Goal: Task Accomplishment & Management: Complete application form

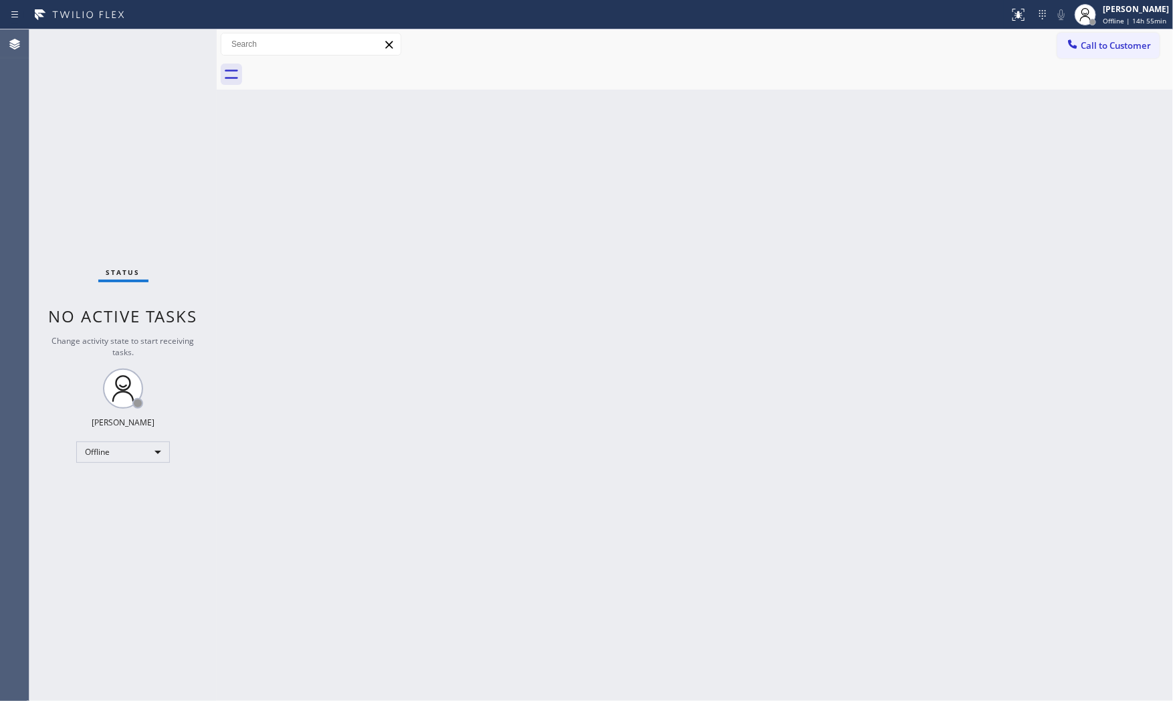
click at [1033, 114] on div "Back to Dashboard Change Sender ID Customers Technicians Select a contact Outbo…" at bounding box center [695, 364] width 956 height 671
click at [815, 317] on div "Back to Dashboard Change Sender ID Customers Technicians Select a contact Outbo…" at bounding box center [695, 364] width 956 height 671
click at [1144, 16] on span "Offline | 14h 57min" at bounding box center [1135, 20] width 64 height 9
click at [1098, 64] on button "Available" at bounding box center [1106, 70] width 134 height 17
click at [288, 255] on div "Back to Dashboard Change Sender ID Customers Technicians Select a contact Outbo…" at bounding box center [695, 364] width 956 height 671
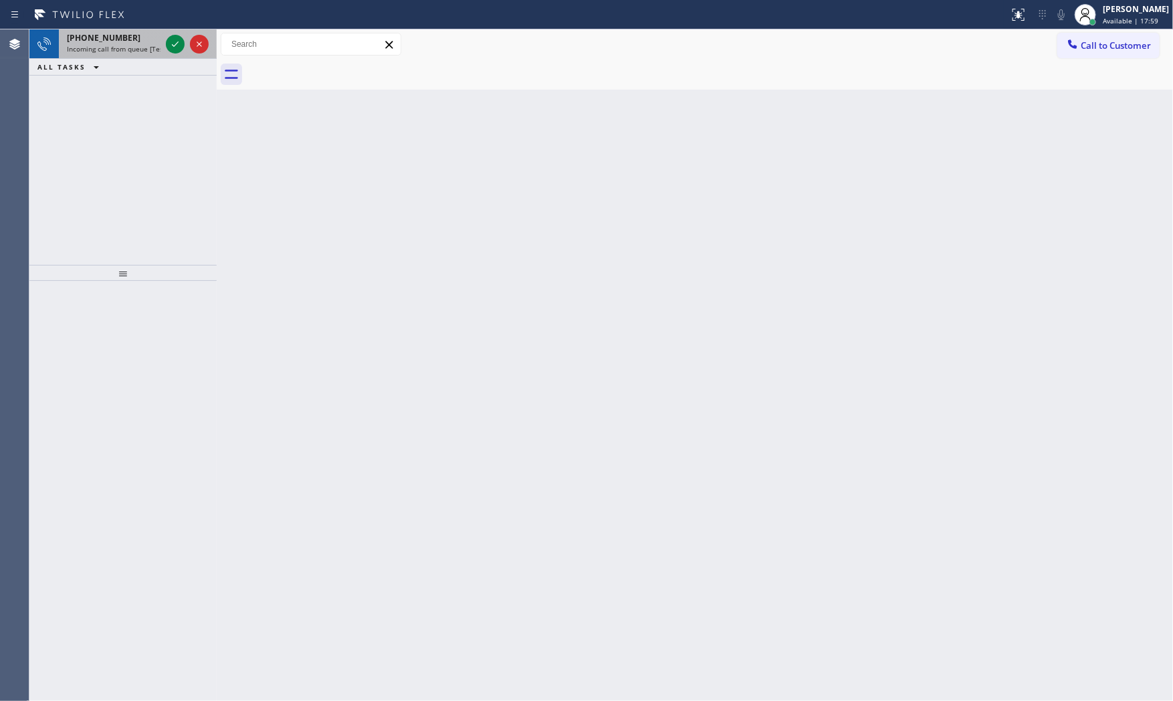
click at [131, 35] on div "+17143932899" at bounding box center [114, 37] width 94 height 11
click at [173, 44] on icon at bounding box center [175, 44] width 16 height 16
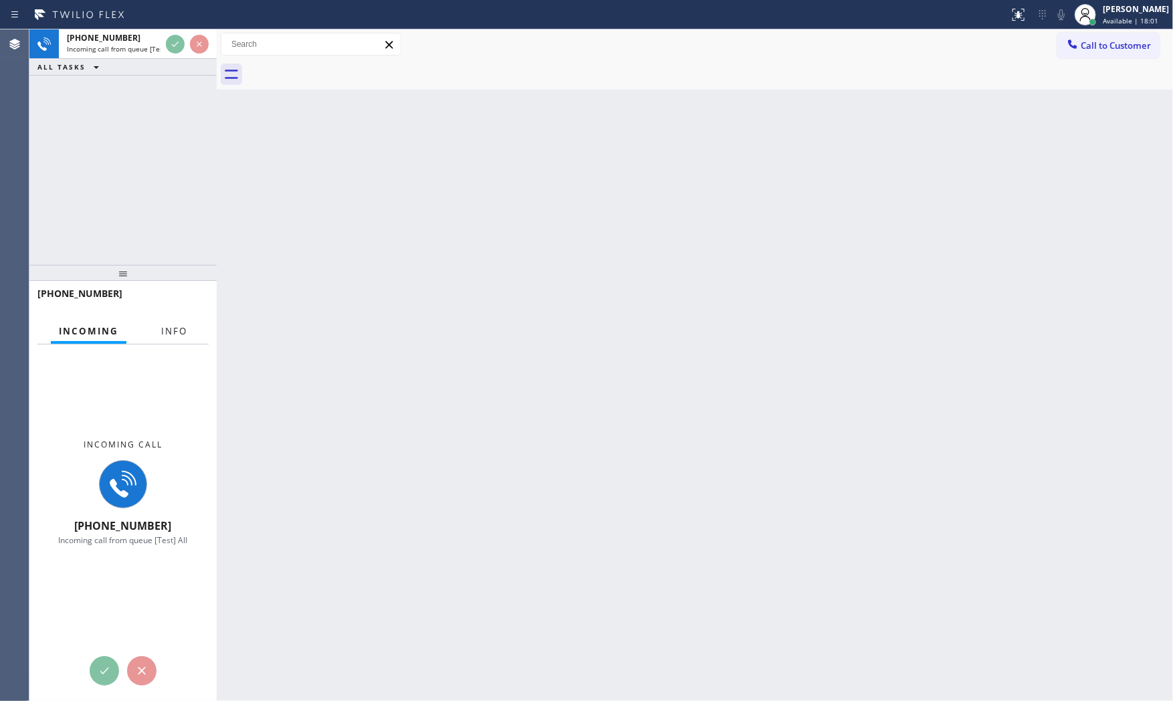
click at [178, 330] on span "Info" at bounding box center [174, 331] width 26 height 12
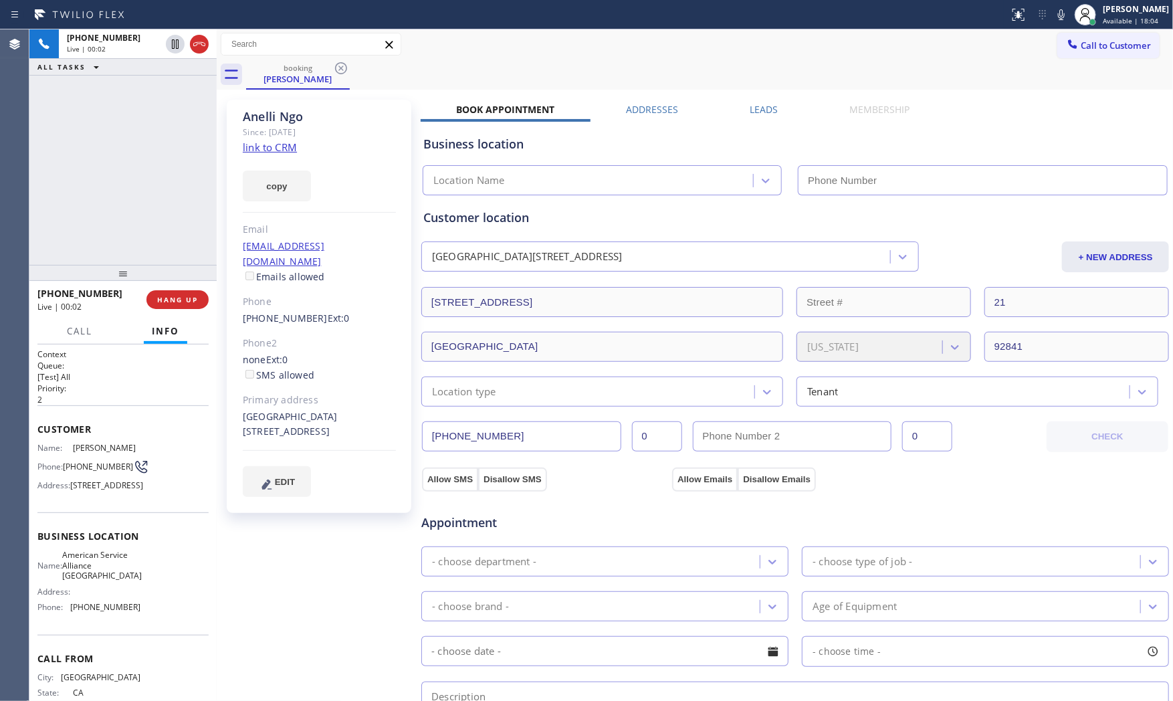
type input "(714) 942-4220"
click at [276, 142] on link "link to CRM" at bounding box center [270, 146] width 54 height 13
click at [1055, 14] on icon at bounding box center [1061, 15] width 16 height 16
click at [860, 496] on div "Appointment Appliance Repair Regular - choose type of job - - choose brand - Ag…" at bounding box center [795, 619] width 749 height 257
click at [1057, 15] on icon at bounding box center [1061, 15] width 16 height 16
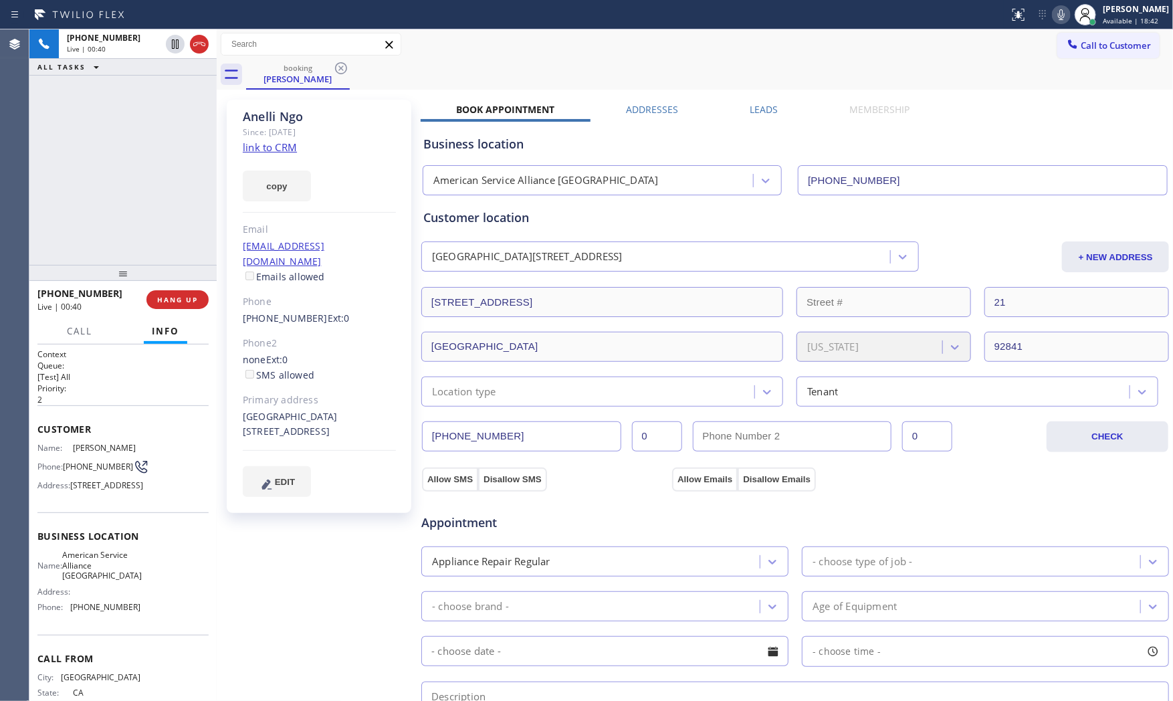
click at [1053, 20] on icon at bounding box center [1061, 15] width 16 height 16
click at [1053, 19] on icon at bounding box center [1061, 15] width 16 height 16
click at [1053, 11] on icon at bounding box center [1061, 15] width 16 height 16
click at [1058, 9] on icon at bounding box center [1061, 15] width 16 height 16
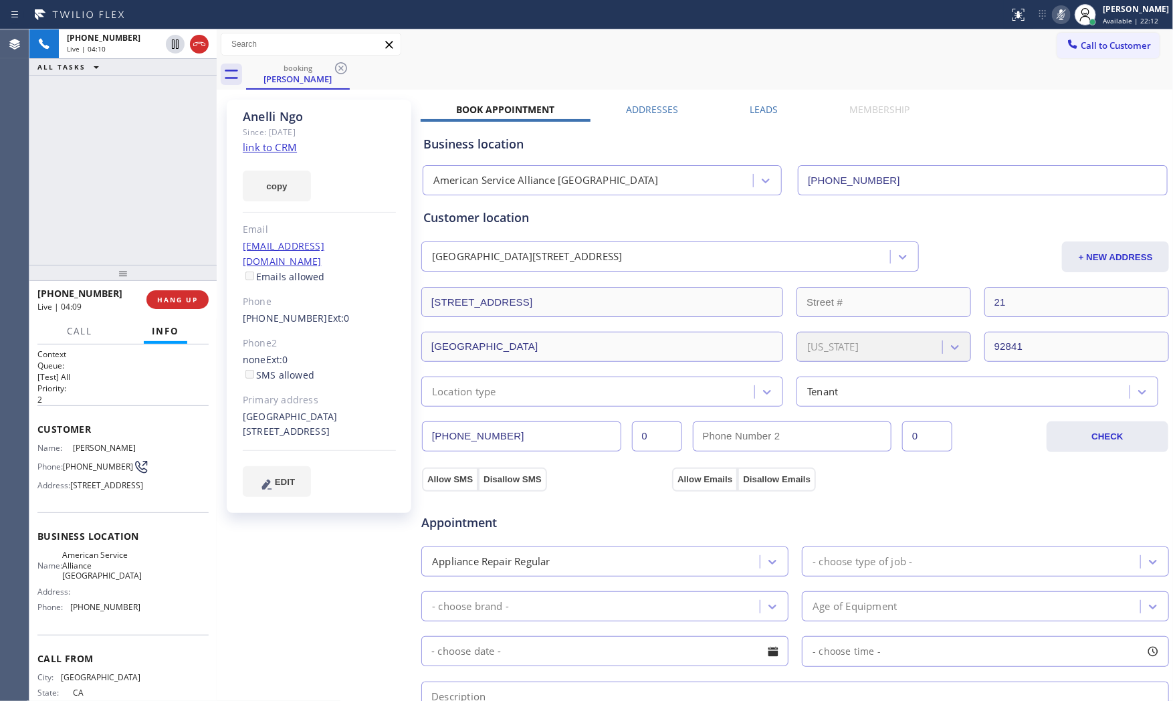
click at [1059, 9] on icon at bounding box center [1061, 15] width 16 height 16
click at [1059, 15] on icon at bounding box center [1061, 15] width 16 height 16
click at [1061, 9] on icon at bounding box center [1061, 15] width 16 height 16
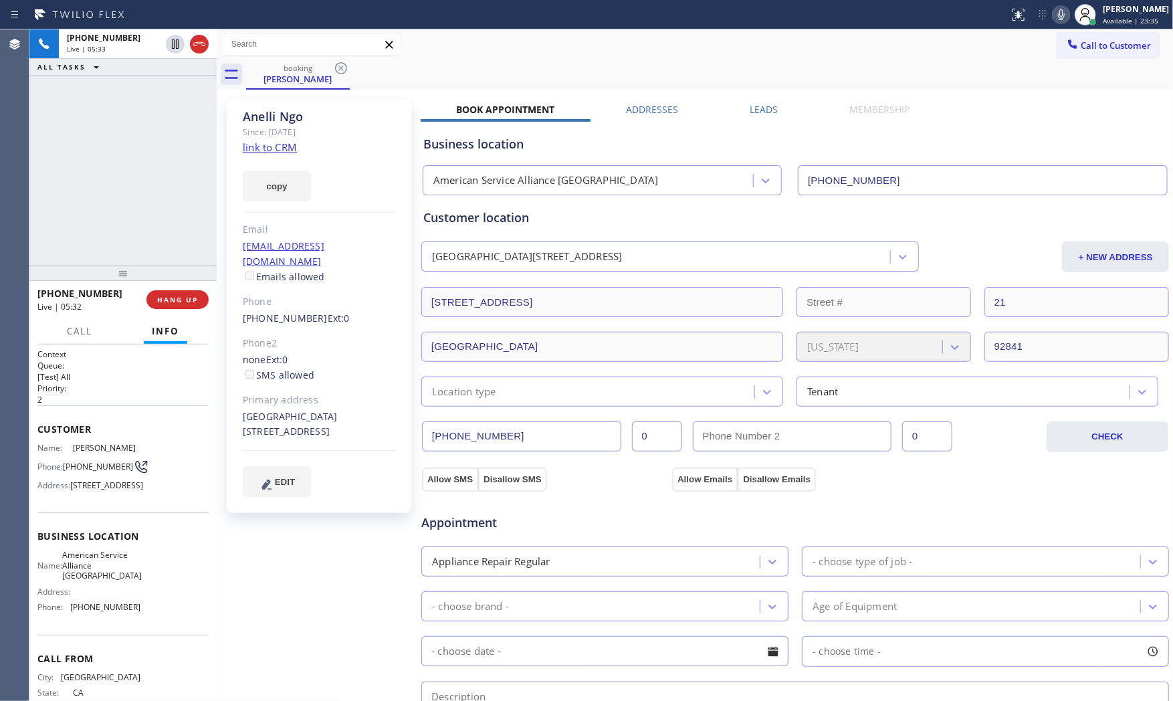
click at [1058, 16] on icon at bounding box center [1061, 15] width 16 height 16
click at [1057, 21] on icon at bounding box center [1061, 15] width 16 height 16
click at [1058, 20] on icon at bounding box center [1061, 15] width 16 height 16
drag, startPoint x: 1058, startPoint y: 20, endPoint x: 1094, endPoint y: 0, distance: 41.3
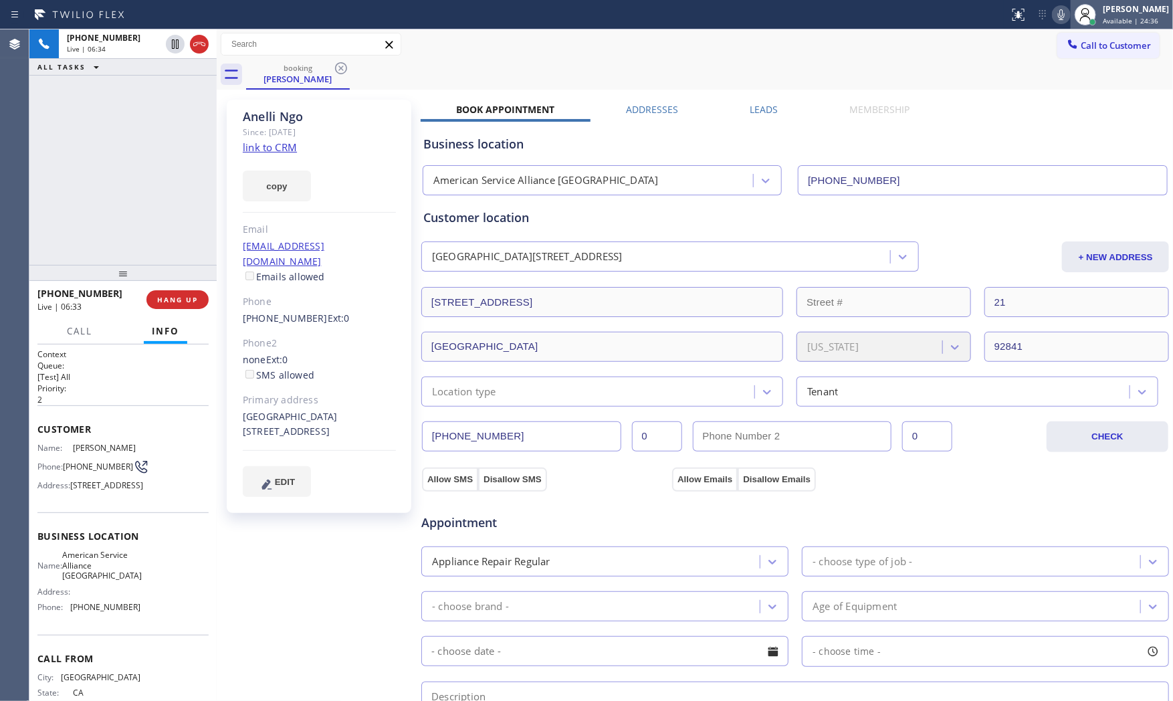
click at [1094, 0] on div "Status report No issues detected If you experience an issue, please download th…" at bounding box center [1088, 14] width 169 height 29
click at [1053, 21] on icon at bounding box center [1061, 15] width 16 height 16
click at [78, 581] on span "American Service Alliance Garden Grove" at bounding box center [102, 565] width 80 height 31
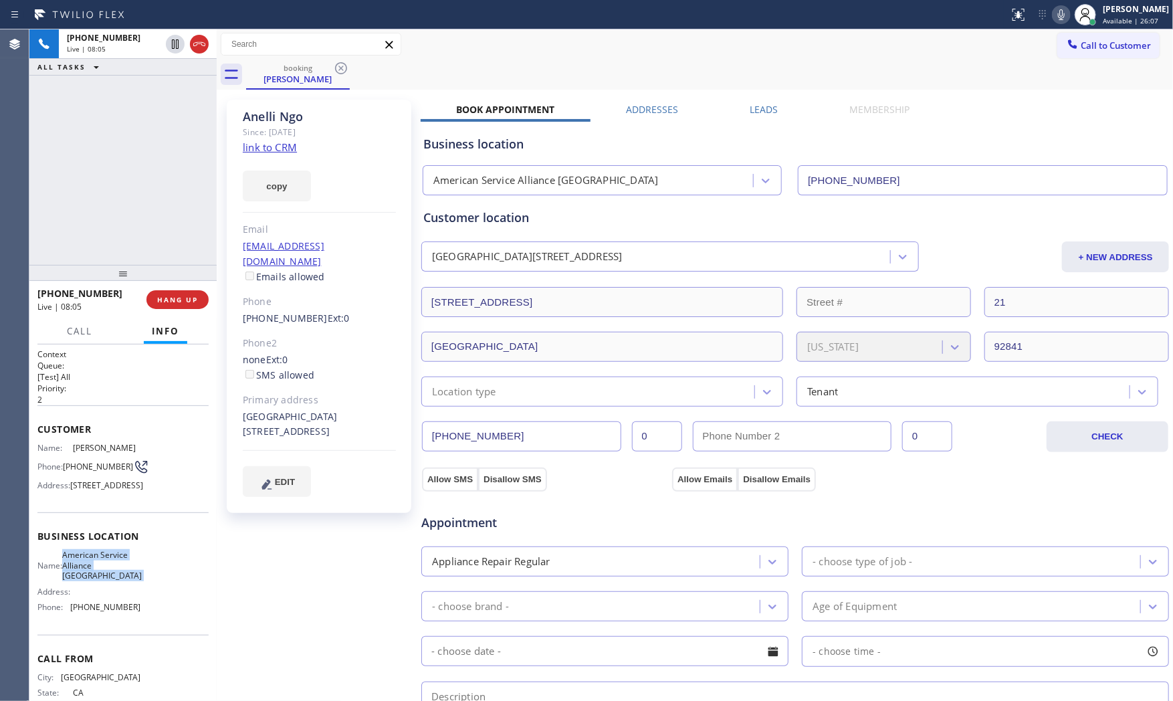
click at [78, 581] on span "American Service Alliance Garden Grove" at bounding box center [102, 565] width 80 height 31
copy span "American Service Alliance Garden Grove"
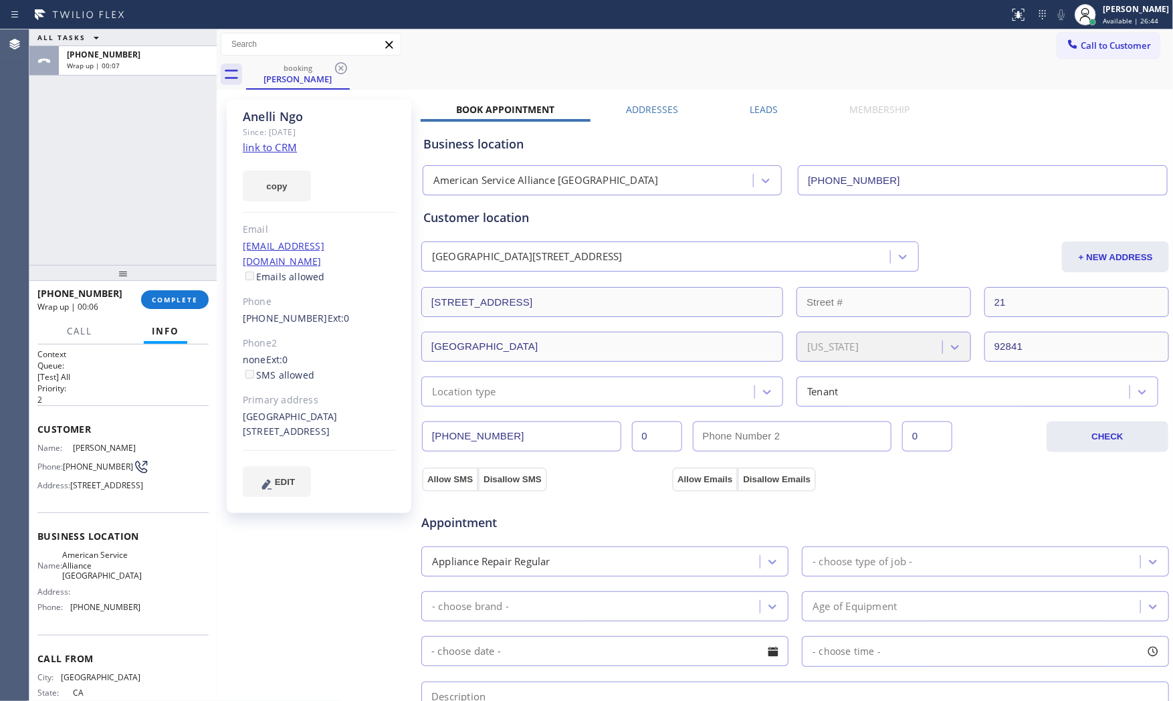
click at [96, 612] on span "(714) 942-4220" at bounding box center [105, 607] width 70 height 10
copy span "(714) 942-4220"
click at [181, 298] on span "COMPLETE" at bounding box center [175, 299] width 46 height 9
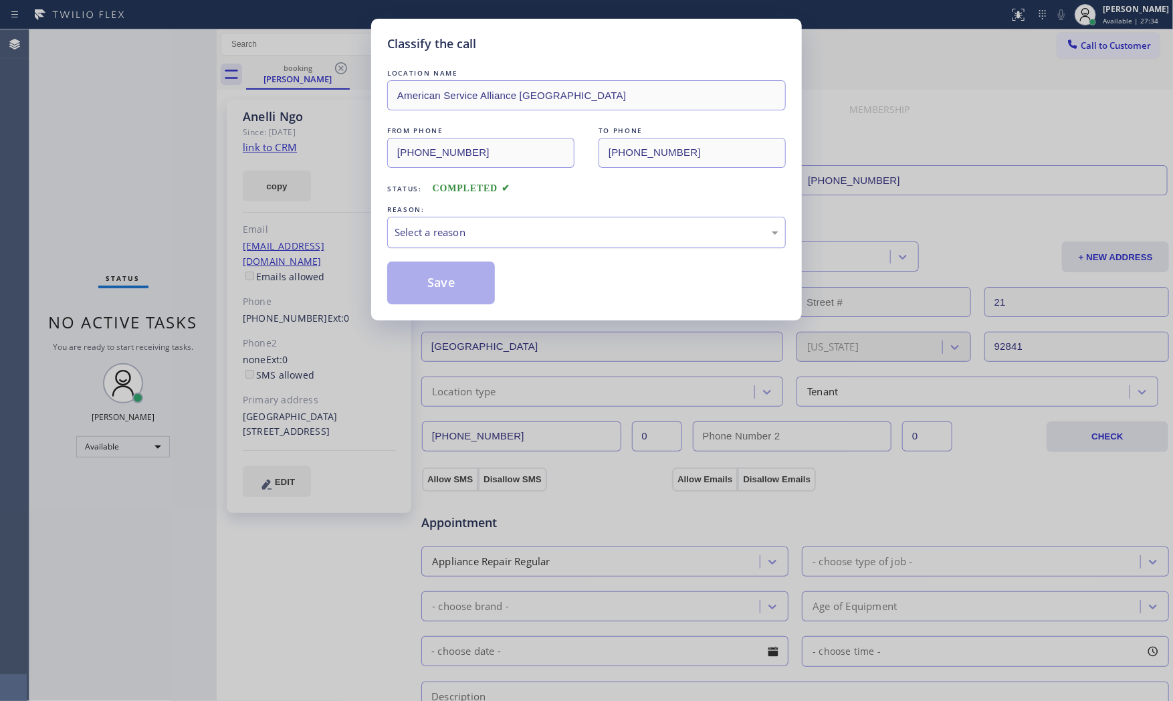
click at [486, 239] on div "Select a reason" at bounding box center [587, 232] width 384 height 15
click at [433, 277] on button "Save" at bounding box center [441, 283] width 108 height 43
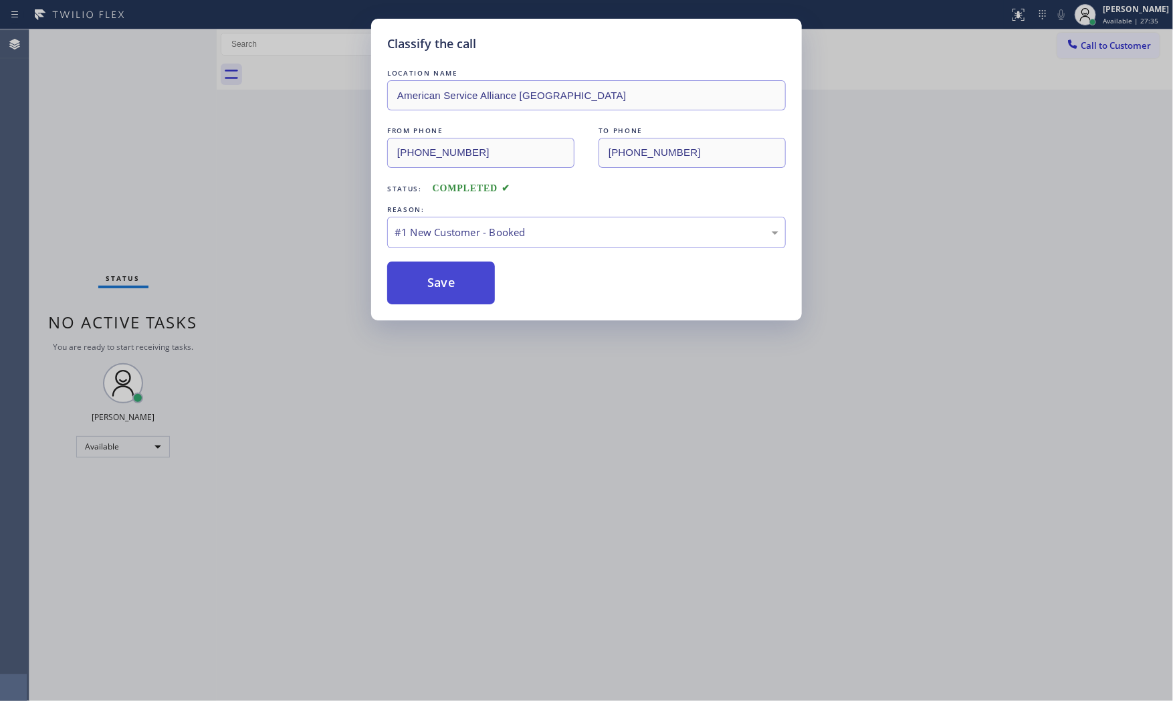
click at [433, 277] on button "Save" at bounding box center [441, 283] width 108 height 43
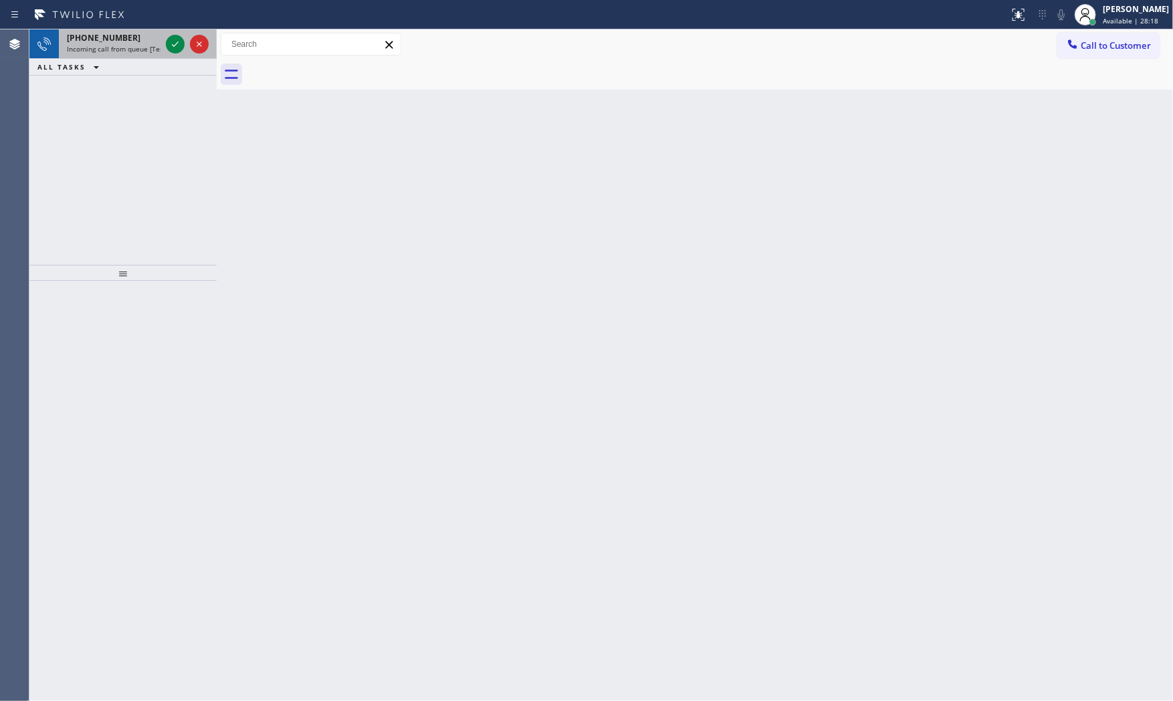
click at [103, 44] on span "Incoming call from queue [Test] All" at bounding box center [122, 48] width 111 height 9
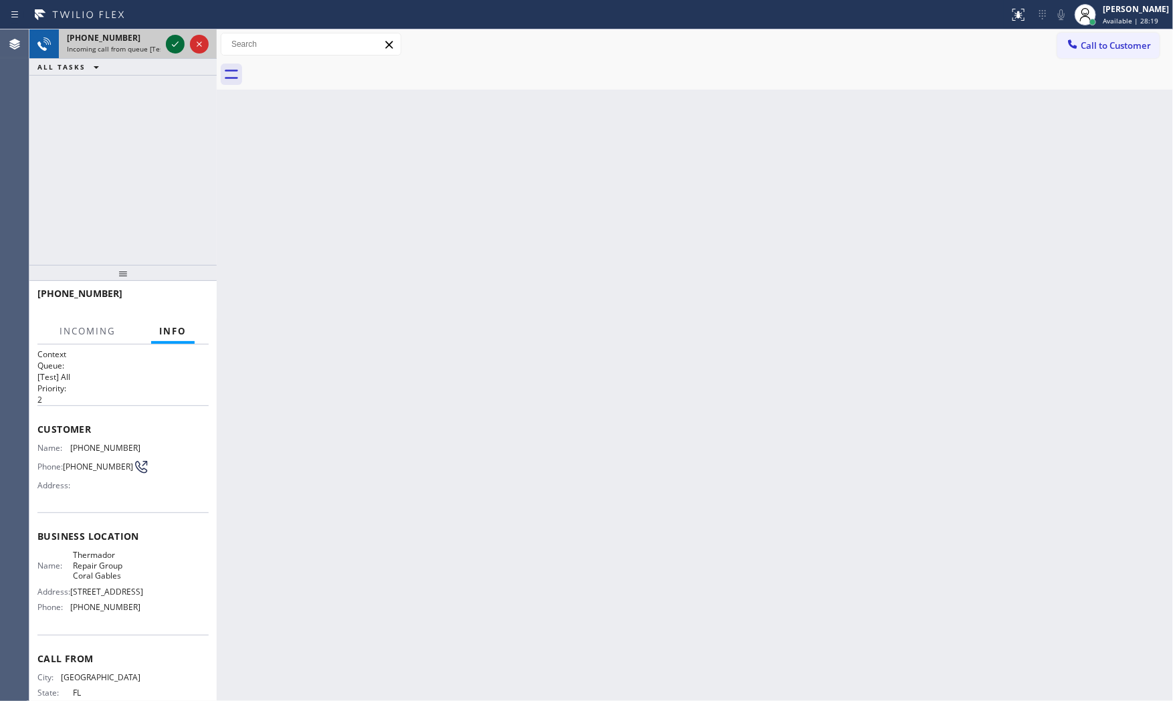
click at [171, 44] on icon at bounding box center [175, 44] width 16 height 16
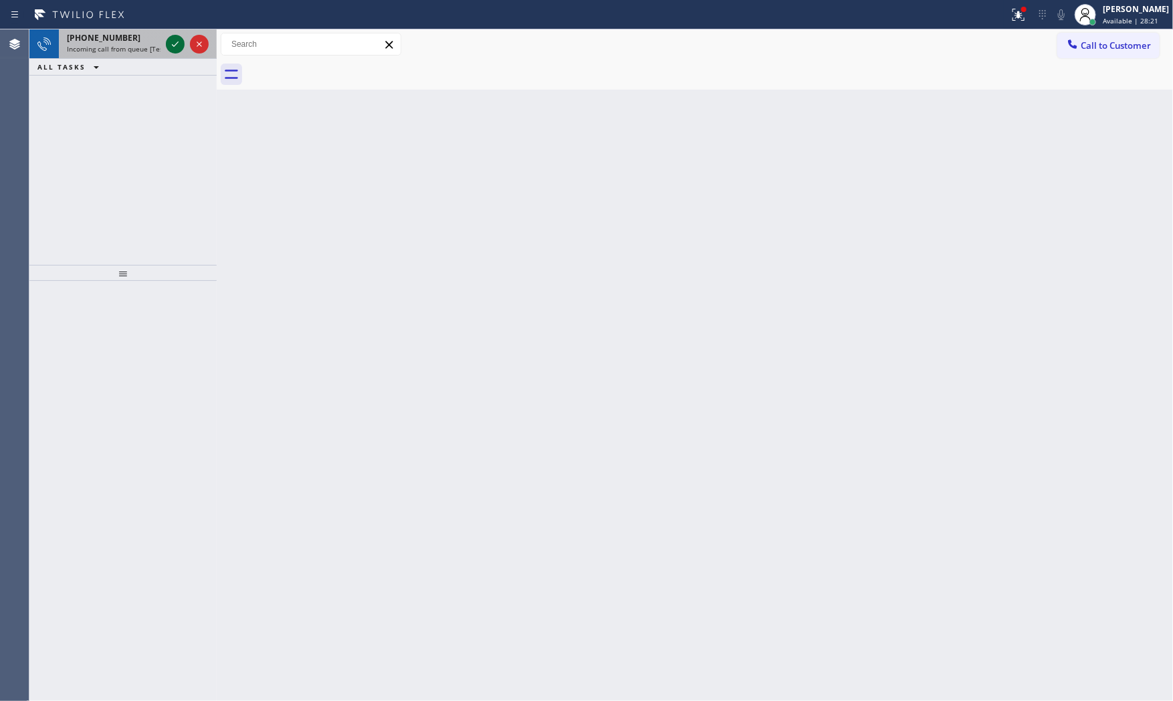
click at [175, 43] on icon at bounding box center [175, 44] width 16 height 16
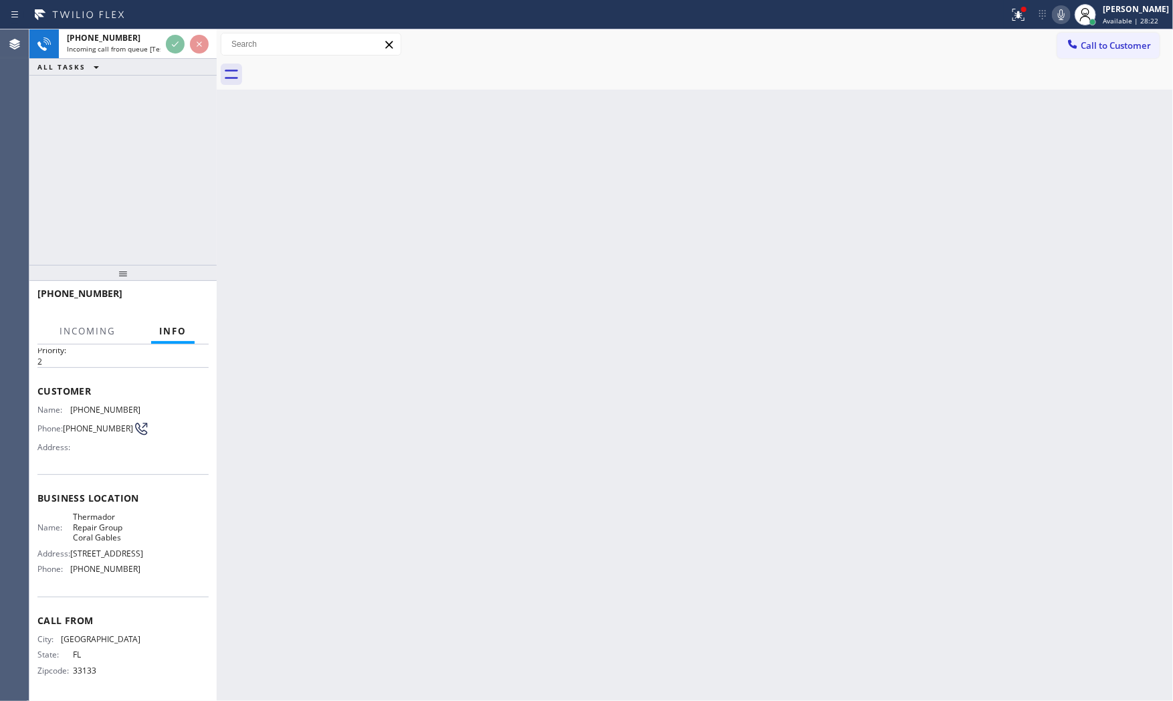
scroll to position [62, 0]
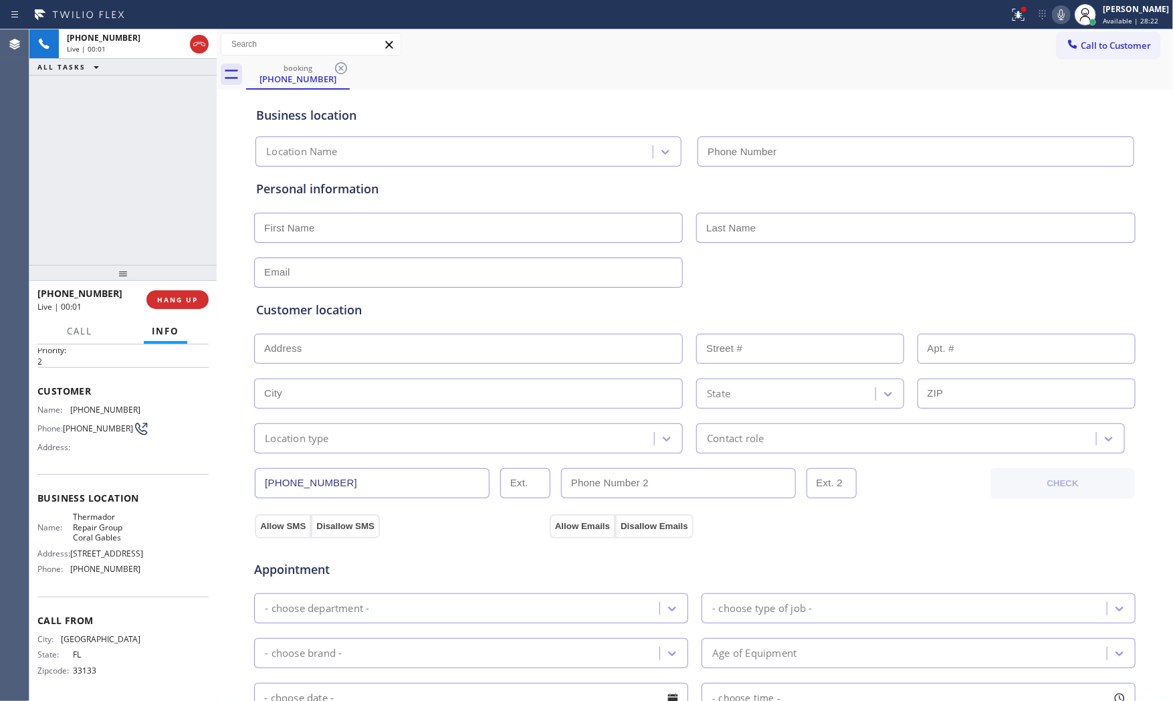
type input "(786) 661-1617"
click at [1021, 14] on icon at bounding box center [1019, 15] width 16 height 16
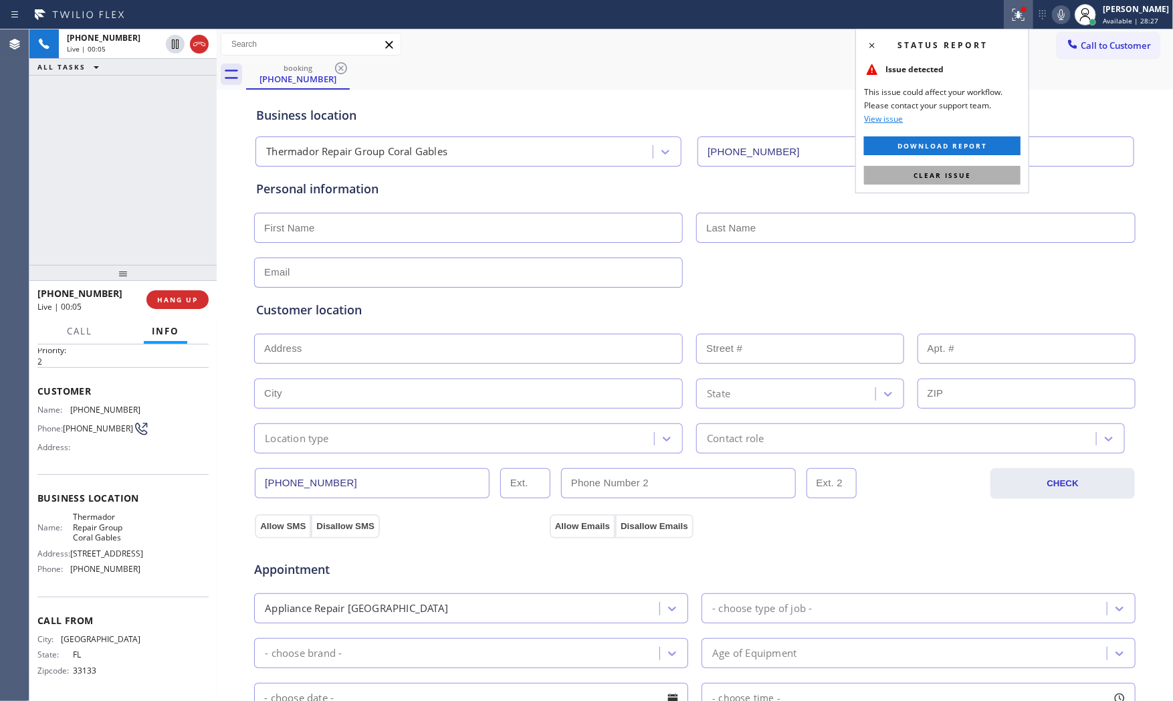
click at [954, 171] on span "Clear issue" at bounding box center [943, 175] width 58 height 9
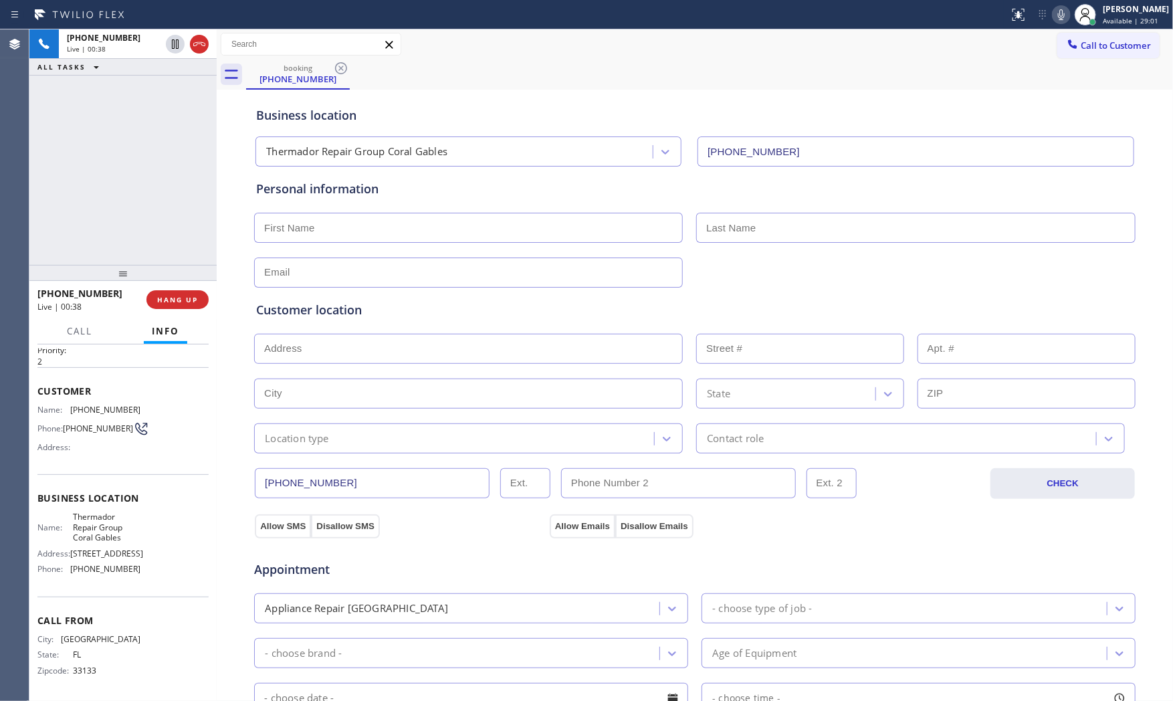
click at [1062, 7] on icon at bounding box center [1061, 15] width 16 height 16
click at [1060, 15] on icon at bounding box center [1061, 14] width 7 height 11
click at [1053, 14] on icon at bounding box center [1061, 15] width 16 height 16
click at [1054, 31] on div "Call to Customer Outbound call Location Search location Your caller id phone nu…" at bounding box center [695, 44] width 956 height 30
click at [1055, 24] on div "Status report No issues detected If you experience an issue, please download th…" at bounding box center [1088, 14] width 169 height 29
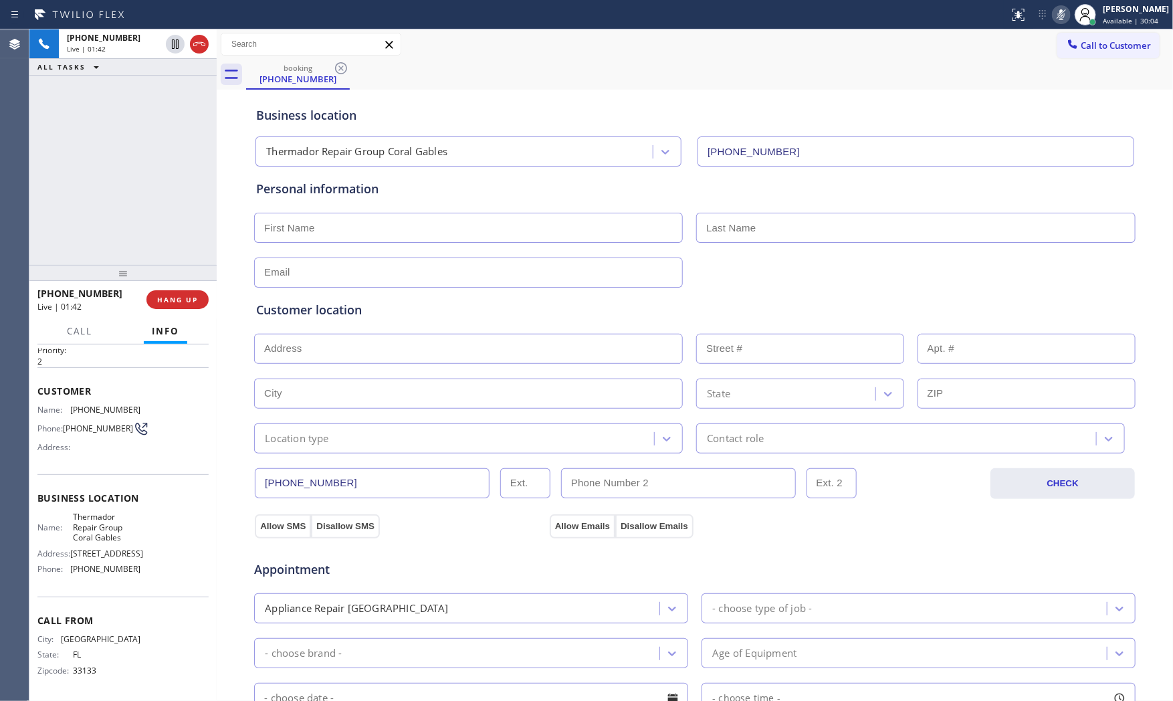
click at [1055, 21] on icon at bounding box center [1061, 15] width 16 height 16
click at [1059, 9] on icon at bounding box center [1061, 15] width 16 height 16
click at [1053, 17] on icon at bounding box center [1061, 15] width 16 height 16
click at [99, 405] on span "(305) 669-9891" at bounding box center [105, 410] width 70 height 10
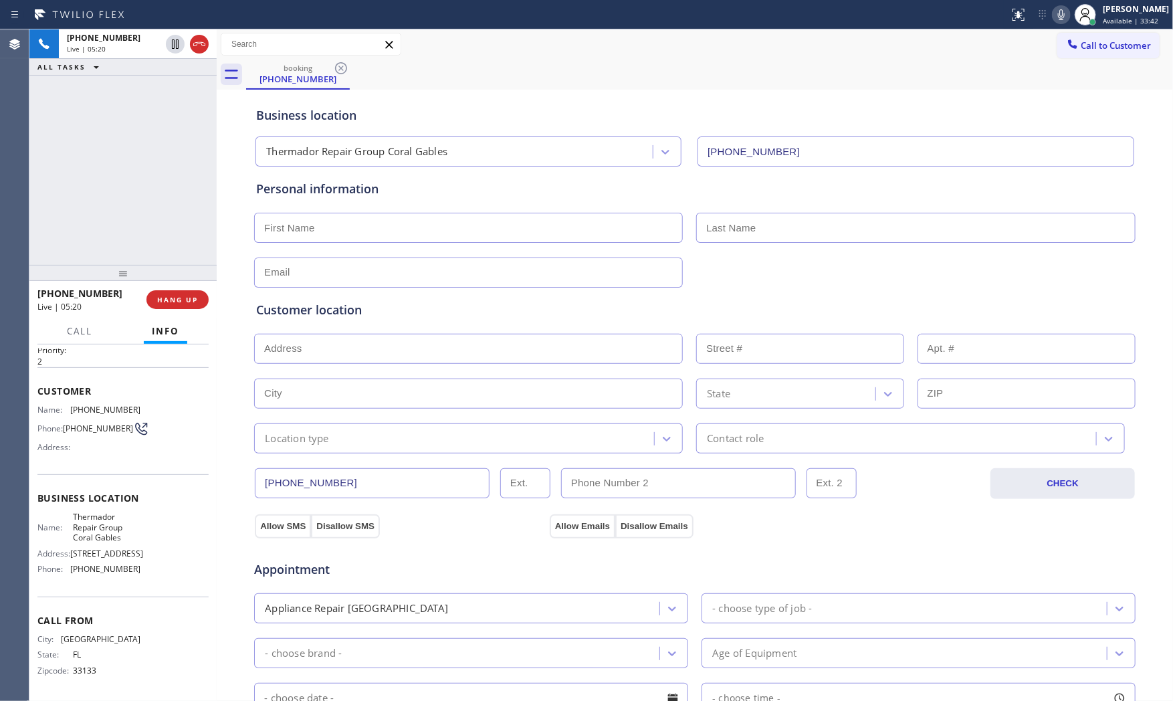
click at [108, 405] on span "(305) 669-9891" at bounding box center [105, 410] width 70 height 10
copy span "(305) 669-9891"
click at [189, 300] on span "HANG UP" at bounding box center [177, 299] width 41 height 9
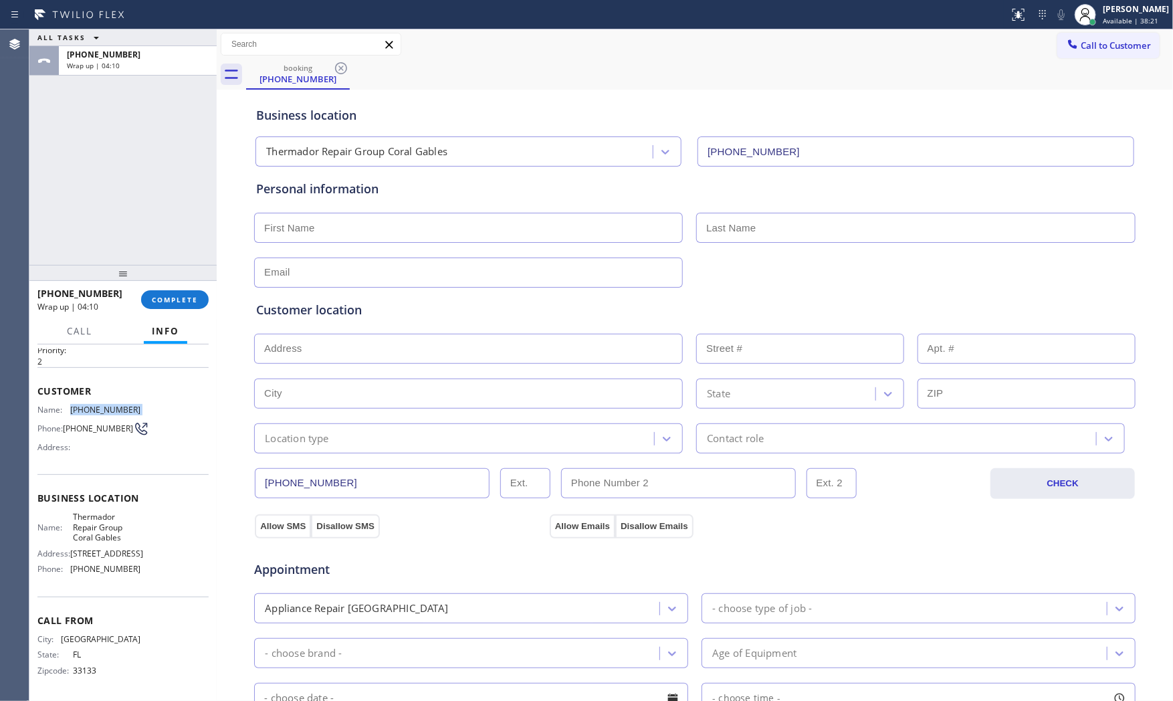
copy span "(305) 669-9891"
click at [25, 112] on div "Agent Desktop" at bounding box center [14, 364] width 29 height 671
drag, startPoint x: 188, startPoint y: 274, endPoint x: 174, endPoint y: 304, distance: 33.2
click at [186, 286] on div at bounding box center [122, 280] width 187 height 16
click at [174, 304] on button "COMPLETE" at bounding box center [175, 306] width 68 height 19
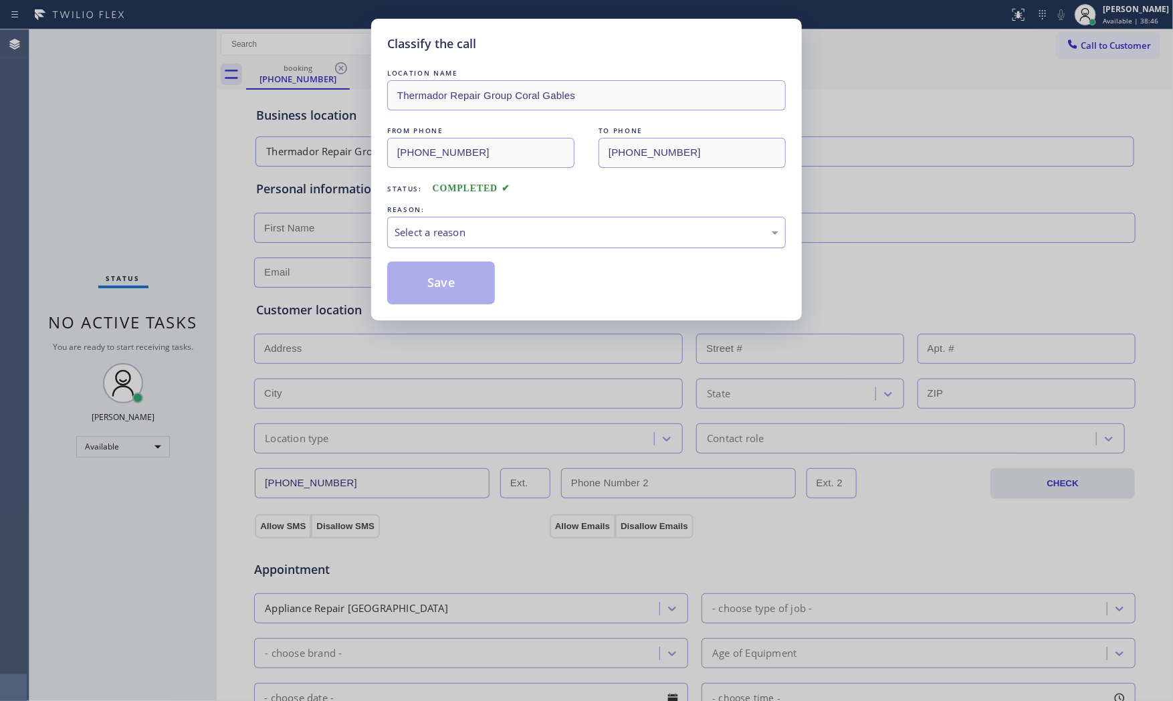
click at [433, 248] on div "LOCATION NAME Thermador Repair Group Coral Gables FROM PHONE (305) 669-9891 TO …" at bounding box center [586, 185] width 399 height 238
click at [435, 241] on div "Select a reason" at bounding box center [586, 232] width 399 height 31
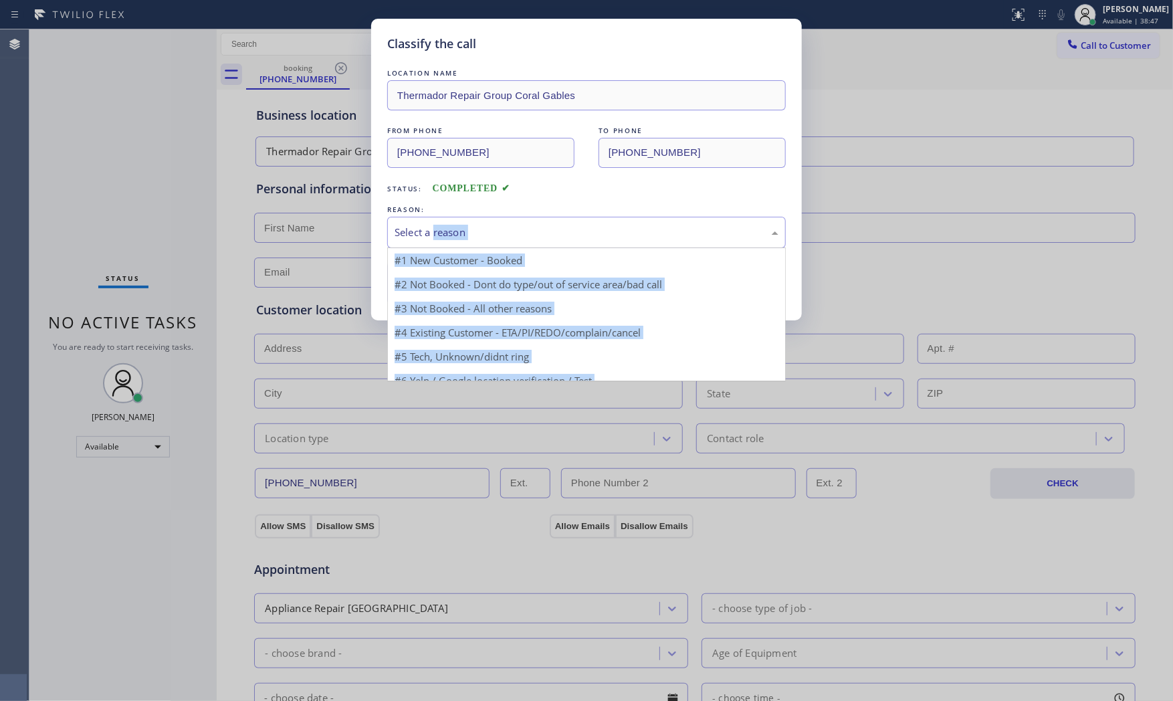
click at [564, 235] on div "Select a reason" at bounding box center [587, 232] width 384 height 15
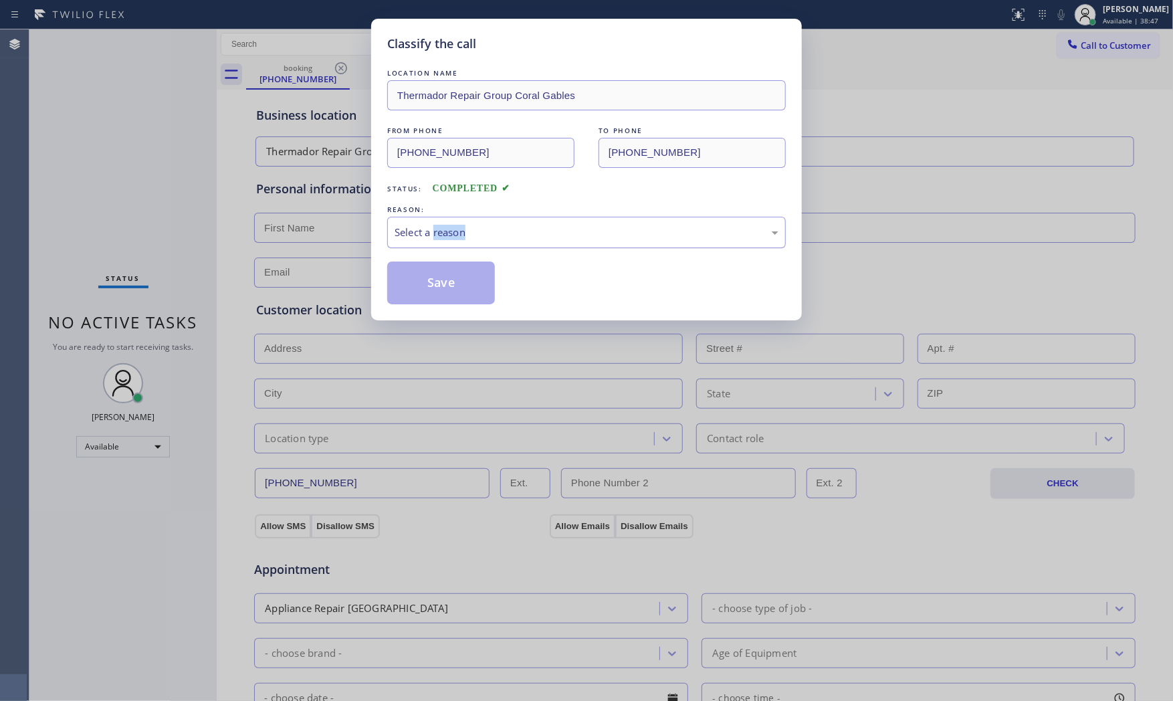
click at [563, 237] on div "Select a reason" at bounding box center [587, 232] width 384 height 15
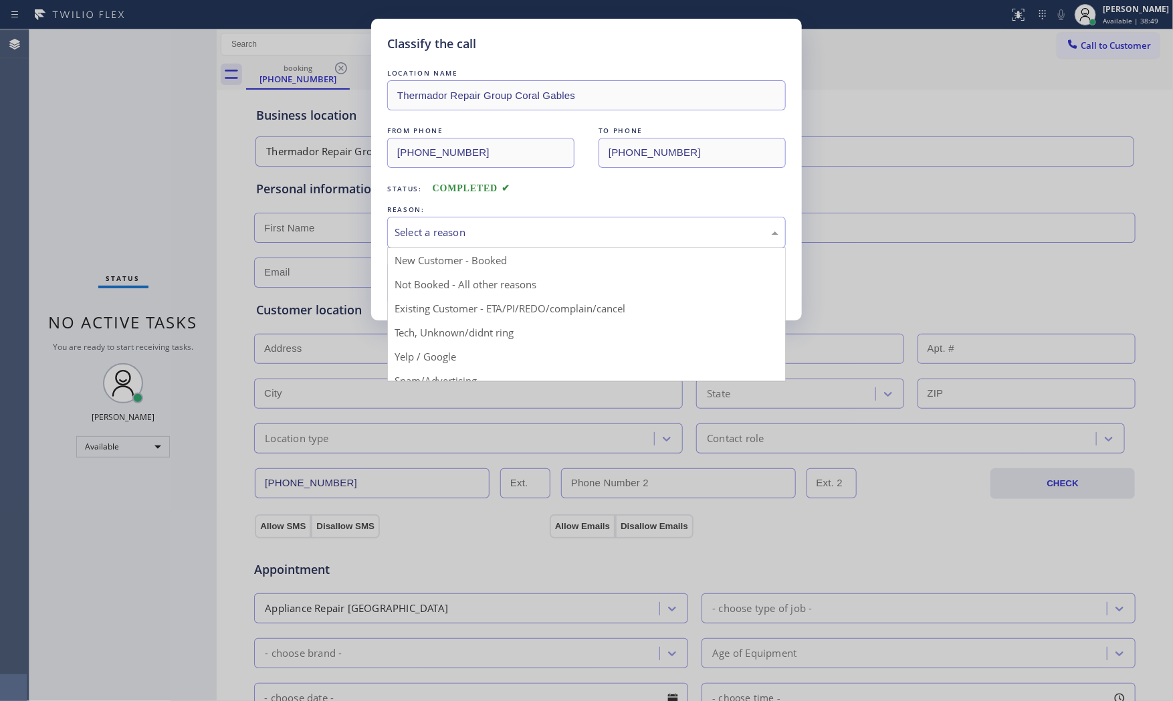
click at [455, 197] on div "LOCATION NAME Thermador Repair Group Coral Gables FROM PHONE (305) 669-9891 TO …" at bounding box center [586, 185] width 399 height 238
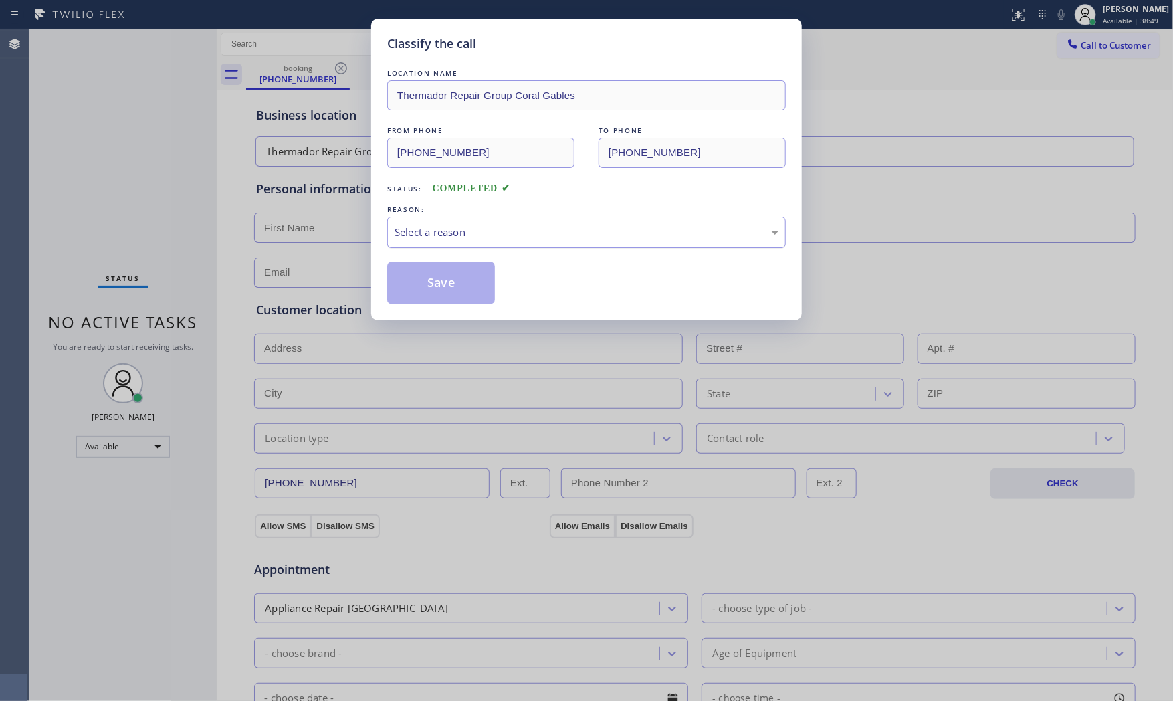
drag, startPoint x: 456, startPoint y: 232, endPoint x: 452, endPoint y: 243, distance: 12.1
click at [455, 234] on div "Select a reason" at bounding box center [587, 232] width 384 height 15
click at [445, 295] on button "Save" at bounding box center [441, 283] width 108 height 43
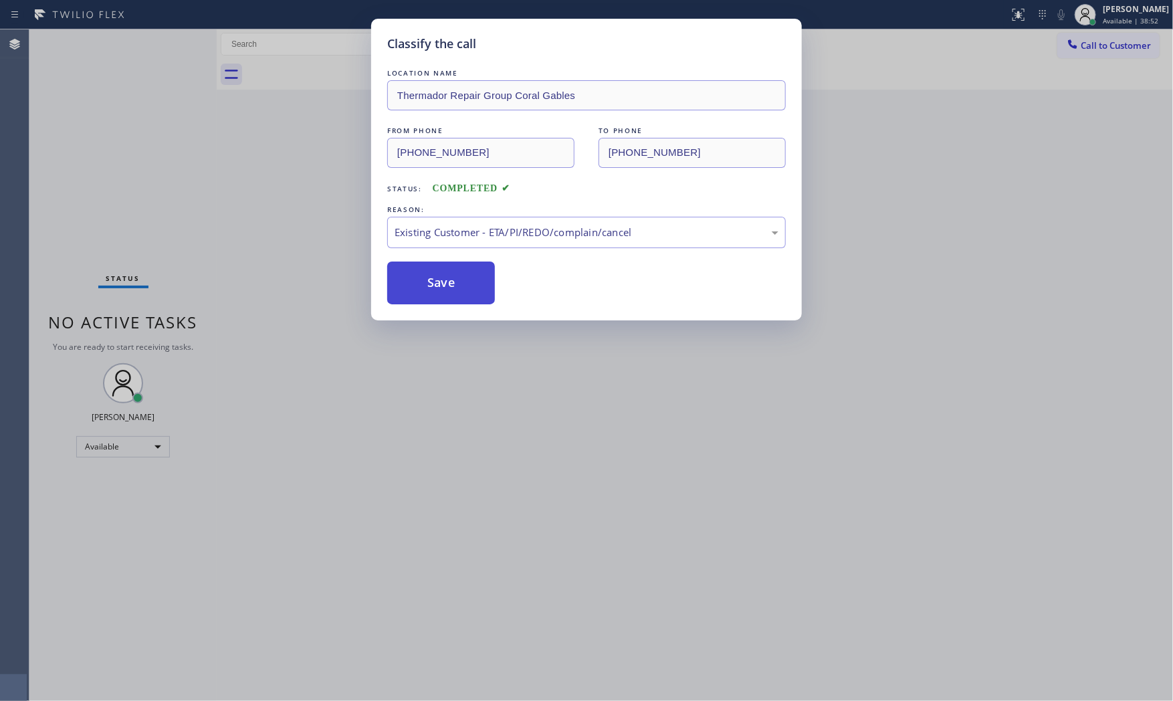
click at [445, 295] on button "Save" at bounding box center [441, 283] width 108 height 43
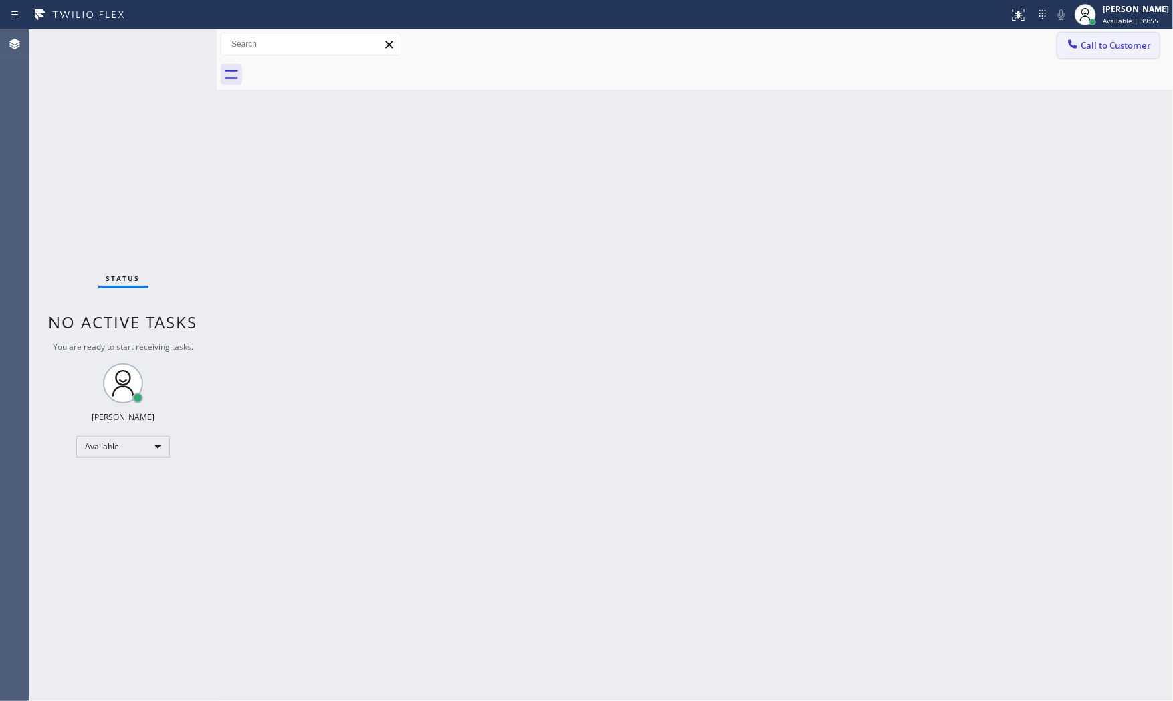
click at [1106, 40] on span "Call to Customer" at bounding box center [1116, 45] width 70 height 12
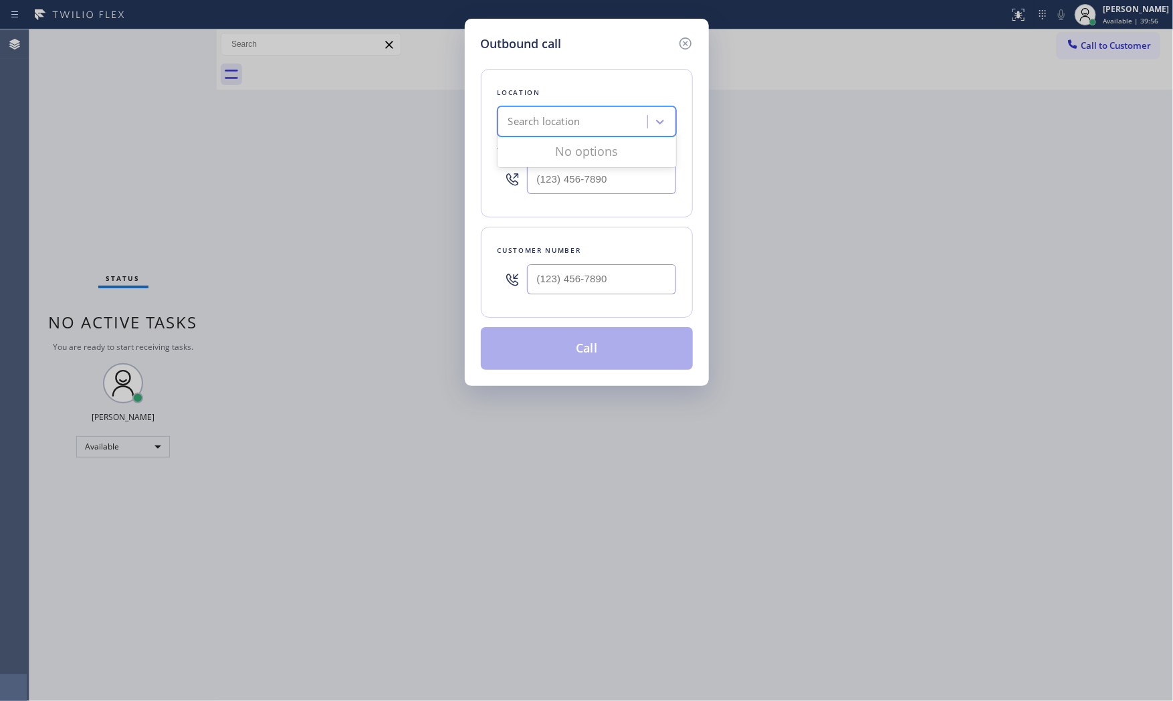
click at [562, 134] on div "Search location" at bounding box center [587, 121] width 179 height 30
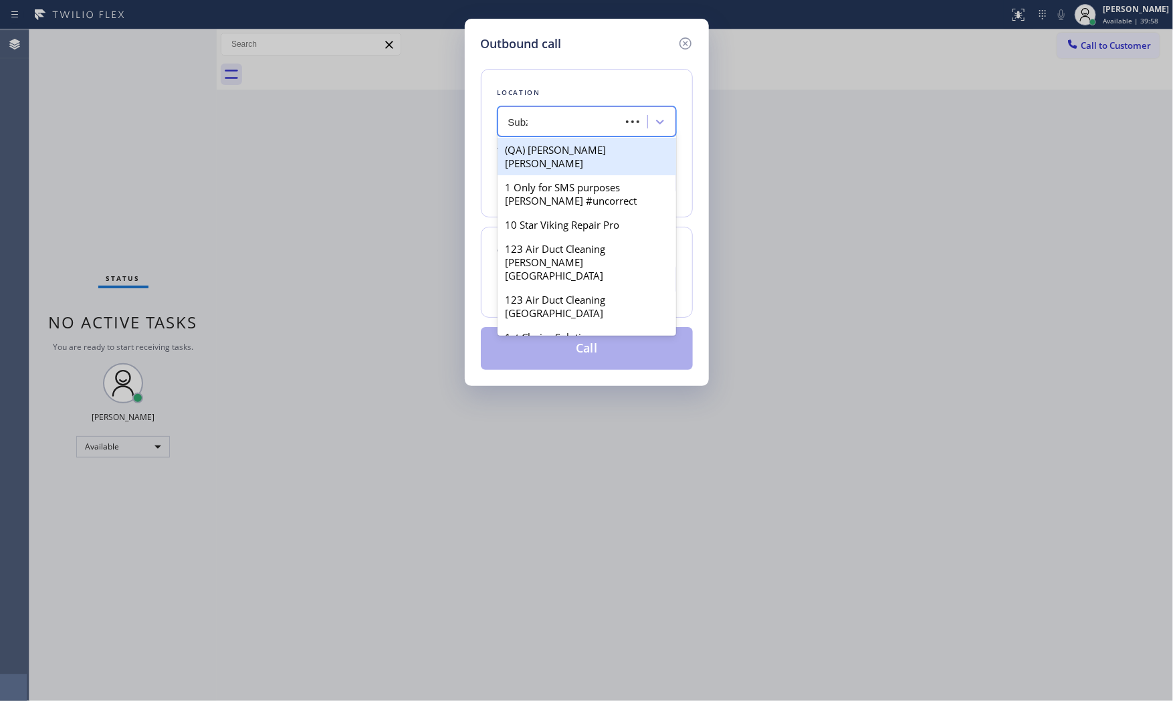
type input "Subz"
click at [567, 134] on div "Search location" at bounding box center [587, 121] width 179 height 30
type input "B"
type input "Subzero Repair Pro"
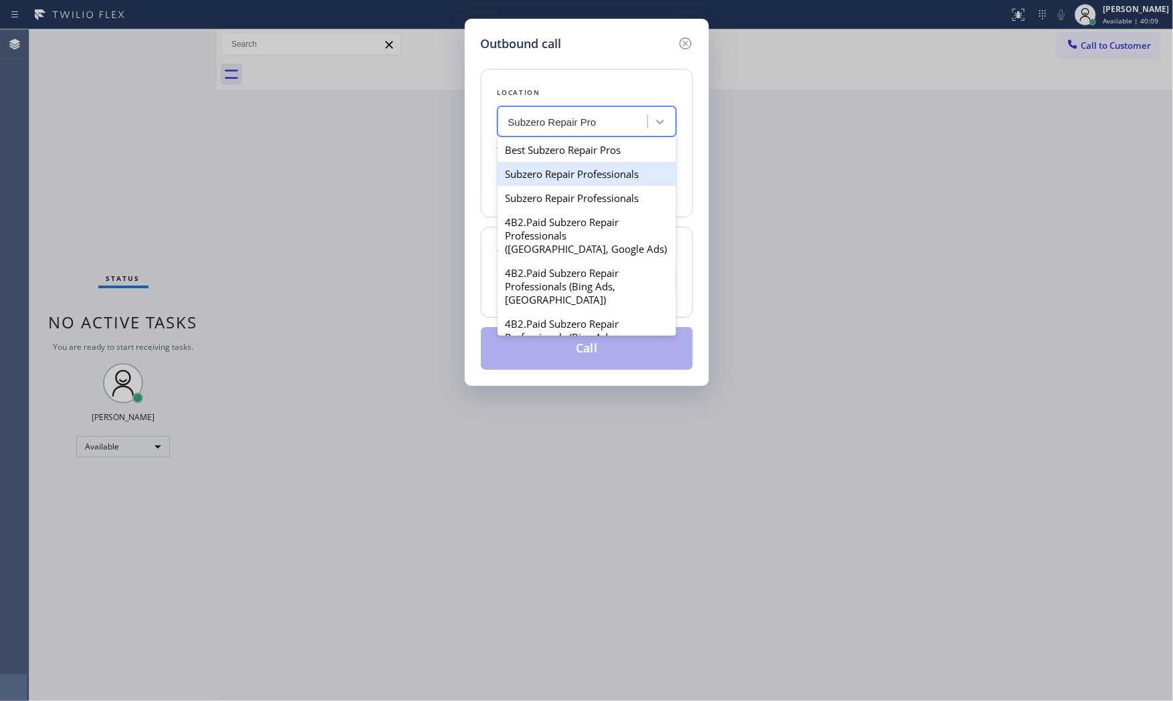
click at [581, 181] on div "Subzero Repair Professionals" at bounding box center [587, 174] width 179 height 24
type input "(877) 414-7264"
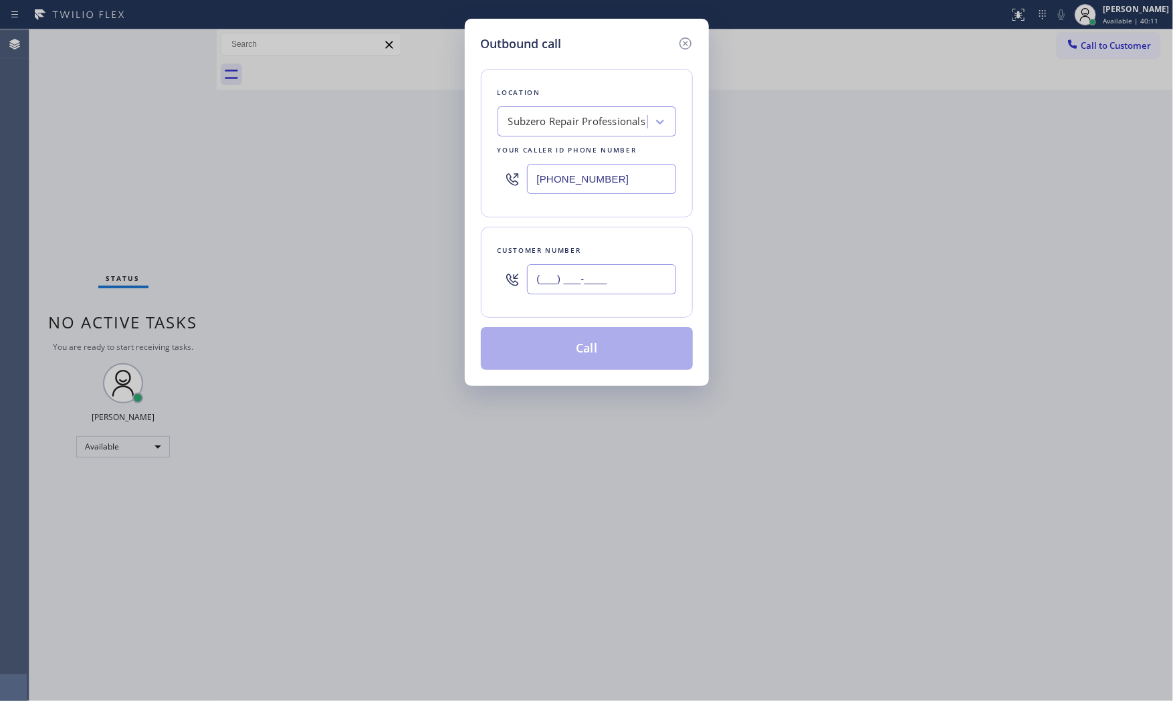
drag, startPoint x: 615, startPoint y: 272, endPoint x: 594, endPoint y: 302, distance: 36.9
click at [613, 275] on input "(___) ___-____" at bounding box center [601, 279] width 149 height 30
paste input "917) 494-7091"
type input "(917) 494-7091"
click at [573, 345] on button "Call" at bounding box center [587, 348] width 212 height 43
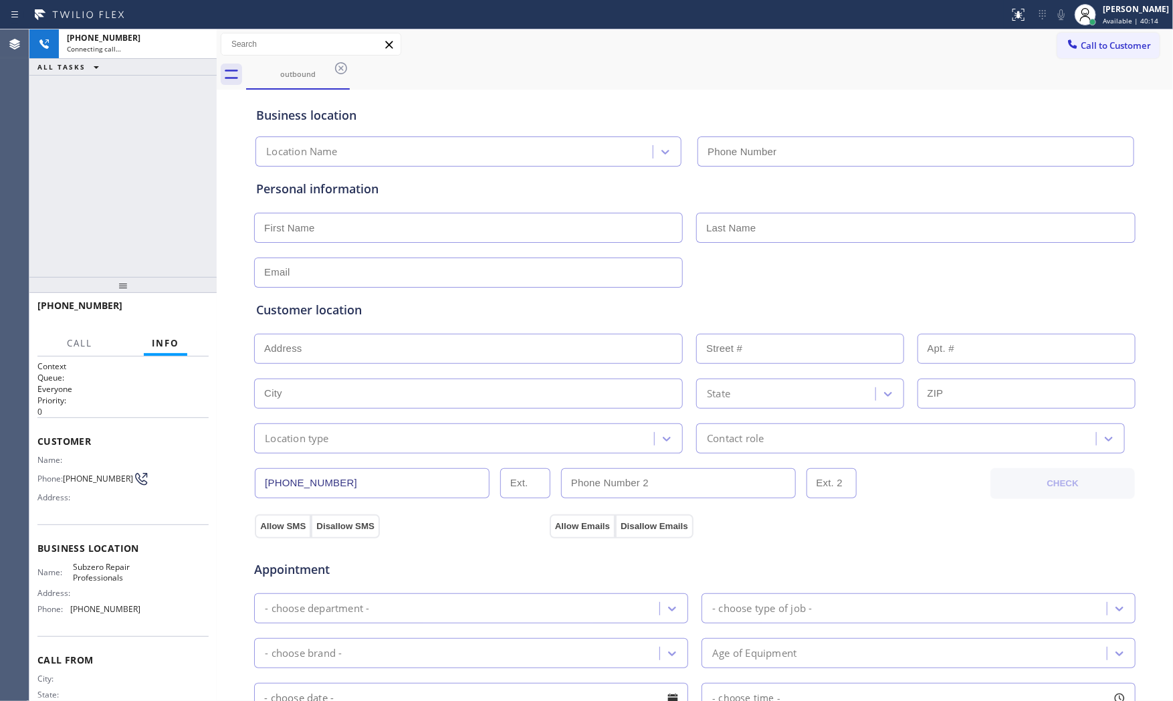
type input "(877) 414-7264"
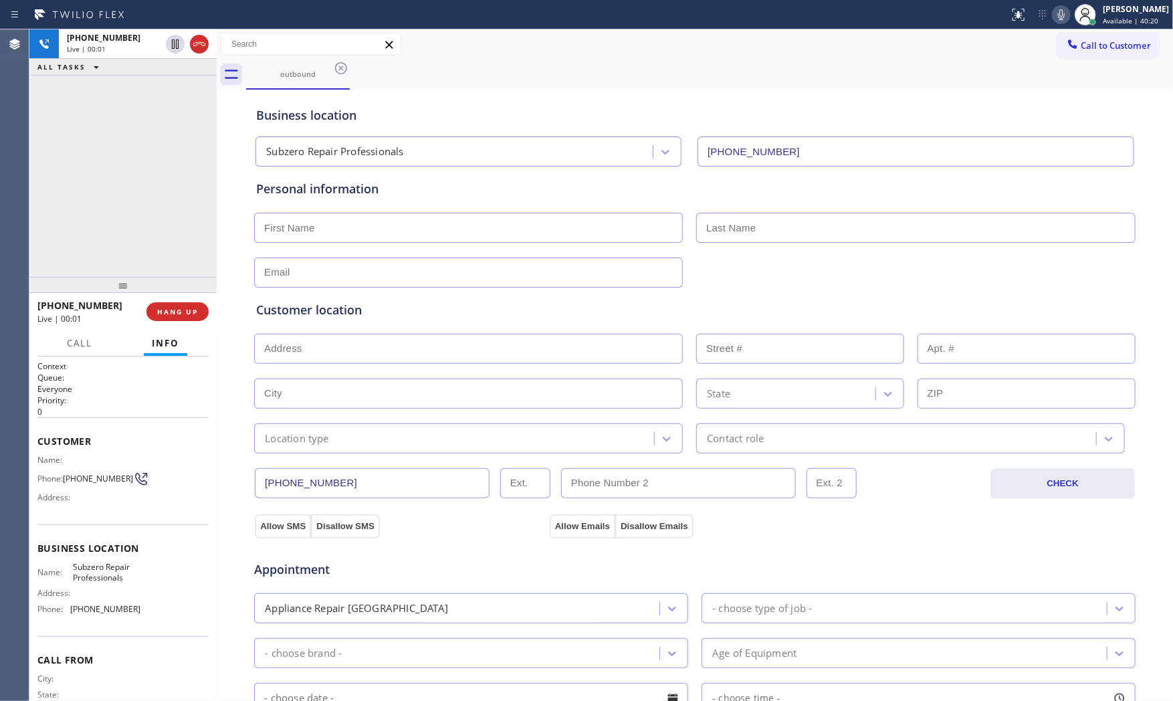
click at [174, 223] on div "+19174947091 Live | 00:01 ALL TASKS ALL TASKS ACTIVE TASKS TASKS IN WRAP UP" at bounding box center [122, 152] width 187 height 247
click at [197, 308] on span "HANG UP" at bounding box center [177, 311] width 41 height 9
drag, startPoint x: 130, startPoint y: 276, endPoint x: 161, endPoint y: 309, distance: 45.0
click at [130, 277] on div at bounding box center [122, 285] width 187 height 16
click at [165, 312] on span "COMPLETE" at bounding box center [175, 312] width 46 height 9
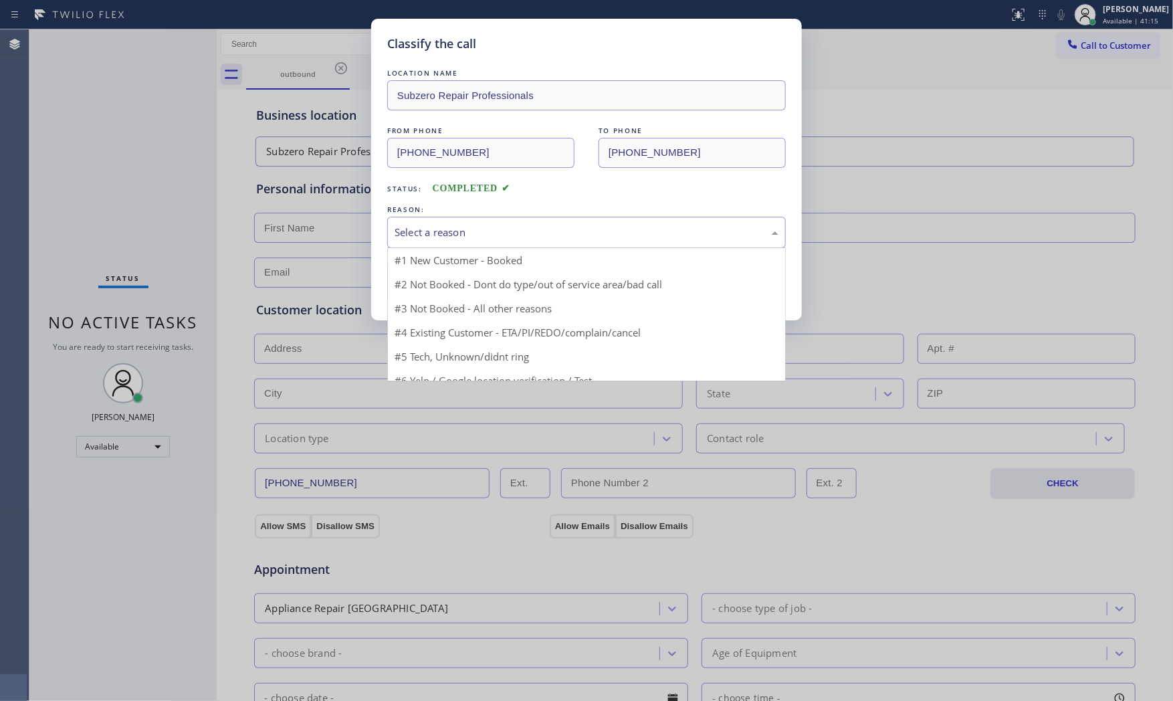
click at [579, 243] on div "Select a reason" at bounding box center [586, 232] width 399 height 31
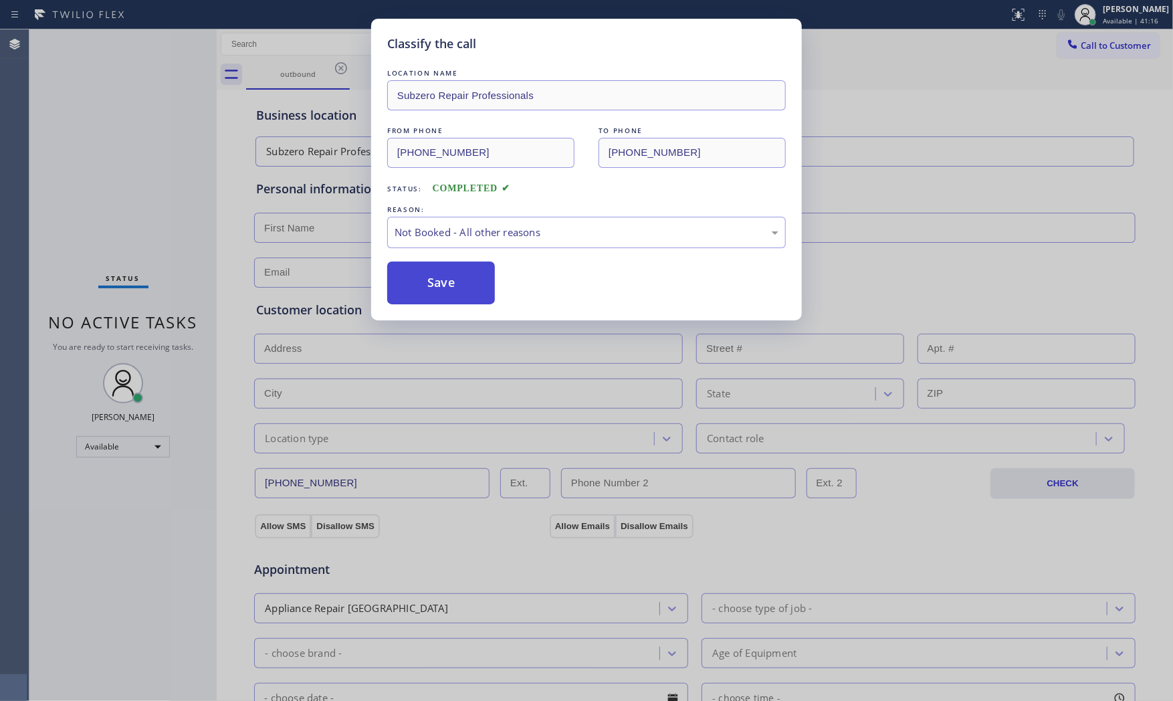
drag, startPoint x: 498, startPoint y: 281, endPoint x: 486, endPoint y: 282, distance: 12.1
click at [496, 281] on div "Save" at bounding box center [586, 283] width 399 height 43
click at [470, 280] on button "Save" at bounding box center [441, 283] width 108 height 43
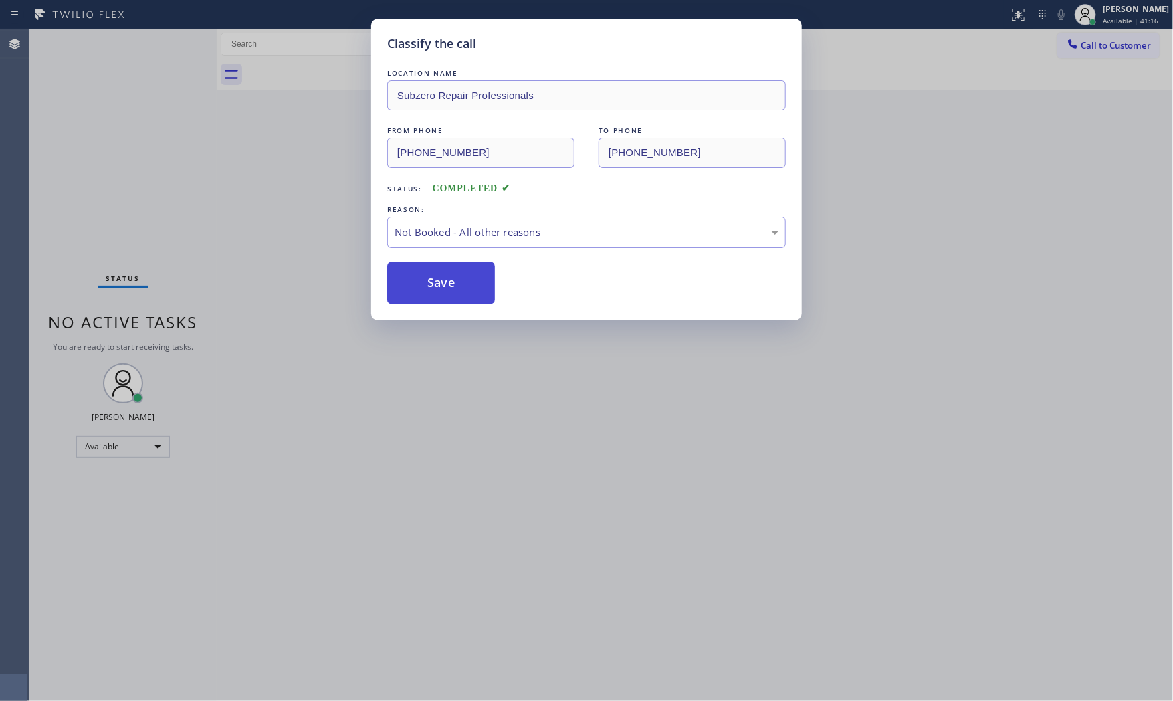
click at [470, 280] on button "Save" at bounding box center [441, 283] width 108 height 43
click at [468, 280] on button "Save" at bounding box center [441, 283] width 108 height 43
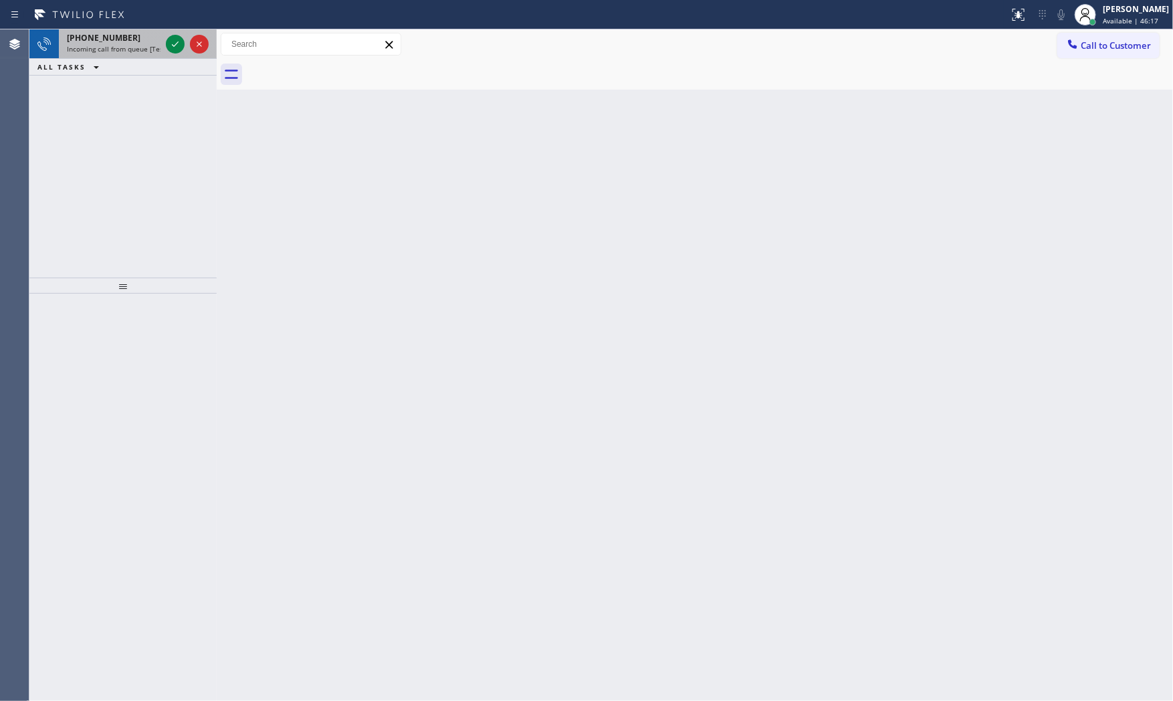
click at [149, 35] on div "+17404241005" at bounding box center [114, 37] width 94 height 11
click at [162, 44] on div "+17404241005 Incoming call from queue [Test] All" at bounding box center [111, 43] width 104 height 29
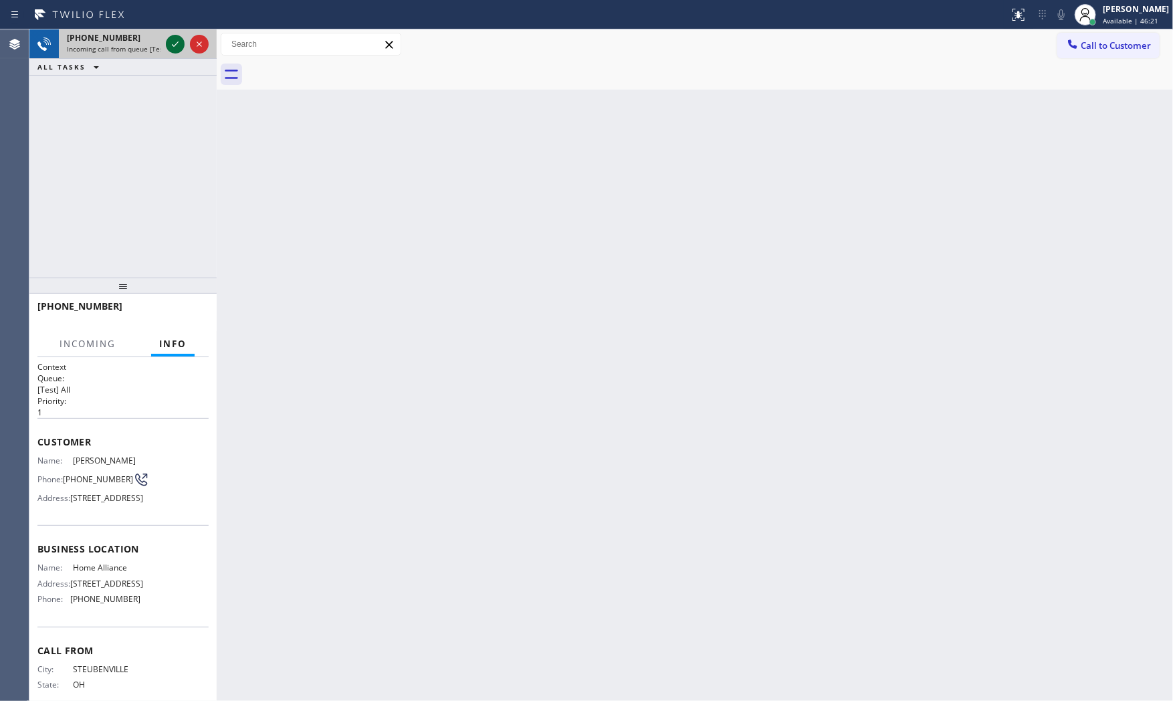
click at [168, 43] on icon at bounding box center [175, 44] width 16 height 16
click at [275, 293] on div "Back to Dashboard Change Sender ID Customers Technicians Select a contact Outbo…" at bounding box center [695, 364] width 956 height 671
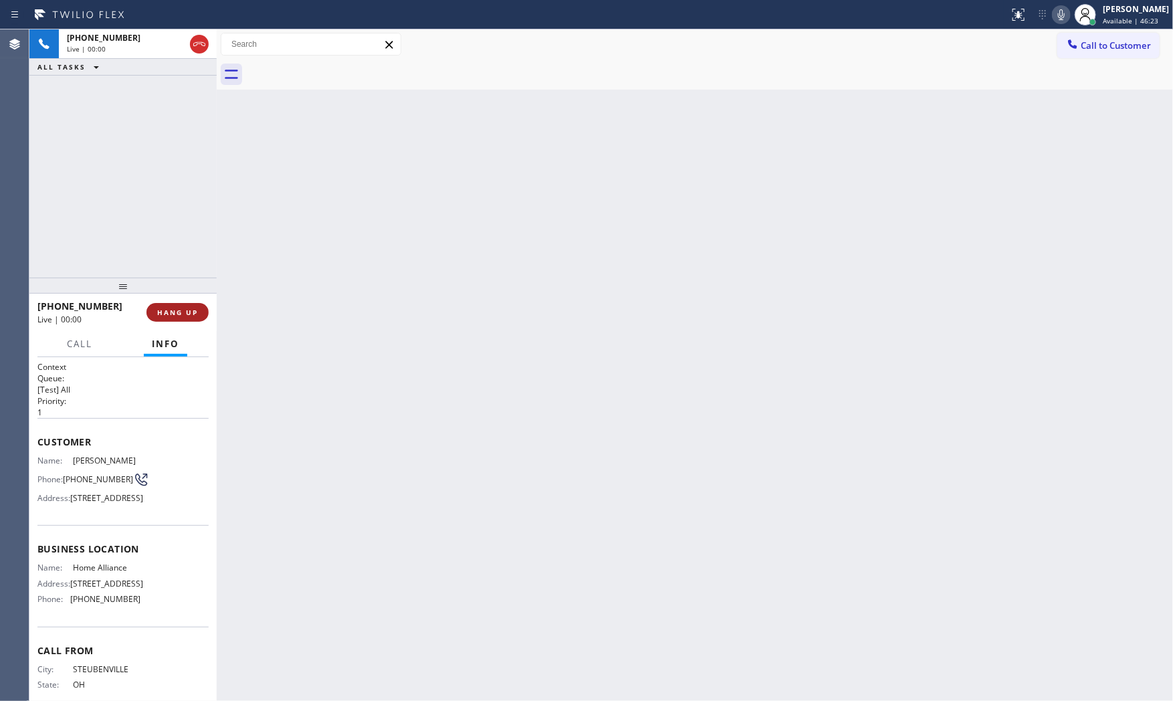
click at [184, 312] on span "HANG UP" at bounding box center [177, 312] width 41 height 9
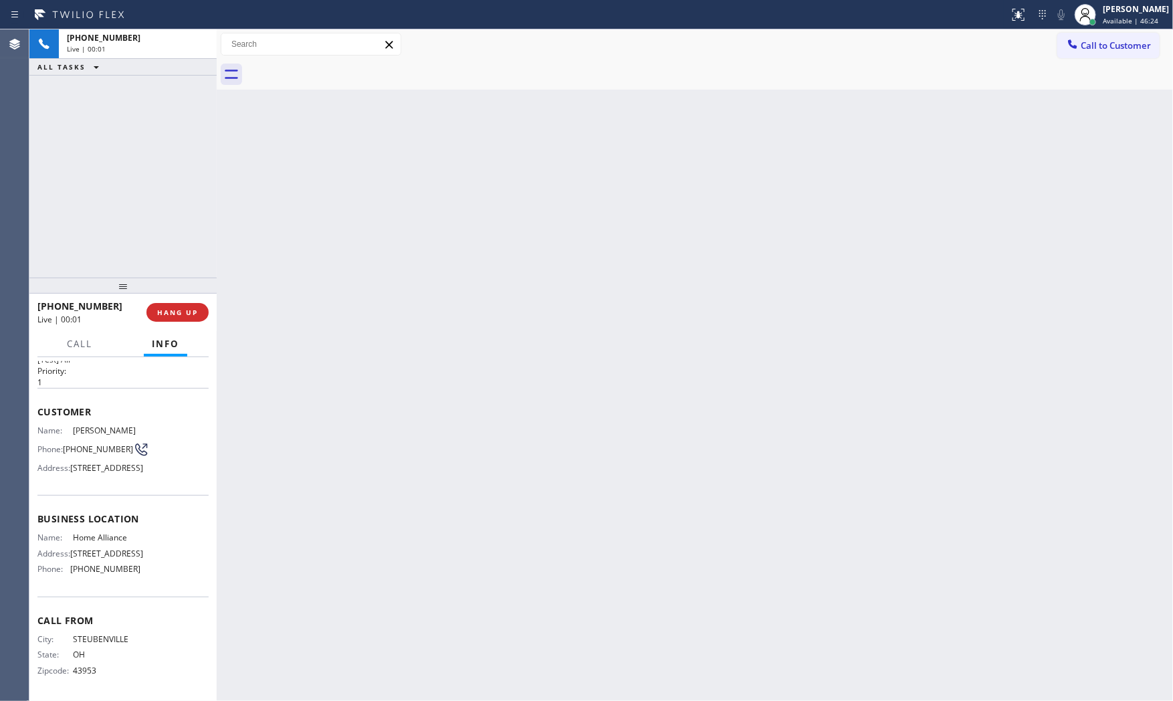
scroll to position [75, 0]
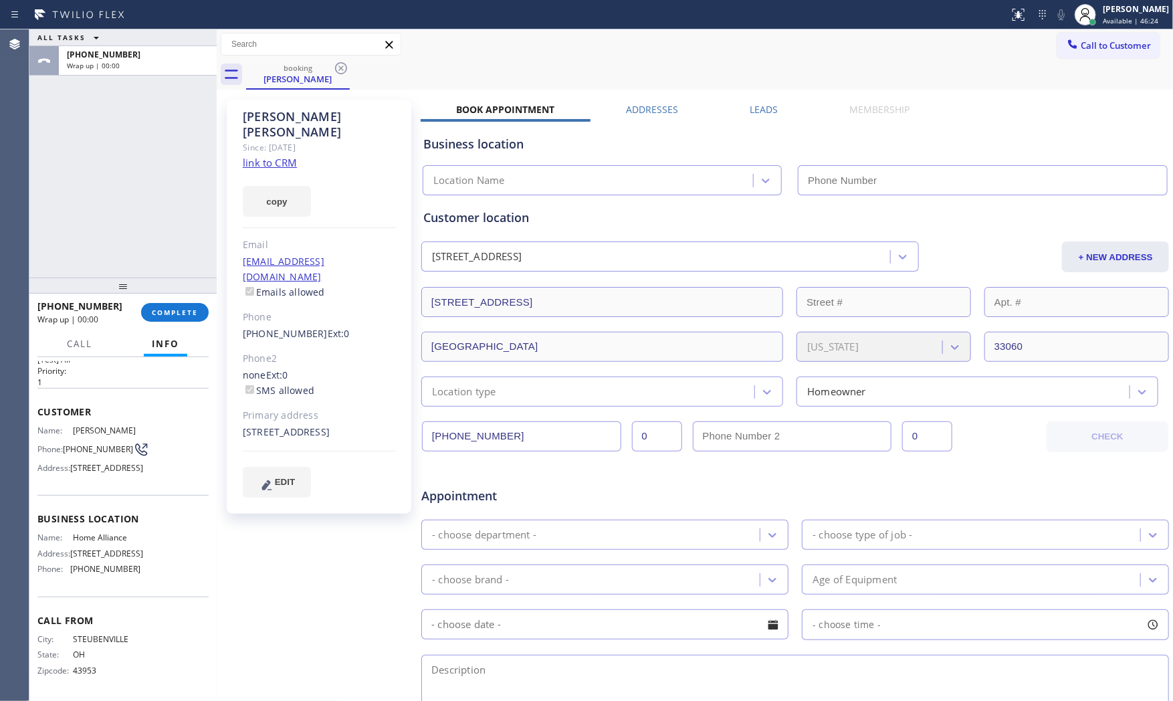
type input "(877) 777-0796"
click at [284, 156] on link "link to CRM" at bounding box center [270, 162] width 54 height 13
click at [175, 301] on div "+17404241005 Wrap up | 00:59 COMPLETE" at bounding box center [122, 312] width 171 height 35
click at [177, 304] on button "COMPLETE" at bounding box center [175, 312] width 68 height 19
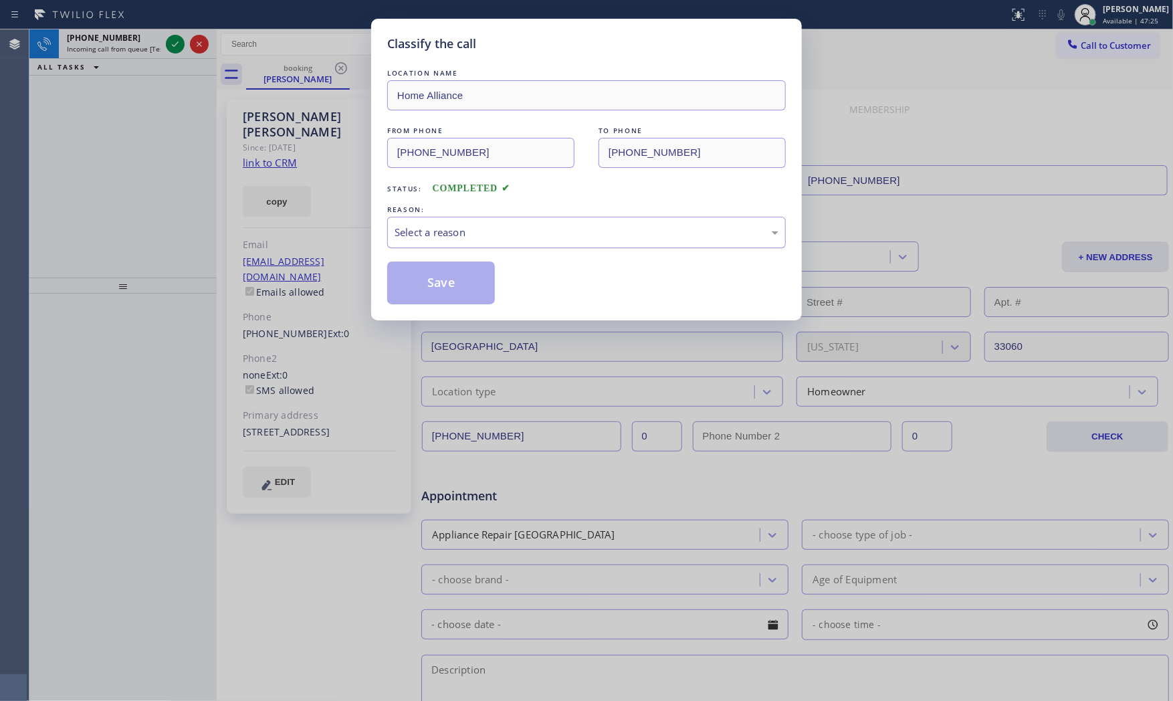
click at [484, 238] on div "Select a reason" at bounding box center [587, 232] width 384 height 15
click at [451, 292] on button "Save" at bounding box center [441, 283] width 108 height 43
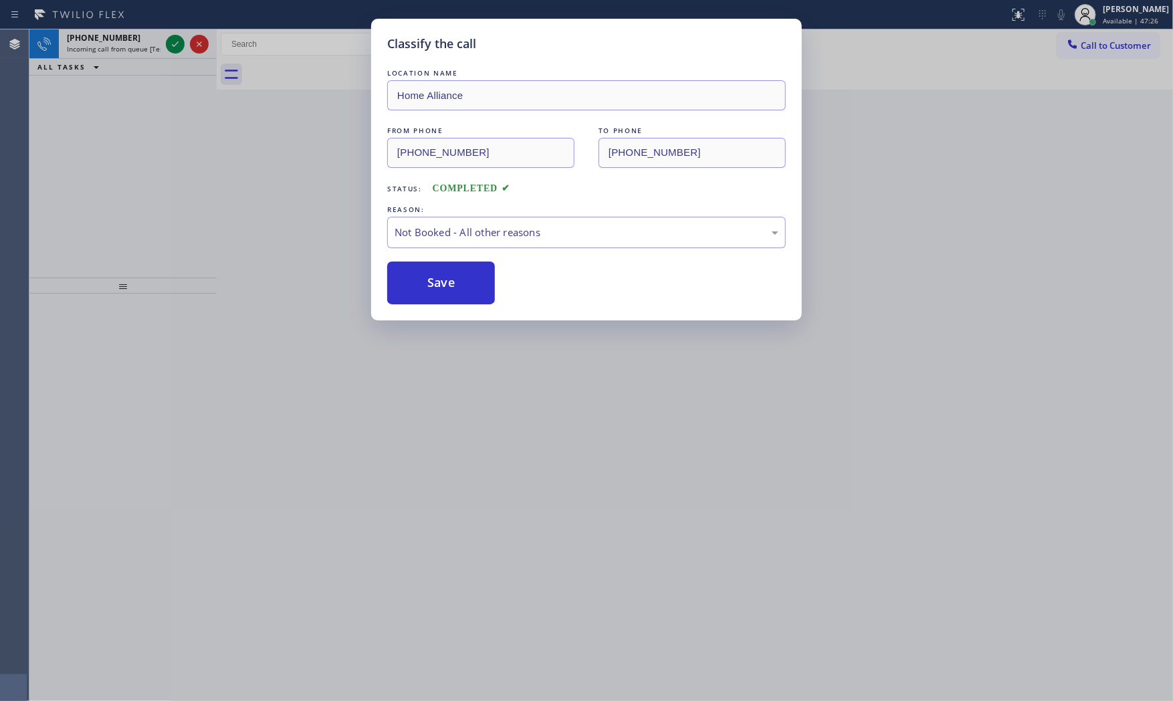
click at [451, 292] on button "Save" at bounding box center [441, 283] width 108 height 43
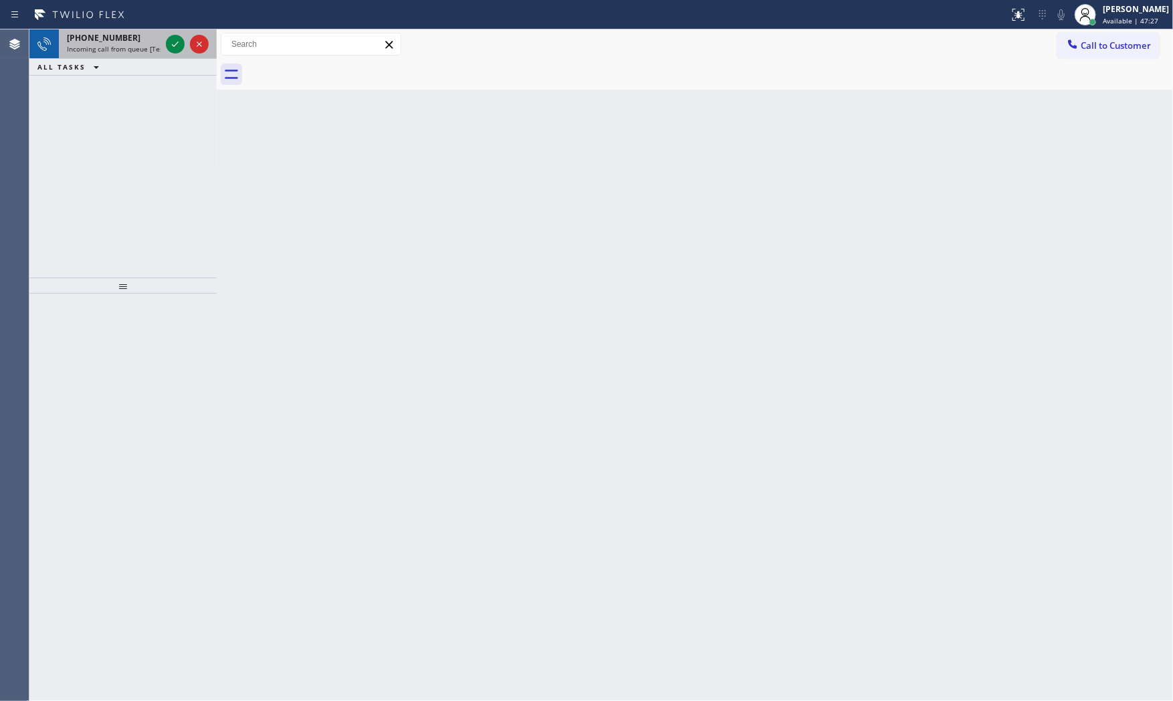
click at [123, 49] on span "Incoming call from queue [Test] All" at bounding box center [122, 48] width 111 height 9
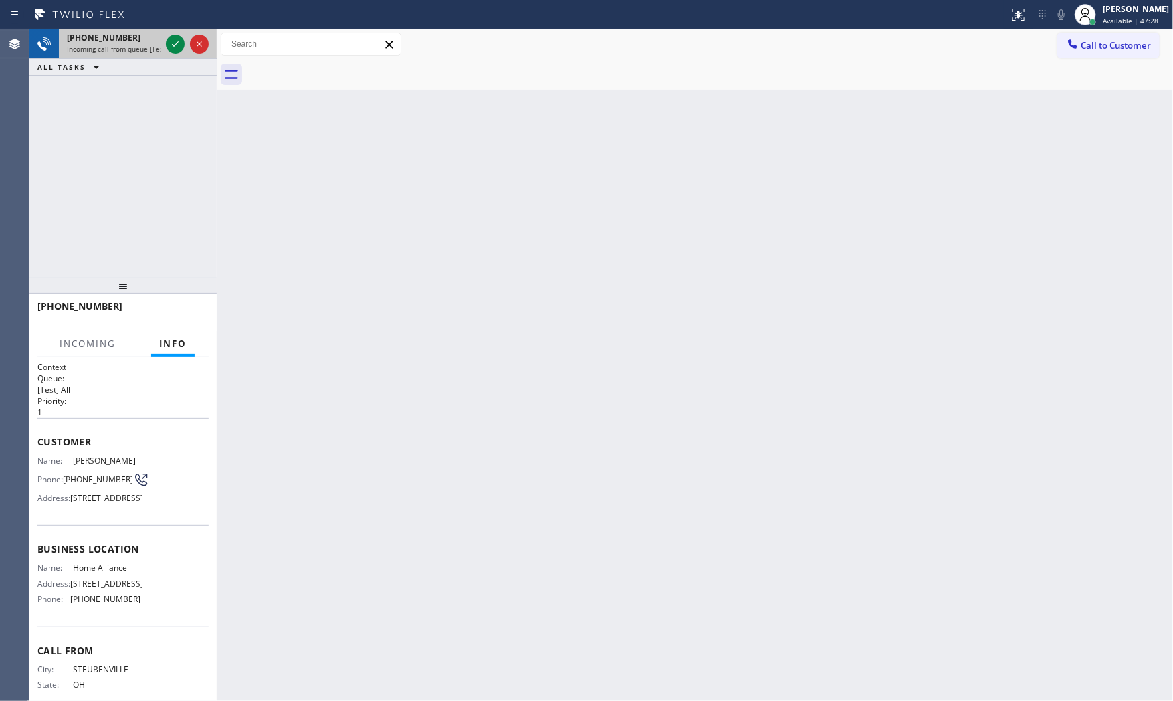
click at [123, 49] on span "Incoming call from queue [Test] All" at bounding box center [122, 48] width 111 height 9
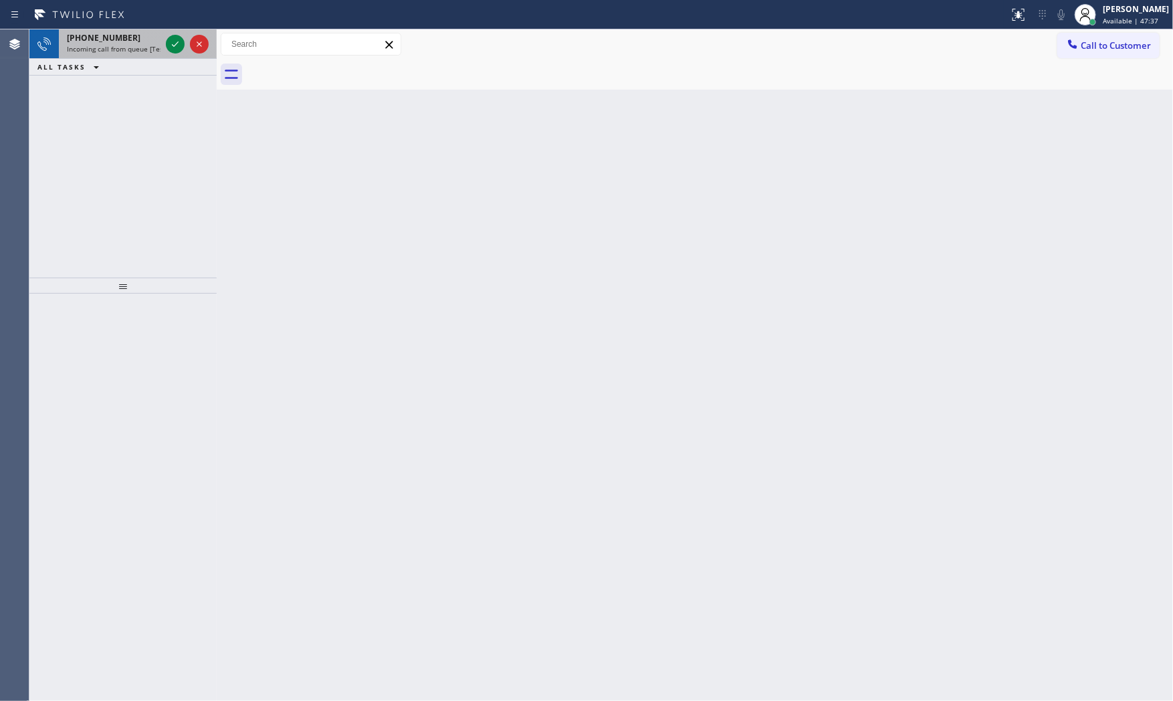
click at [134, 45] on span "Incoming call from queue [Test] All" at bounding box center [122, 48] width 111 height 9
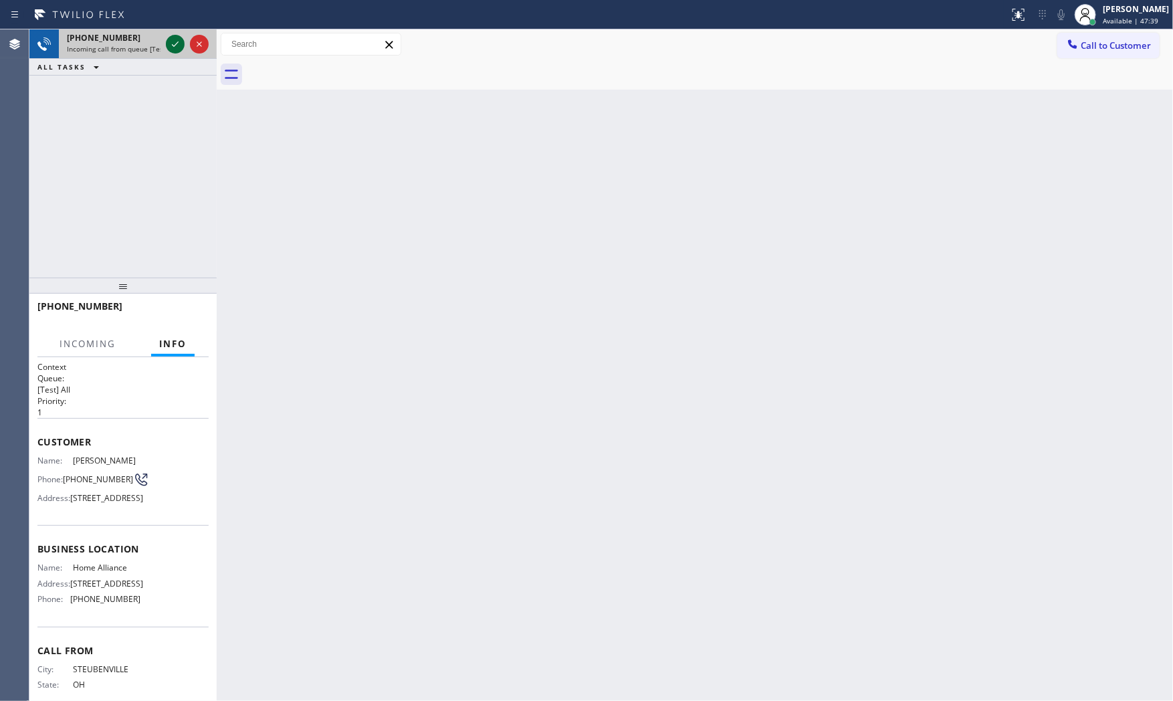
click at [173, 41] on icon at bounding box center [175, 44] width 16 height 16
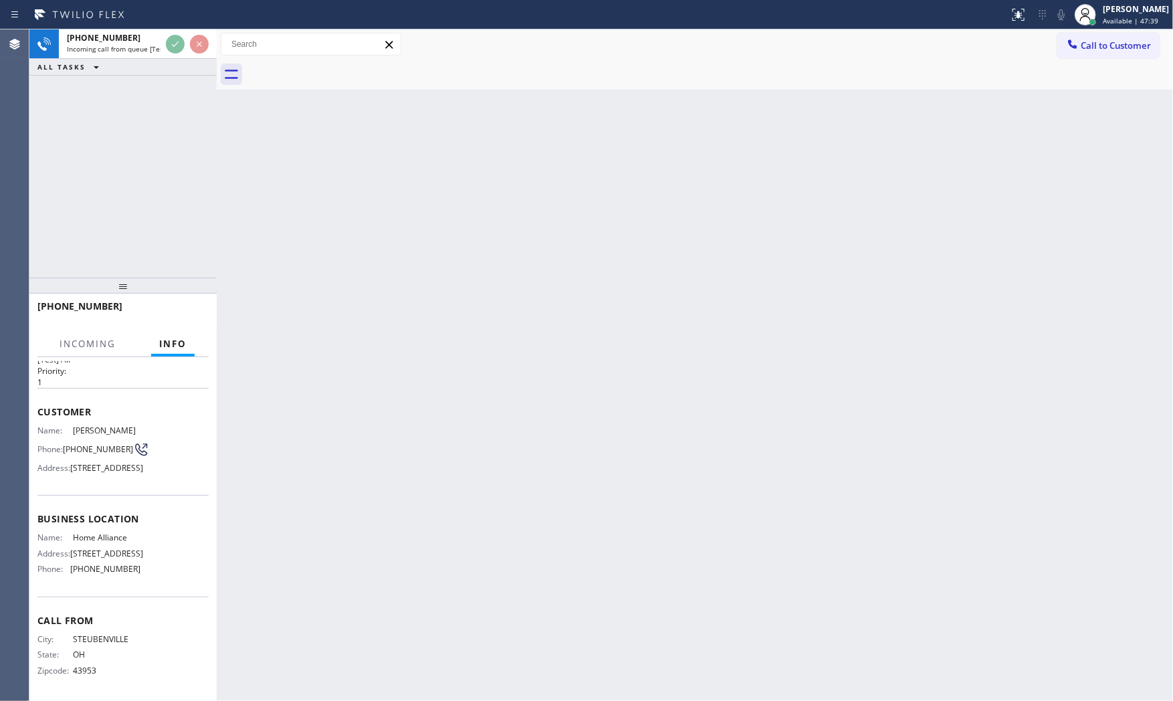
scroll to position [75, 0]
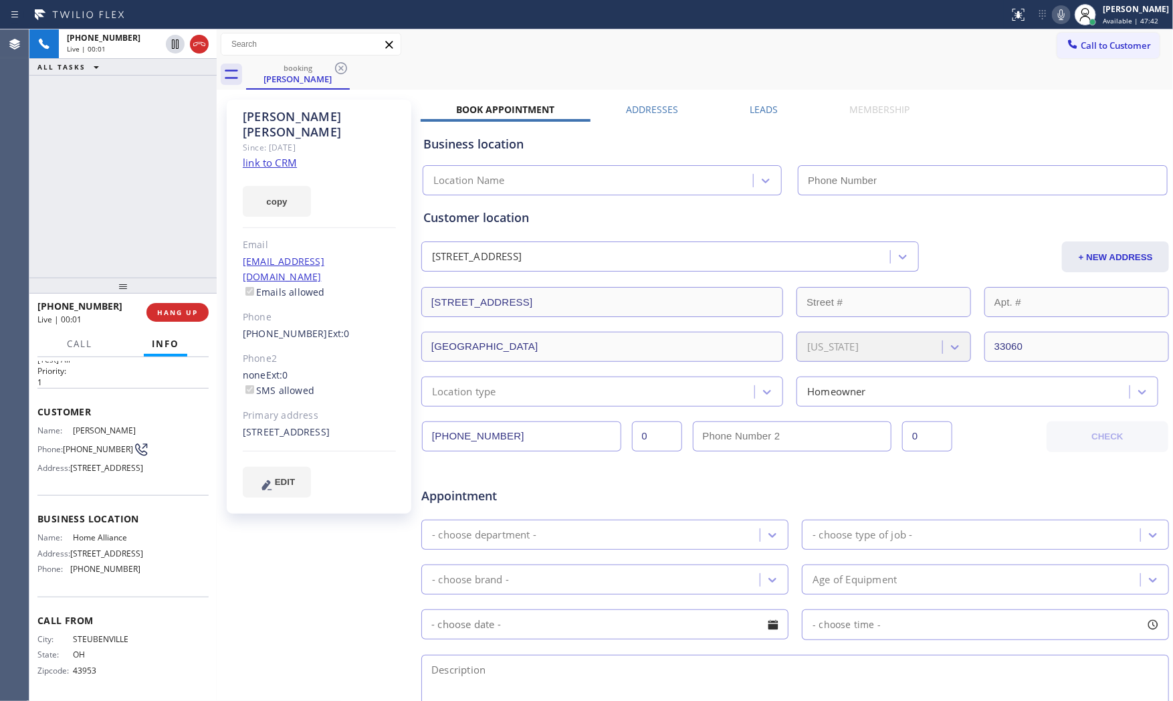
type input "(877) 777-0796"
click at [68, 342] on span "Call" at bounding box center [79, 344] width 25 height 12
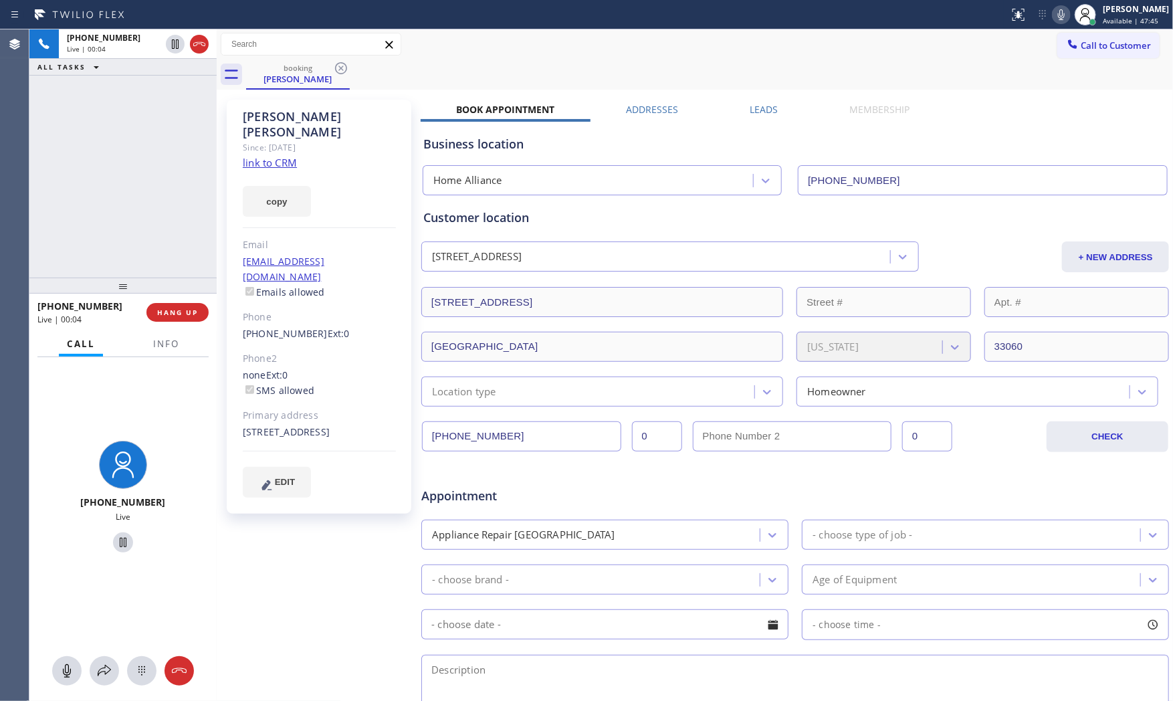
click at [104, 646] on div "+17404241005 Live" at bounding box center [122, 529] width 187 height 344
click at [103, 653] on div "+17404241005 Live" at bounding box center [122, 529] width 187 height 344
click at [103, 657] on button at bounding box center [104, 670] width 29 height 29
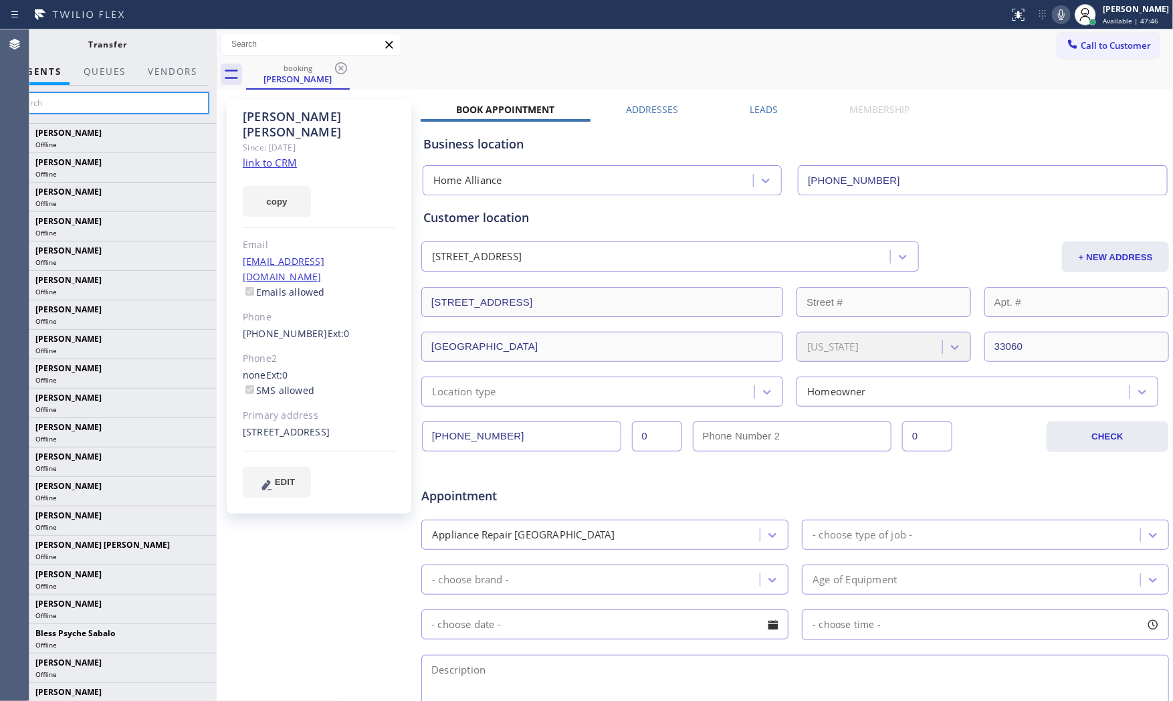
click at [97, 92] on input "text" at bounding box center [107, 102] width 201 height 21
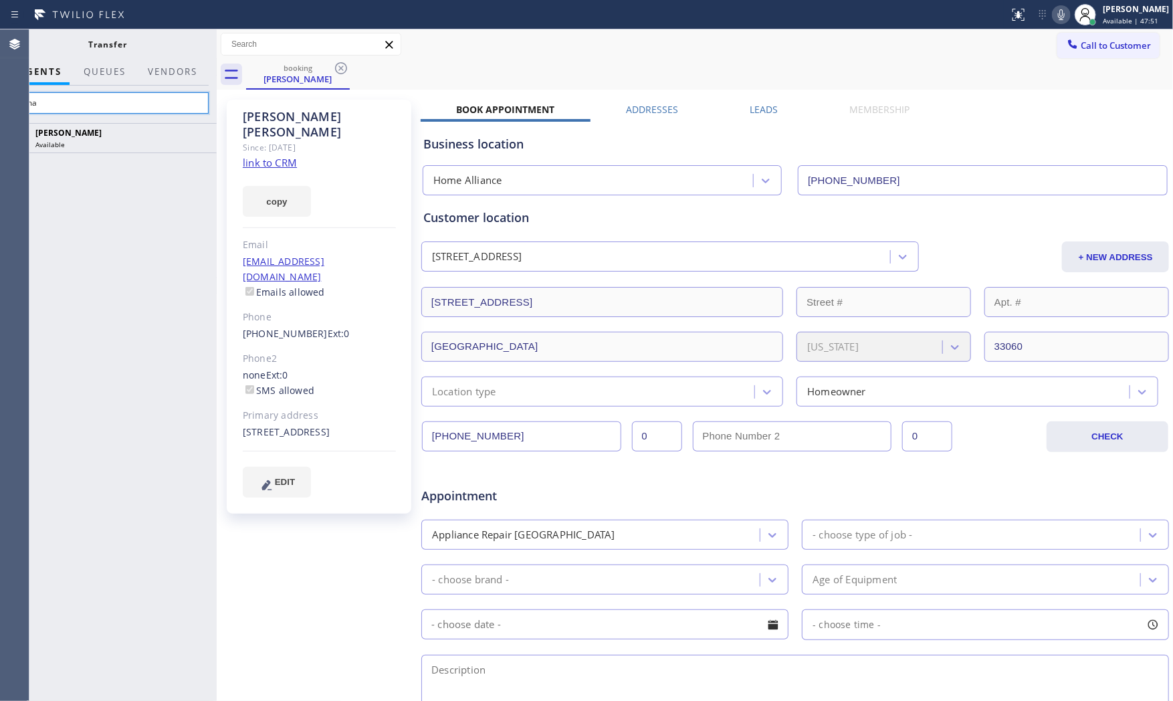
type input "esma"
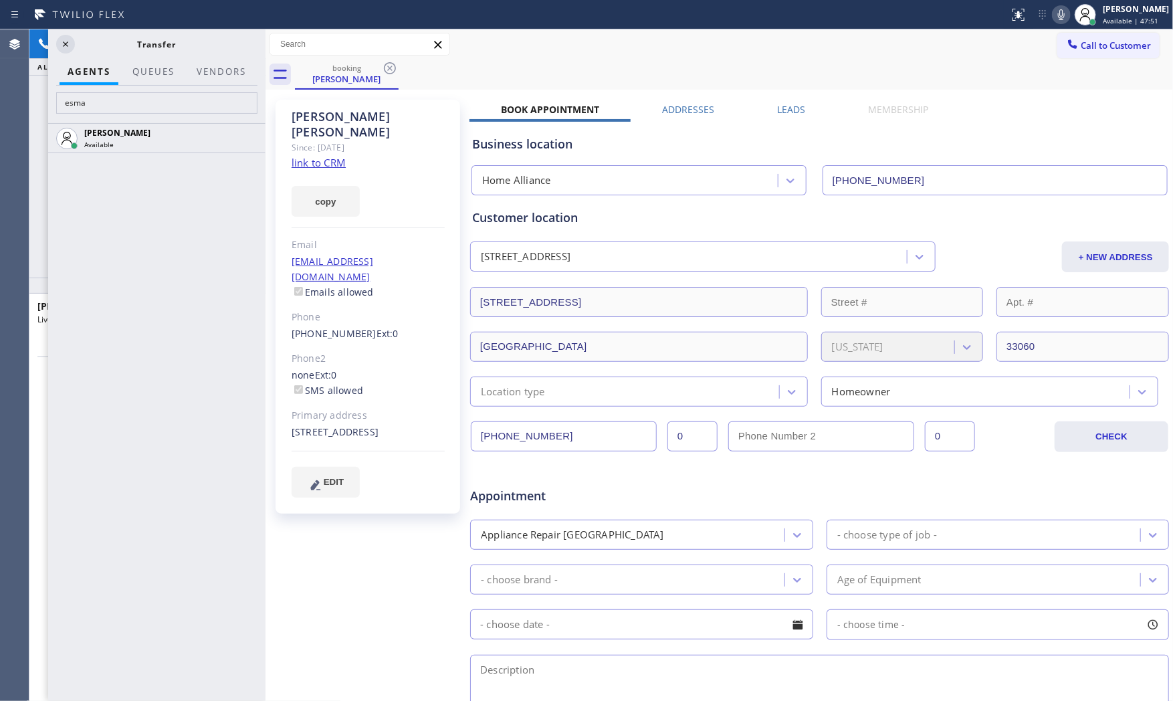
scroll to position [60, 0]
drag, startPoint x: 219, startPoint y: 176, endPoint x: 268, endPoint y: 176, distance: 48.8
click at [266, 176] on div at bounding box center [266, 364] width 0 height 671
click at [154, 112] on input "esma" at bounding box center [156, 102] width 201 height 21
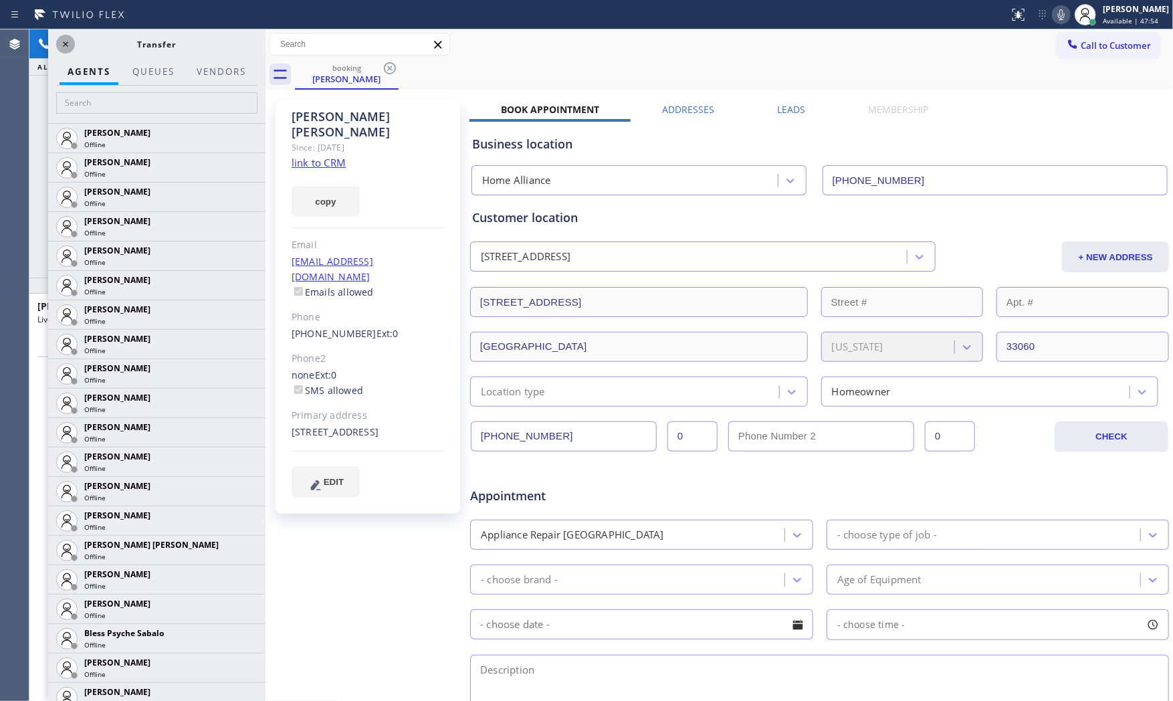
click at [67, 49] on icon at bounding box center [66, 44] width 16 height 16
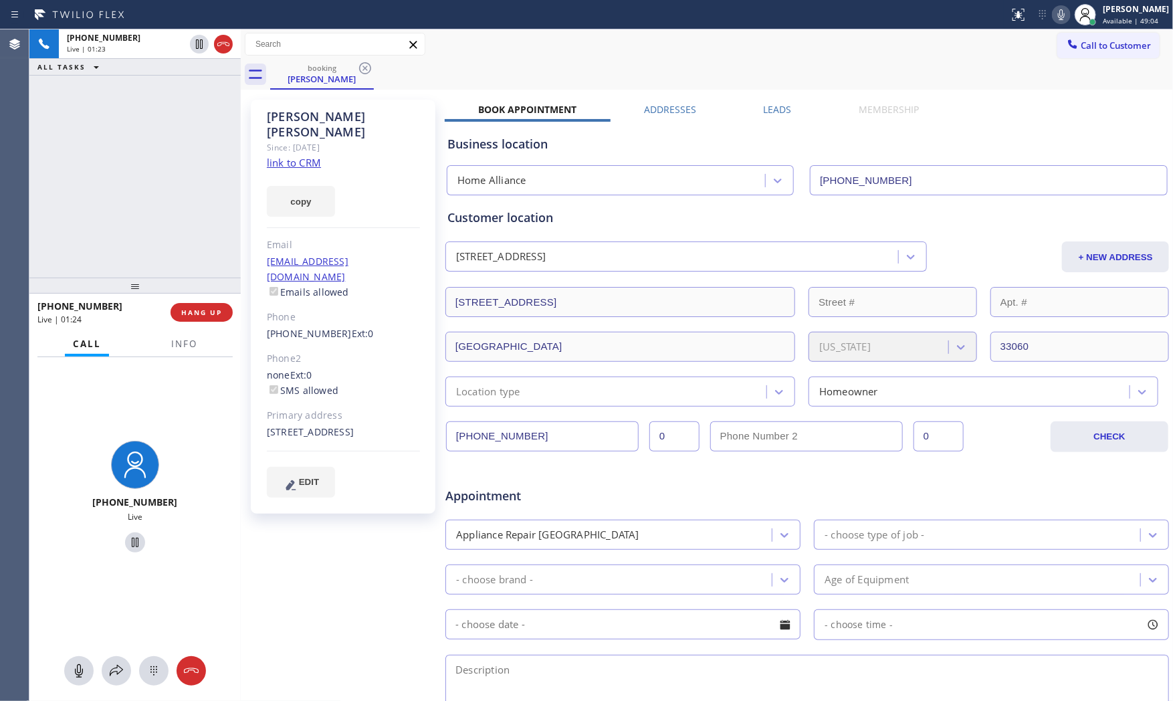
drag, startPoint x: 266, startPoint y: 177, endPoint x: 241, endPoint y: 175, distance: 24.8
click at [241, 175] on div at bounding box center [241, 364] width 0 height 671
click at [177, 346] on span "Info" at bounding box center [184, 344] width 26 height 12
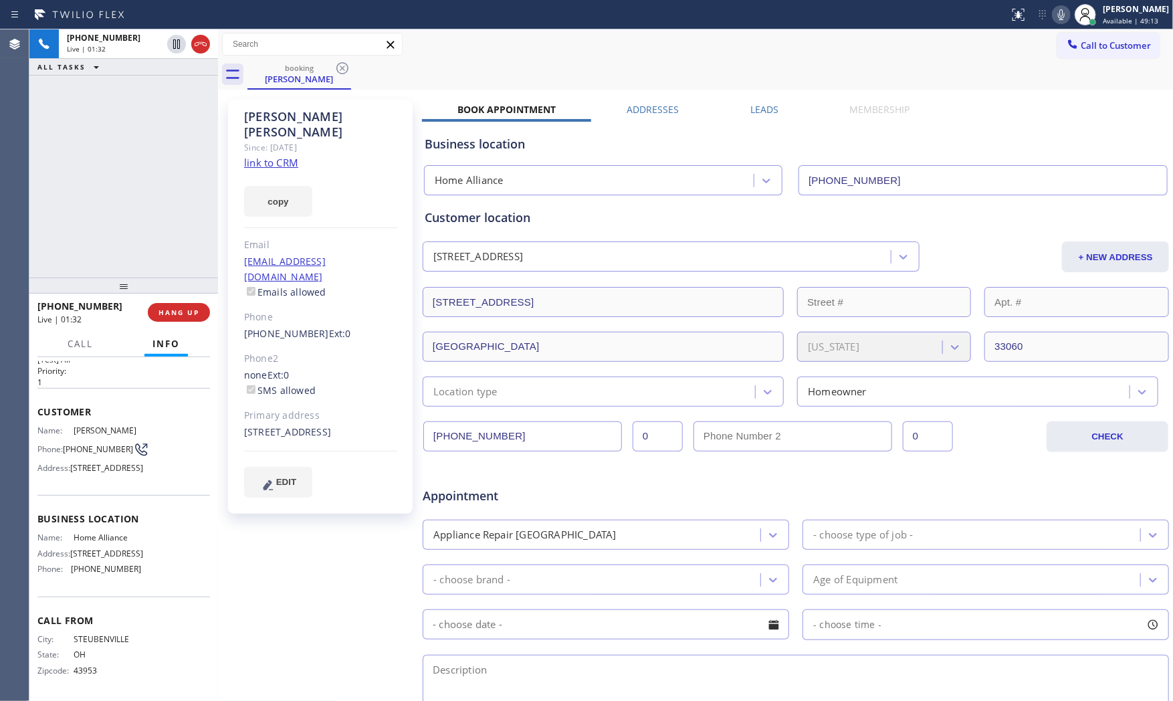
scroll to position [75, 0]
drag, startPoint x: 242, startPoint y: 231, endPoint x: 193, endPoint y: 212, distance: 52.9
click at [193, 212] on div "+17404241005 Live | 01:32 ALL TASKS ALL TASKS ACTIVE TASKS TASKS IN WRAP UP +17…" at bounding box center [601, 364] width 1144 height 671
drag, startPoint x: 161, startPoint y: 308, endPoint x: 182, endPoint y: 268, distance: 45.8
click at [162, 308] on span "HANG UP" at bounding box center [174, 312] width 41 height 9
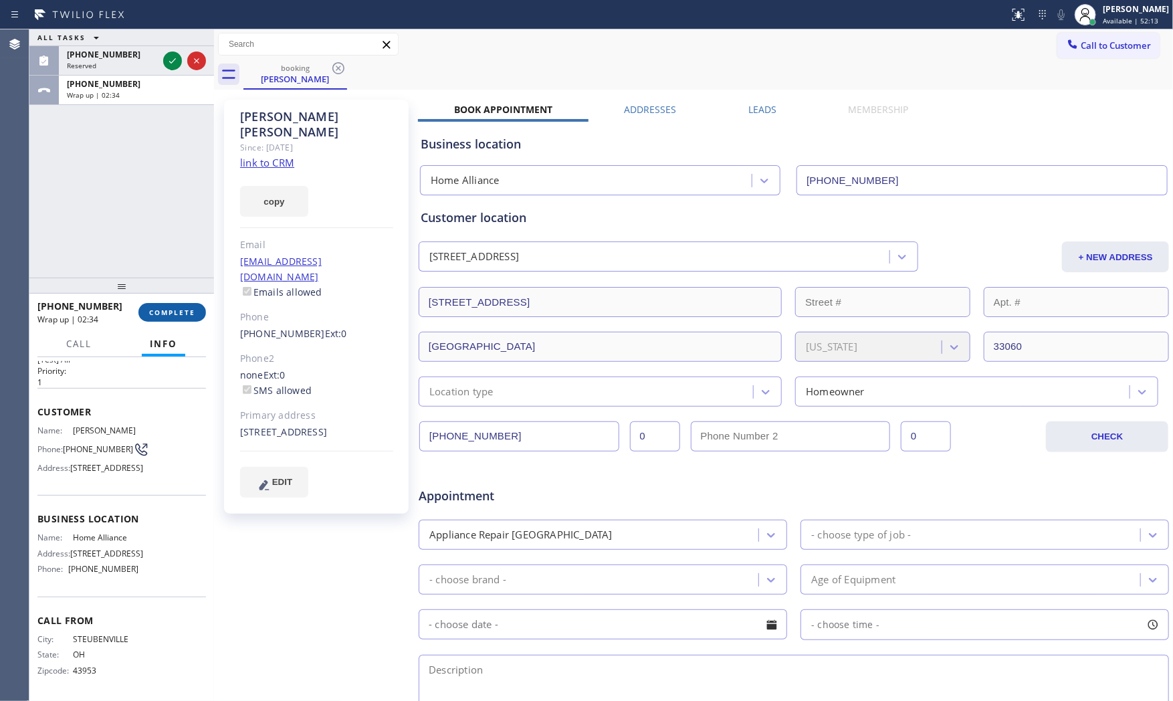
click at [170, 310] on span "COMPLETE" at bounding box center [172, 312] width 46 height 9
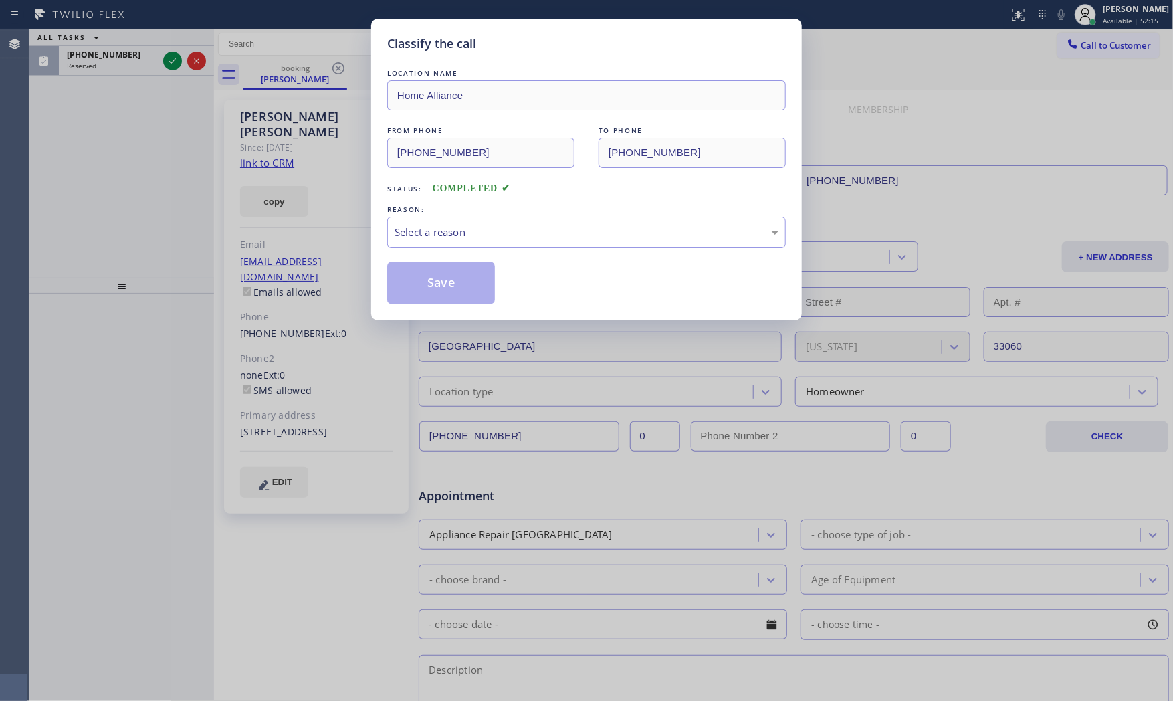
click at [486, 228] on div "Select a reason" at bounding box center [587, 232] width 384 height 15
click at [455, 282] on button "Save" at bounding box center [441, 283] width 108 height 43
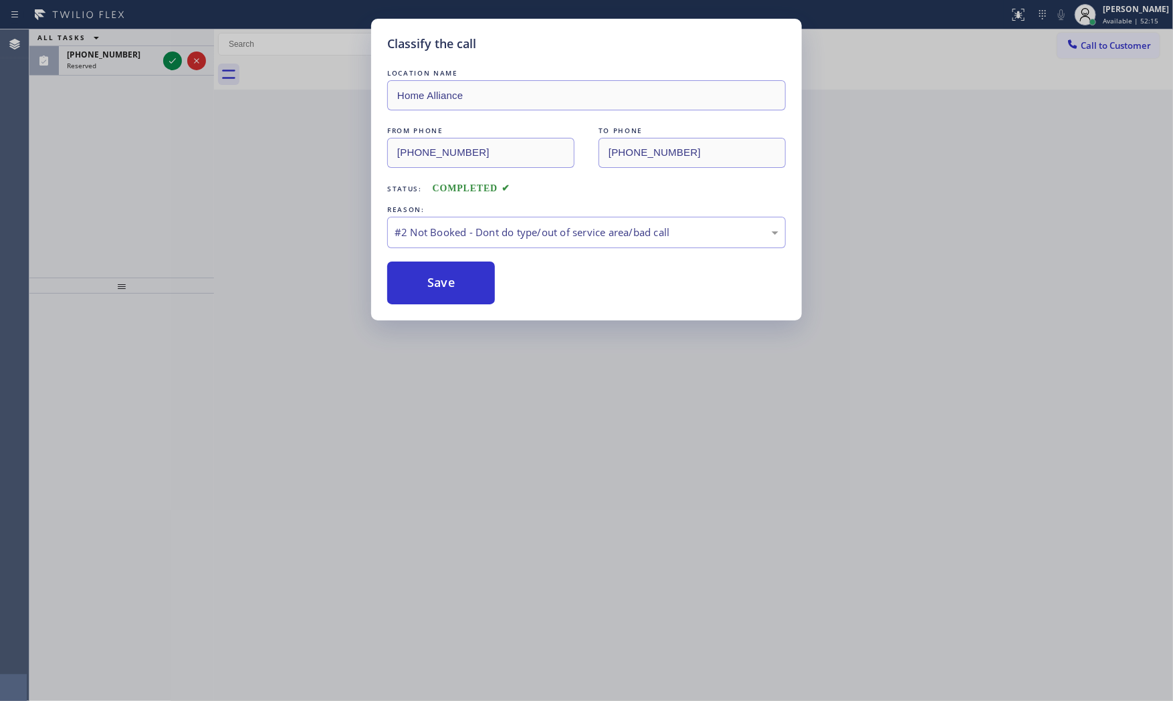
click at [455, 282] on button "Save" at bounding box center [441, 283] width 108 height 43
click at [151, 70] on div "Classify the call LOCATION NAME American Service Alliance Garden Grove FROM PHO…" at bounding box center [601, 364] width 1144 height 671
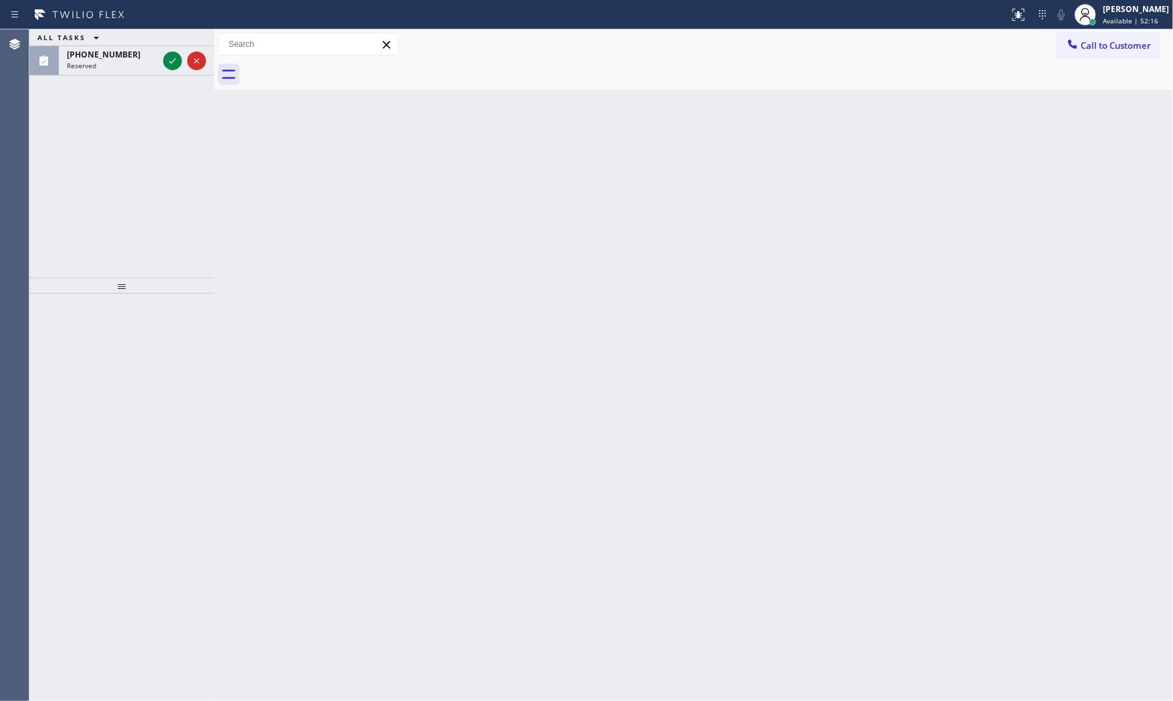
click at [151, 70] on div "Reserved" at bounding box center [112, 65] width 91 height 9
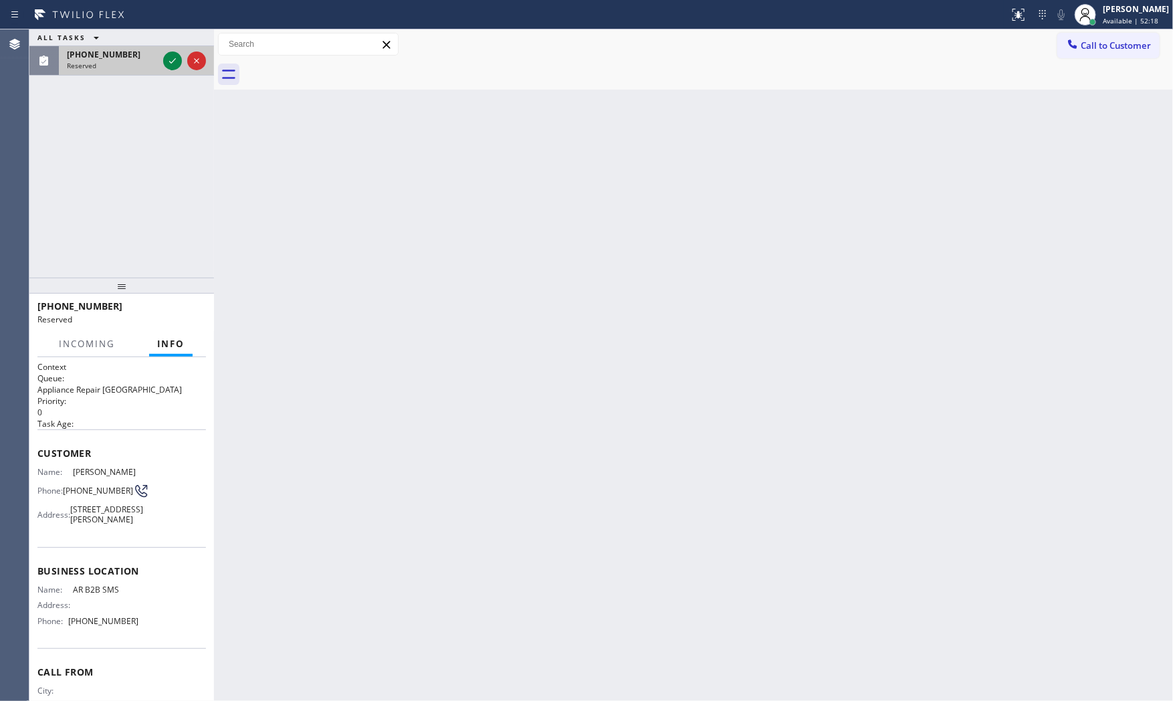
click at [161, 64] on div at bounding box center [185, 60] width 48 height 29
click at [171, 61] on icon at bounding box center [173, 61] width 16 height 16
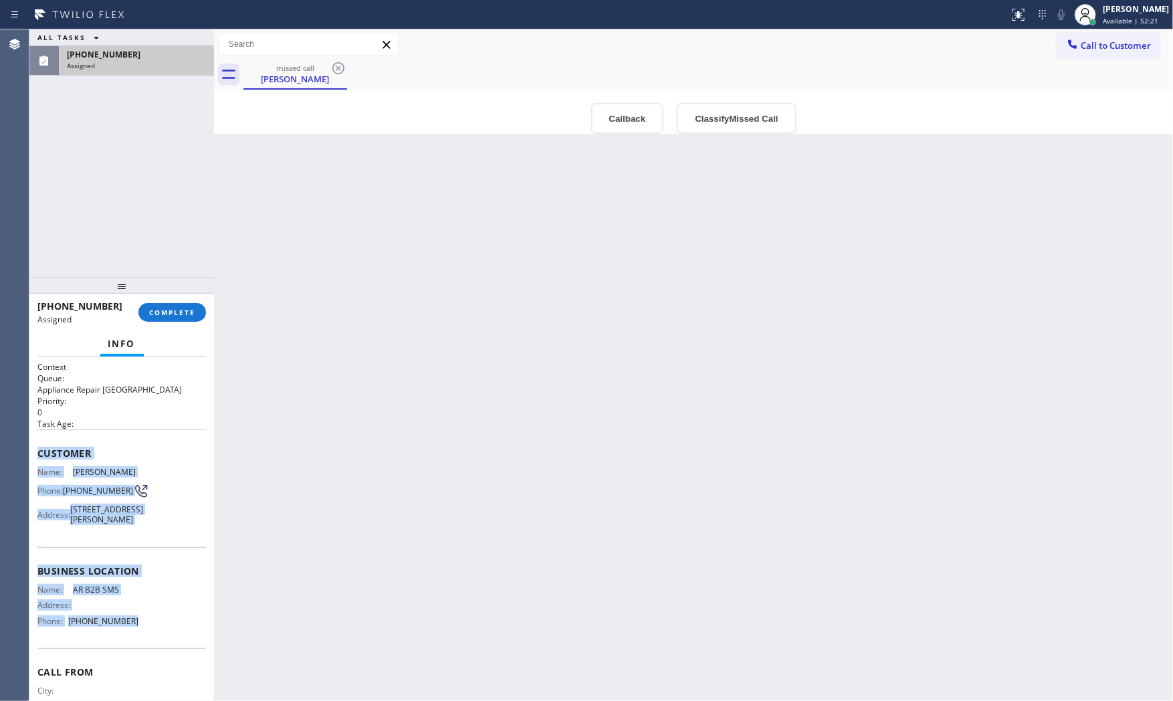
drag, startPoint x: 51, startPoint y: 465, endPoint x: 145, endPoint y: 631, distance: 189.9
click at [144, 637] on div "Context Queue: Appliance Repair High End Priority: 0 Task Age: Customer Name: J…" at bounding box center [121, 555] width 169 height 388
copy div "Customer Name: Juan Espinoza Phone: (609) 533-9802 Address: 116 Homestead Ave, …"
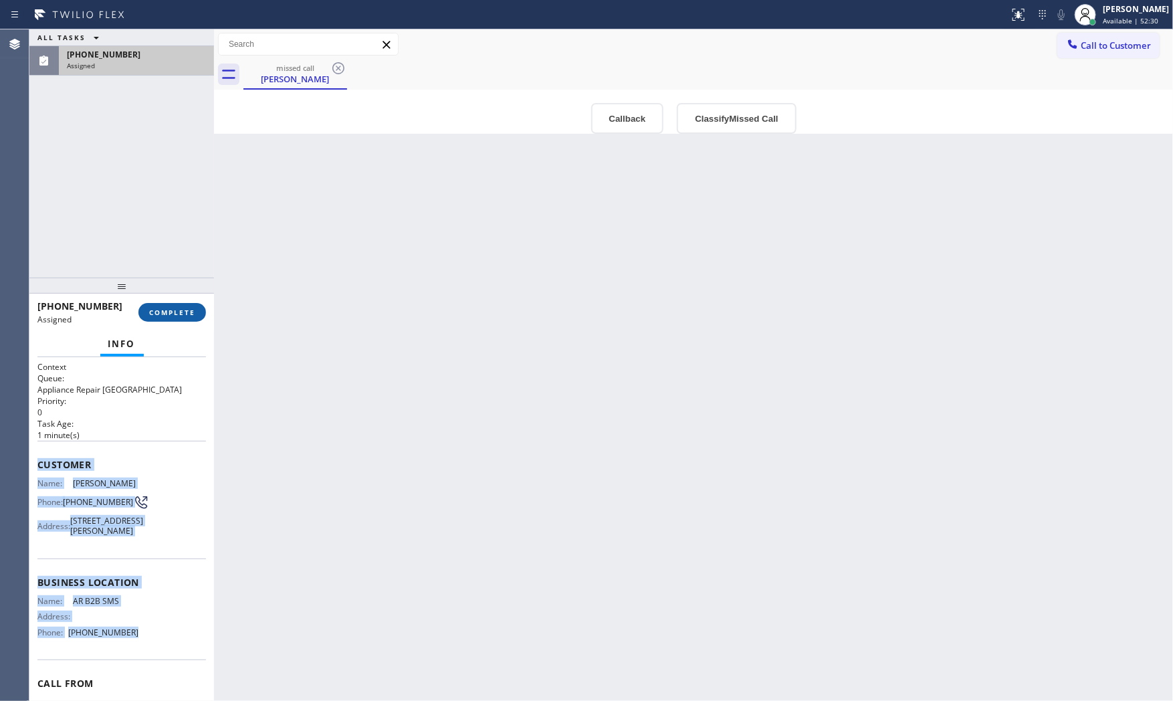
click at [144, 318] on button "COMPLETE" at bounding box center [172, 312] width 68 height 19
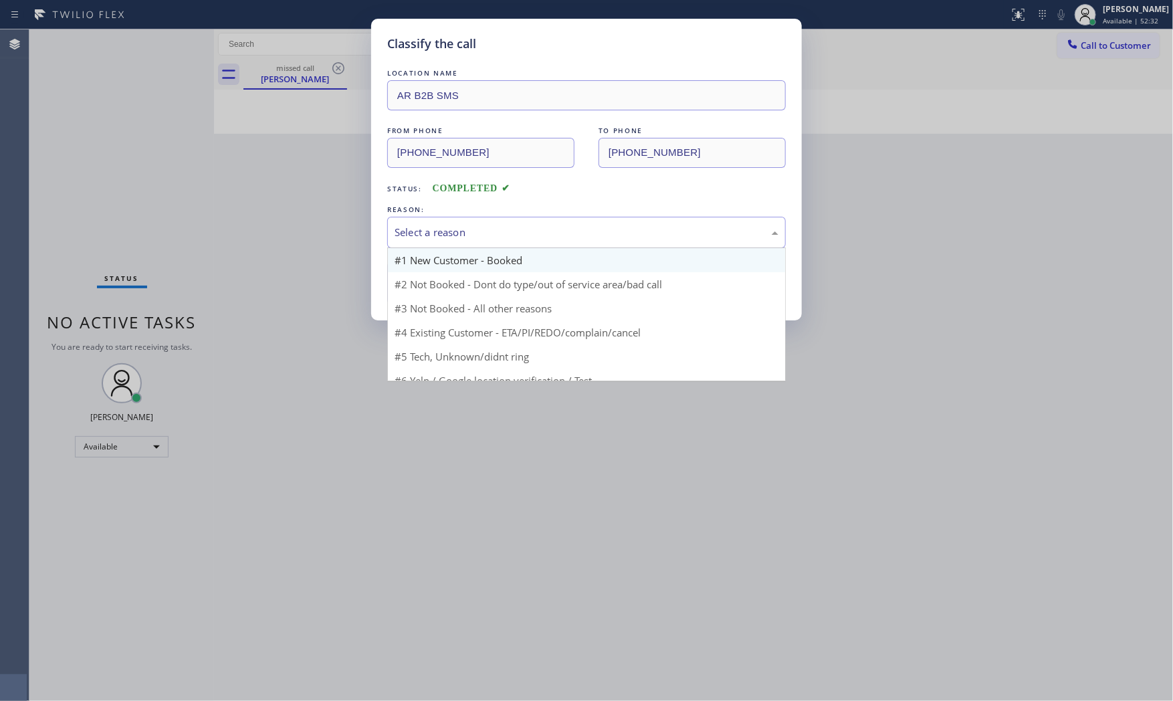
drag, startPoint x: 457, startPoint y: 226, endPoint x: 446, endPoint y: 271, distance: 46.1
click at [460, 229] on div "Select a reason" at bounding box center [587, 232] width 384 height 15
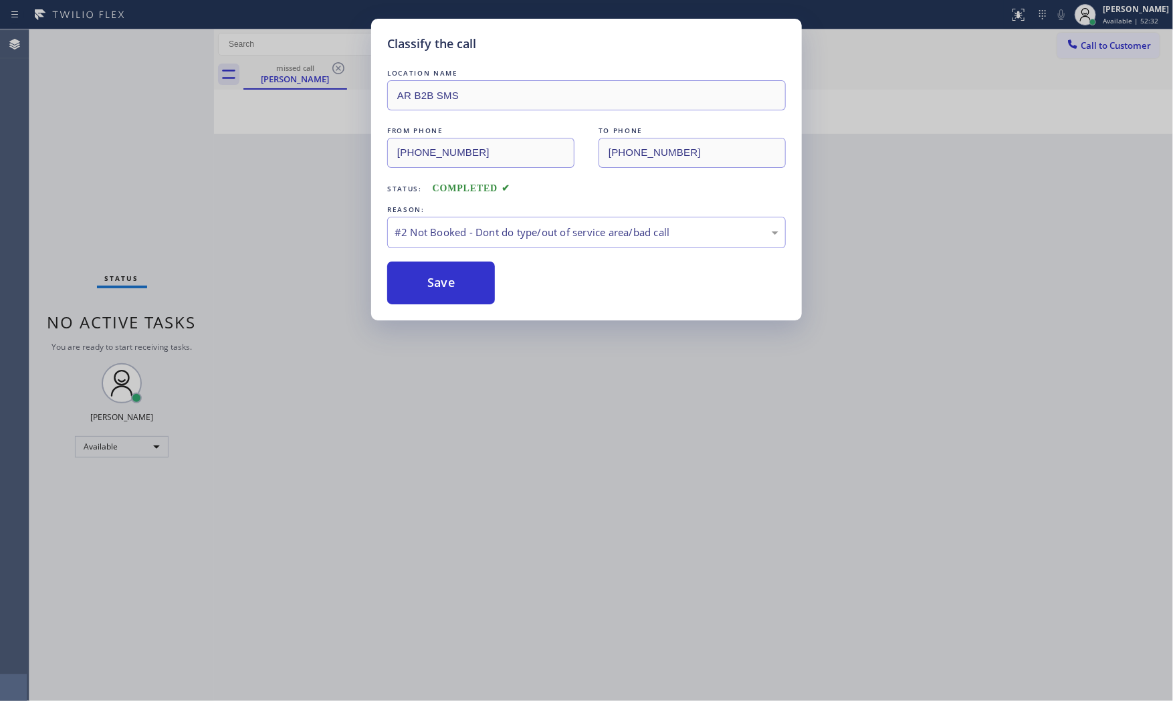
click at [444, 279] on button "Save" at bounding box center [441, 283] width 108 height 43
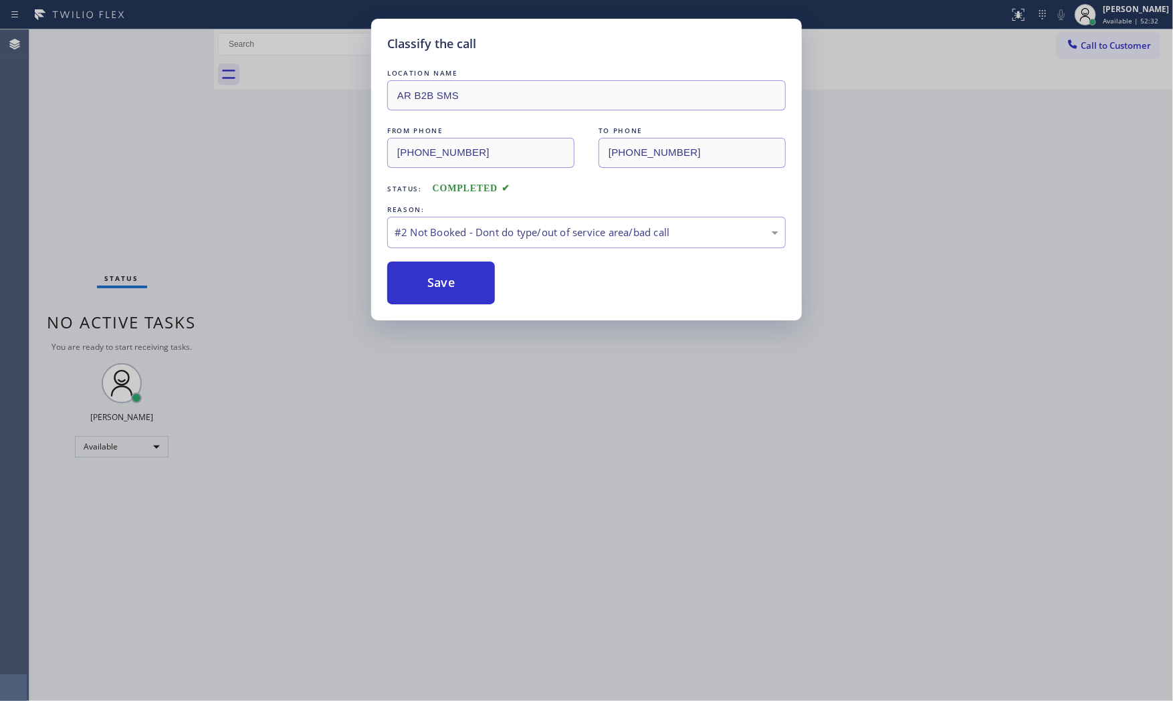
click at [444, 279] on button "Save" at bounding box center [441, 283] width 108 height 43
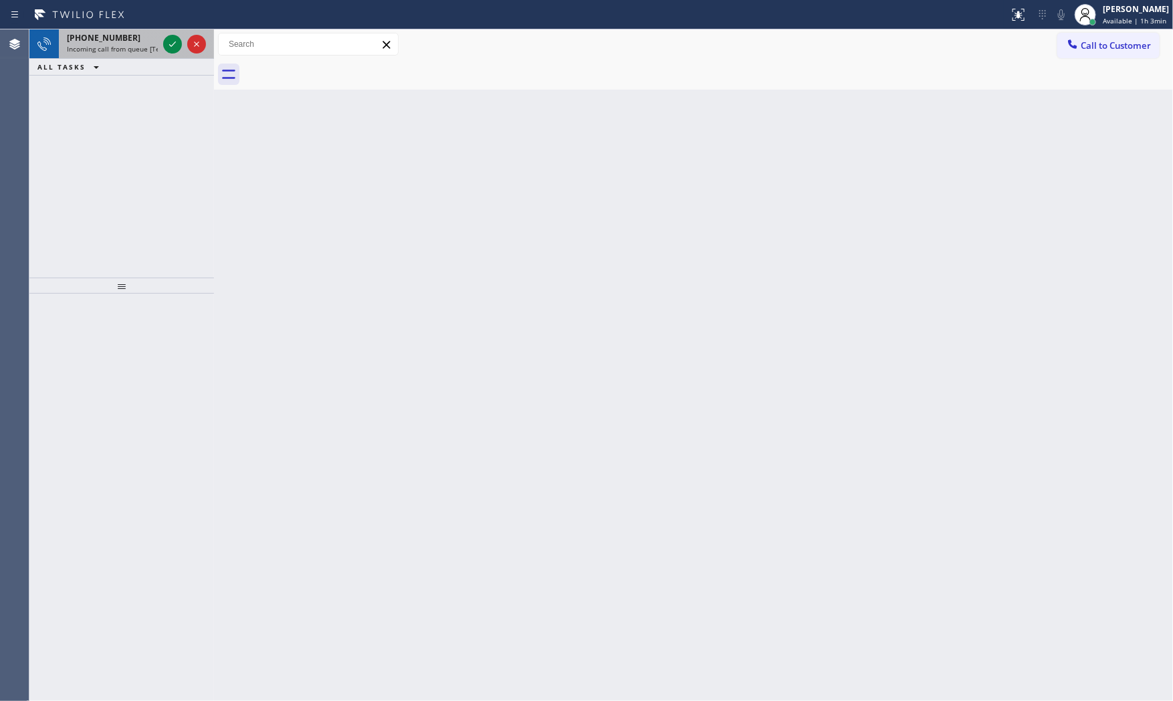
click at [152, 40] on div "+12675524854" at bounding box center [112, 37] width 91 height 11
click at [112, 43] on span "+18482195109" at bounding box center [104, 37] width 74 height 11
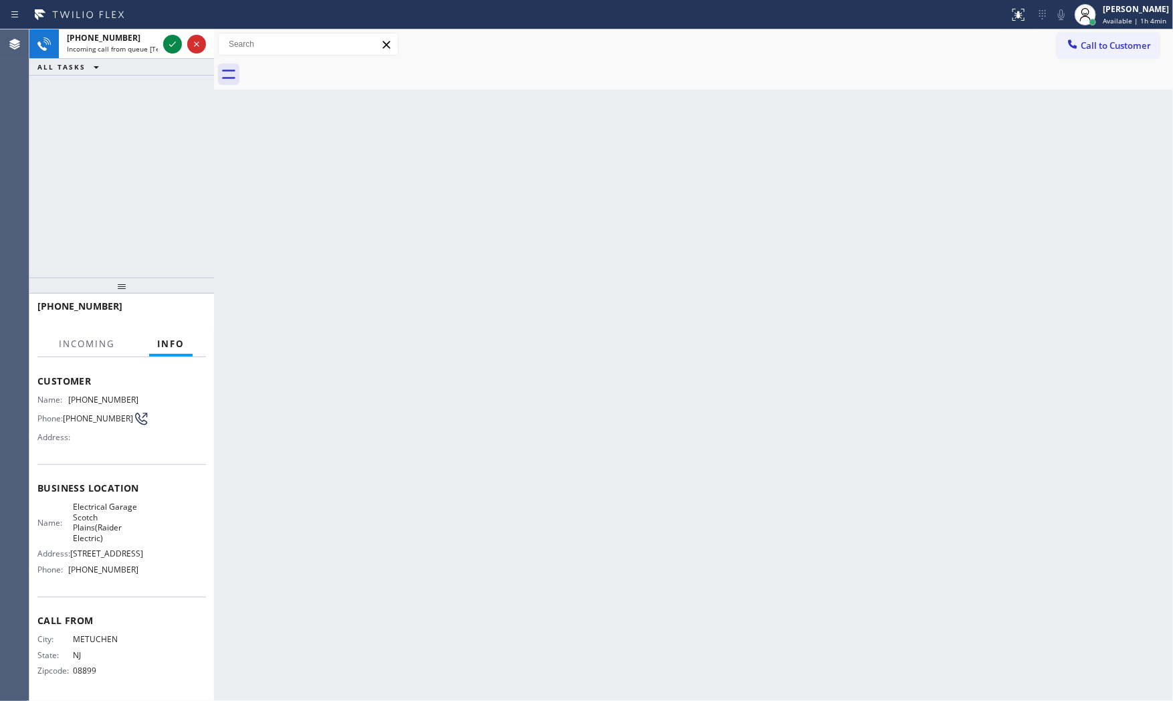
scroll to position [105, 0]
click at [166, 42] on icon at bounding box center [173, 44] width 16 height 16
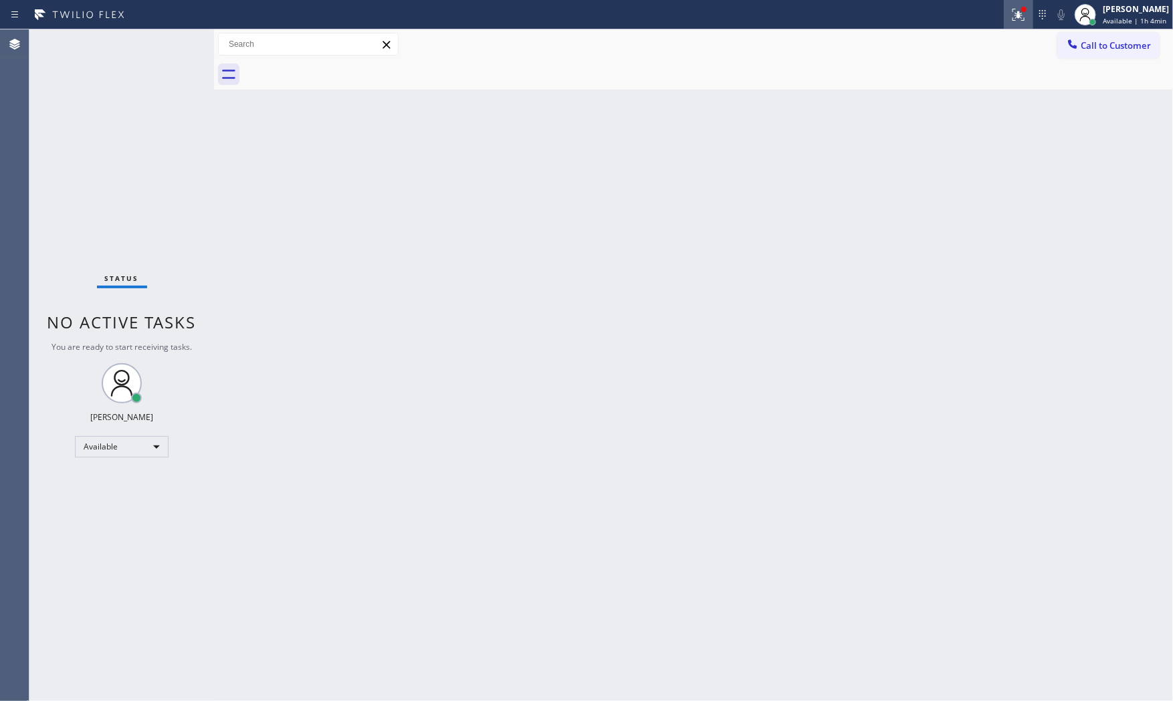
click at [1011, 14] on icon at bounding box center [1019, 15] width 16 height 16
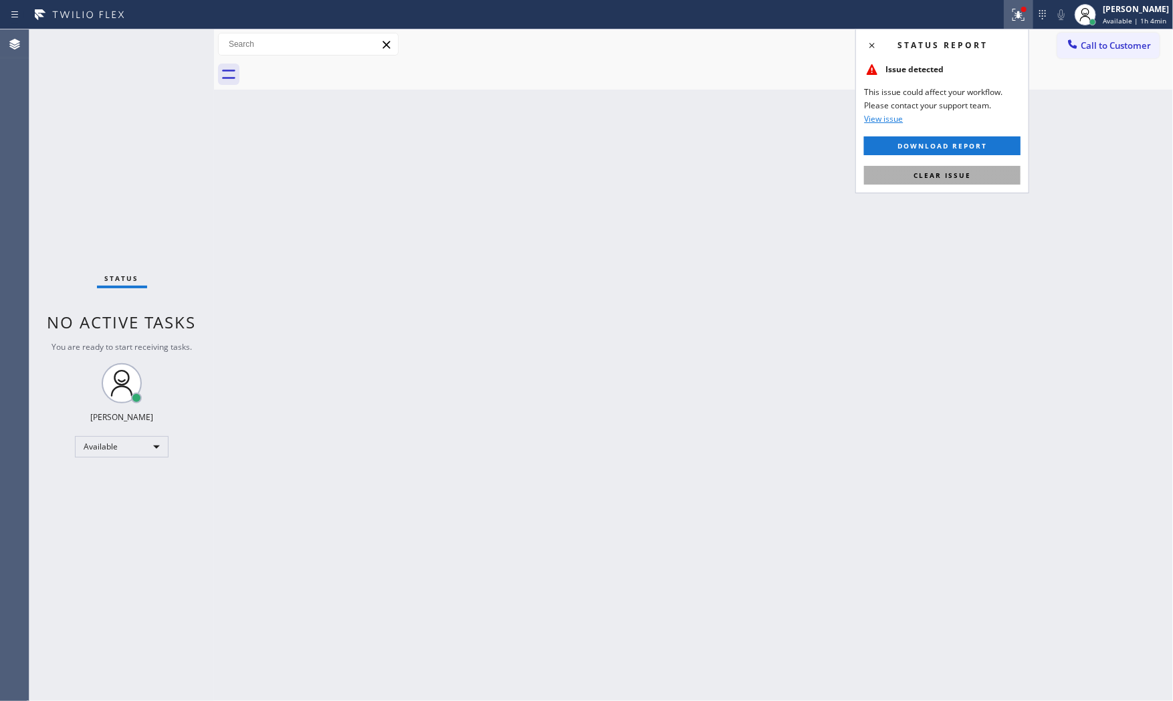
click at [974, 178] on button "Clear issue" at bounding box center [942, 175] width 157 height 19
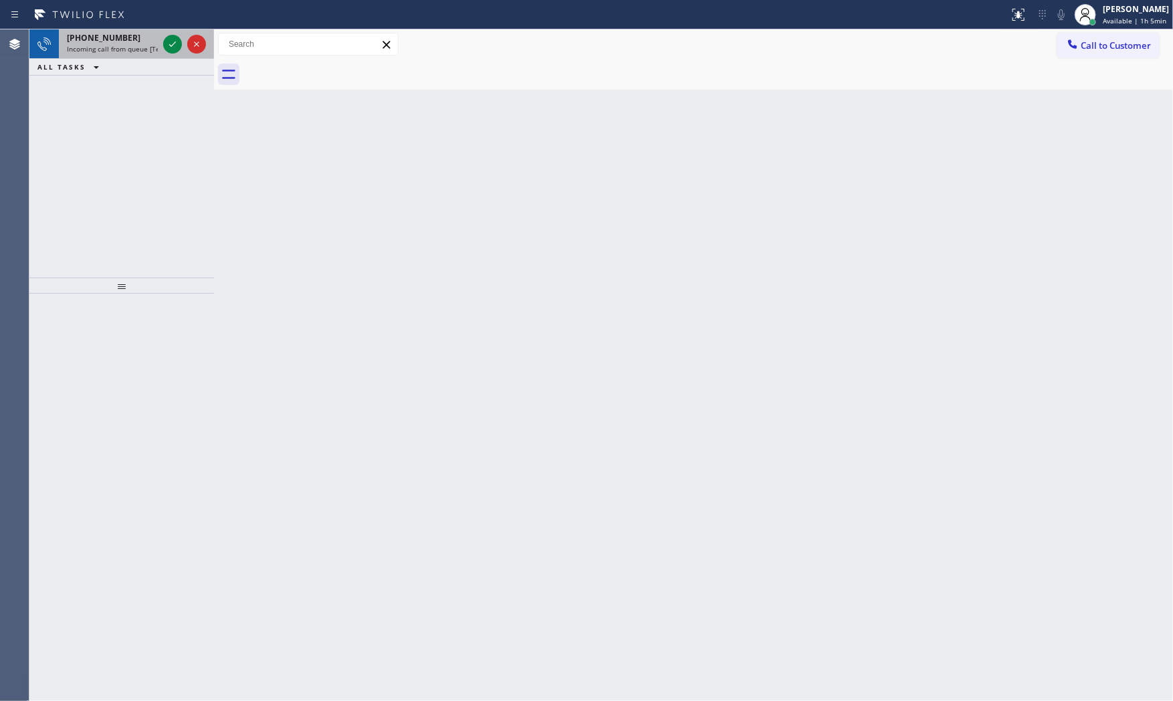
click at [127, 40] on div "+16095339802" at bounding box center [112, 37] width 91 height 11
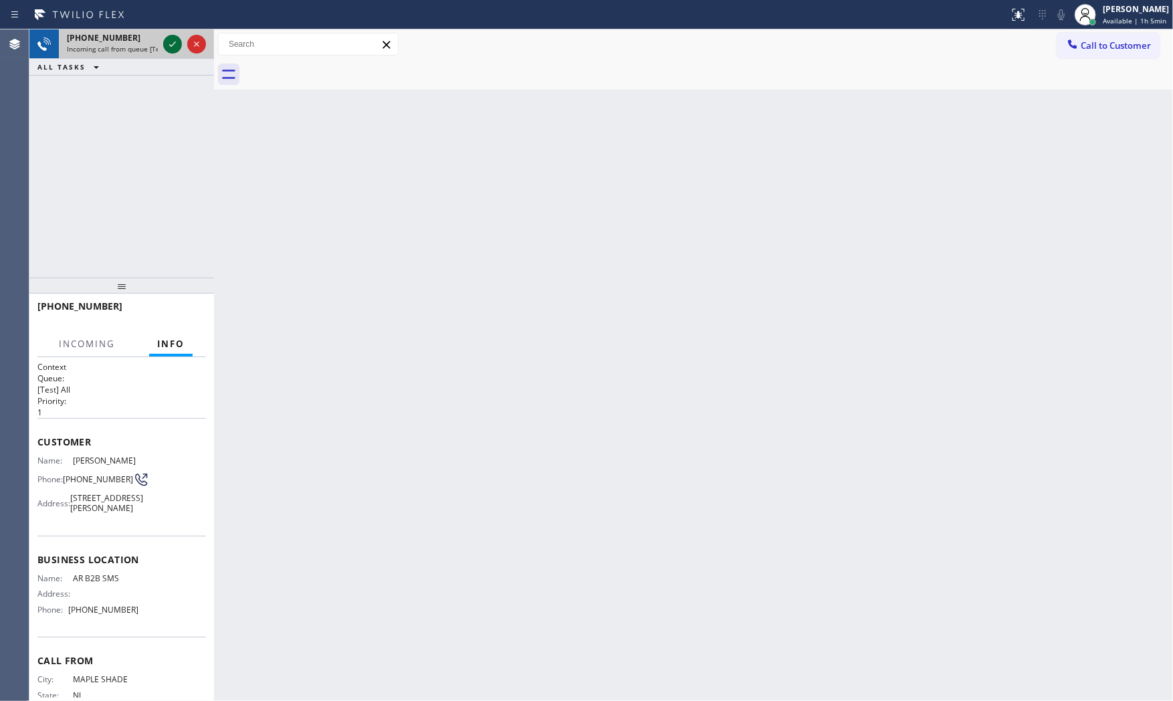
click at [163, 43] on div at bounding box center [172, 44] width 19 height 16
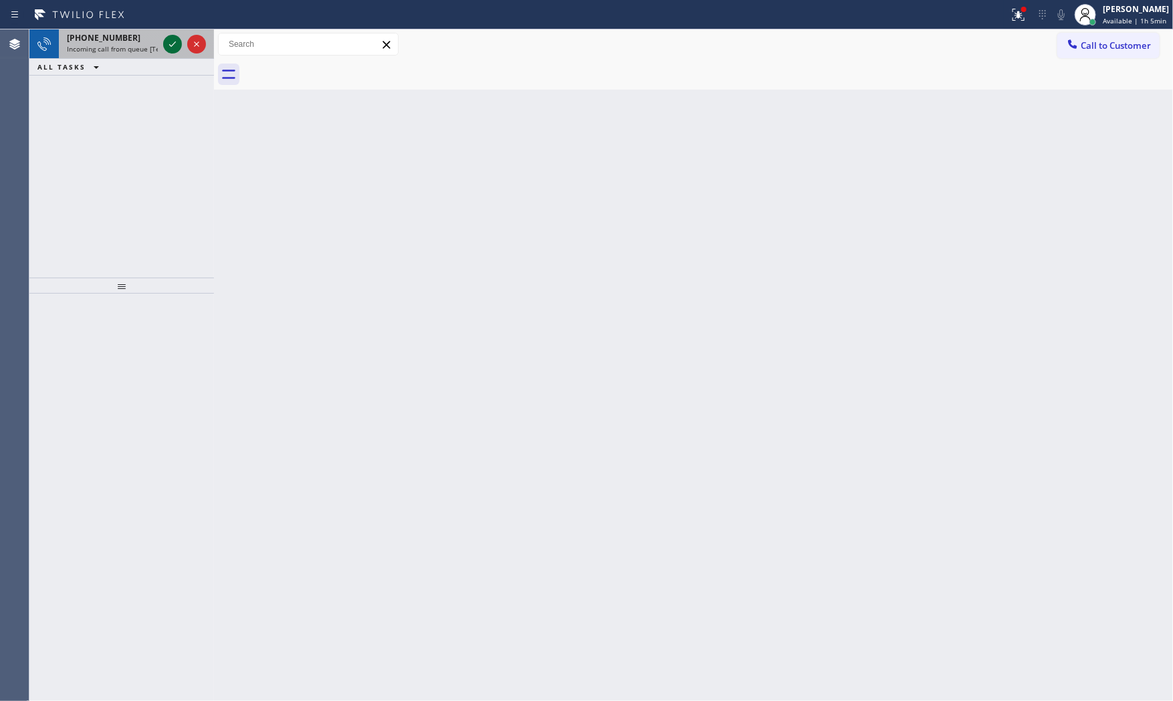
click at [178, 50] on icon at bounding box center [173, 44] width 16 height 16
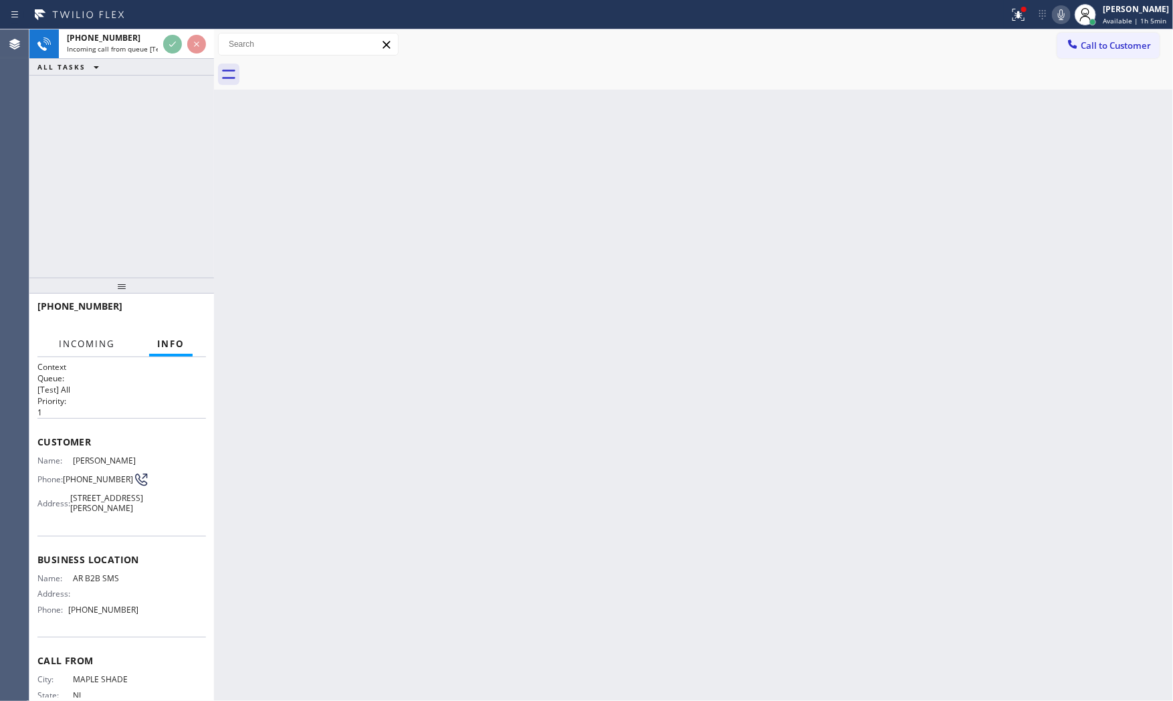
click at [105, 335] on button "Incoming" at bounding box center [87, 344] width 72 height 26
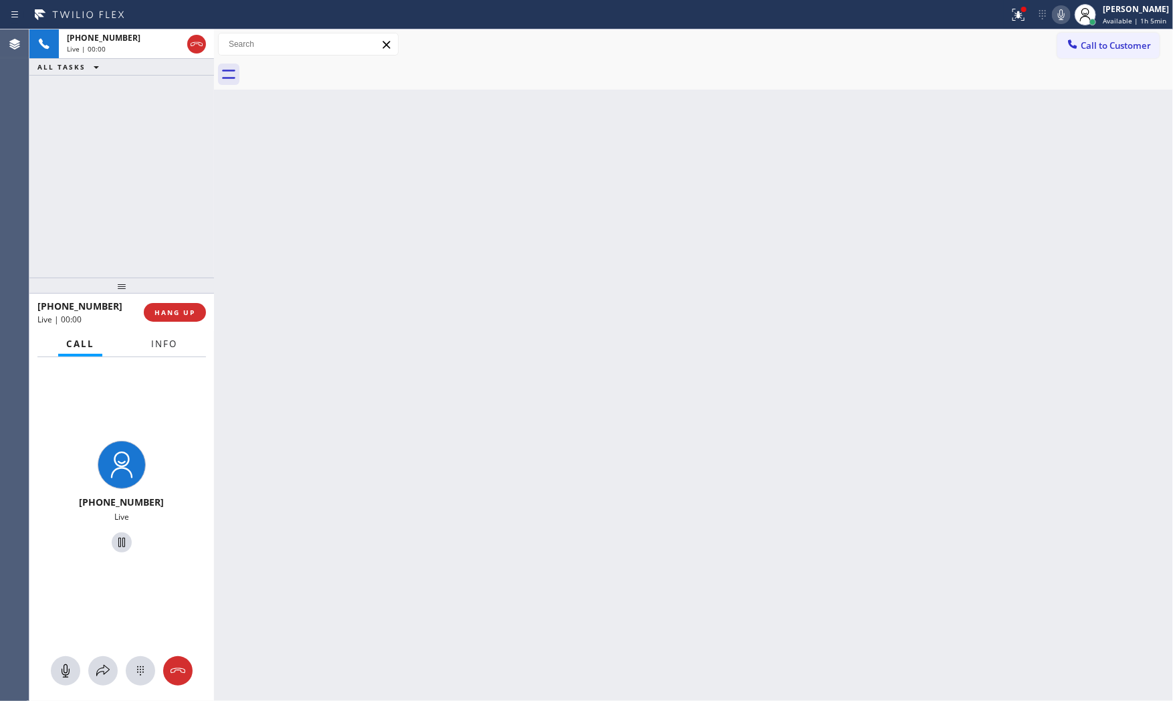
click at [176, 344] on span "Info" at bounding box center [164, 344] width 26 height 12
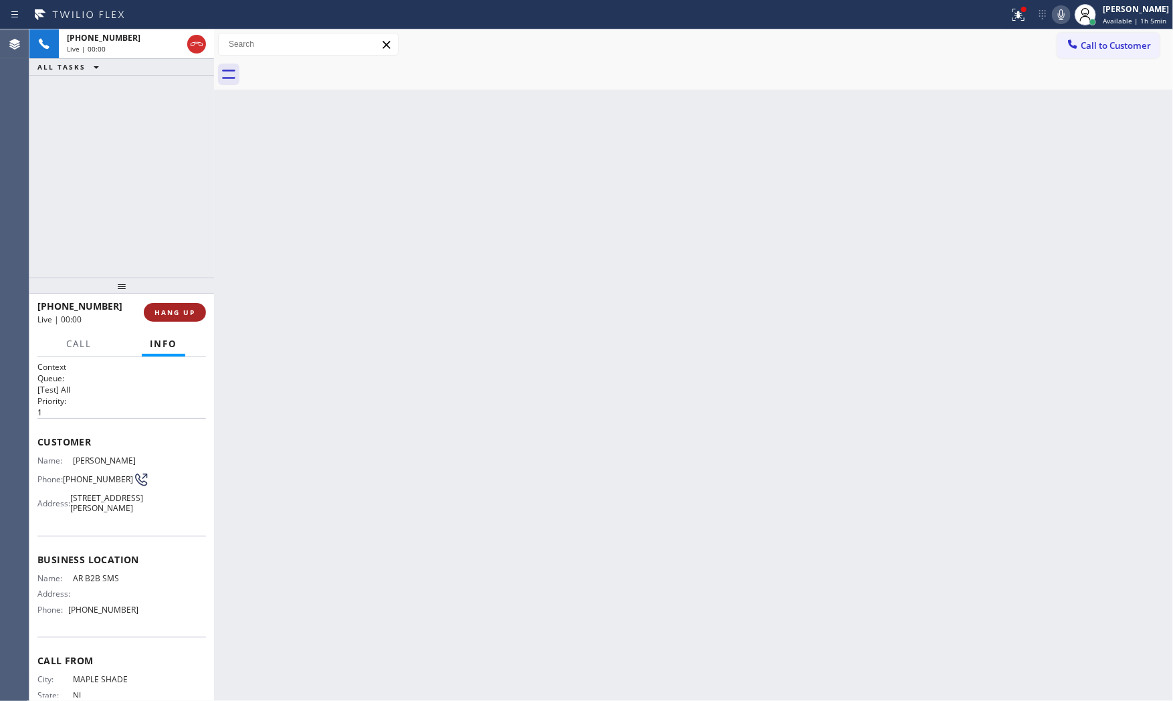
drag, startPoint x: 189, startPoint y: 288, endPoint x: 185, endPoint y: 313, distance: 25.7
click at [188, 292] on div at bounding box center [121, 286] width 185 height 16
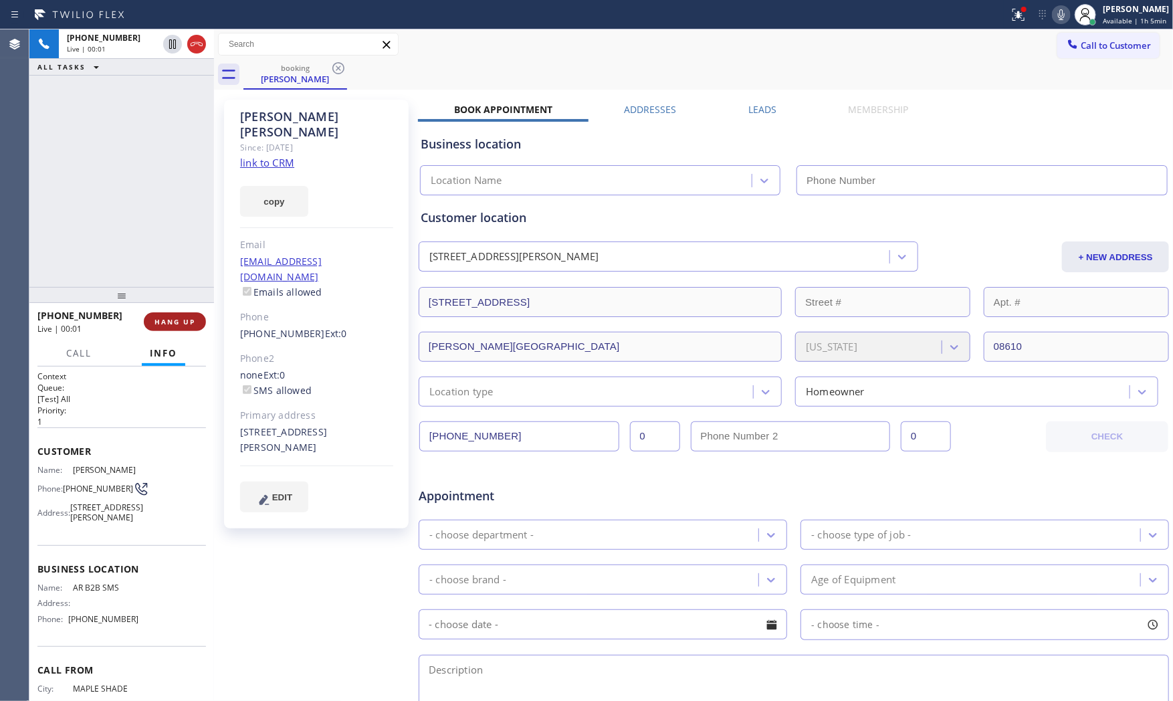
click at [185, 313] on button "HANG UP" at bounding box center [175, 321] width 62 height 19
type input "(833) 692-2271"
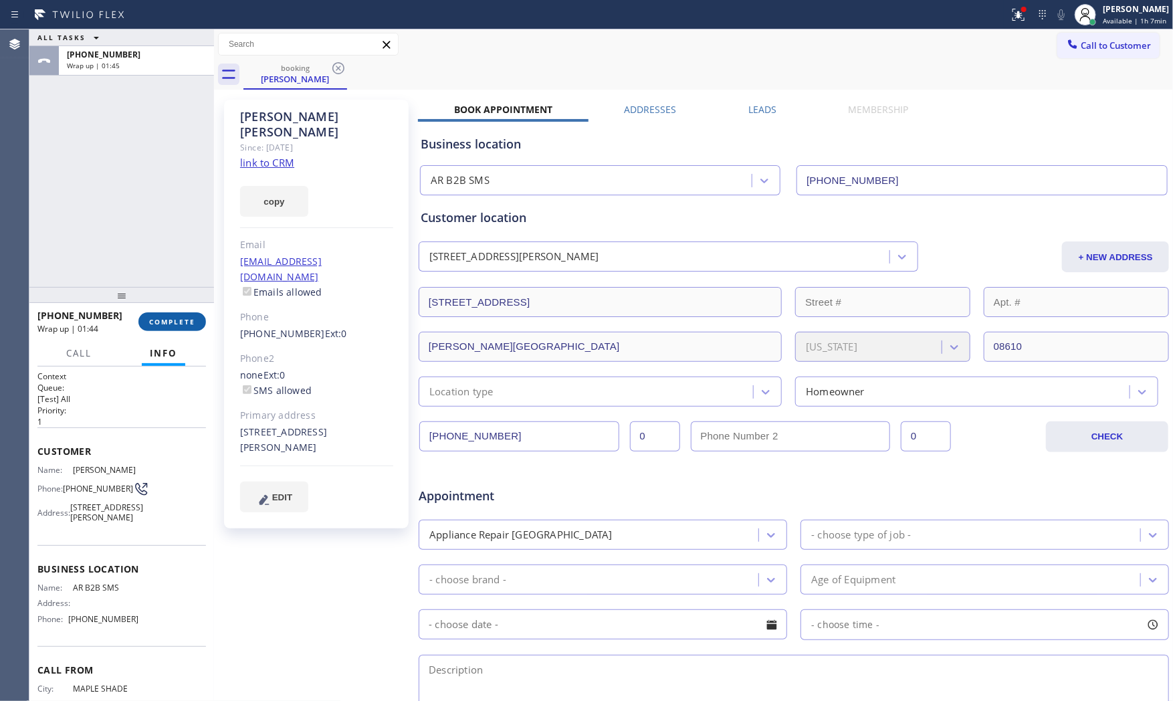
click at [158, 317] on span "COMPLETE" at bounding box center [172, 321] width 46 height 9
click at [140, 82] on div "ALL TASKS ALL TASKS ACTIVE TASKS TASKS IN WRAP UP +16095339802" at bounding box center [121, 157] width 185 height 257
click at [138, 69] on div at bounding box center [136, 65] width 139 height 9
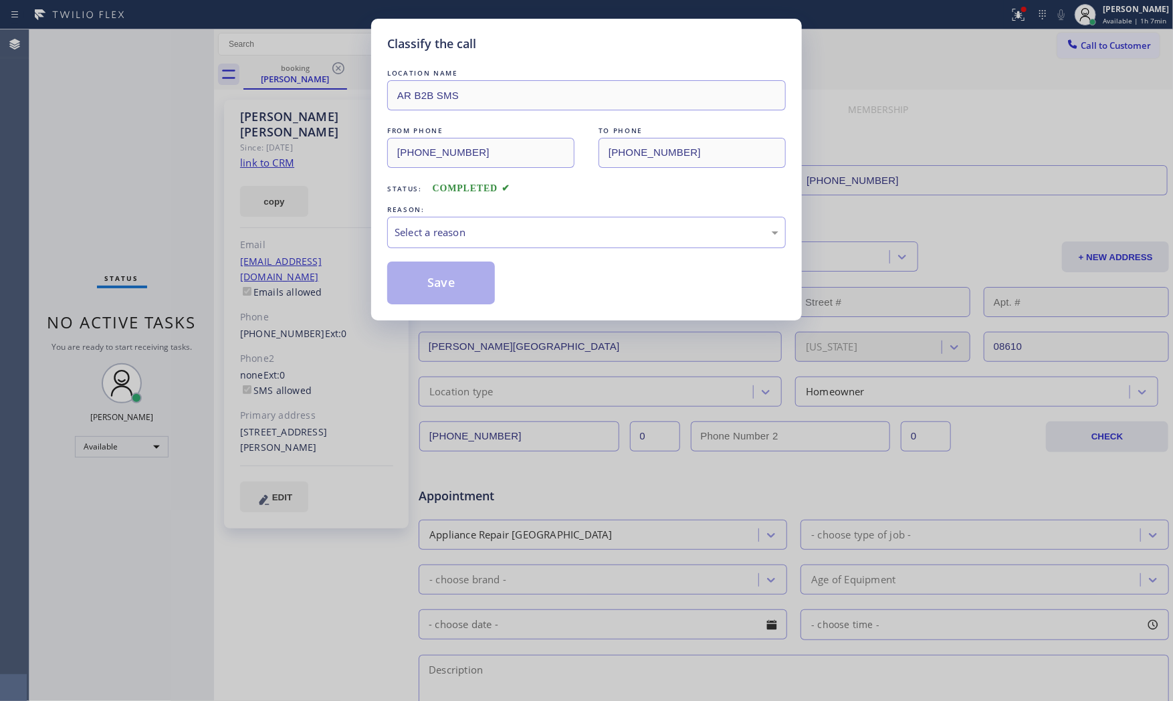
click at [110, 352] on div "Classify the call LOCATION NAME AR B2B SMS FROM PHONE (609) 533-9802 TO PHONE (…" at bounding box center [586, 350] width 1173 height 701
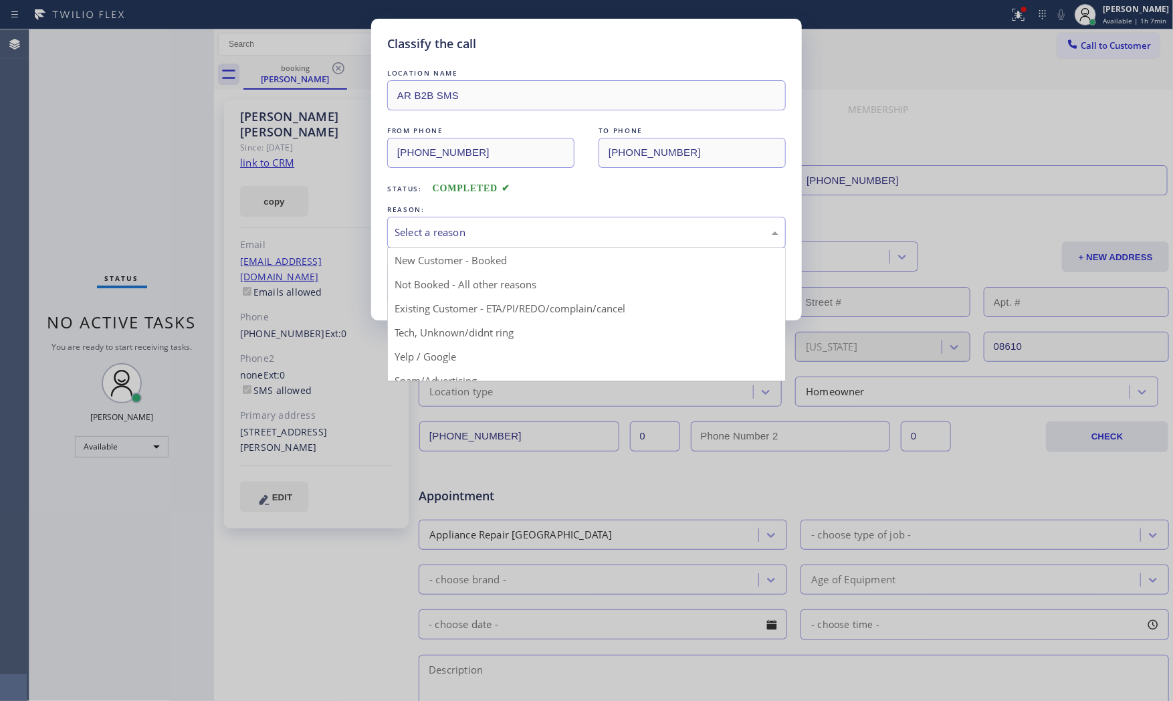
click at [396, 227] on div "Select a reason" at bounding box center [587, 232] width 384 height 15
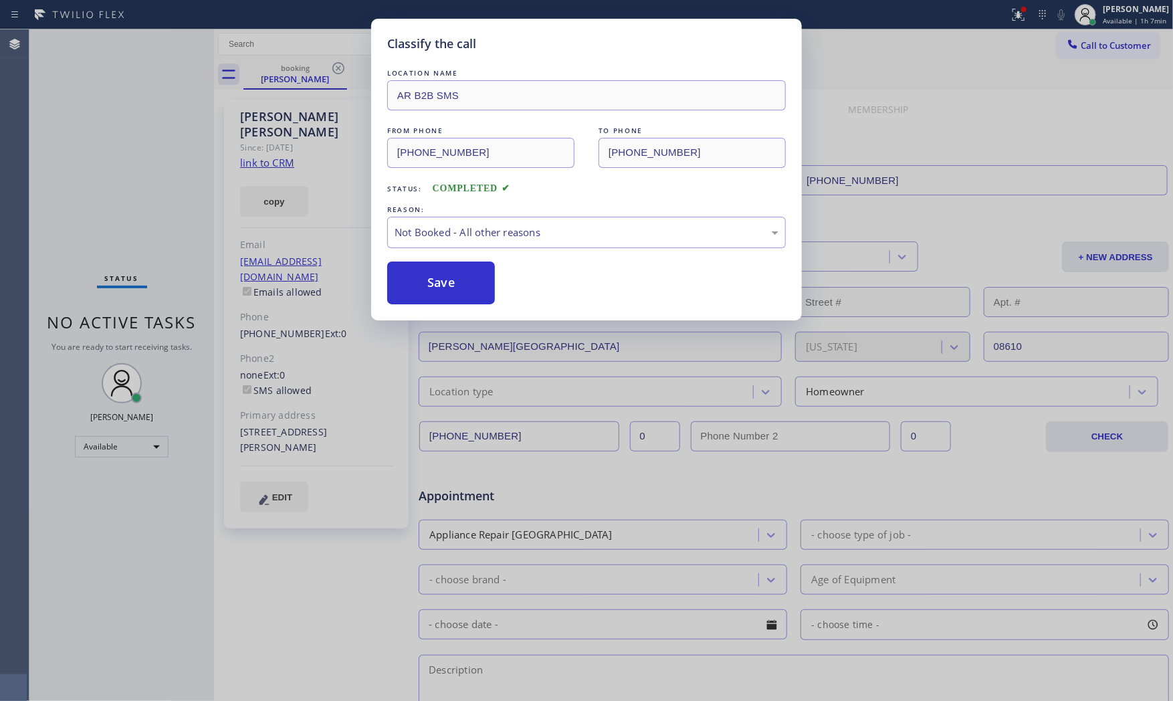
click at [425, 280] on button "Save" at bounding box center [441, 283] width 108 height 43
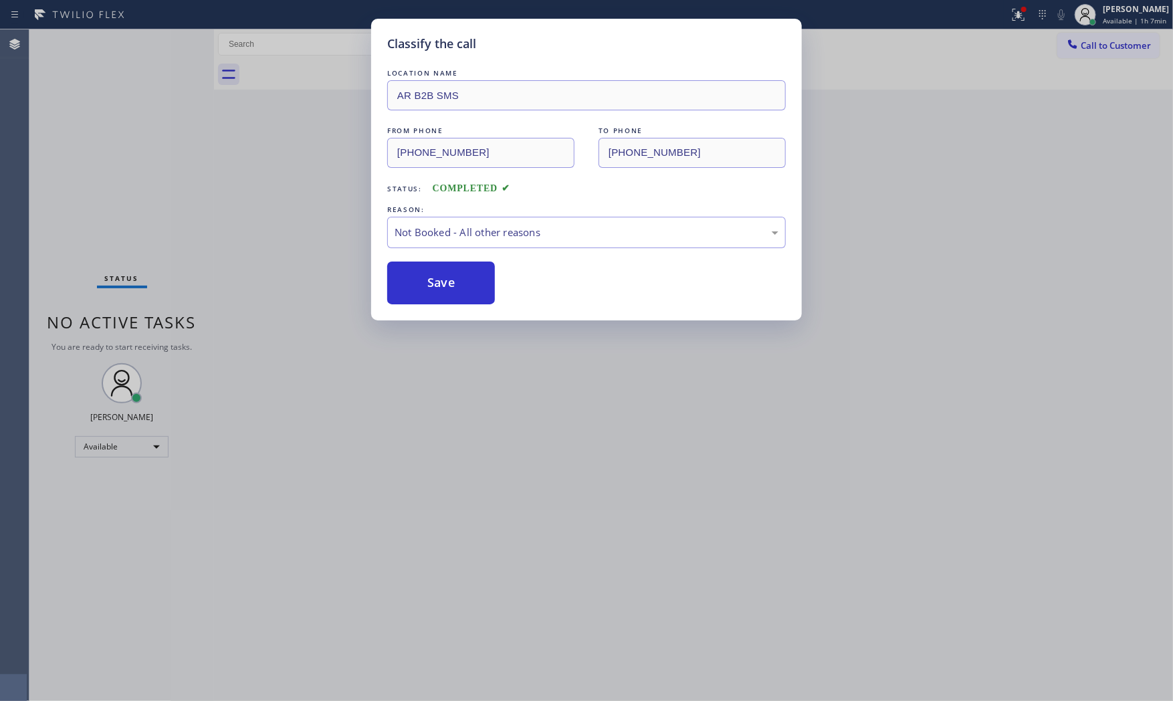
drag, startPoint x: 425, startPoint y: 280, endPoint x: 262, endPoint y: 165, distance: 199.3
click at [425, 280] on button "Save" at bounding box center [441, 283] width 108 height 43
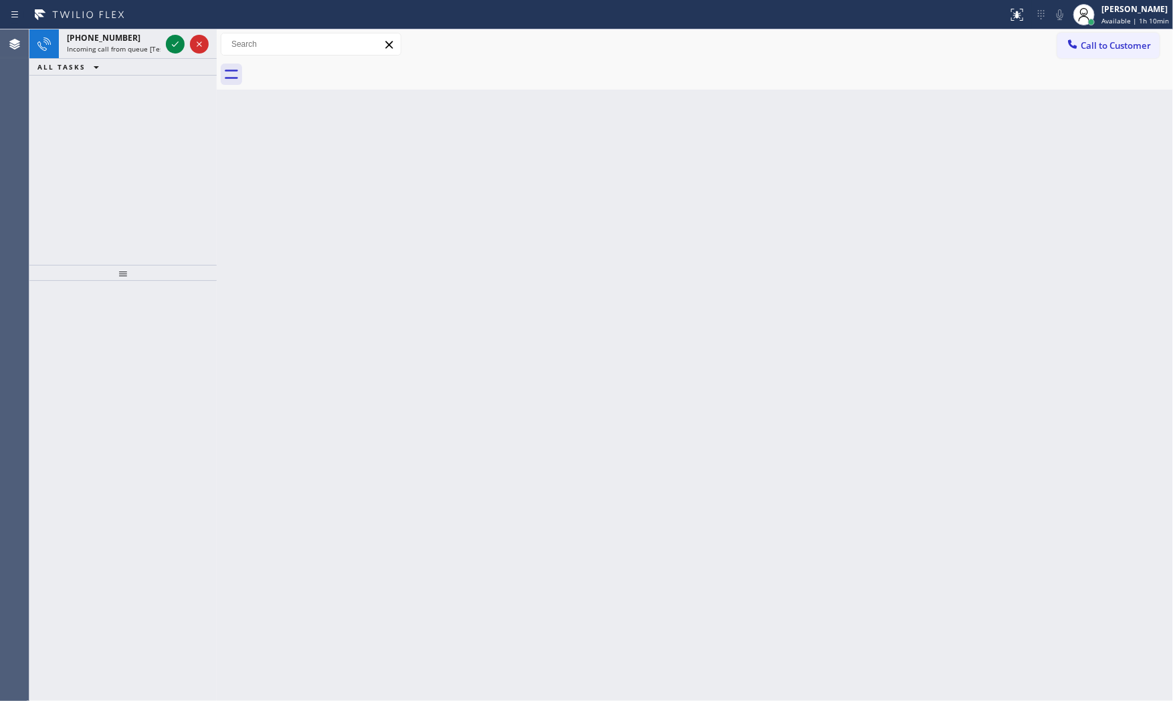
click at [106, 27] on div "Status report No issues detected If you experience an issue, please download th…" at bounding box center [586, 14] width 1173 height 29
click at [110, 32] on span "+17868859140" at bounding box center [104, 37] width 74 height 11
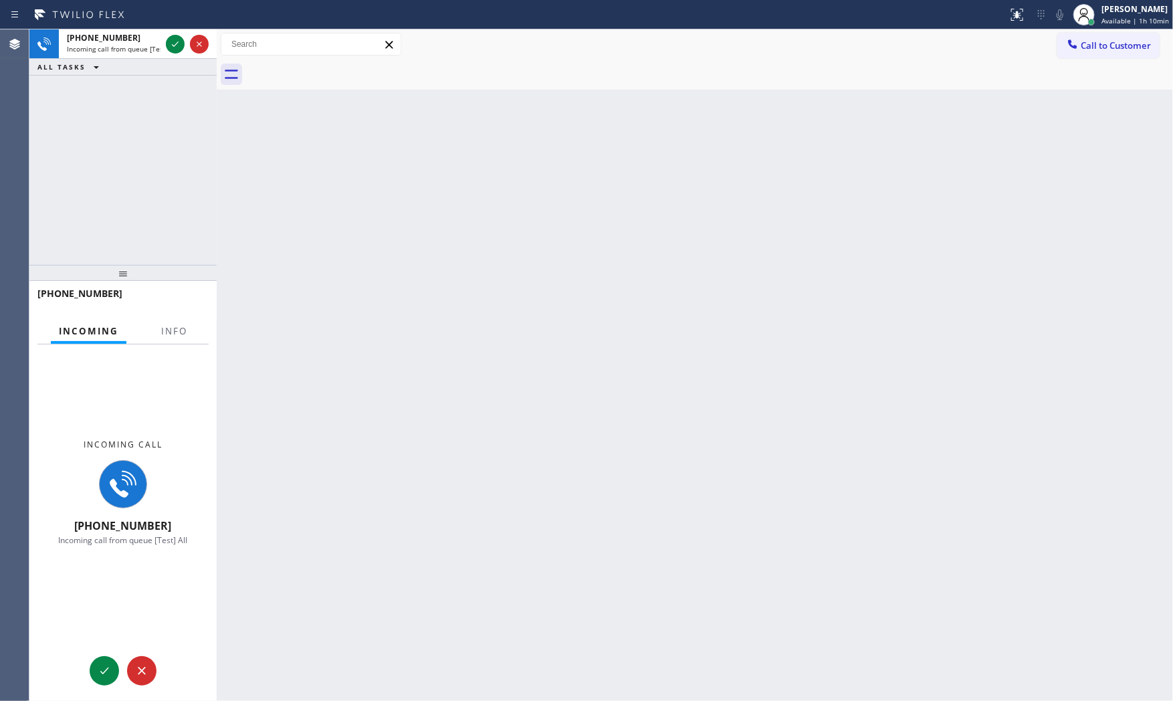
click at [176, 348] on div "Incoming call +17868859140 Incoming call from queue [Test] All" at bounding box center [122, 492] width 187 height 296
click at [181, 328] on span "Info" at bounding box center [174, 331] width 26 height 12
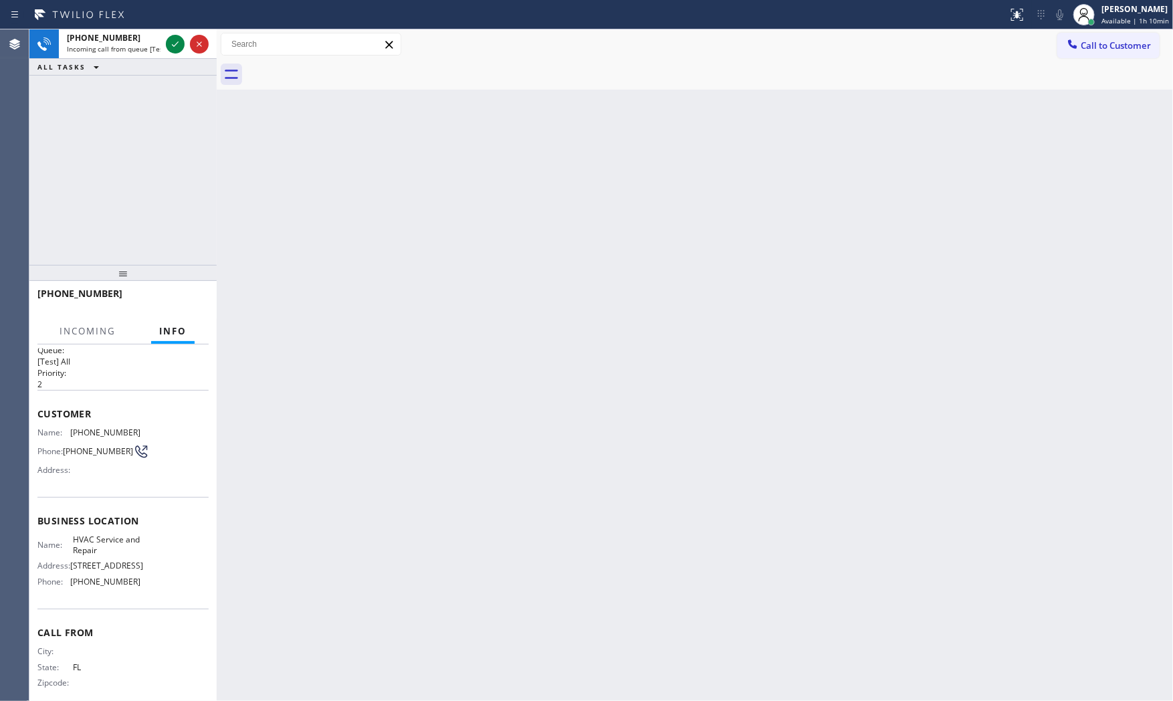
scroll to position [31, 0]
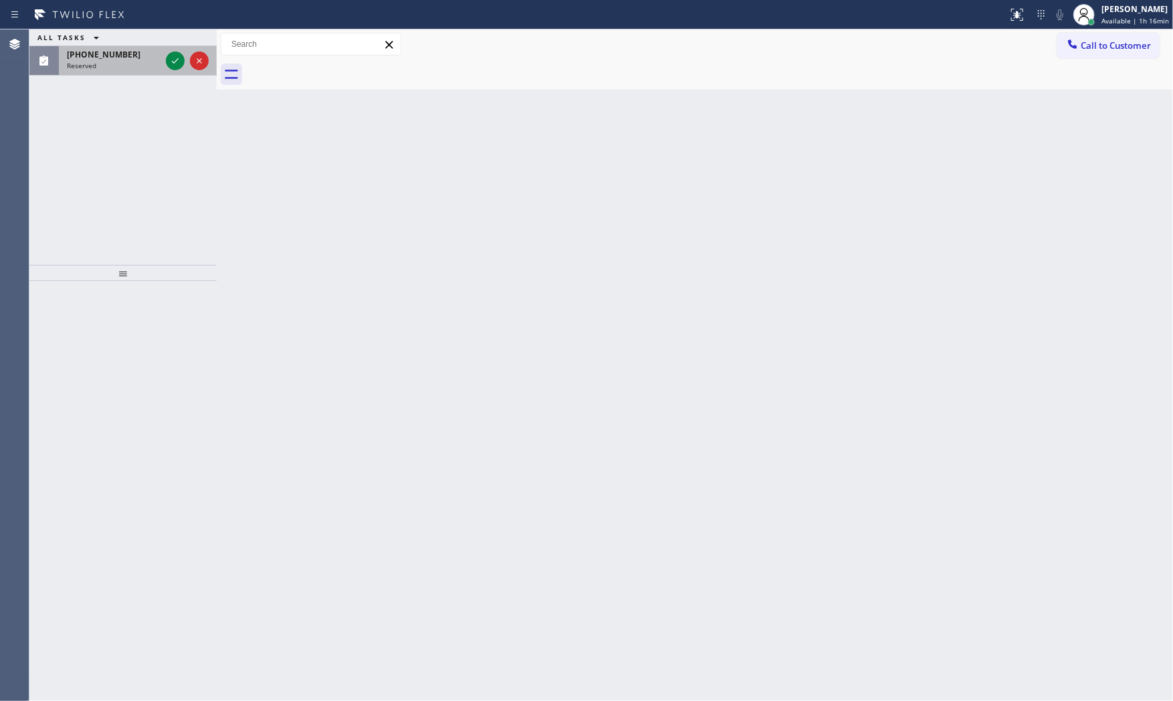
click at [79, 66] on span "Reserved" at bounding box center [81, 65] width 29 height 9
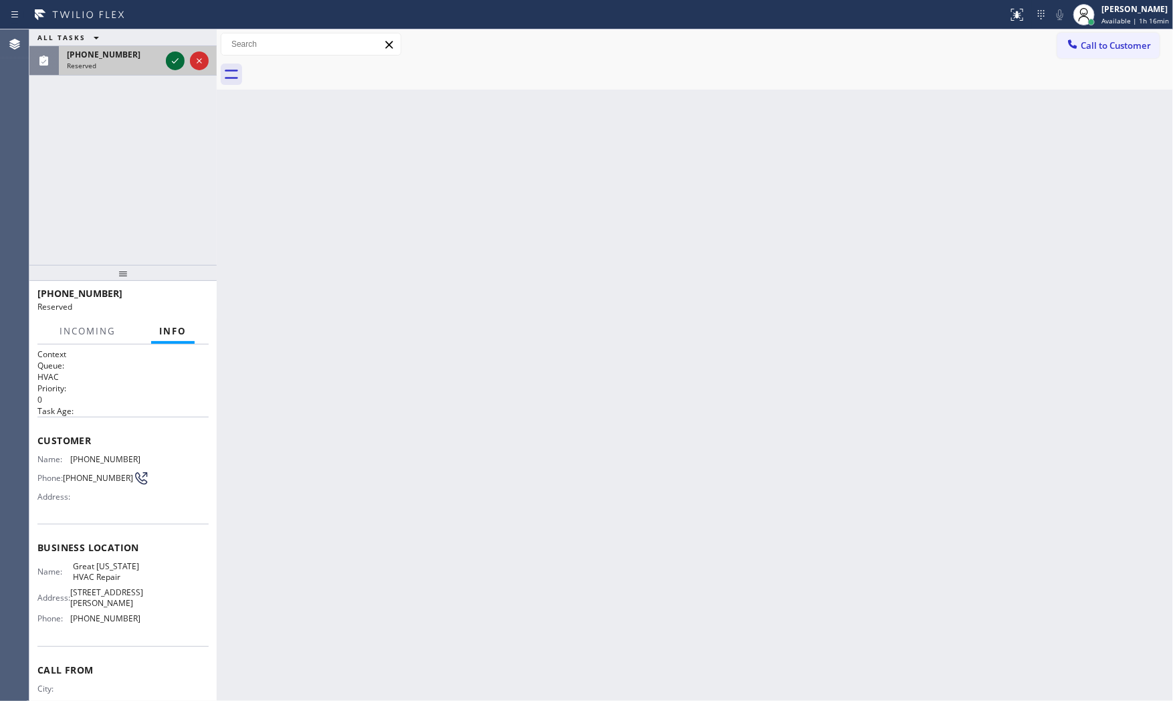
click at [171, 55] on icon at bounding box center [175, 61] width 16 height 16
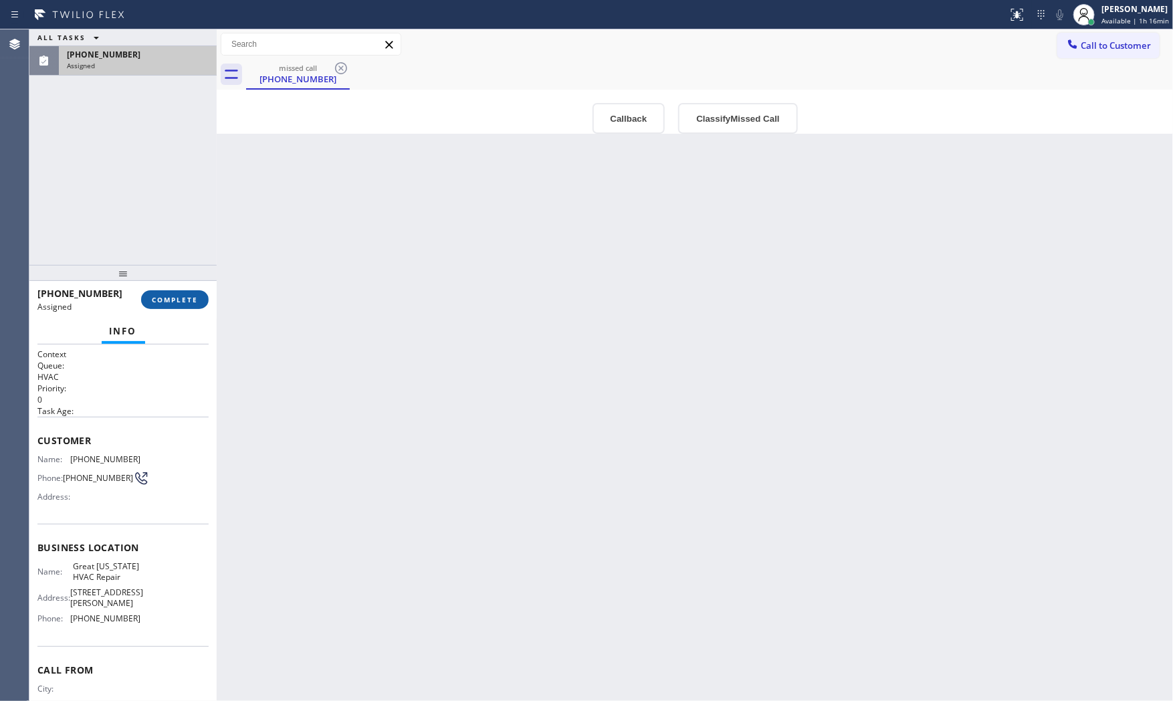
click at [184, 296] on span "COMPLETE" at bounding box center [175, 299] width 46 height 9
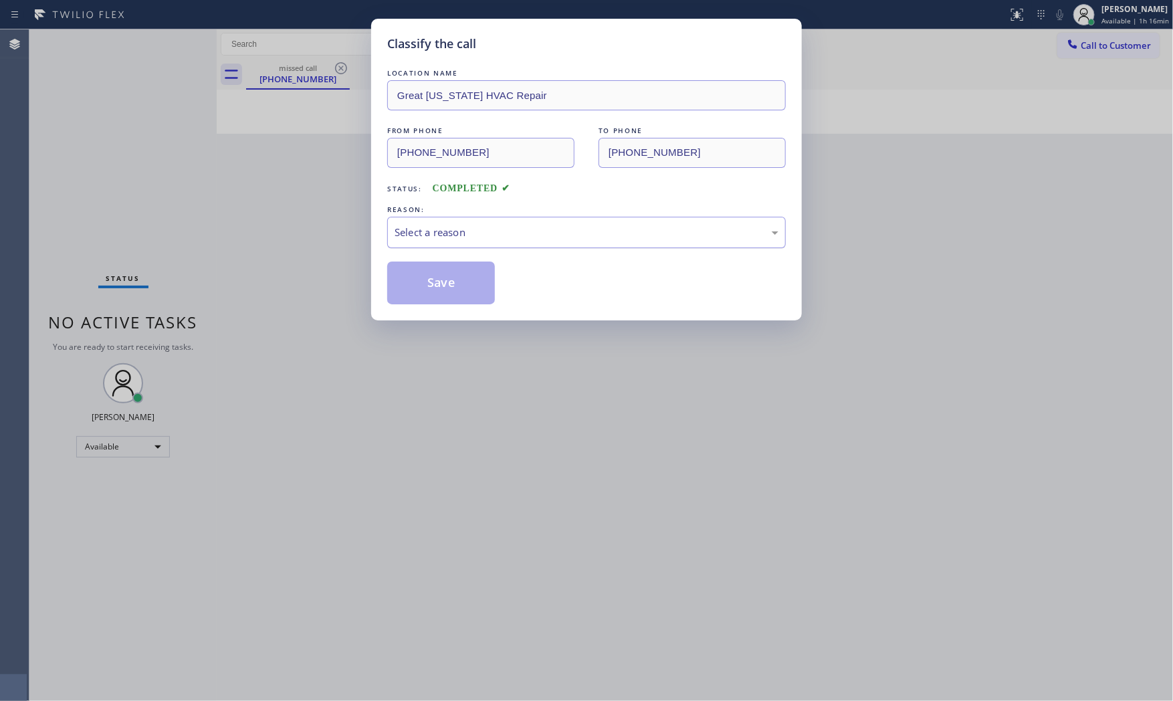
click at [448, 248] on div "Select a reason" at bounding box center [586, 232] width 399 height 31
click at [443, 273] on button "Save" at bounding box center [441, 283] width 108 height 43
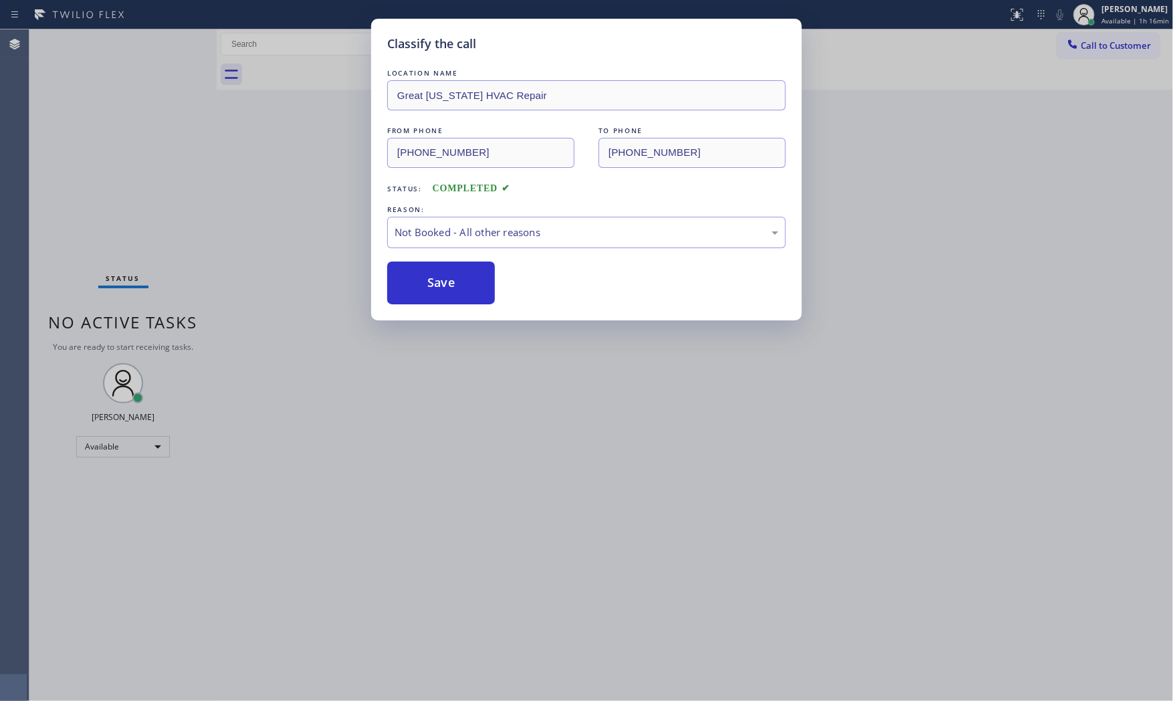
click at [443, 273] on button "Save" at bounding box center [441, 283] width 108 height 43
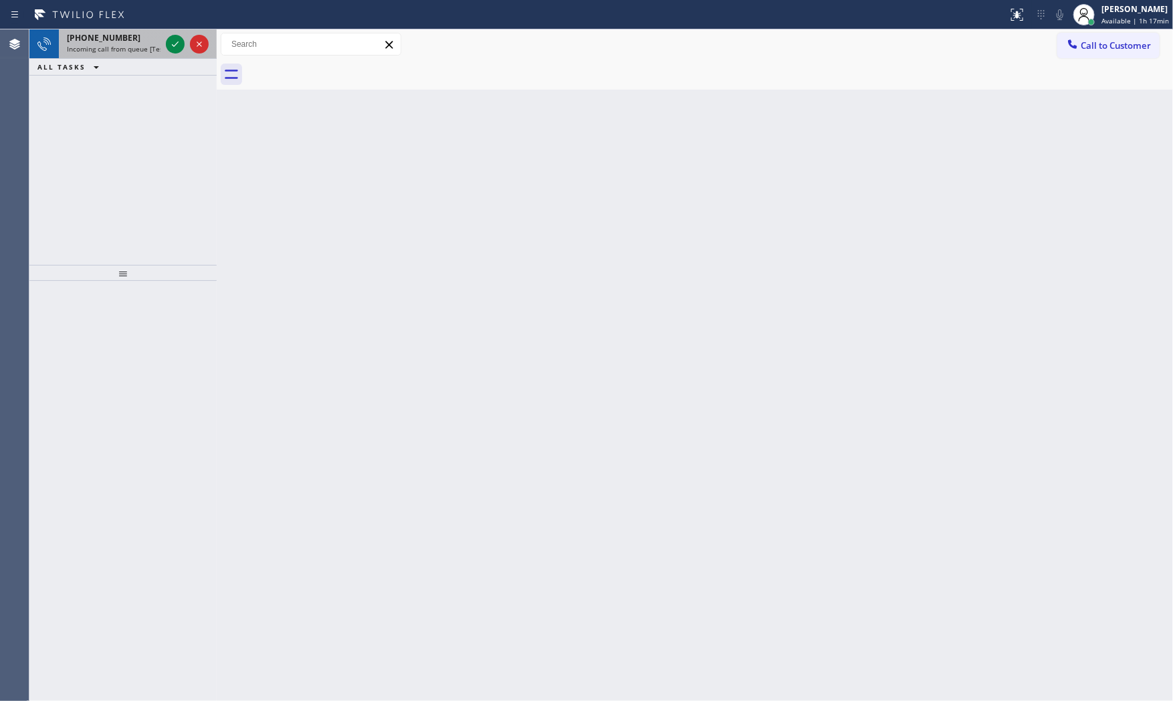
click at [150, 47] on span "Incoming call from queue [Test] All" at bounding box center [122, 48] width 111 height 9
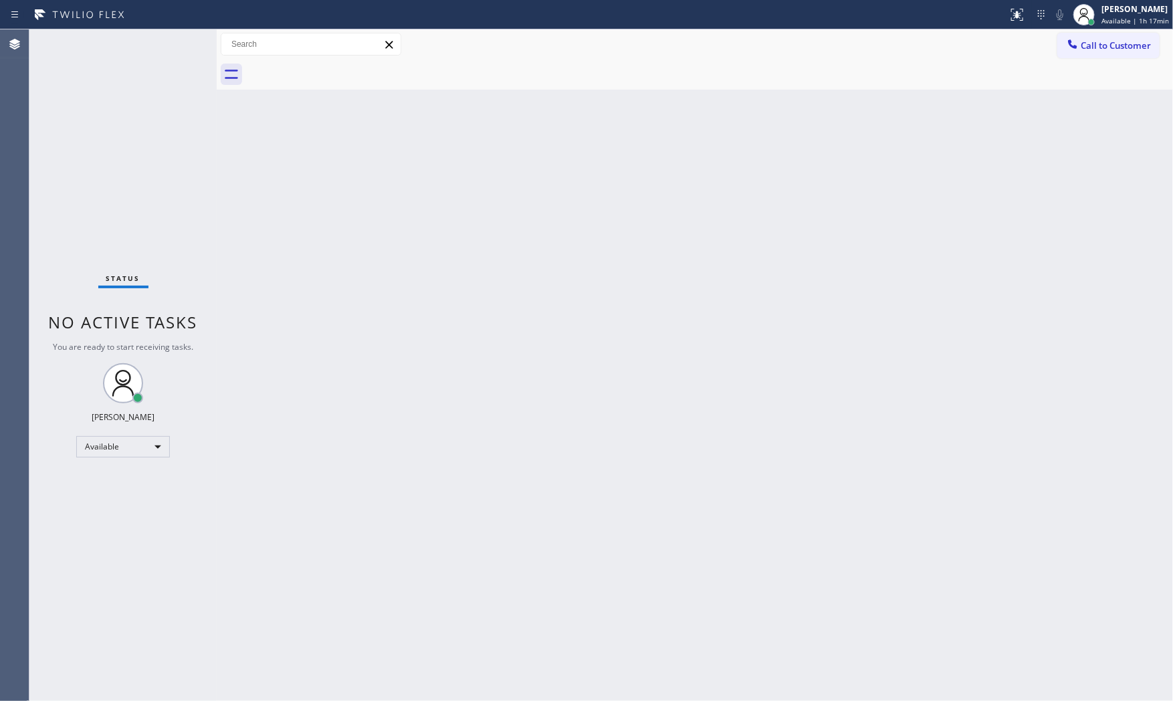
click at [150, 47] on div "Status No active tasks You are ready to start receiving tasks. [PERSON_NAME] Av…" at bounding box center [122, 364] width 187 height 671
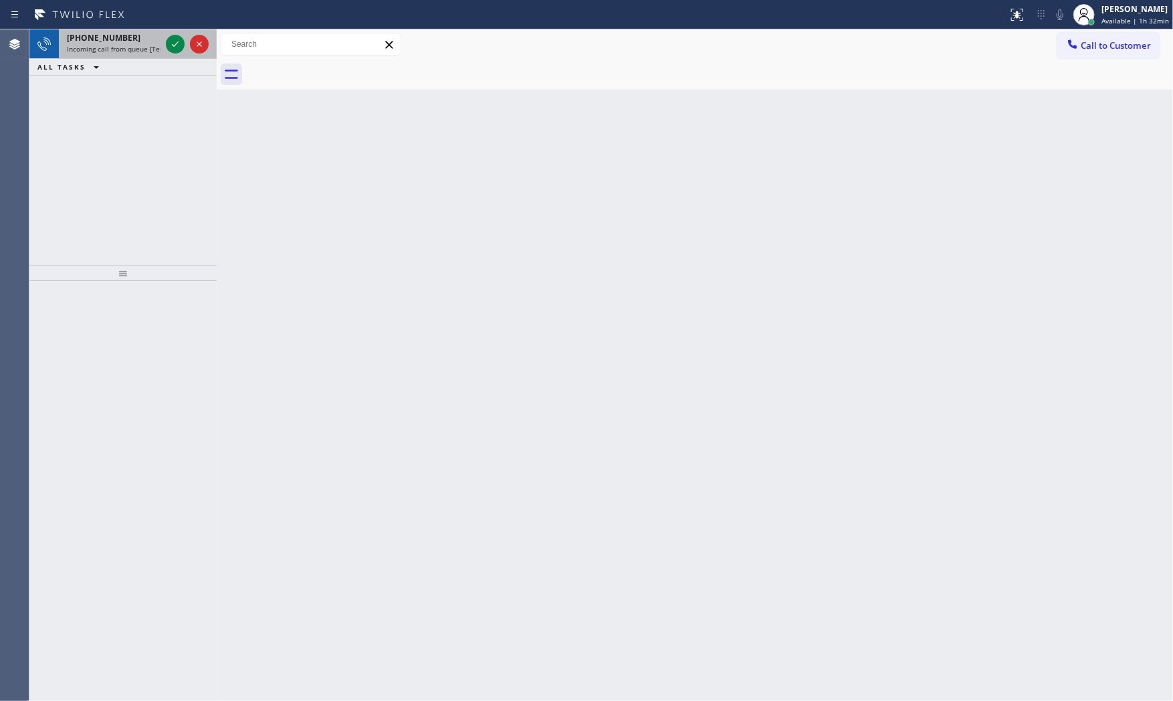
click at [154, 39] on div "+13056813902" at bounding box center [114, 37] width 94 height 11
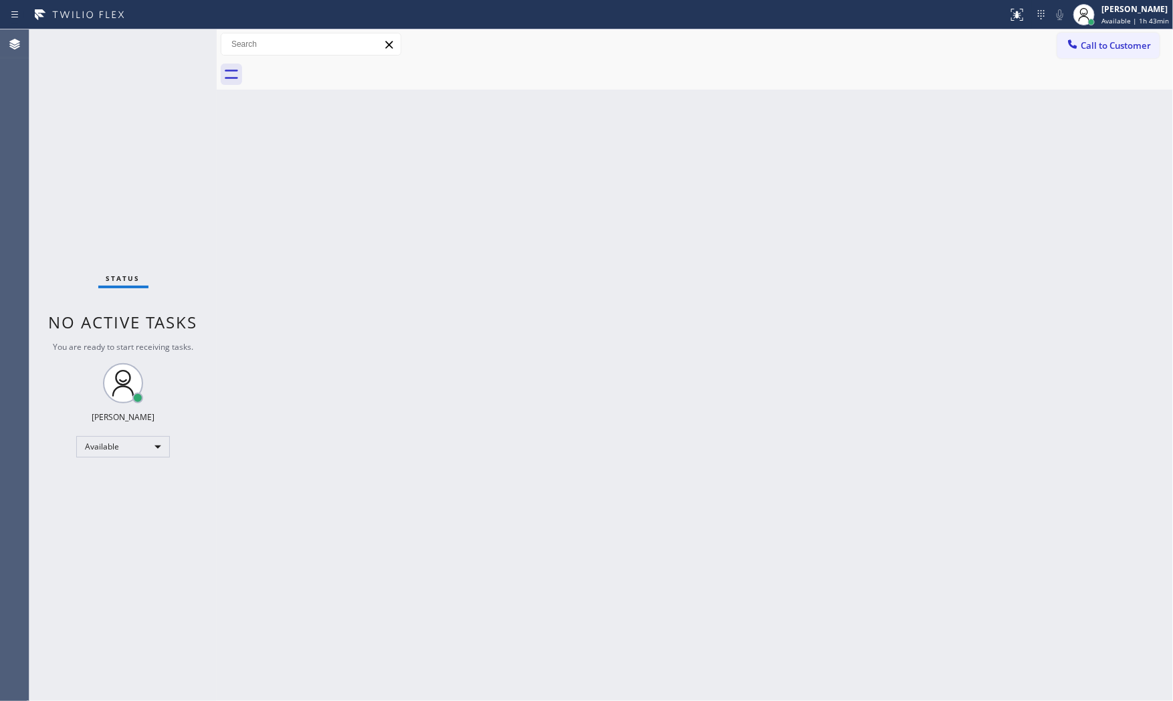
click at [181, 35] on div "Status No active tasks You are ready to start receiving tasks. [PERSON_NAME] Av…" at bounding box center [122, 364] width 187 height 671
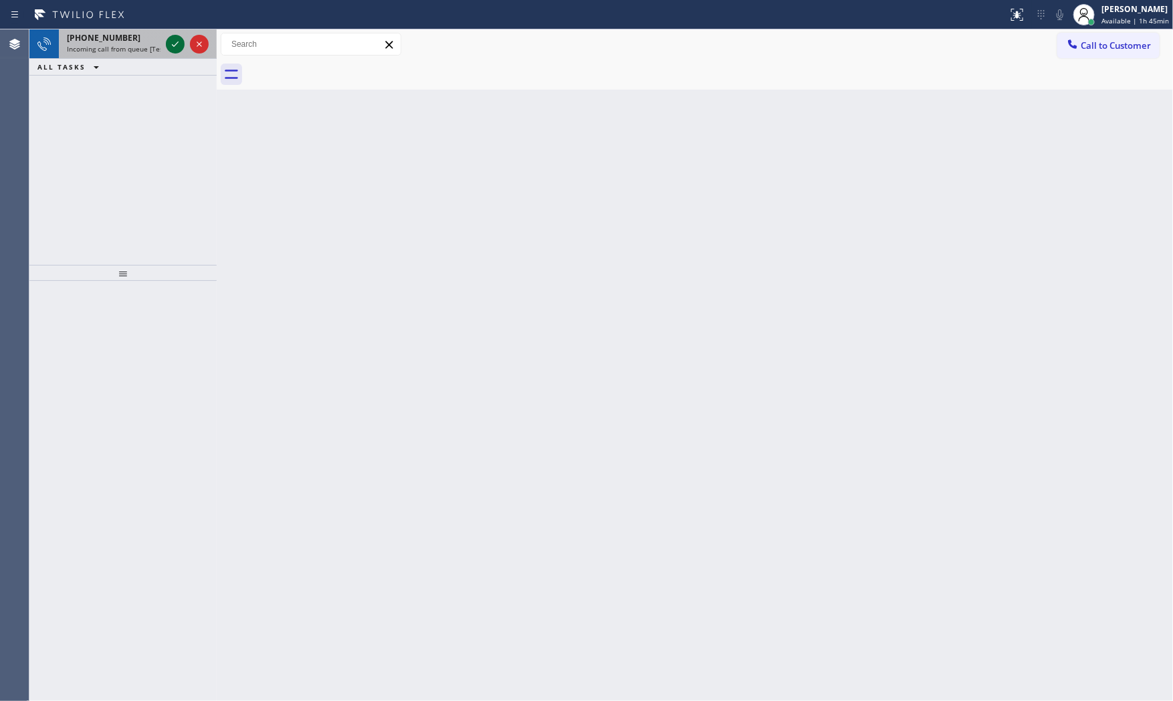
click at [184, 36] on div at bounding box center [175, 44] width 19 height 16
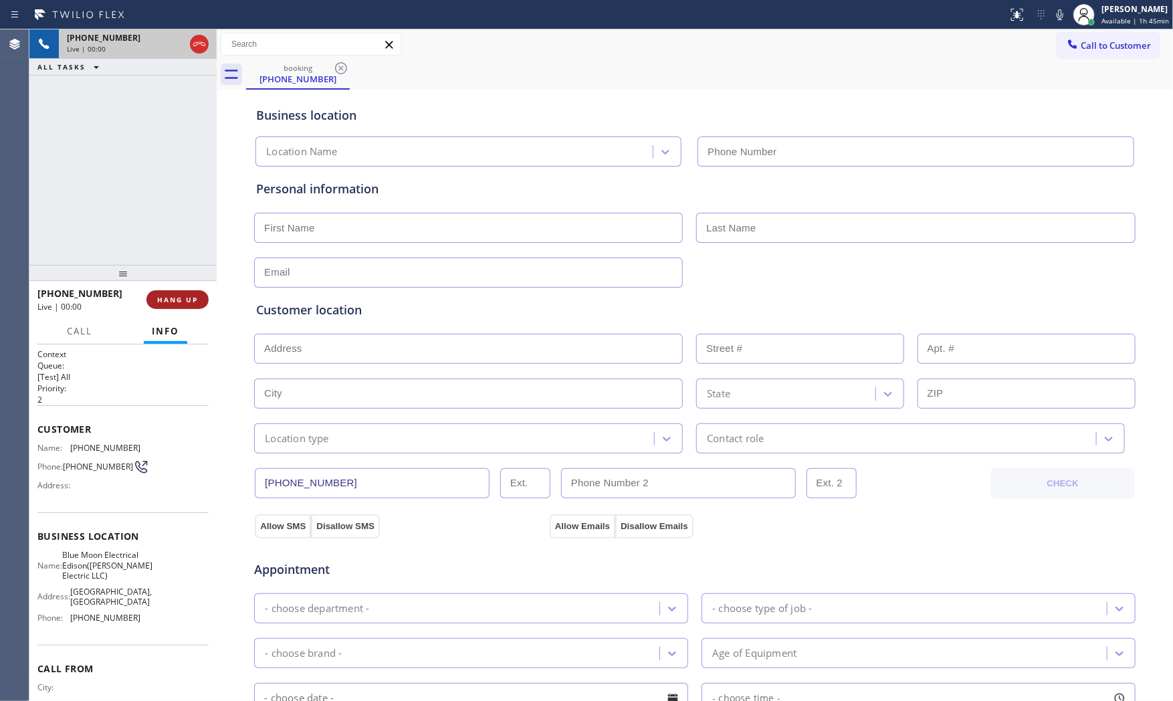
type input "(551) 525-8799"
click at [190, 298] on span "HANG UP" at bounding box center [177, 299] width 41 height 9
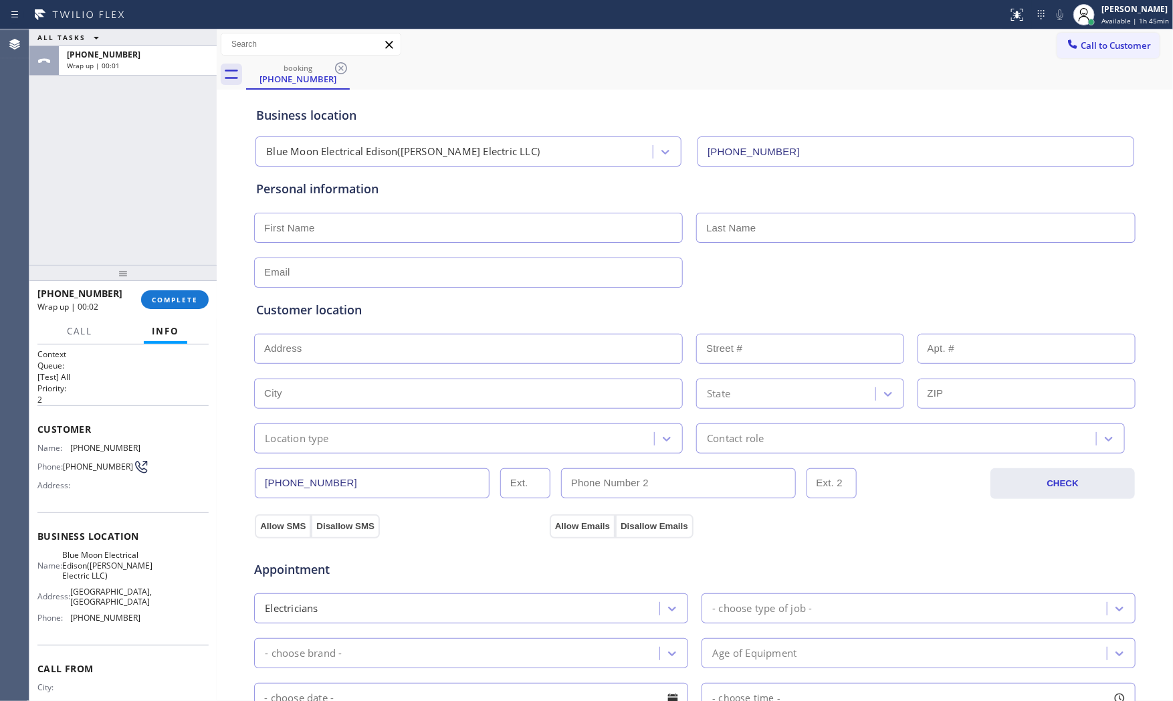
scroll to position [72, 0]
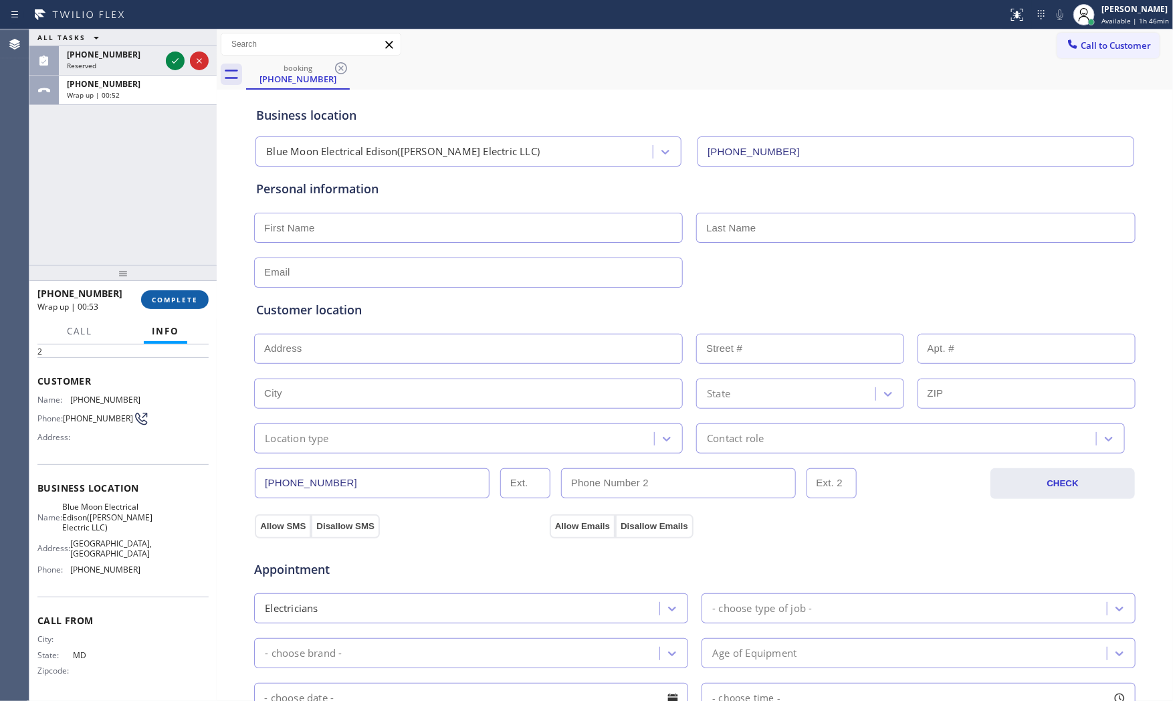
click at [157, 301] on span "COMPLETE" at bounding box center [175, 299] width 46 height 9
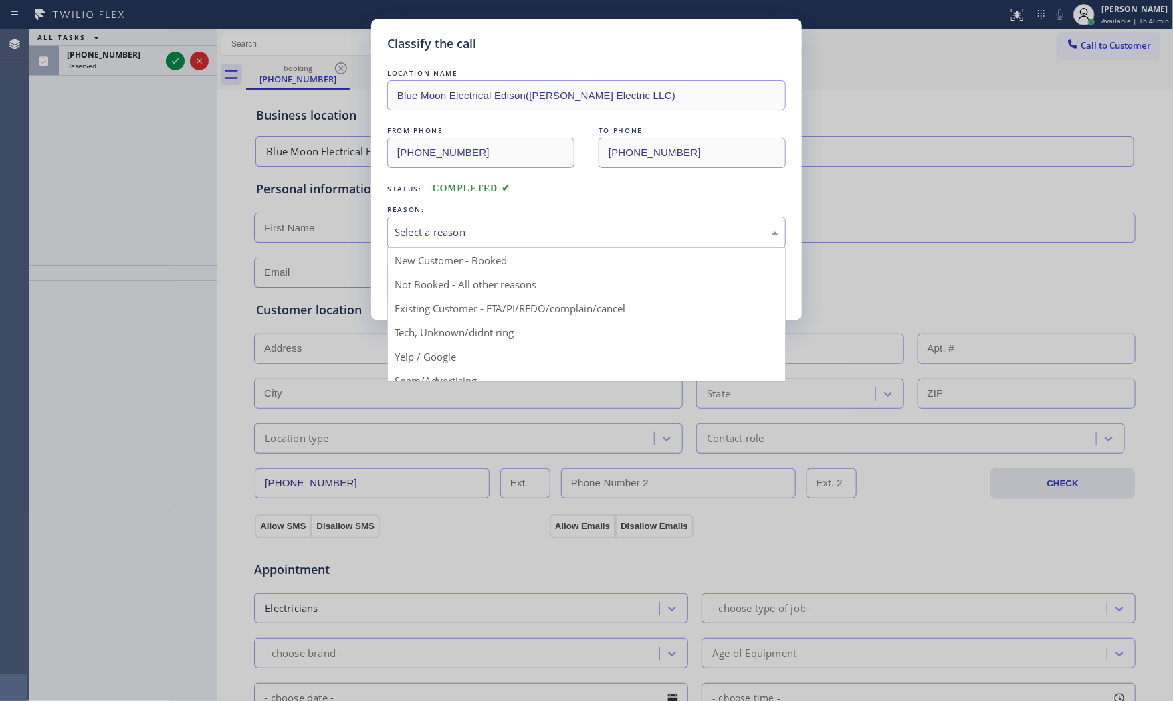
click at [411, 237] on div "Select a reason" at bounding box center [587, 232] width 384 height 15
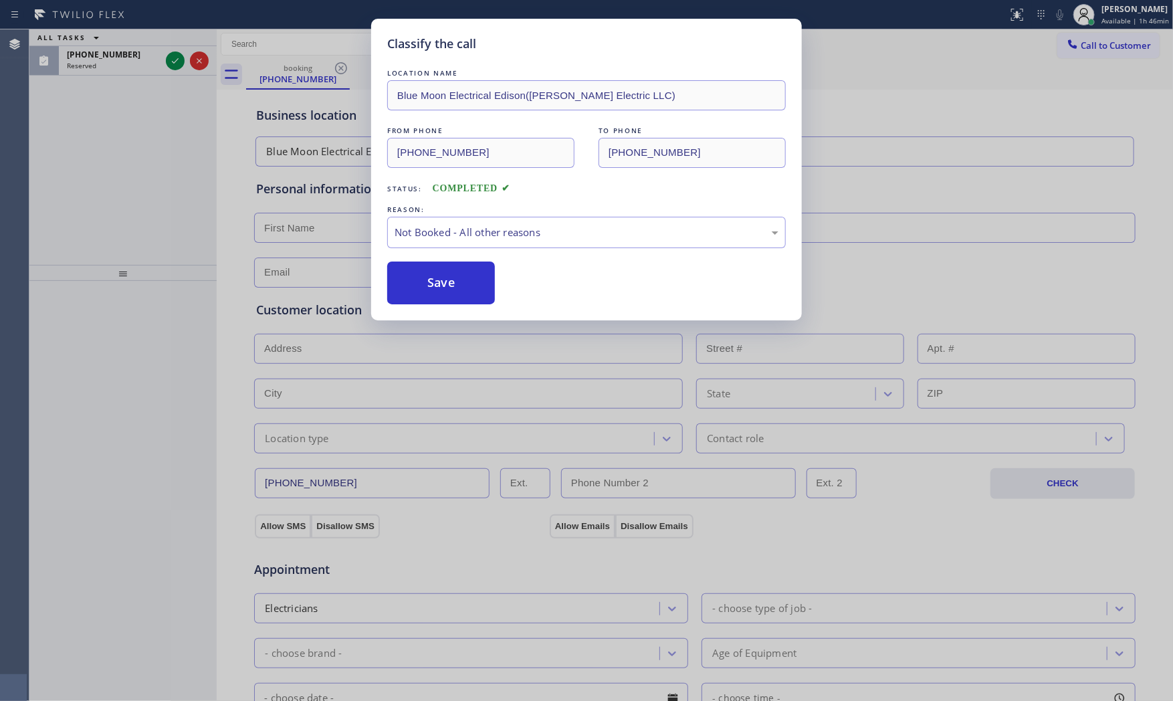
click at [423, 277] on button "Save" at bounding box center [441, 283] width 108 height 43
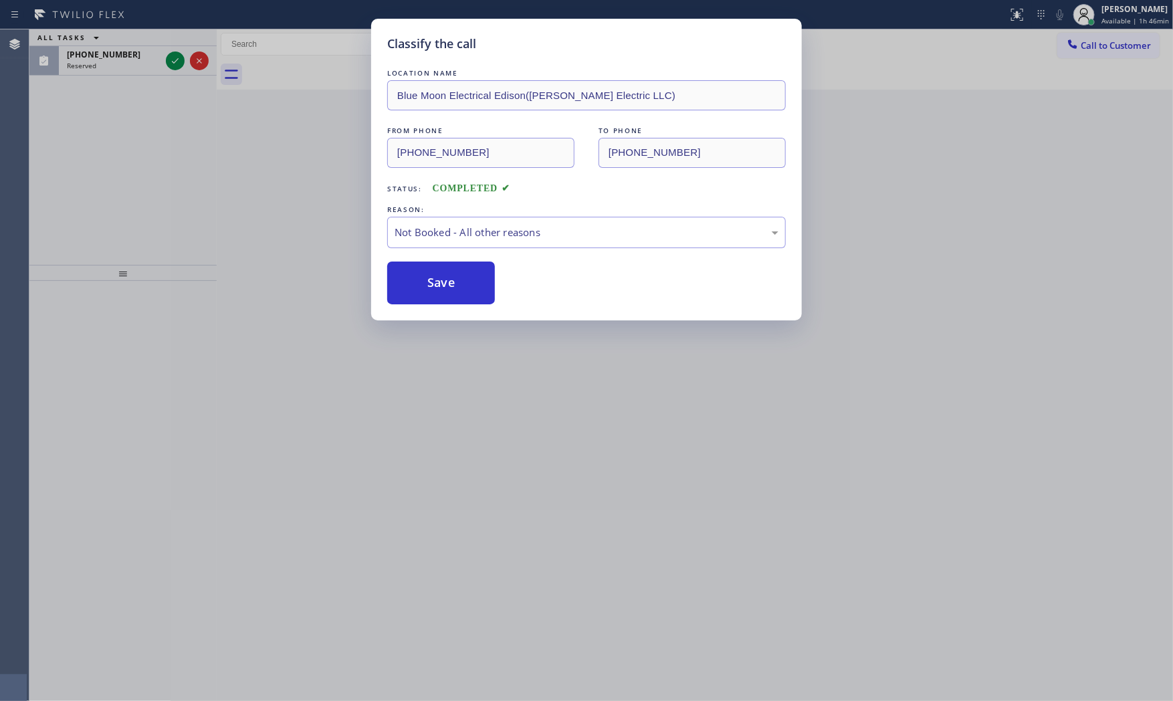
click at [423, 277] on button "Save" at bounding box center [441, 283] width 108 height 43
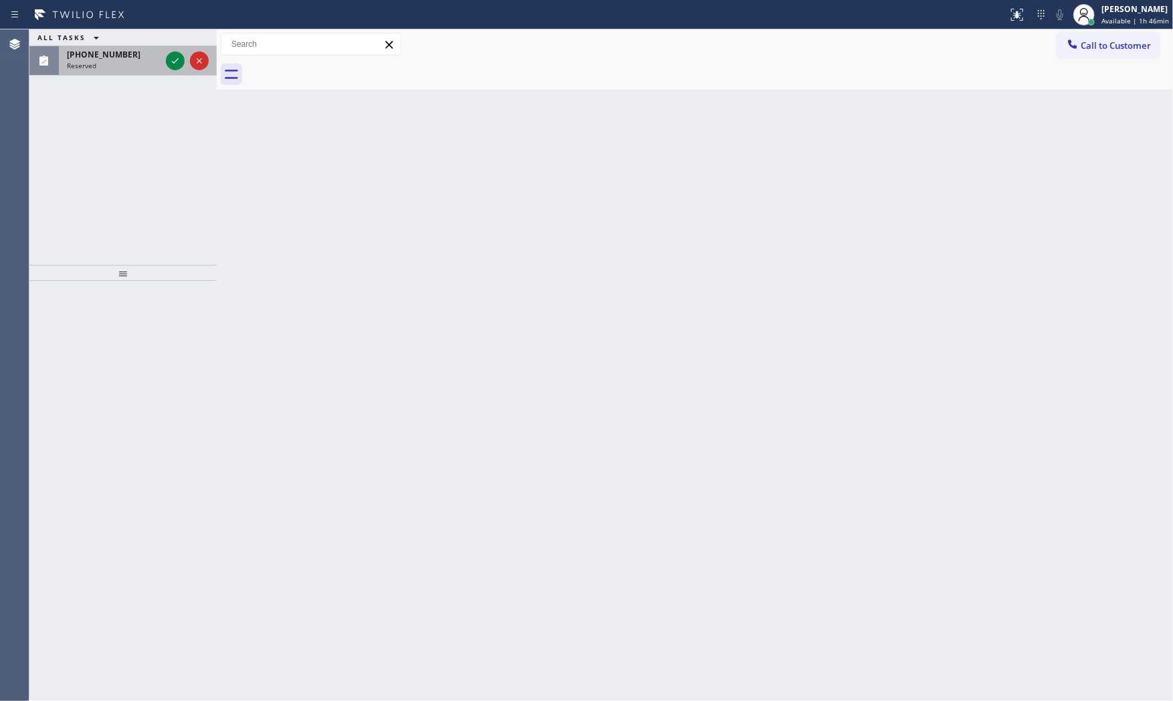
click at [126, 59] on div "(954) 783-6140 Reserved" at bounding box center [111, 60] width 104 height 29
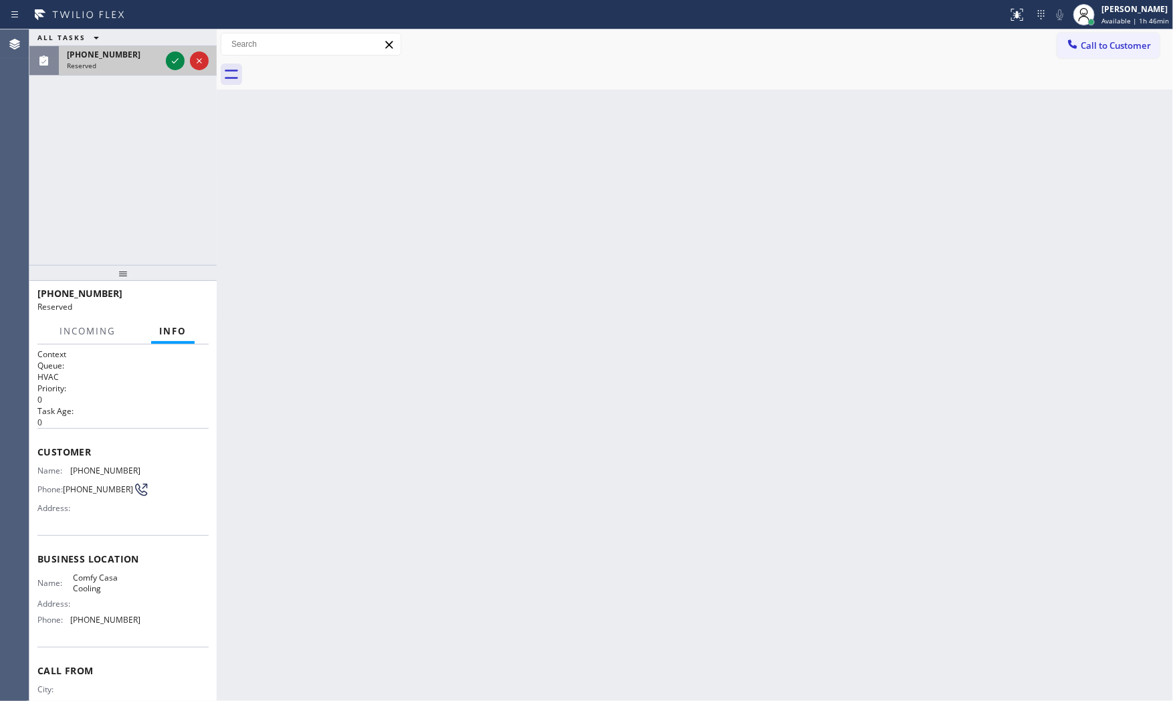
click at [159, 59] on div "(954) 783-6140" at bounding box center [114, 54] width 94 height 11
click at [166, 59] on div at bounding box center [175, 61] width 19 height 16
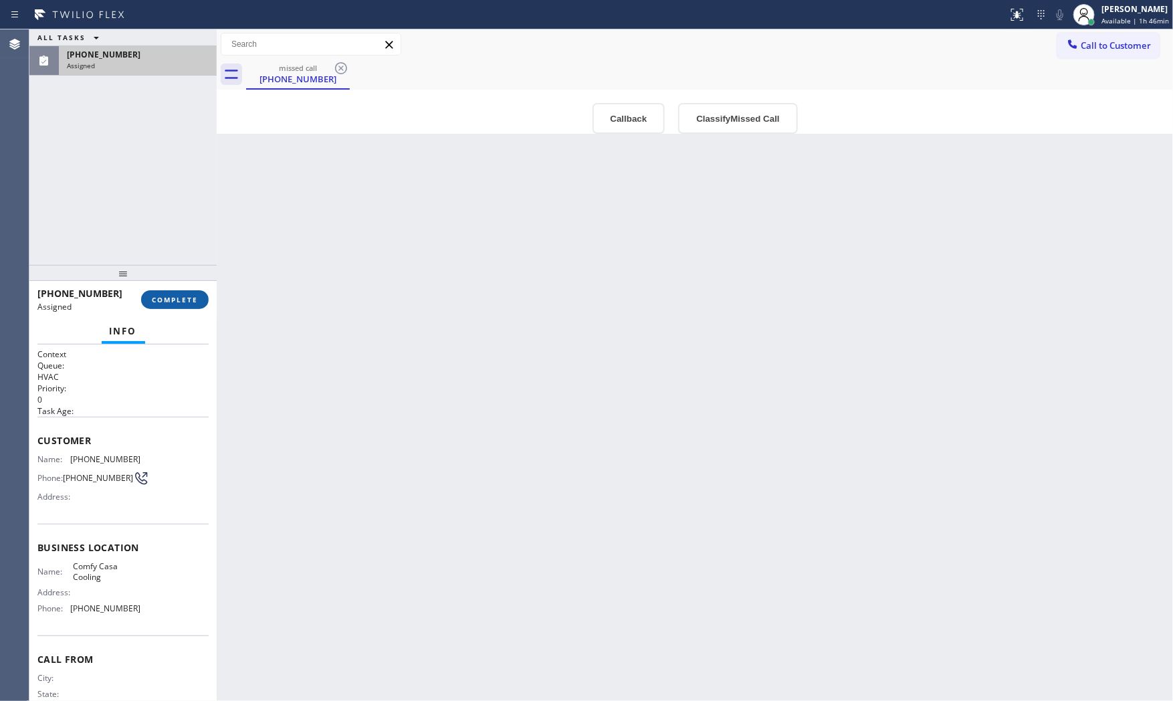
drag, startPoint x: 219, startPoint y: 282, endPoint x: 199, endPoint y: 294, distance: 24.3
click at [217, 282] on div at bounding box center [217, 364] width 0 height 671
click at [198, 295] on span "COMPLETE" at bounding box center [175, 299] width 46 height 9
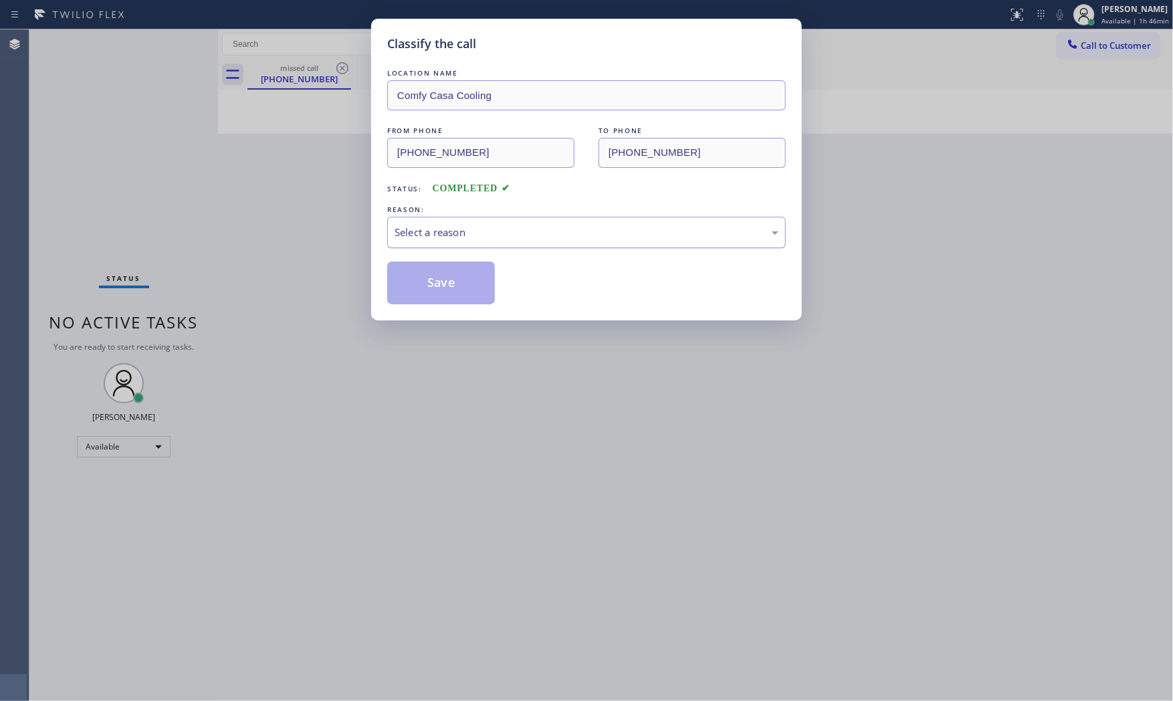
click at [417, 237] on div "Select a reason" at bounding box center [587, 232] width 384 height 15
click at [417, 276] on button "Save" at bounding box center [441, 283] width 108 height 43
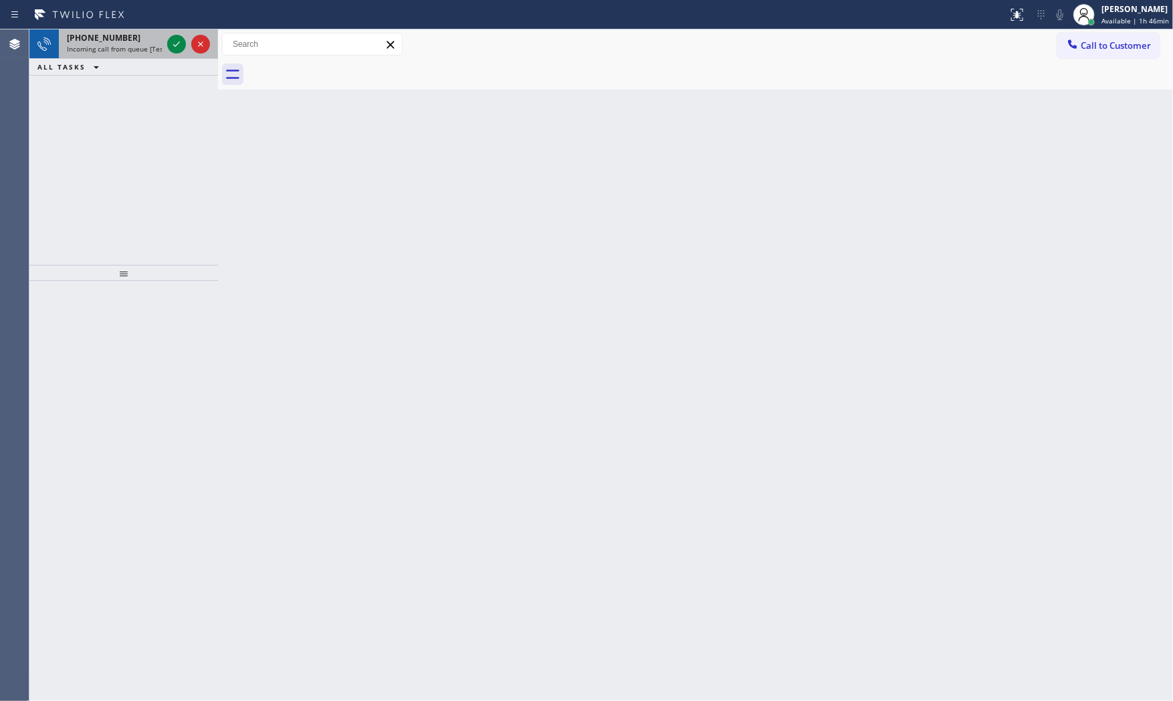
click at [147, 56] on div "+15613066766 Incoming call from queue [Test] All" at bounding box center [112, 43] width 106 height 29
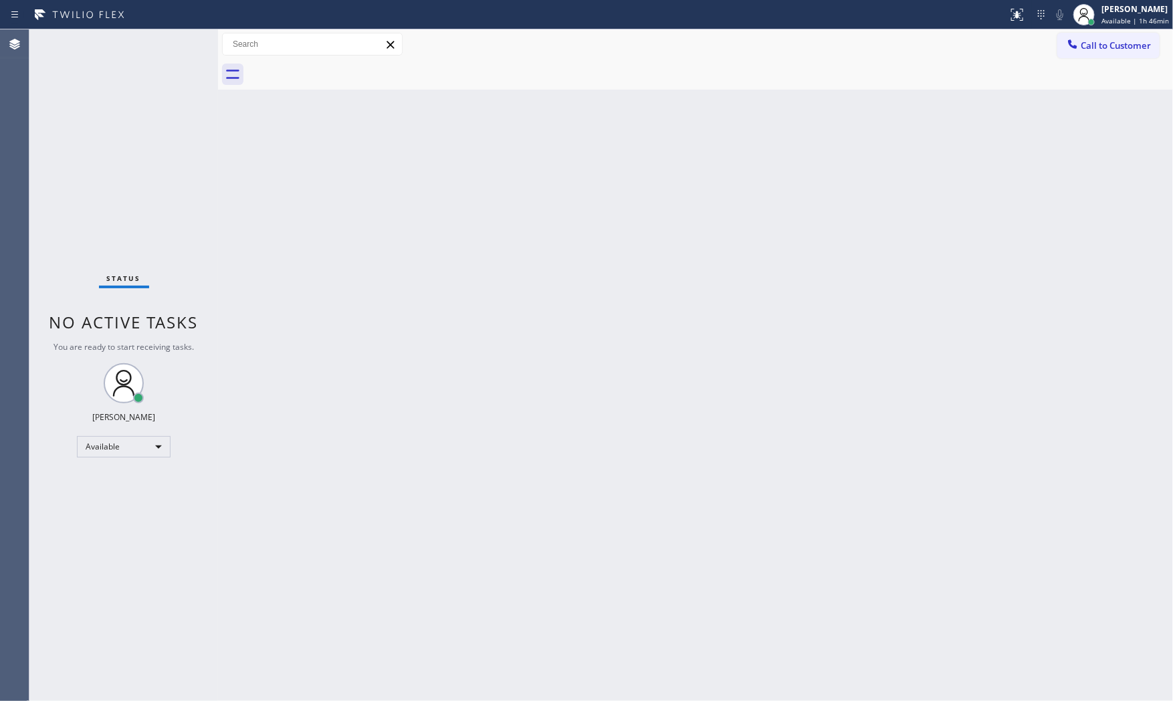
click at [147, 56] on div "Status No active tasks You are ready to start receiving tasks. [PERSON_NAME] Av…" at bounding box center [123, 364] width 189 height 671
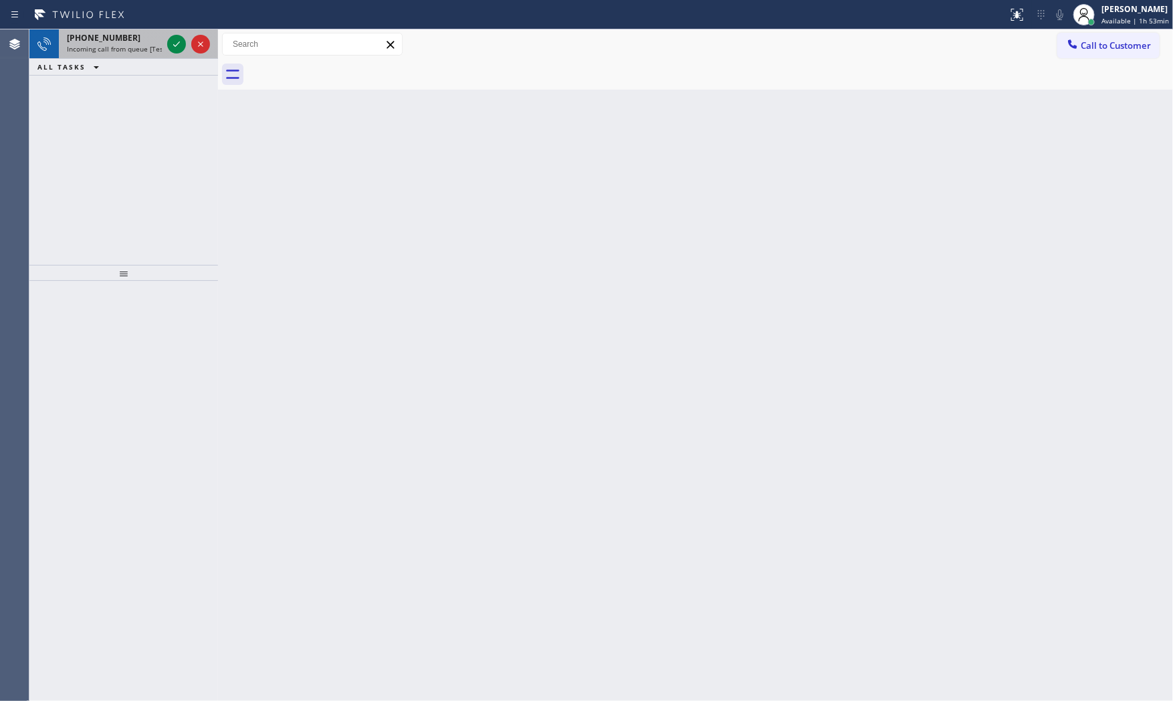
click at [138, 42] on div "+14439939379" at bounding box center [114, 37] width 95 height 11
click at [148, 33] on div "+14439939379 Incoming call from queue [Test] All" at bounding box center [112, 43] width 106 height 29
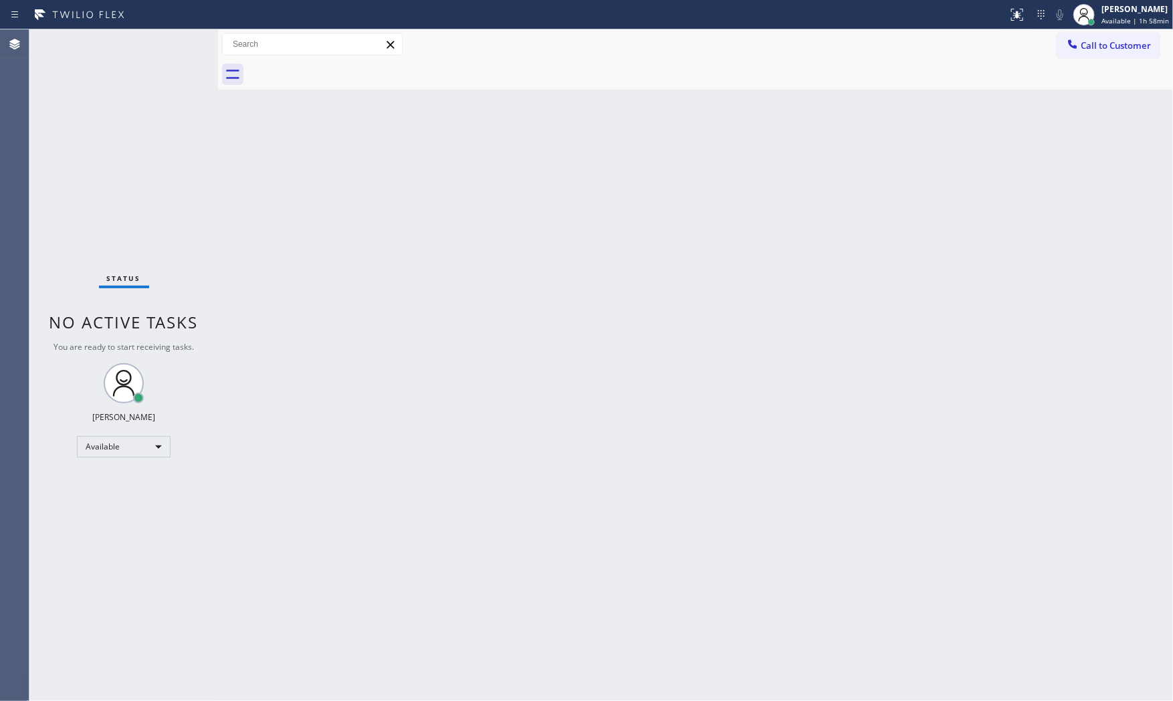
click at [173, 40] on div "Status No active tasks You are ready to start receiving tasks. [PERSON_NAME] Av…" at bounding box center [123, 364] width 189 height 671
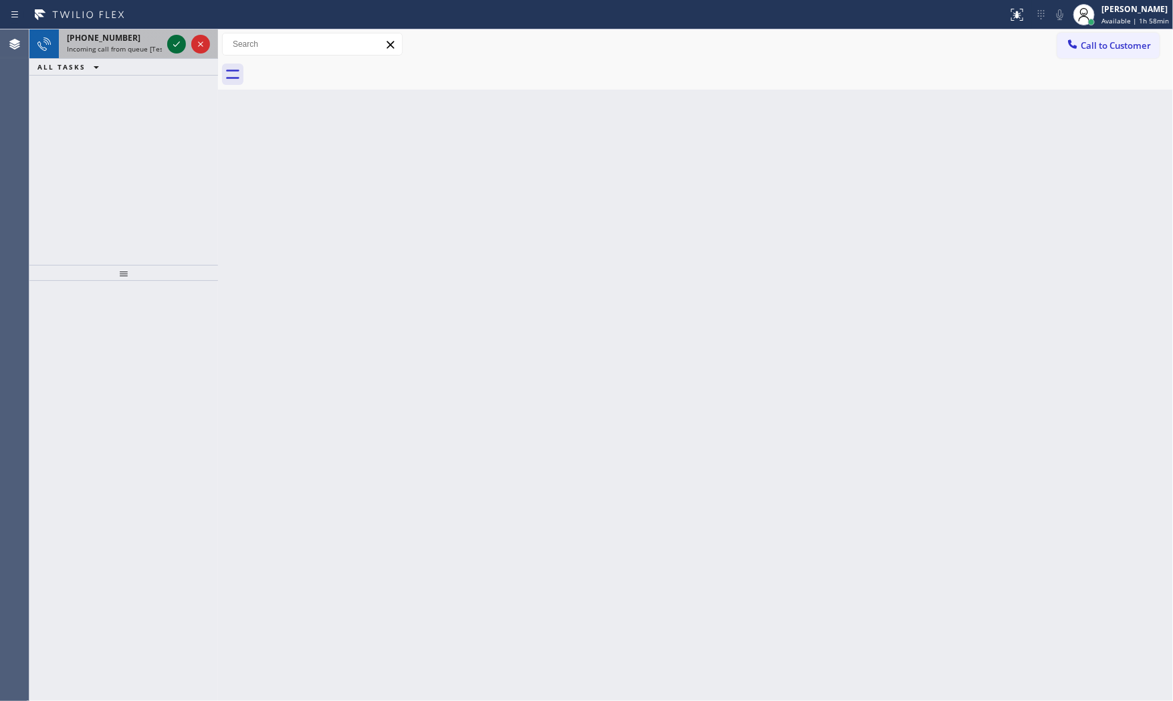
click at [169, 38] on icon at bounding box center [177, 44] width 16 height 16
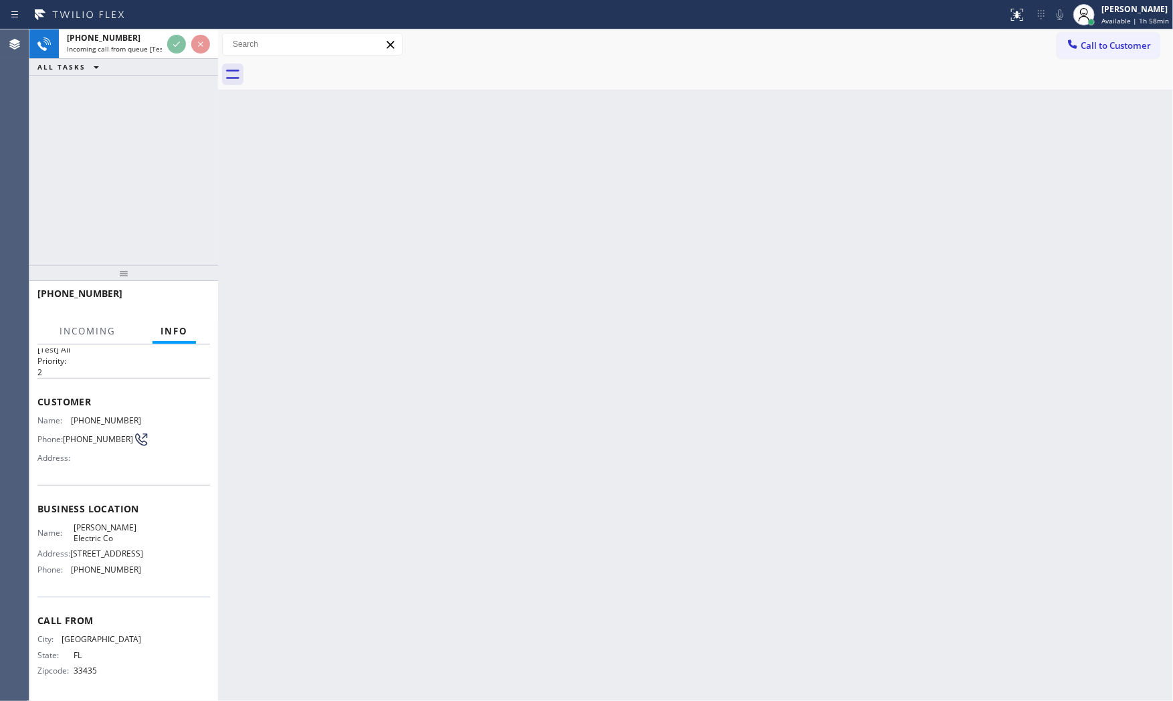
scroll to position [62, 0]
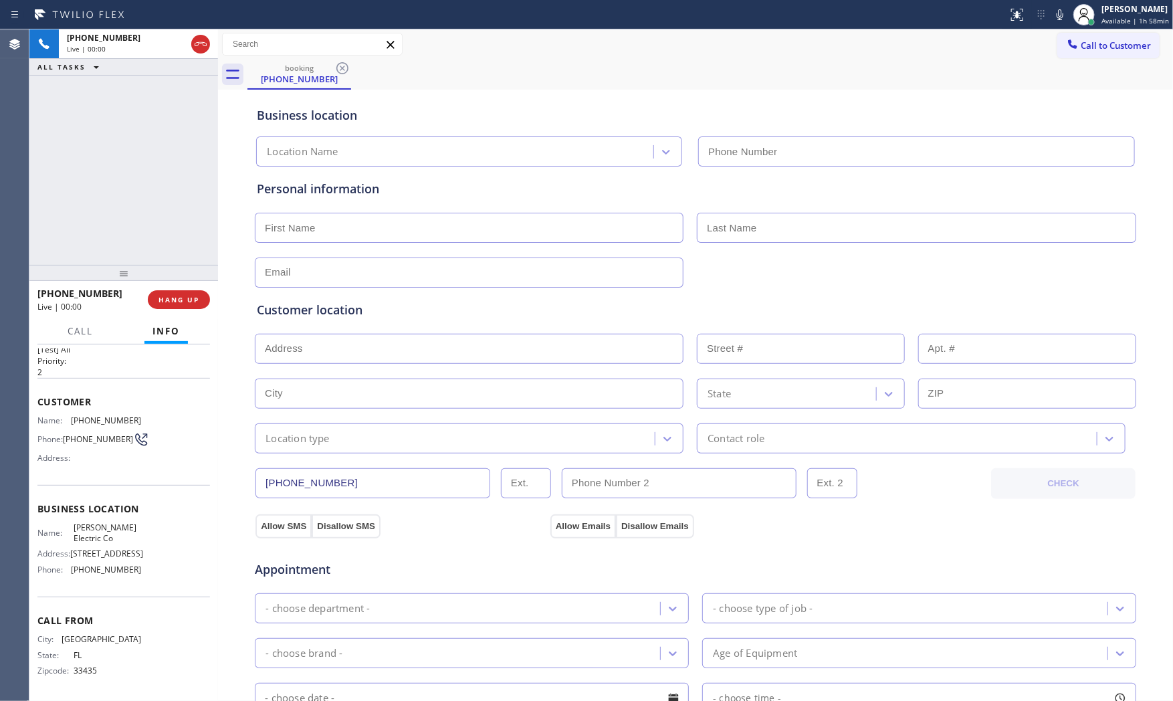
type input "(561) 767-8595"
click at [195, 302] on span "HANG UP" at bounding box center [179, 299] width 41 height 9
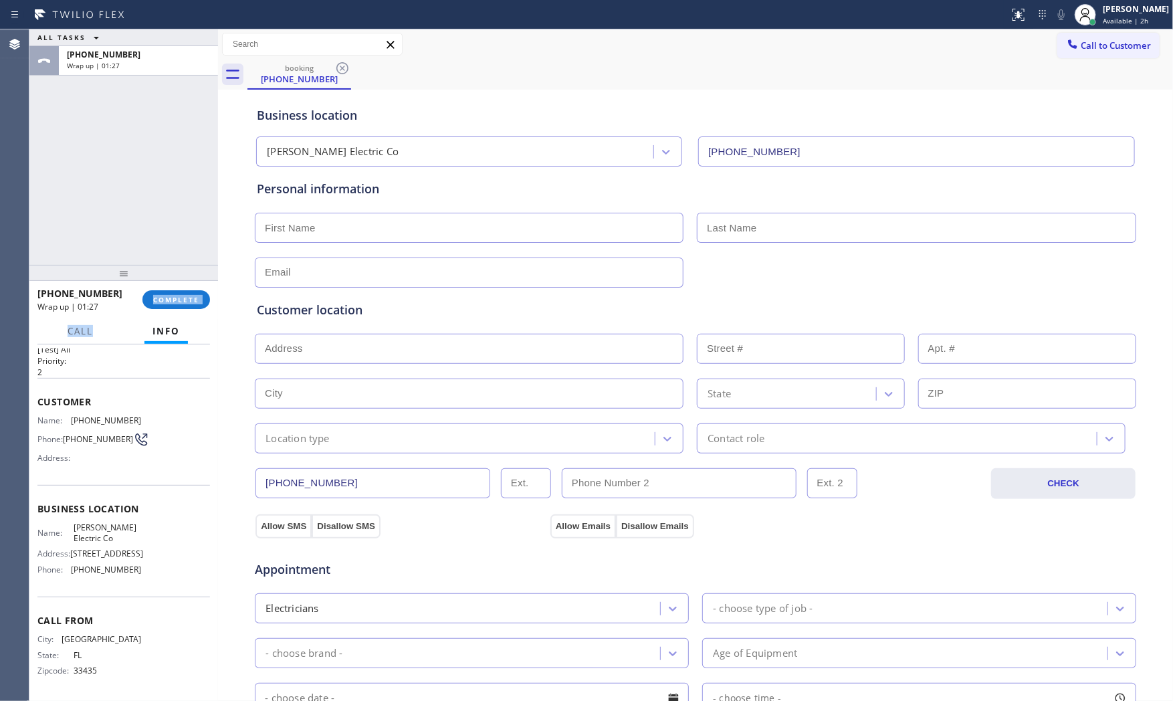
drag, startPoint x: 137, startPoint y: 318, endPoint x: 147, endPoint y: 319, distance: 10.1
click at [146, 319] on div "+15615735018 Wrap up | 01:27 COMPLETE Call Info Call ended +15615735018 Wrap up…" at bounding box center [123, 491] width 189 height 421
click at [169, 311] on div "+15615735018 Wrap up | 01:27 COMPLETE" at bounding box center [123, 299] width 173 height 35
click at [173, 301] on span "COMPLETE" at bounding box center [176, 299] width 46 height 9
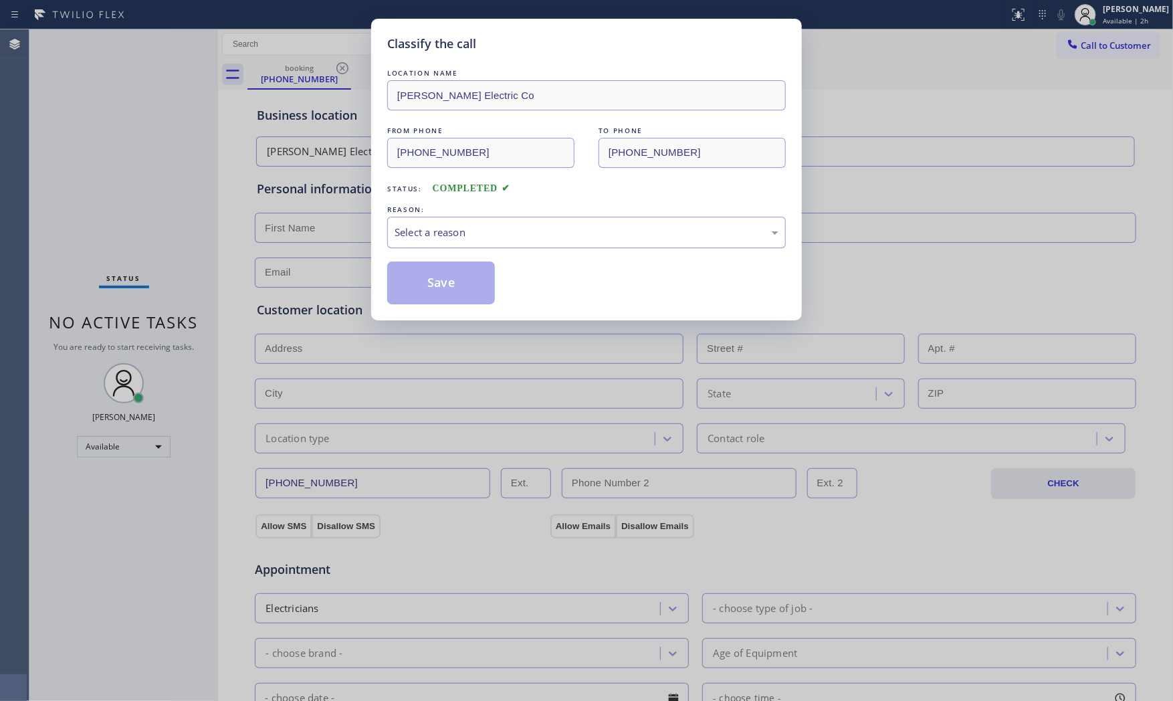
click at [417, 237] on div "Select a reason" at bounding box center [587, 232] width 384 height 15
click at [409, 274] on button "Save" at bounding box center [441, 283] width 108 height 43
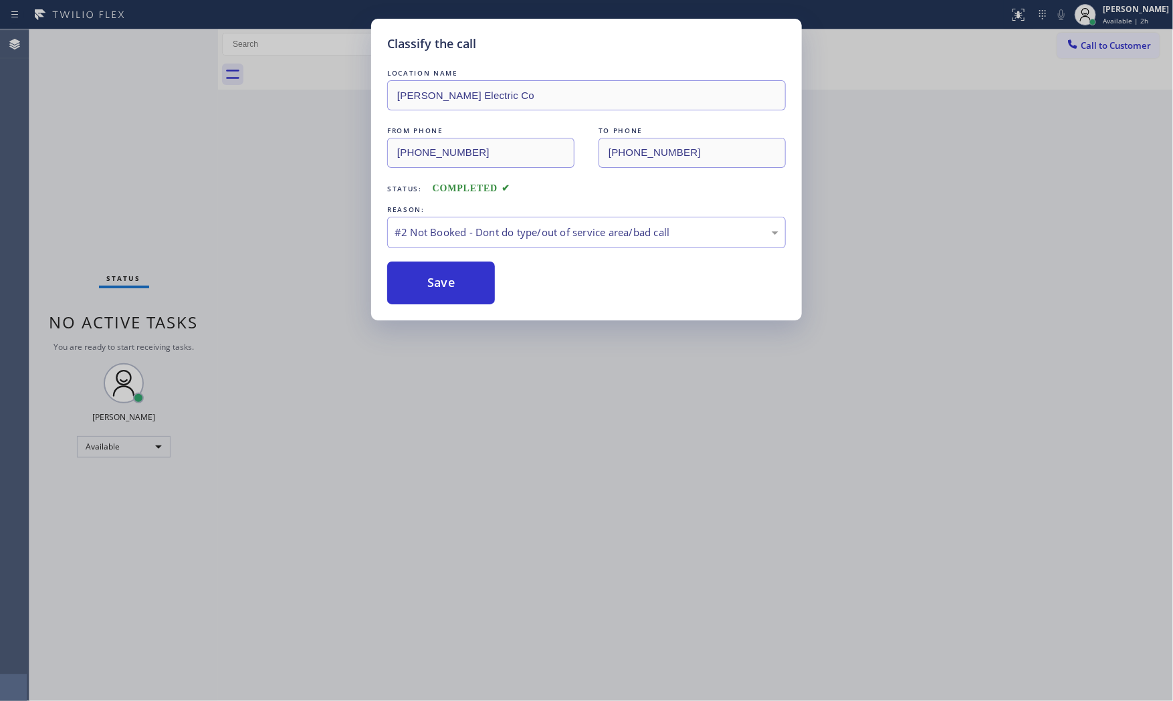
click at [409, 274] on button "Save" at bounding box center [441, 283] width 108 height 43
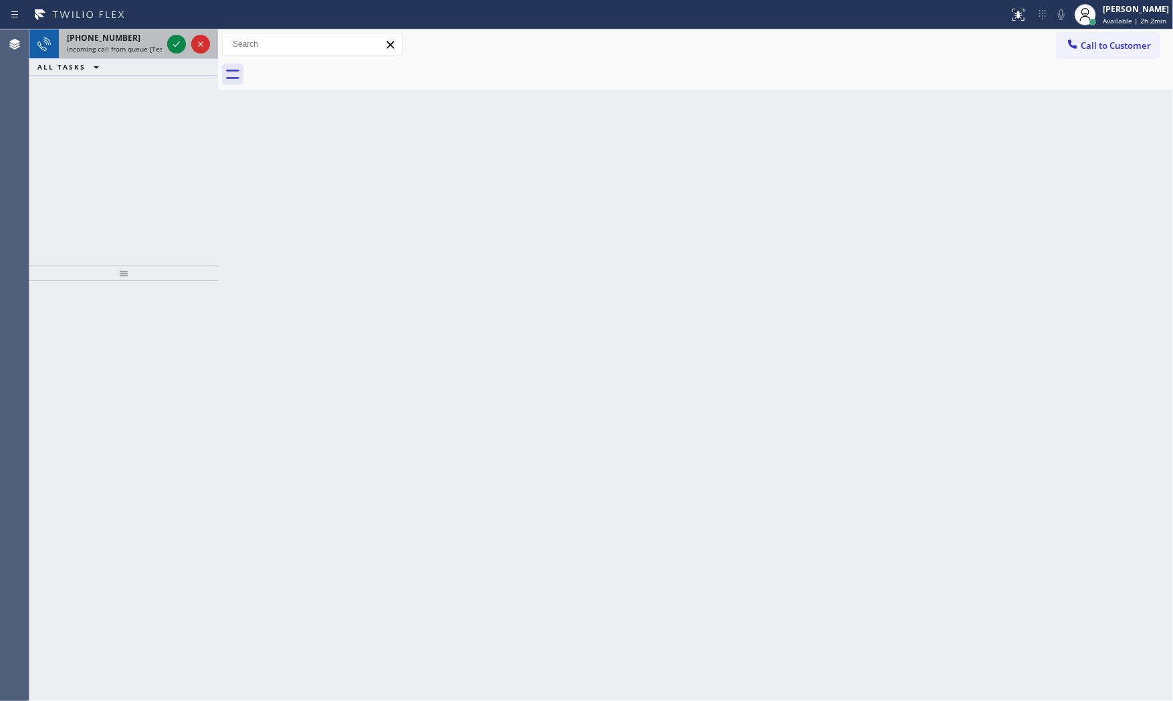
click at [98, 44] on span "Incoming call from queue [Test] All" at bounding box center [122, 48] width 111 height 9
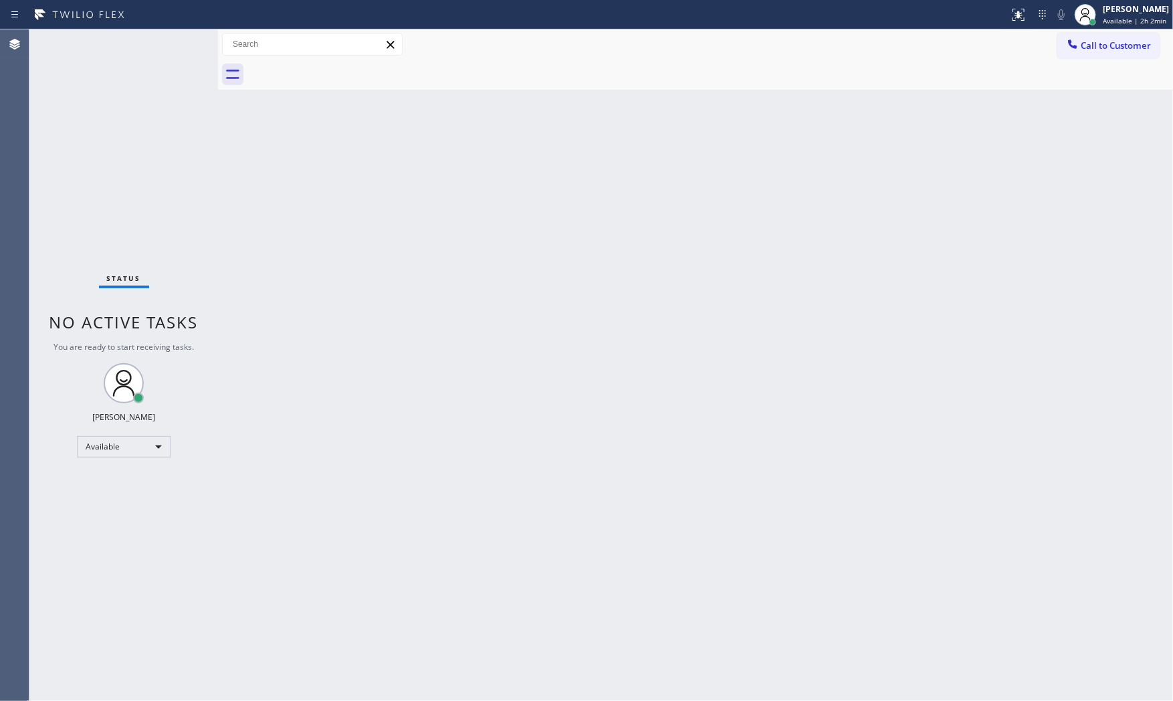
click at [167, 40] on div "Status No active tasks You are ready to start receiving tasks. [PERSON_NAME] Av…" at bounding box center [123, 364] width 189 height 671
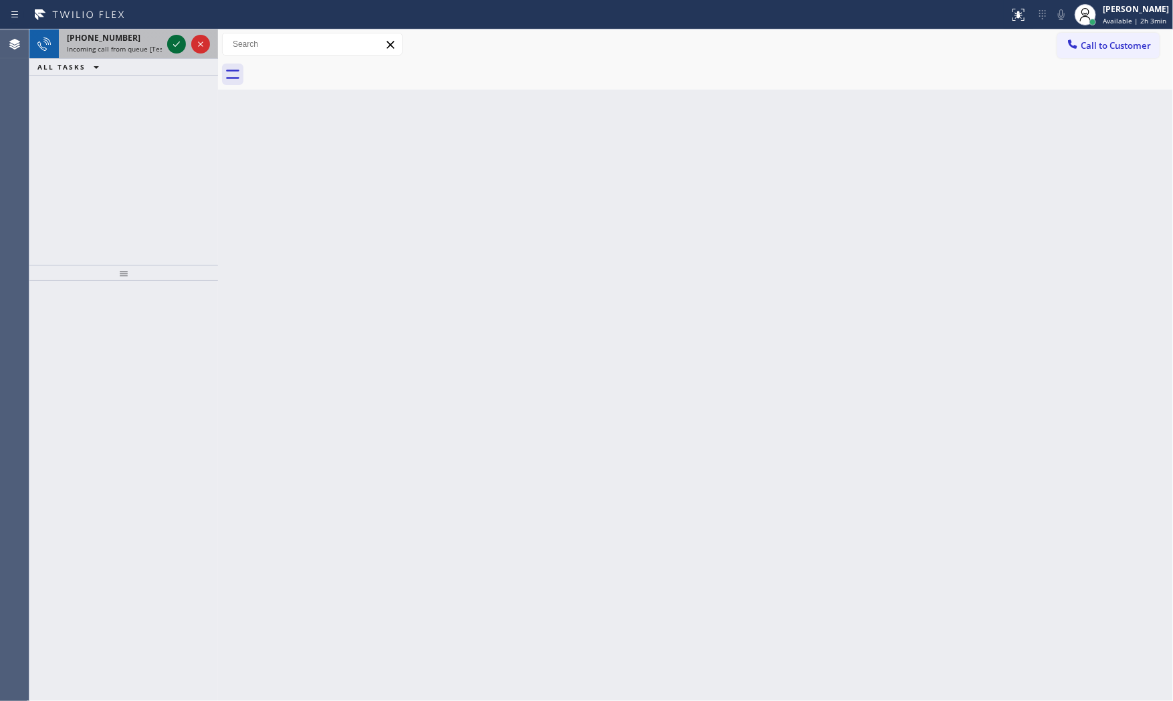
click at [167, 41] on div at bounding box center [176, 44] width 19 height 16
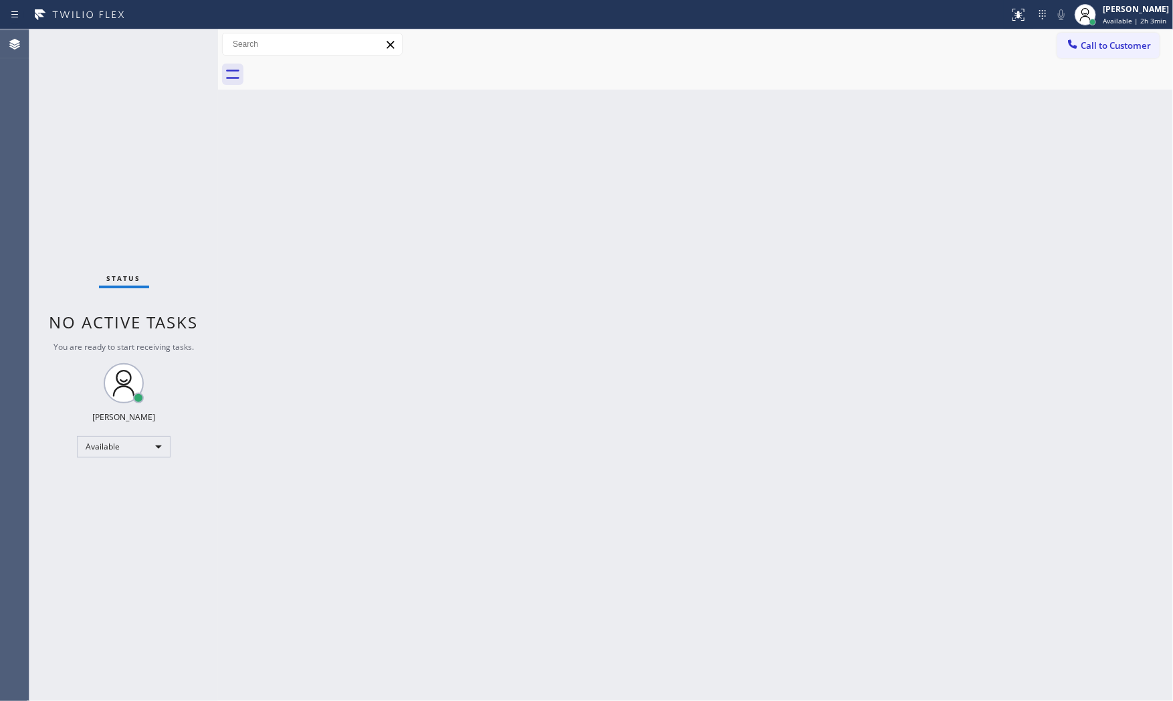
click at [167, 41] on div "Status No active tasks You are ready to start receiving tasks. [PERSON_NAME] Av…" at bounding box center [123, 364] width 189 height 671
drag, startPoint x: 974, startPoint y: 376, endPoint x: 960, endPoint y: 379, distance: 15.0
drag, startPoint x: 960, startPoint y: 379, endPoint x: 643, endPoint y: 265, distance: 336.2
click at [643, 265] on div "Back to Dashboard Change Sender ID Customers Technicians Select a contact Outbo…" at bounding box center [695, 364] width 955 height 671
click at [626, 234] on div "Back to Dashboard Change Sender ID Customers Technicians Select a contact Outbo…" at bounding box center [695, 364] width 955 height 671
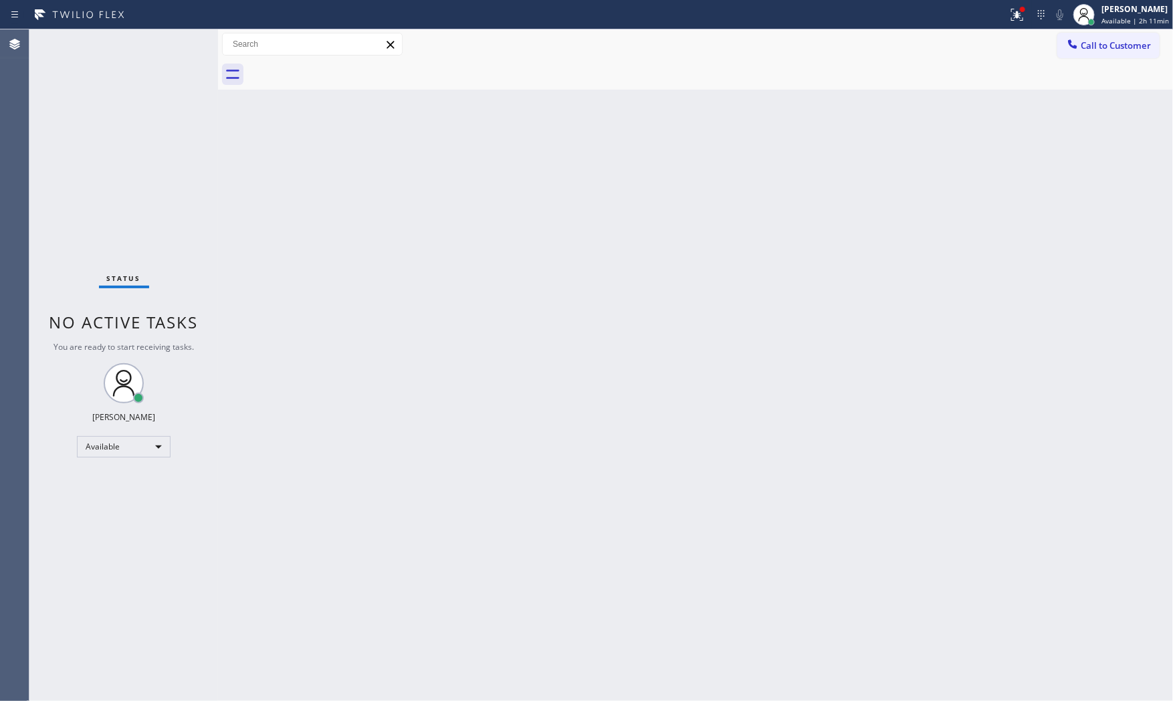
click at [172, 30] on div "Status No active tasks You are ready to start receiving tasks. [PERSON_NAME] Av…" at bounding box center [123, 364] width 189 height 671
drag, startPoint x: 173, startPoint y: 31, endPoint x: 179, endPoint y: 44, distance: 14.1
click at [175, 38] on div "Status No active tasks You are ready to start receiving tasks. [PERSON_NAME] Av…" at bounding box center [123, 364] width 189 height 671
click at [177, 65] on div "Status No active tasks You are ready to start receiving tasks. [PERSON_NAME] Av…" at bounding box center [123, 364] width 189 height 671
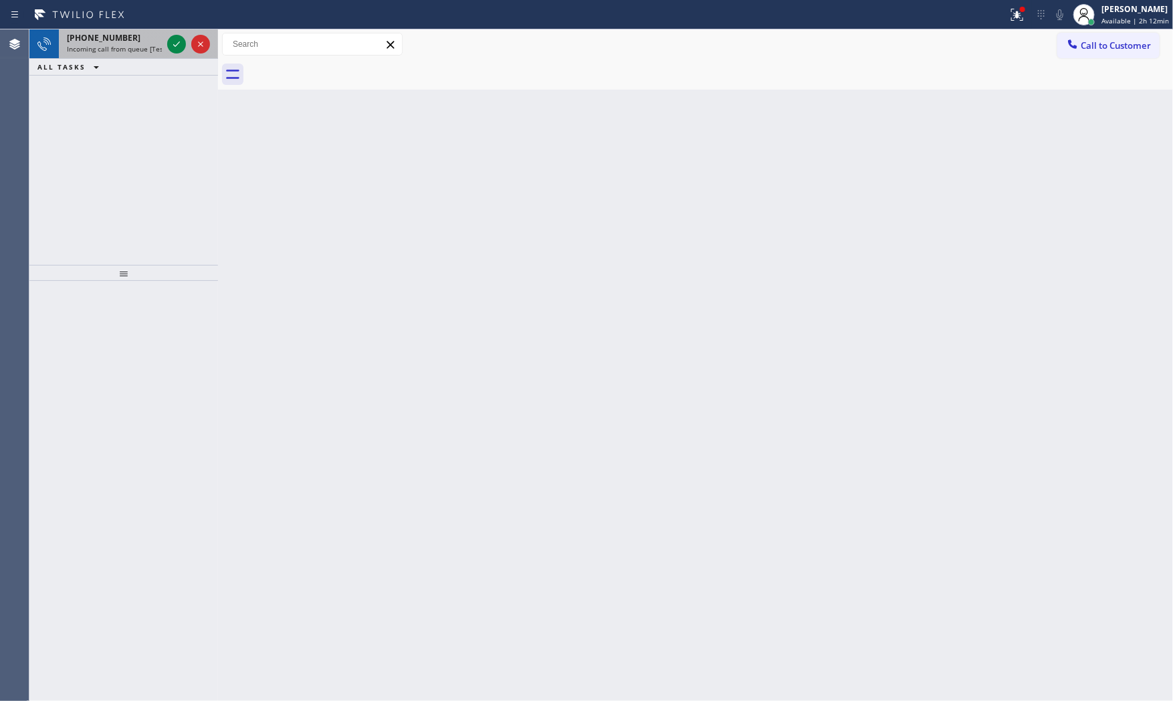
click at [187, 47] on div at bounding box center [189, 43] width 48 height 29
click at [184, 51] on icon at bounding box center [177, 44] width 16 height 16
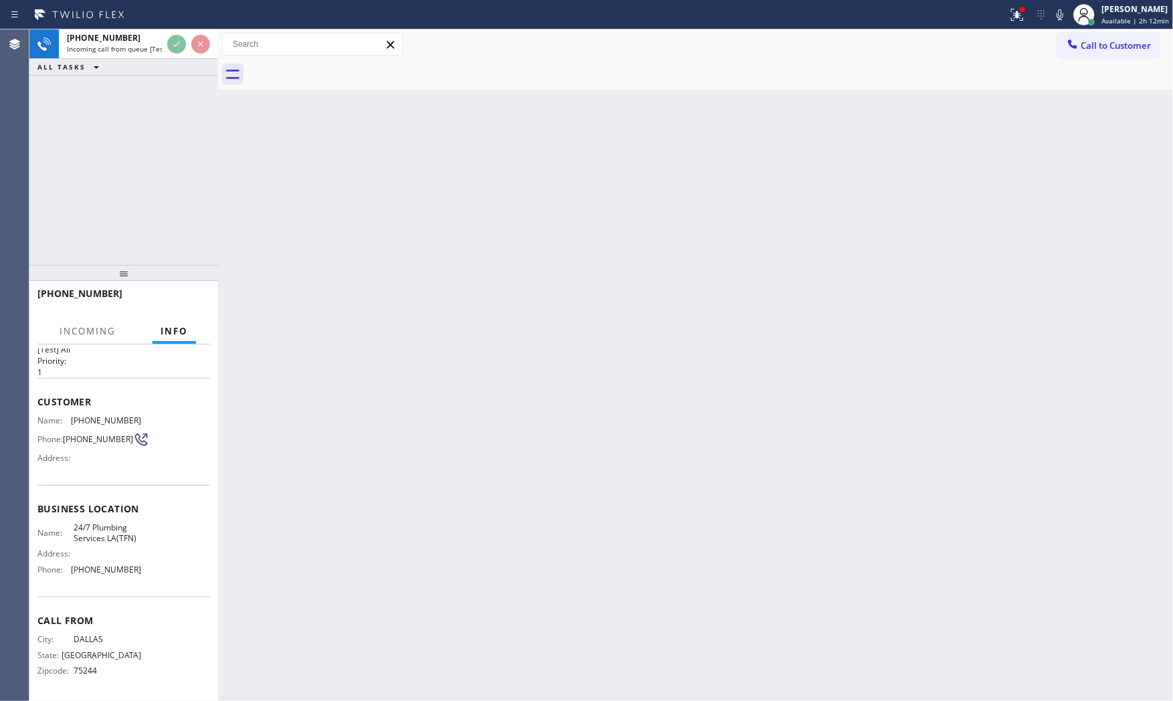
scroll to position [31, 0]
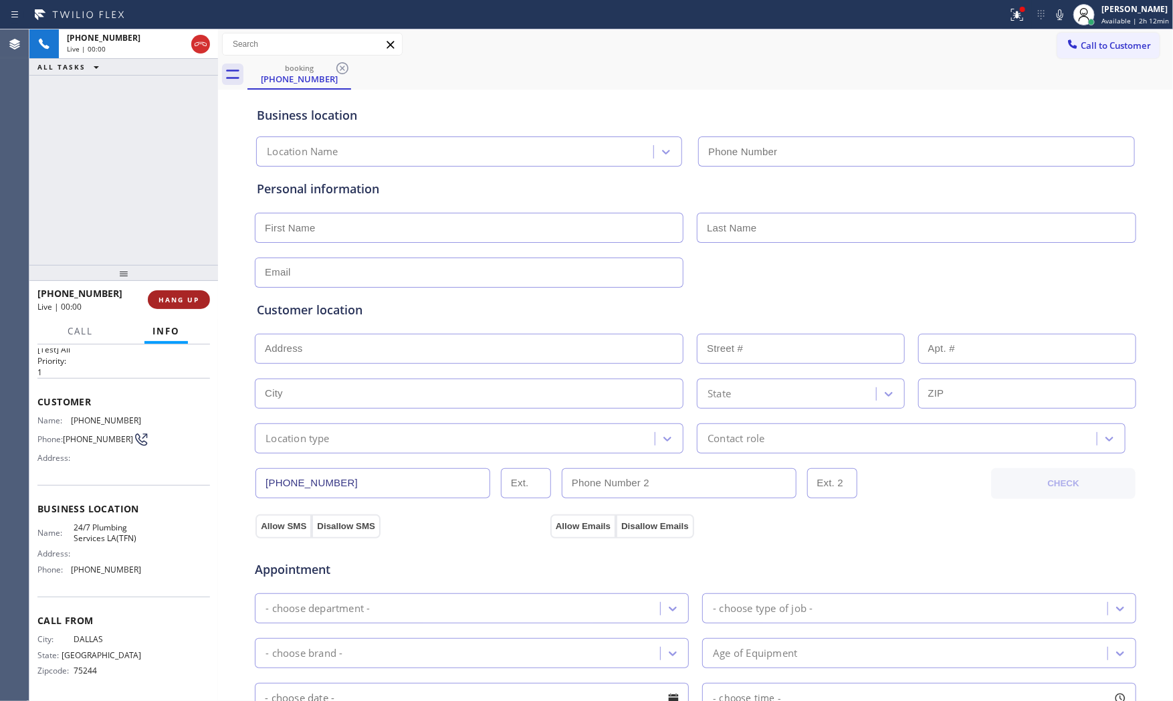
type input "(888) 311-7175"
click at [184, 292] on button "HANG UP" at bounding box center [179, 299] width 62 height 19
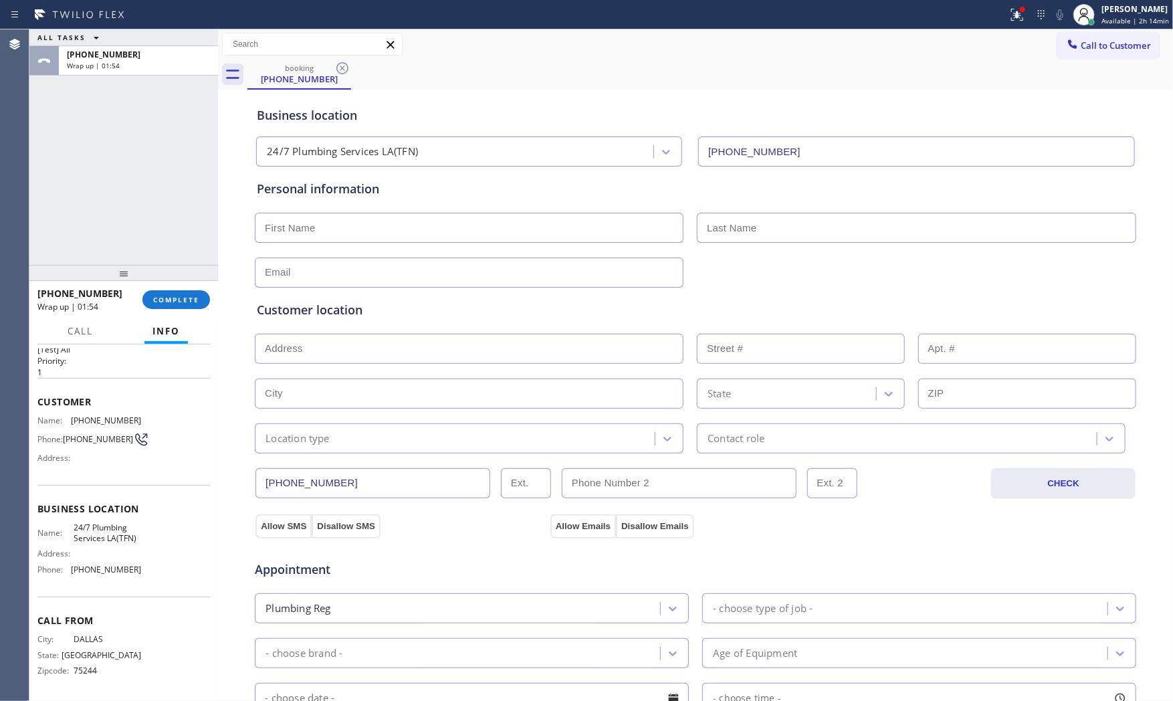
drag, startPoint x: 145, startPoint y: 319, endPoint x: 152, endPoint y: 310, distance: 11.9
click at [147, 316] on div "+12148094054 Wrap up | 01:54 COMPLETE Call Info Call ended +12148094054 Wrap up…" at bounding box center [123, 491] width 189 height 421
click at [155, 306] on button "COMPLETE" at bounding box center [176, 299] width 68 height 19
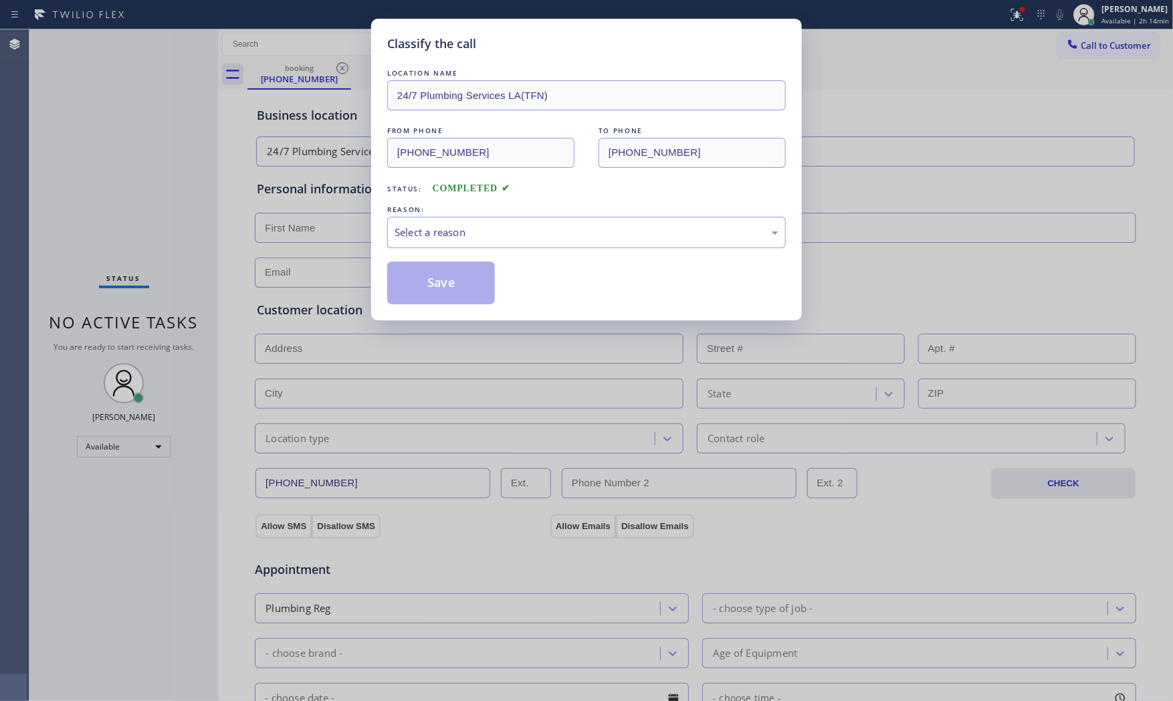
click at [158, 239] on div "Classify the call LOCATION NAME 24/7 Plumbing Services LA(TFN) FROM PHONE (214)…" at bounding box center [586, 350] width 1173 height 701
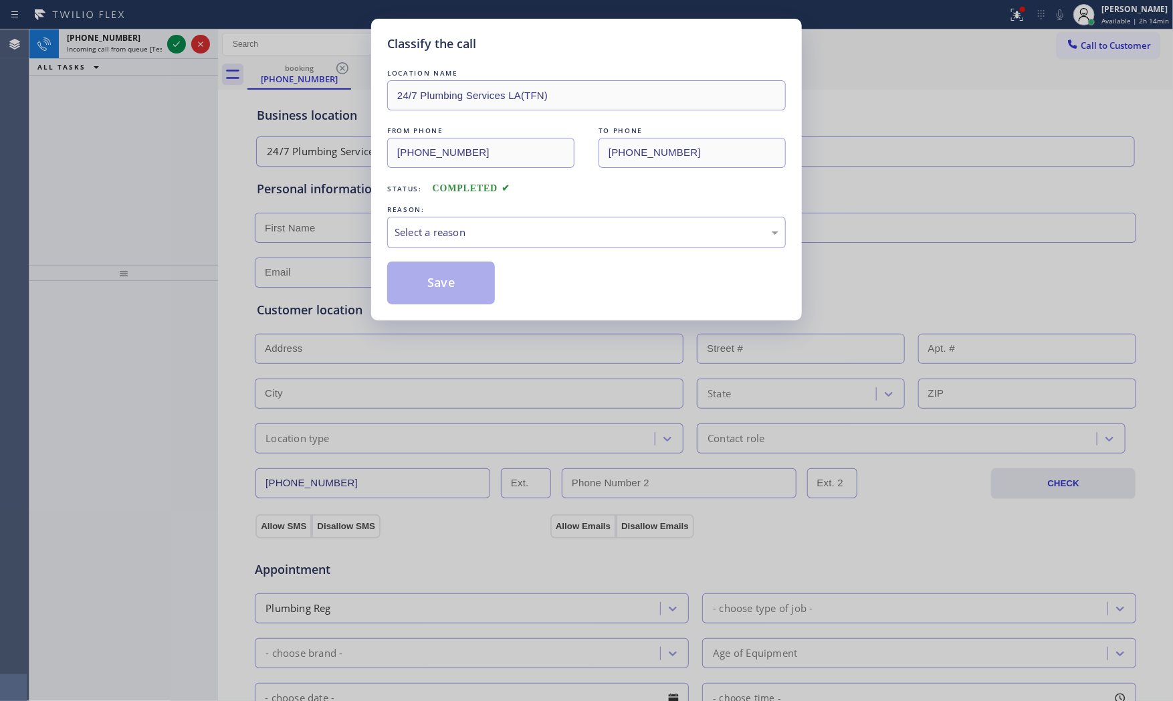
click at [345, 204] on div "Classify the call LOCATION NAME 24/7 Plumbing Services LA(TFN) FROM PHONE (214)…" at bounding box center [586, 350] width 1173 height 701
click at [357, 185] on div "Classify the call LOCATION NAME 24/7 Plumbing Services LA(TFN) FROM PHONE (214)…" at bounding box center [586, 350] width 1173 height 701
click at [413, 217] on div "REASON: Select a reason" at bounding box center [586, 225] width 399 height 45
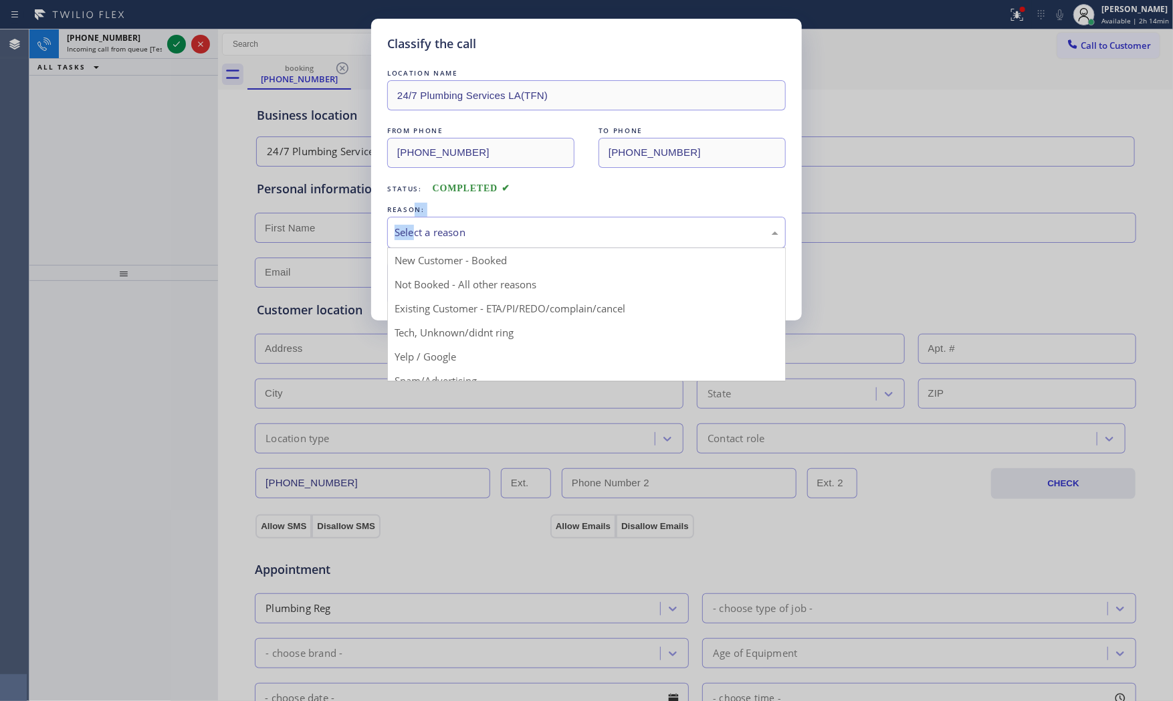
click at [428, 239] on div "Select a reason" at bounding box center [587, 232] width 384 height 15
click at [436, 233] on div "New Customer - Booked" at bounding box center [587, 232] width 384 height 15
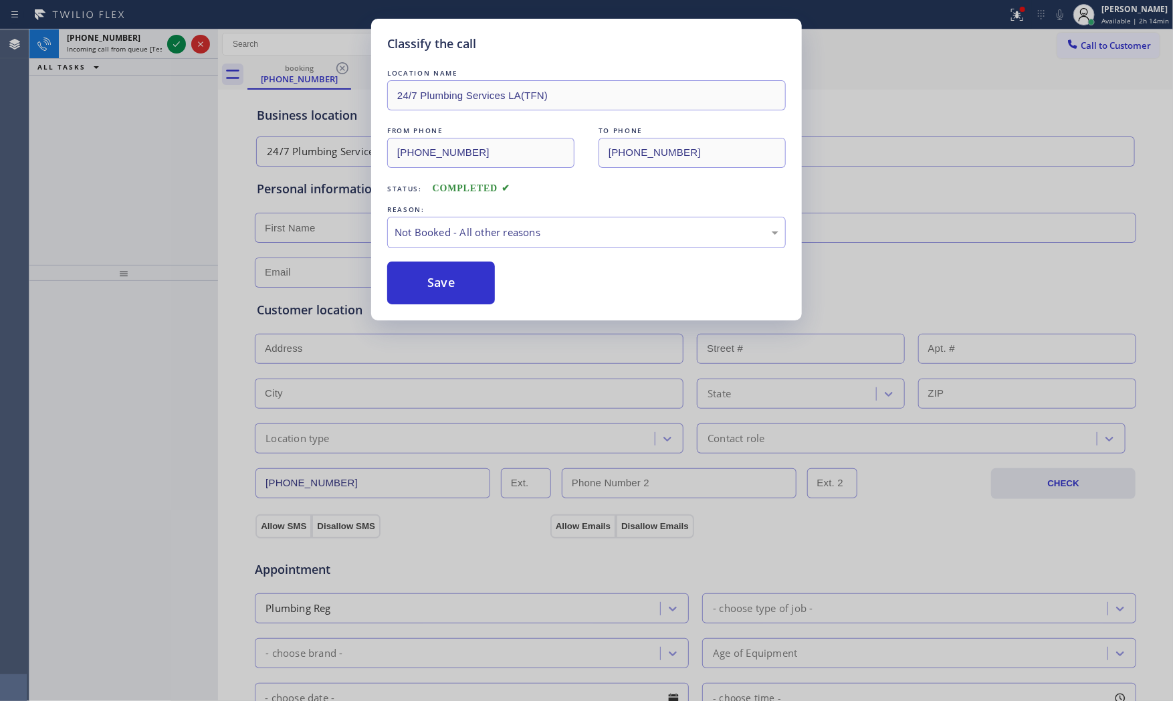
click at [416, 278] on button "Save" at bounding box center [441, 283] width 108 height 43
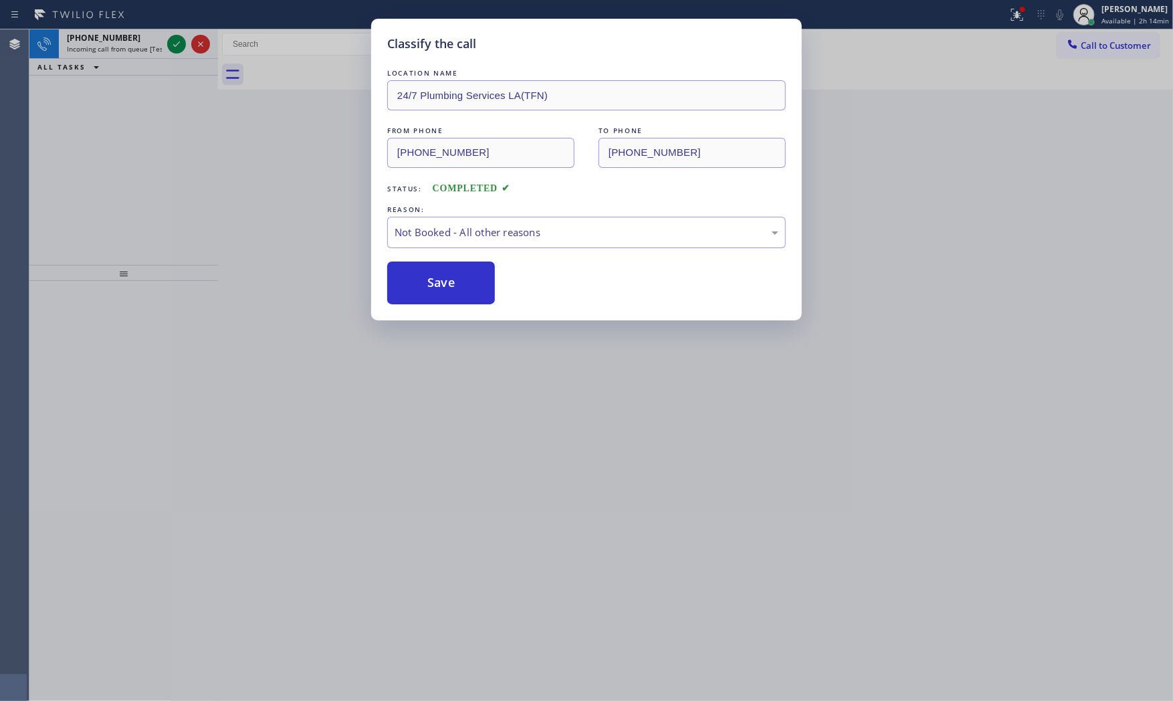
click at [416, 278] on button "Save" at bounding box center [441, 283] width 108 height 43
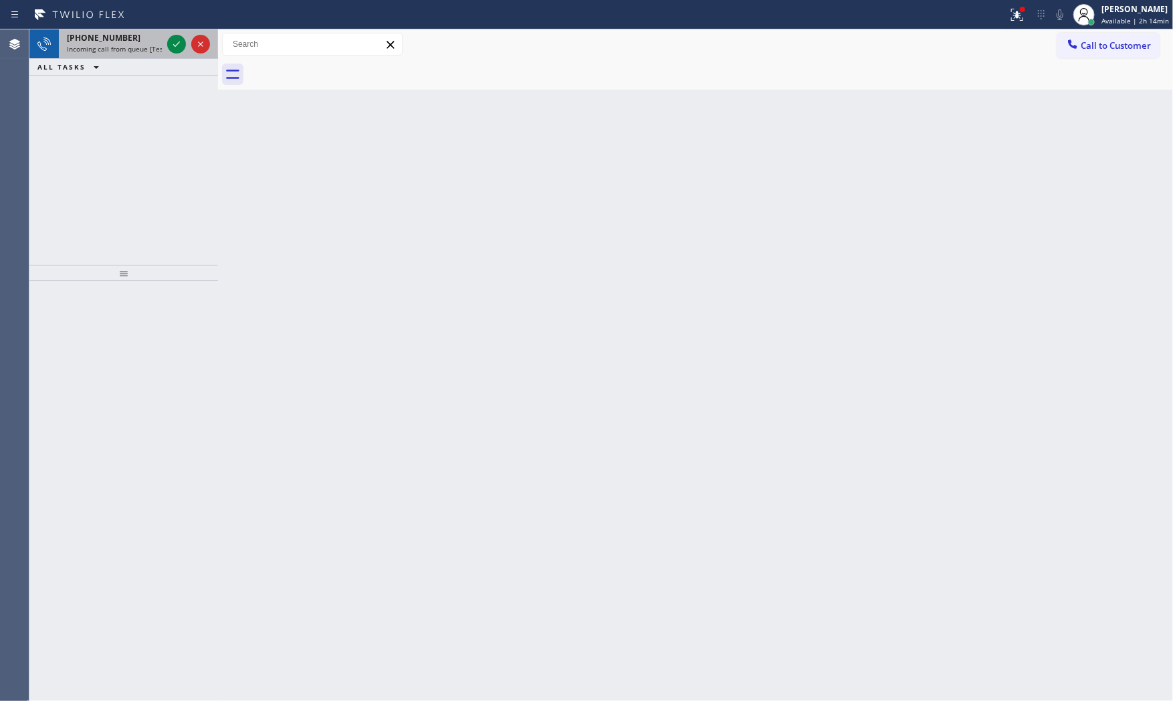
click at [138, 36] on div "[PHONE_NUMBER]" at bounding box center [114, 37] width 95 height 11
click at [175, 39] on icon at bounding box center [177, 44] width 16 height 16
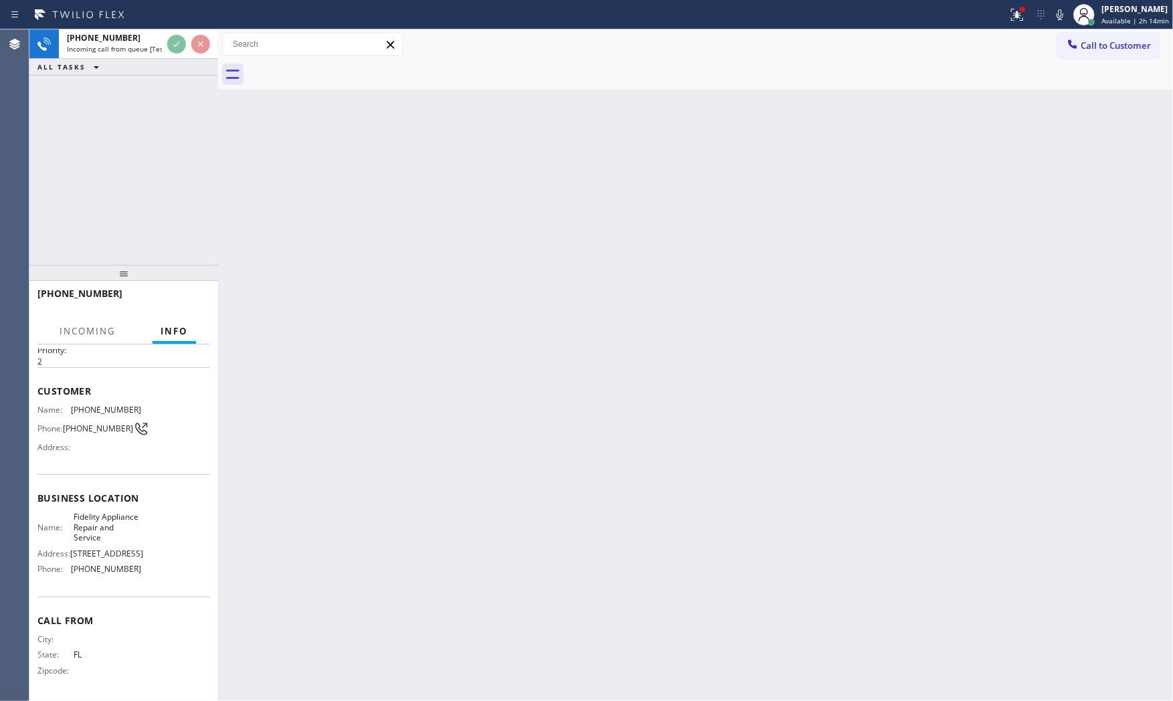
scroll to position [72, 0]
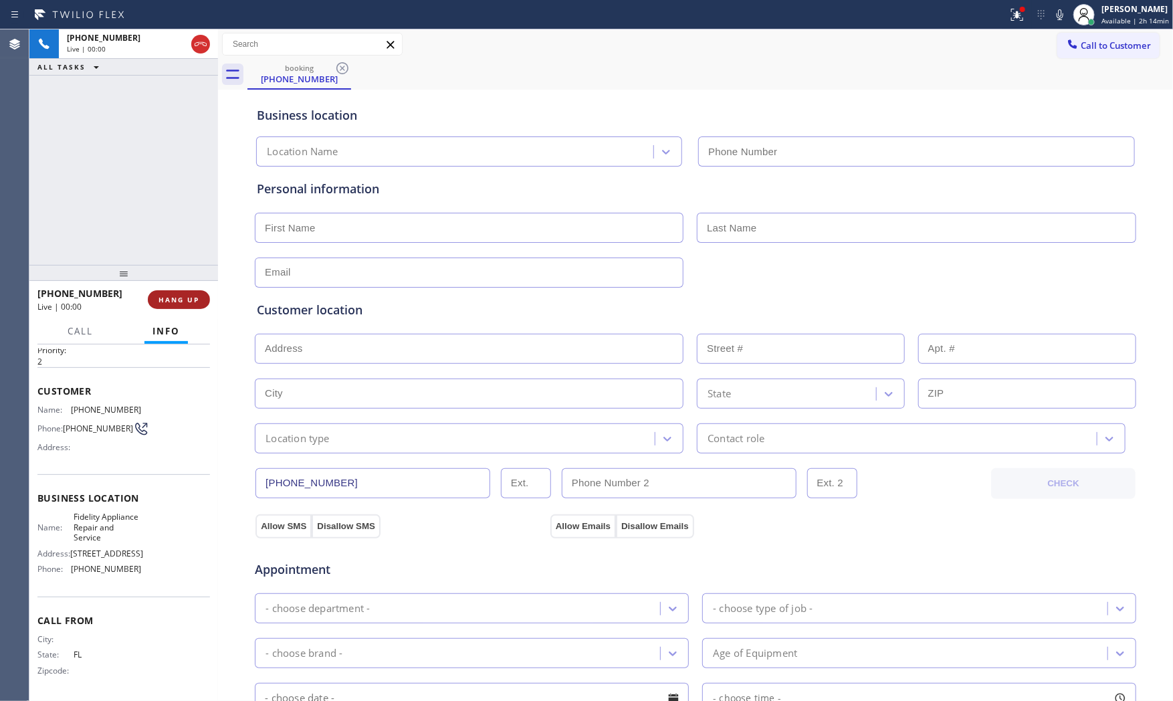
type input "[PHONE_NUMBER]"
click at [188, 300] on span "HANG UP" at bounding box center [179, 299] width 41 height 9
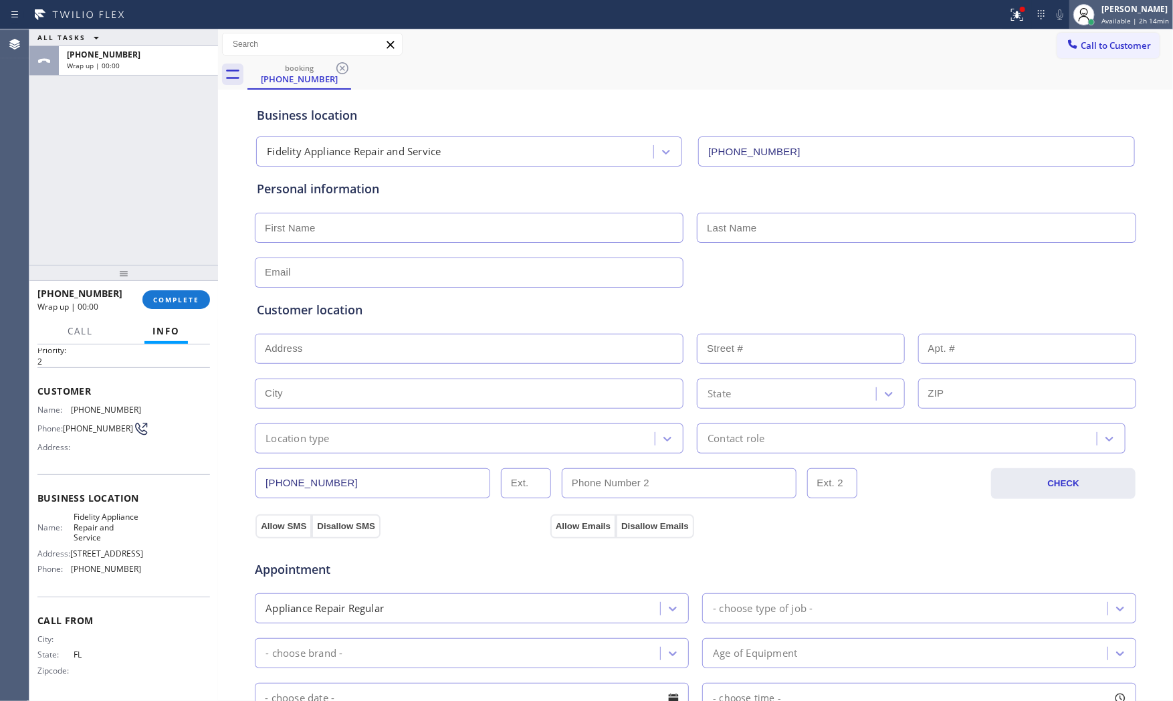
click at [1082, 11] on icon at bounding box center [1084, 15] width 16 height 16
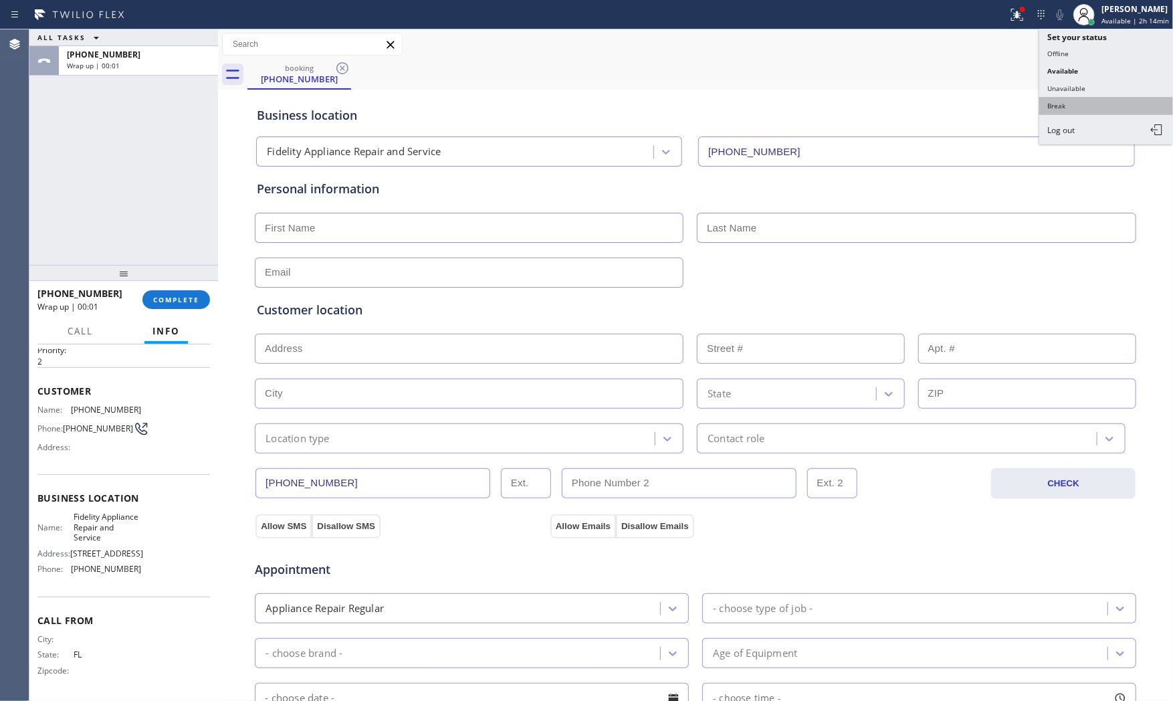
click at [1060, 112] on button "Break" at bounding box center [1106, 105] width 134 height 17
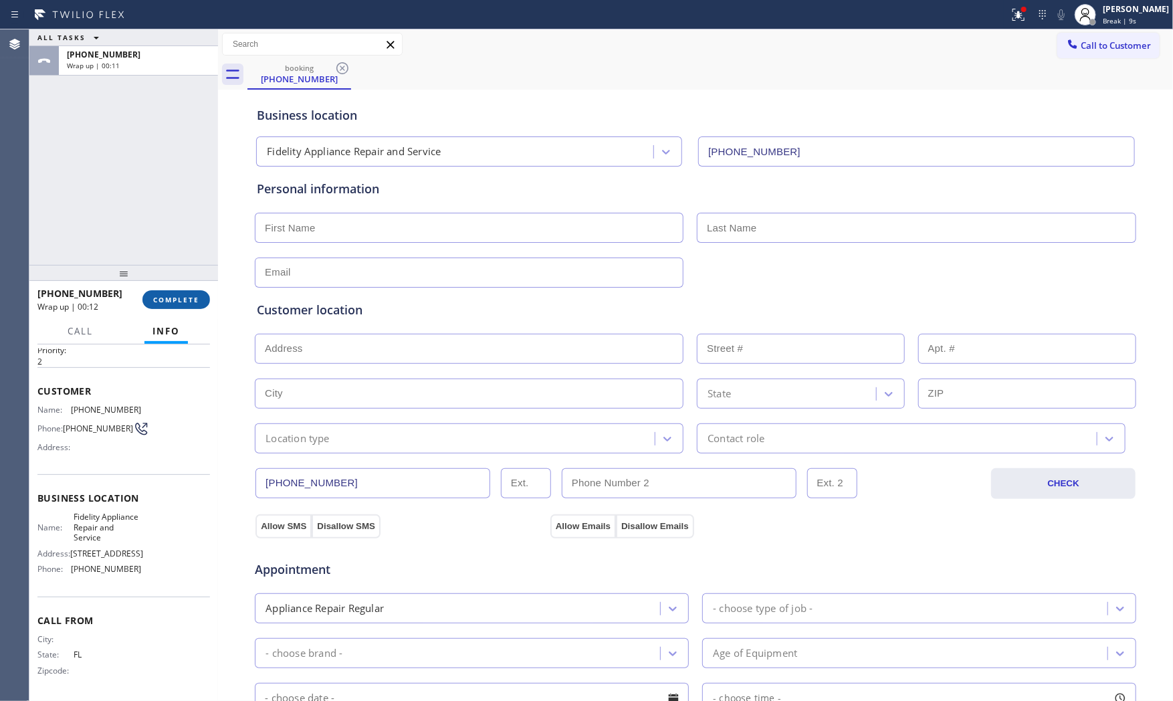
click at [197, 299] on span "COMPLETE" at bounding box center [176, 299] width 46 height 9
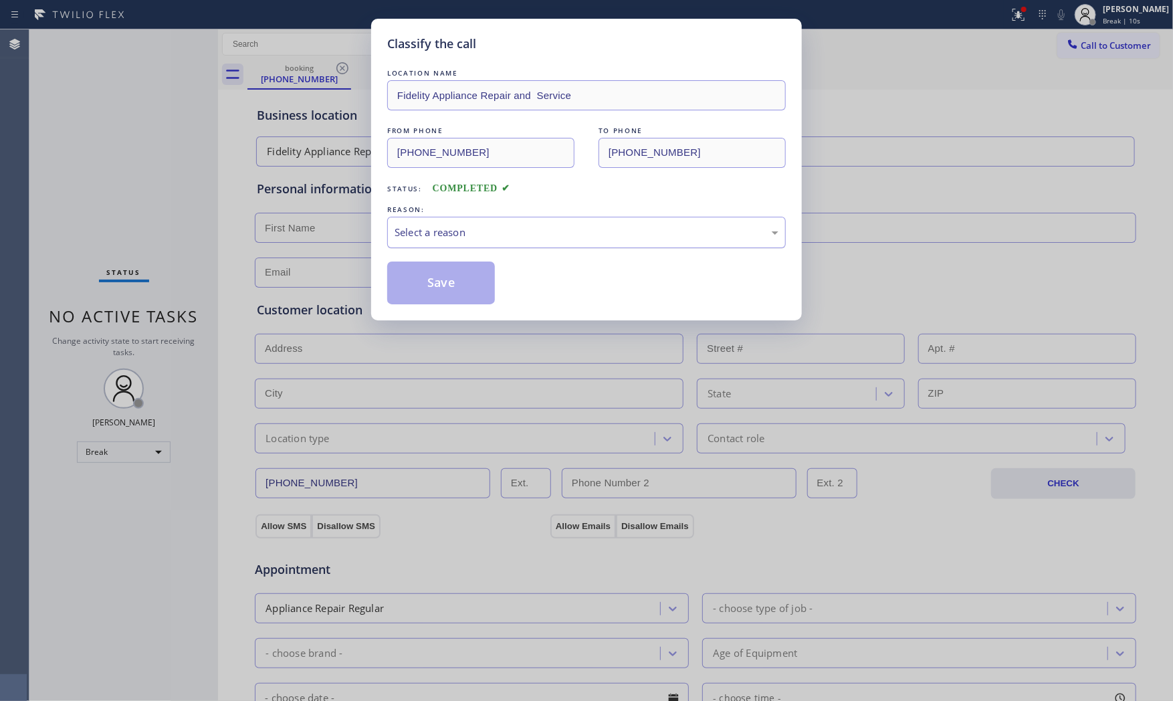
click at [506, 243] on div "Select a reason" at bounding box center [586, 232] width 399 height 31
click at [465, 279] on button "Save" at bounding box center [441, 283] width 108 height 43
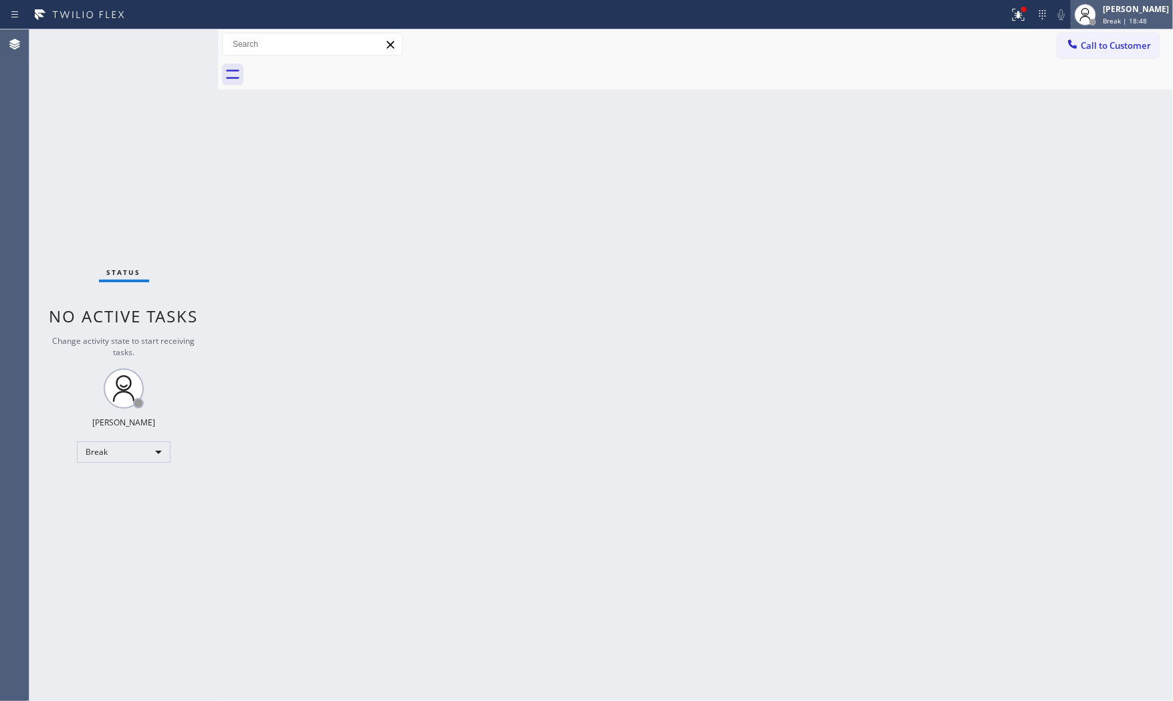
click at [1114, 23] on span "Break | 18:48" at bounding box center [1125, 20] width 44 height 9
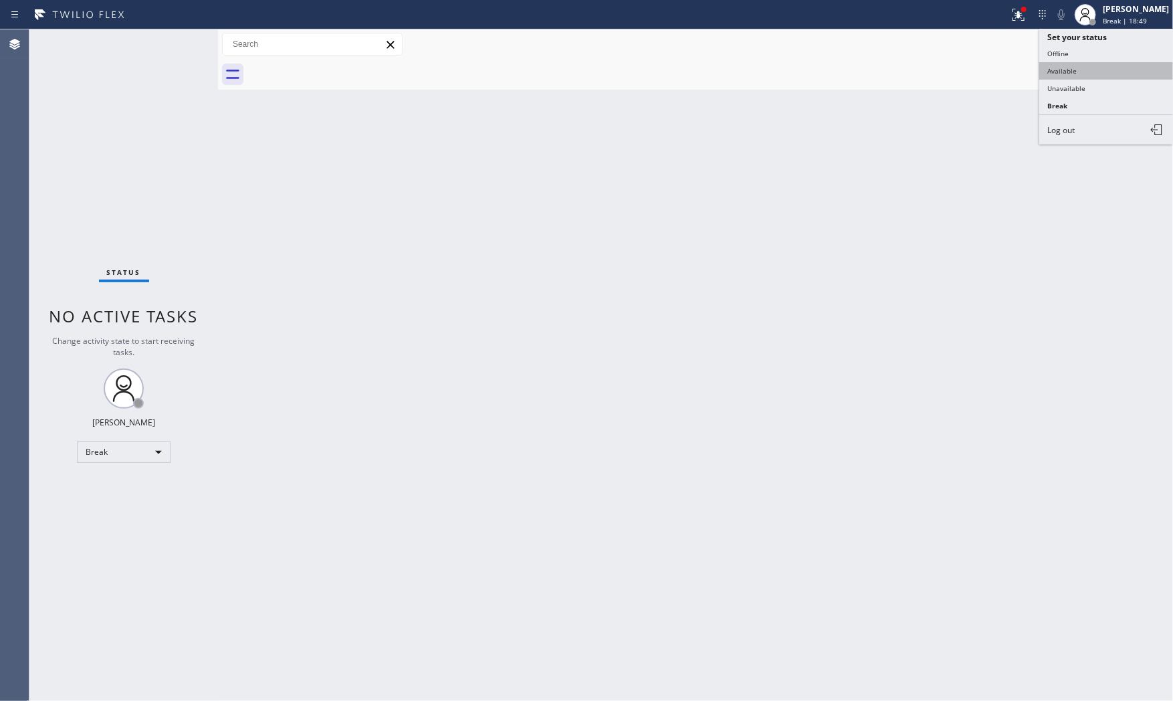
click at [1104, 70] on button "Available" at bounding box center [1106, 70] width 134 height 17
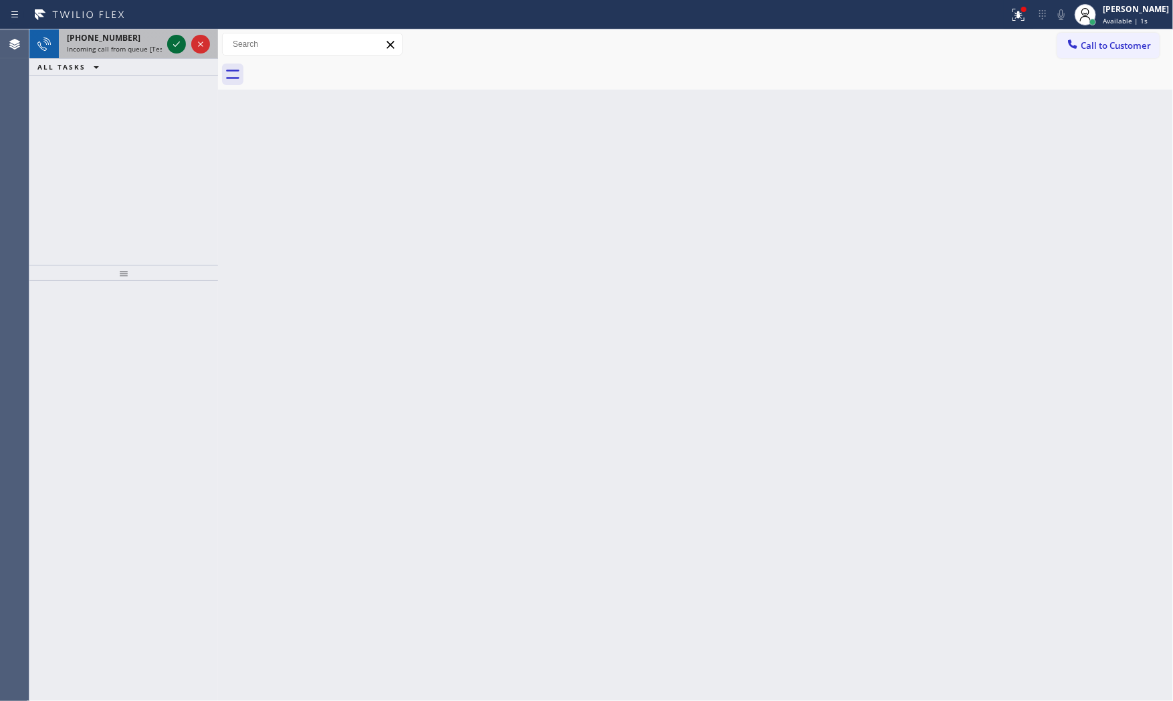
click at [175, 44] on icon at bounding box center [177, 44] width 16 height 16
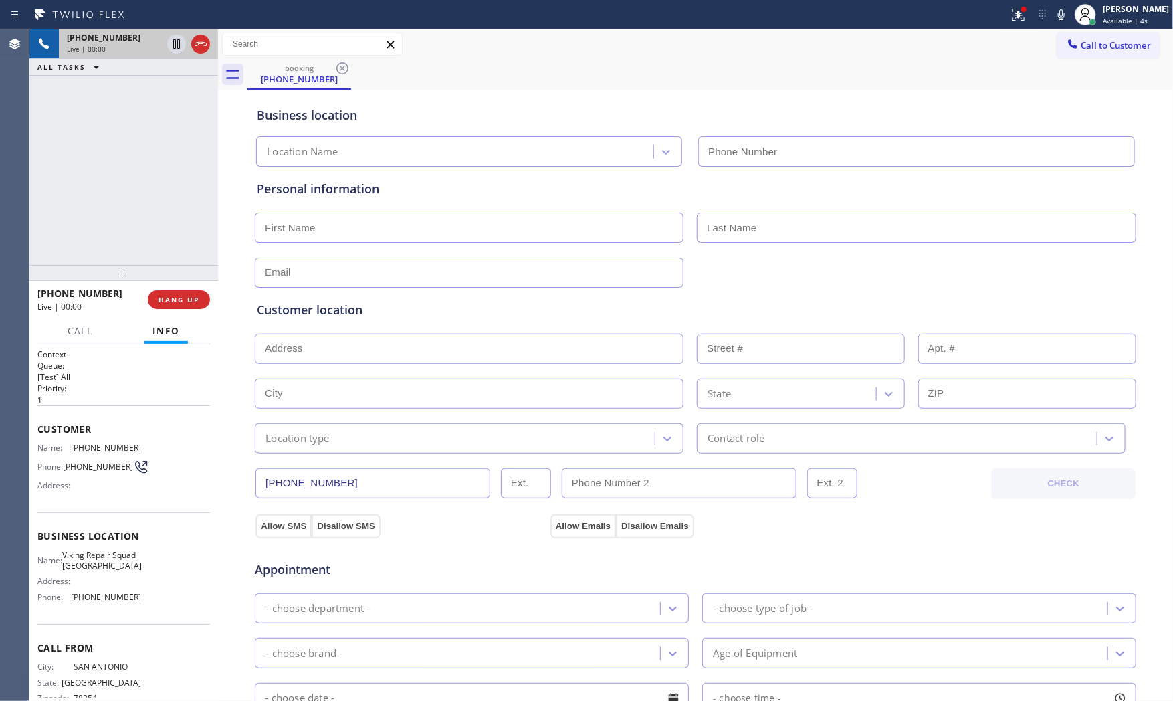
type input "(361) 203-3386"
click at [206, 281] on div at bounding box center [123, 273] width 189 height 16
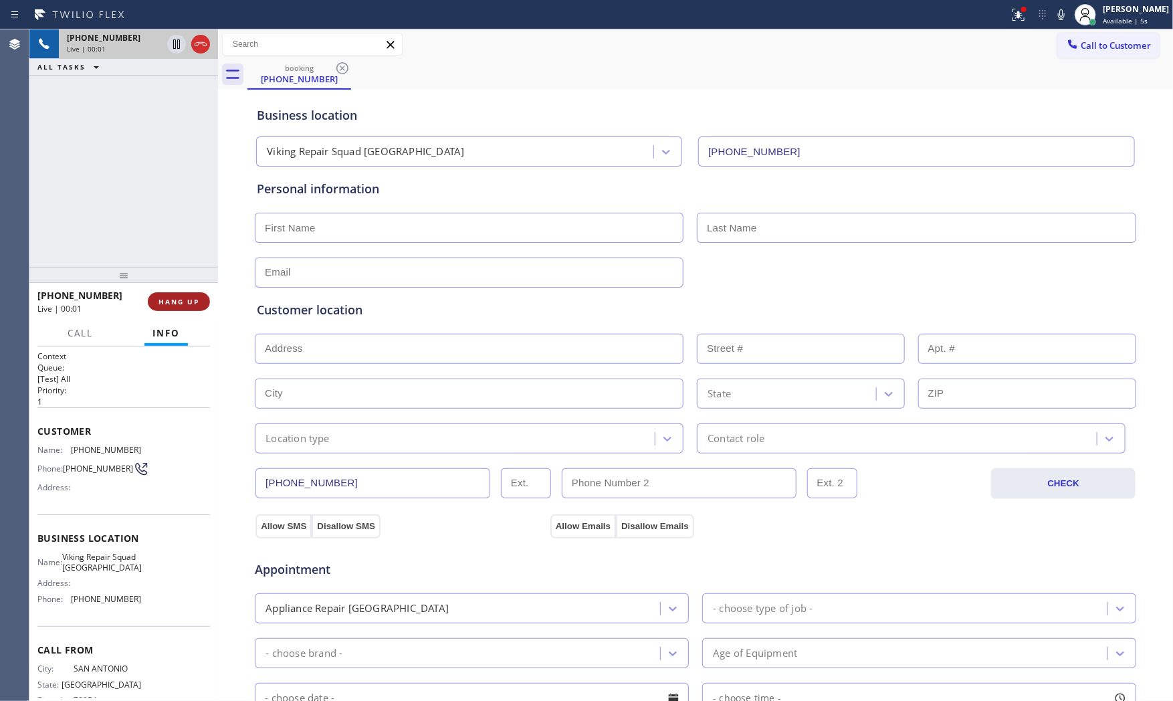
click at [199, 290] on div "+12102652434 Live | 00:01 HANG UP" at bounding box center [123, 301] width 173 height 35
click at [195, 292] on button "HANG UP" at bounding box center [179, 301] width 62 height 19
click at [185, 308] on button "COMPLETE" at bounding box center [176, 301] width 68 height 19
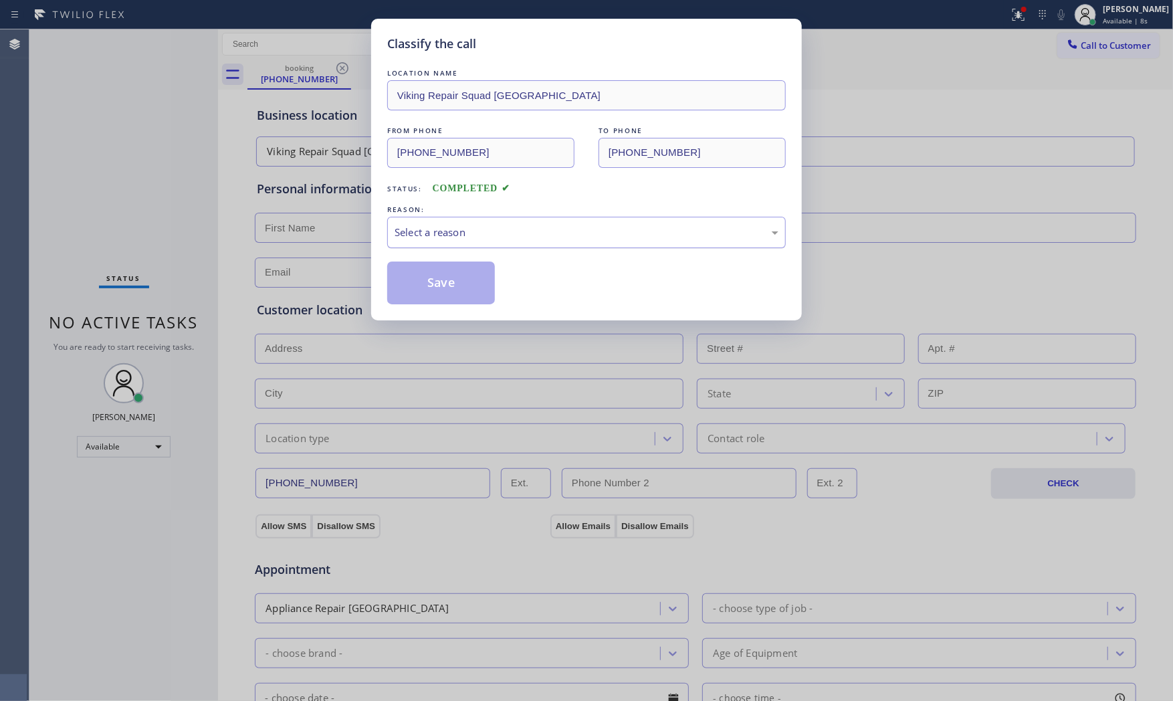
click at [447, 234] on div "Select a reason" at bounding box center [587, 232] width 384 height 15
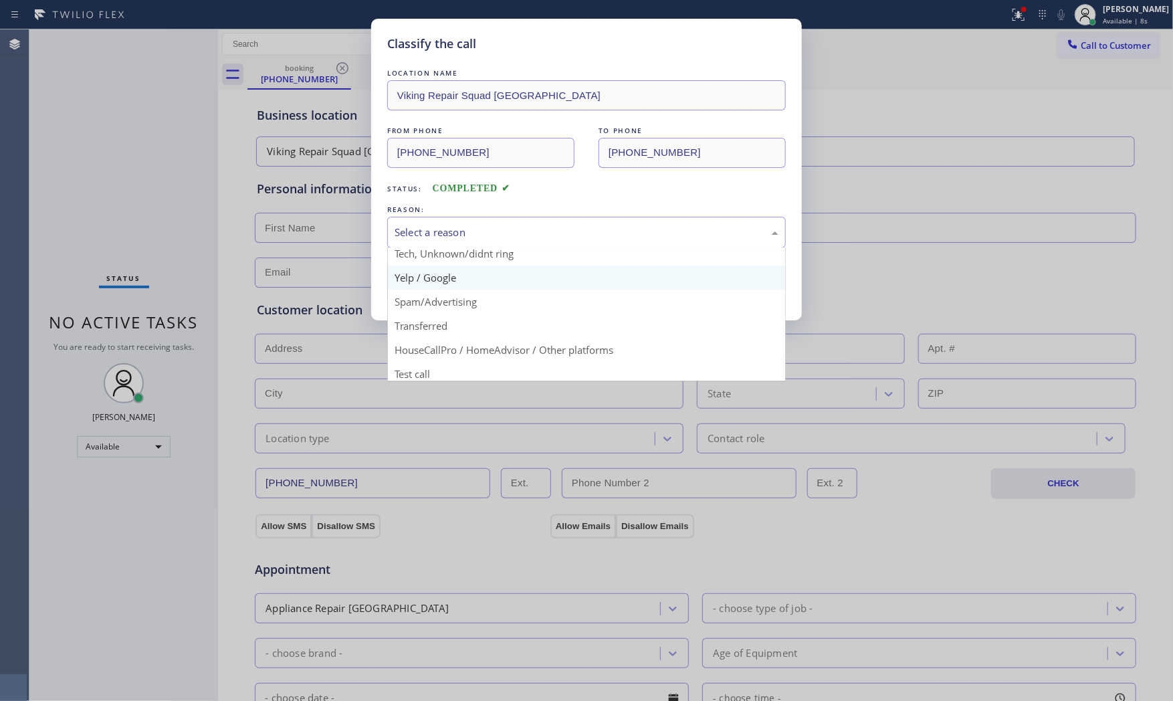
scroll to position [84, 0]
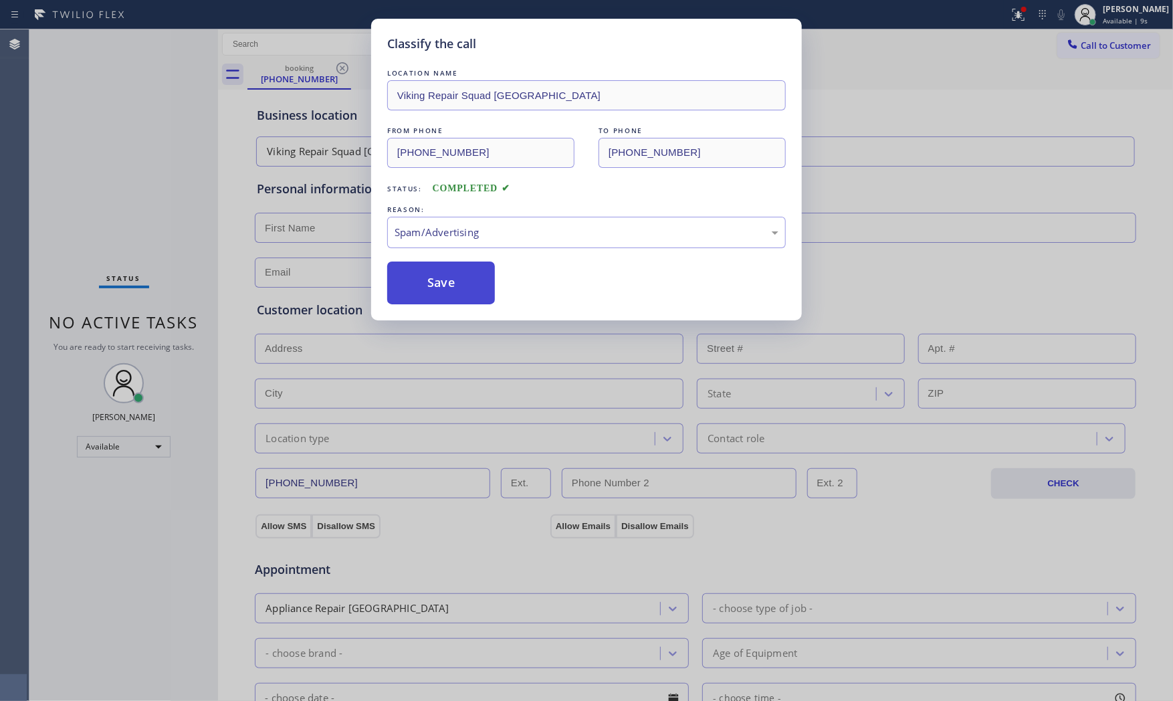
click at [439, 292] on button "Save" at bounding box center [441, 283] width 108 height 43
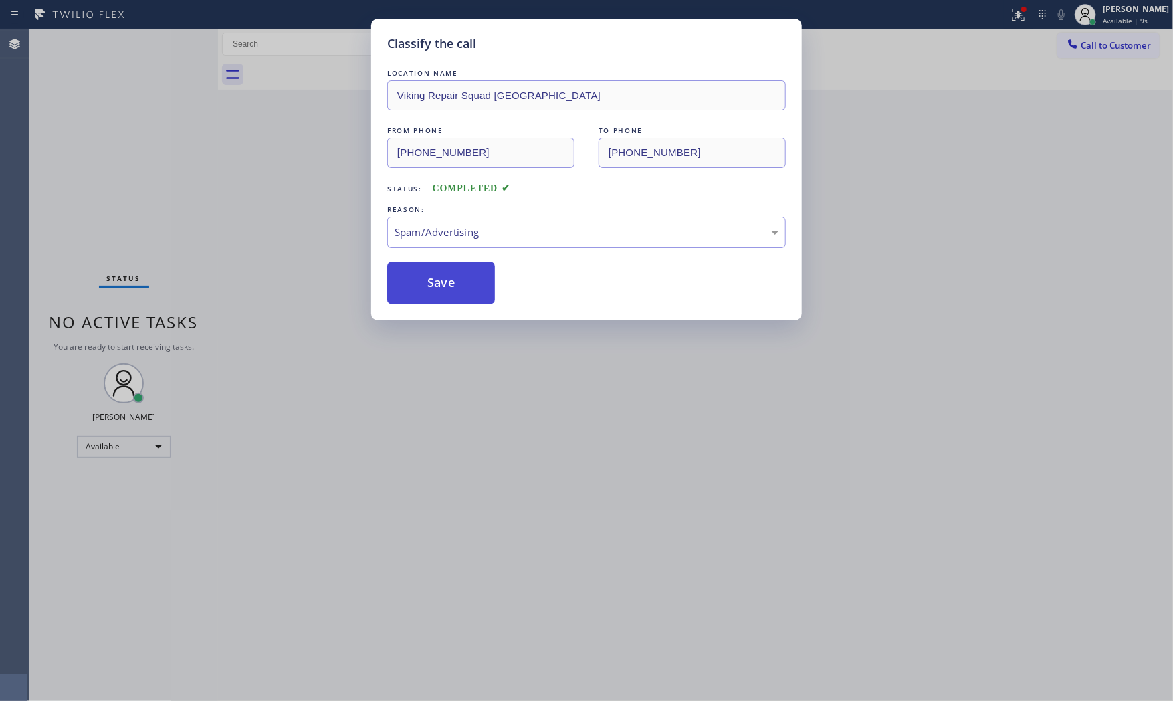
click at [438, 290] on button "Save" at bounding box center [441, 283] width 108 height 43
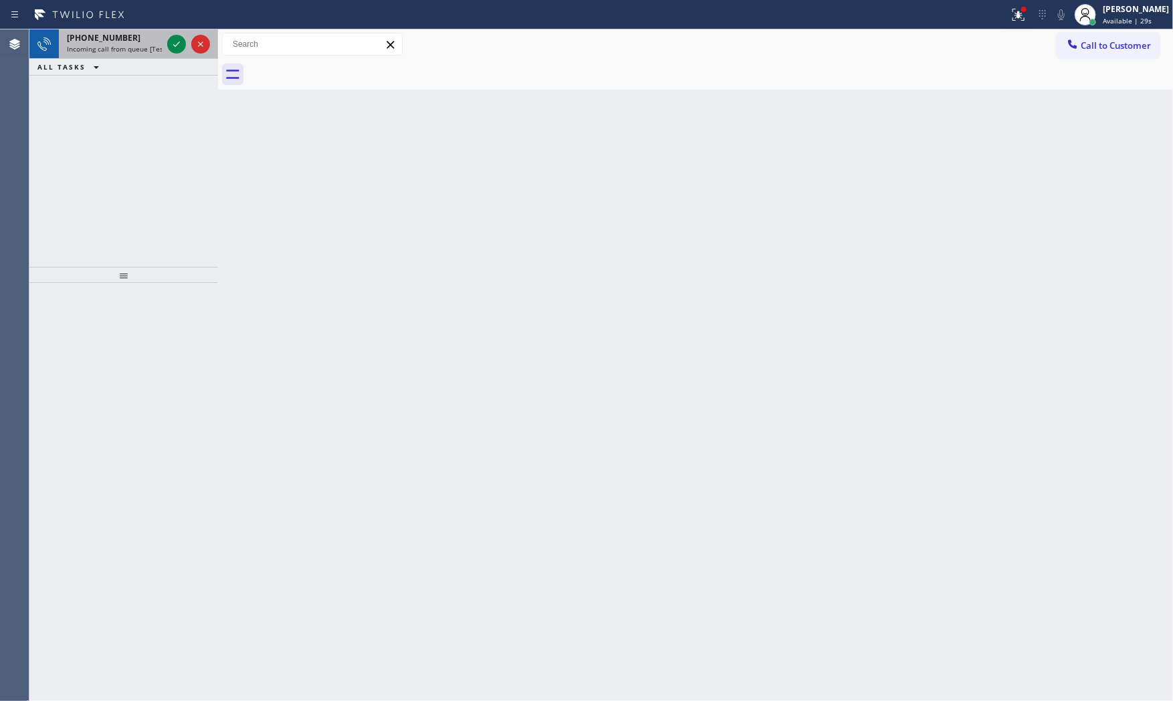
click at [98, 54] on span "Incoming call from queue [Test] All" at bounding box center [122, 48] width 111 height 9
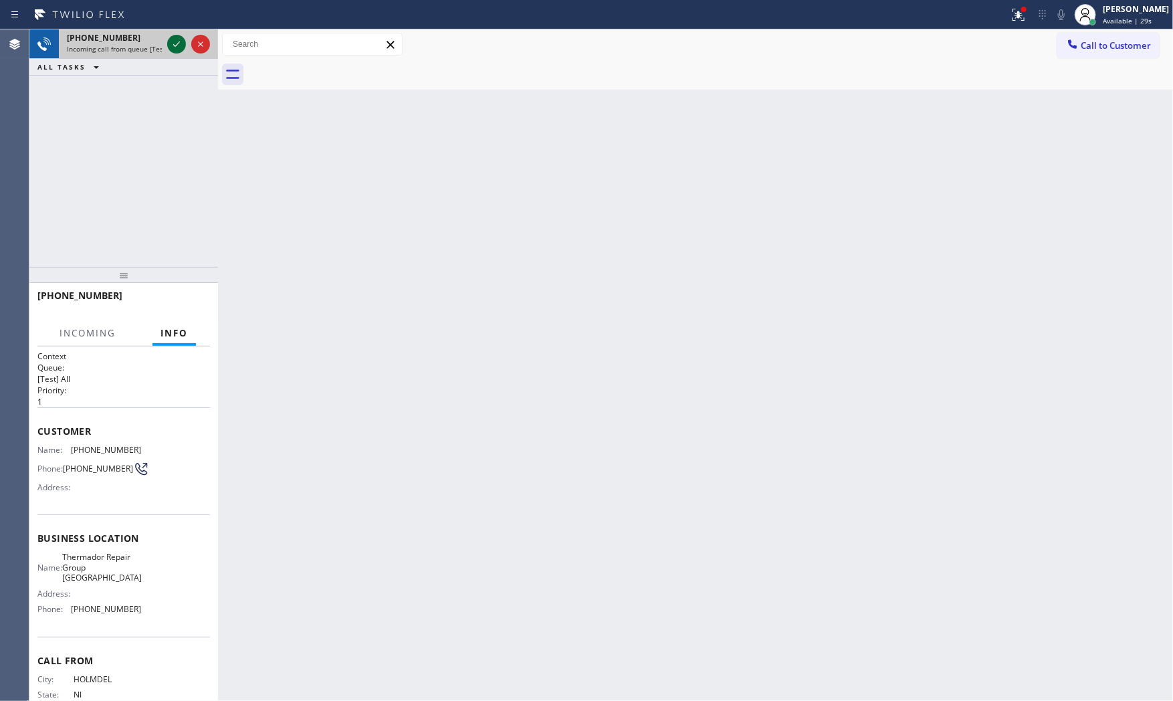
click at [176, 47] on icon at bounding box center [177, 44] width 16 height 16
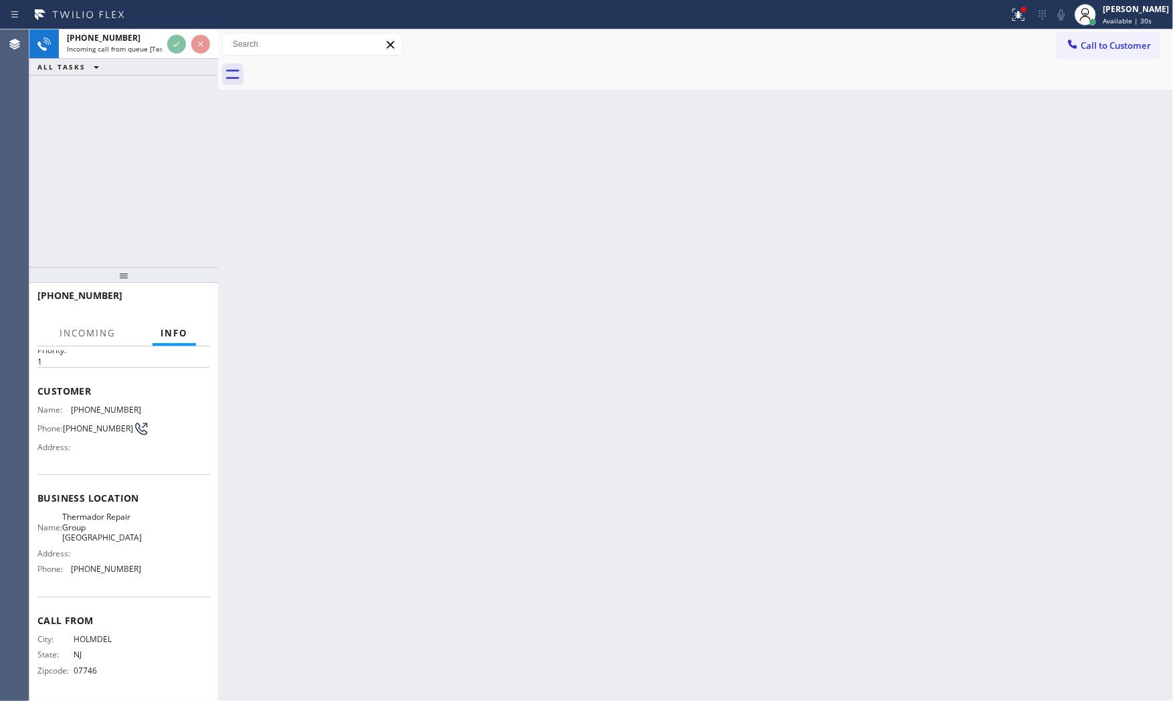
scroll to position [43, 0]
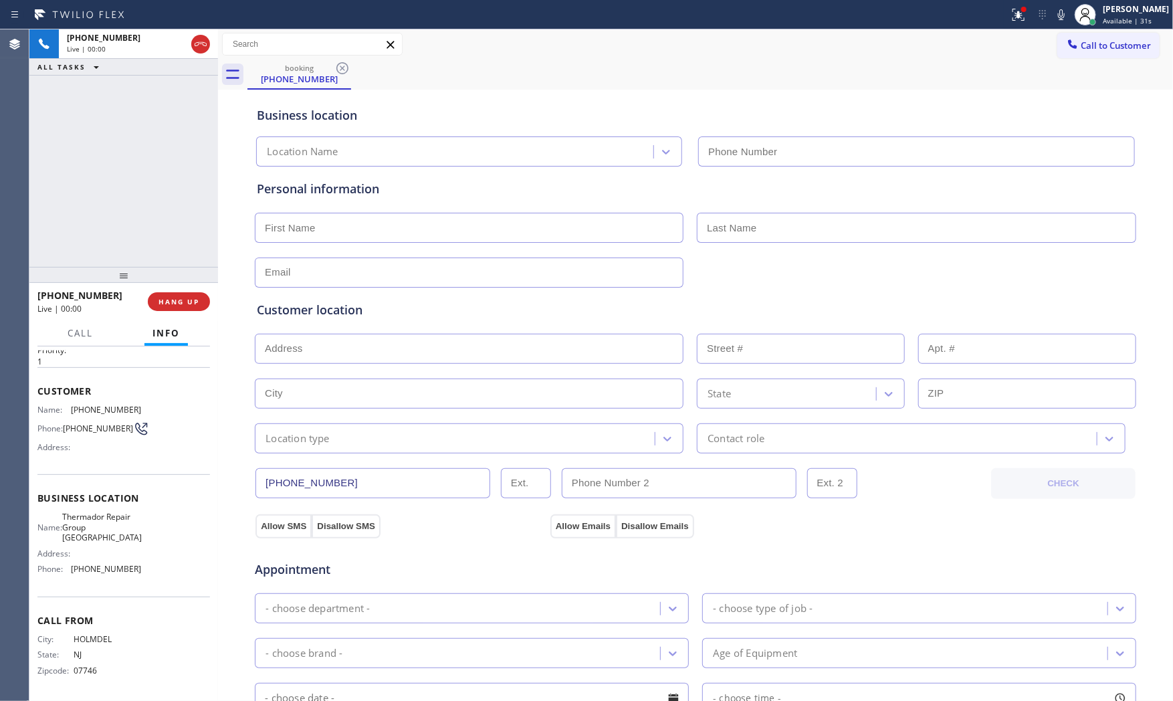
type input "(609) 293-4648"
click at [181, 315] on div "+17323325365 Live | 00:00 HANG UP" at bounding box center [123, 301] width 173 height 35
click at [184, 305] on span "HANG UP" at bounding box center [179, 301] width 41 height 9
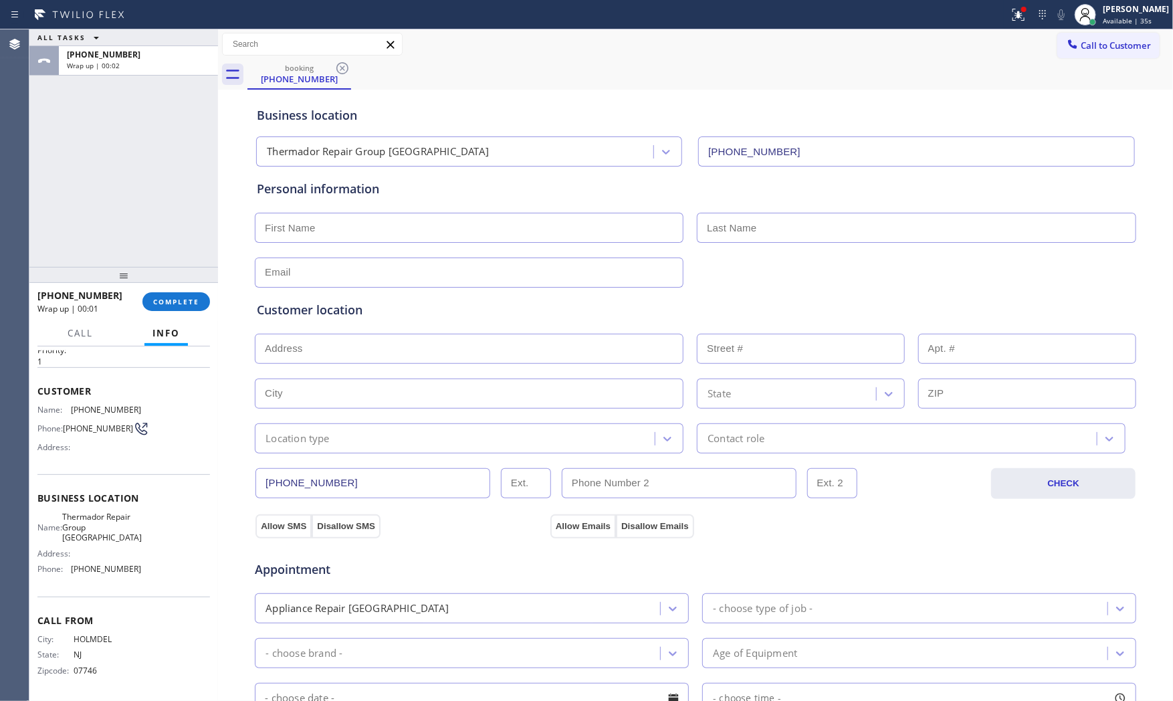
click at [179, 311] on div "+17323325365 Wrap up | 00:01 COMPLETE" at bounding box center [123, 301] width 173 height 35
click at [179, 310] on button "COMPLETE" at bounding box center [176, 301] width 68 height 19
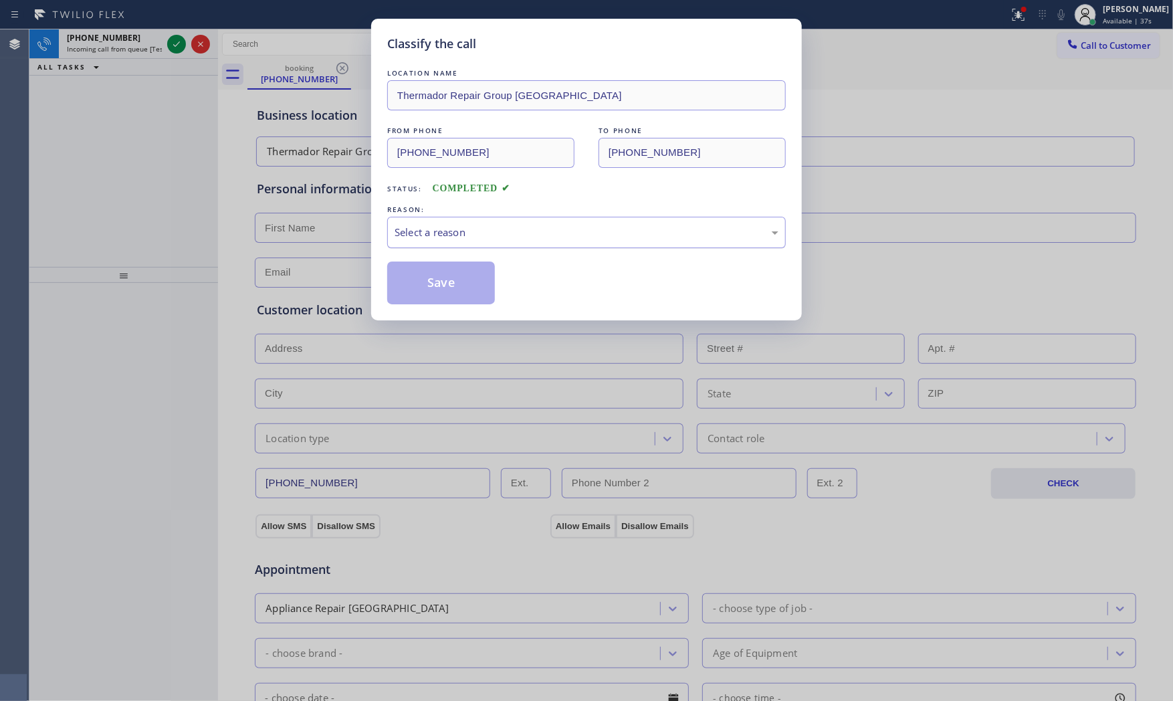
click at [440, 237] on div "Select a reason" at bounding box center [587, 232] width 384 height 15
click at [438, 275] on button "Save" at bounding box center [441, 283] width 108 height 43
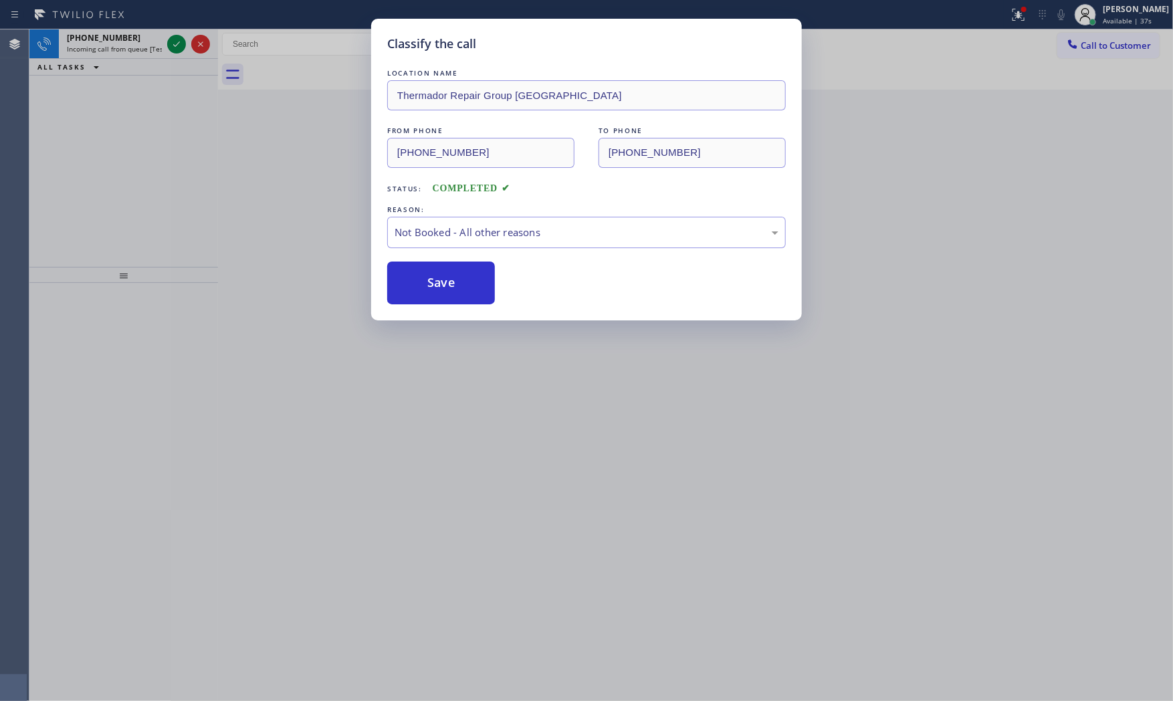
click at [438, 275] on button "Save" at bounding box center [441, 283] width 108 height 43
click at [178, 45] on icon at bounding box center [177, 44] width 16 height 16
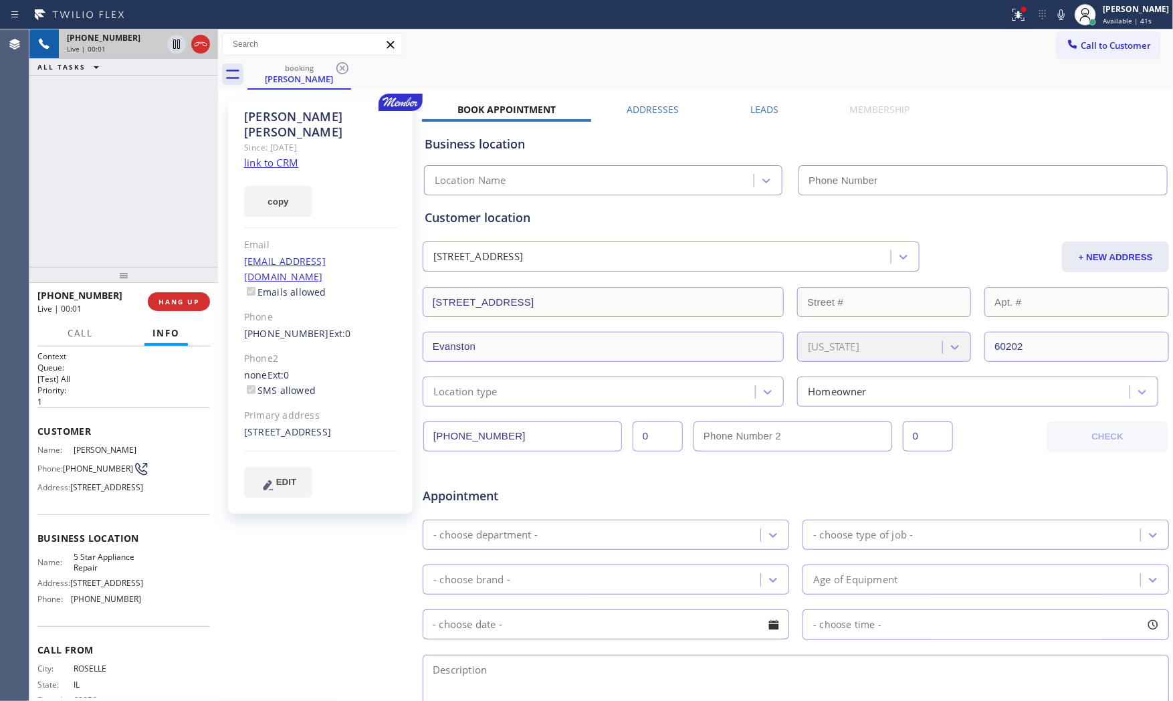
type input "[PHONE_NUMBER]"
click at [290, 156] on link "link to CRM" at bounding box center [271, 162] width 54 height 13
click at [1054, 23] on button at bounding box center [1061, 14] width 19 height 19
click at [1058, 17] on icon at bounding box center [1061, 15] width 16 height 16
click at [1011, 20] on icon at bounding box center [1019, 15] width 16 height 16
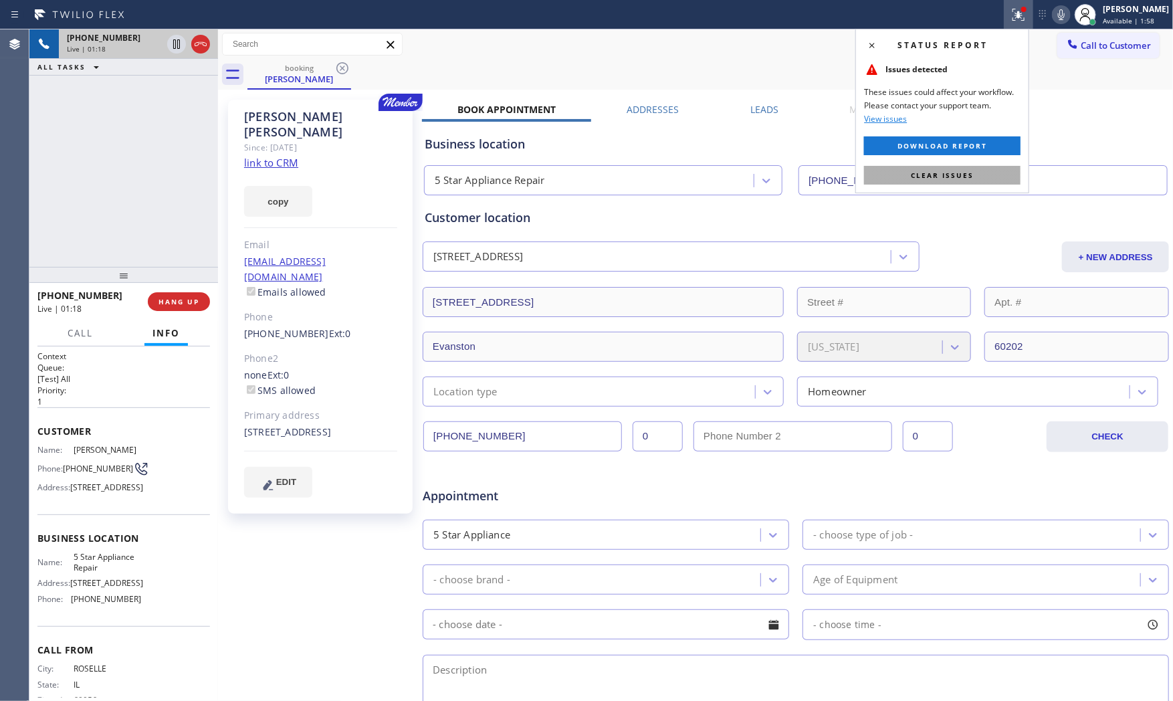
click at [958, 172] on span "Clear issues" at bounding box center [942, 175] width 63 height 9
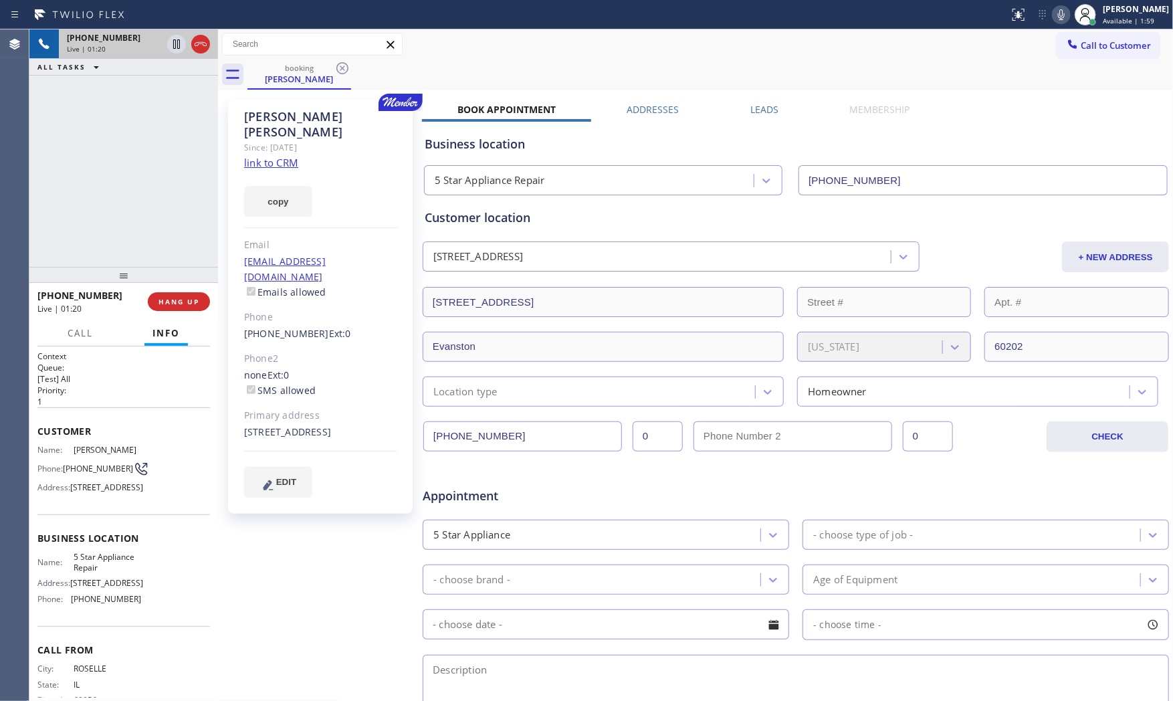
click at [1059, 14] on icon at bounding box center [1061, 15] width 16 height 16
click at [170, 42] on icon at bounding box center [177, 44] width 16 height 16
click at [181, 255] on div "+18475426721 Live | 03:07 ALL TASKS ALL TASKS ACTIVE TASKS TASKS IN WRAP UP" at bounding box center [123, 147] width 189 height 237
click at [109, 205] on div "+18475426721 Live | 04:29 ALL TASKS ALL TASKS ACTIVE TASKS TASKS IN WRAP UP" at bounding box center [123, 147] width 189 height 237
click at [1053, 20] on icon at bounding box center [1061, 15] width 16 height 16
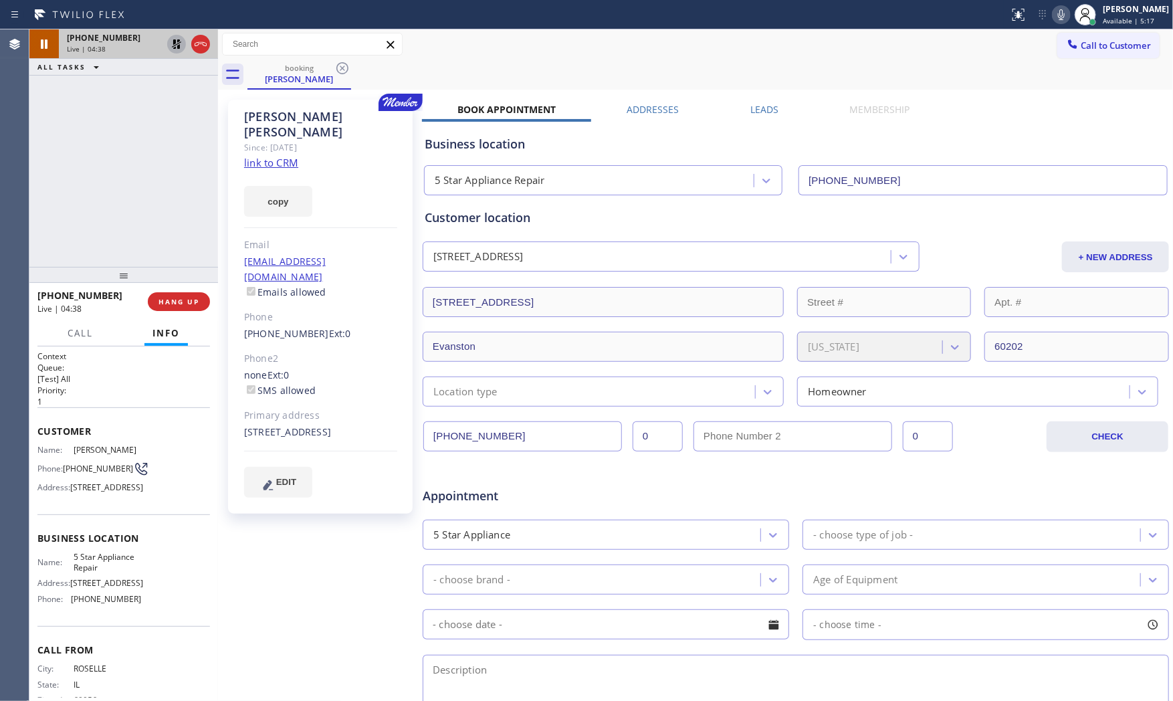
click at [169, 50] on icon at bounding box center [177, 44] width 16 height 16
click at [1059, 14] on icon at bounding box center [1061, 14] width 7 height 11
click at [1059, 12] on rect at bounding box center [1061, 13] width 9 height 9
click at [1053, 21] on icon at bounding box center [1061, 15] width 16 height 16
click at [1053, 17] on icon at bounding box center [1061, 15] width 16 height 16
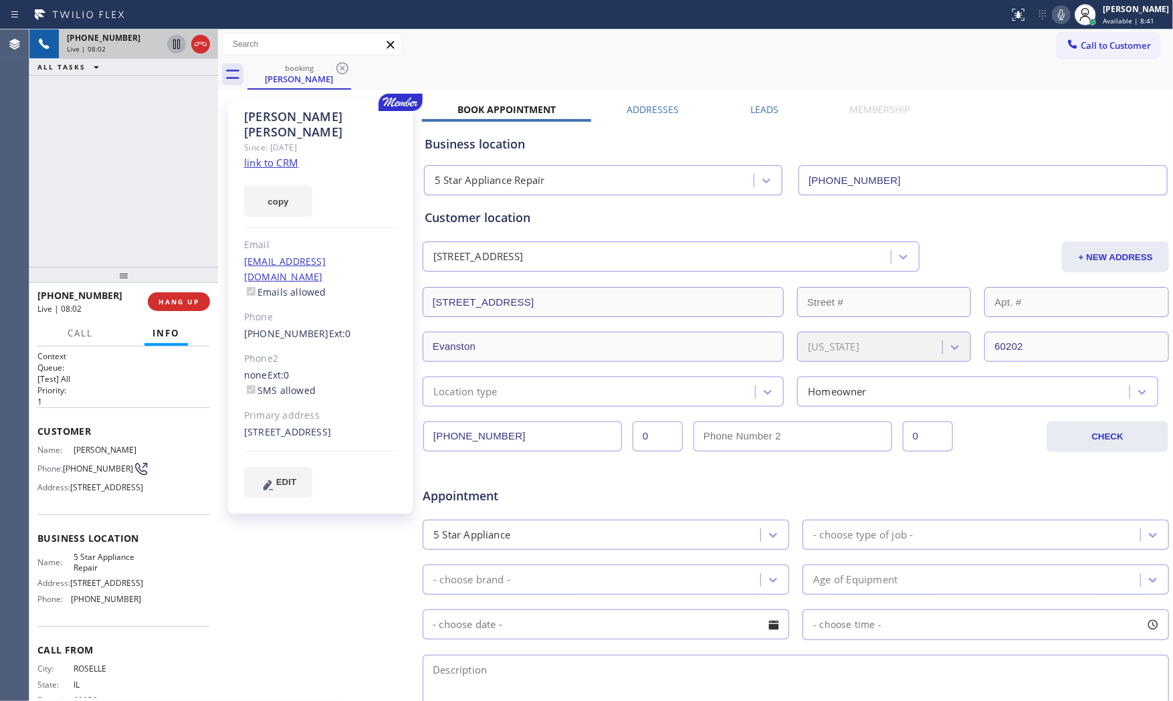
click at [1065, 9] on icon at bounding box center [1061, 15] width 16 height 16
click at [1054, 17] on icon at bounding box center [1061, 15] width 16 height 16
click at [1053, 14] on icon at bounding box center [1061, 15] width 16 height 16
click at [1053, 19] on icon at bounding box center [1061, 15] width 16 height 16
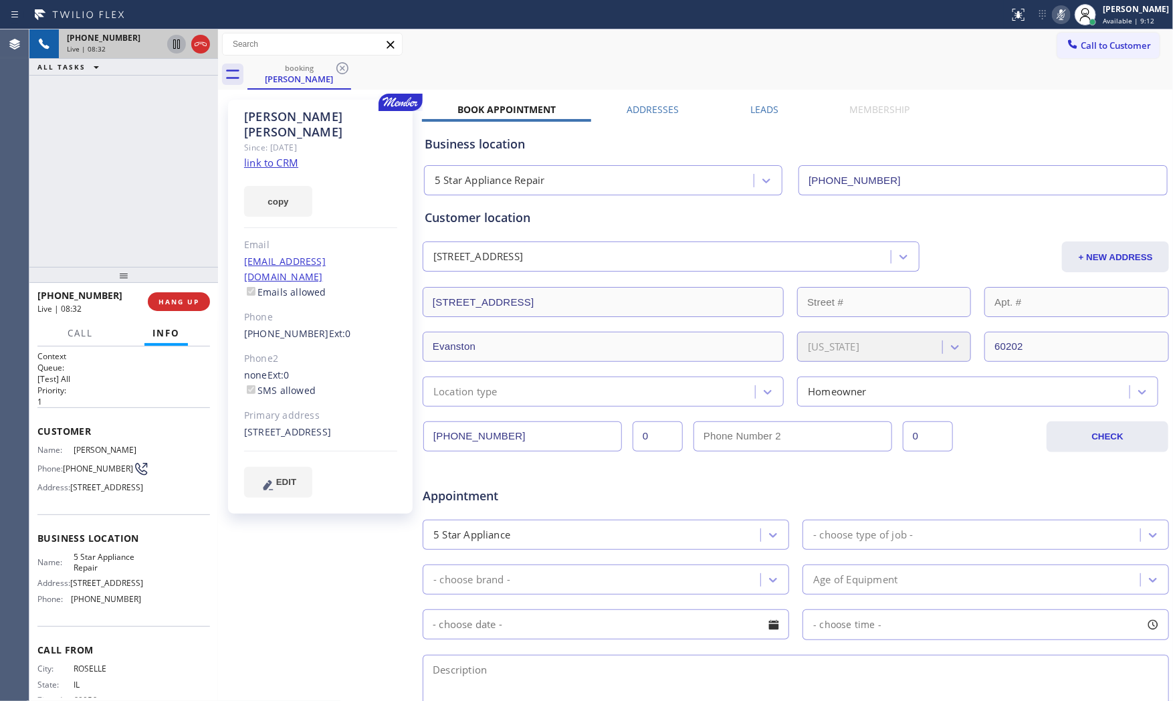
click at [1060, 12] on icon at bounding box center [1061, 15] width 16 height 16
click at [194, 303] on span "HANG UP" at bounding box center [179, 301] width 41 height 9
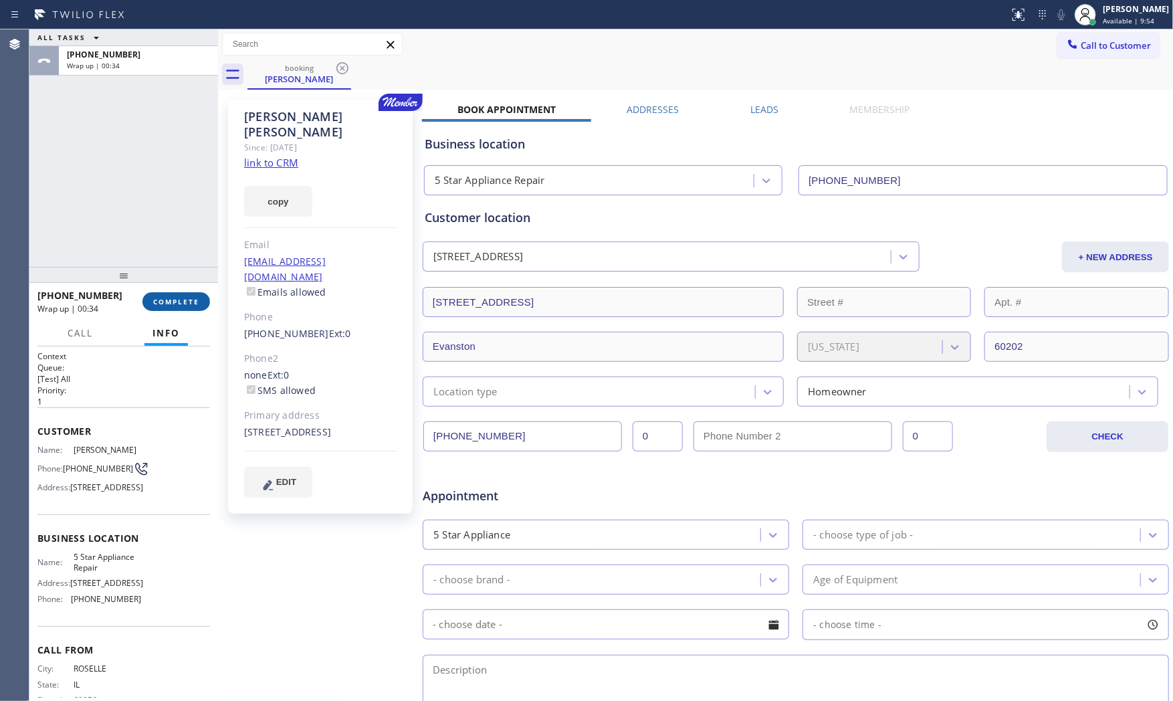
click at [168, 310] on button "COMPLETE" at bounding box center [176, 301] width 68 height 19
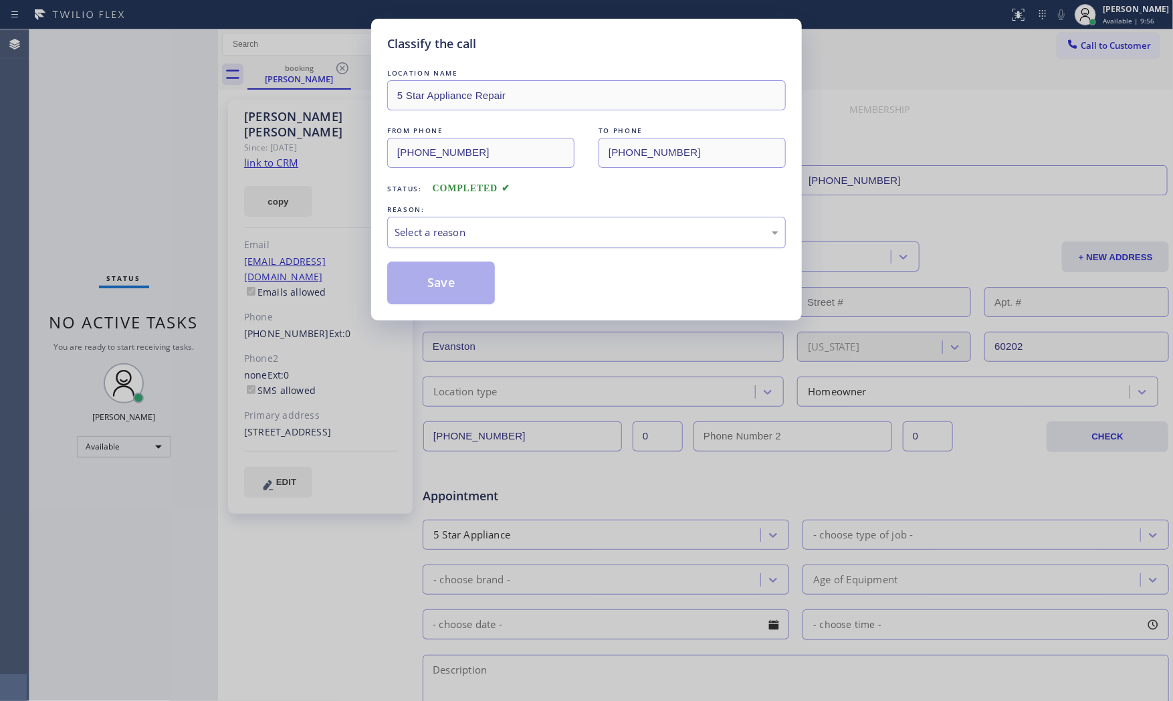
click at [480, 225] on div "Select a reason" at bounding box center [587, 232] width 384 height 15
click at [438, 278] on button "Save" at bounding box center [441, 283] width 108 height 43
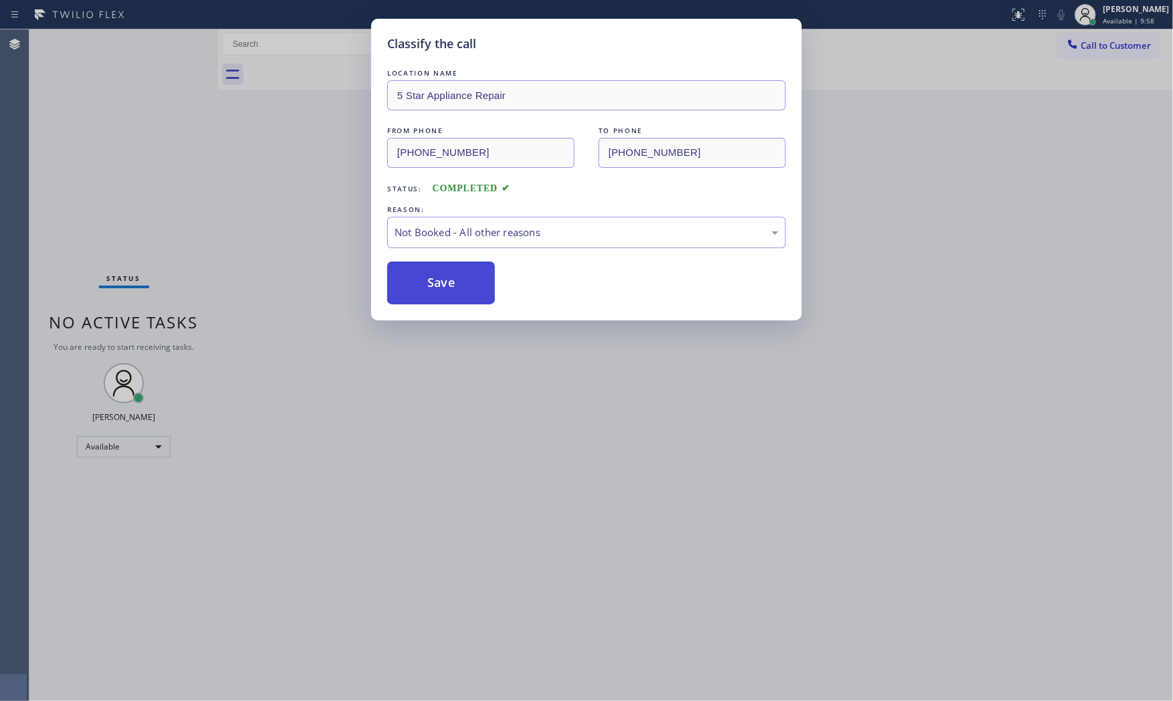
click at [437, 278] on button "Save" at bounding box center [441, 283] width 108 height 43
click at [433, 278] on button "Save" at bounding box center [441, 283] width 108 height 43
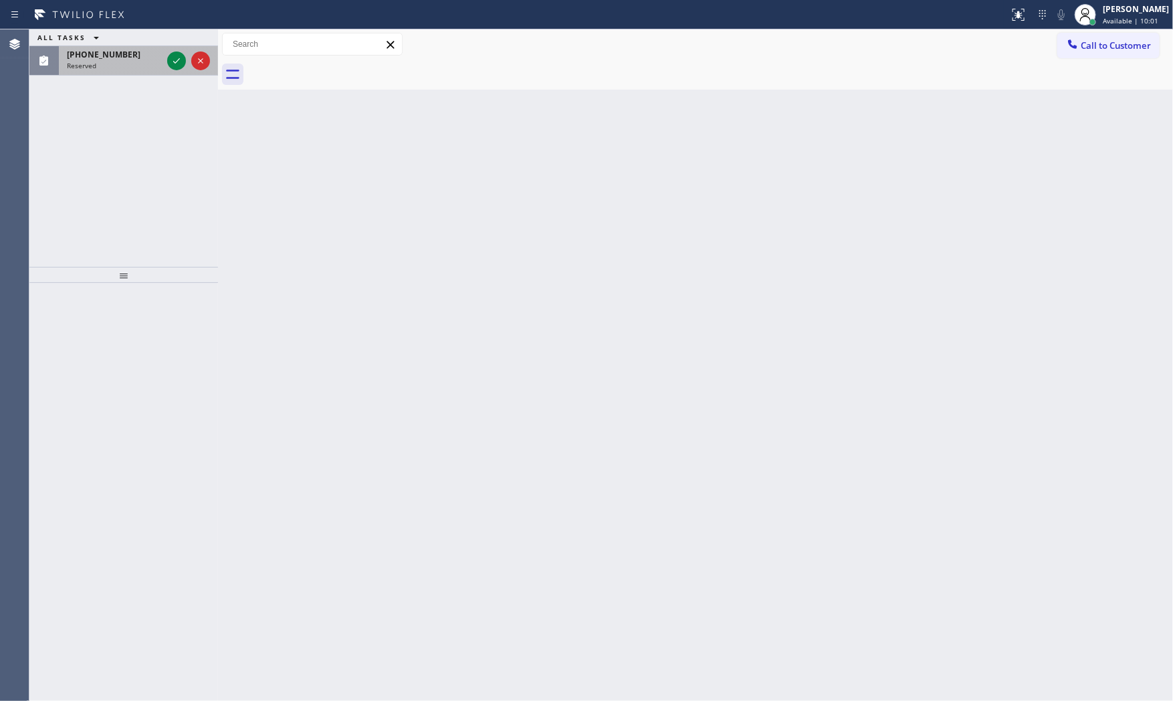
click at [115, 62] on div "Reserved" at bounding box center [114, 65] width 95 height 9
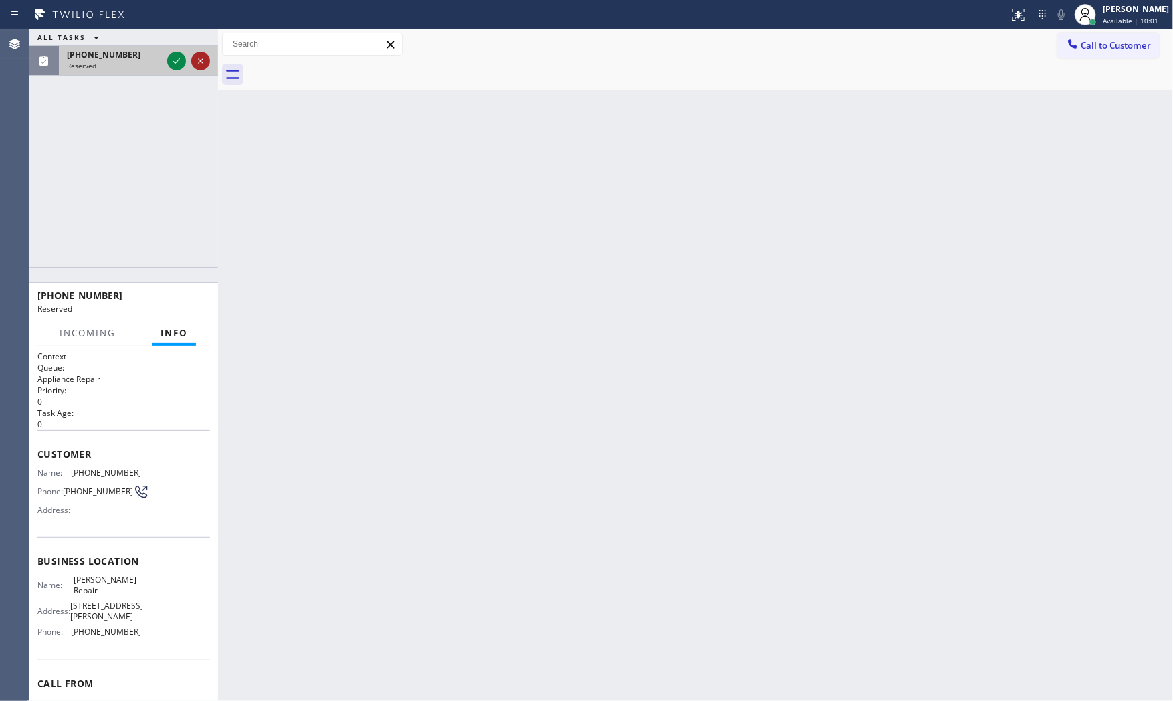
click at [191, 62] on div at bounding box center [200, 61] width 19 height 16
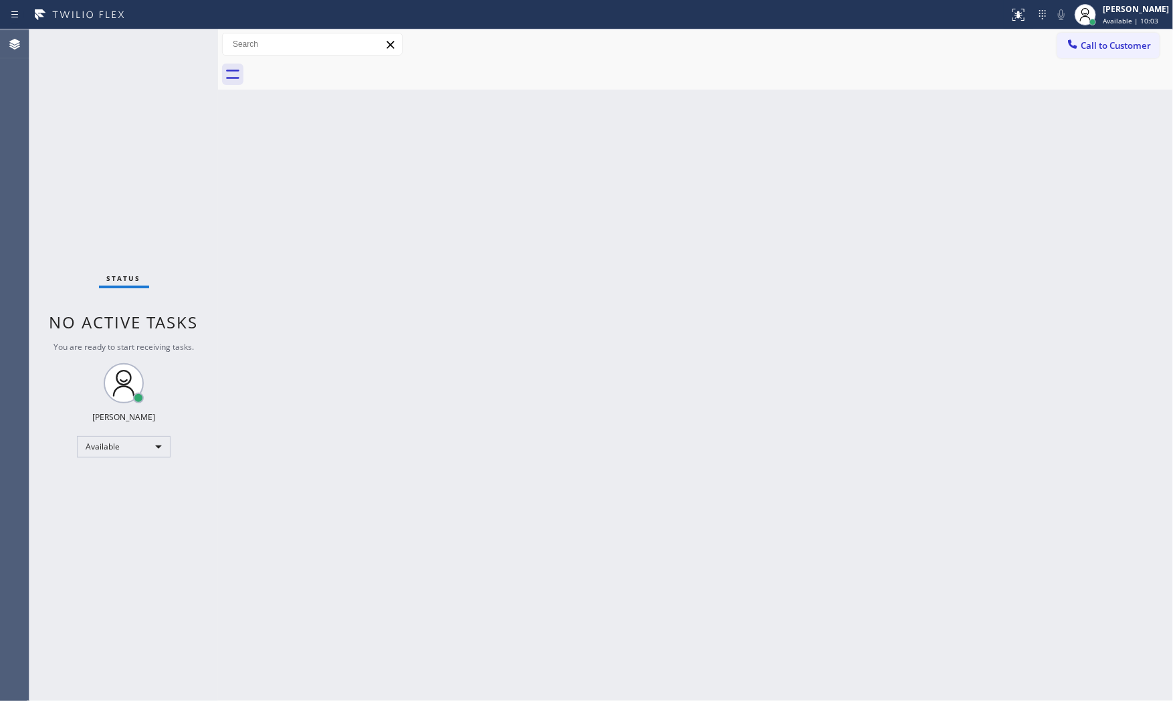
click at [168, 62] on div "Status No active tasks You are ready to start receiving tasks. [PERSON_NAME] Av…" at bounding box center [123, 364] width 189 height 671
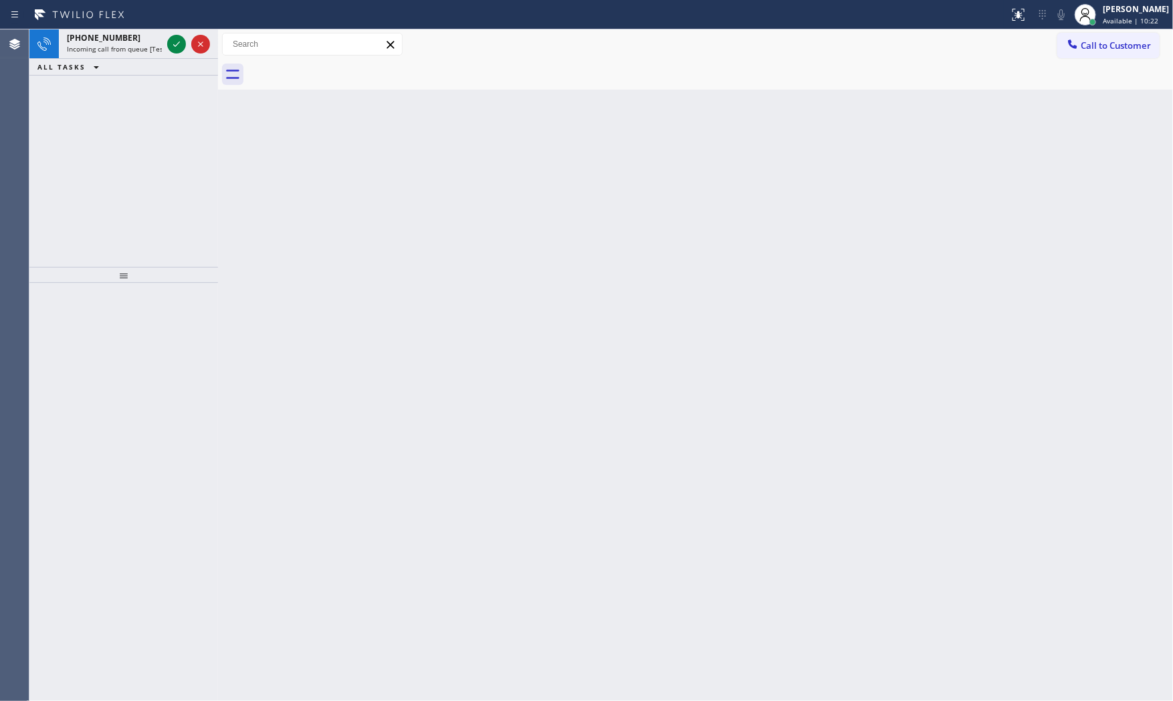
drag, startPoint x: 197, startPoint y: 159, endPoint x: 187, endPoint y: 137, distance: 24.0
click at [195, 152] on div "+16822162999 Incoming call from queue [Test] All ALL TASKS ALL TASKS ACTIVE TAS…" at bounding box center [123, 147] width 189 height 237
click at [142, 45] on span "Incoming call from queue [Test] All" at bounding box center [122, 48] width 111 height 9
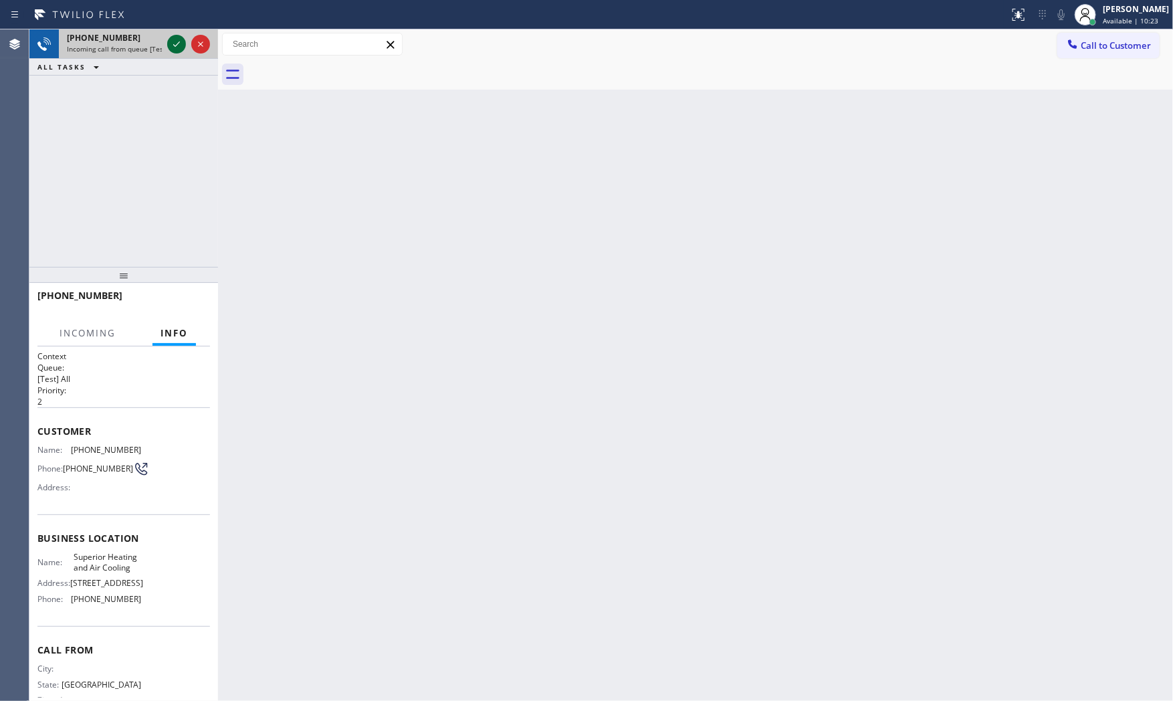
click at [175, 43] on icon at bounding box center [177, 44] width 16 height 16
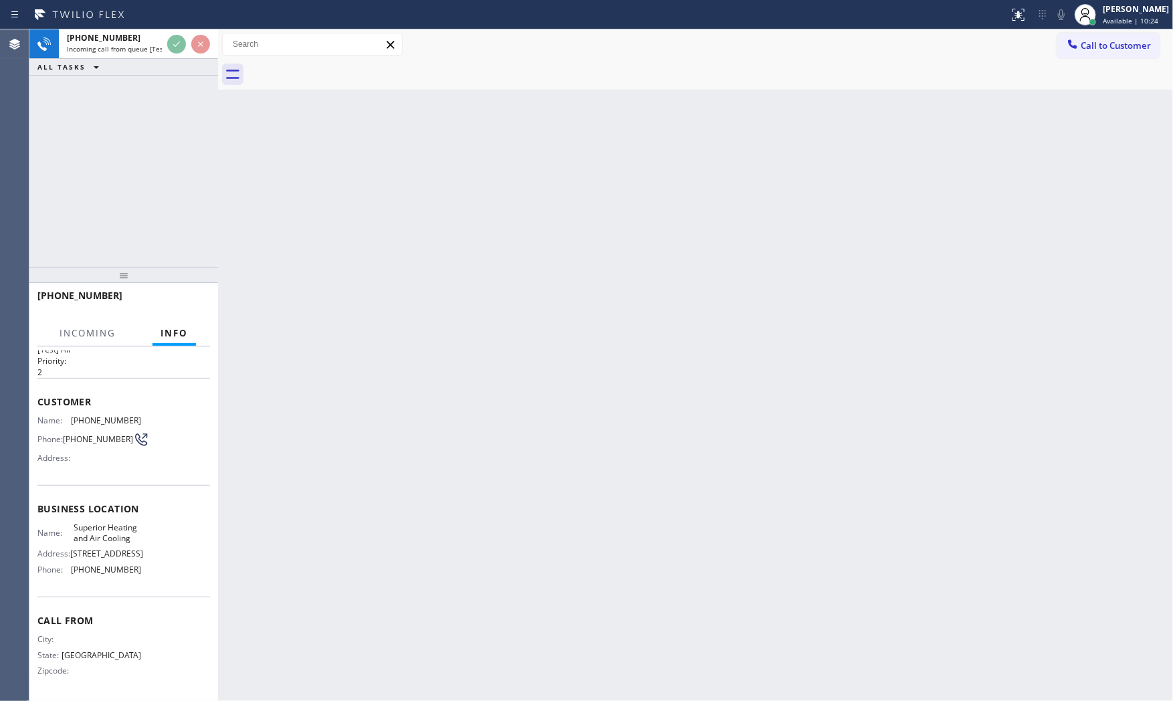
scroll to position [84, 0]
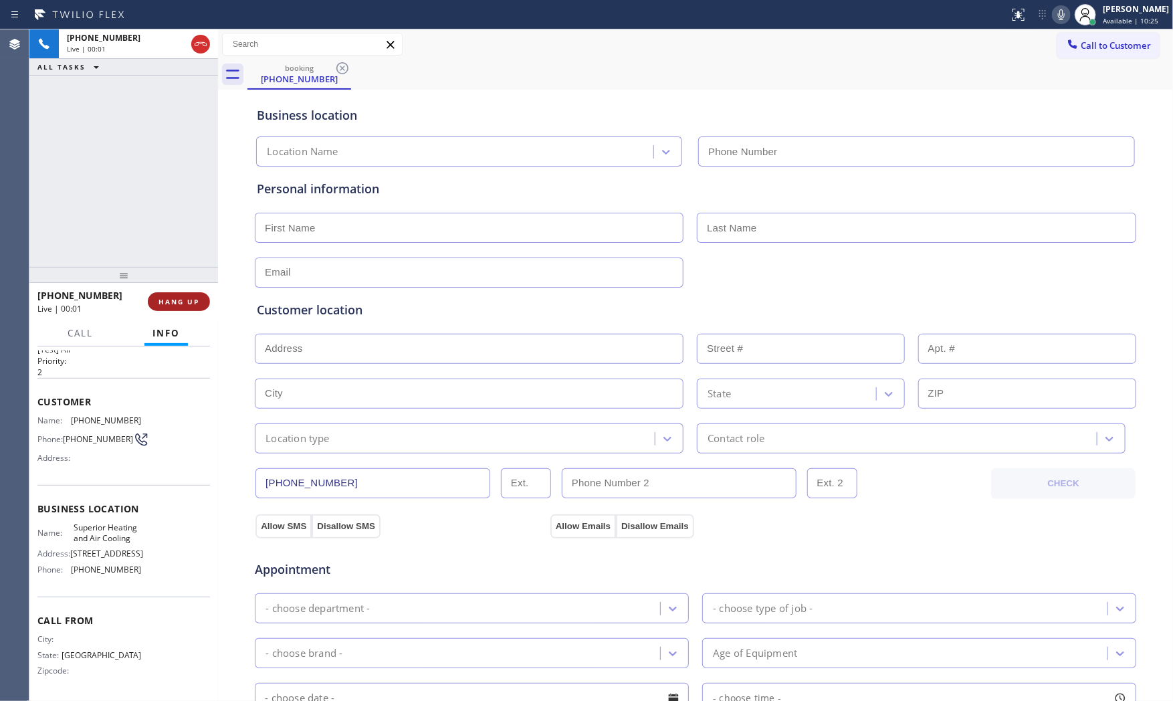
type input "(682) 357-4773"
click at [191, 299] on span "HANG UP" at bounding box center [179, 301] width 41 height 9
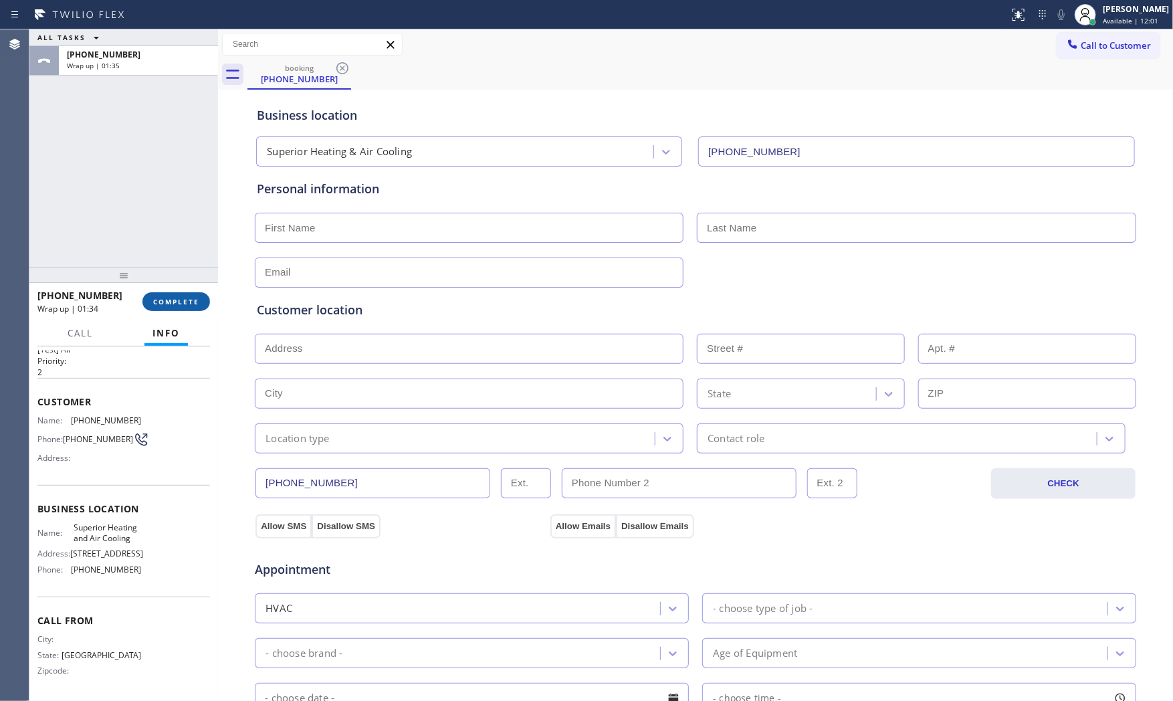
drag, startPoint x: 191, startPoint y: 298, endPoint x: 169, endPoint y: 306, distance: 23.3
click at [190, 312] on div "+16822162999 Wrap up | 01:34 COMPLETE" at bounding box center [123, 301] width 173 height 35
click at [191, 300] on span "COMPLETE" at bounding box center [176, 301] width 46 height 9
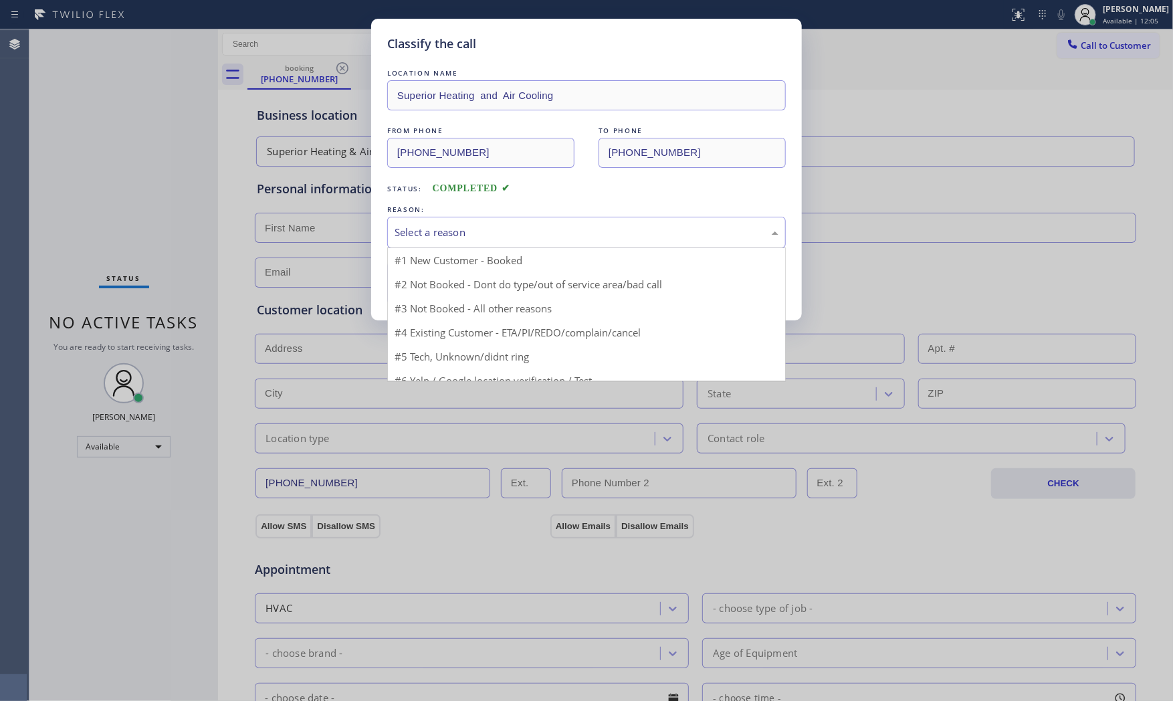
click at [461, 235] on div "Select a reason" at bounding box center [587, 232] width 384 height 15
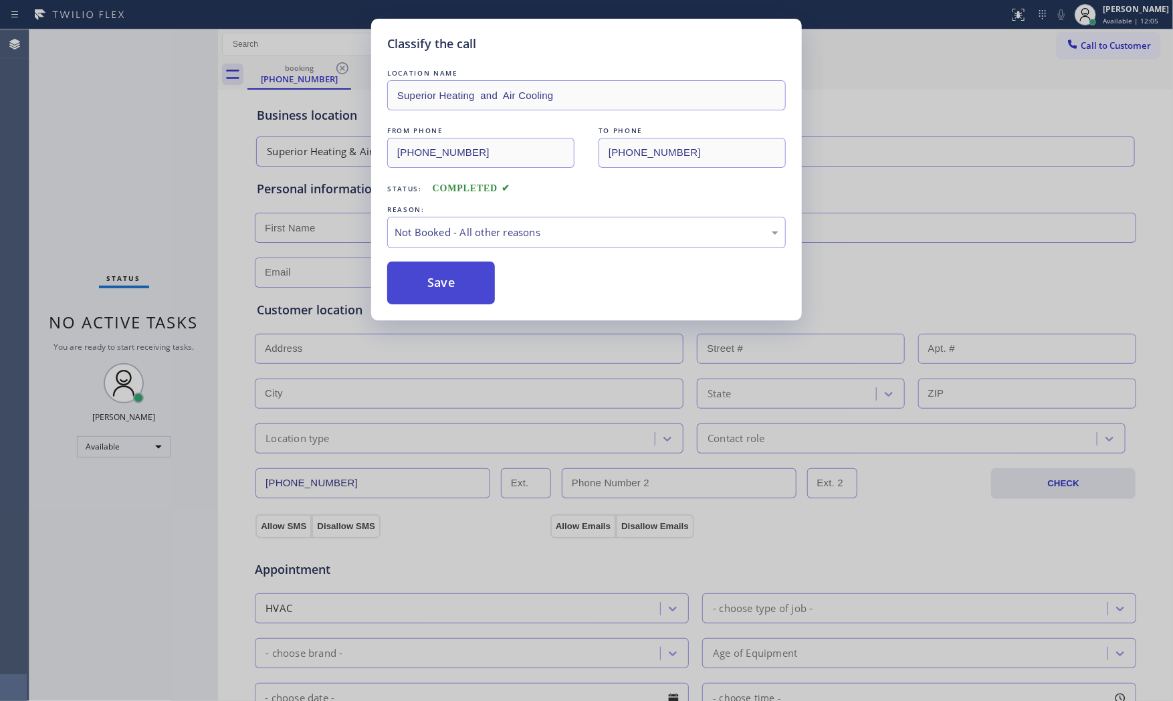
click at [452, 284] on button "Save" at bounding box center [441, 283] width 108 height 43
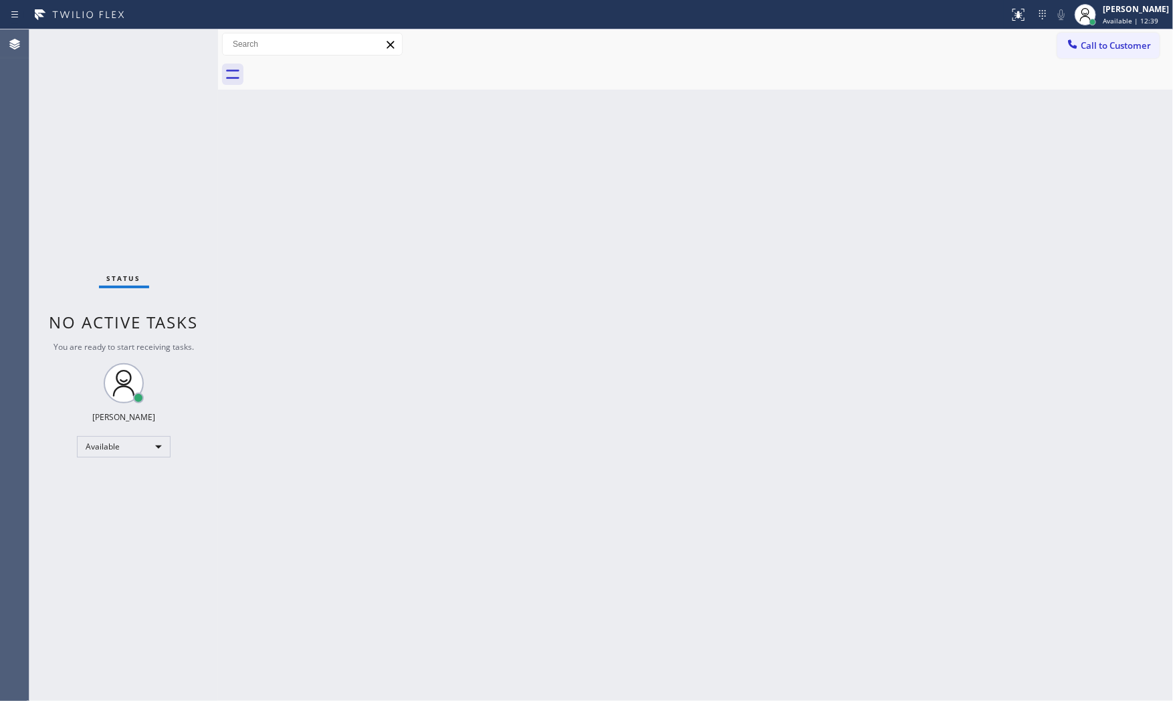
click at [193, 38] on div "Status No active tasks You are ready to start receiving tasks. [PERSON_NAME] Av…" at bounding box center [123, 364] width 189 height 671
click at [182, 41] on div "Status No active tasks You are ready to start receiving tasks. [PERSON_NAME] Av…" at bounding box center [123, 364] width 189 height 671
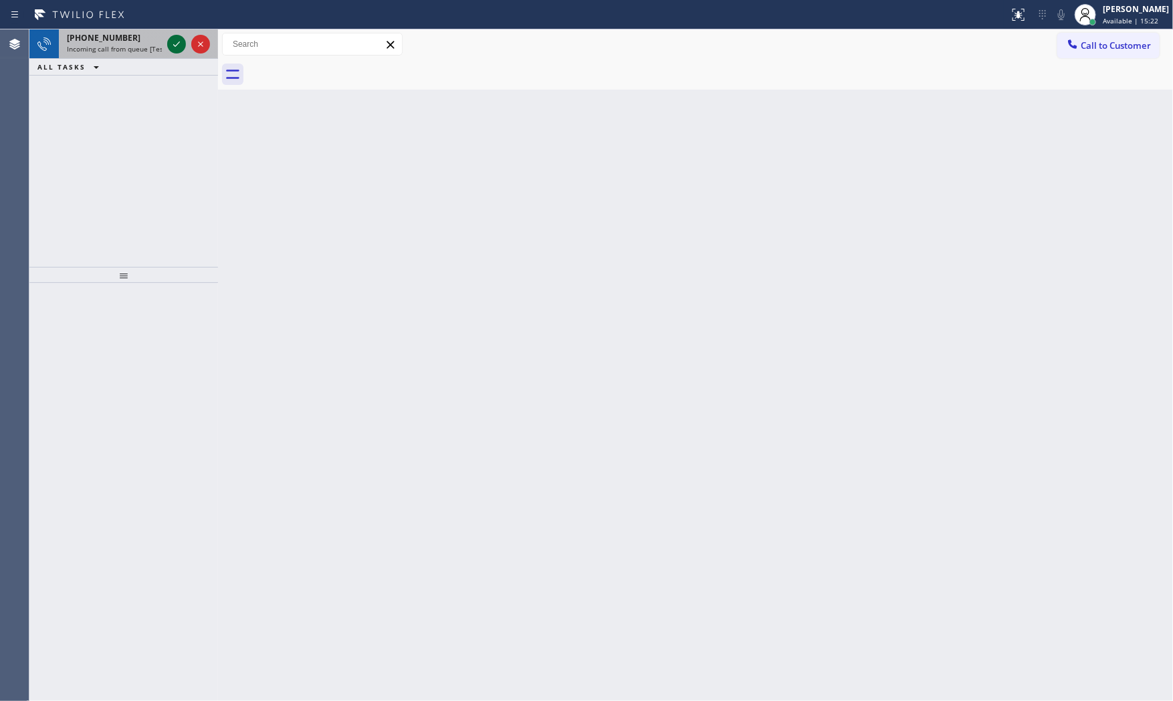
click at [176, 41] on icon at bounding box center [177, 44] width 16 height 16
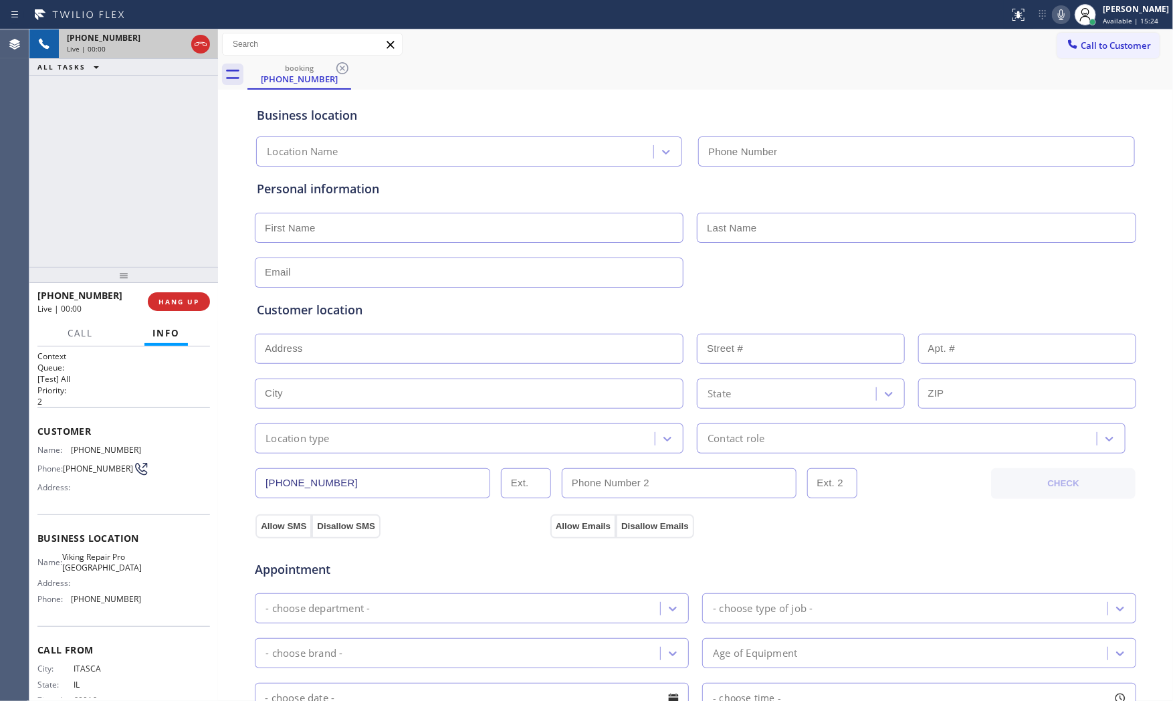
type input "(847) 485-1800"
click at [165, 302] on span "HANG UP" at bounding box center [179, 301] width 41 height 9
click at [165, 303] on span "HANG UP" at bounding box center [179, 301] width 41 height 9
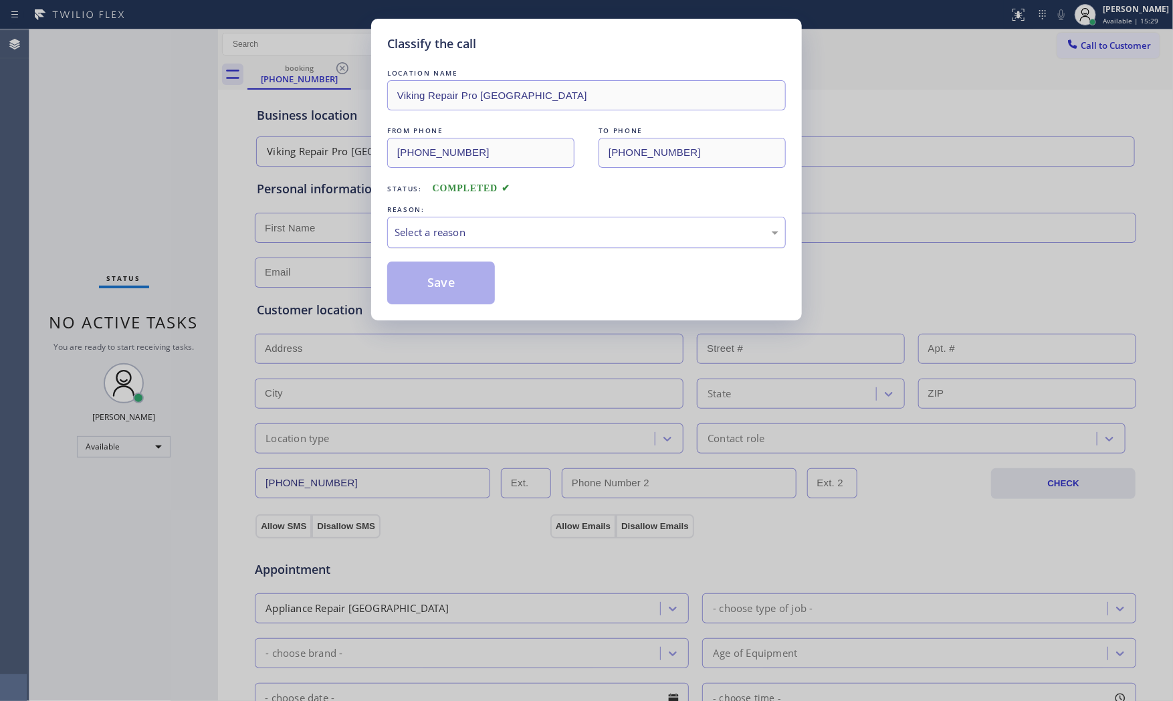
click at [579, 241] on div "Select a reason" at bounding box center [586, 232] width 399 height 31
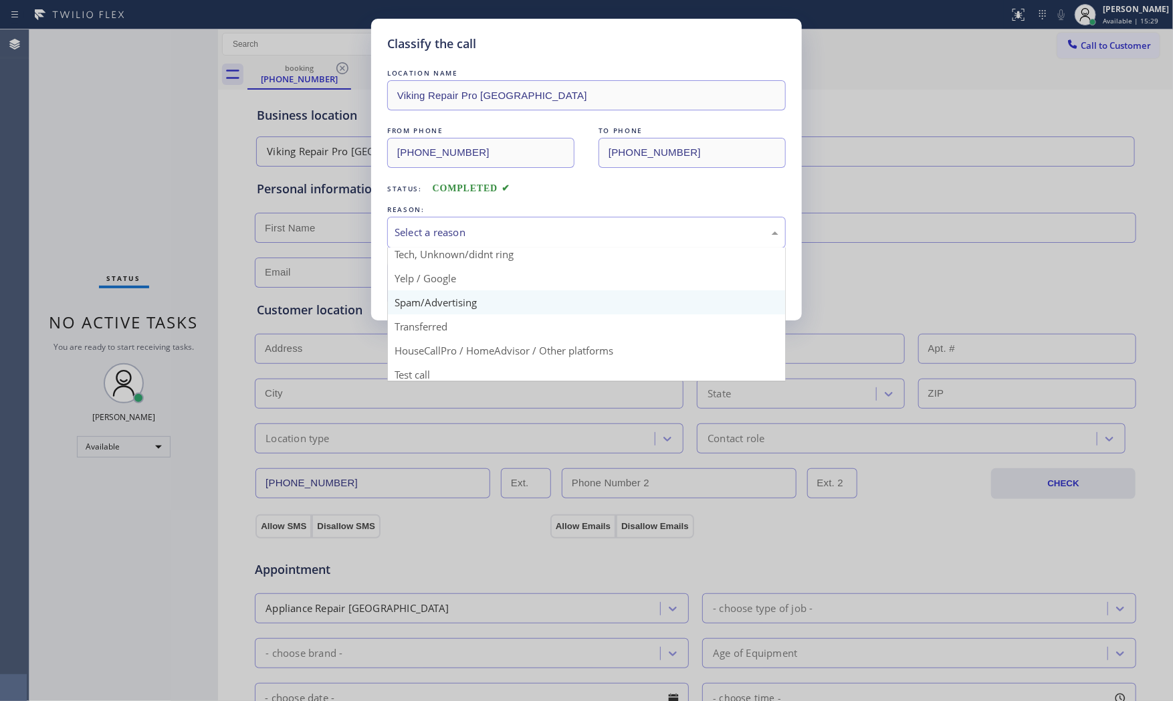
scroll to position [84, 0]
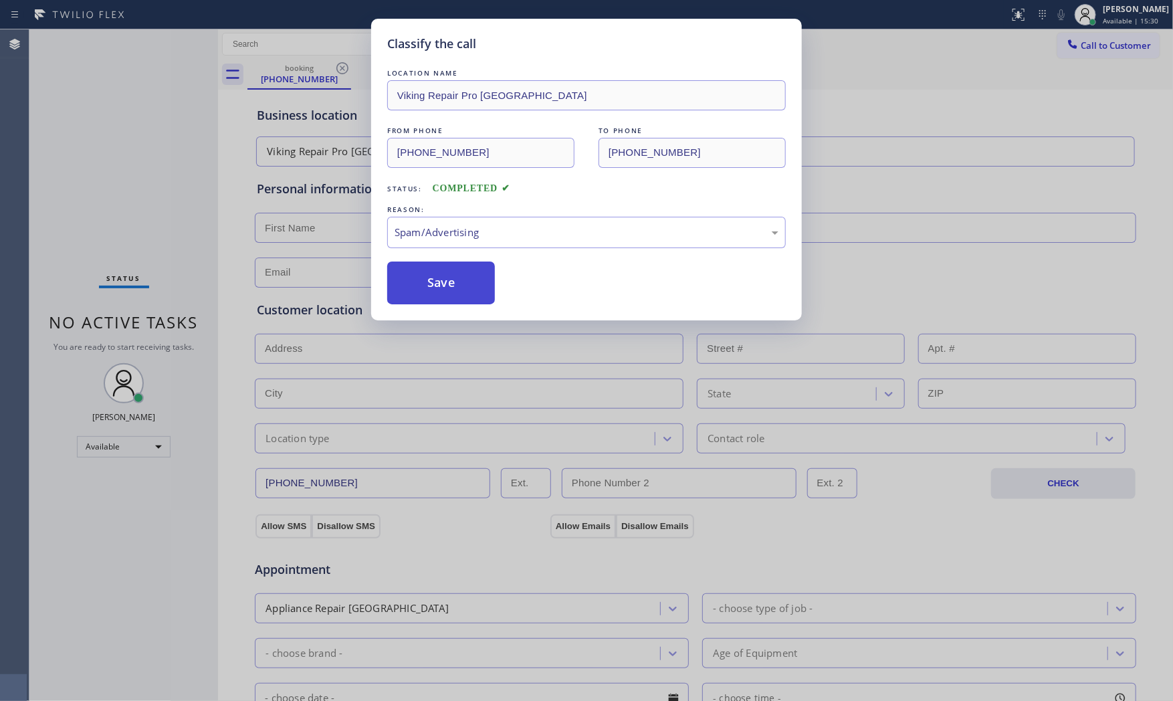
click at [445, 283] on button "Save" at bounding box center [441, 283] width 108 height 43
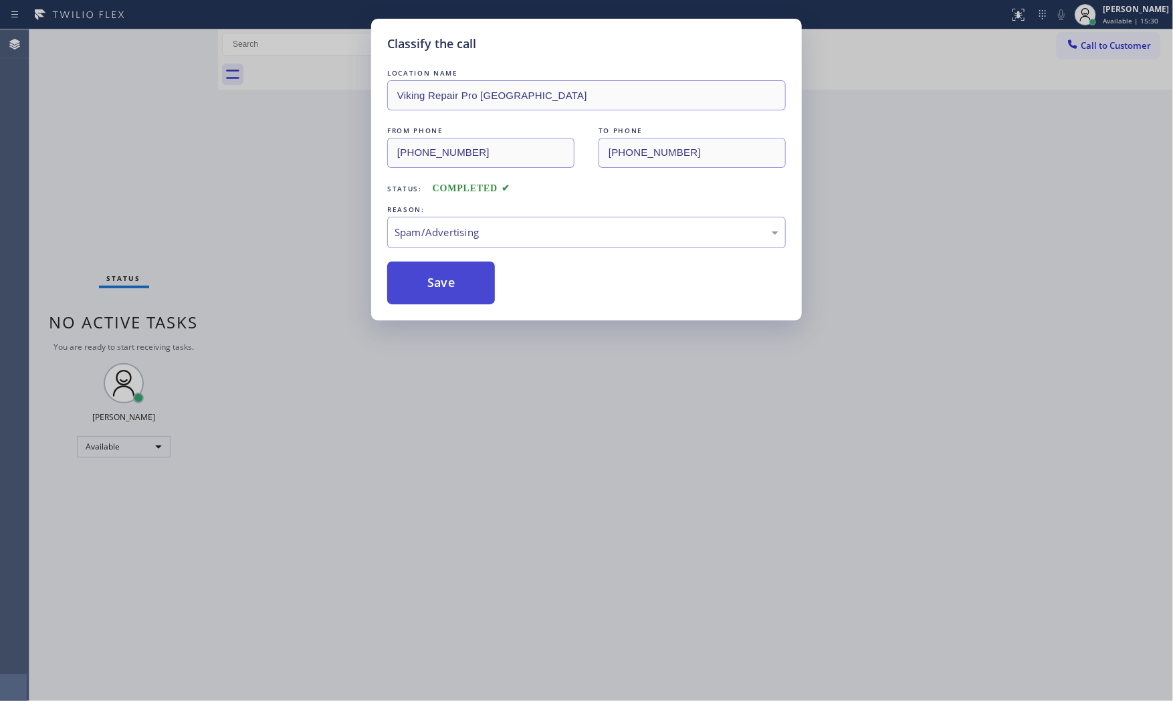
click at [445, 283] on button "Save" at bounding box center [441, 283] width 108 height 43
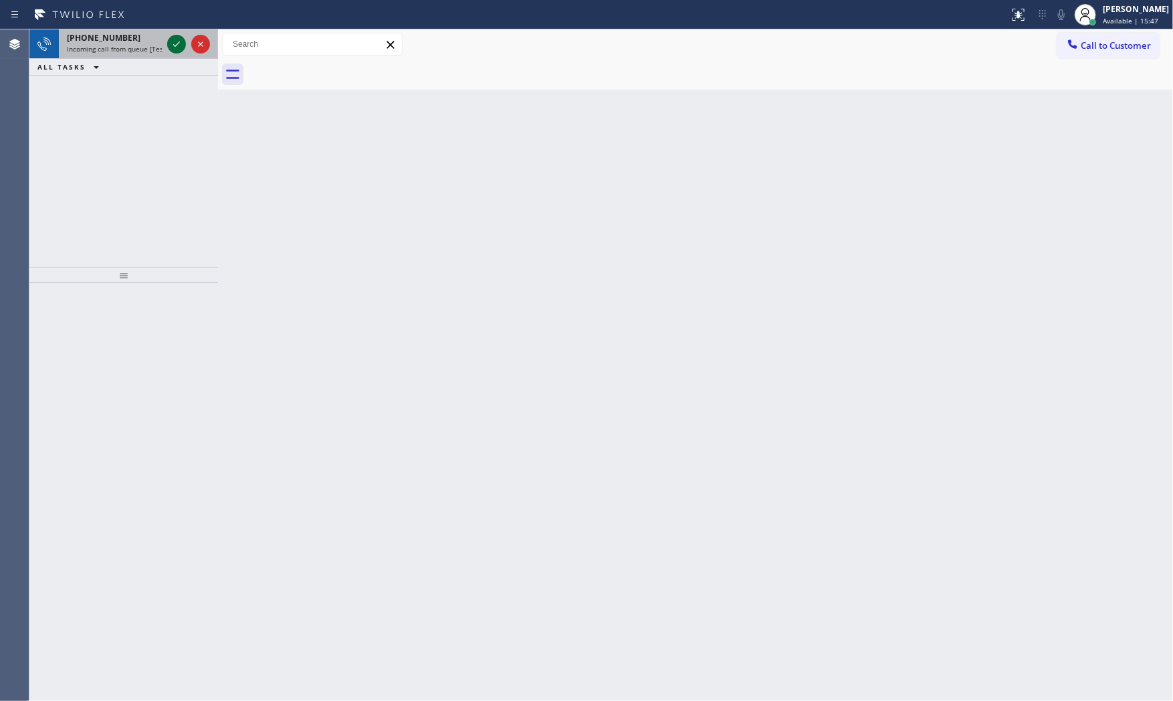
click at [169, 36] on icon at bounding box center [177, 44] width 16 height 16
click at [174, 49] on icon at bounding box center [177, 44] width 16 height 16
click at [181, 41] on icon at bounding box center [177, 44] width 16 height 16
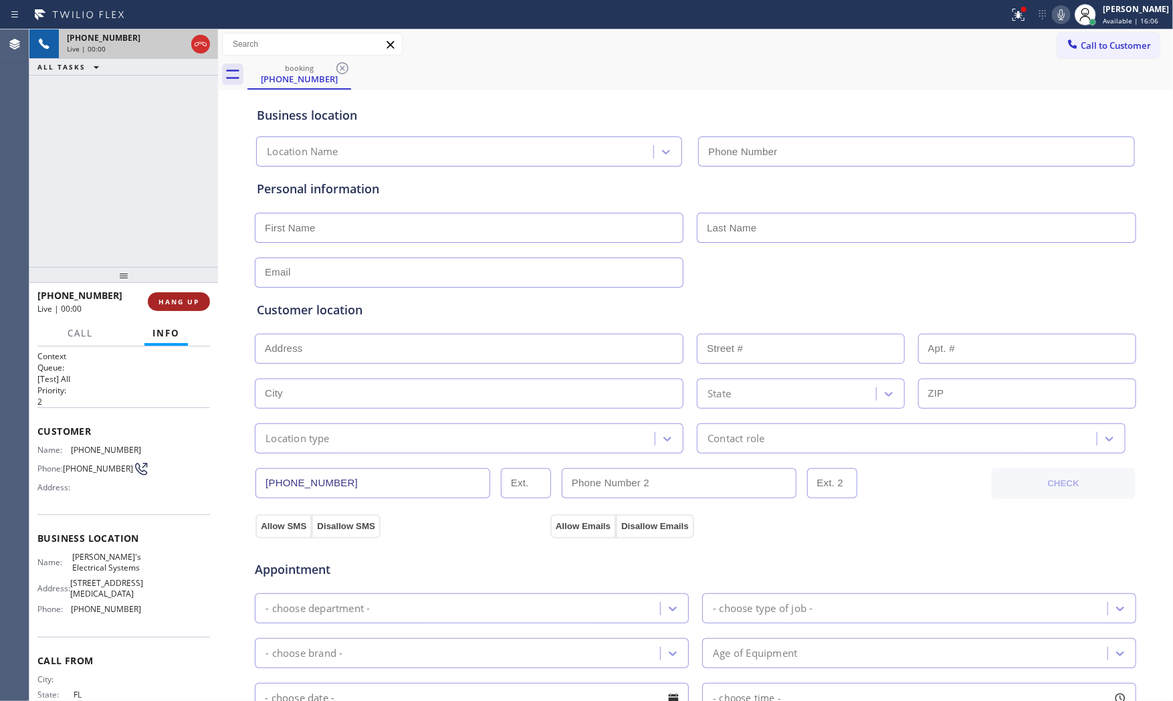
type input "(786) 952-7526"
click at [181, 295] on button "HANG UP" at bounding box center [179, 301] width 62 height 19
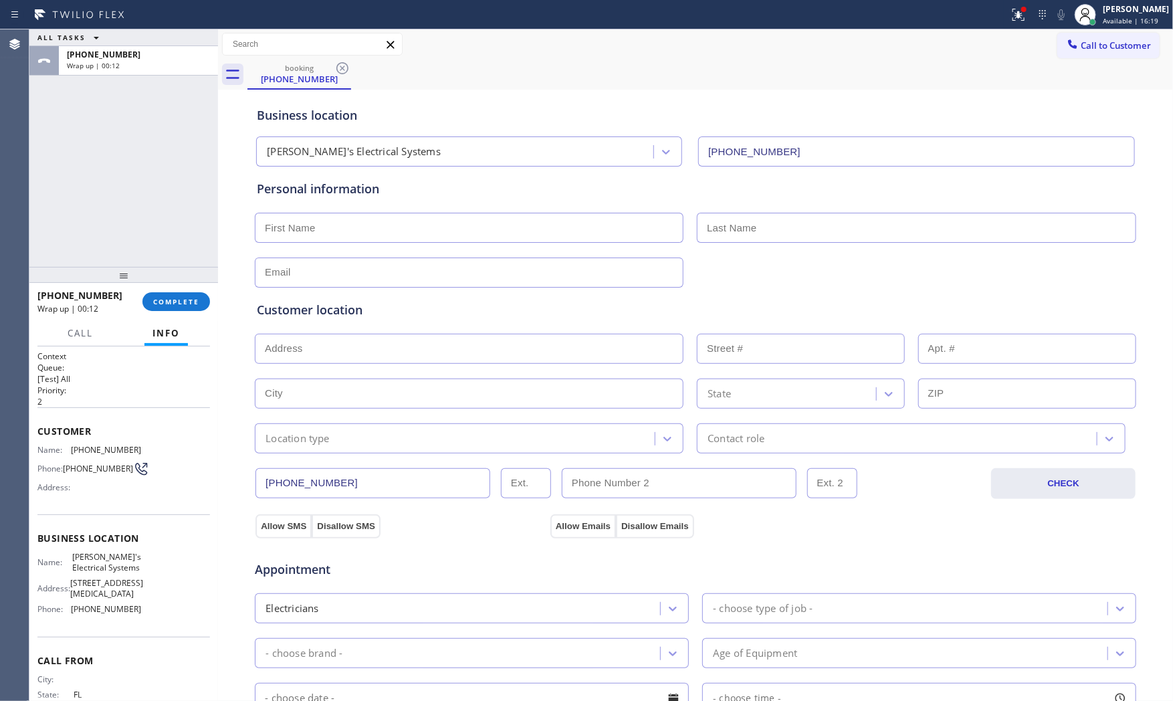
drag, startPoint x: 202, startPoint y: 239, endPoint x: 188, endPoint y: 288, distance: 51.4
click at [201, 239] on div "ALL TASKS ALL TASKS ACTIVE TASKS TASKS IN WRAP UP +17868200693 Wrap up | 00:12" at bounding box center [123, 147] width 189 height 237
click at [187, 298] on span "COMPLETE" at bounding box center [176, 301] width 46 height 9
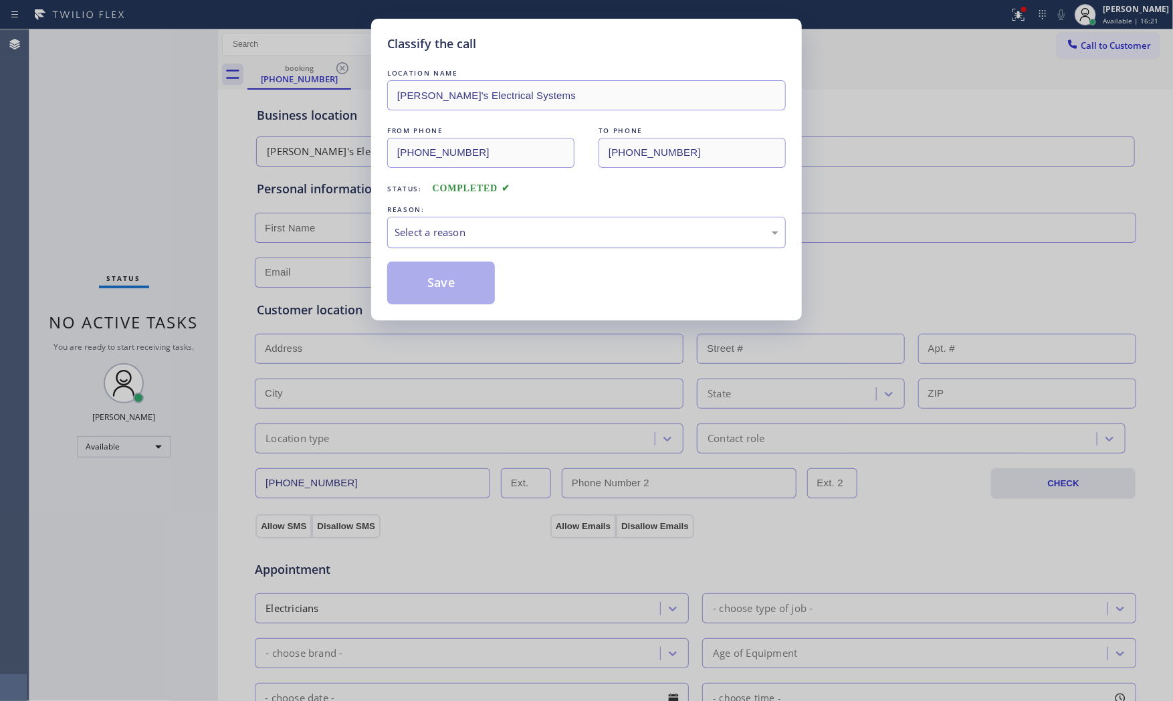
drag, startPoint x: 503, startPoint y: 219, endPoint x: 490, endPoint y: 245, distance: 29.3
click at [503, 221] on div "Select a reason" at bounding box center [586, 232] width 399 height 31
click at [442, 286] on button "Save" at bounding box center [441, 283] width 108 height 43
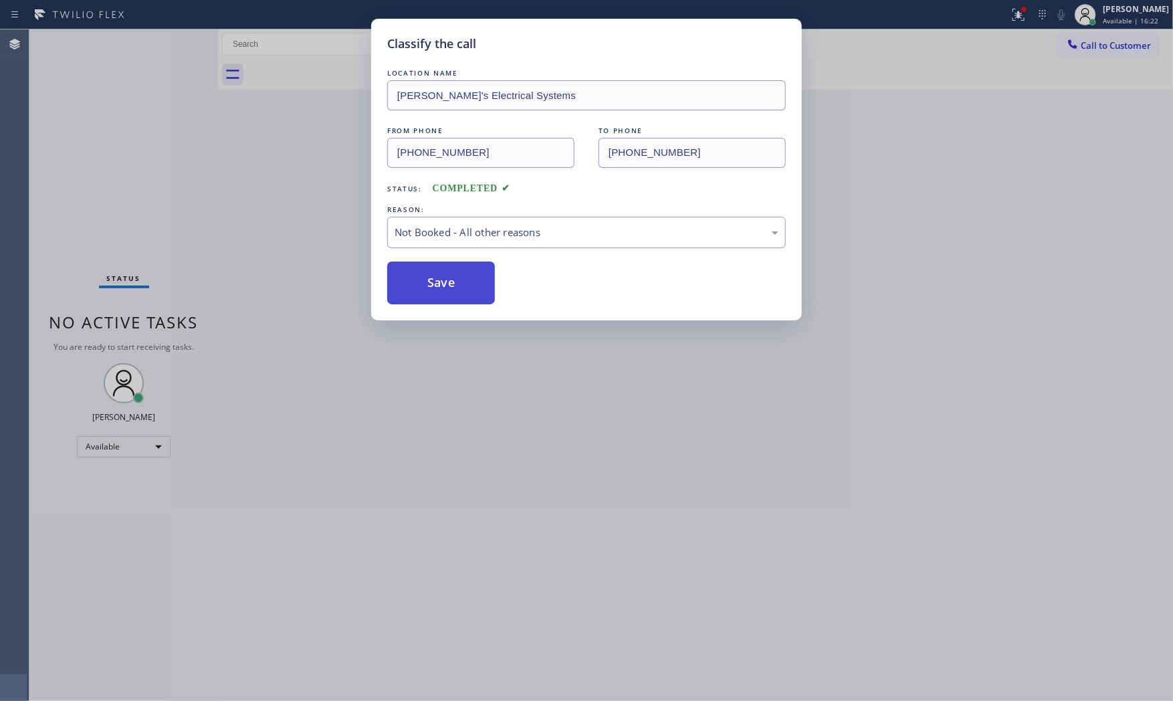
click at [440, 286] on button "Save" at bounding box center [441, 283] width 108 height 43
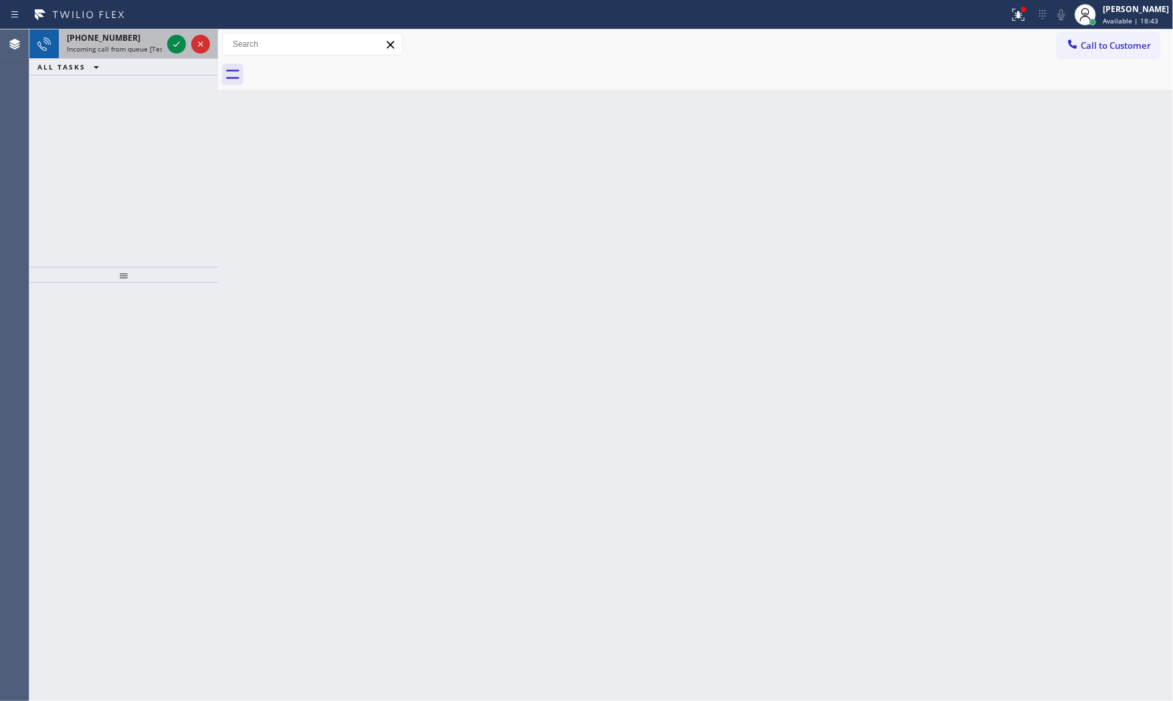
click at [155, 44] on span "Incoming call from queue [Test] All" at bounding box center [122, 48] width 111 height 9
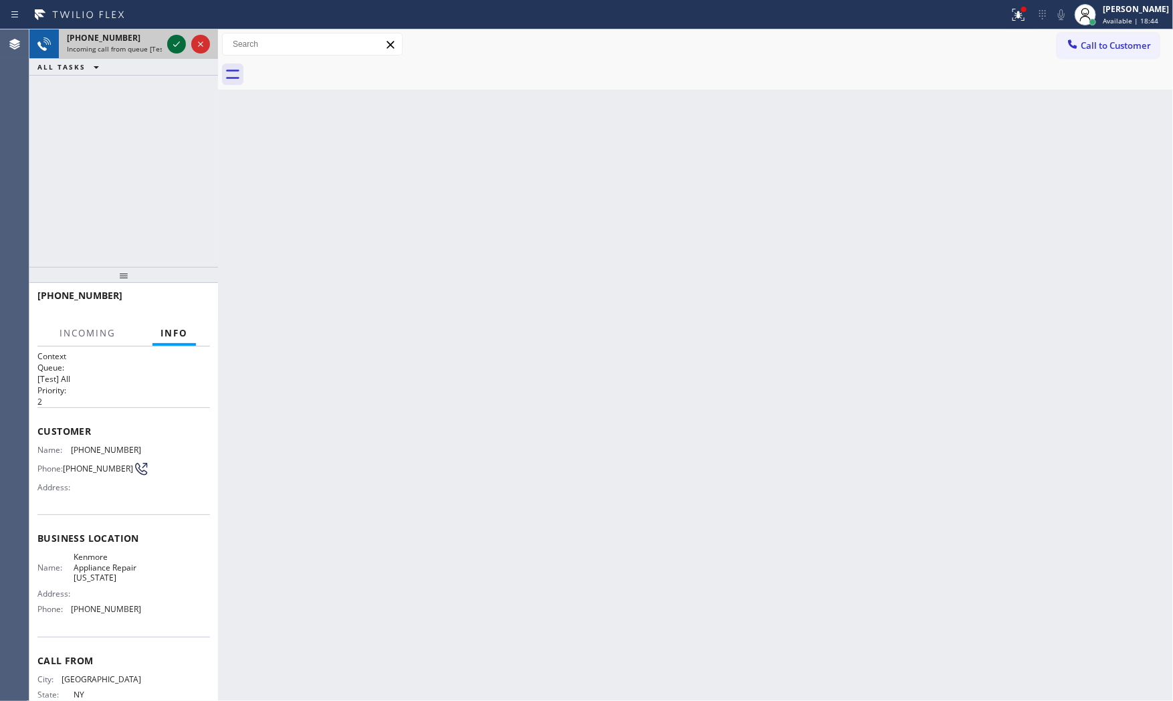
click at [176, 43] on icon at bounding box center [177, 44] width 16 height 16
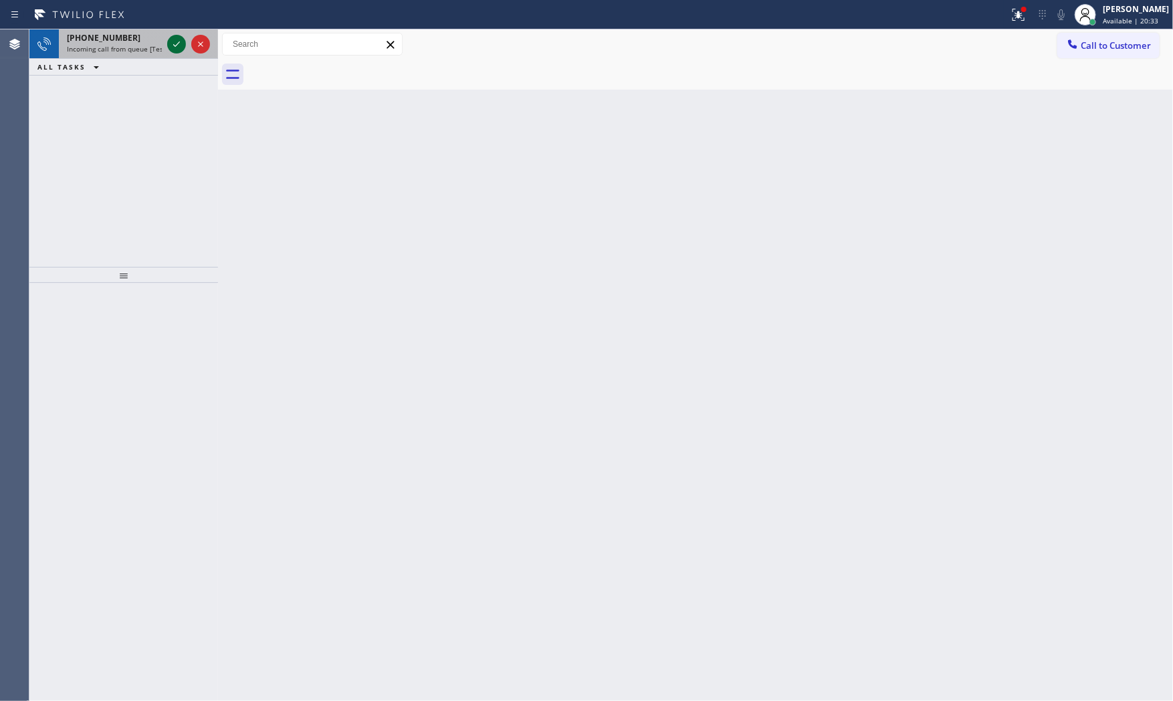
click at [179, 41] on icon at bounding box center [177, 44] width 16 height 16
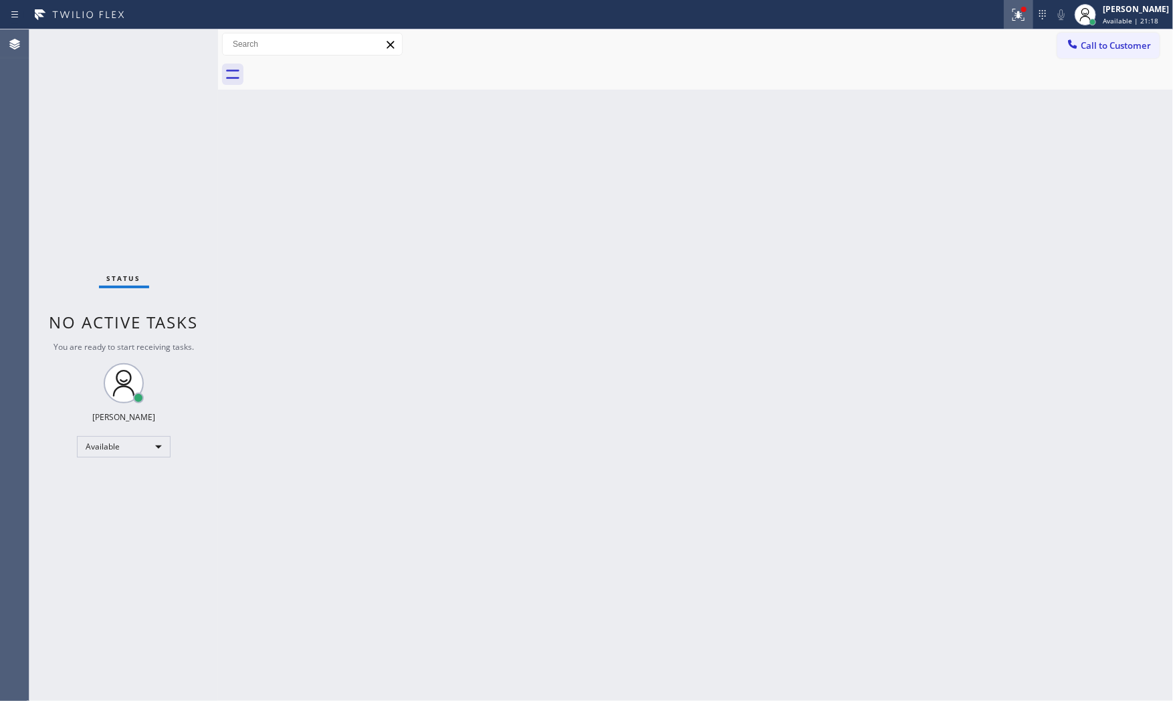
click at [1011, 17] on icon at bounding box center [1019, 15] width 16 height 16
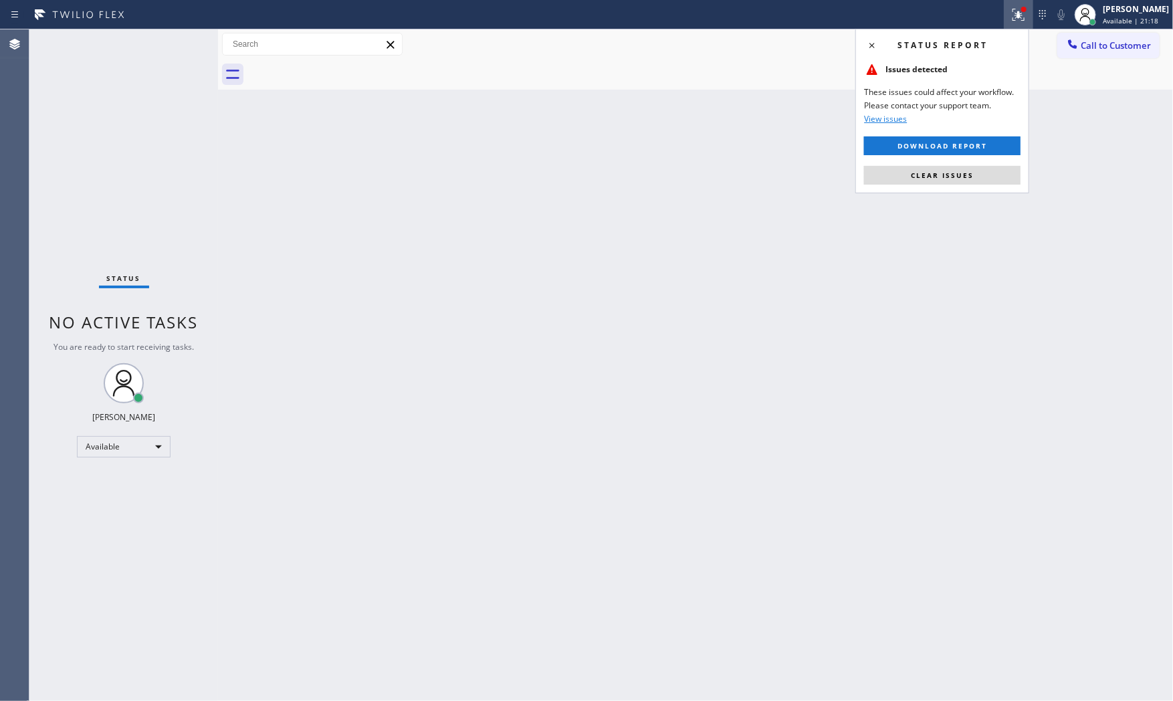
click at [966, 165] on div "Status report Issues detected These issues could affect your workflow. Please c…" at bounding box center [942, 111] width 174 height 165
click at [966, 167] on button "Clear issues" at bounding box center [942, 175] width 157 height 19
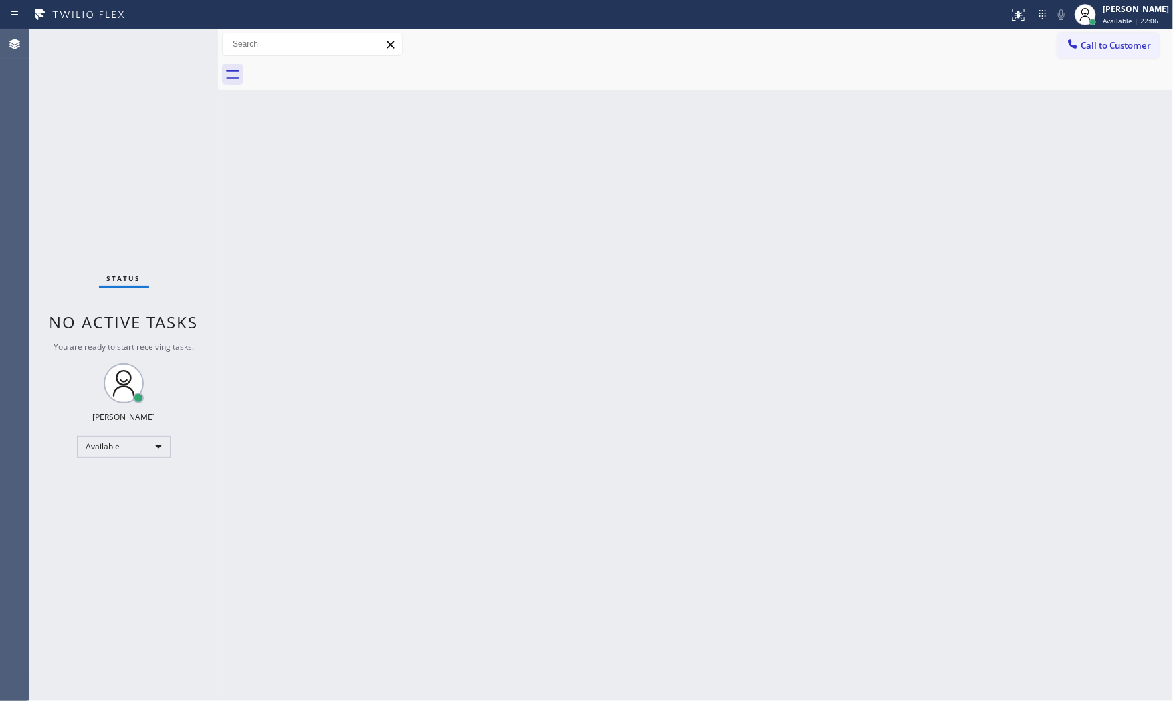
click at [175, 37] on div "Status No active tasks You are ready to start receiving tasks. [PERSON_NAME] Av…" at bounding box center [123, 364] width 189 height 671
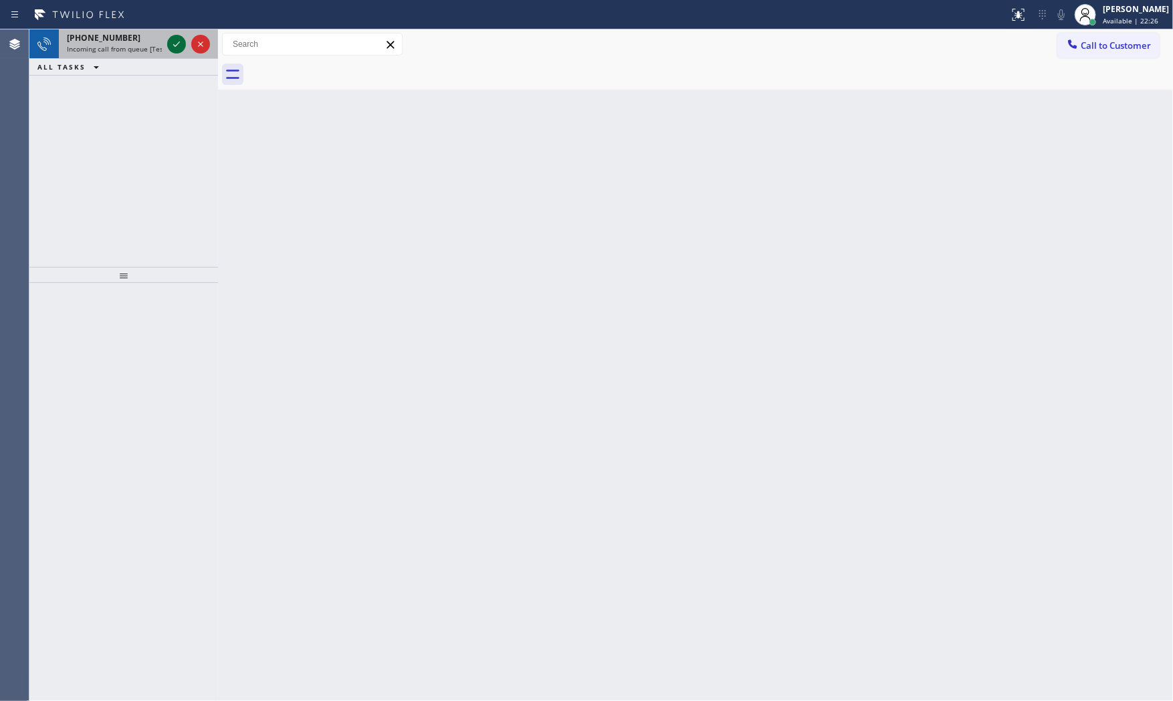
click at [171, 35] on div at bounding box center [189, 43] width 48 height 29
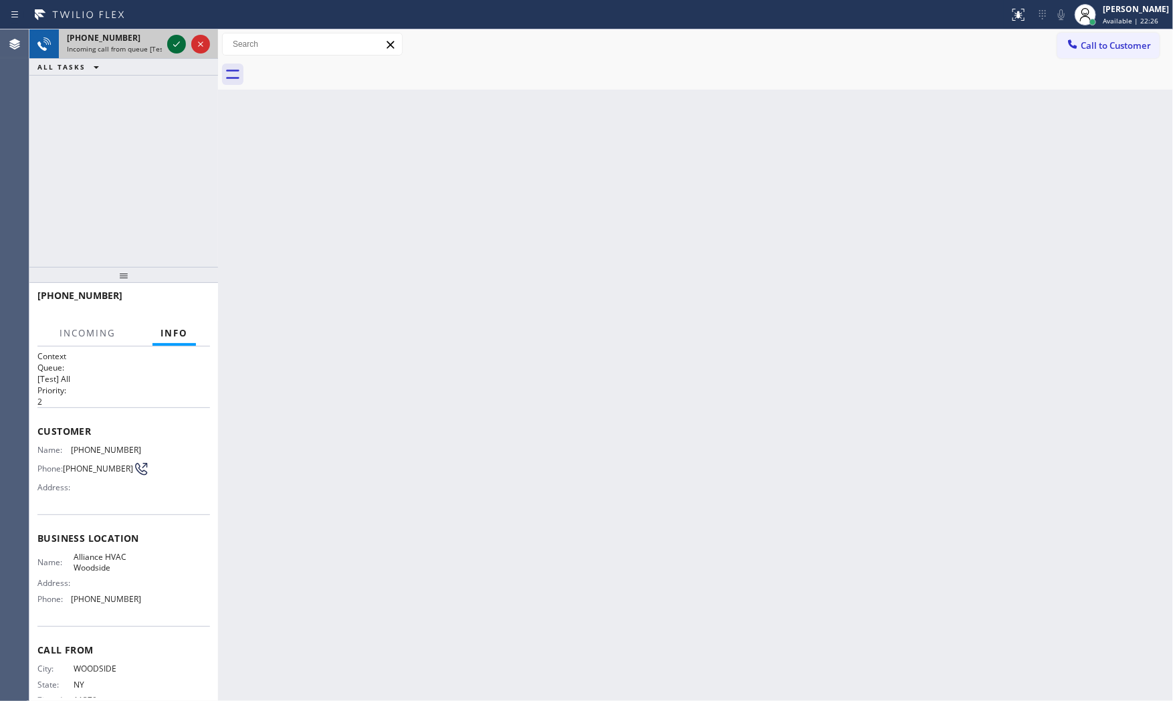
click at [171, 35] on div at bounding box center [189, 43] width 48 height 29
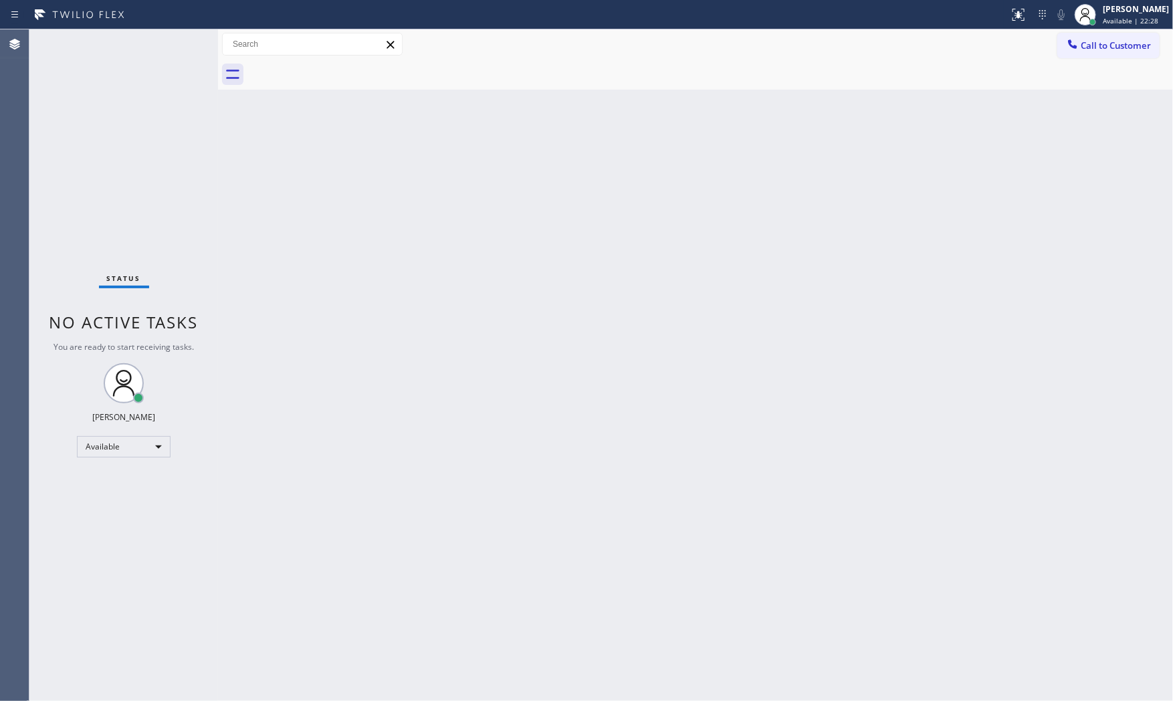
click at [172, 36] on div "Status No active tasks You are ready to start receiving tasks. [PERSON_NAME] Av…" at bounding box center [123, 364] width 189 height 671
click at [173, 36] on div "Status No active tasks You are ready to start receiving tasks. [PERSON_NAME] Av…" at bounding box center [123, 364] width 189 height 671
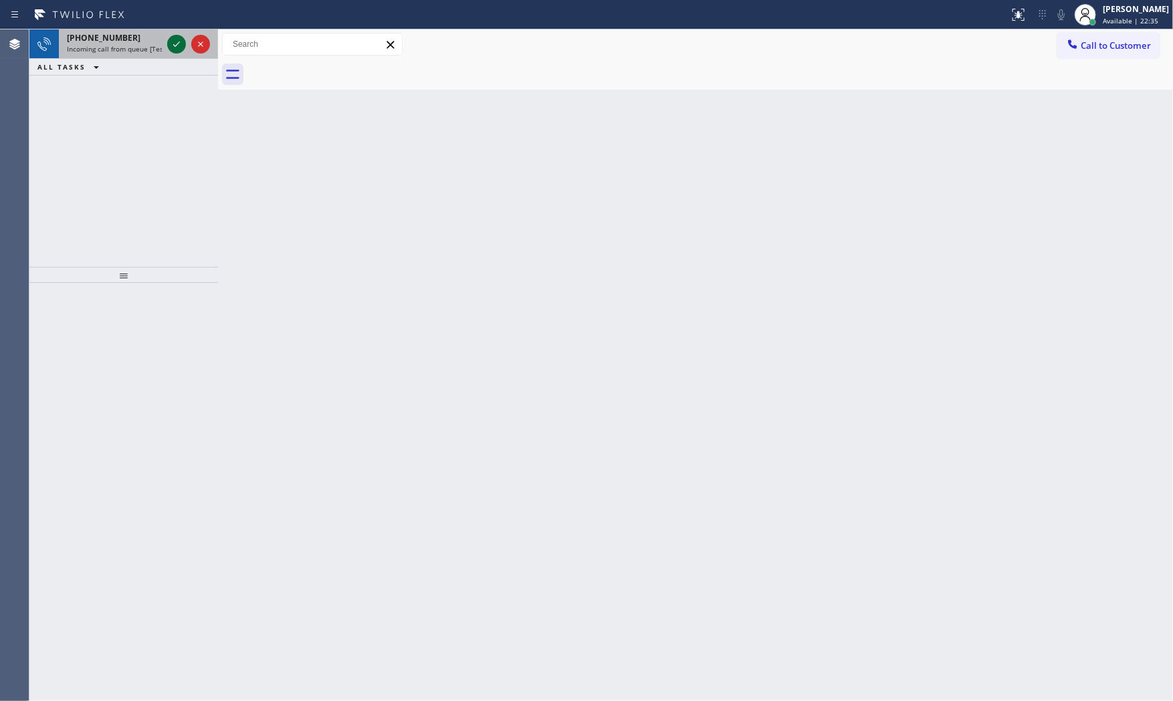
click at [173, 36] on icon at bounding box center [177, 44] width 16 height 16
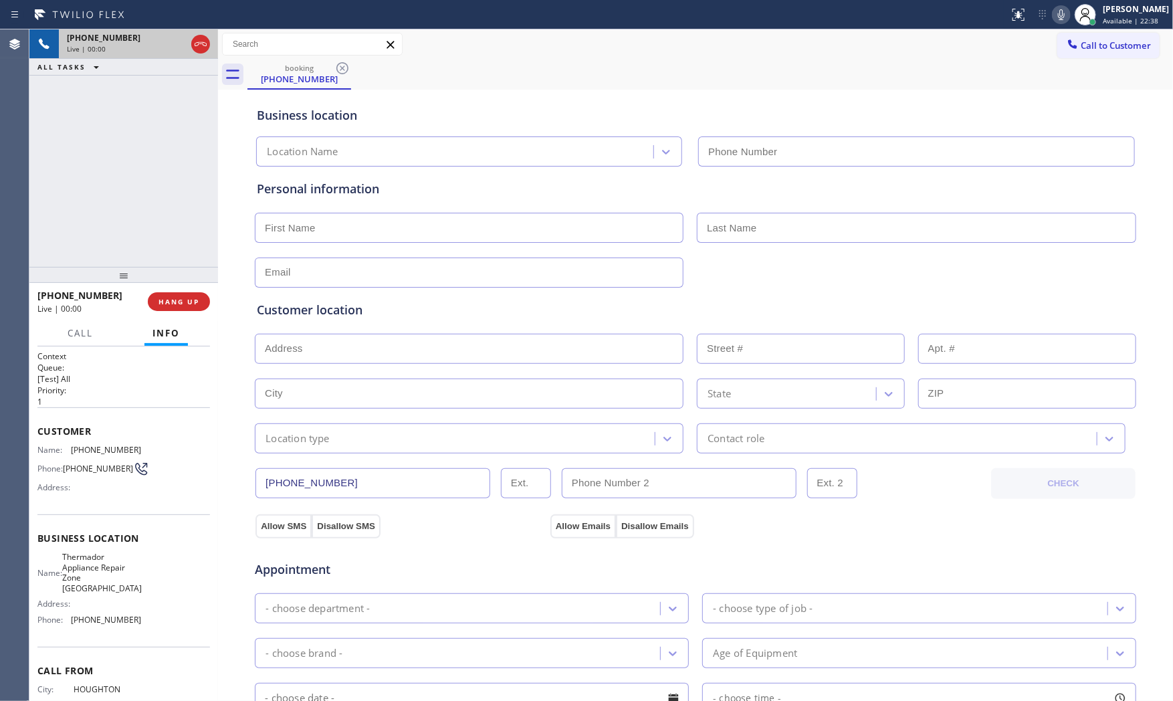
type input "(248) 775-5220"
click at [177, 304] on span "HANG UP" at bounding box center [179, 301] width 41 height 9
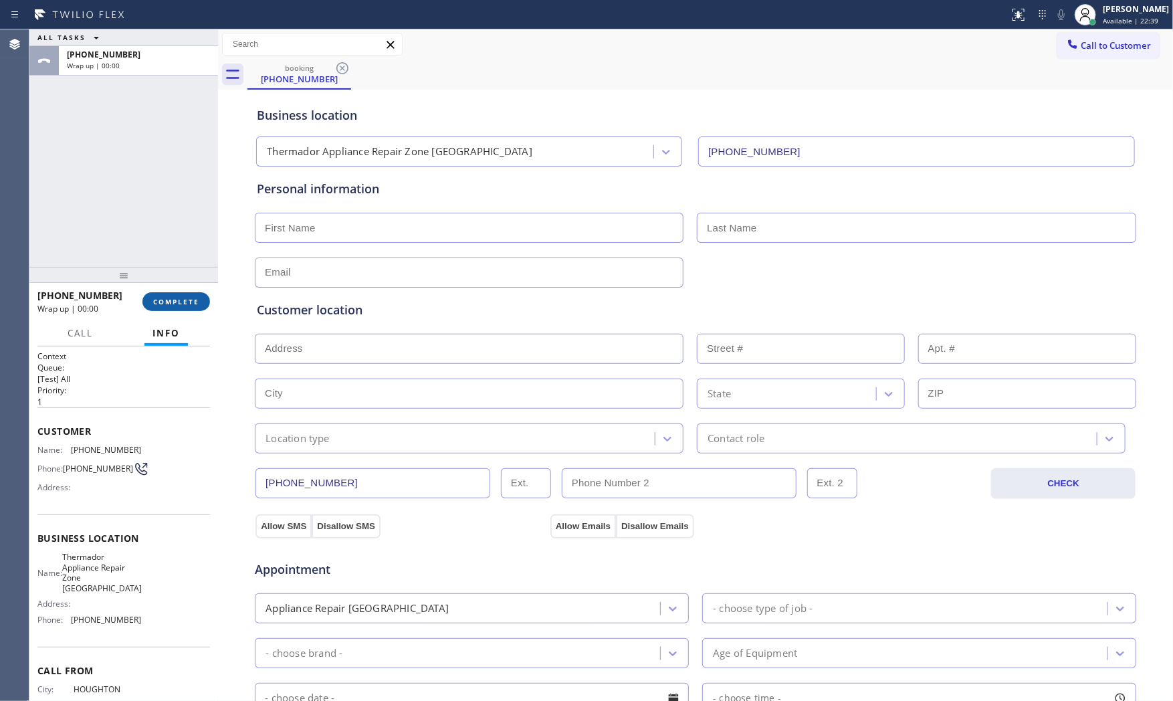
click at [178, 302] on span "COMPLETE" at bounding box center [176, 301] width 46 height 9
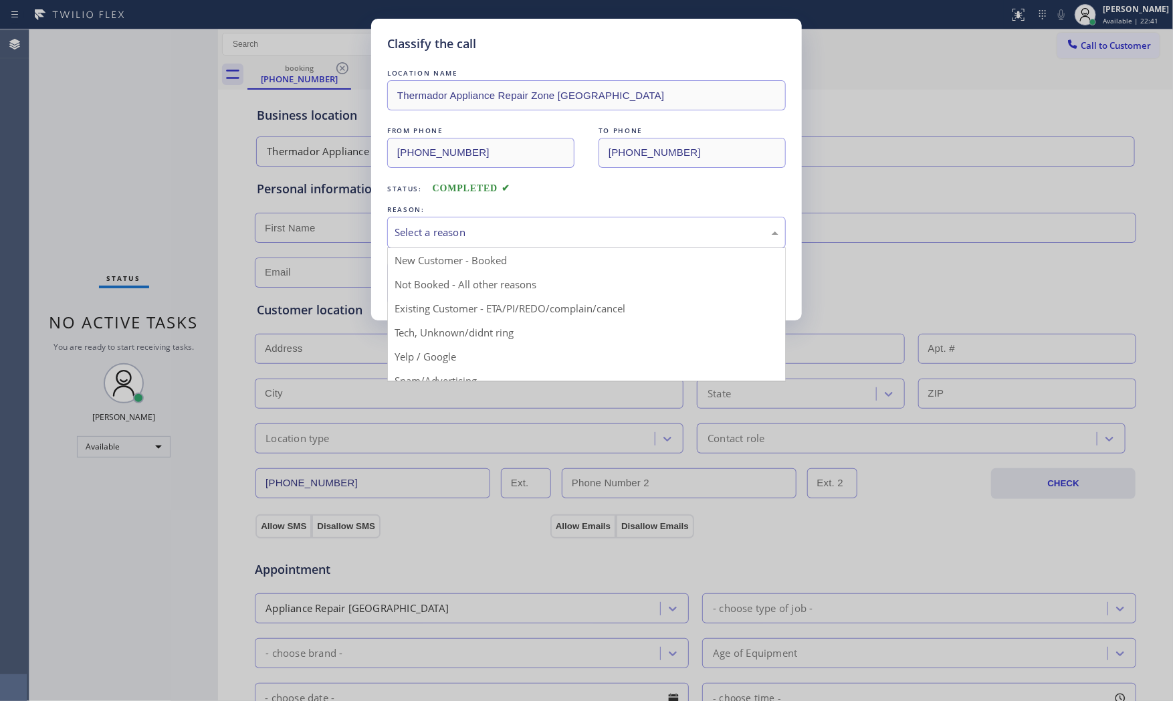
click at [503, 237] on div "Select a reason" at bounding box center [587, 232] width 384 height 15
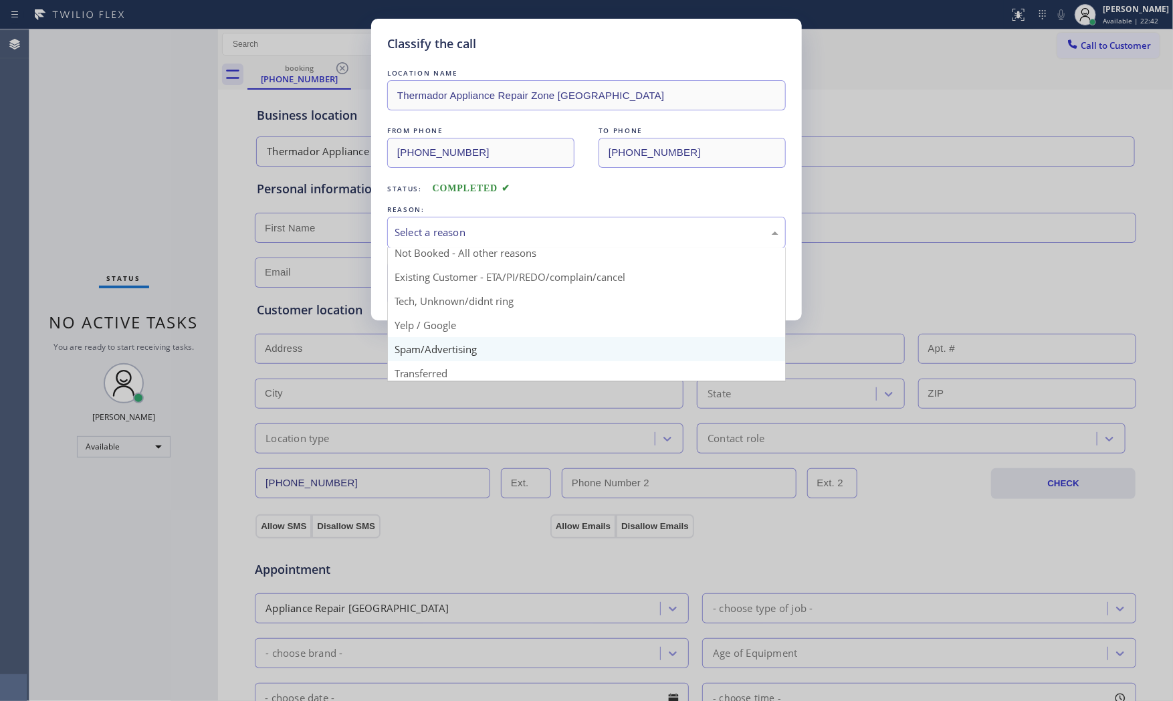
scroll to position [84, 0]
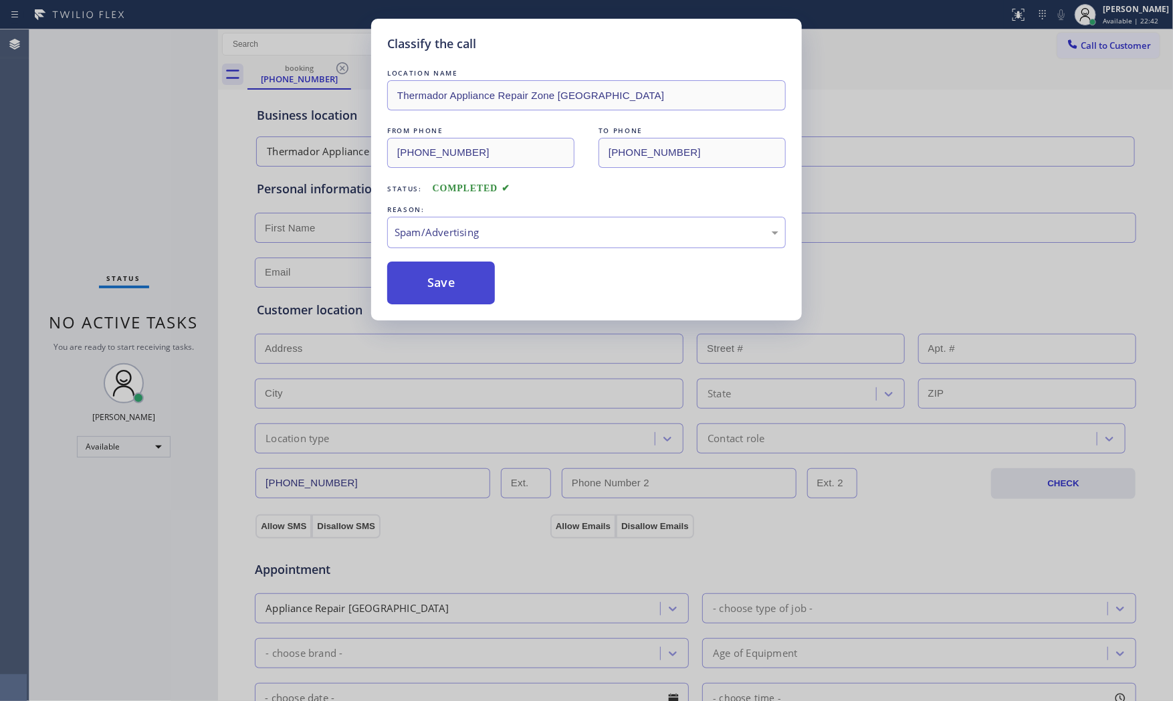
click at [445, 285] on button "Save" at bounding box center [441, 283] width 108 height 43
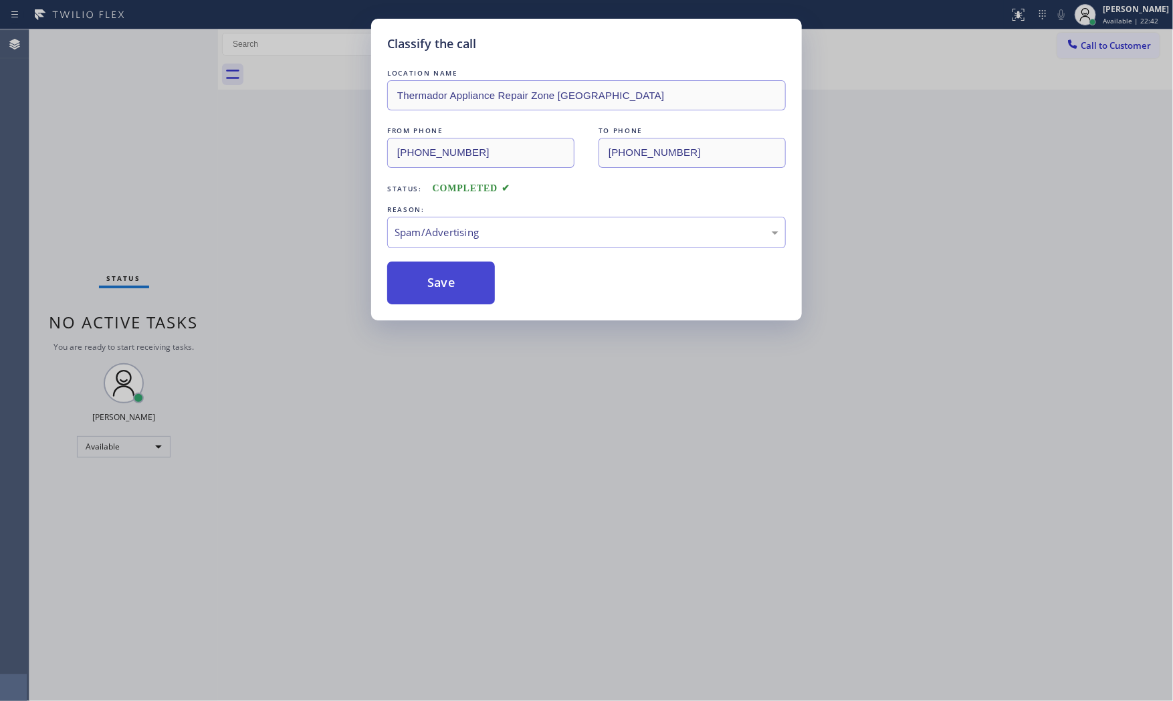
click at [445, 285] on button "Save" at bounding box center [441, 283] width 108 height 43
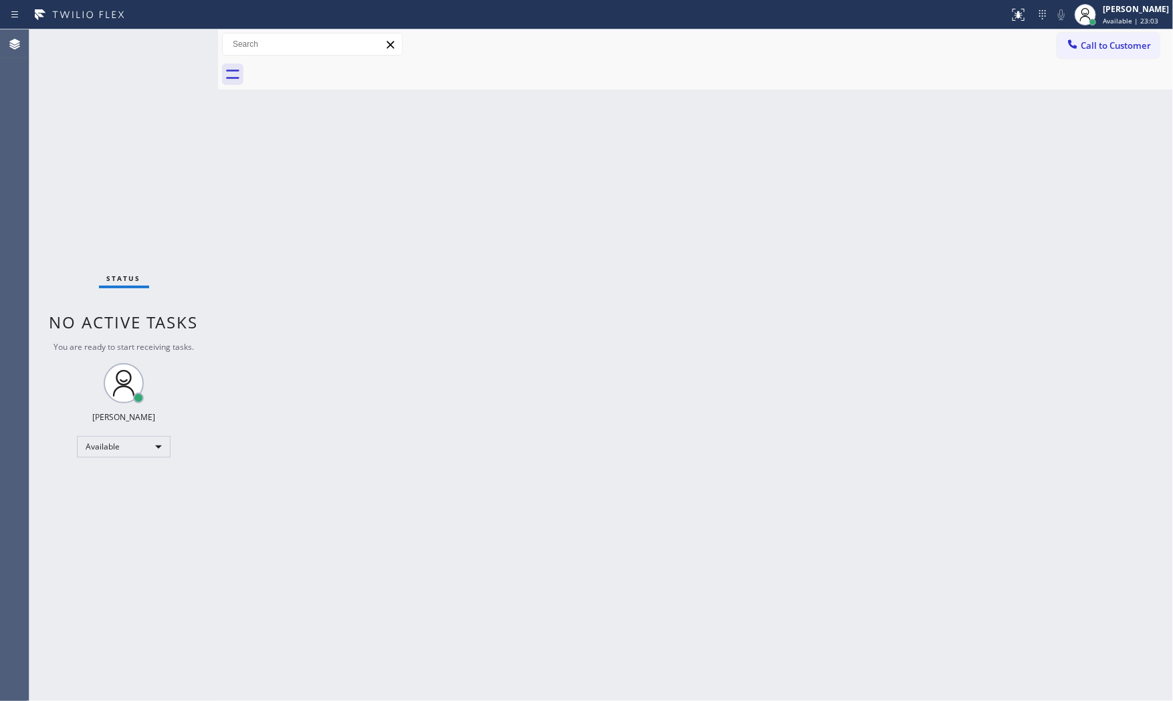
click at [168, 44] on div "Status No active tasks You are ready to start receiving tasks. [PERSON_NAME] Av…" at bounding box center [123, 364] width 189 height 671
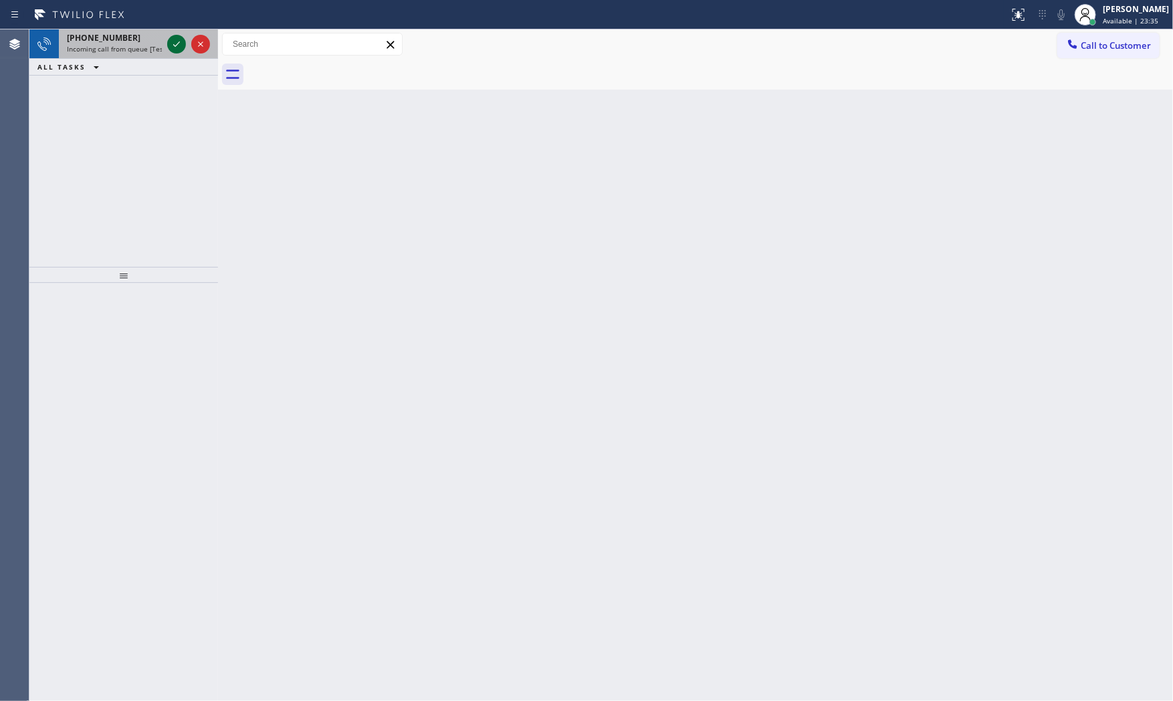
click at [171, 43] on icon at bounding box center [177, 44] width 16 height 16
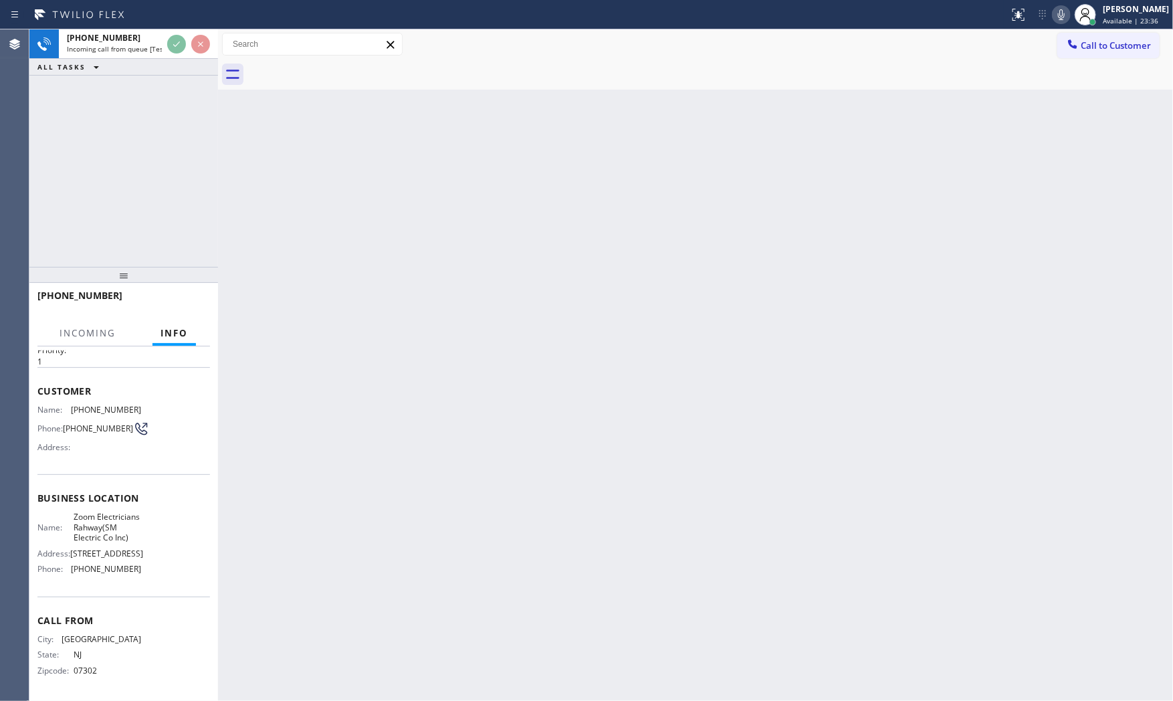
scroll to position [95, 0]
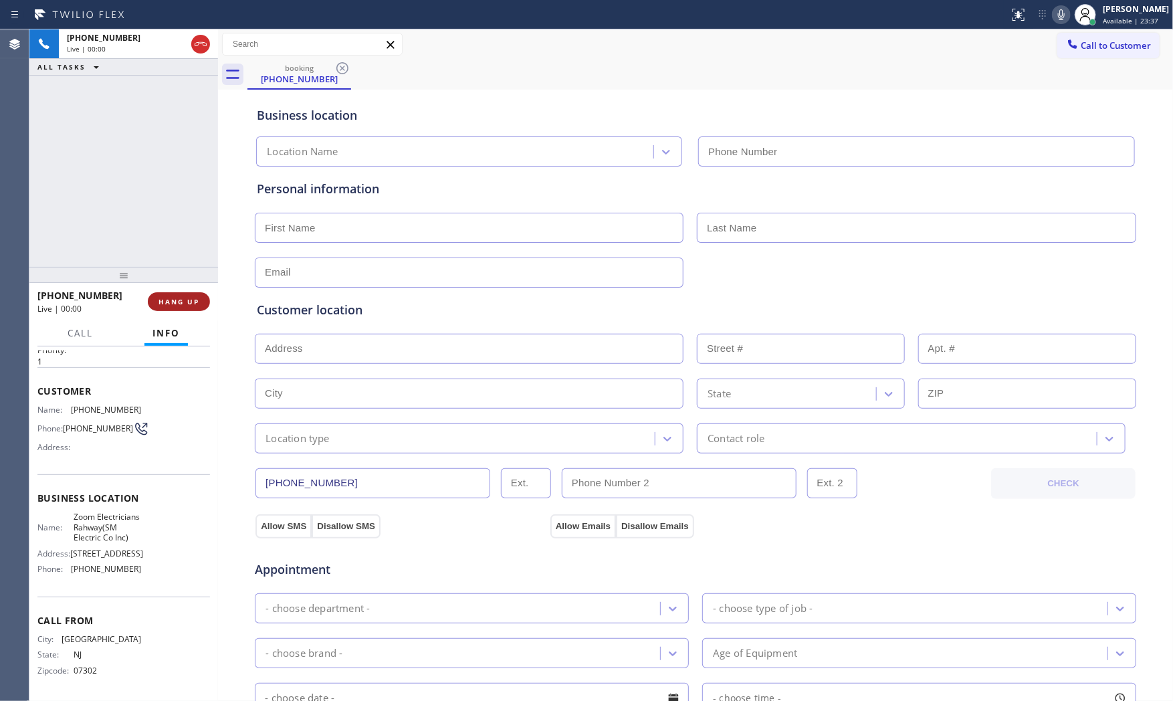
type input "(551) 388-2544"
click at [175, 309] on button "HANG UP" at bounding box center [179, 301] width 62 height 19
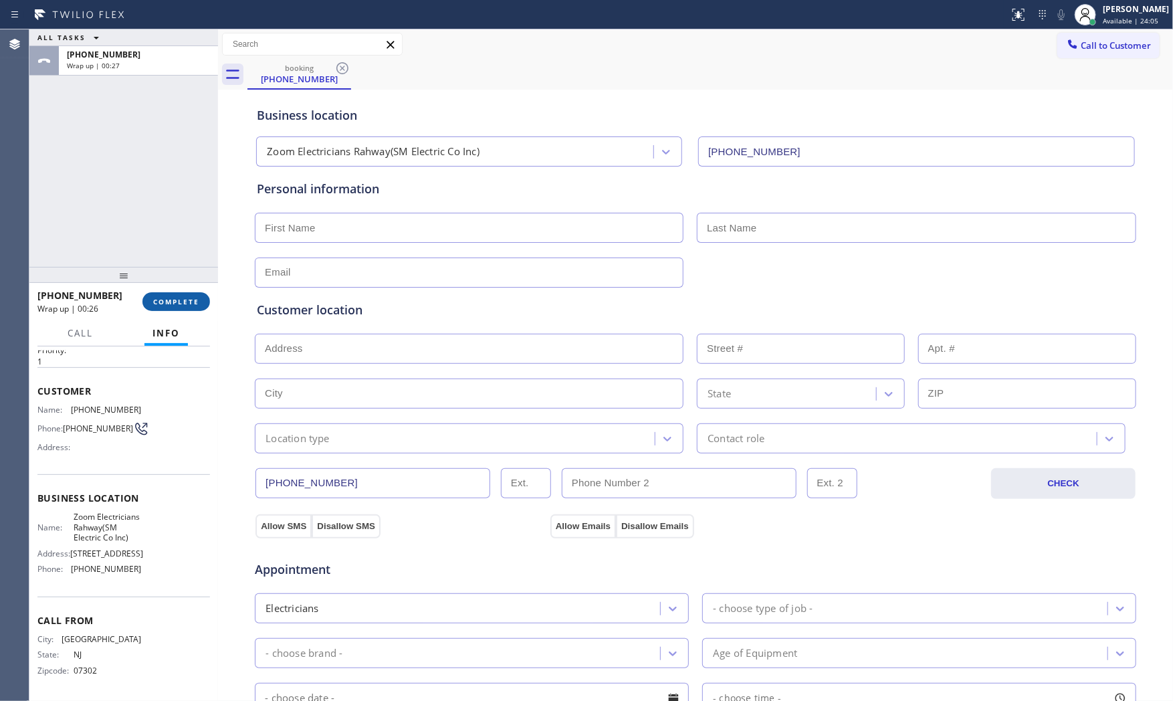
click at [187, 303] on span "COMPLETE" at bounding box center [176, 301] width 46 height 9
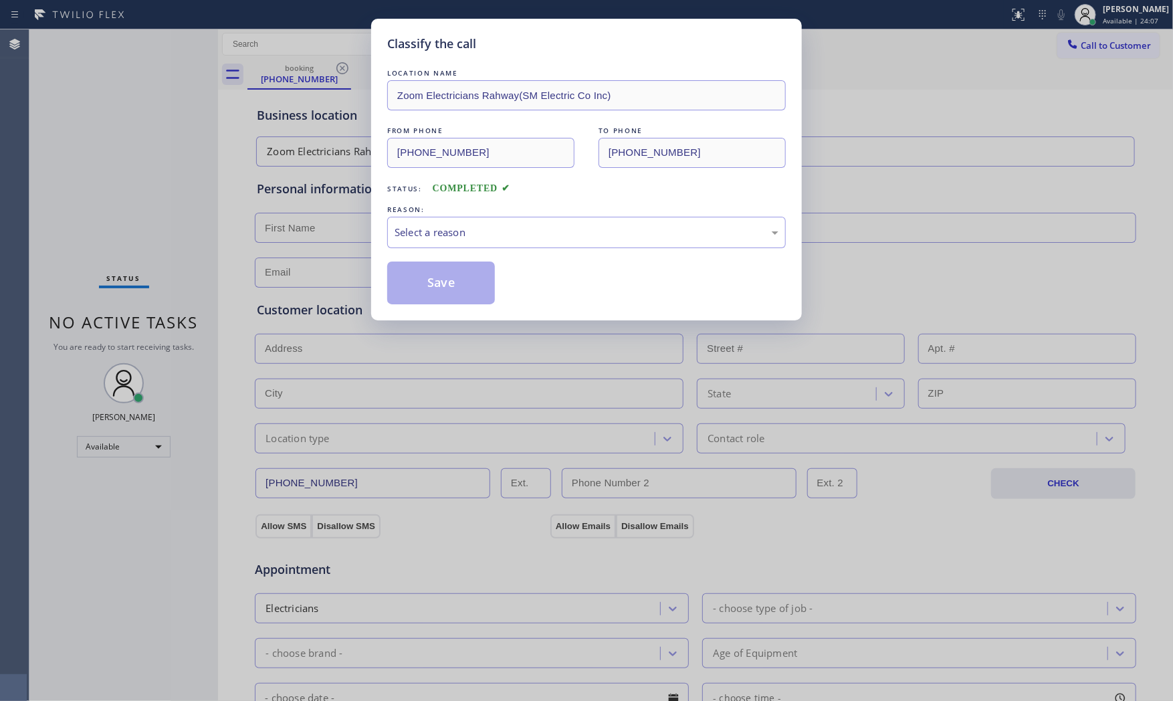
click at [500, 245] on div "Select a reason" at bounding box center [586, 232] width 399 height 31
click at [470, 277] on button "Save" at bounding box center [441, 283] width 108 height 43
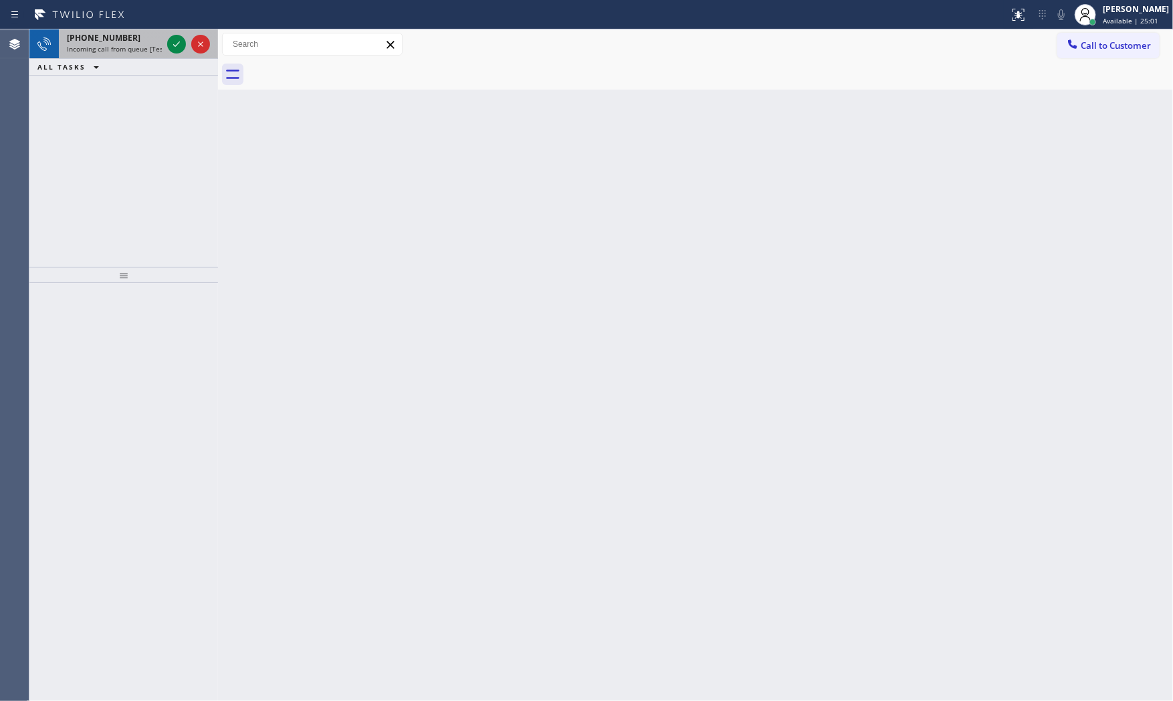
click at [132, 52] on span "Incoming call from queue [Test] All" at bounding box center [122, 48] width 111 height 9
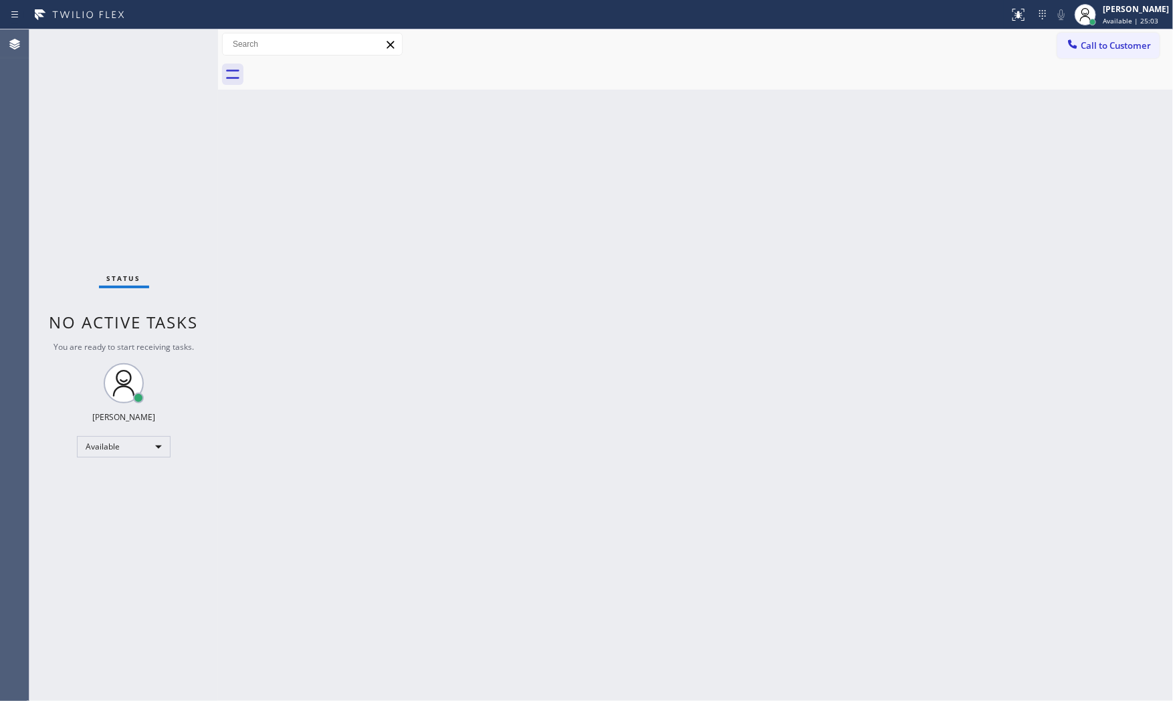
click at [159, 44] on div "Status No active tasks You are ready to start receiving tasks. [PERSON_NAME] Av…" at bounding box center [123, 364] width 189 height 671
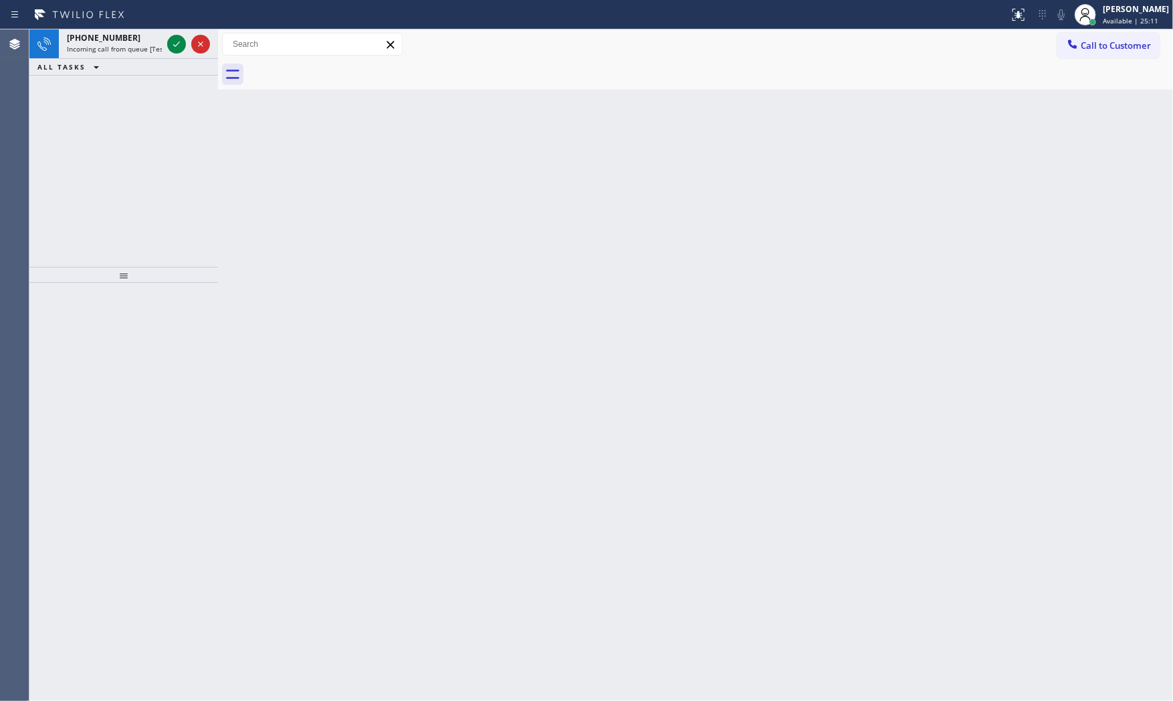
click at [159, 44] on span "Incoming call from queue [Test] All" at bounding box center [122, 48] width 111 height 9
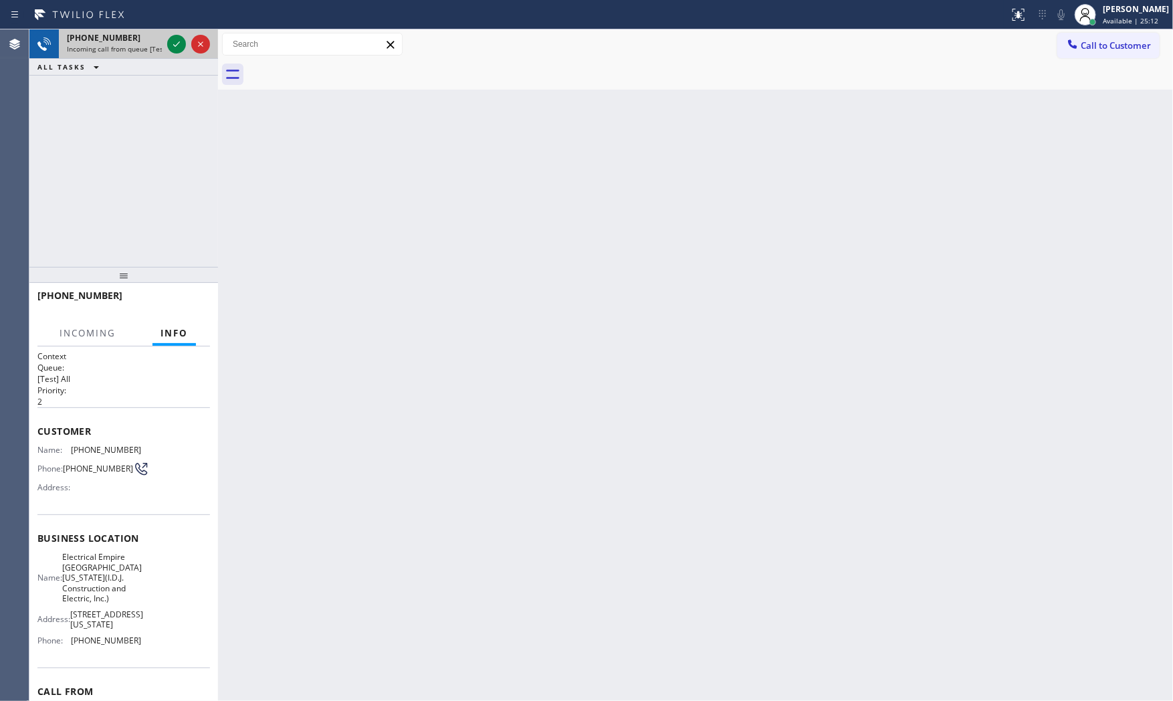
click at [145, 44] on span "Incoming call from queue [Test] All" at bounding box center [122, 48] width 111 height 9
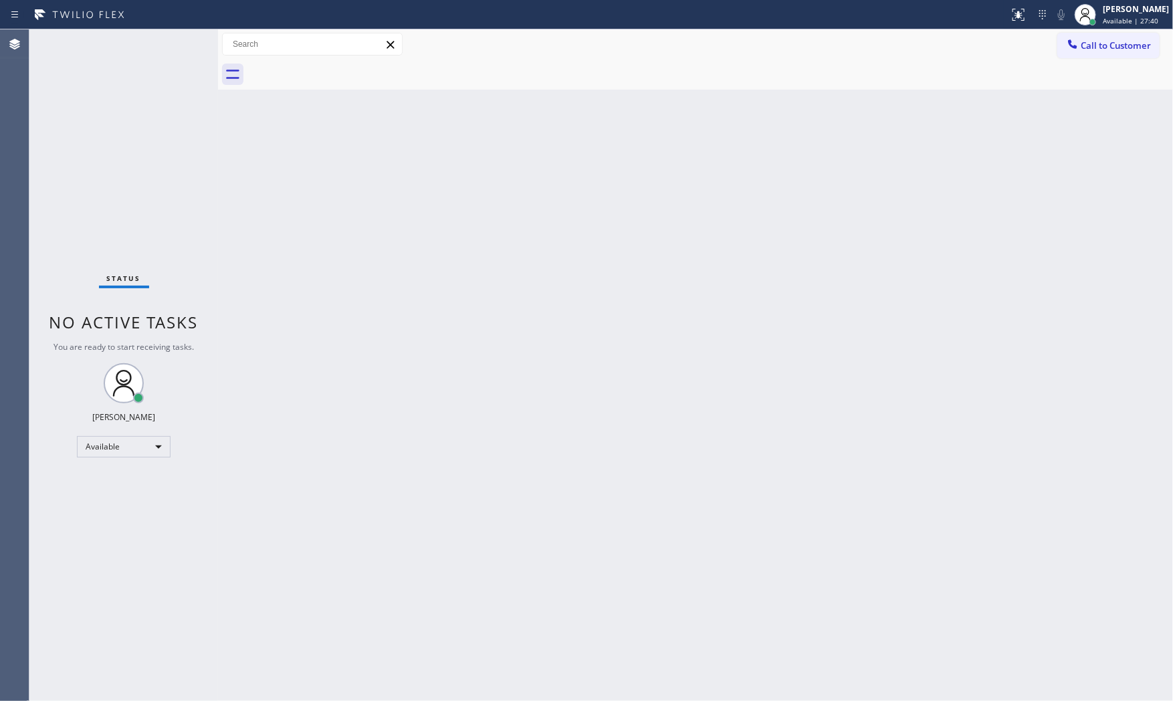
click at [179, 37] on div "Status No active tasks You are ready to start receiving tasks. [PERSON_NAME] Av…" at bounding box center [123, 364] width 189 height 671
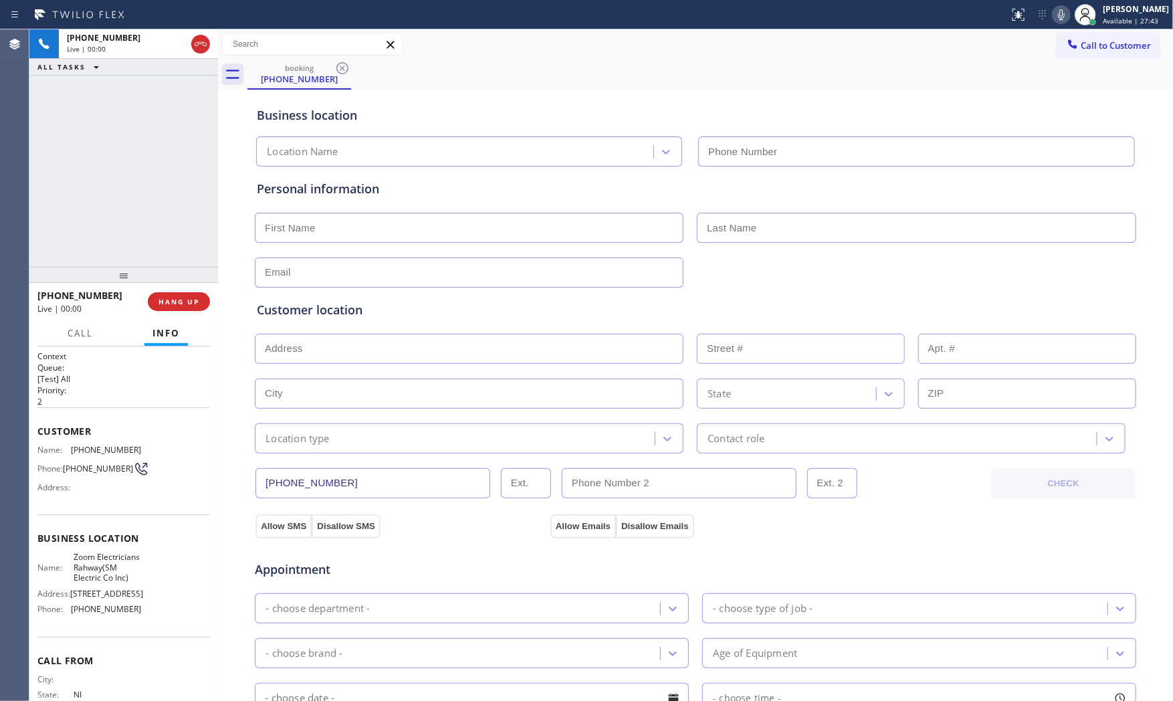
type input "(551) 388-2544"
click at [181, 293] on button "HANG UP" at bounding box center [179, 301] width 62 height 19
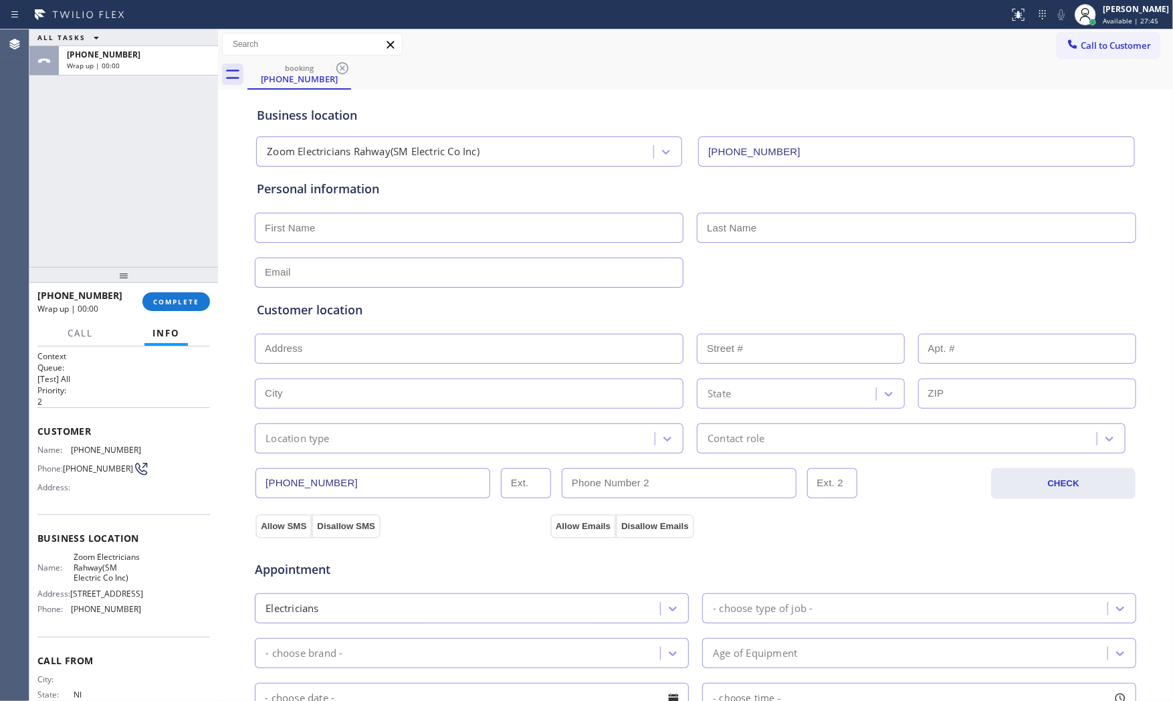
drag, startPoint x: 179, startPoint y: 297, endPoint x: 241, endPoint y: 298, distance: 61.5
click at [181, 297] on span "COMPLETE" at bounding box center [176, 301] width 46 height 9
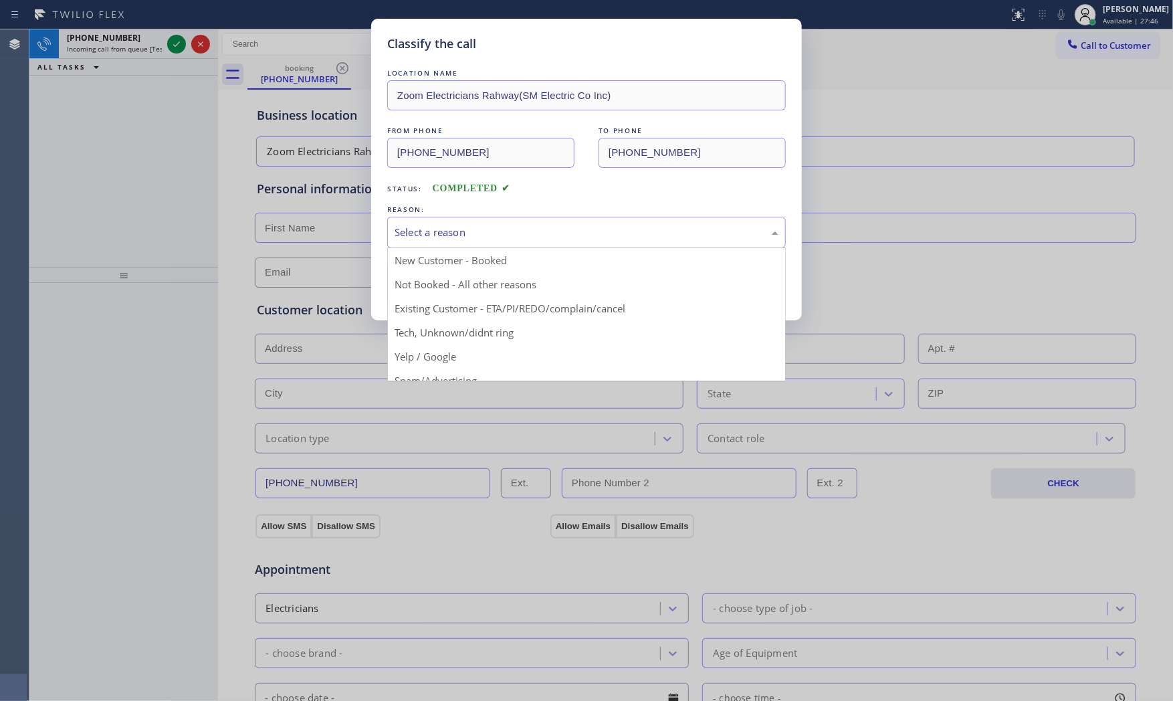
click at [584, 224] on div "Select a reason" at bounding box center [586, 232] width 399 height 31
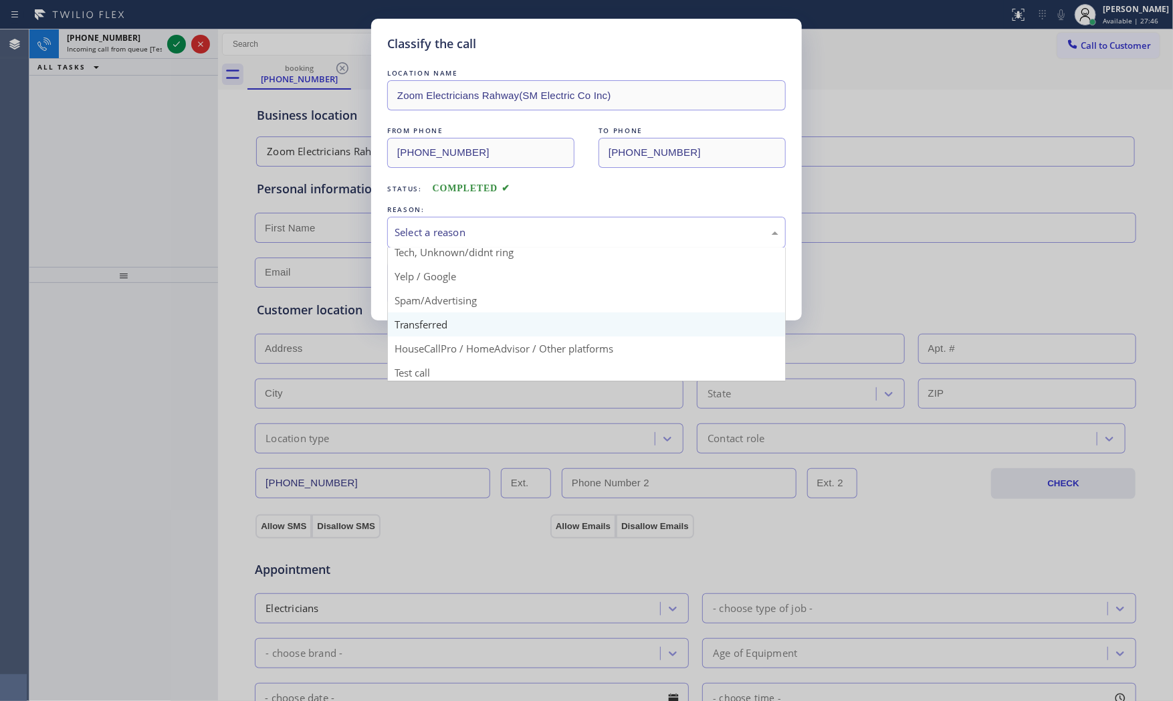
scroll to position [84, 0]
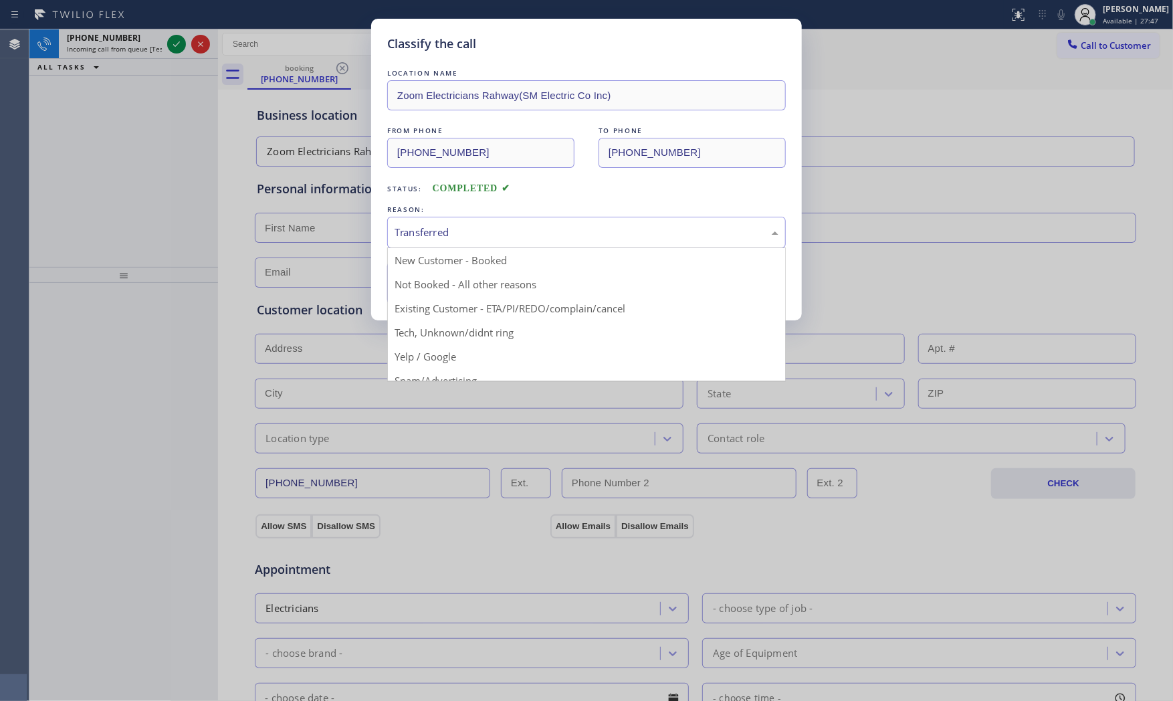
drag, startPoint x: 444, startPoint y: 235, endPoint x: 441, endPoint y: 243, distance: 8.5
click at [443, 237] on div "Transferred" at bounding box center [587, 232] width 384 height 15
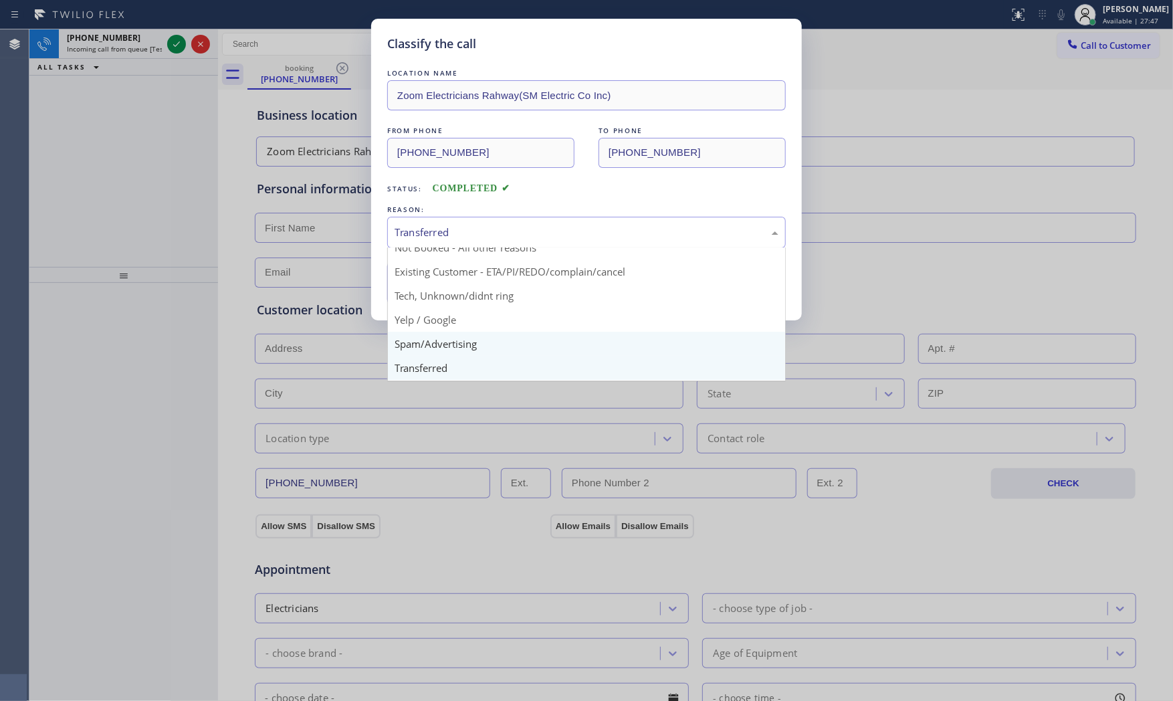
scroll to position [74, 0]
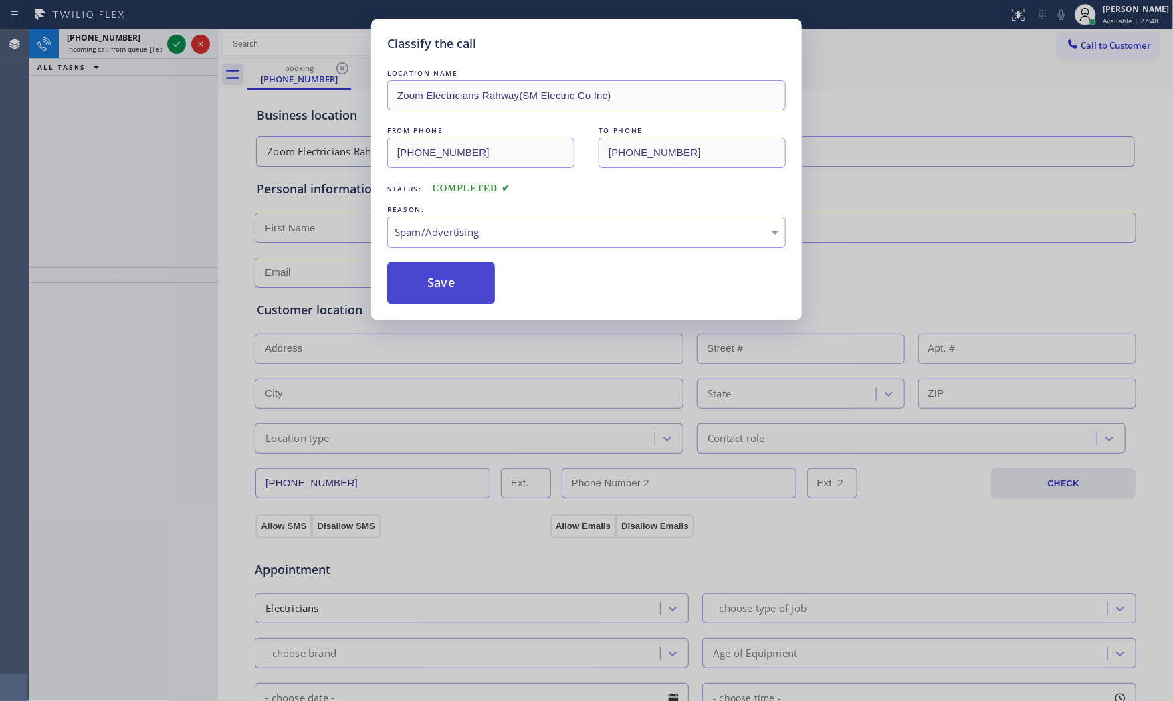
click at [443, 288] on button "Save" at bounding box center [441, 283] width 108 height 43
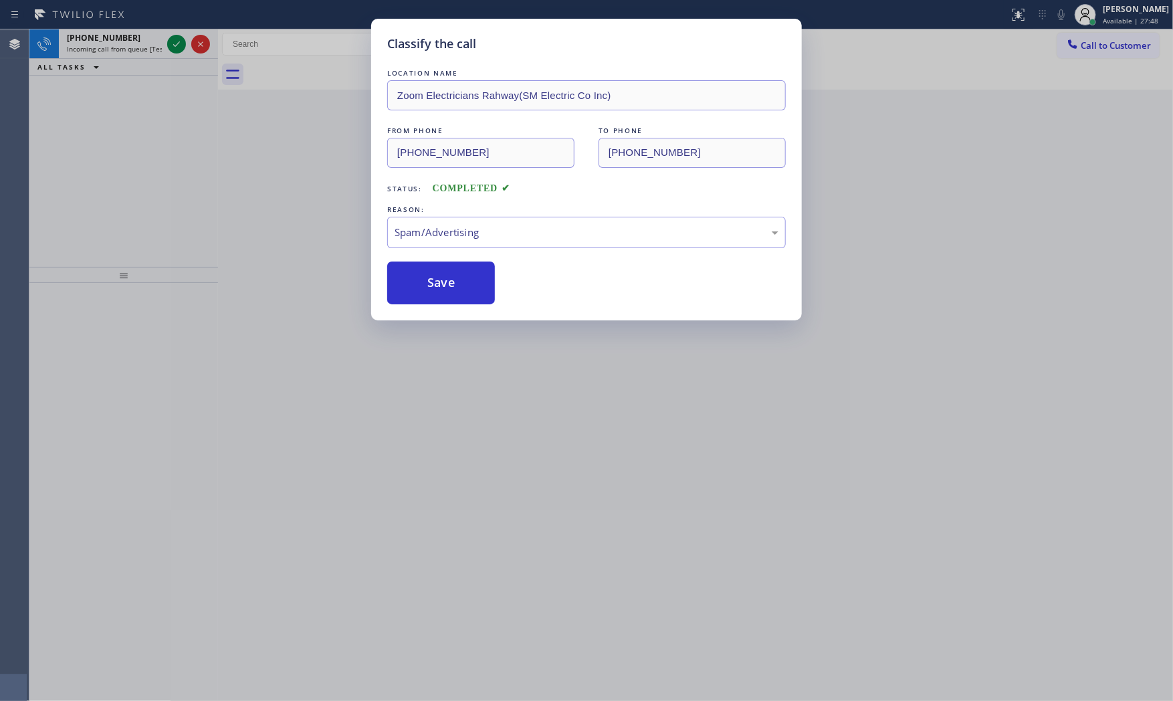
drag, startPoint x: 443, startPoint y: 288, endPoint x: 324, endPoint y: 258, distance: 122.6
click at [439, 288] on button "Save" at bounding box center [441, 283] width 108 height 43
click at [139, 45] on div "Classify the call LOCATION NAME Zoom Electricians Rahway(SM Electric Co Inc) FR…" at bounding box center [586, 350] width 1173 height 701
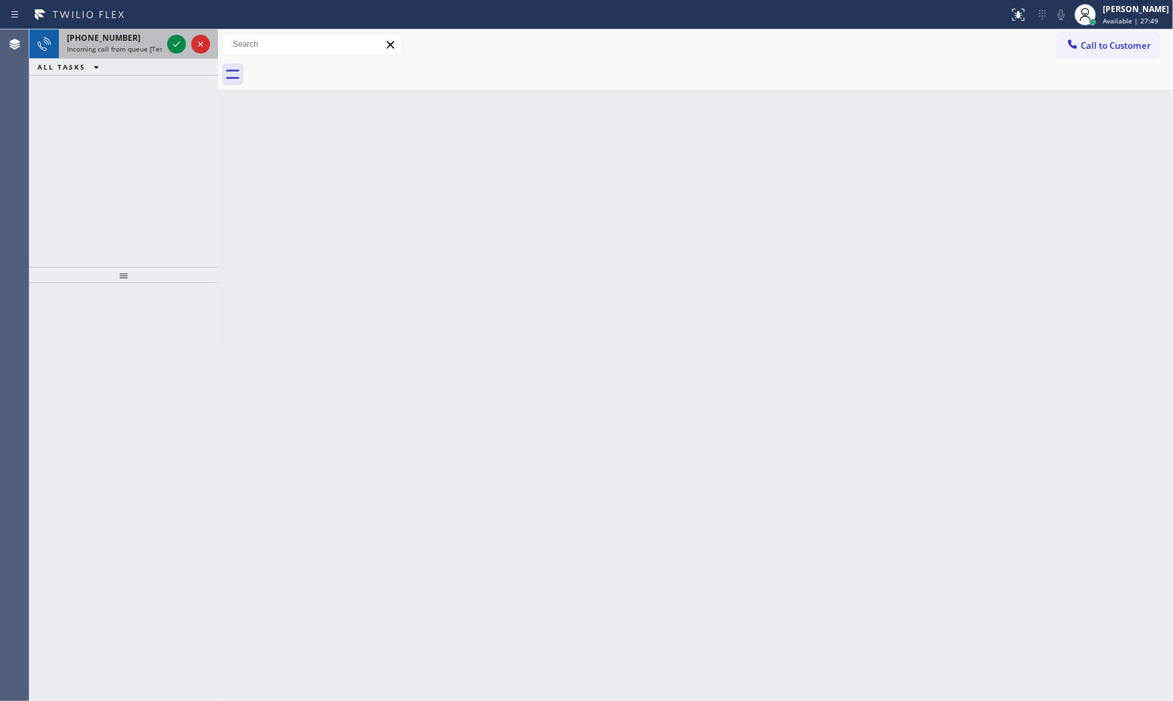
click at [139, 45] on span "Incoming call from queue [Test] All" at bounding box center [122, 48] width 111 height 9
click at [141, 45] on span "Incoming call from queue [Test] All" at bounding box center [122, 48] width 111 height 9
click at [175, 42] on icon at bounding box center [177, 44] width 16 height 16
click at [175, 41] on icon at bounding box center [177, 44] width 16 height 16
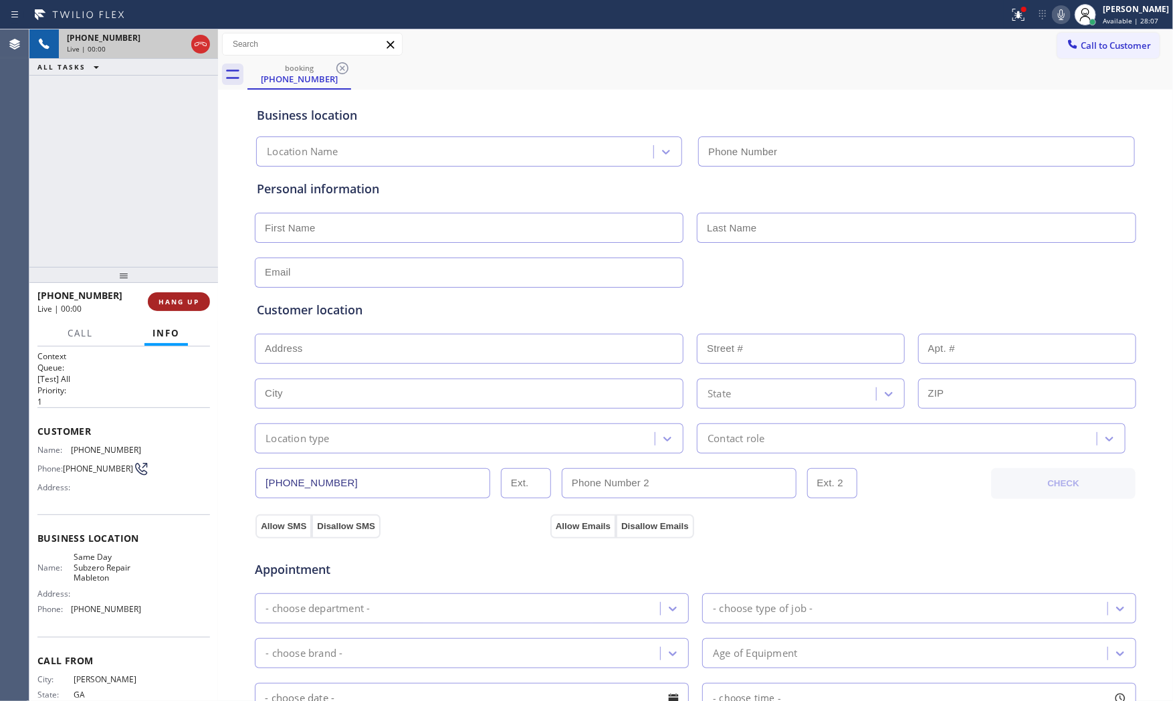
type input "(470) 863-8553"
click at [169, 296] on button "HANG UP" at bounding box center [179, 301] width 62 height 19
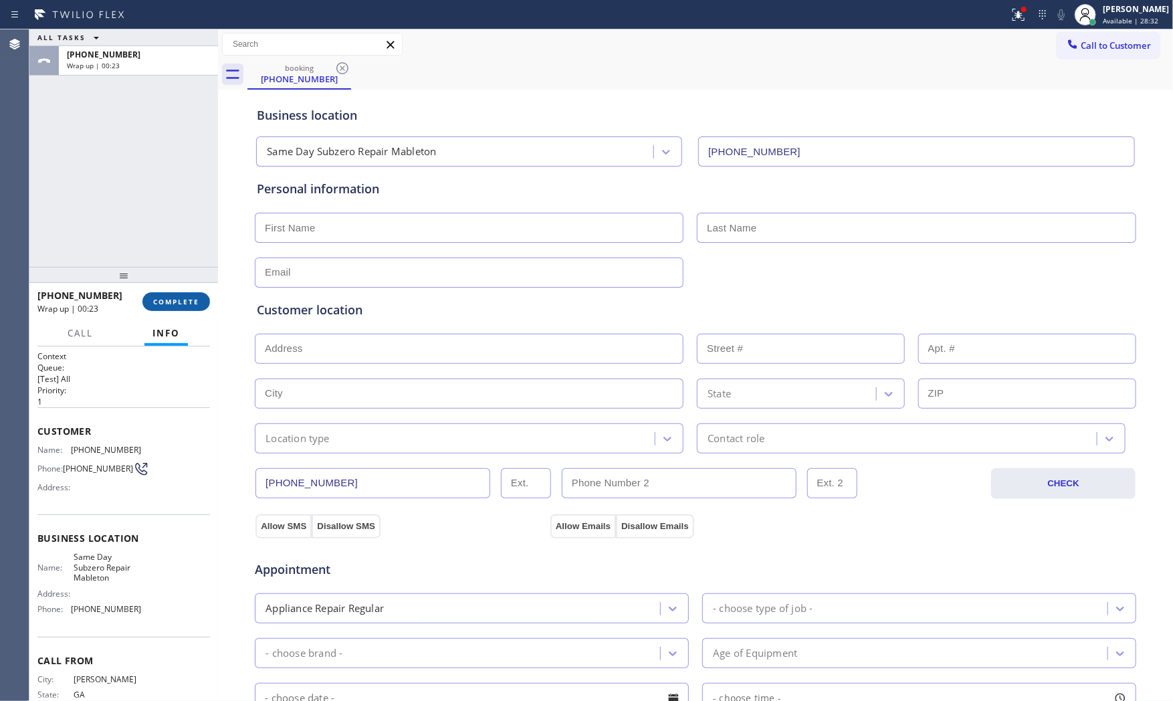
click at [149, 298] on button "COMPLETE" at bounding box center [176, 301] width 68 height 19
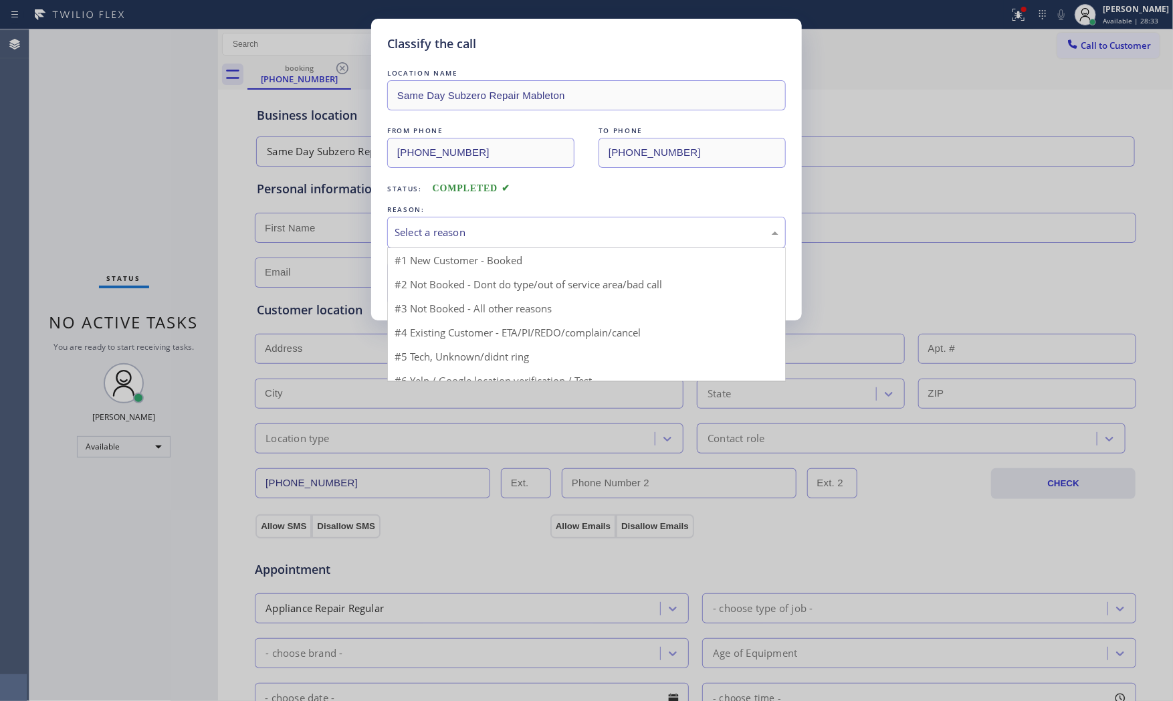
click at [464, 233] on div "Select a reason" at bounding box center [587, 232] width 384 height 15
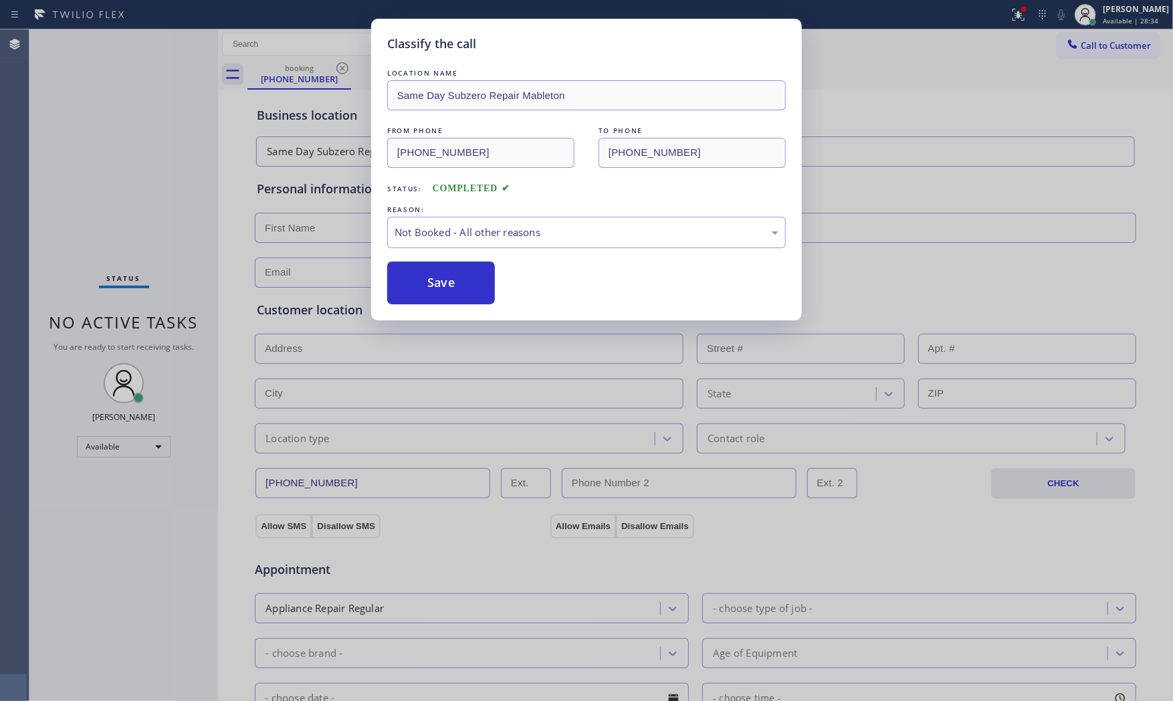
click at [426, 281] on button "Save" at bounding box center [441, 283] width 108 height 43
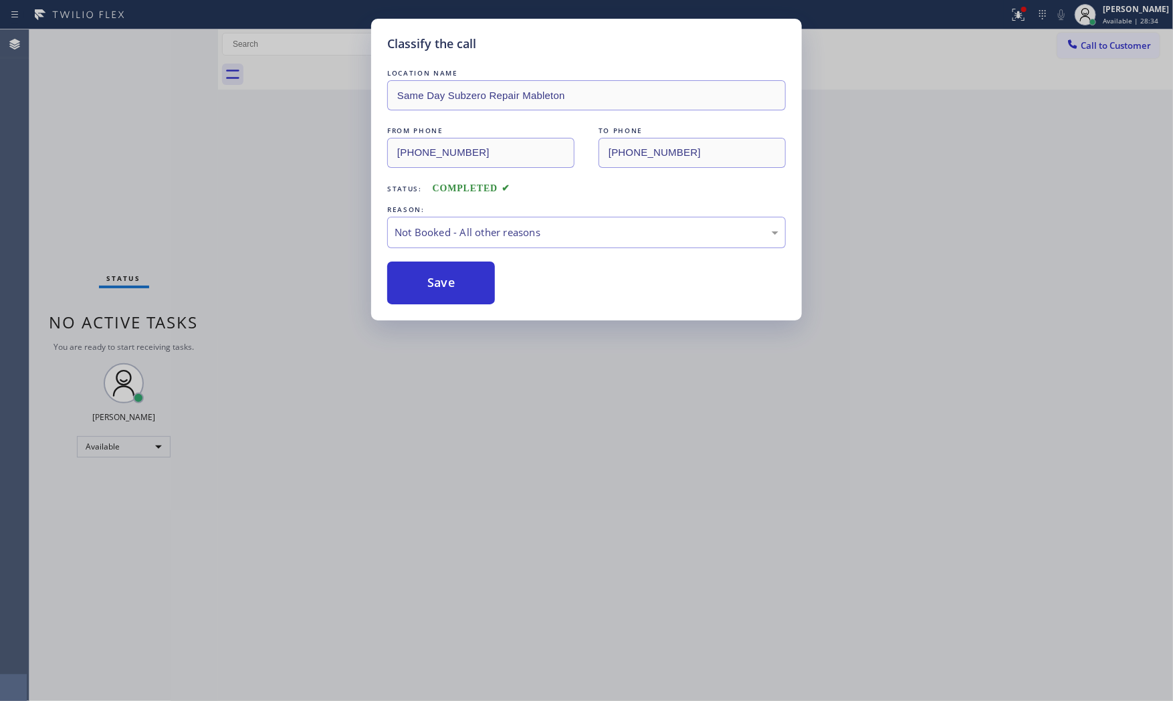
click at [426, 281] on button "Save" at bounding box center [441, 283] width 108 height 43
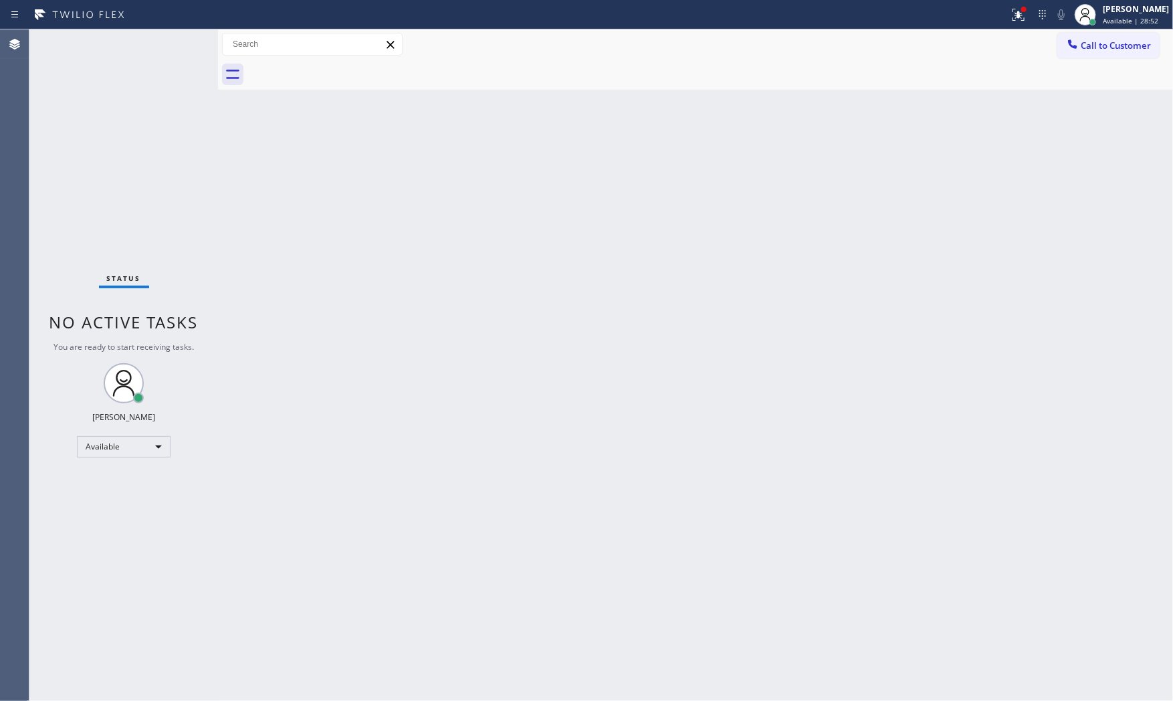
click at [179, 37] on div "Status No active tasks You are ready to start receiving tasks. [PERSON_NAME] Av…" at bounding box center [123, 364] width 189 height 671
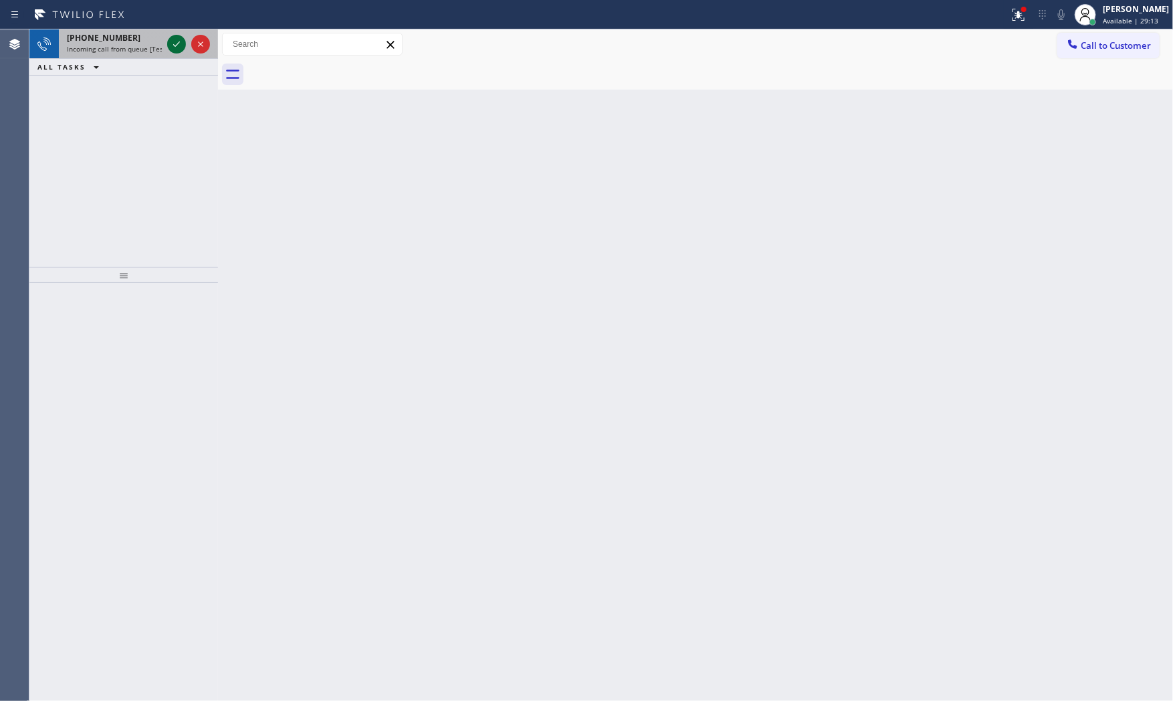
click at [179, 37] on icon at bounding box center [177, 44] width 16 height 16
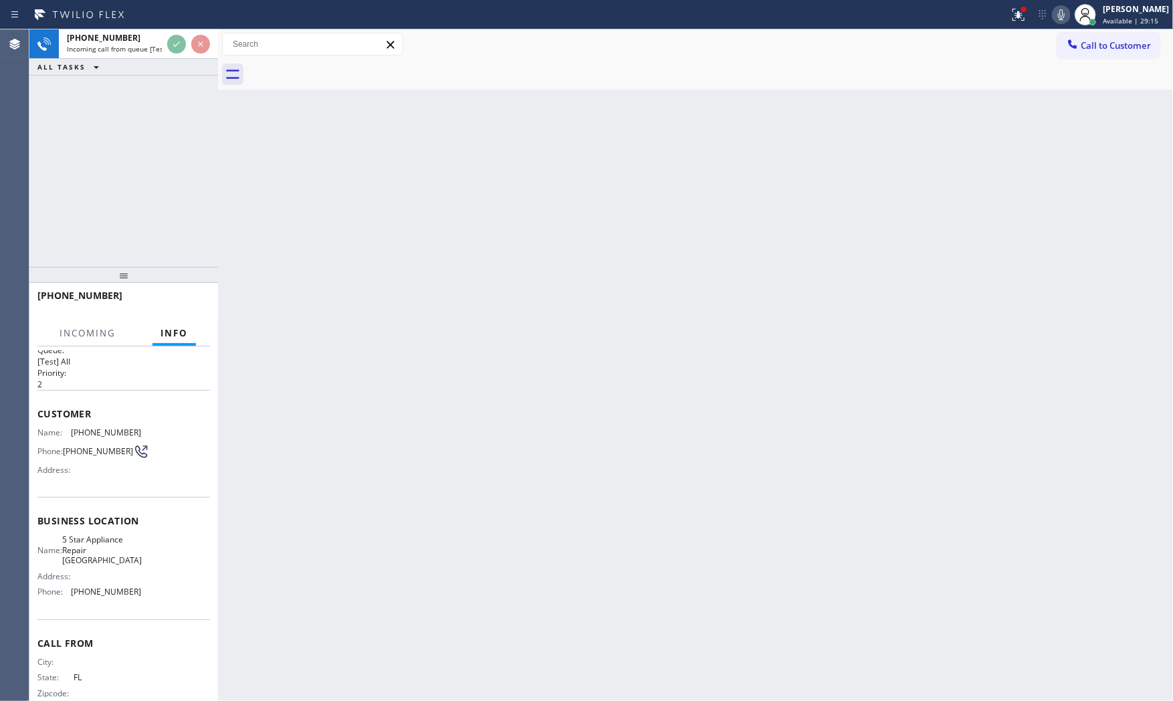
scroll to position [43, 0]
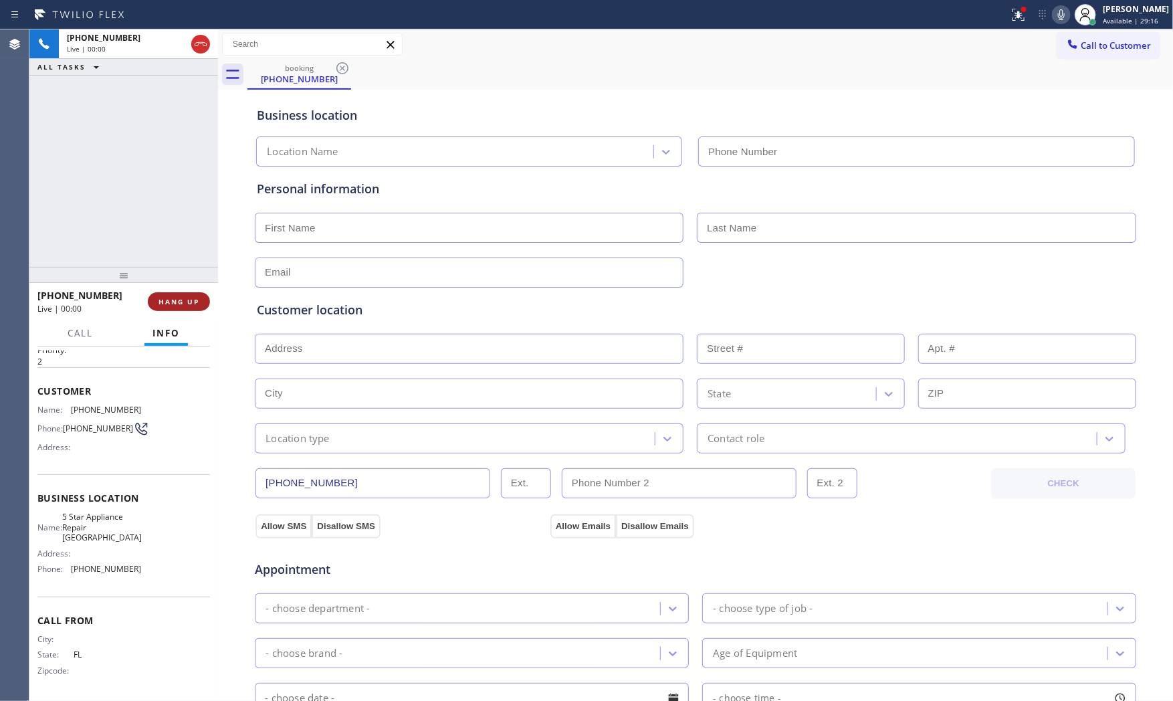
type input "(813) 733-8363"
click at [185, 295] on button "HANG UP" at bounding box center [179, 301] width 62 height 19
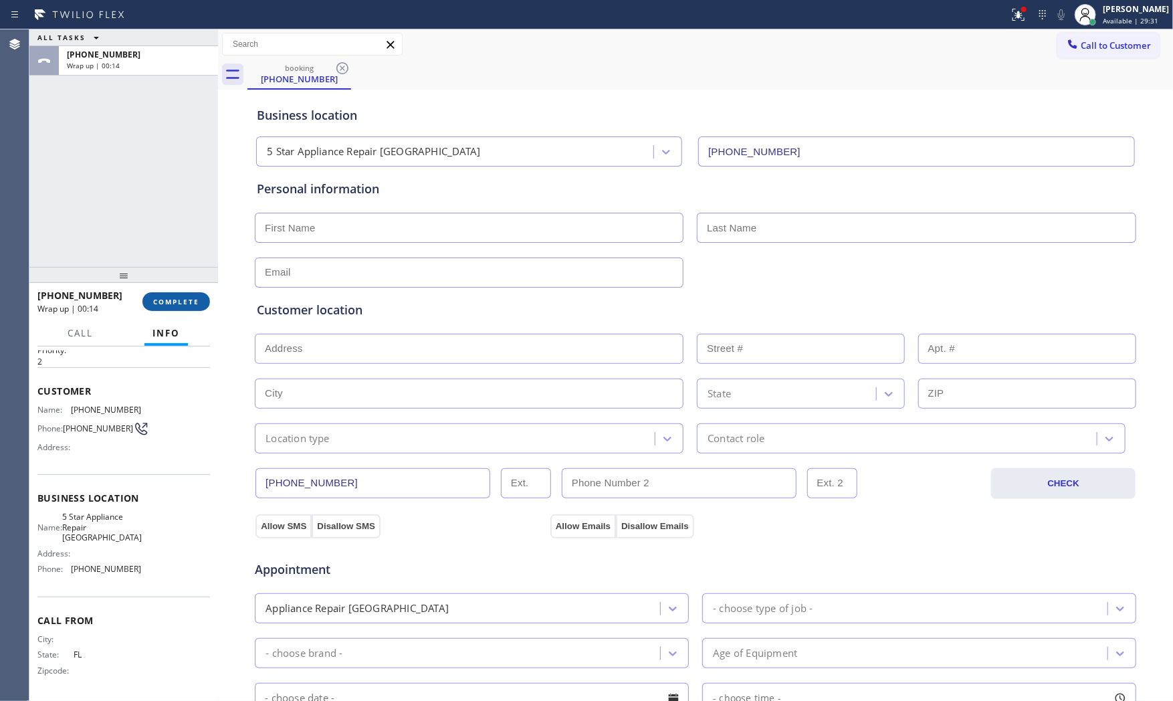
click at [185, 295] on button "COMPLETE" at bounding box center [176, 301] width 68 height 19
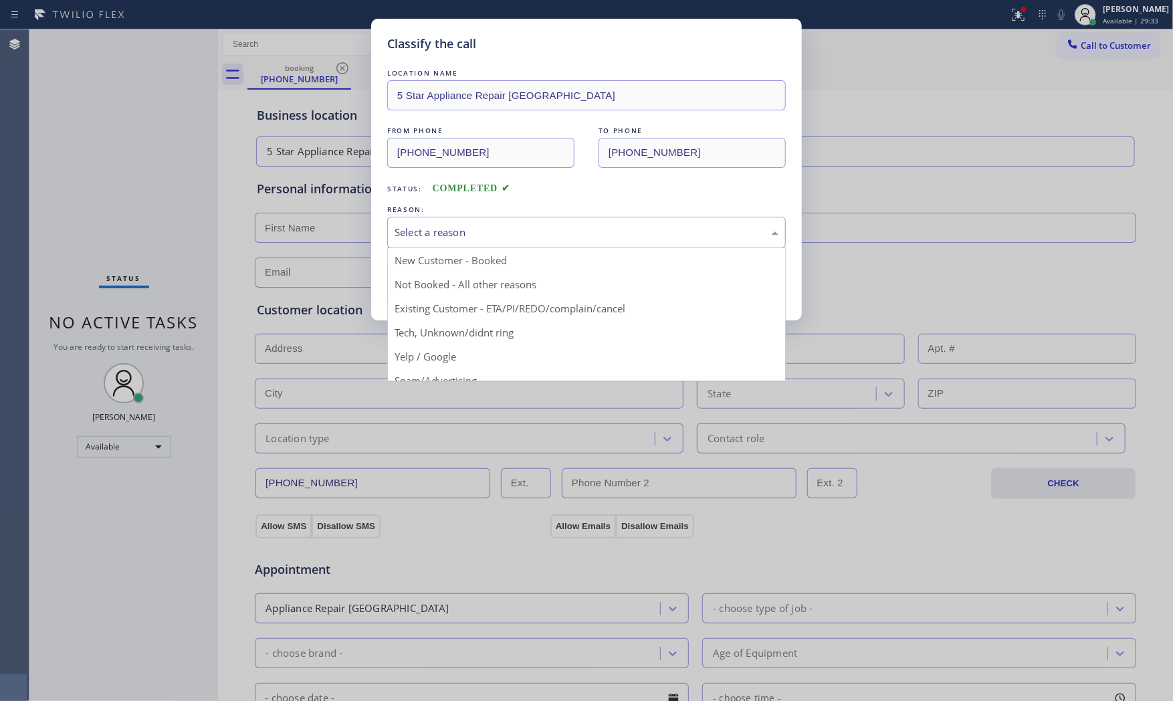
click at [422, 233] on div "Select a reason" at bounding box center [587, 232] width 384 height 15
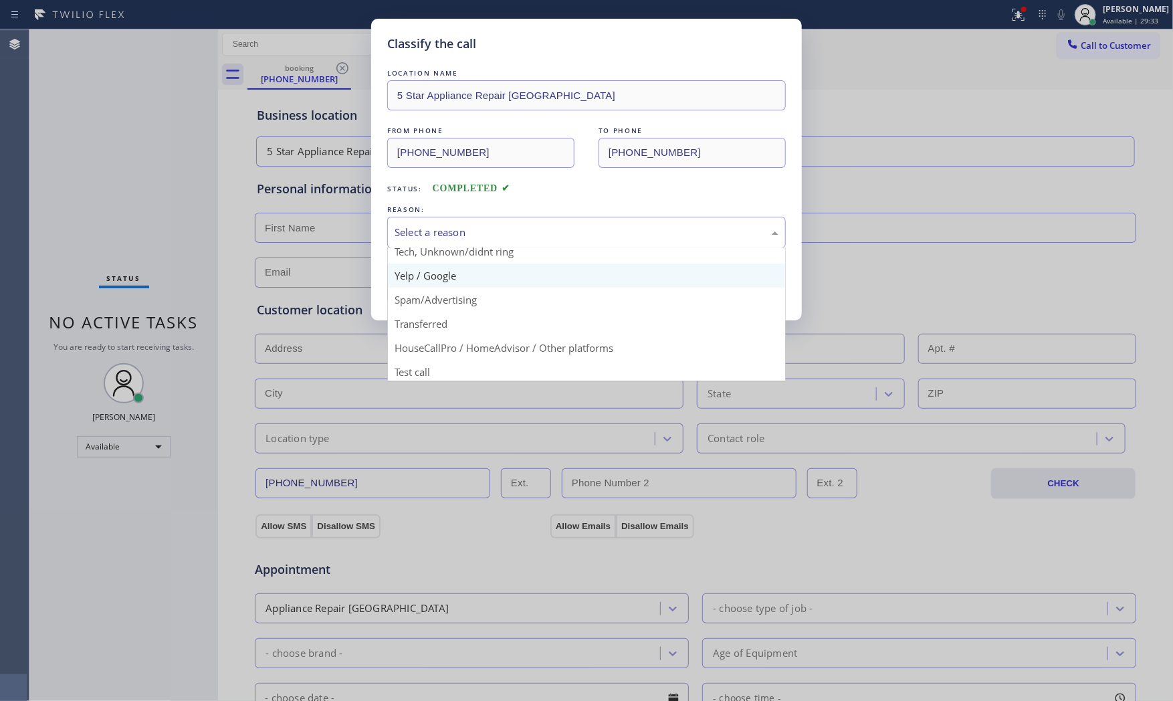
scroll to position [84, 0]
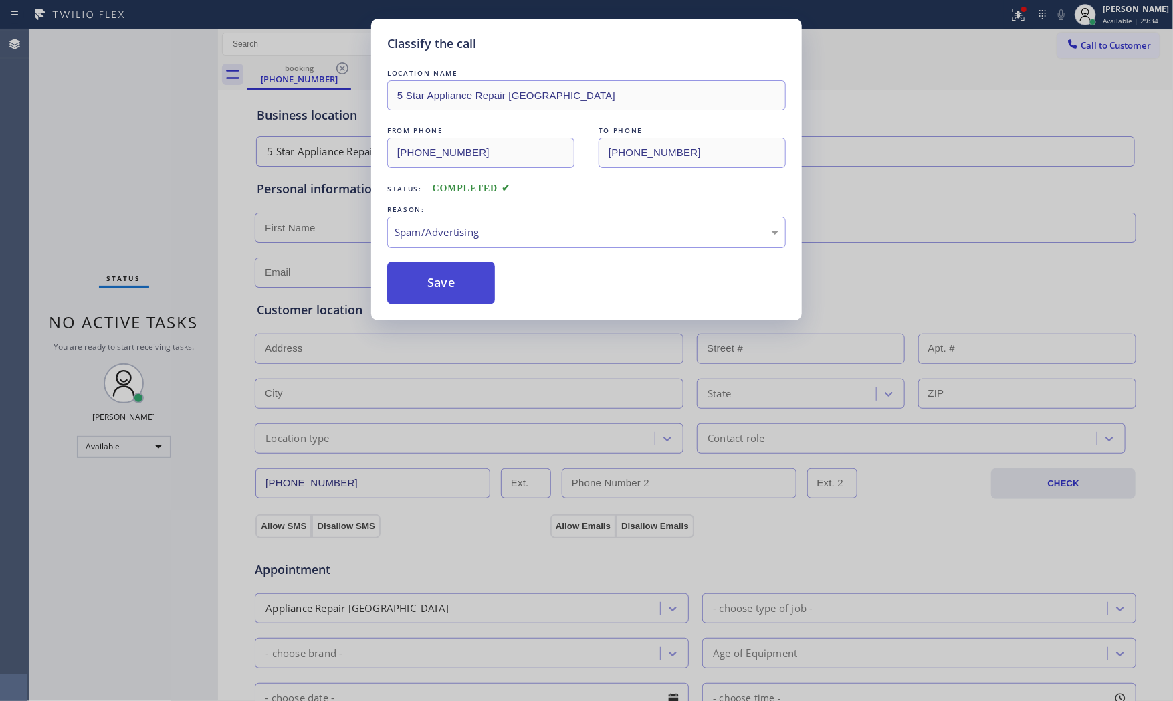
click at [435, 284] on button "Save" at bounding box center [441, 283] width 108 height 43
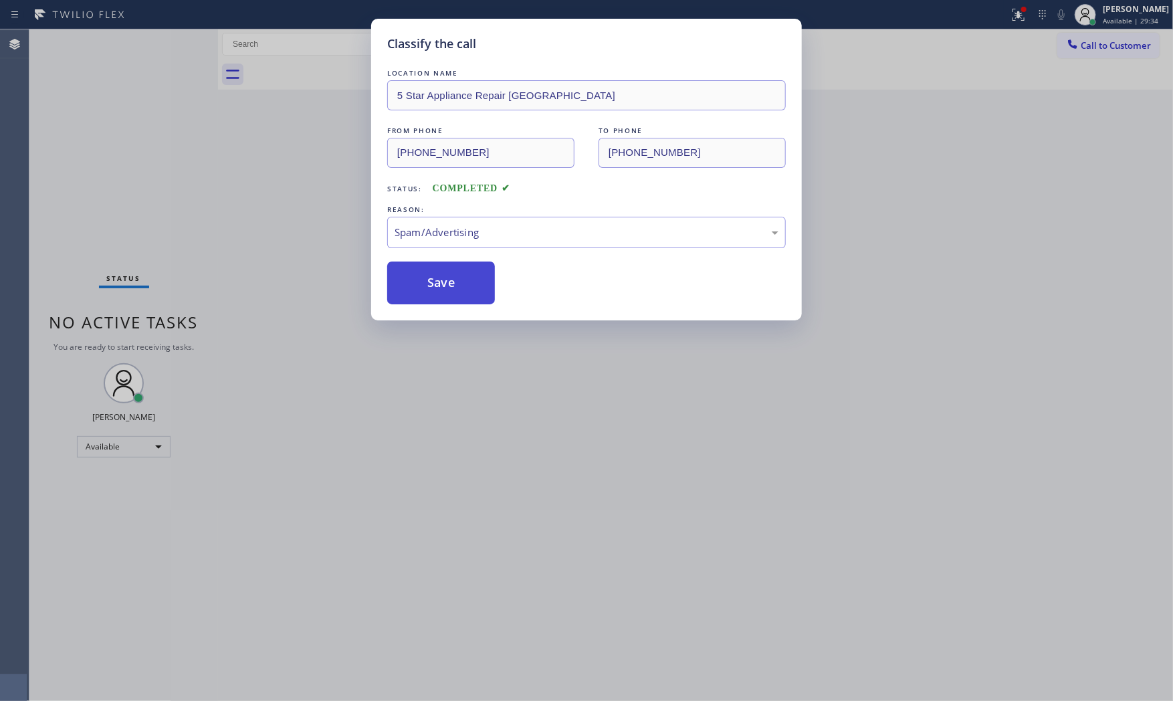
click at [435, 284] on button "Save" at bounding box center [441, 283] width 108 height 43
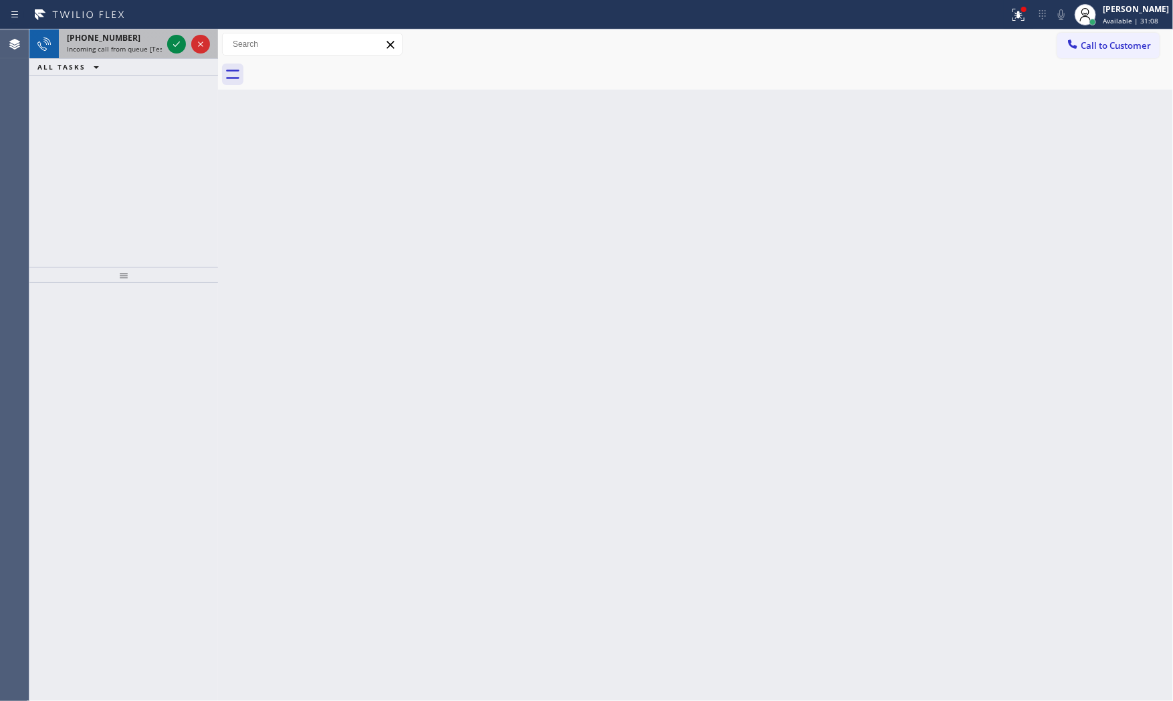
click at [162, 44] on div "+18564633984 Incoming call from queue [Test] All" at bounding box center [112, 43] width 106 height 29
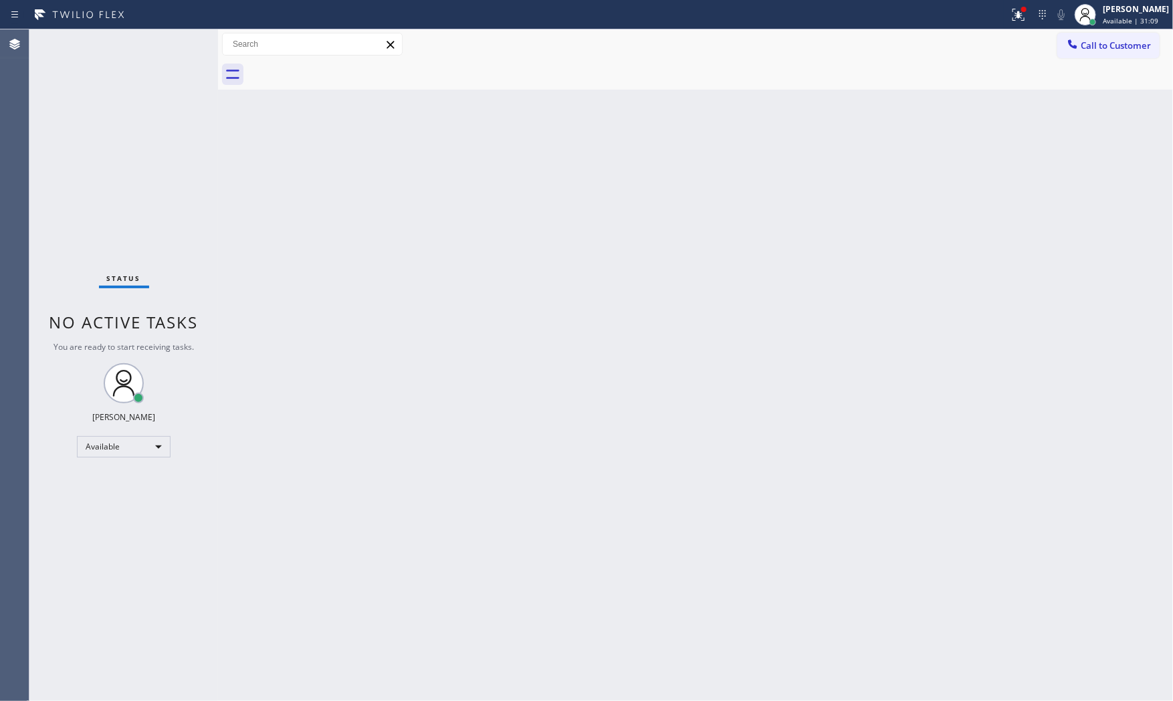
click at [170, 43] on div "Status No active tasks You are ready to start receiving tasks. [PERSON_NAME] Av…" at bounding box center [123, 364] width 189 height 671
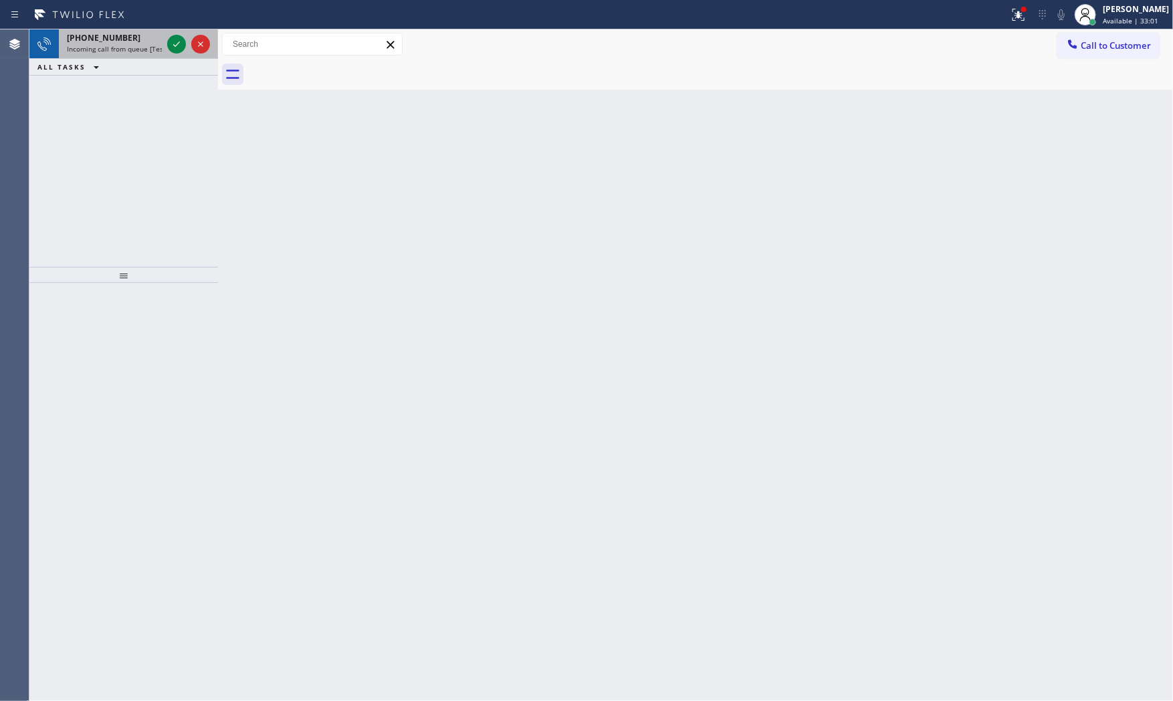
click at [155, 45] on span "Incoming call from queue [Test] All" at bounding box center [122, 48] width 111 height 9
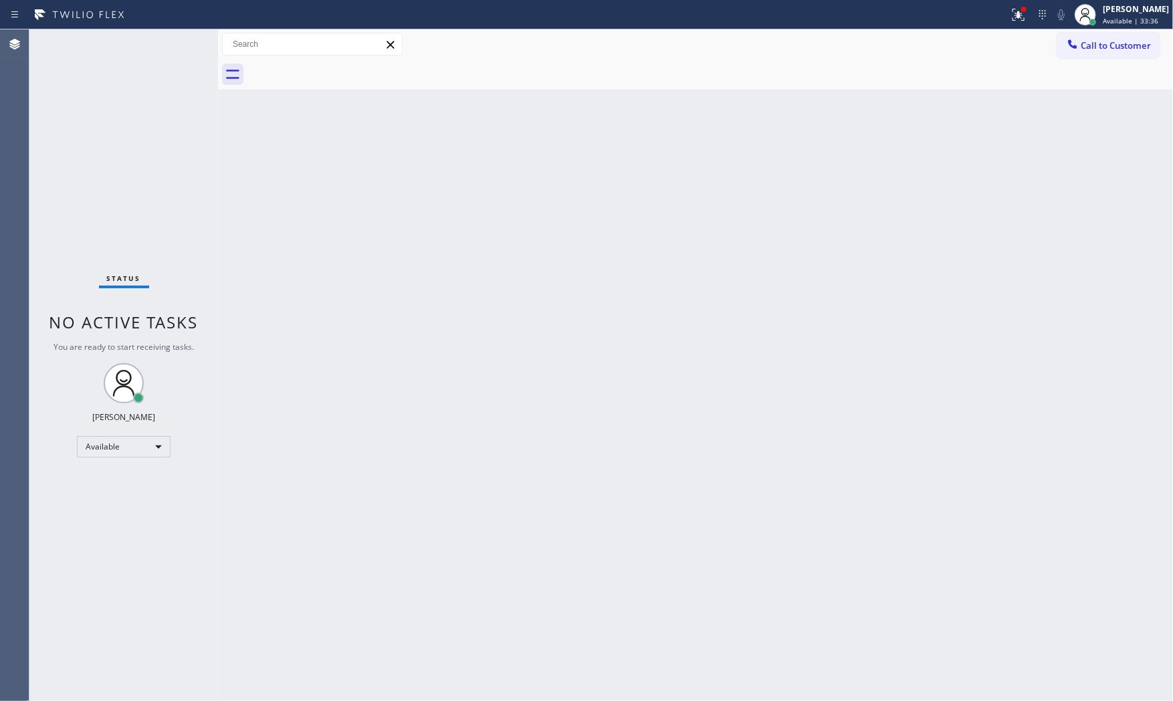
click at [188, 39] on div "Status No active tasks You are ready to start receiving tasks. [PERSON_NAME] Av…" at bounding box center [123, 364] width 189 height 671
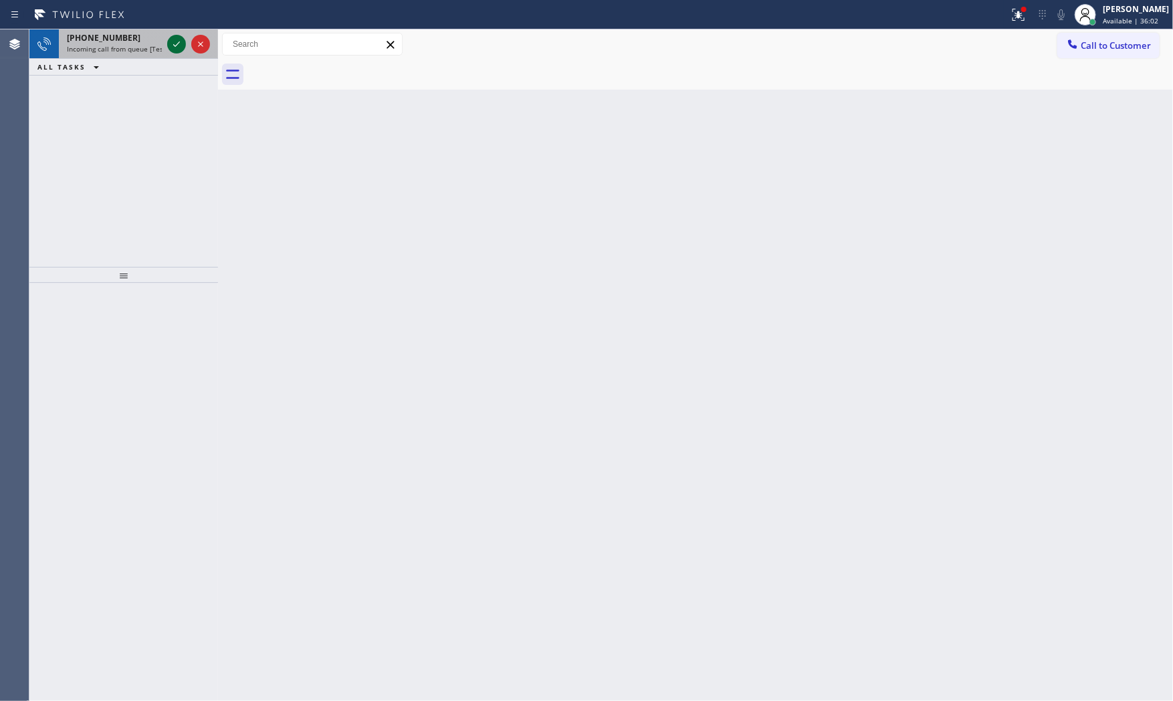
click at [173, 45] on icon at bounding box center [177, 44] width 16 height 16
click at [172, 41] on icon at bounding box center [177, 44] width 16 height 16
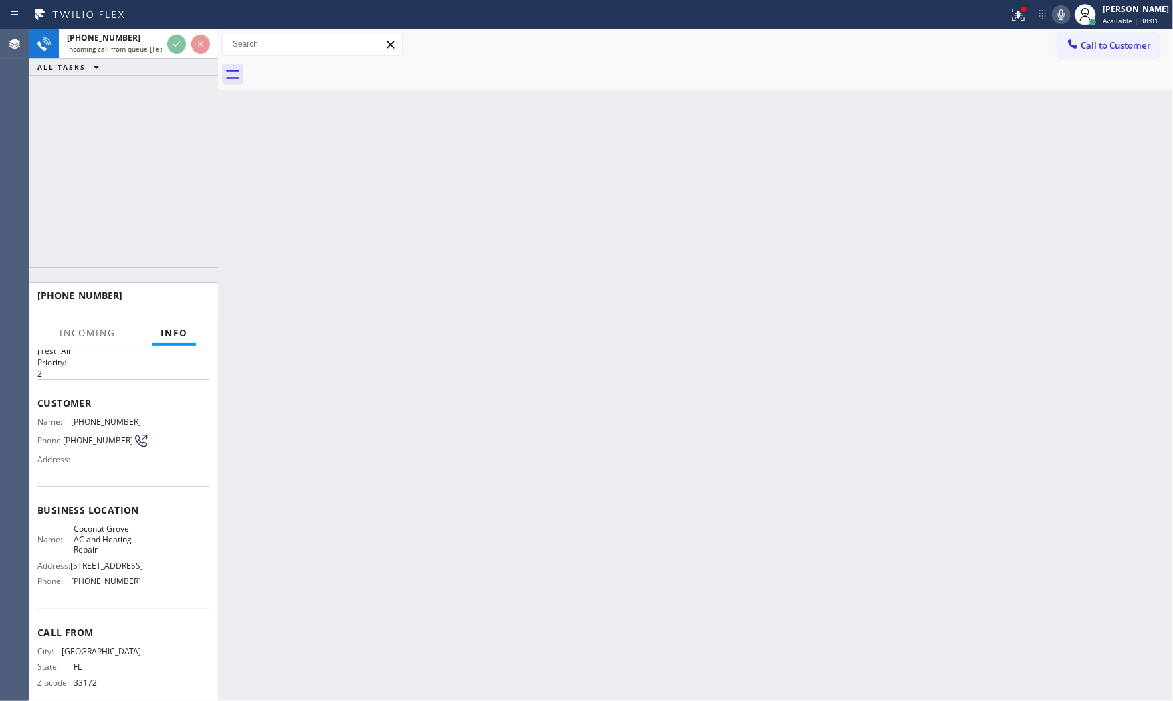
scroll to position [54, 0]
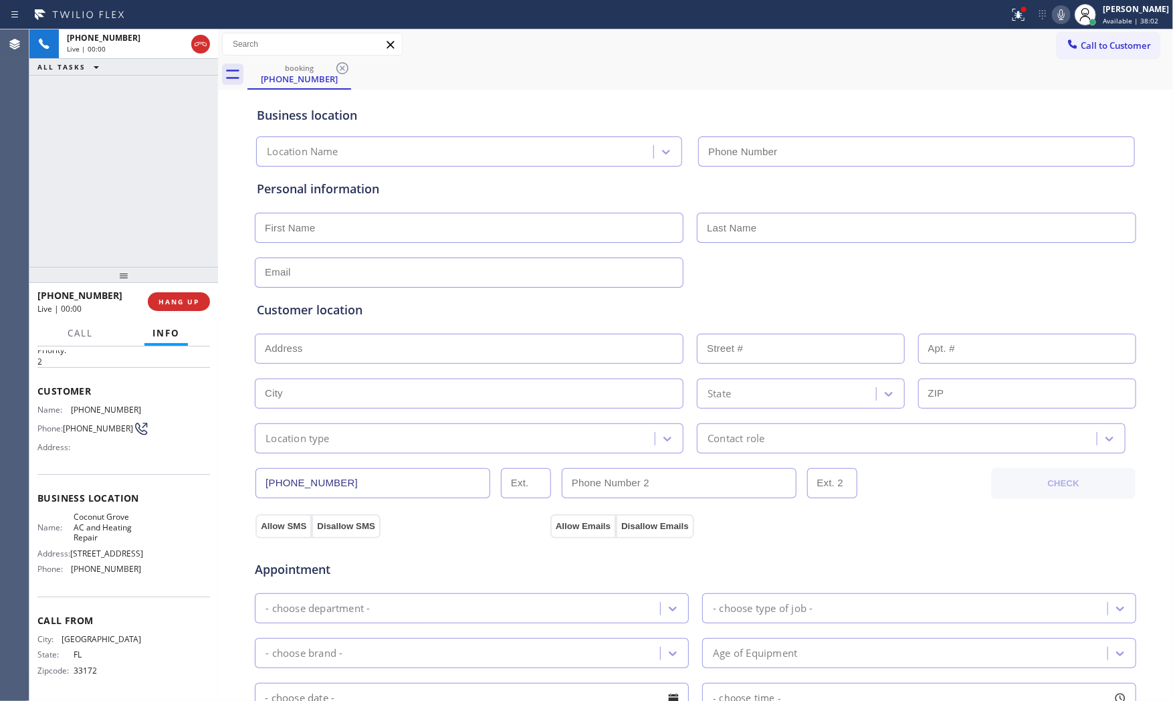
type input "(305) 600-5470"
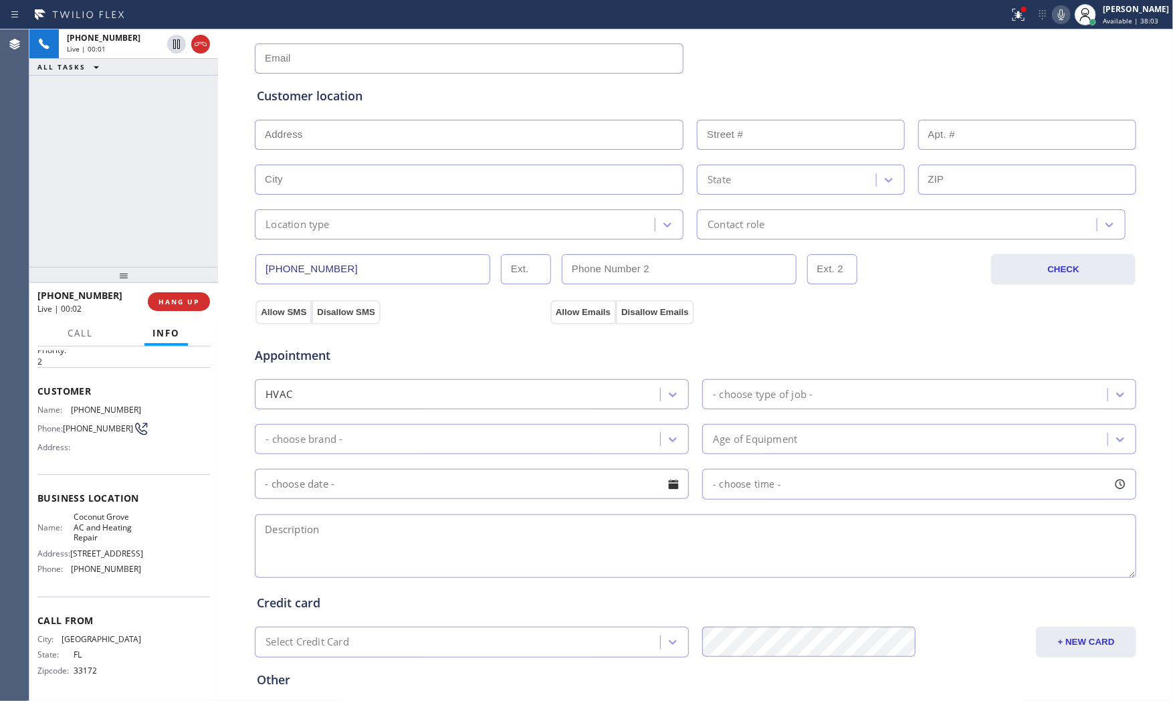
scroll to position [223, 0]
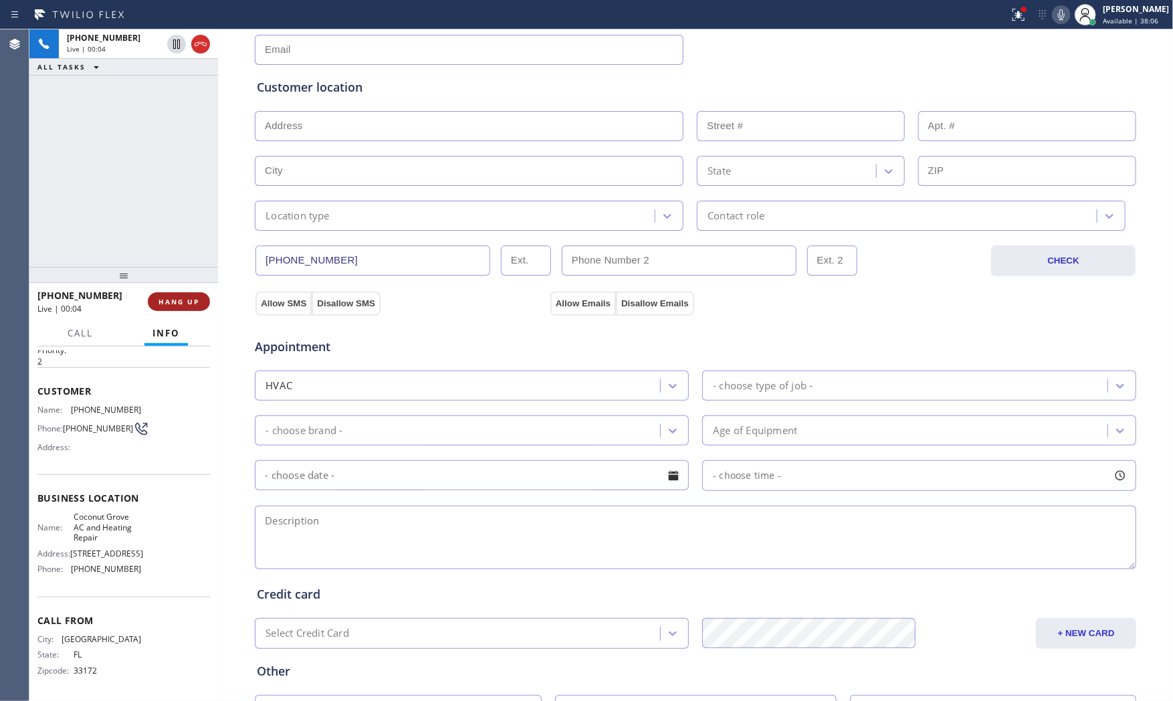
click at [191, 304] on span "HANG UP" at bounding box center [179, 301] width 41 height 9
drag, startPoint x: 192, startPoint y: 304, endPoint x: 218, endPoint y: 310, distance: 26.8
click at [196, 306] on span "COMPLETE" at bounding box center [176, 301] width 46 height 9
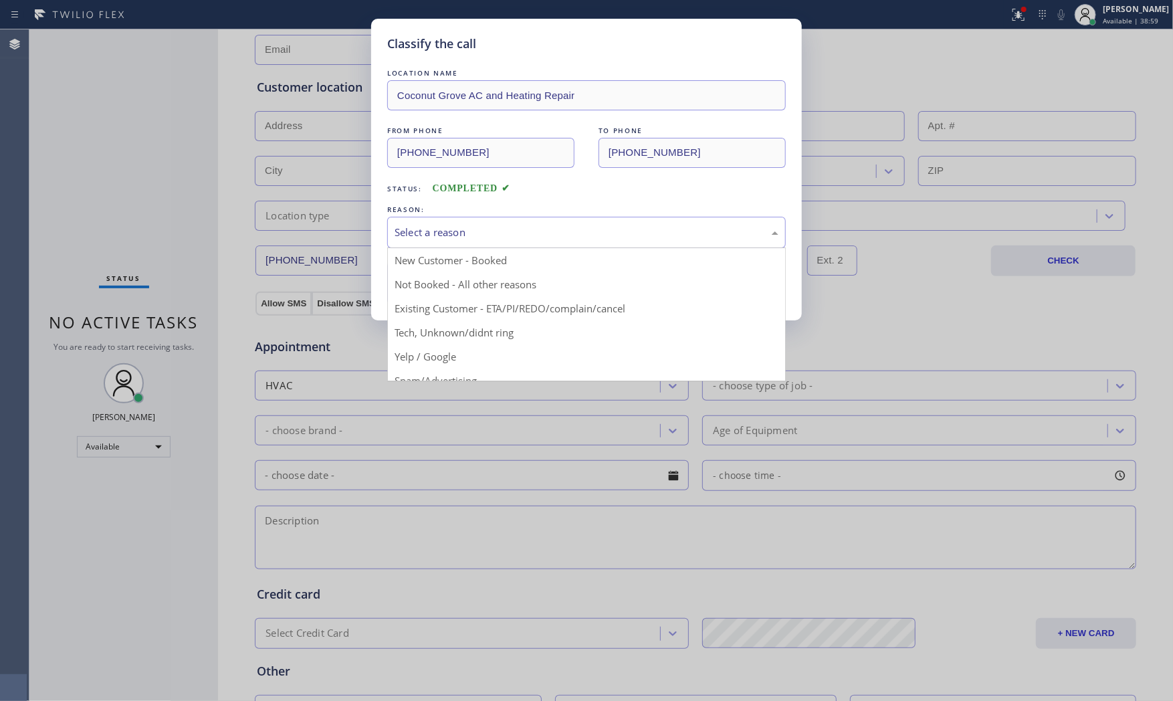
drag, startPoint x: 409, startPoint y: 243, endPoint x: 426, endPoint y: 286, distance: 46.8
click at [409, 243] on div "Select a reason" at bounding box center [586, 232] width 399 height 31
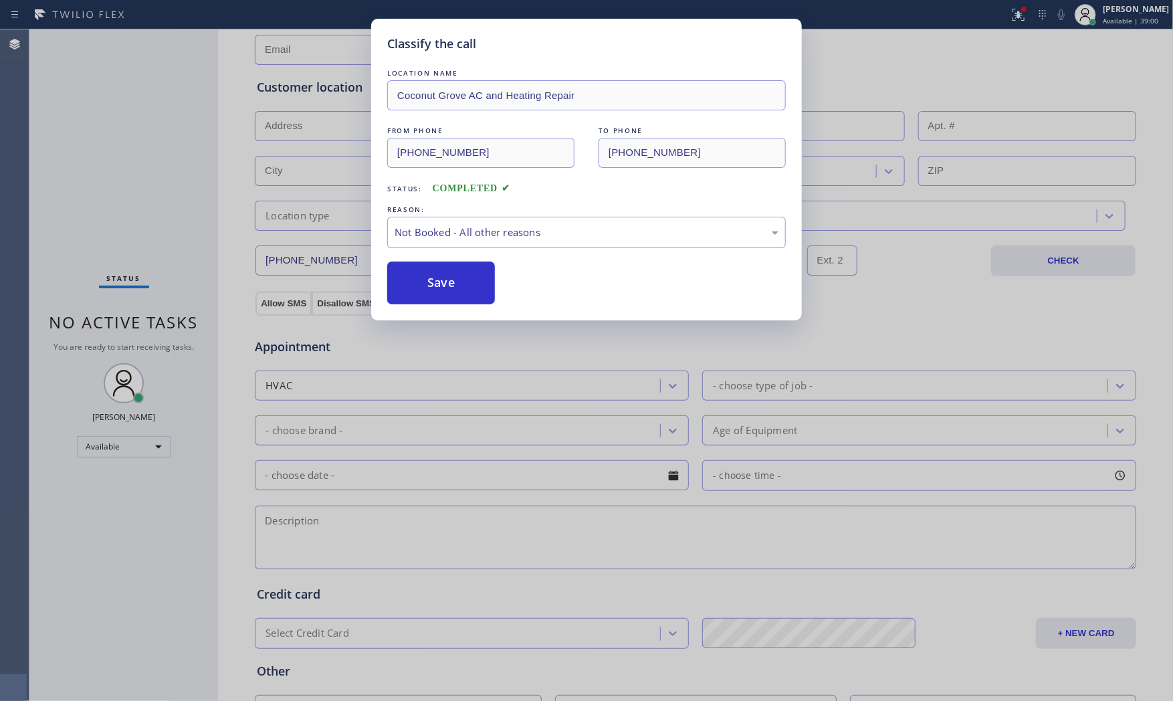
click at [427, 286] on button "Save" at bounding box center [441, 283] width 108 height 43
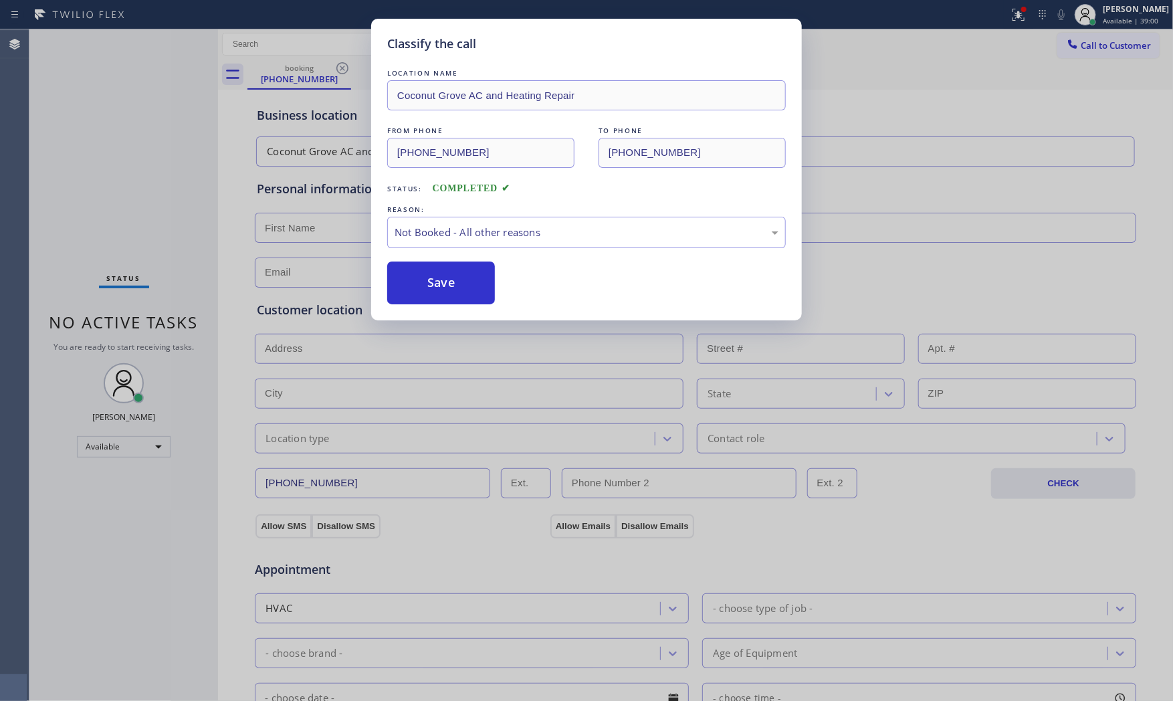
click at [427, 286] on button "Save" at bounding box center [441, 283] width 108 height 43
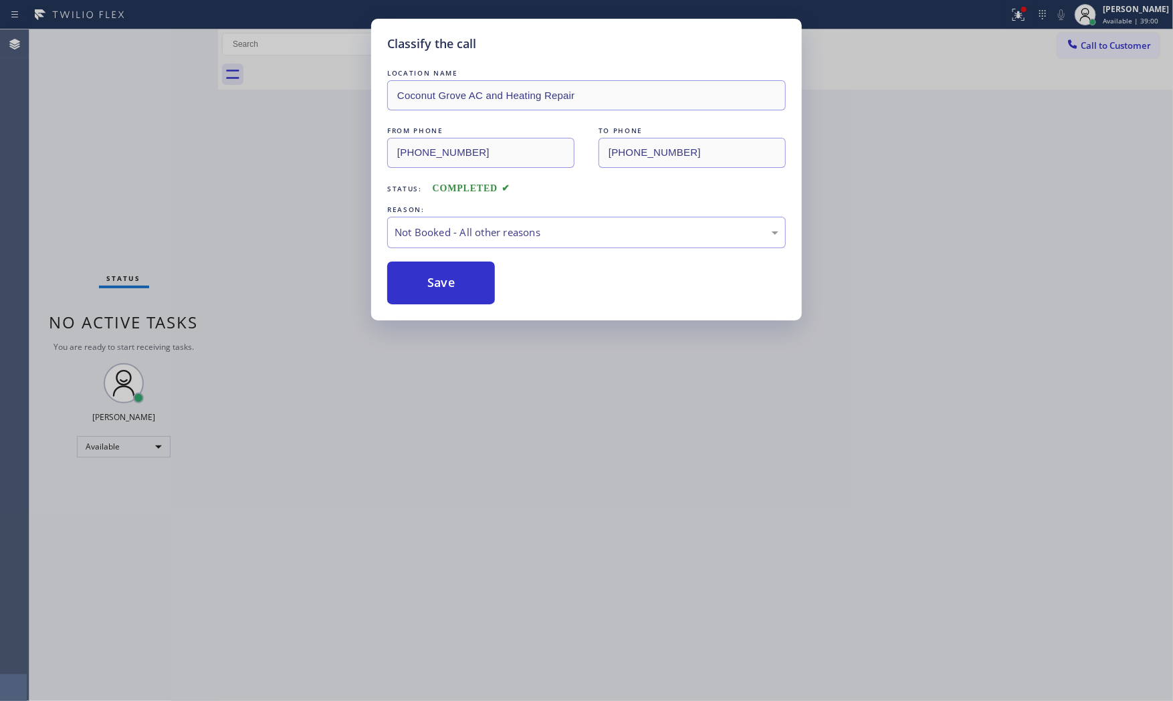
click at [427, 286] on button "Save" at bounding box center [441, 283] width 108 height 43
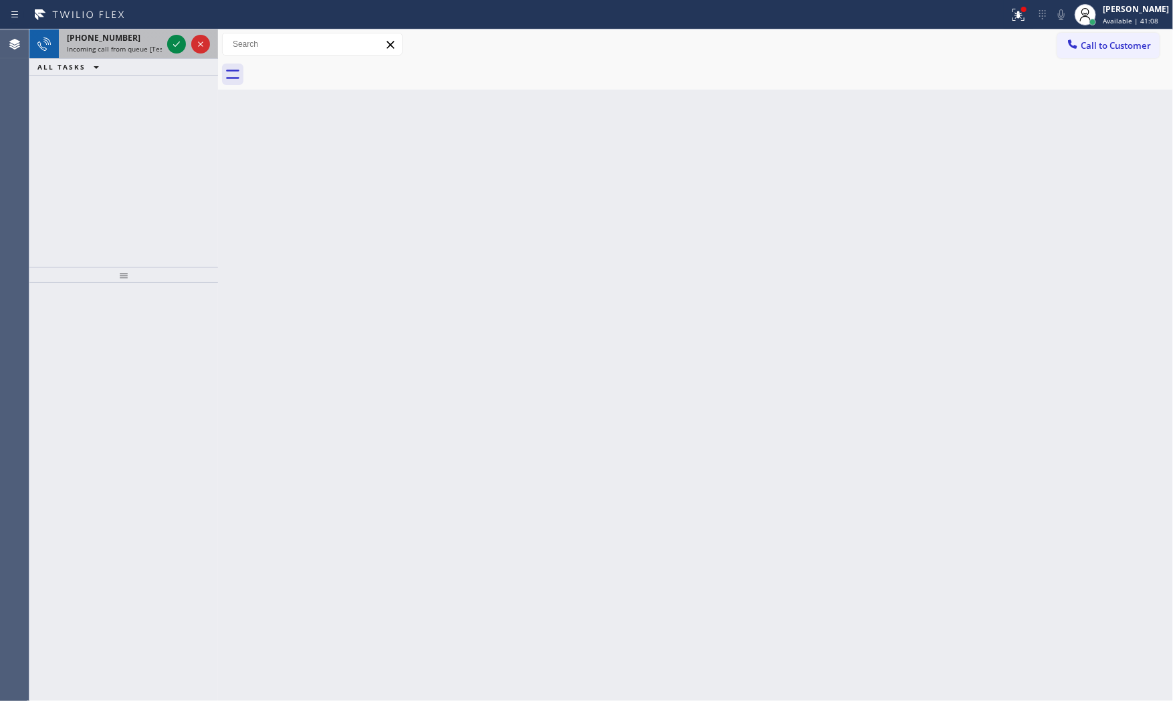
click at [98, 32] on span "+19737995338" at bounding box center [104, 37] width 74 height 11
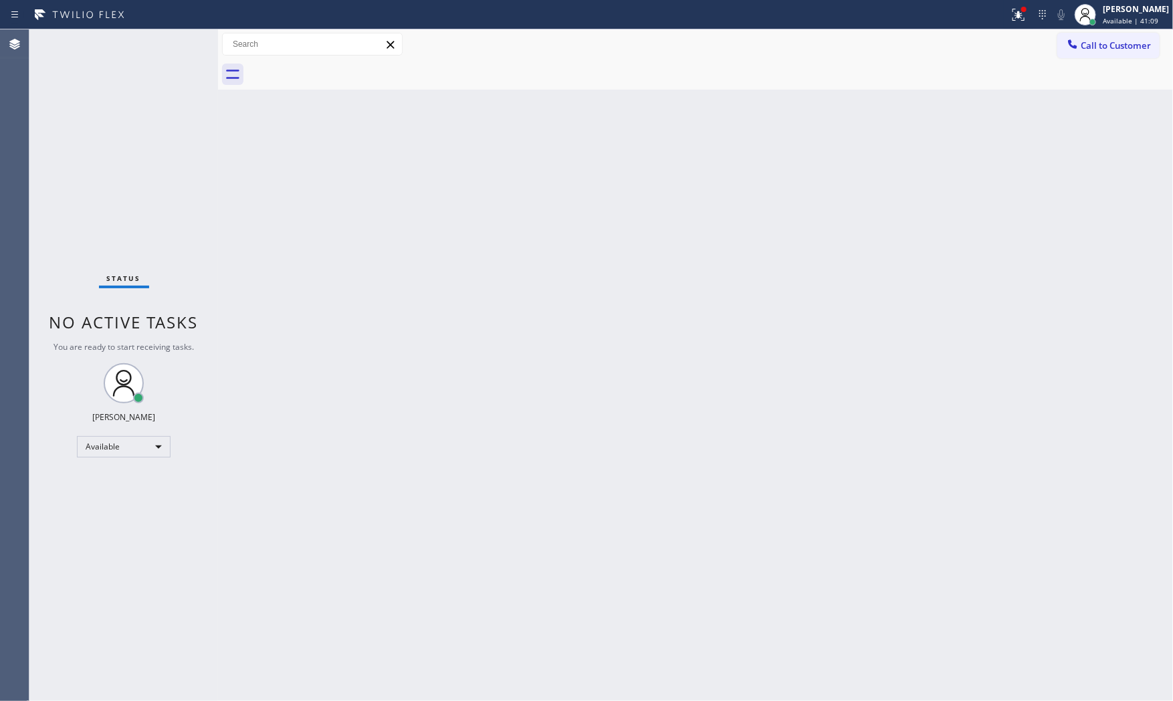
click at [152, 38] on div "Status No active tasks You are ready to start receiving tasks. [PERSON_NAME] Av…" at bounding box center [123, 364] width 189 height 671
click at [136, 43] on div "Status No active tasks You are ready to start receiving tasks. [PERSON_NAME] Av…" at bounding box center [123, 364] width 189 height 671
click at [182, 43] on div "Status No active tasks You are ready to start receiving tasks. [PERSON_NAME] Av…" at bounding box center [123, 364] width 189 height 671
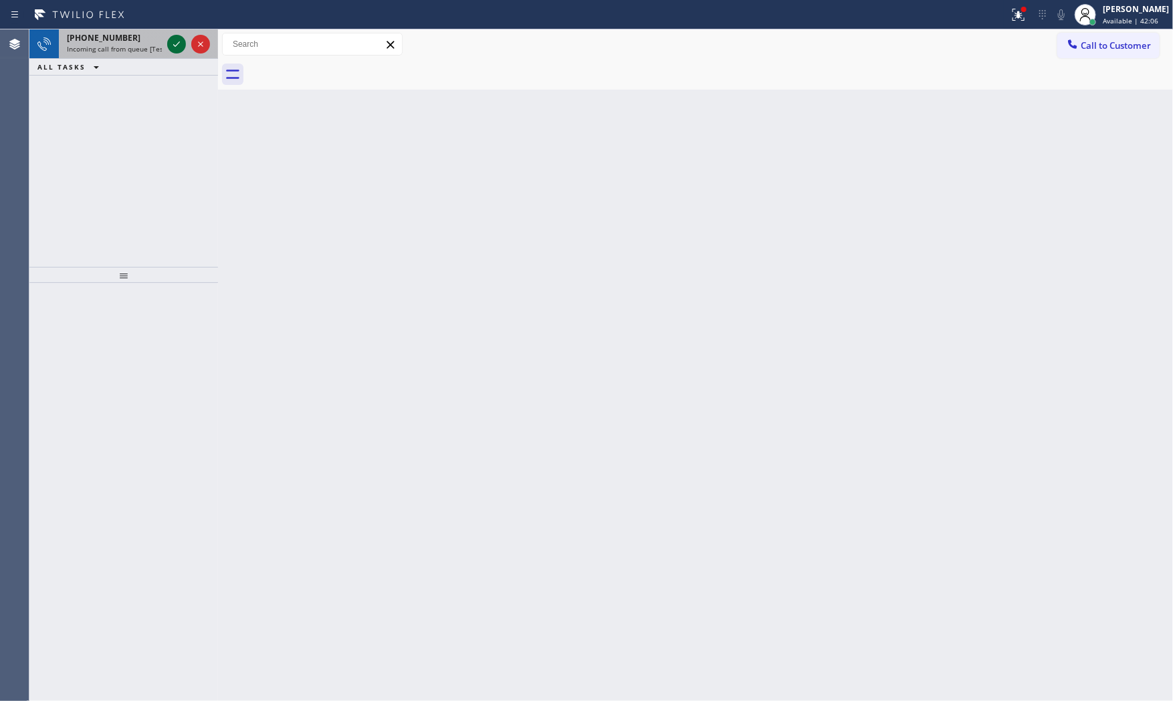
click at [176, 49] on icon at bounding box center [177, 44] width 16 height 16
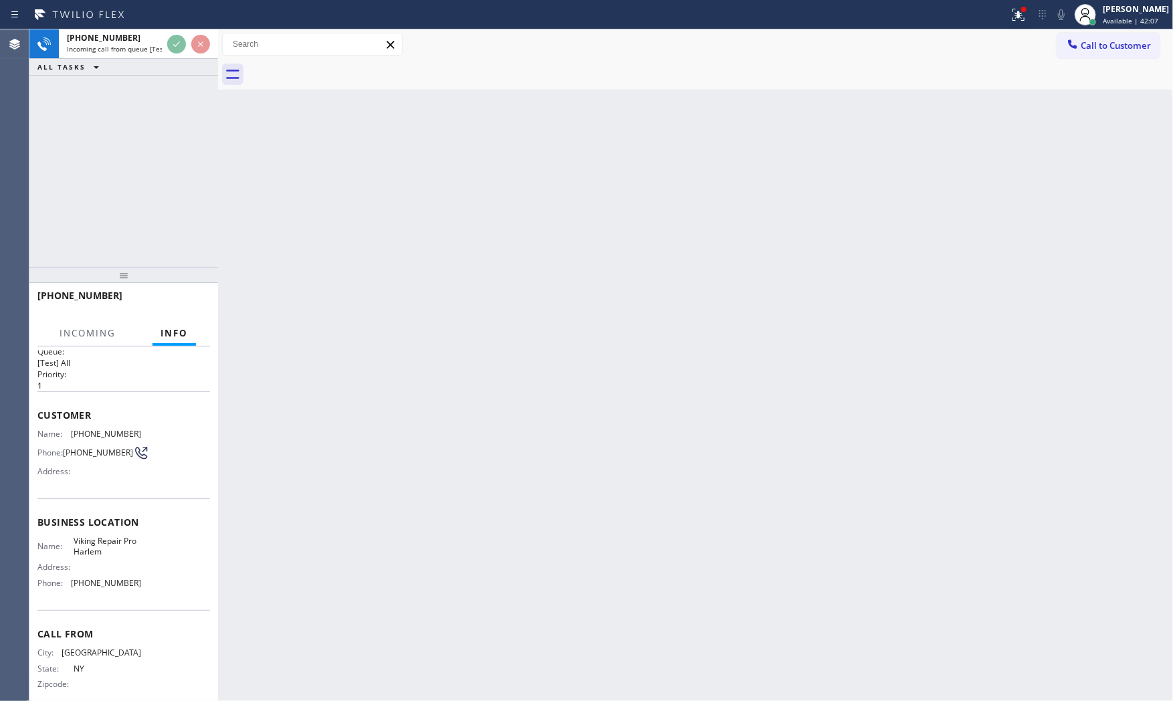
scroll to position [32, 0]
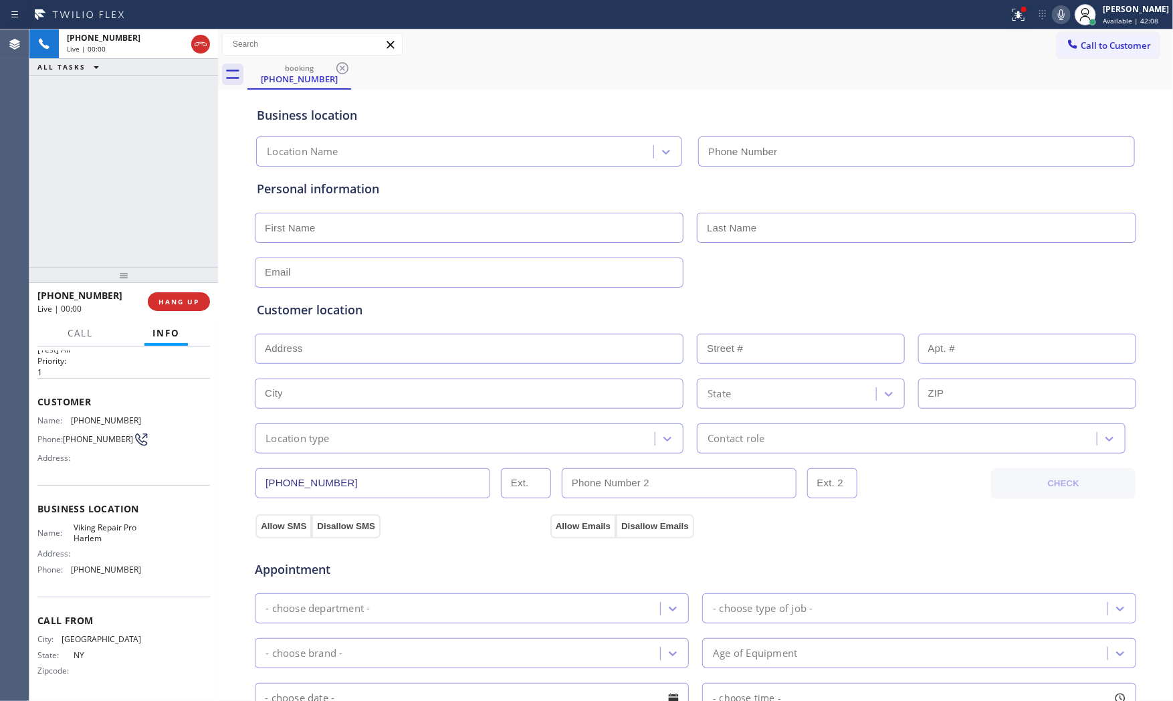
type input "(929) 410-5508"
click at [186, 304] on span "HANG UP" at bounding box center [179, 301] width 41 height 9
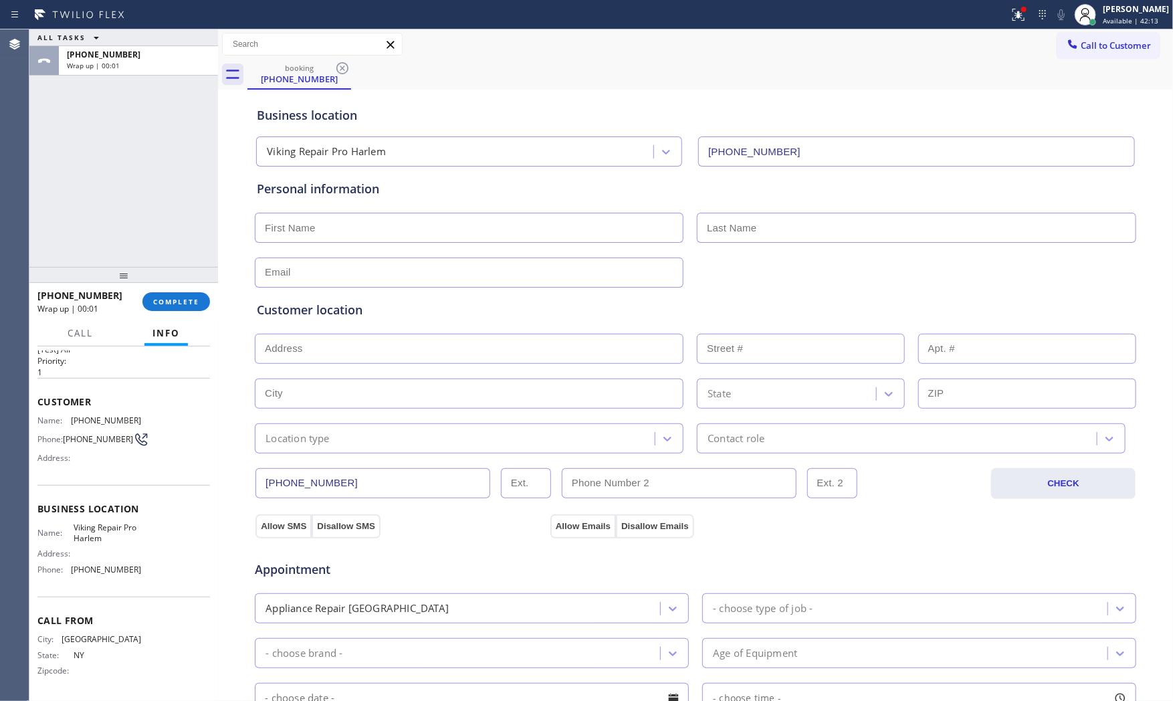
click at [203, 290] on div "+13322648239 Wrap up | 00:01 COMPLETE" at bounding box center [123, 301] width 173 height 35
click at [198, 292] on button "COMPLETE" at bounding box center [176, 301] width 68 height 19
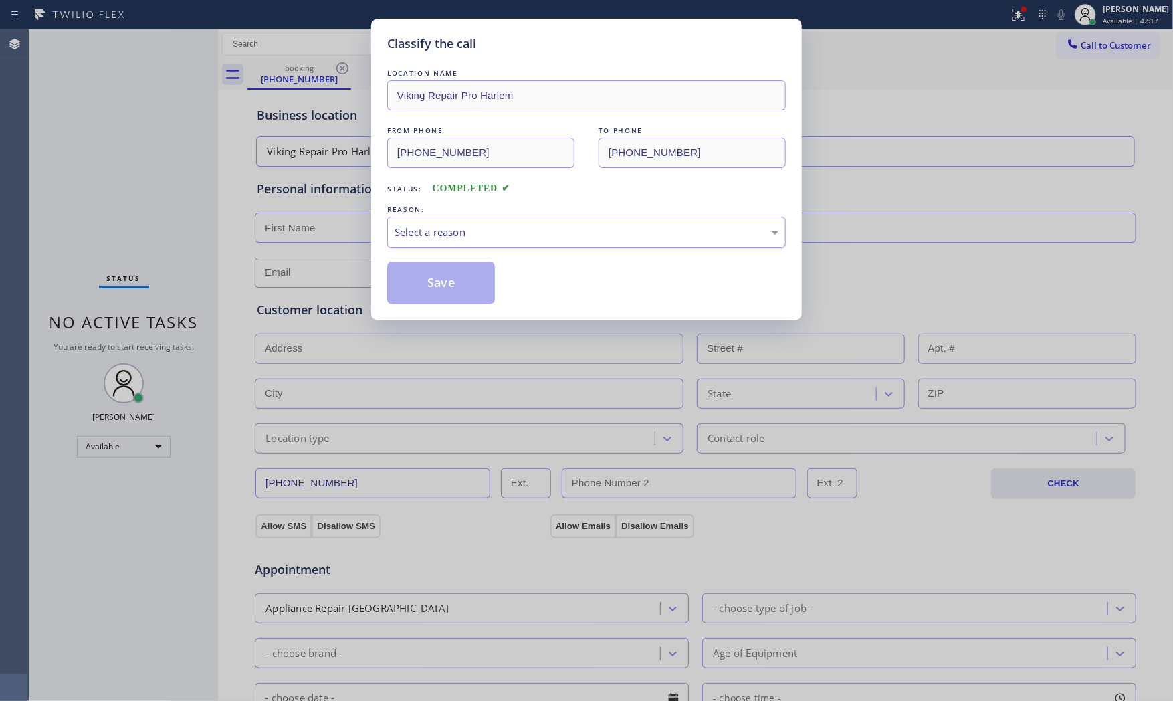
click at [444, 244] on div "Select a reason" at bounding box center [586, 232] width 399 height 31
click at [438, 281] on button "Save" at bounding box center [441, 283] width 108 height 43
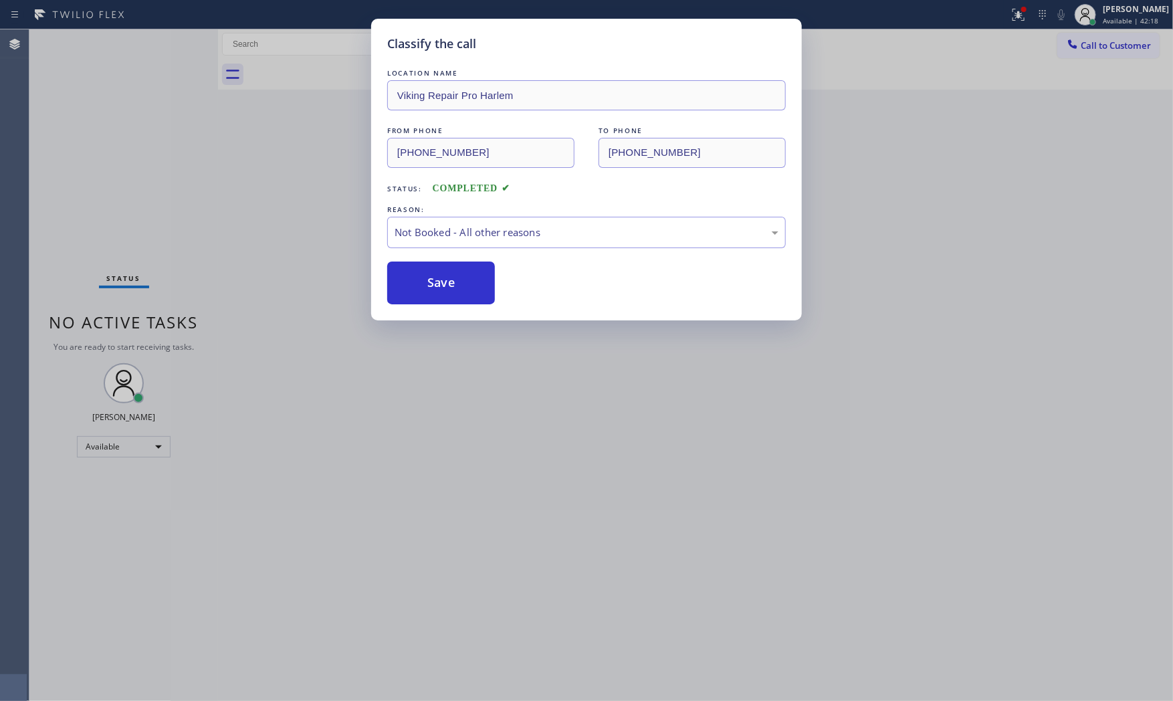
click at [438, 281] on button "Save" at bounding box center [441, 283] width 108 height 43
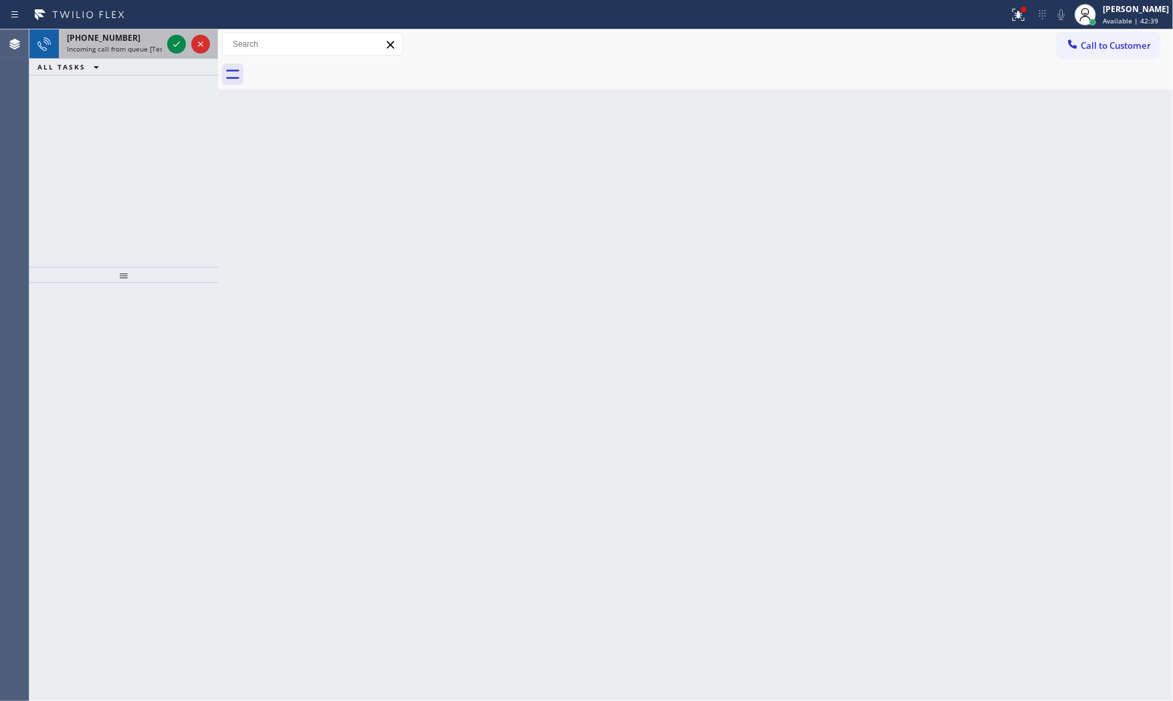
click at [142, 47] on span "Incoming call from queue [Test] All" at bounding box center [122, 48] width 111 height 9
click at [138, 44] on span "Incoming call from queue [Test] All" at bounding box center [122, 48] width 111 height 9
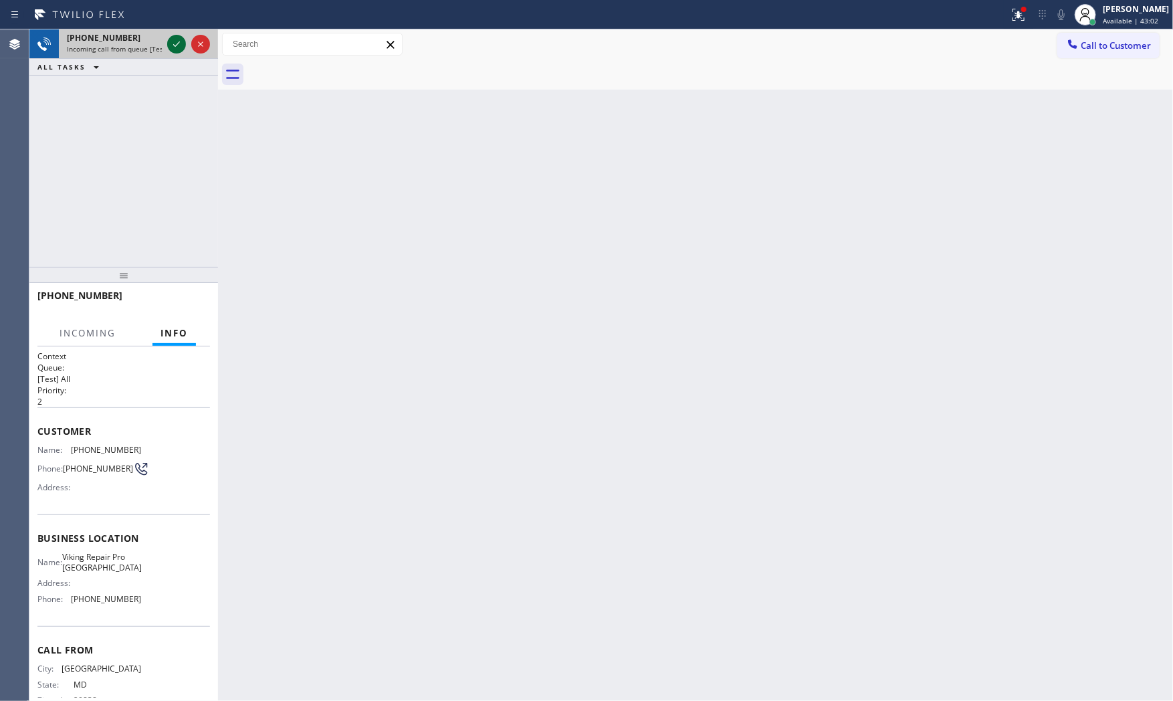
click at [171, 43] on icon at bounding box center [177, 44] width 16 height 16
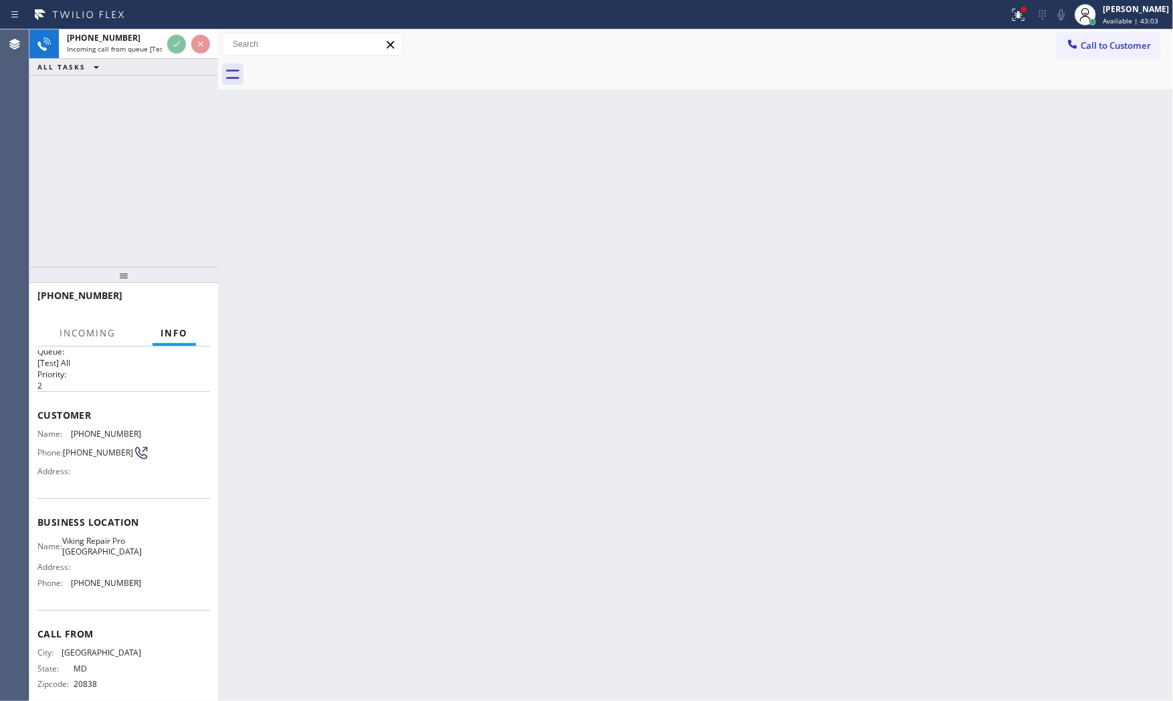
scroll to position [32, 0]
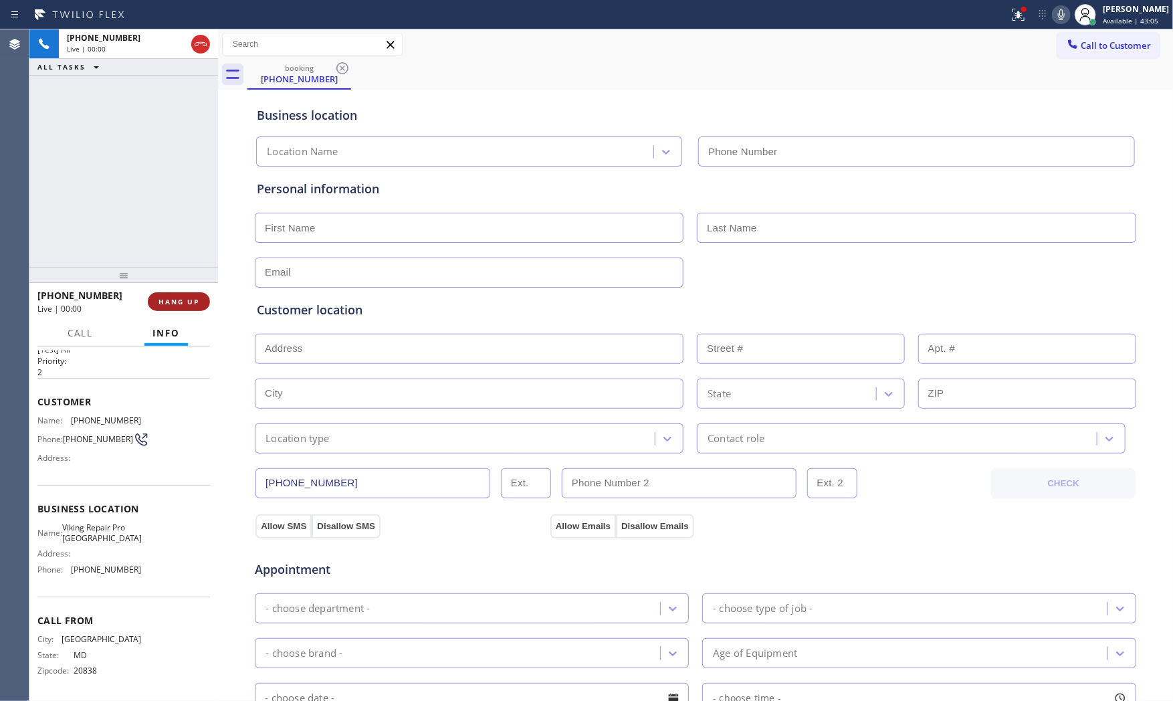
type input "(301) 591-6882"
click at [189, 304] on span "HANG UP" at bounding box center [179, 301] width 41 height 9
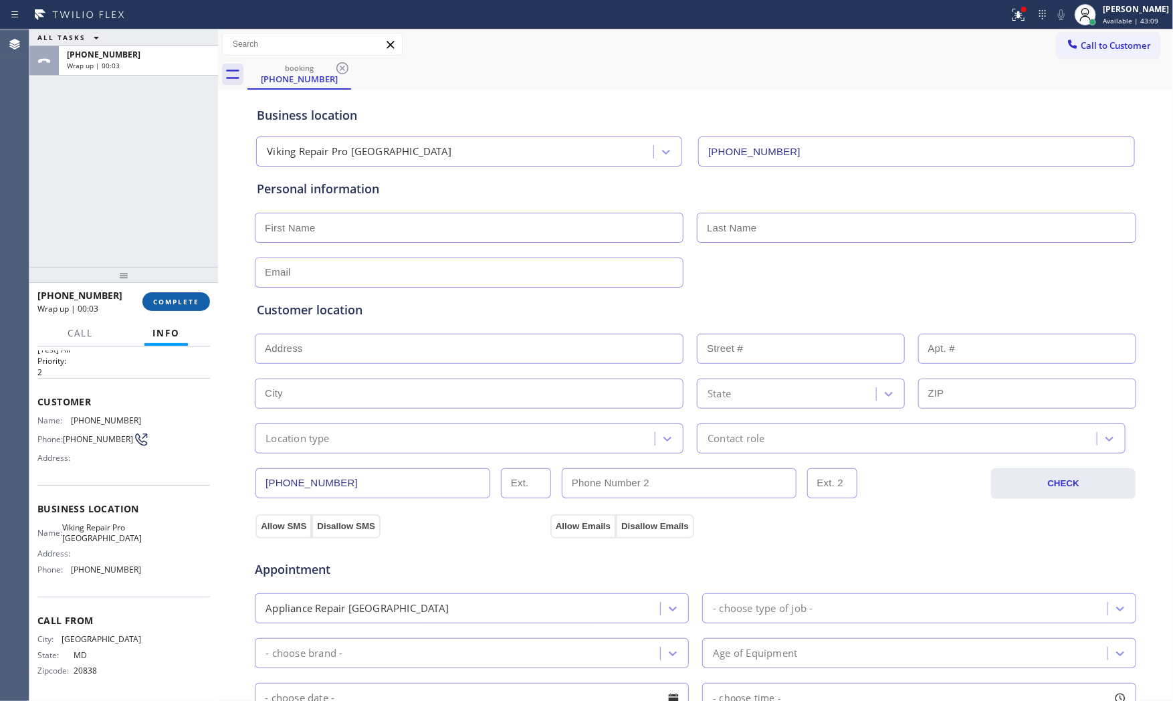
click at [189, 304] on span "COMPLETE" at bounding box center [176, 301] width 46 height 9
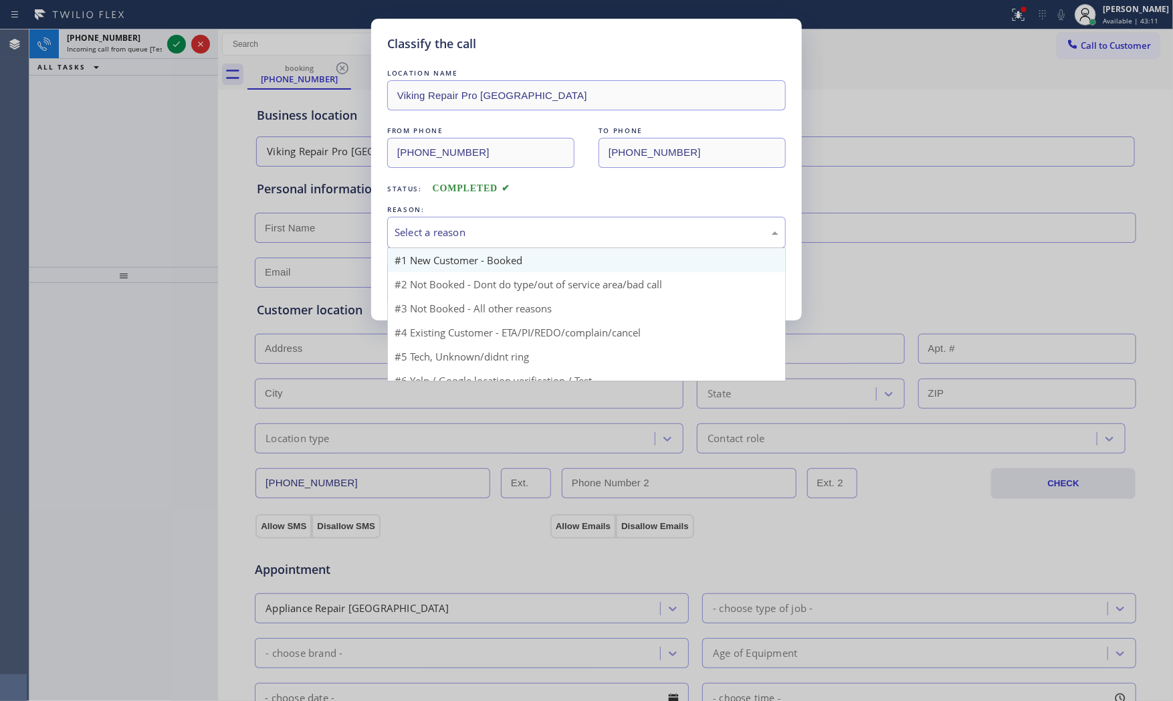
drag, startPoint x: 396, startPoint y: 221, endPoint x: 416, endPoint y: 257, distance: 41.3
click at [398, 225] on div "Select a reason" at bounding box center [586, 232] width 399 height 31
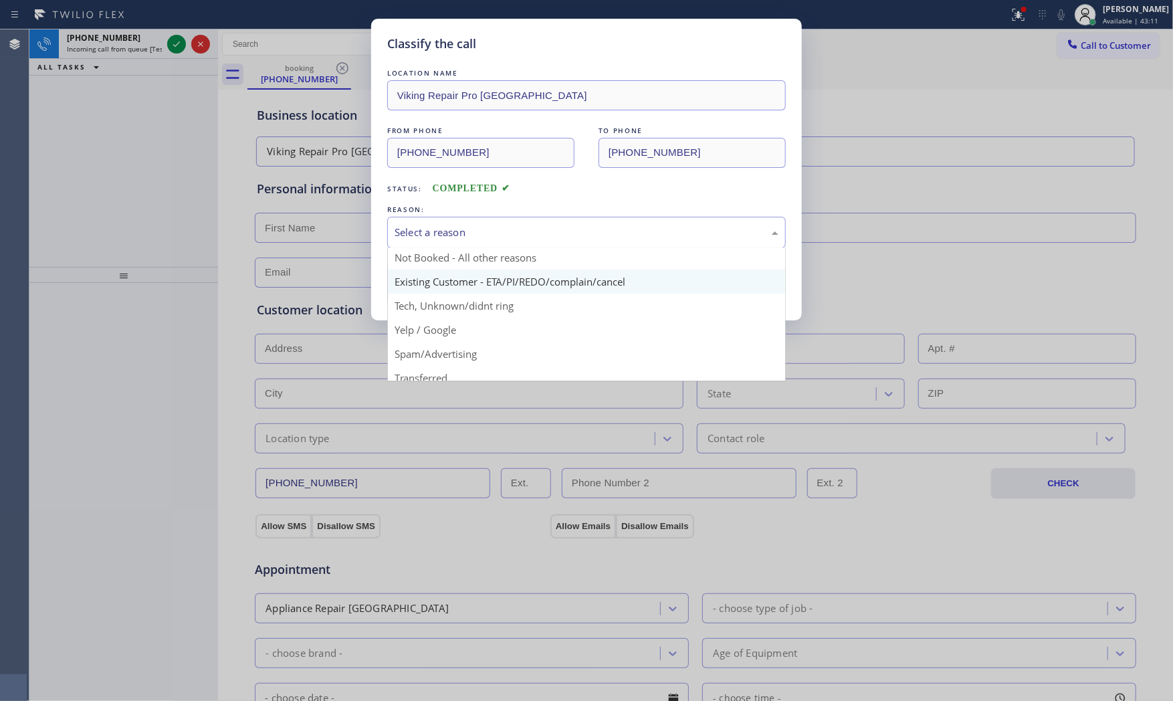
scroll to position [84, 0]
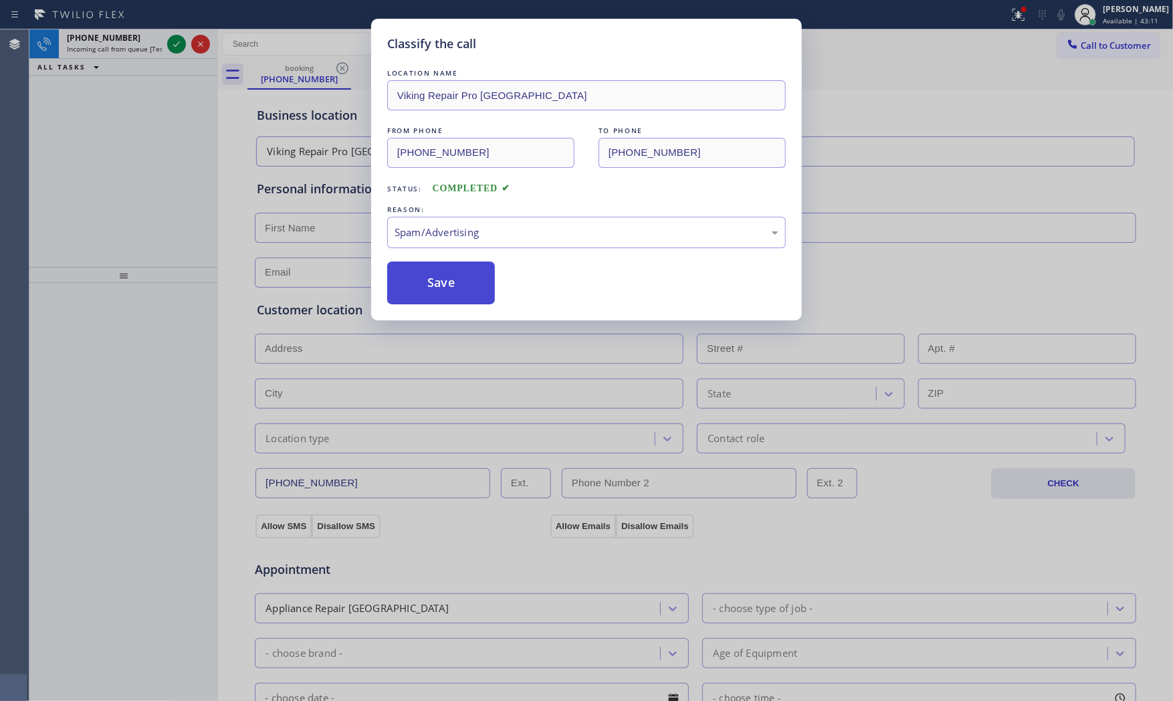
click at [432, 292] on button "Save" at bounding box center [441, 283] width 108 height 43
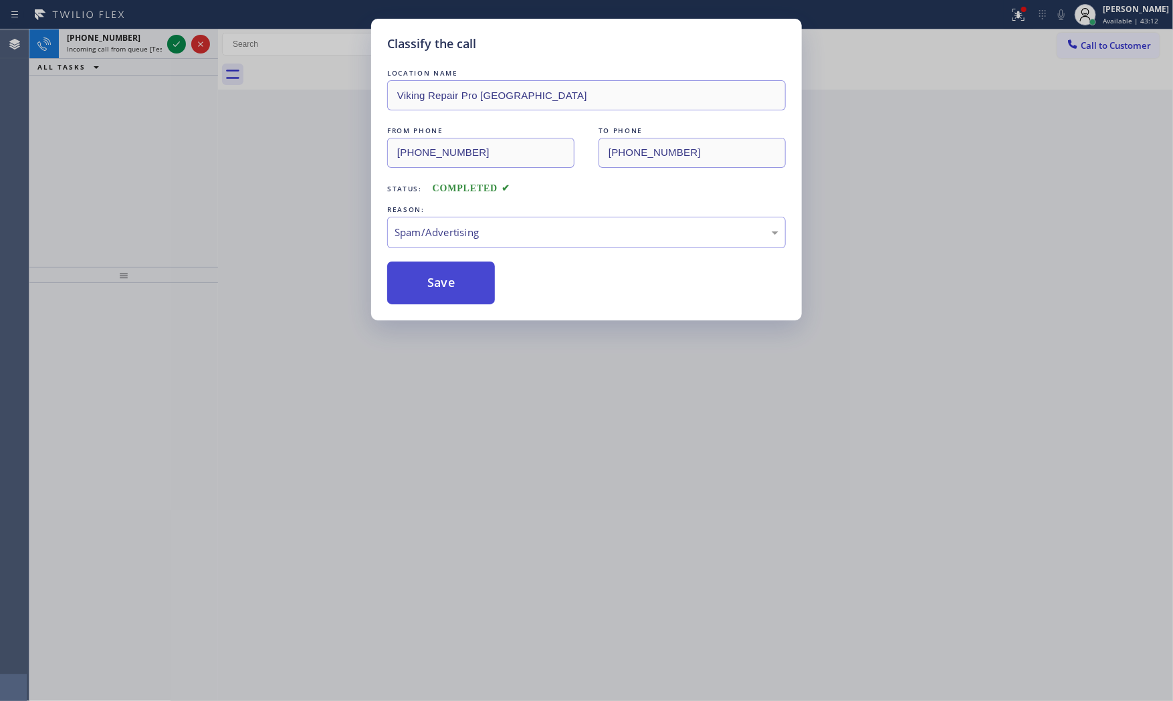
click at [432, 292] on button "Save" at bounding box center [441, 283] width 108 height 43
click at [146, 52] on div "Classify the call LOCATION NAME Viking Repair Pro Hyattsville FROM PHONE (301) …" at bounding box center [586, 350] width 1173 height 701
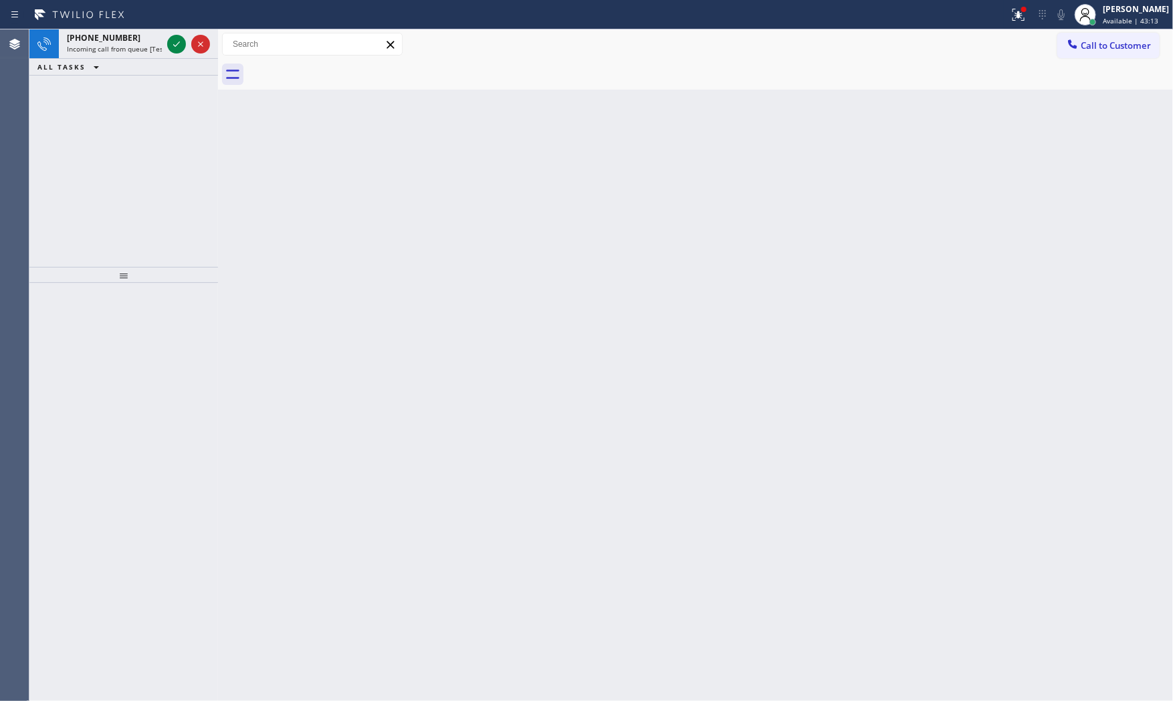
click at [146, 52] on span "Incoming call from queue [Test] All" at bounding box center [122, 48] width 111 height 9
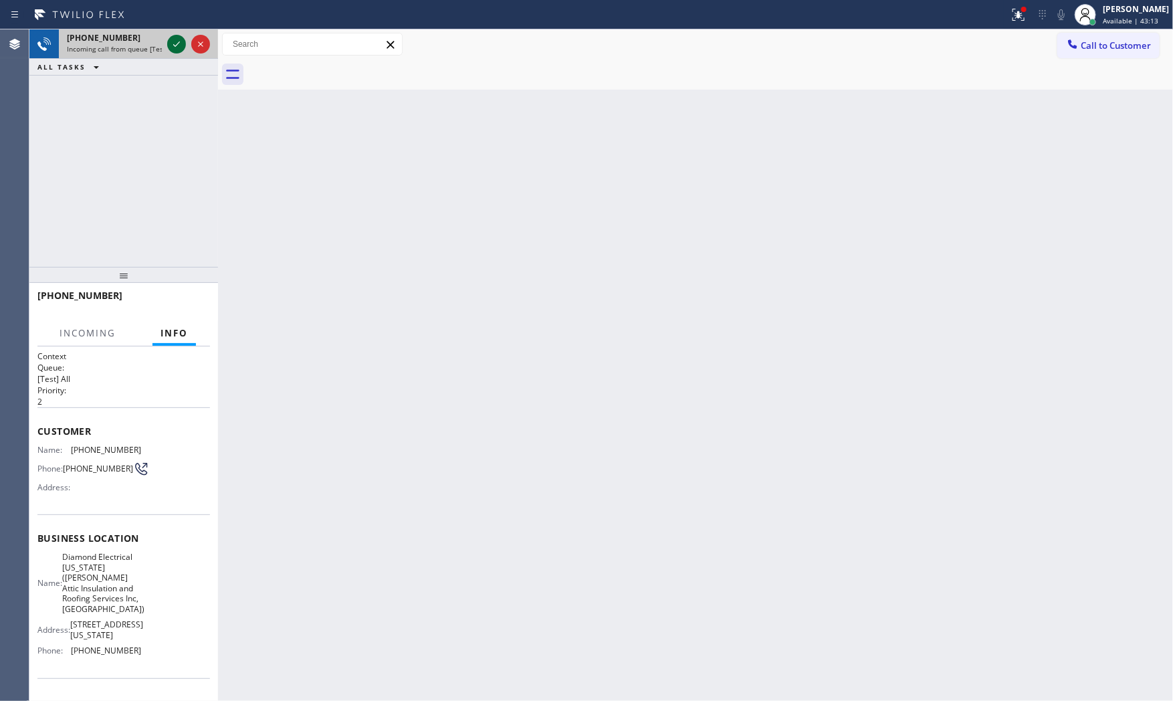
click at [170, 45] on icon at bounding box center [177, 44] width 16 height 16
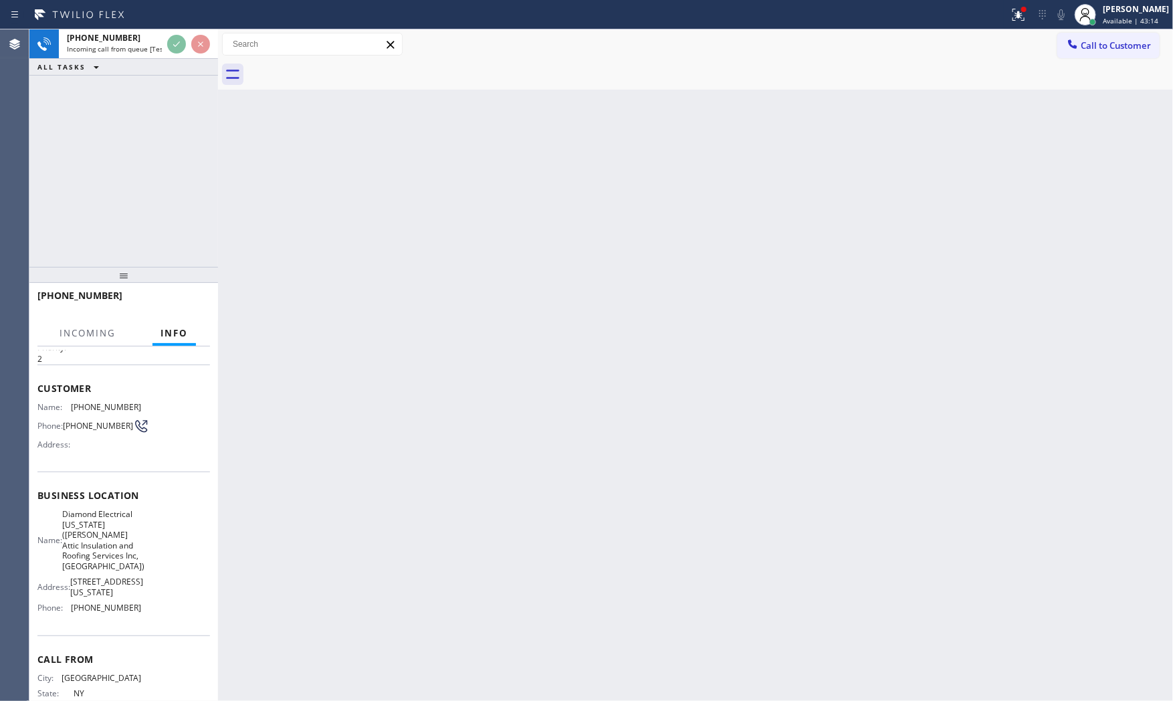
scroll to position [95, 0]
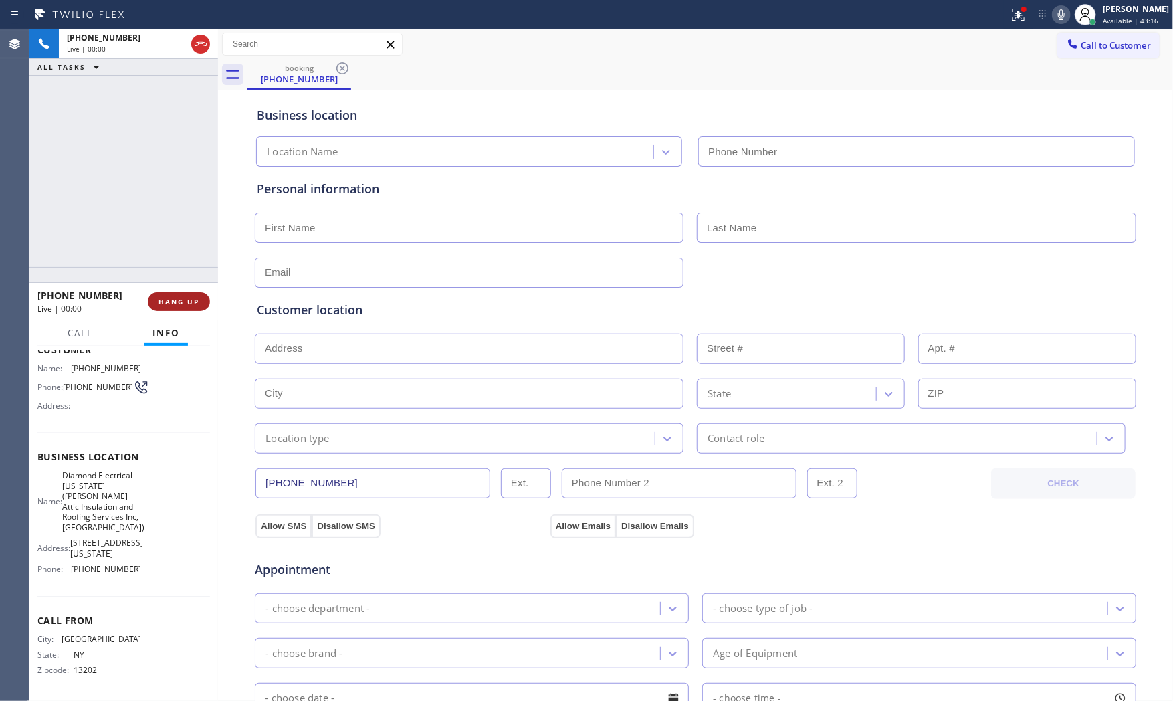
type input "(315) 496-6048"
click at [184, 304] on span "HANG UP" at bounding box center [179, 301] width 41 height 9
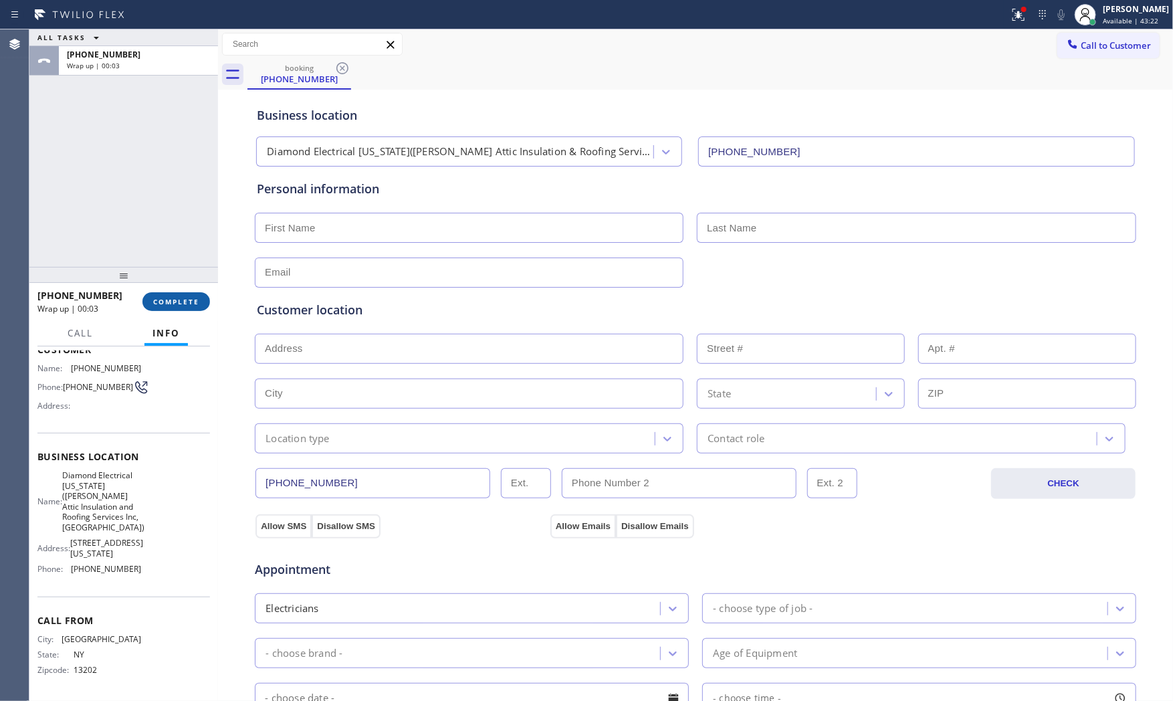
click at [184, 302] on span "COMPLETE" at bounding box center [176, 301] width 46 height 9
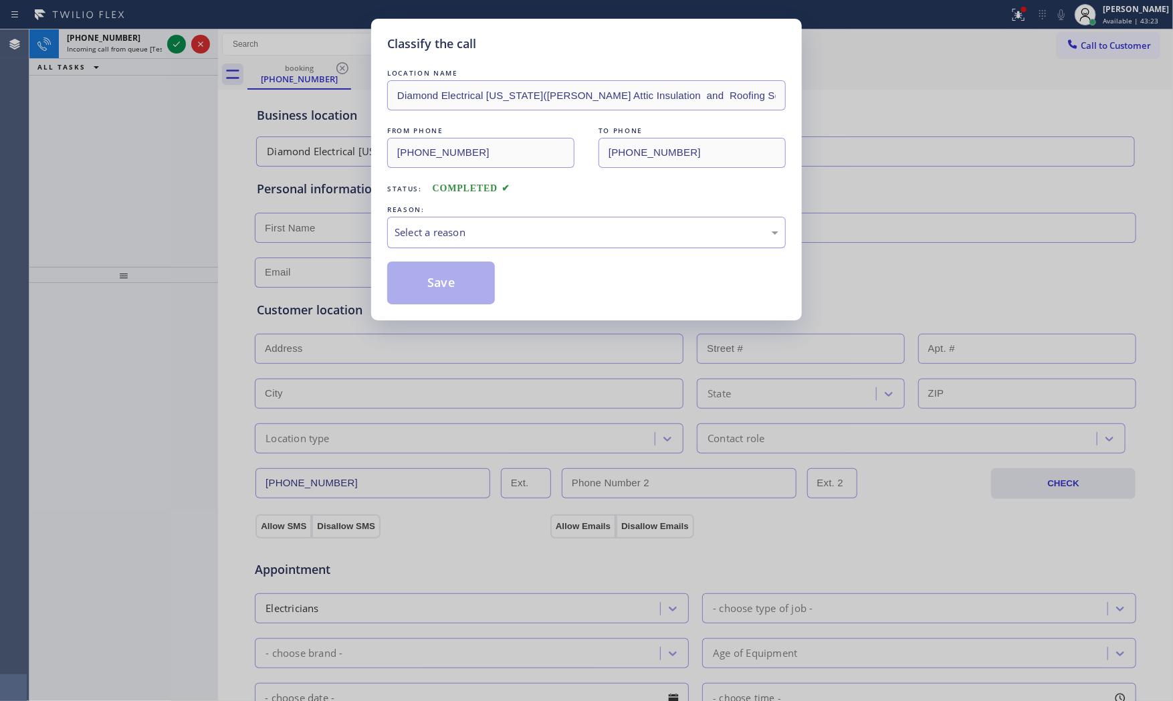
click at [429, 231] on div "Select a reason" at bounding box center [587, 232] width 384 height 15
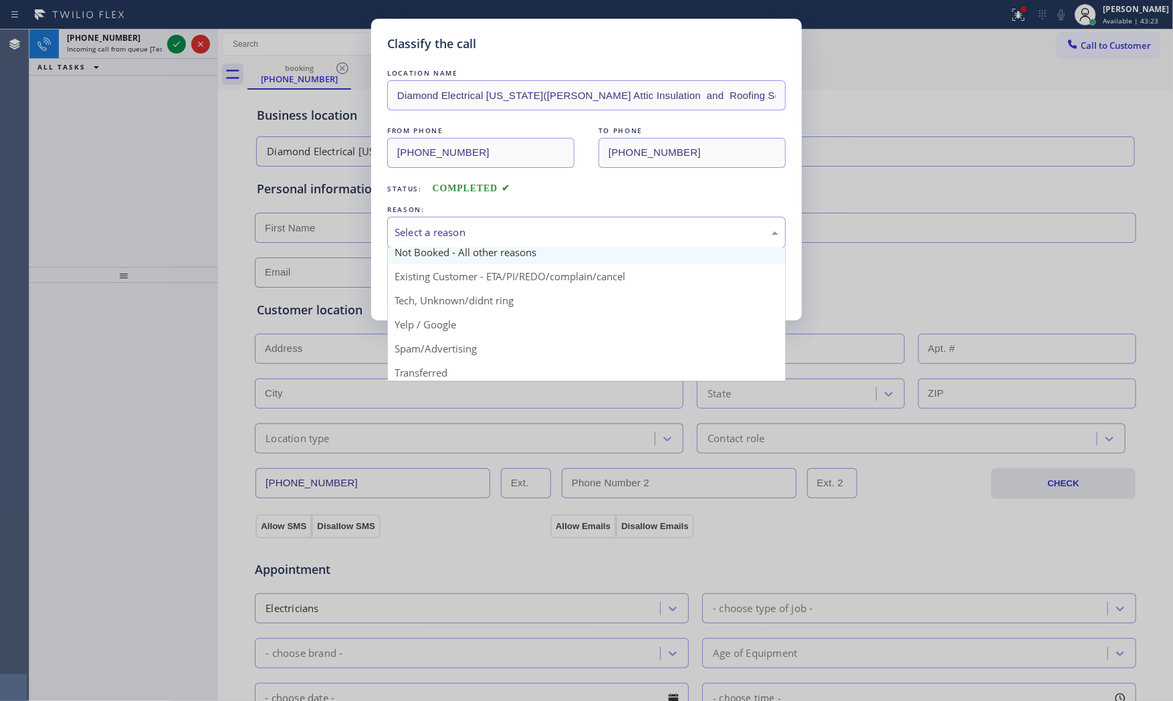
scroll to position [84, 0]
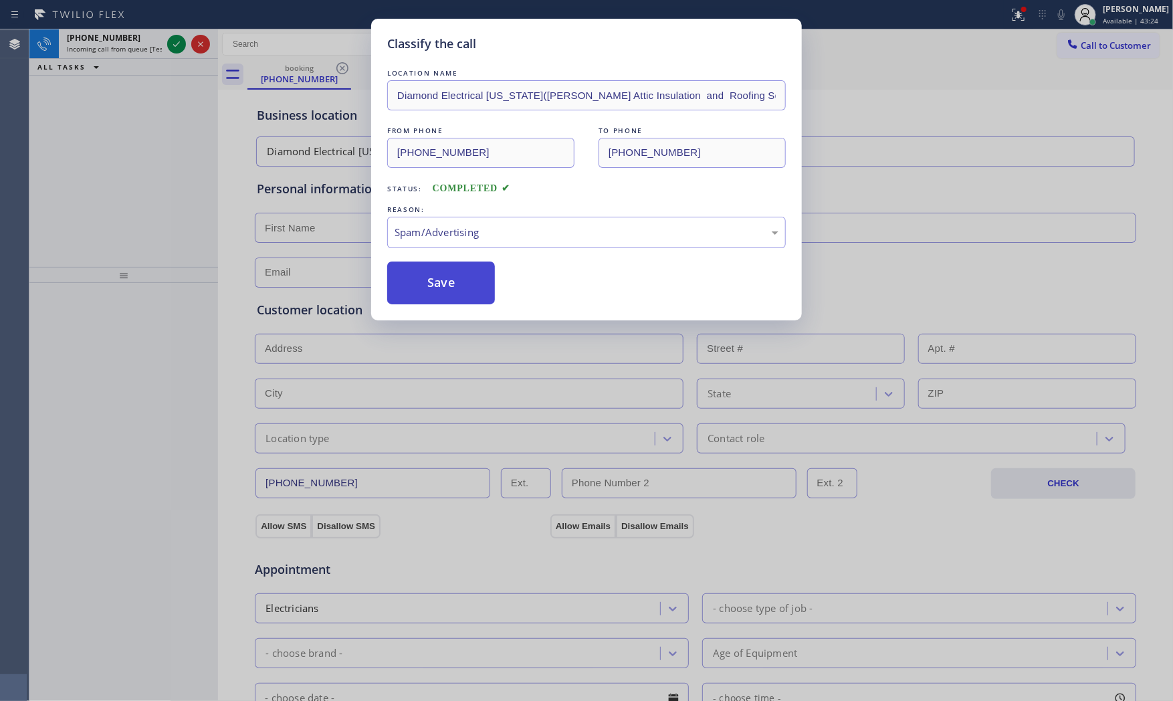
click at [442, 278] on button "Save" at bounding box center [441, 283] width 108 height 43
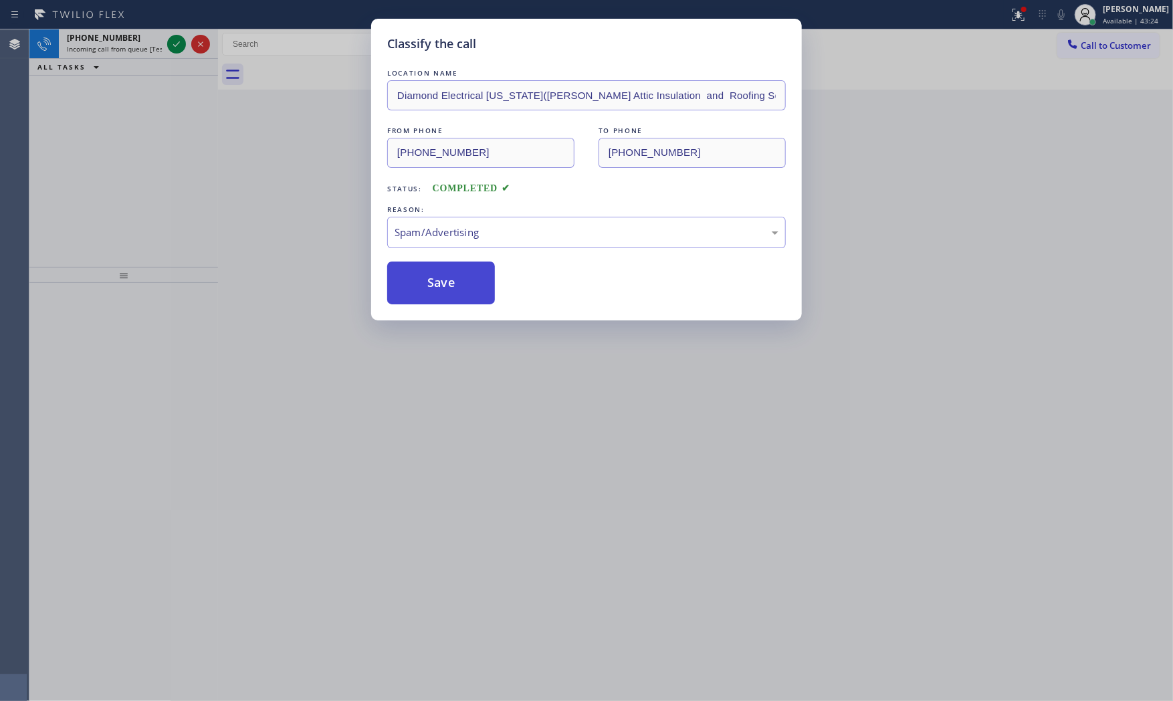
click at [442, 278] on button "Save" at bounding box center [441, 283] width 108 height 43
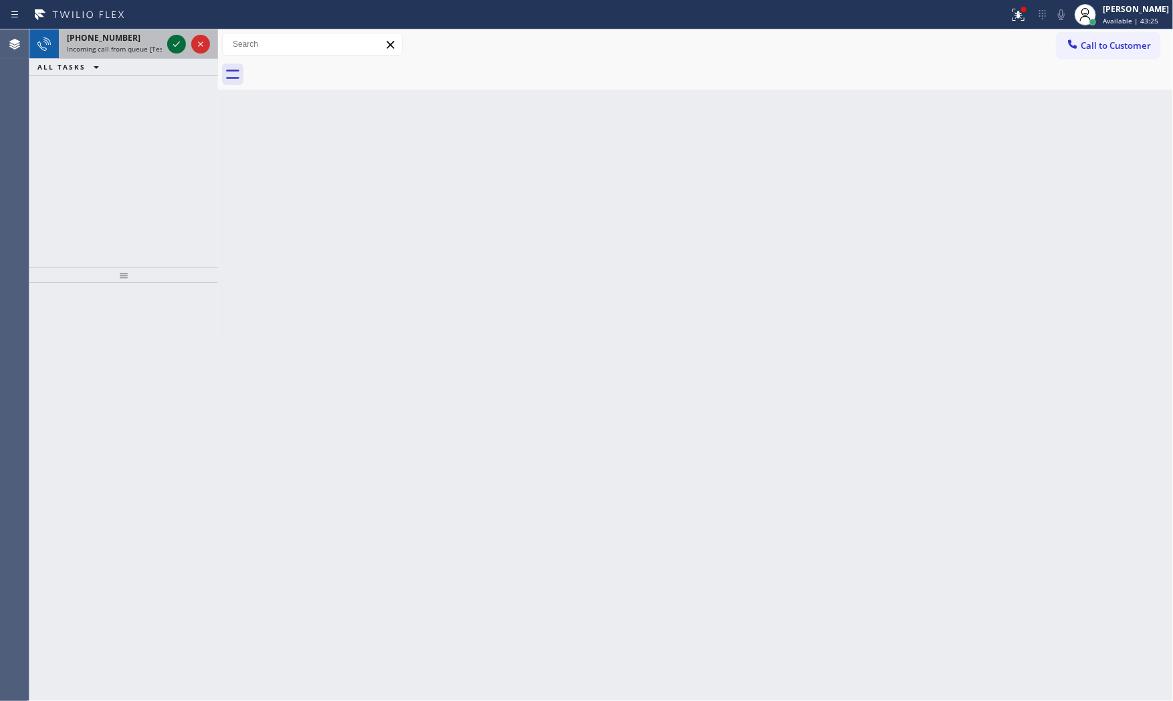
click at [170, 39] on icon at bounding box center [177, 44] width 16 height 16
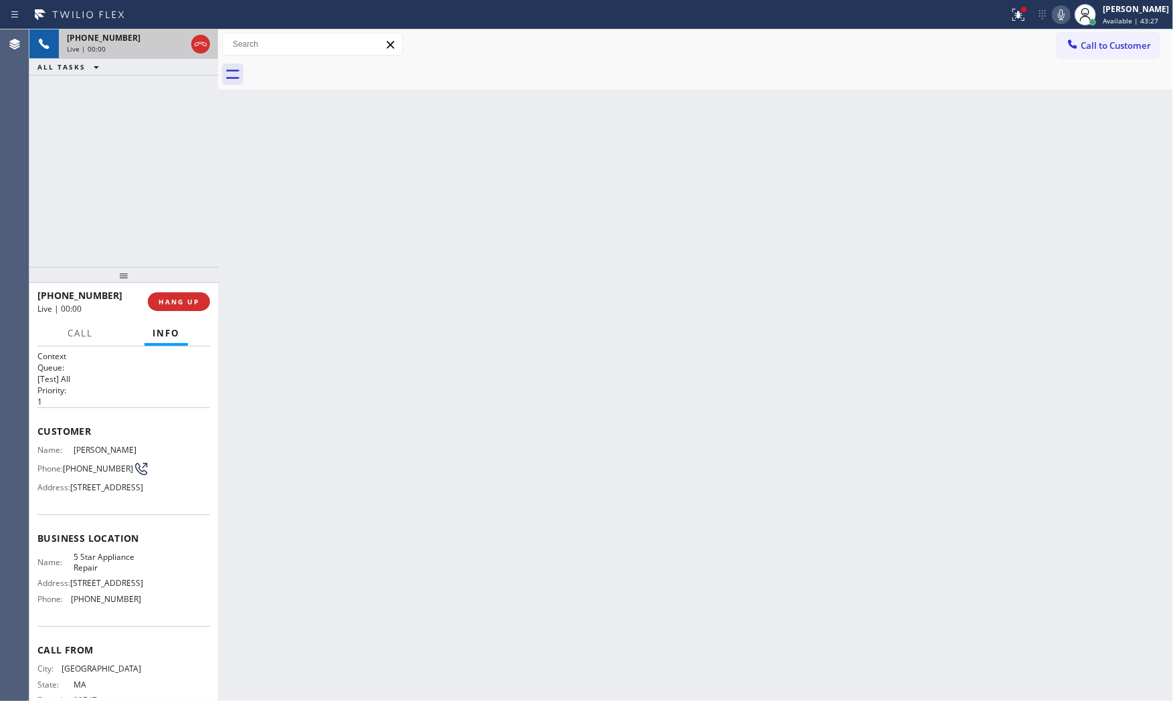
click at [196, 276] on div at bounding box center [123, 275] width 189 height 16
drag, startPoint x: 193, startPoint y: 294, endPoint x: 191, endPoint y: 304, distance: 9.6
click at [192, 296] on button "HANG UP" at bounding box center [179, 301] width 62 height 19
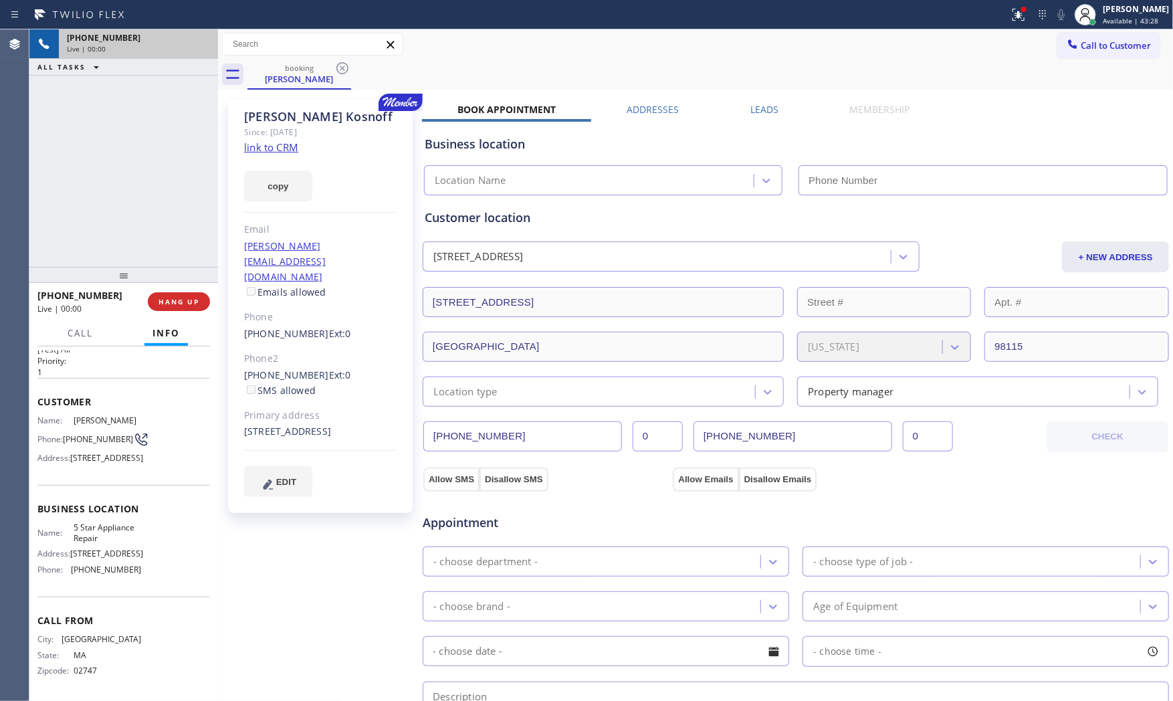
scroll to position [54, 0]
type input "[PHONE_NUMBER]"
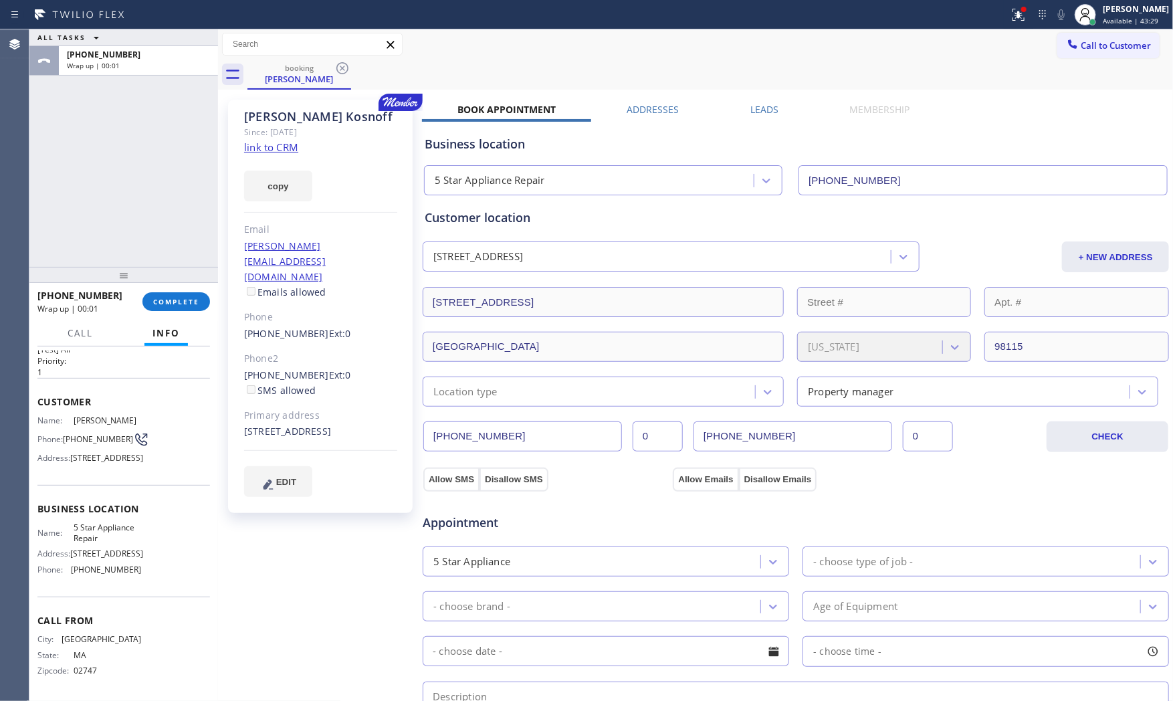
click at [279, 146] on link "link to CRM" at bounding box center [271, 146] width 54 height 13
click at [146, 291] on div "+15086674483 Wrap up | 01:28 COMPLETE" at bounding box center [123, 301] width 173 height 35
click at [149, 293] on button "COMPLETE" at bounding box center [176, 301] width 68 height 19
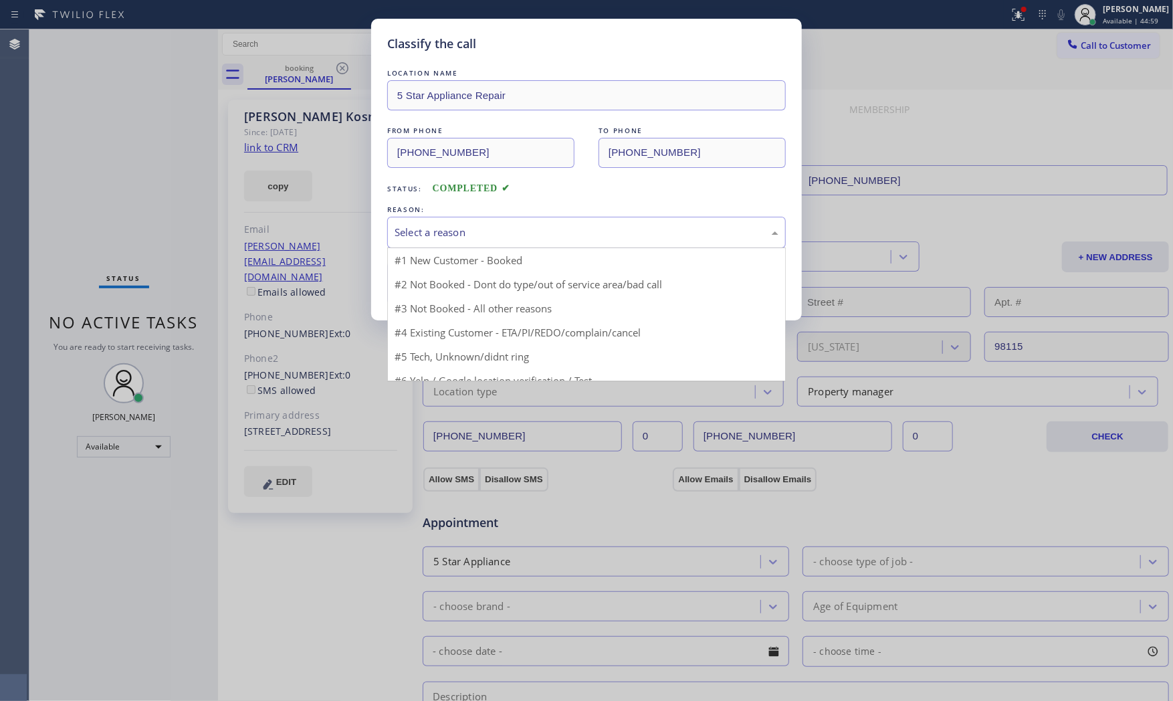
click at [446, 228] on div "Select a reason" at bounding box center [587, 232] width 384 height 15
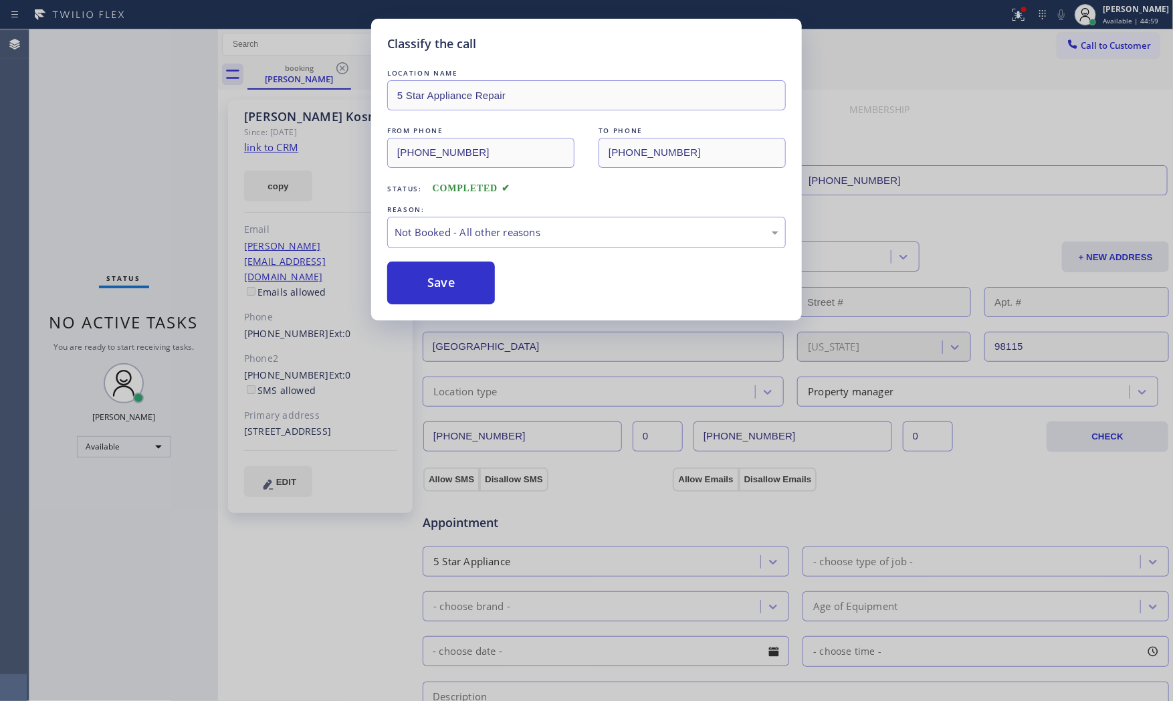
click at [442, 274] on button "Save" at bounding box center [441, 283] width 108 height 43
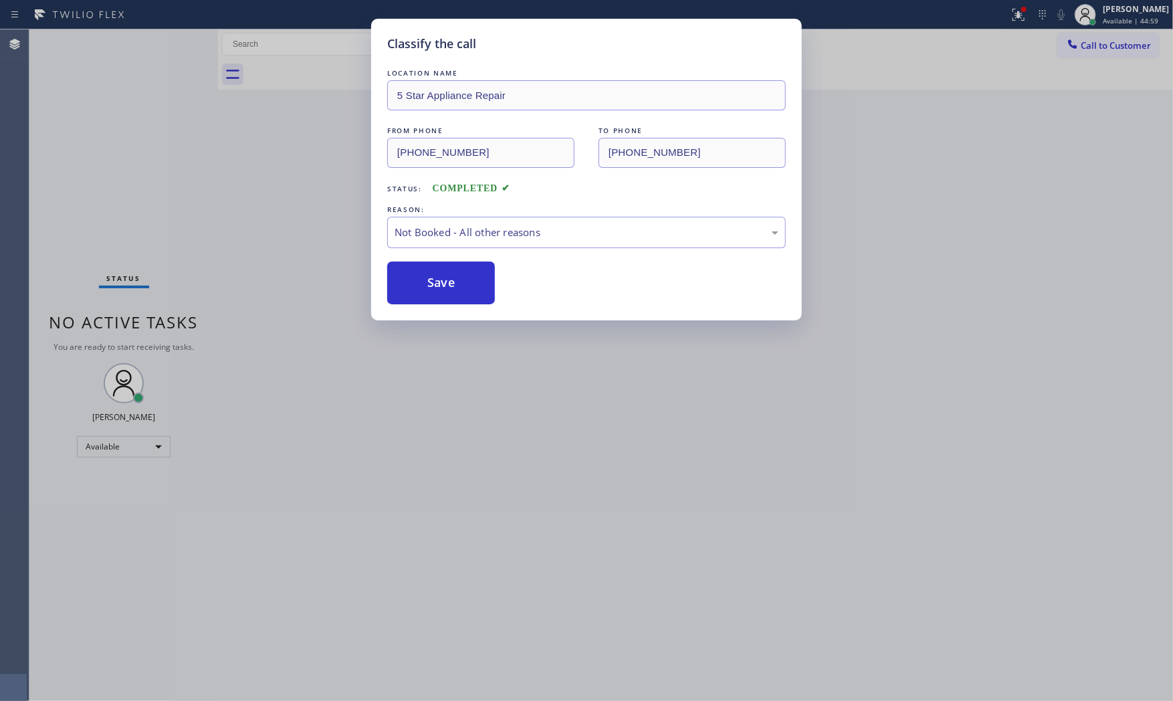
click at [442, 274] on button "Save" at bounding box center [441, 283] width 108 height 43
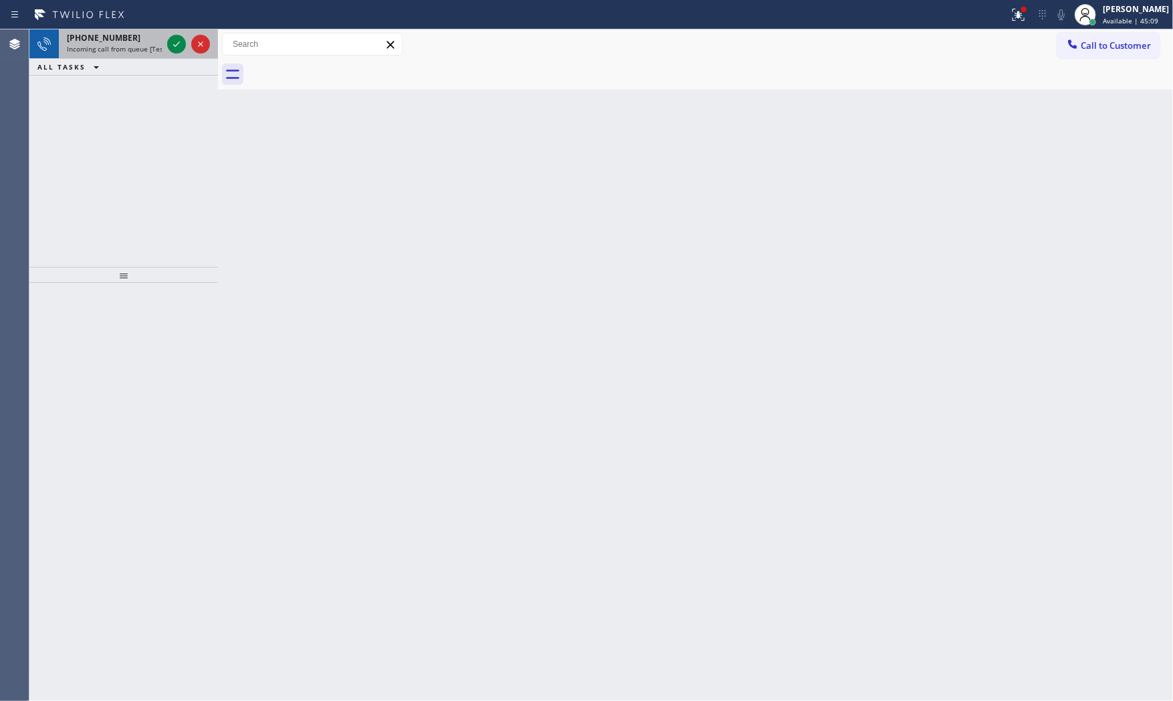
click at [157, 55] on div "+17693014707 Incoming call from queue [Test] All" at bounding box center [112, 43] width 106 height 29
click at [165, 51] on div at bounding box center [189, 43] width 48 height 29
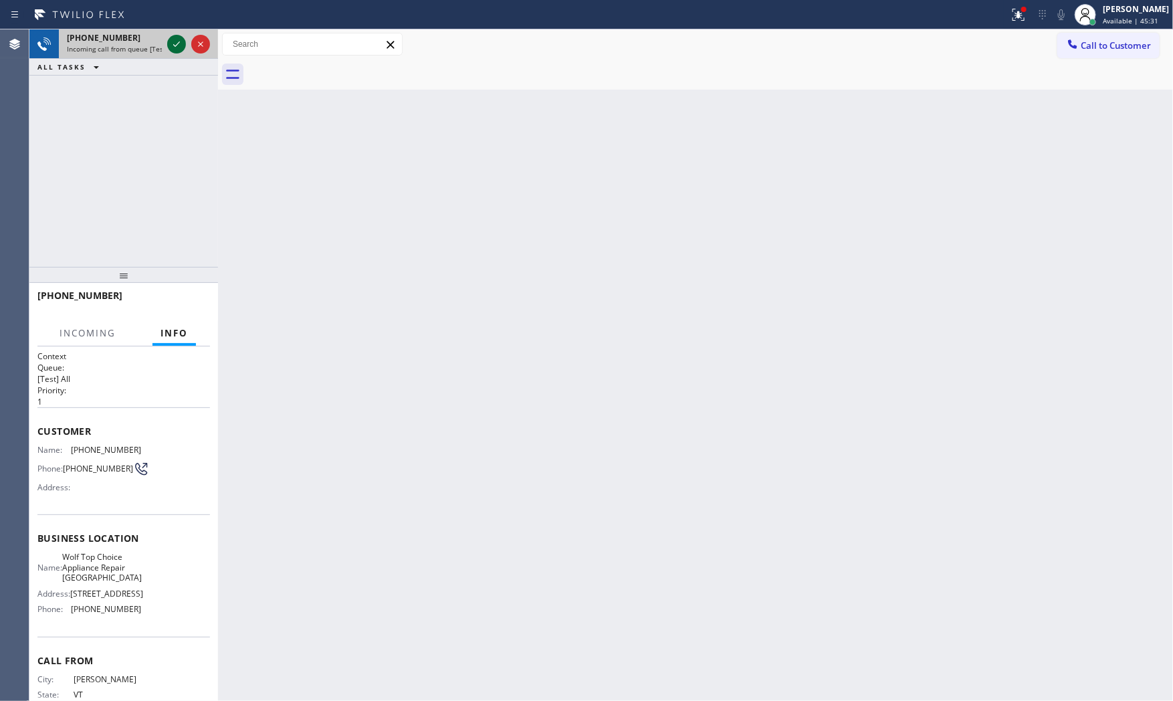
click at [171, 48] on icon at bounding box center [177, 44] width 16 height 16
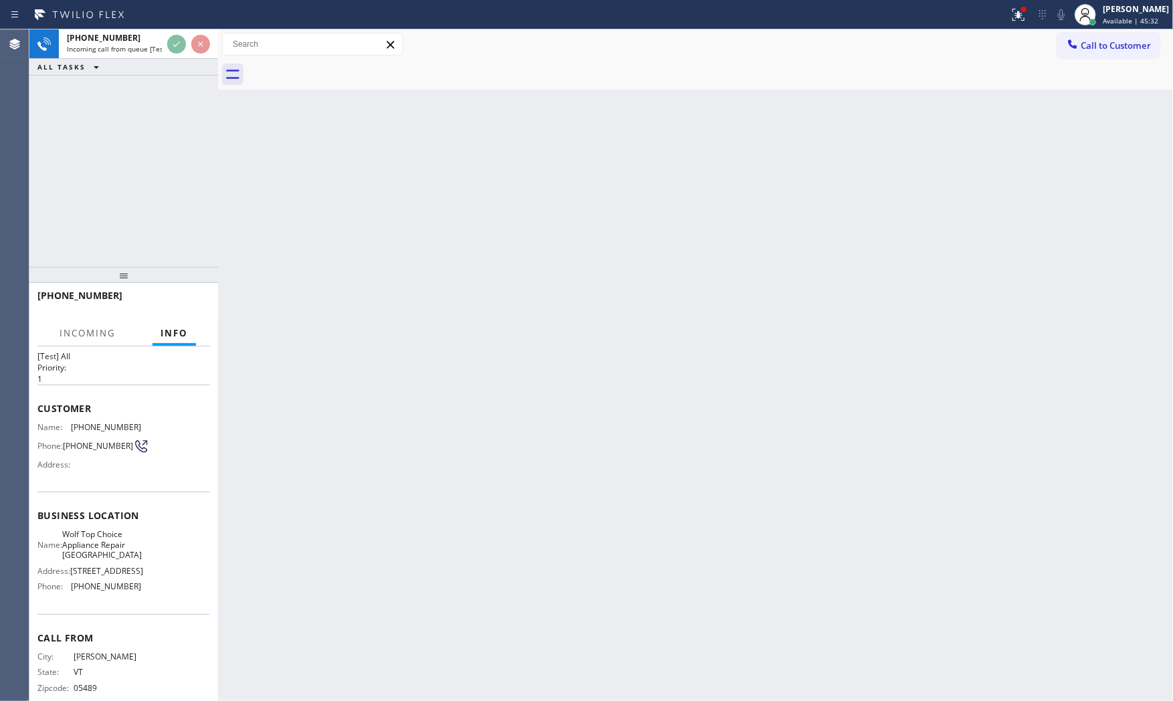
scroll to position [54, 0]
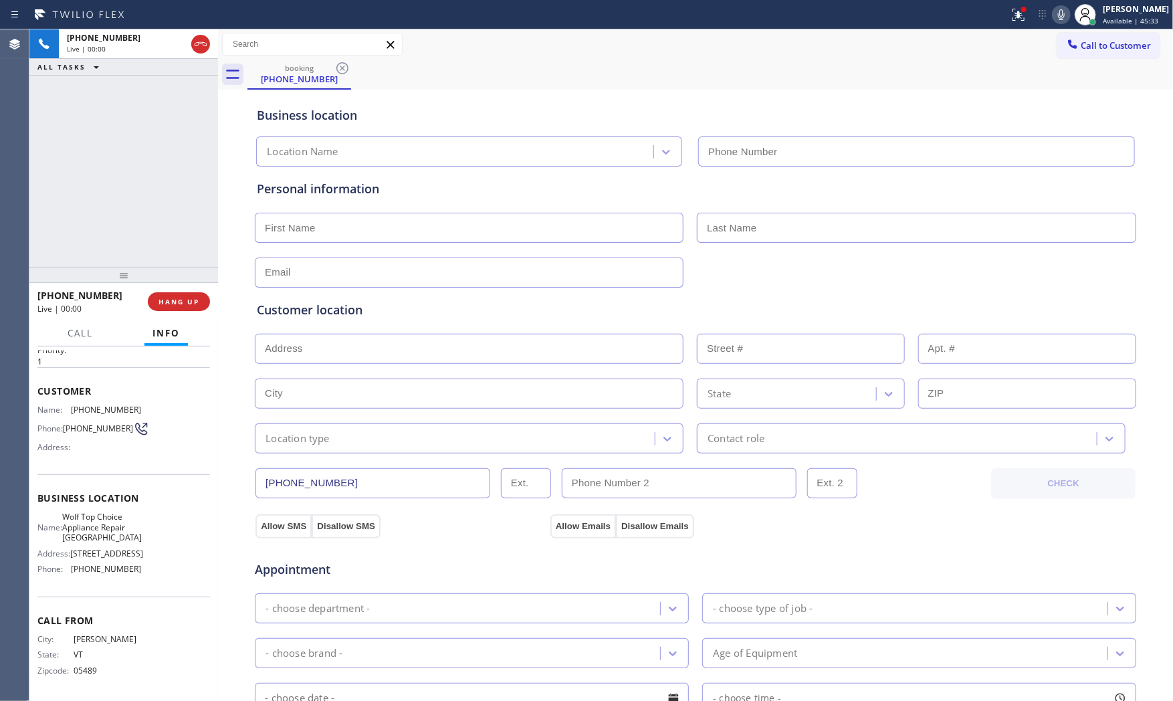
type input "(818) 619-3434"
click at [173, 309] on button "HANG UP" at bounding box center [179, 301] width 62 height 19
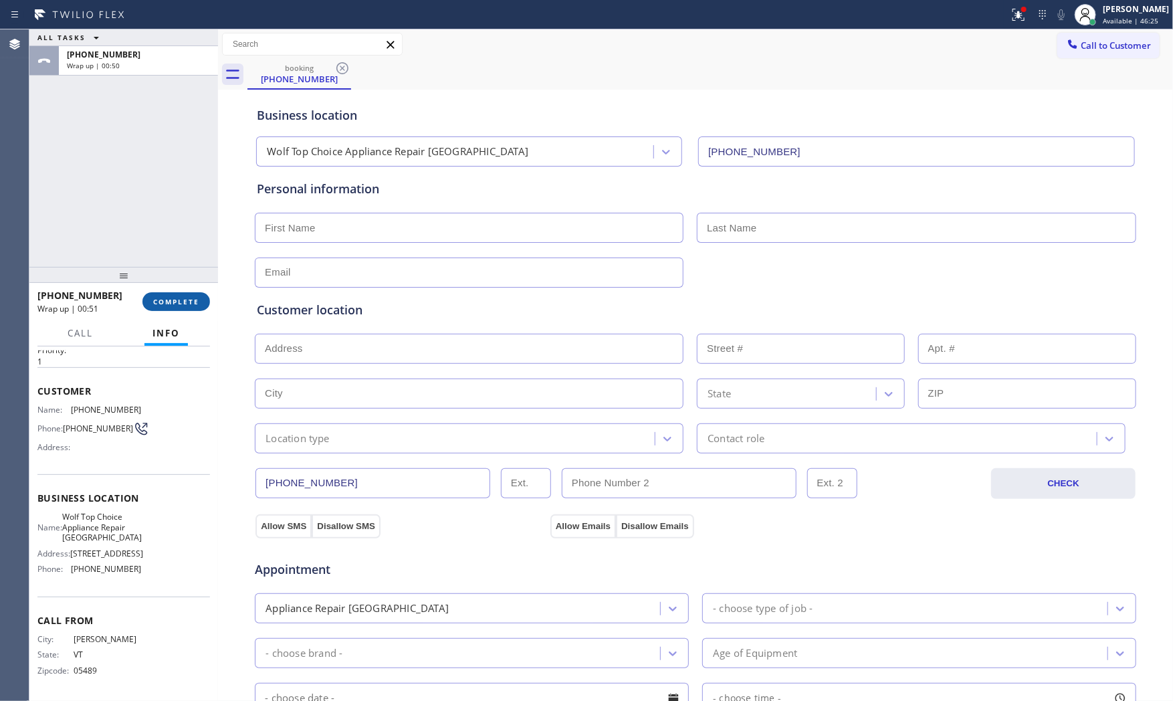
click at [191, 306] on button "COMPLETE" at bounding box center [176, 301] width 68 height 19
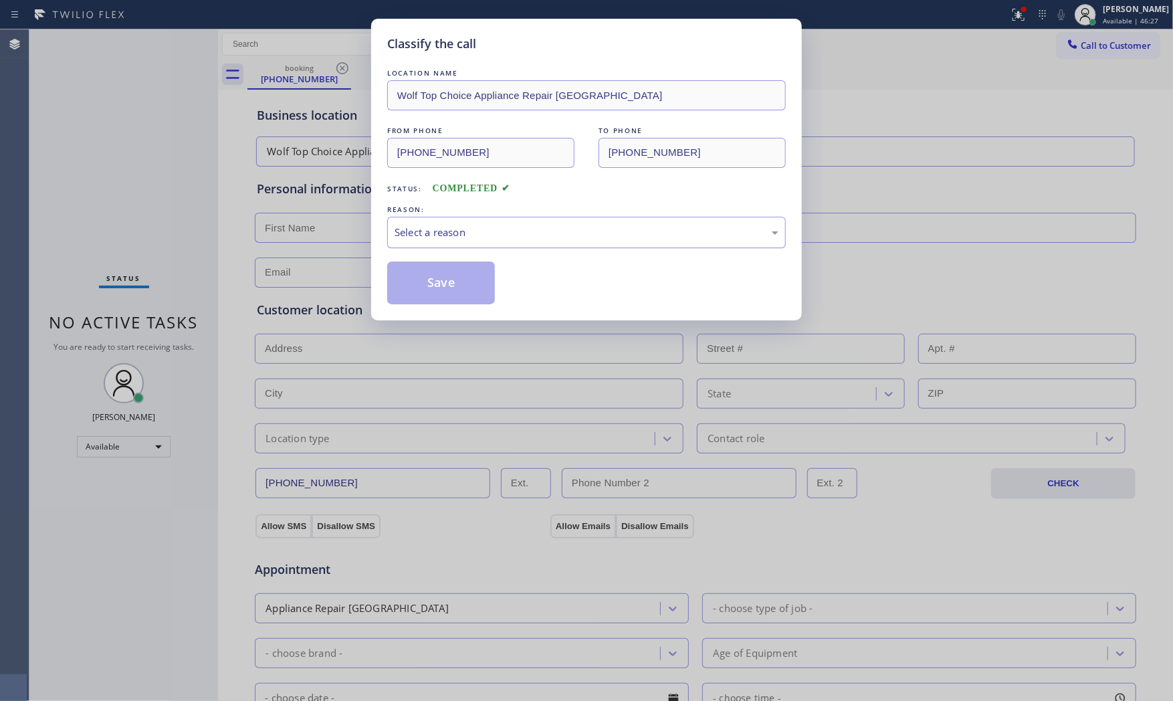
click at [496, 229] on div "Select a reason" at bounding box center [587, 232] width 384 height 15
click at [447, 285] on button "Save" at bounding box center [441, 283] width 108 height 43
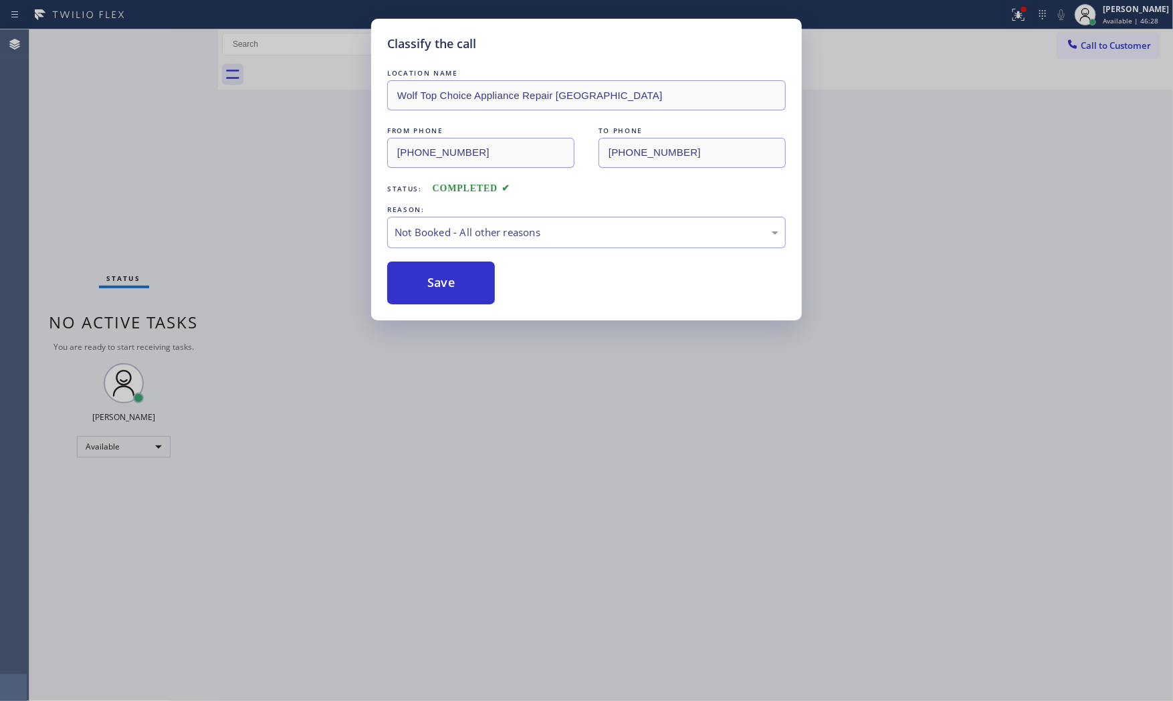
click at [447, 285] on button "Save" at bounding box center [441, 283] width 108 height 43
click at [446, 285] on button "Save" at bounding box center [441, 283] width 108 height 43
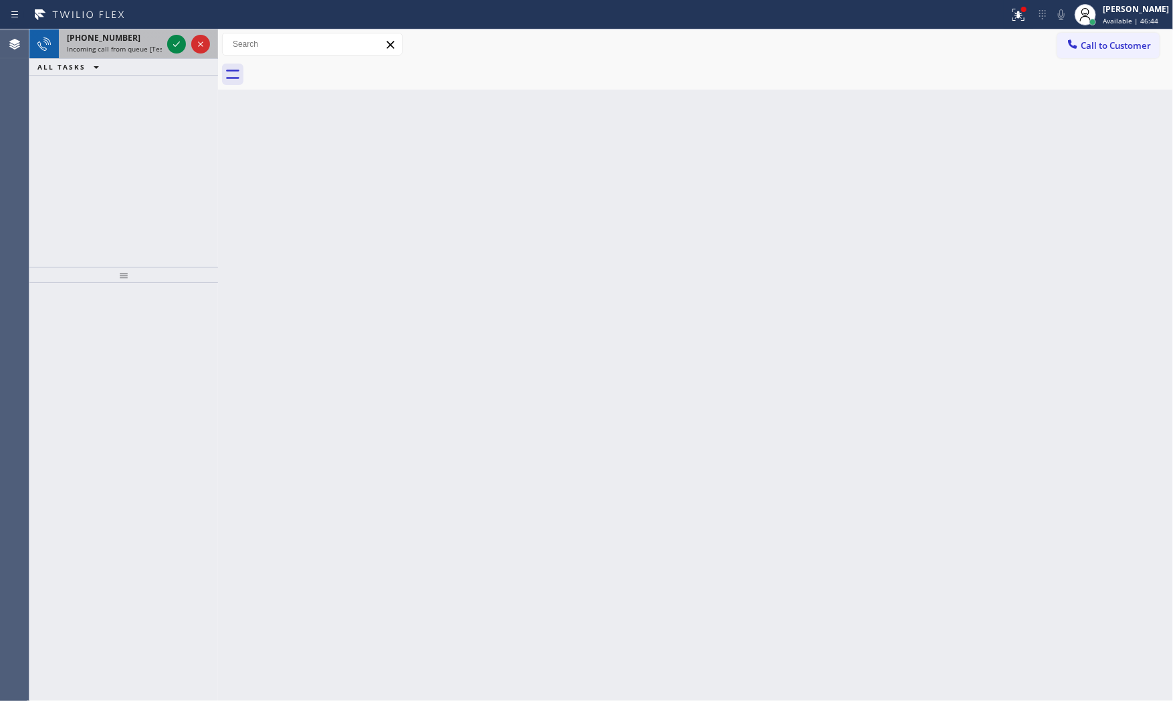
click at [140, 41] on div "+19543814568" at bounding box center [114, 37] width 95 height 11
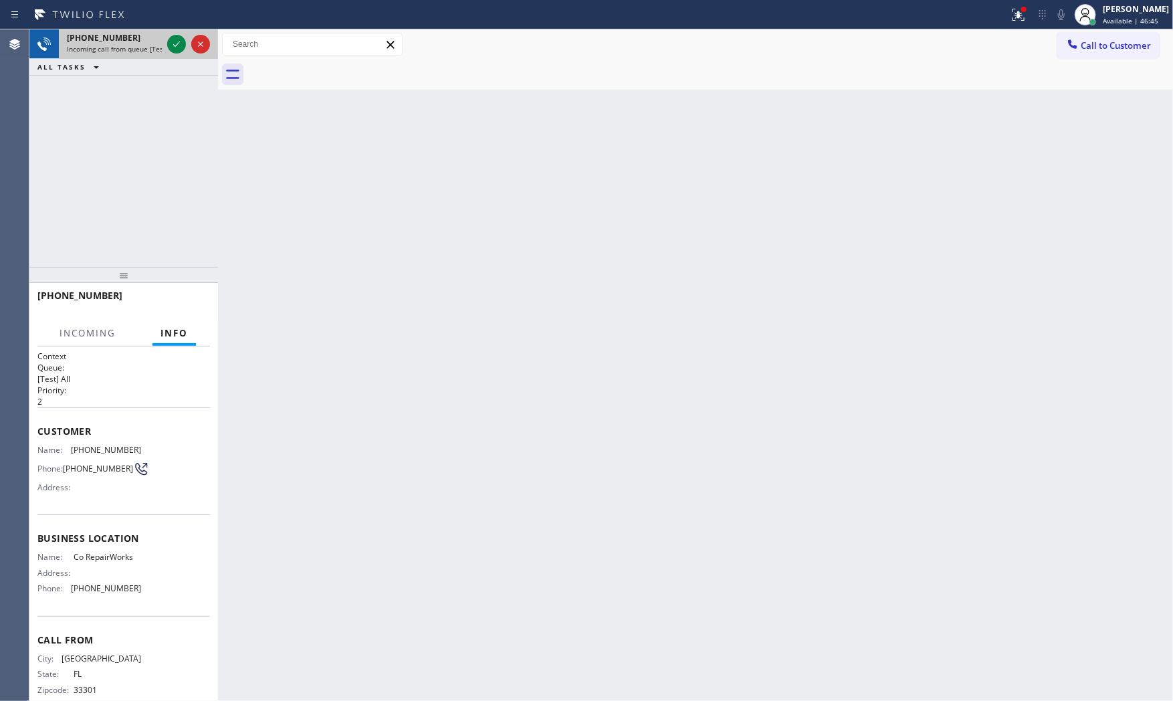
click at [162, 54] on div "+19543814568 Incoming call from queue [Test] All" at bounding box center [112, 43] width 106 height 29
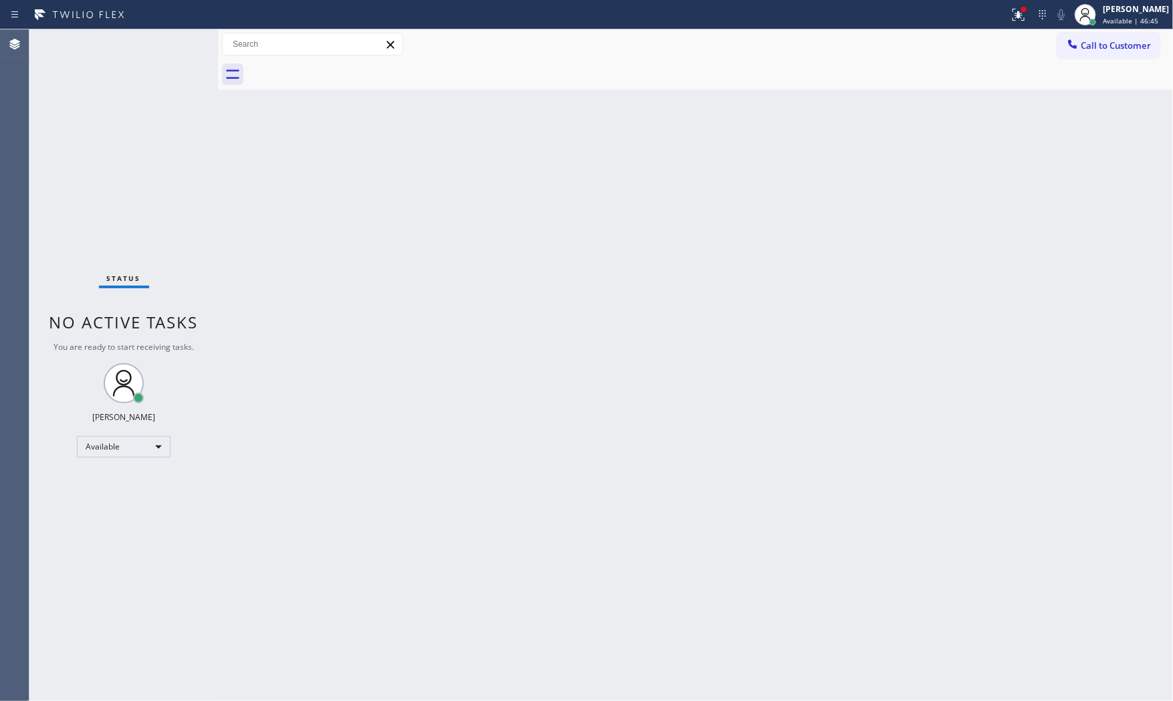
click at [170, 56] on div "Status No active tasks You are ready to start receiving tasks. [PERSON_NAME] Av…" at bounding box center [123, 364] width 189 height 671
click at [1012, 16] on icon at bounding box center [1019, 15] width 16 height 16
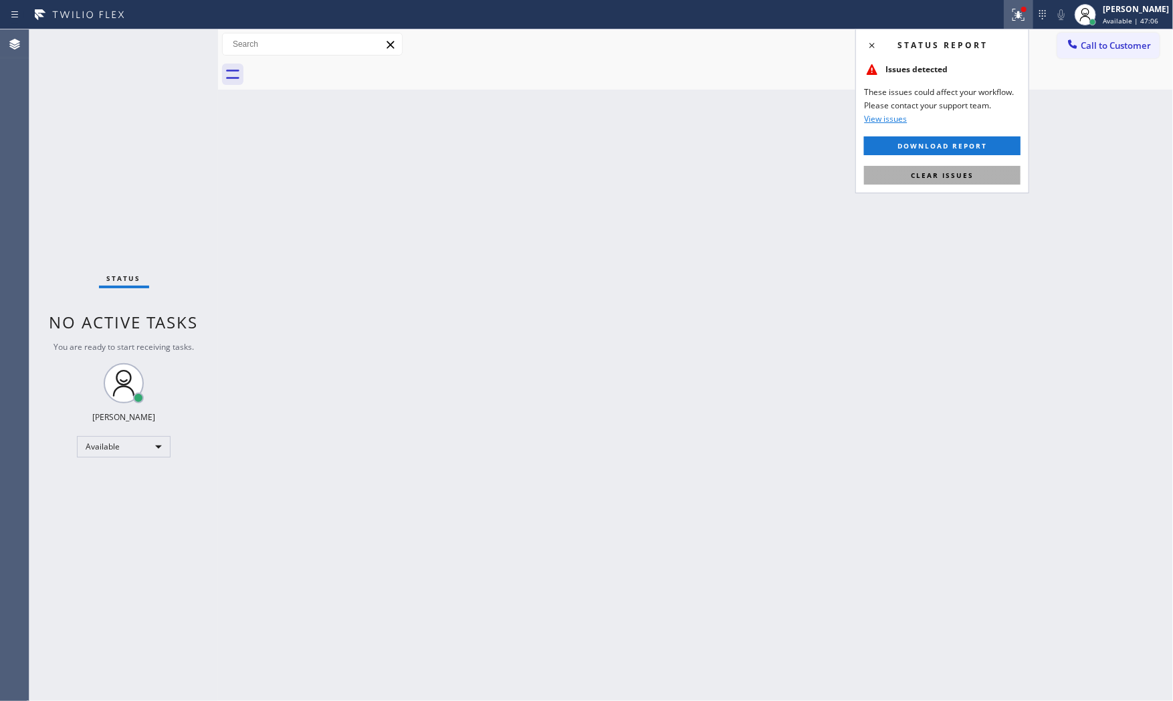
click at [958, 179] on span "Clear issues" at bounding box center [942, 175] width 63 height 9
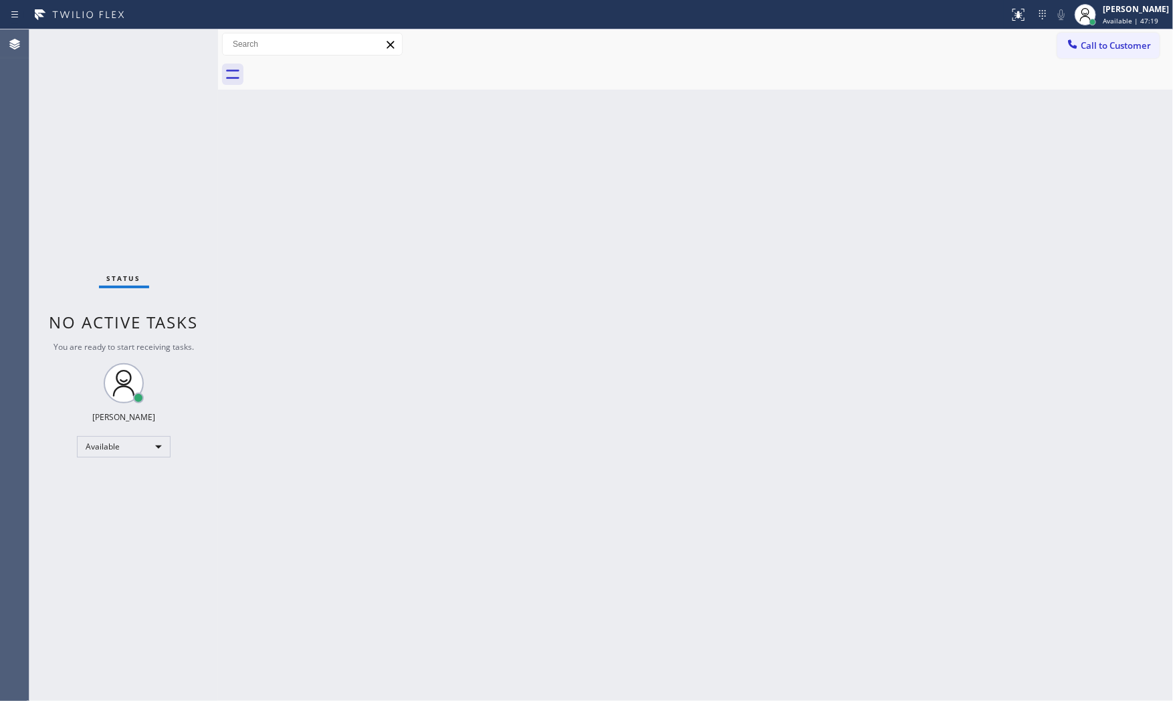
click at [177, 29] on div "Status No active tasks You are ready to start receiving tasks. [PERSON_NAME] Av…" at bounding box center [123, 364] width 189 height 671
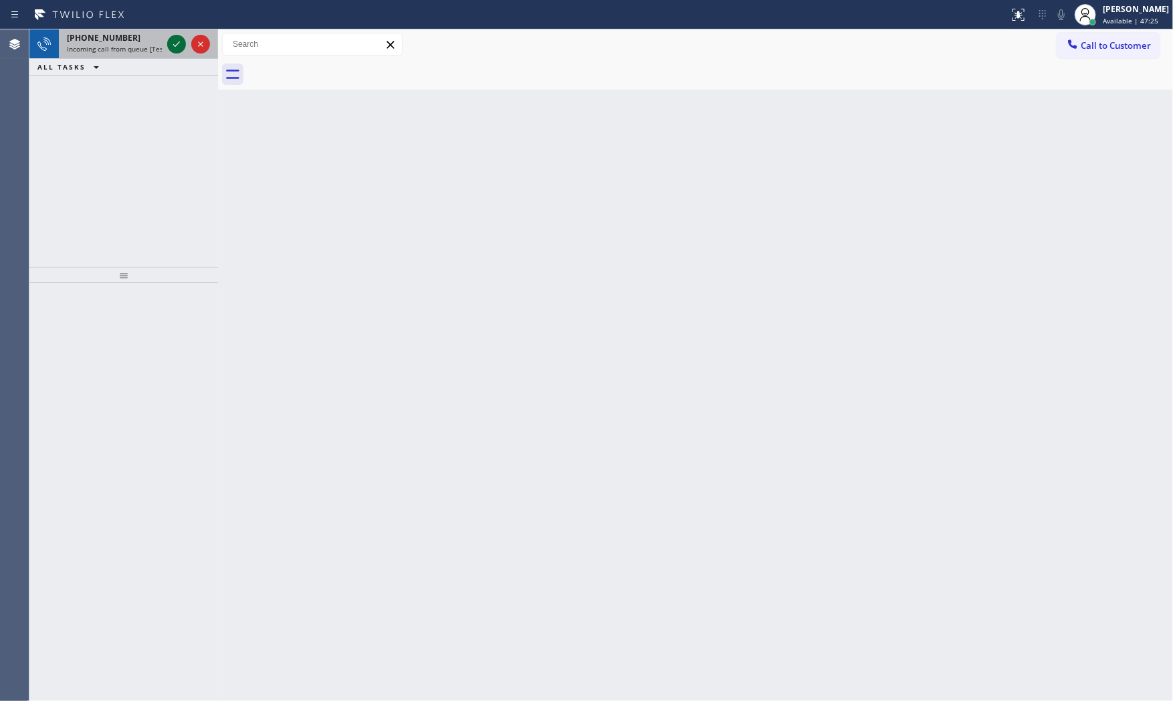
click at [171, 47] on icon at bounding box center [177, 44] width 16 height 16
click at [175, 51] on icon at bounding box center [177, 44] width 16 height 16
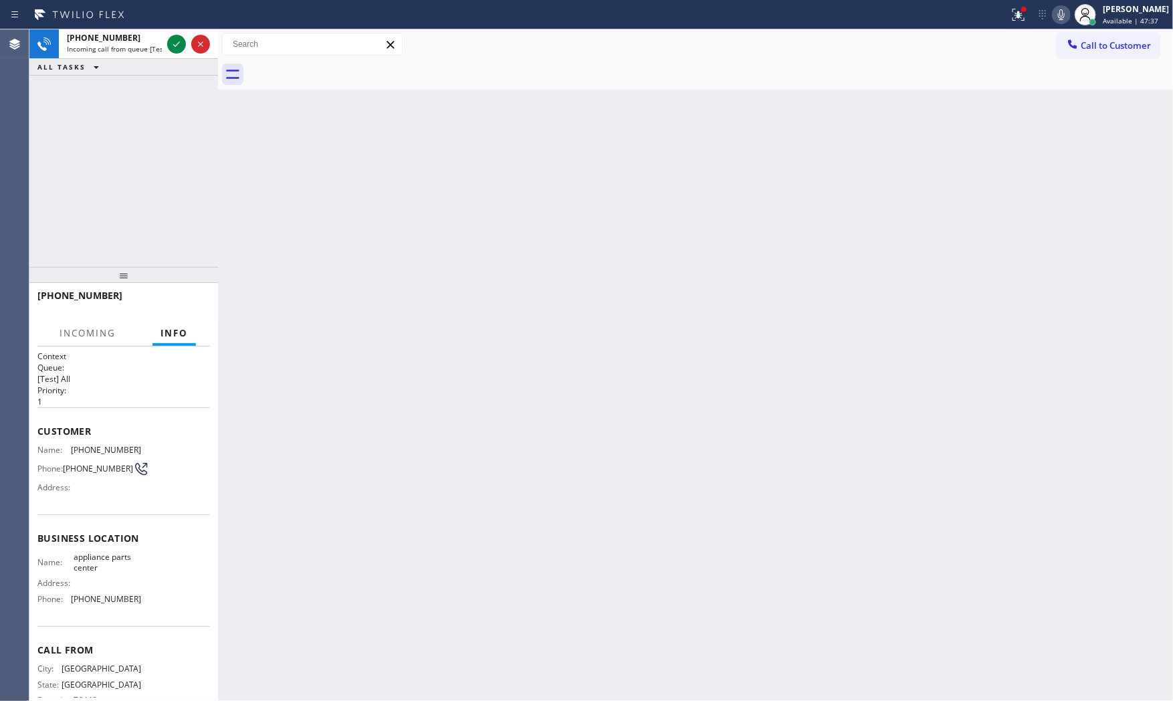
click at [199, 283] on div at bounding box center [123, 275] width 189 height 16
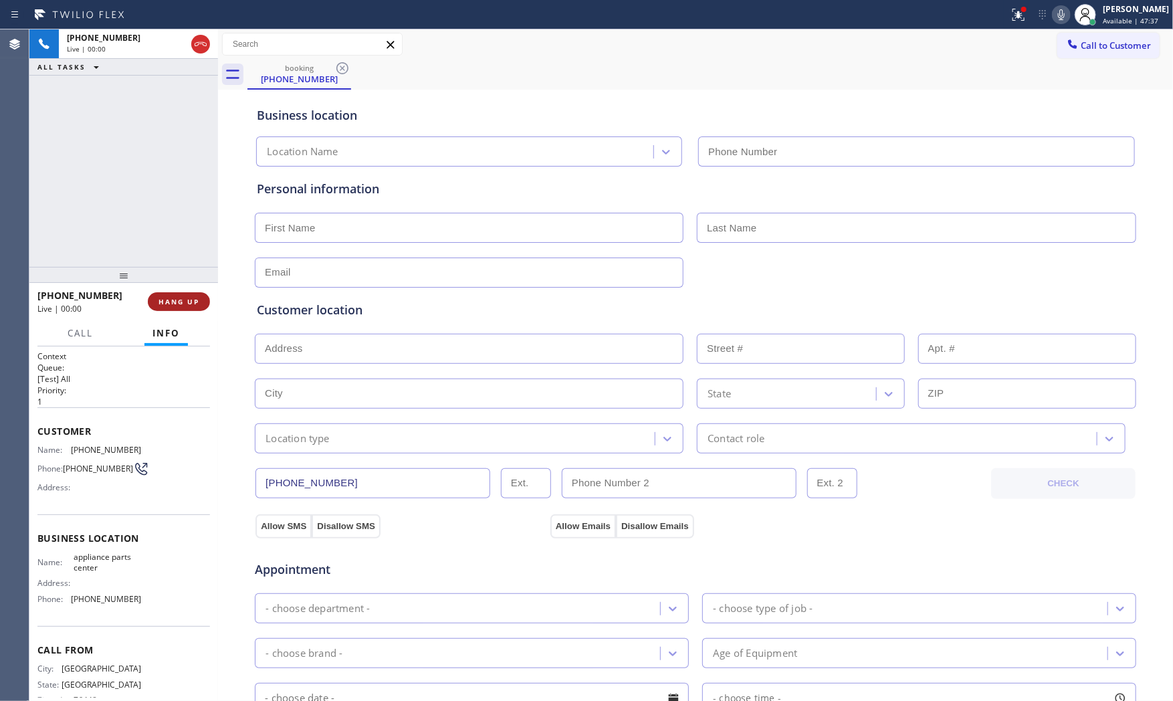
type input "(817) 482-5346"
drag, startPoint x: 199, startPoint y: 290, endPoint x: 198, endPoint y: 298, distance: 8.1
click at [199, 295] on div "+12544881319 Live | 00:00 HANG UP" at bounding box center [123, 301] width 173 height 35
click at [198, 298] on span "HANG UP" at bounding box center [179, 301] width 41 height 9
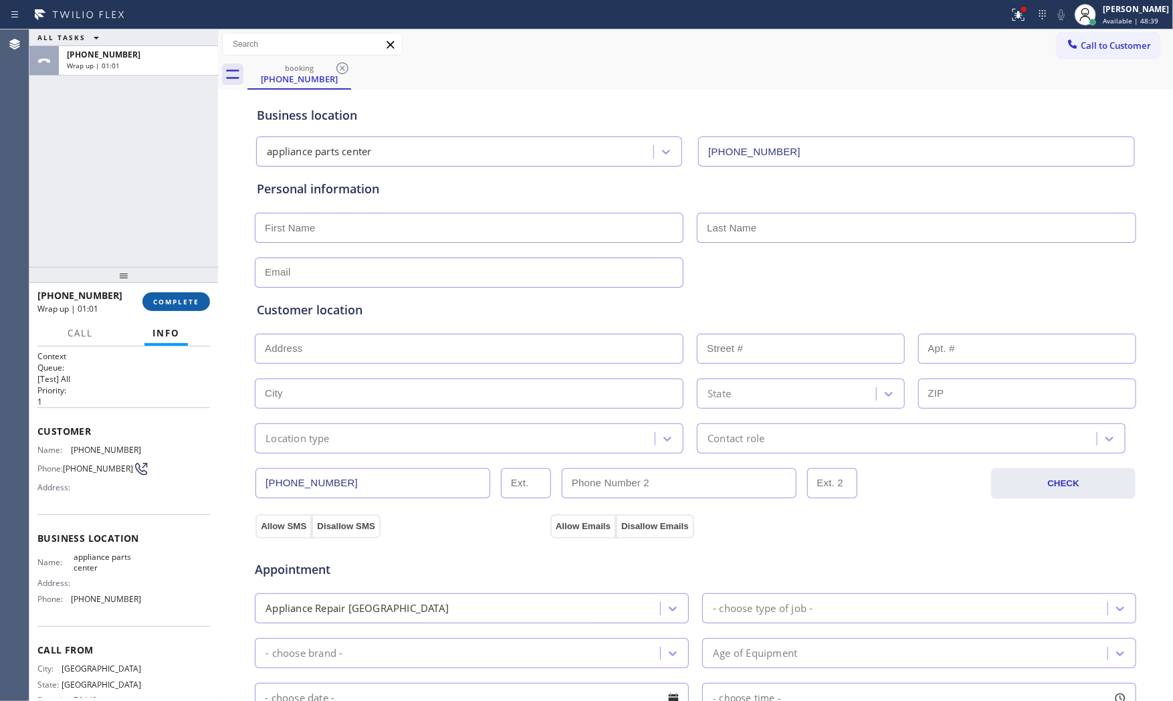
click at [198, 298] on span "COMPLETE" at bounding box center [176, 301] width 46 height 9
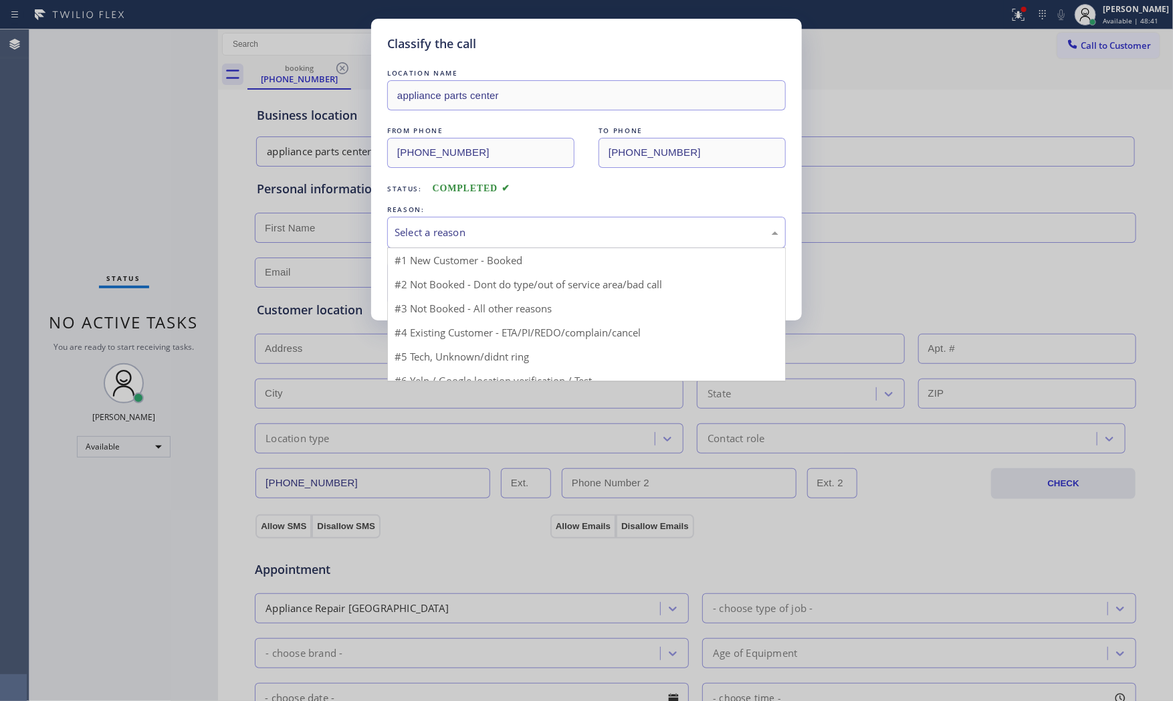
click at [464, 237] on div "Select a reason" at bounding box center [587, 232] width 384 height 15
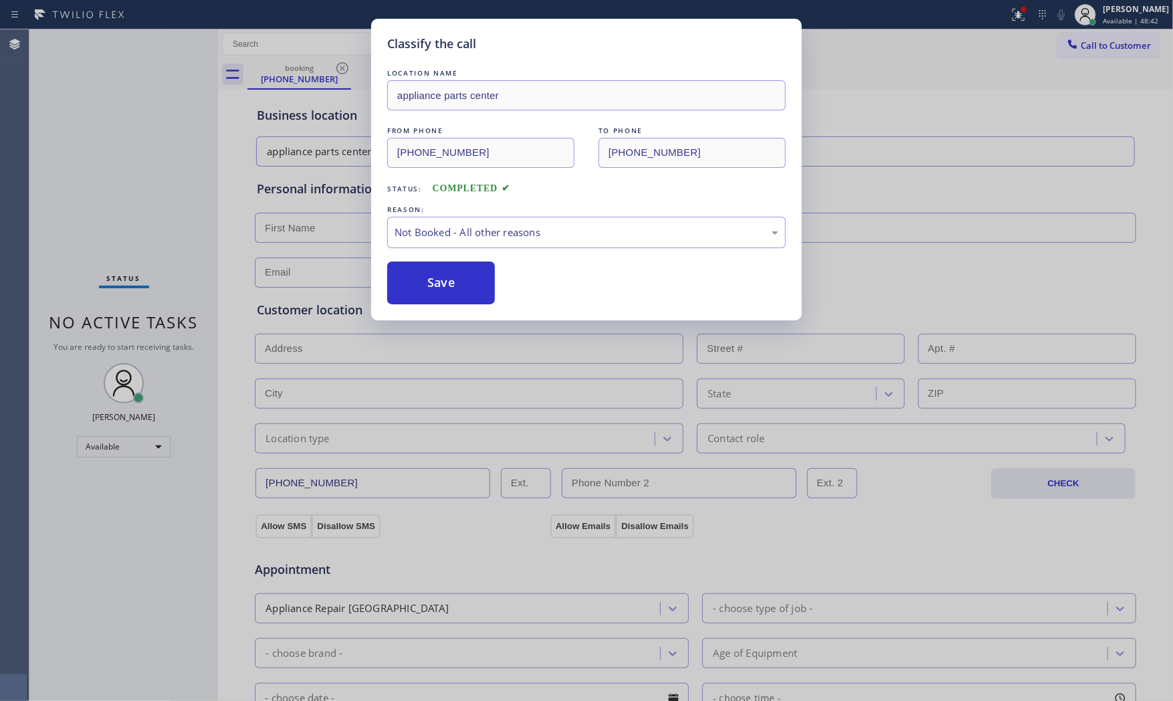
click at [459, 276] on button "Save" at bounding box center [441, 283] width 108 height 43
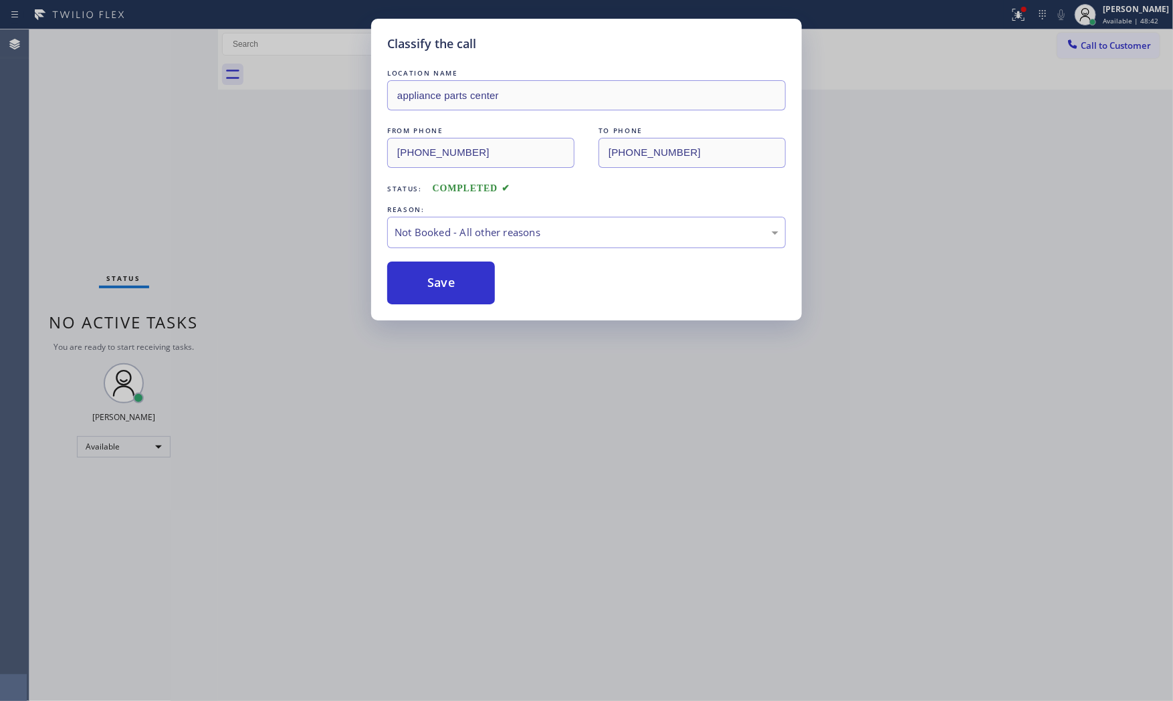
click at [459, 276] on button "Save" at bounding box center [441, 283] width 108 height 43
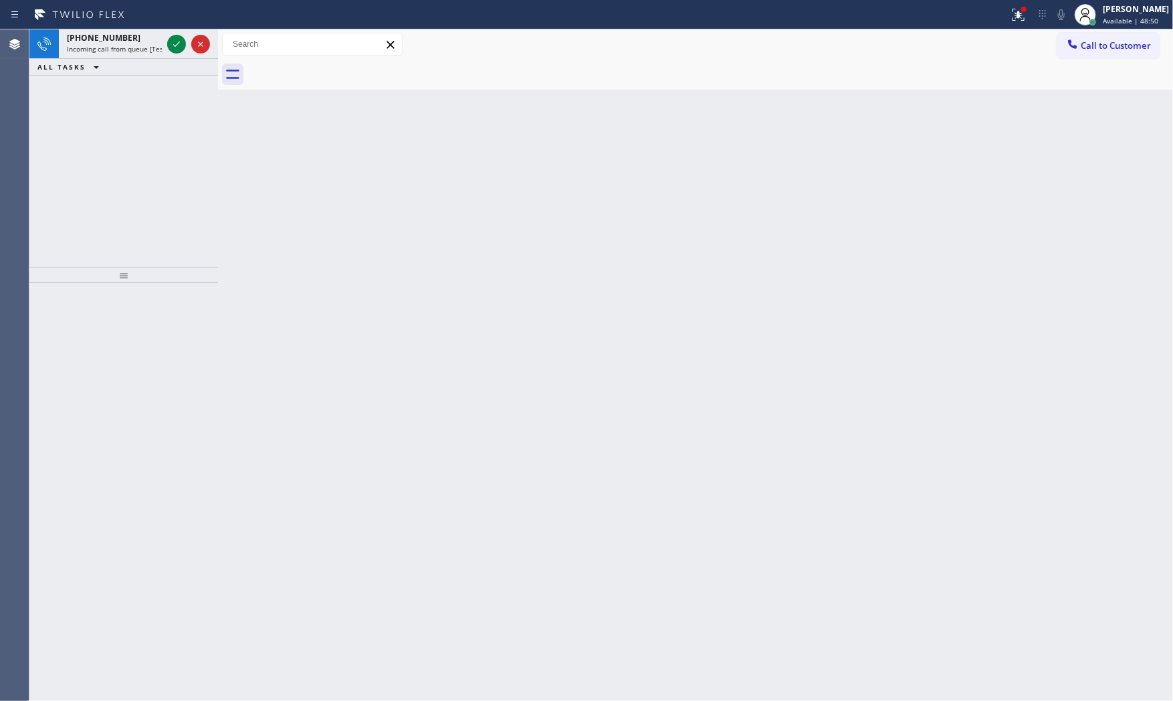
click at [176, 47] on icon at bounding box center [177, 44] width 16 height 16
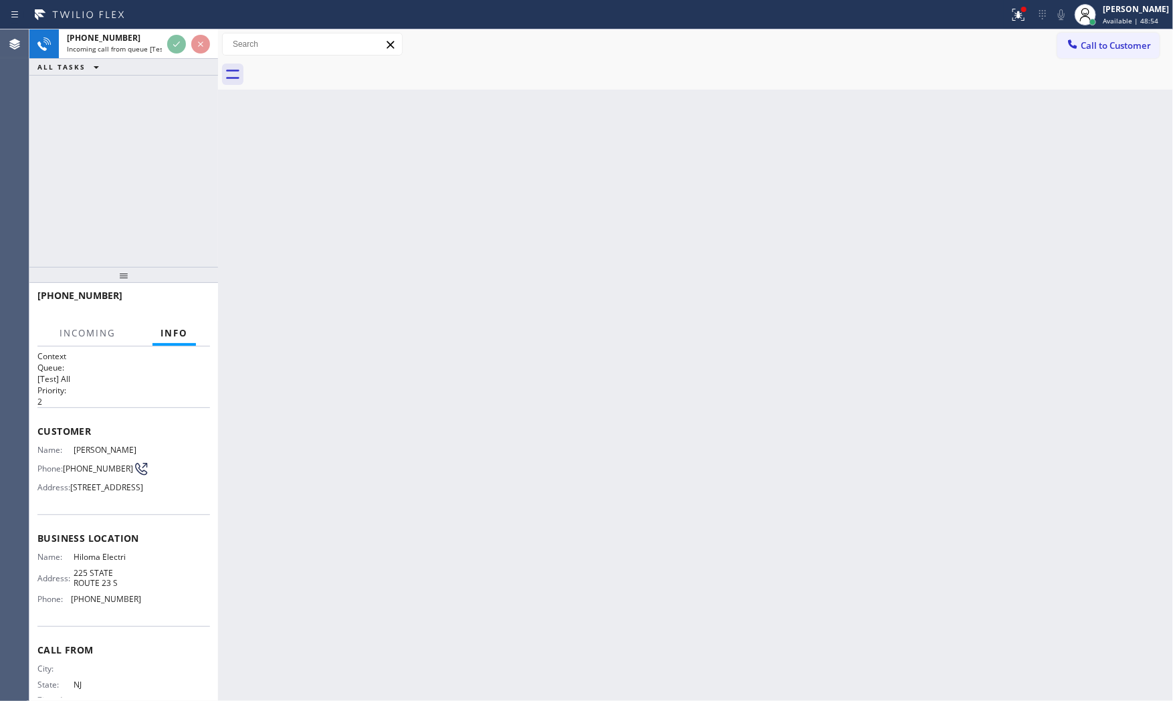
click at [196, 241] on div "+18623572556 Incoming call from queue [Test] All ALL TASKS ALL TASKS ACTIVE TAS…" at bounding box center [123, 147] width 189 height 237
click at [197, 239] on div "+18623572556 Incoming call from queue [Test] All ALL TASKS ALL TASKS ACTIVE TAS…" at bounding box center [123, 147] width 189 height 237
click at [197, 237] on div "+18623572556 Incoming call from queue [Test] All ALL TASKS ALL TASKS ACTIVE TAS…" at bounding box center [123, 147] width 189 height 237
click at [197, 233] on div "+18623572556 Incoming call from queue [Test] All ALL TASKS ALL TASKS ACTIVE TAS…" at bounding box center [123, 147] width 189 height 237
click at [196, 230] on div "+18623572556 Incoming call from queue [Test] All ALL TASKS ALL TASKS ACTIVE TAS…" at bounding box center [123, 147] width 189 height 237
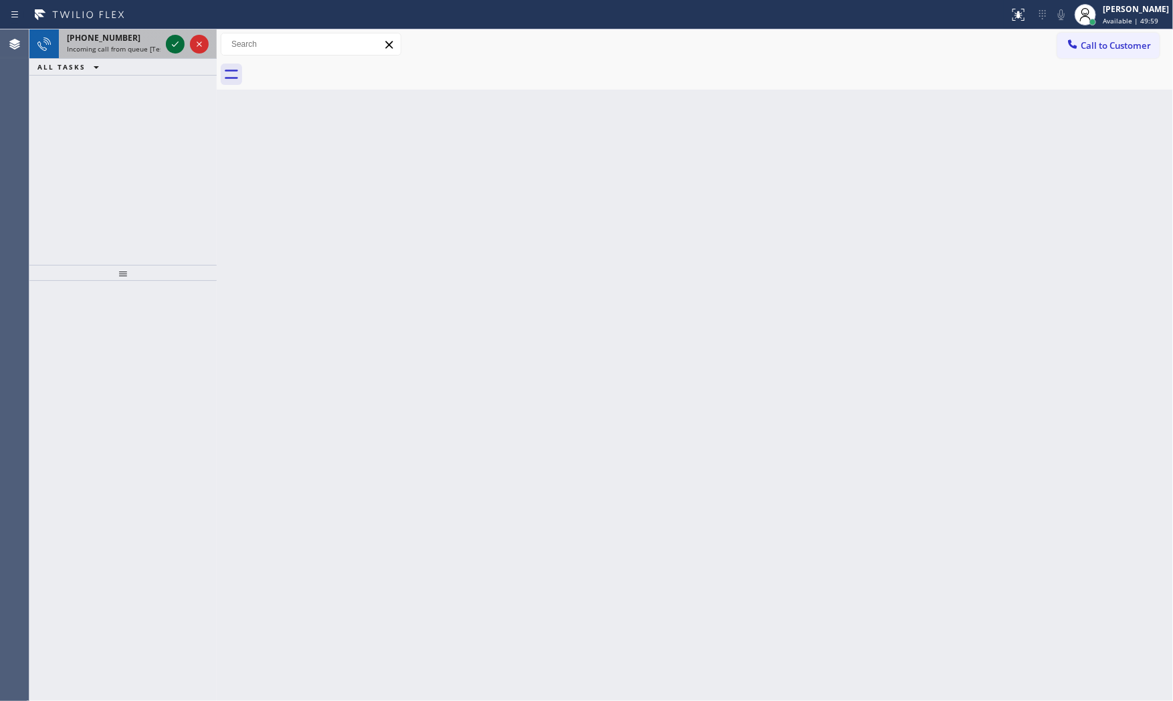
click at [177, 48] on icon at bounding box center [175, 44] width 16 height 16
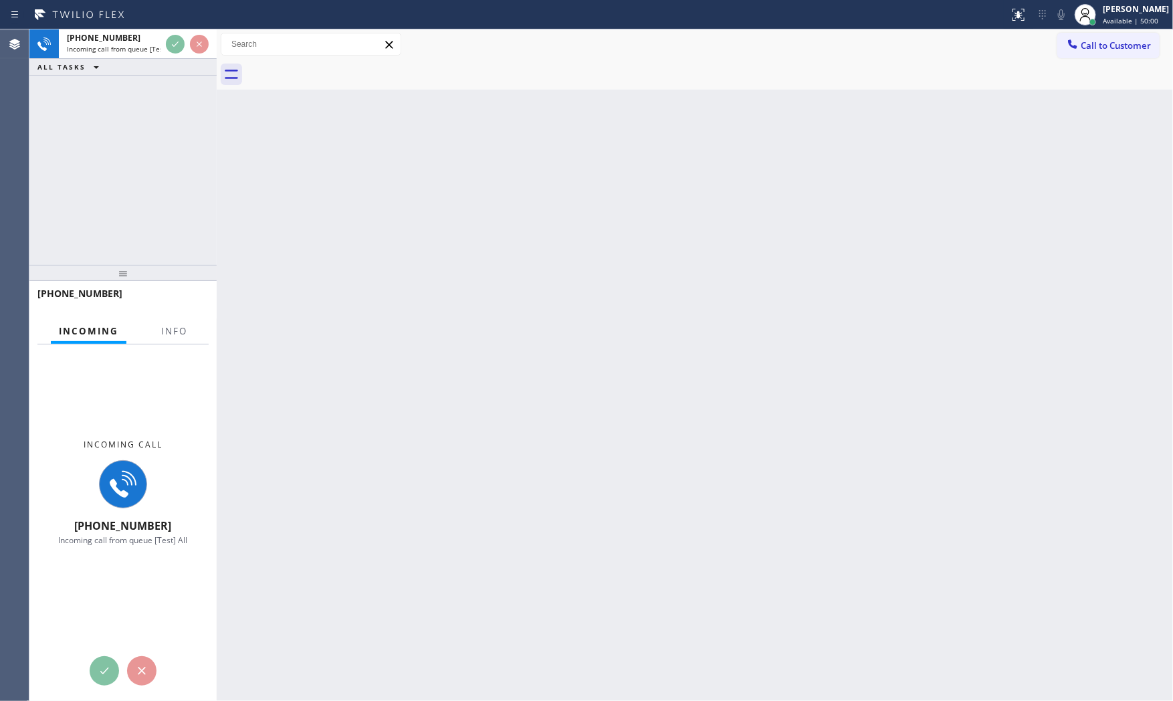
click at [181, 342] on div at bounding box center [174, 342] width 42 height 3
click at [181, 338] on button "Info" at bounding box center [174, 331] width 42 height 26
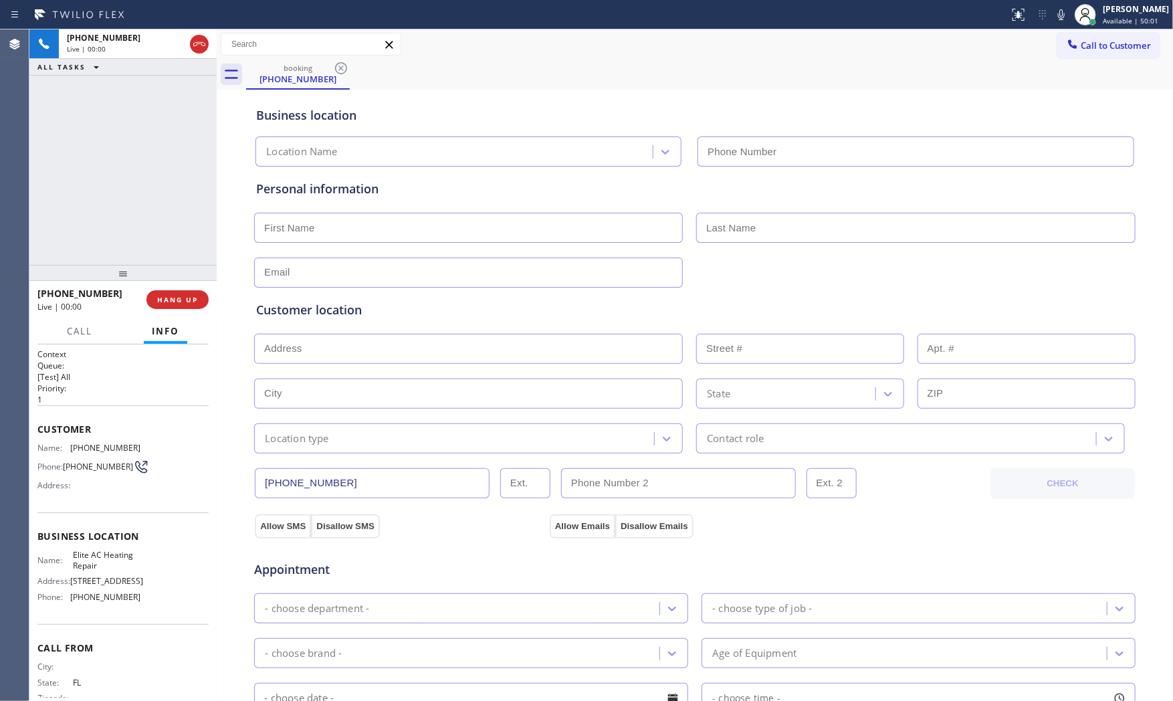
type input "[PHONE_NUMBER]"
click at [171, 298] on span "HANG UP" at bounding box center [177, 299] width 41 height 9
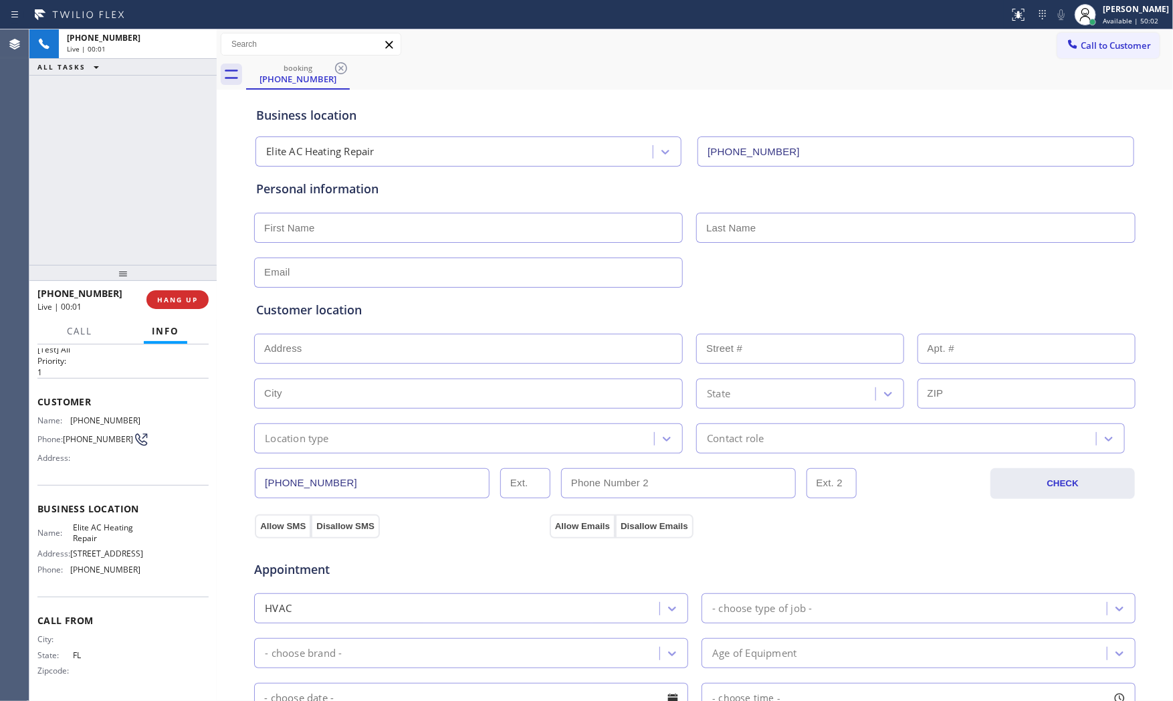
scroll to position [31, 0]
click at [186, 306] on button "COMPLETE" at bounding box center [175, 299] width 68 height 19
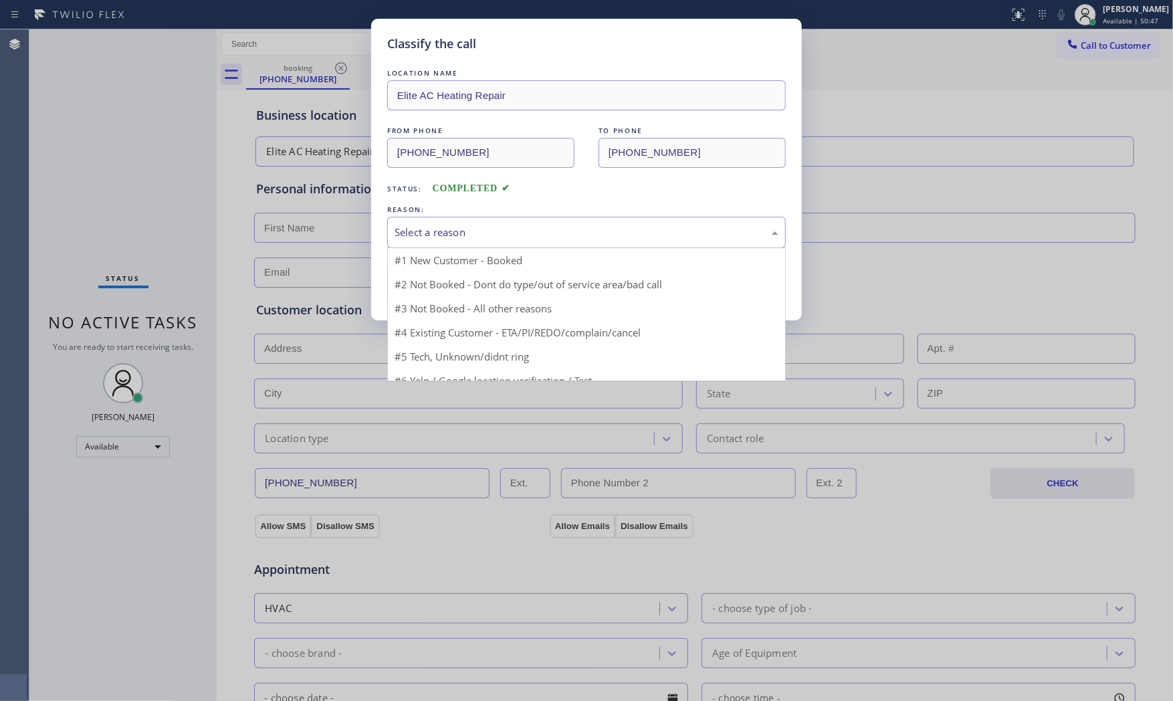
click at [444, 226] on div "Select a reason" at bounding box center [587, 232] width 384 height 15
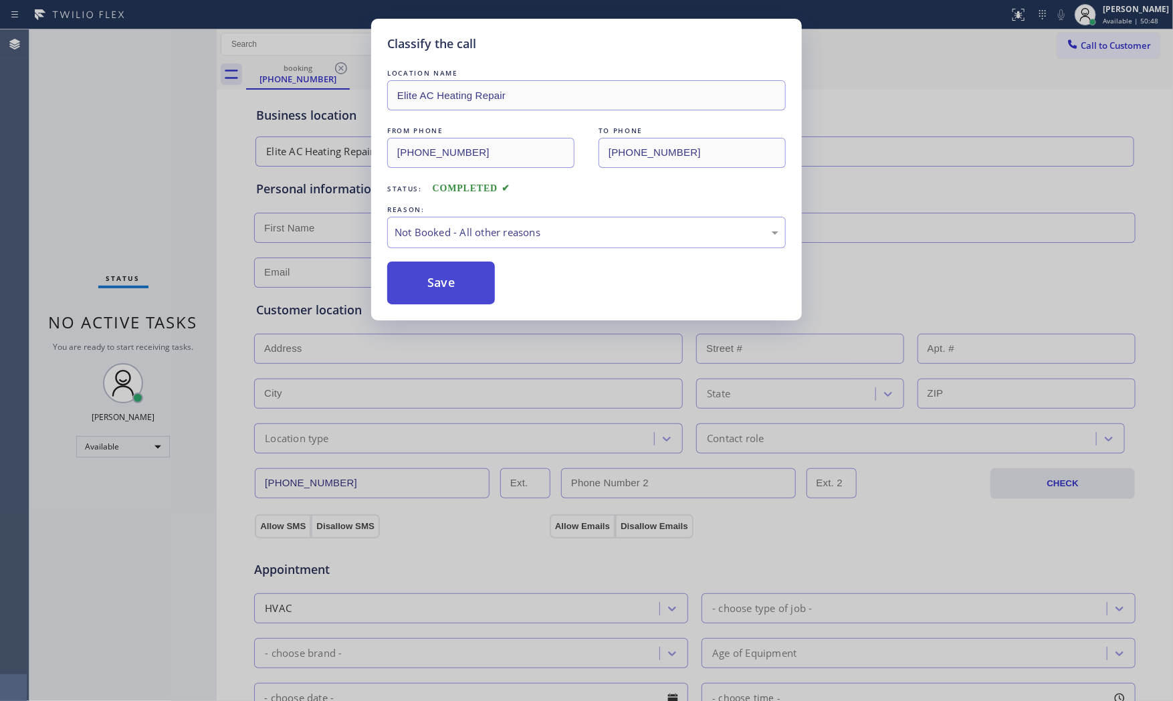
click at [450, 285] on button "Save" at bounding box center [441, 283] width 108 height 43
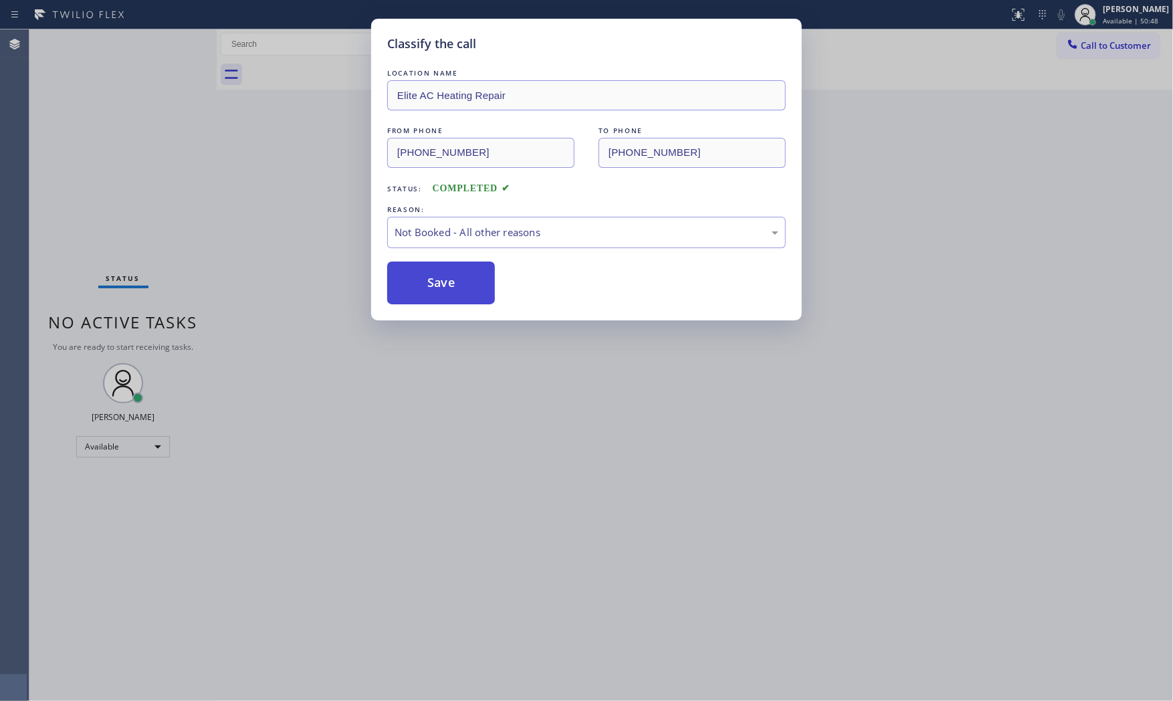
click at [450, 285] on button "Save" at bounding box center [441, 283] width 108 height 43
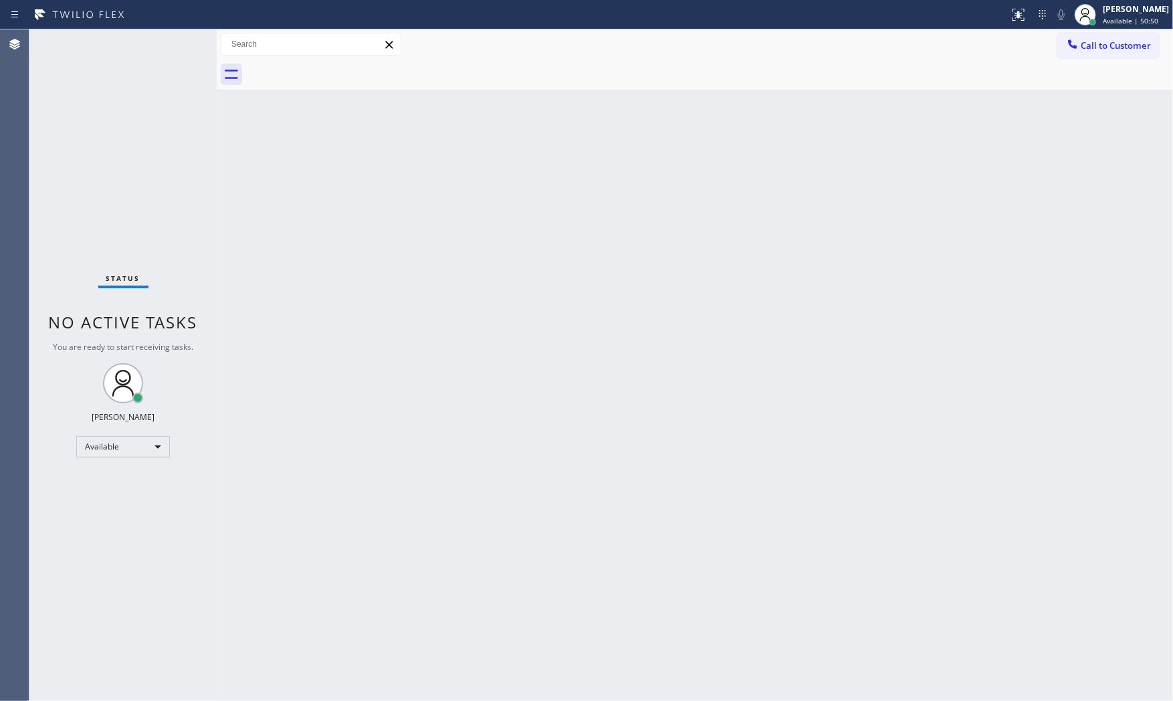
drag, startPoint x: 451, startPoint y: 284, endPoint x: 393, endPoint y: 310, distance: 63.2
click at [393, 310] on div "Back to Dashboard Change Sender ID Customers Technicians Select a contact Outbo…" at bounding box center [695, 364] width 956 height 671
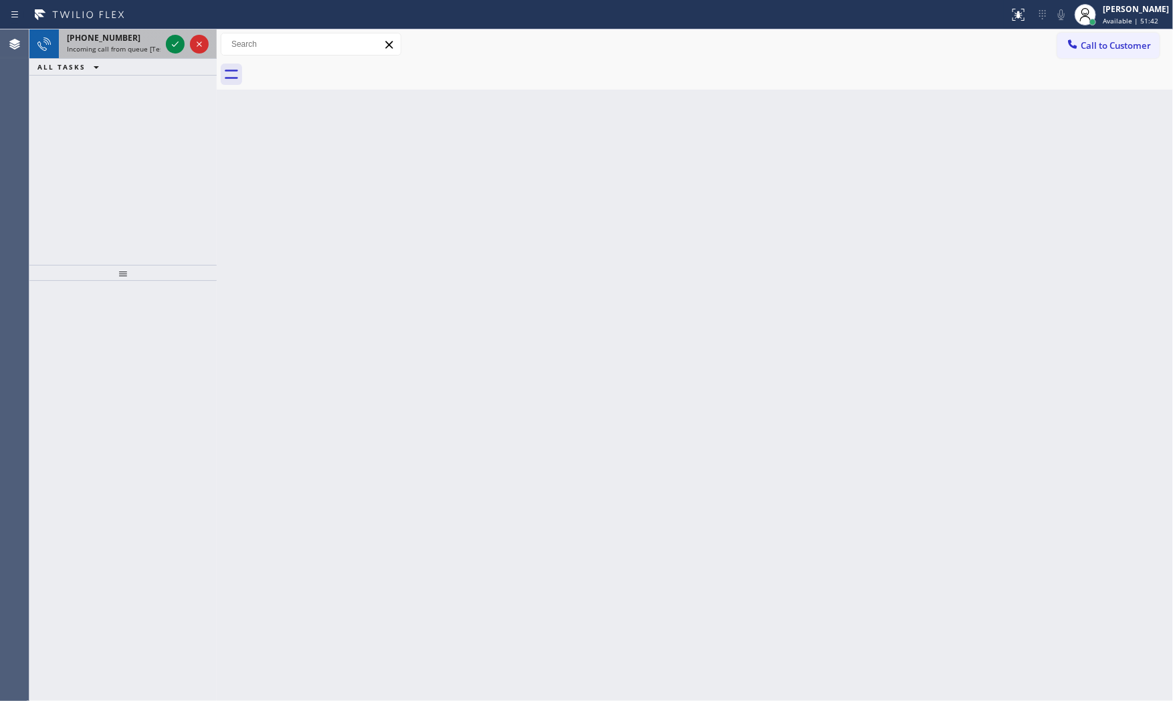
click at [163, 44] on div at bounding box center [187, 43] width 48 height 29
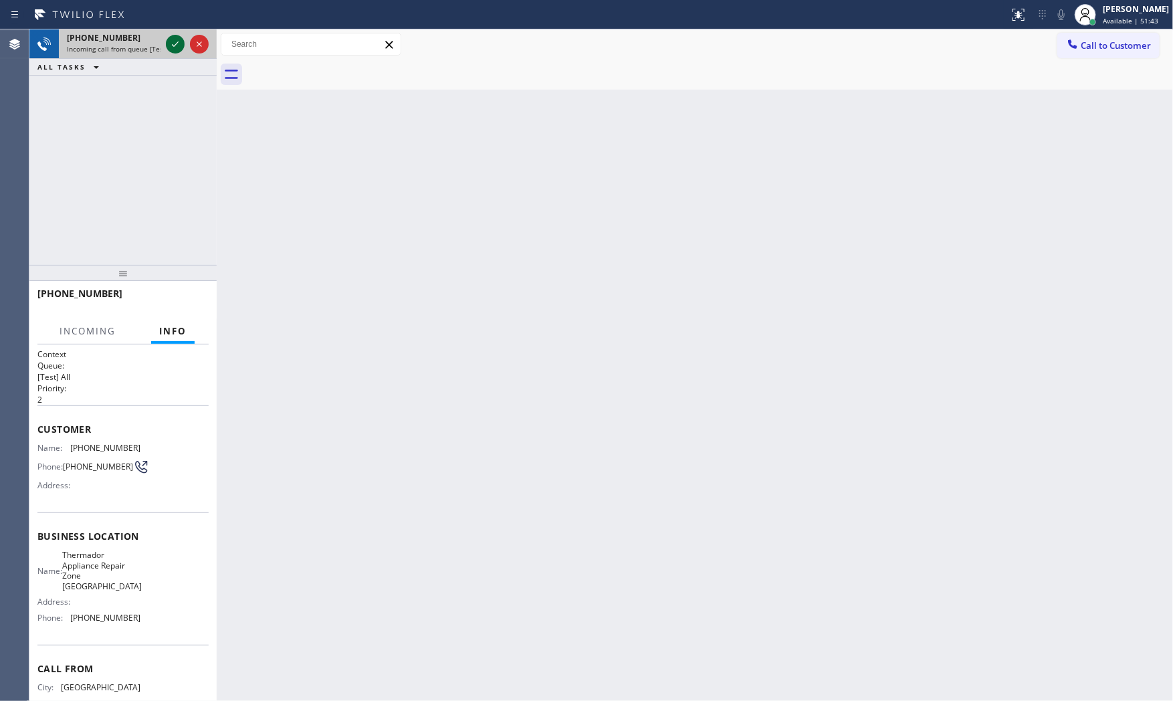
click at [167, 44] on icon at bounding box center [175, 44] width 16 height 16
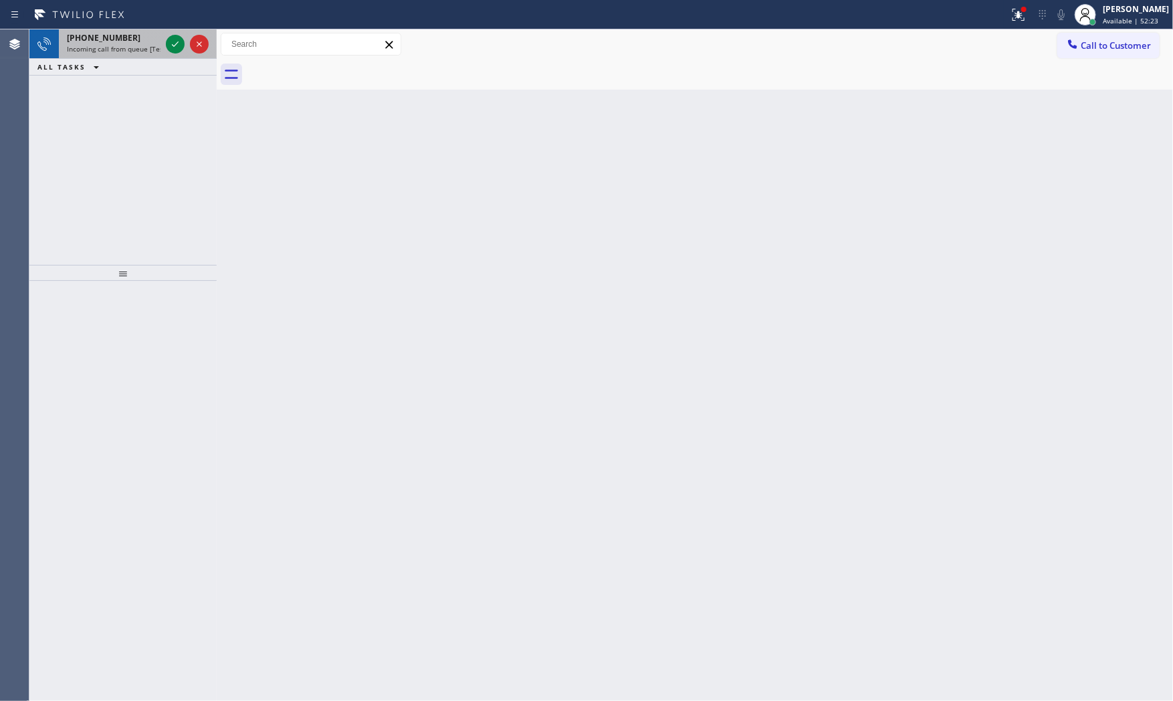
click at [134, 48] on span "Incoming call from queue [Test] All" at bounding box center [122, 48] width 111 height 9
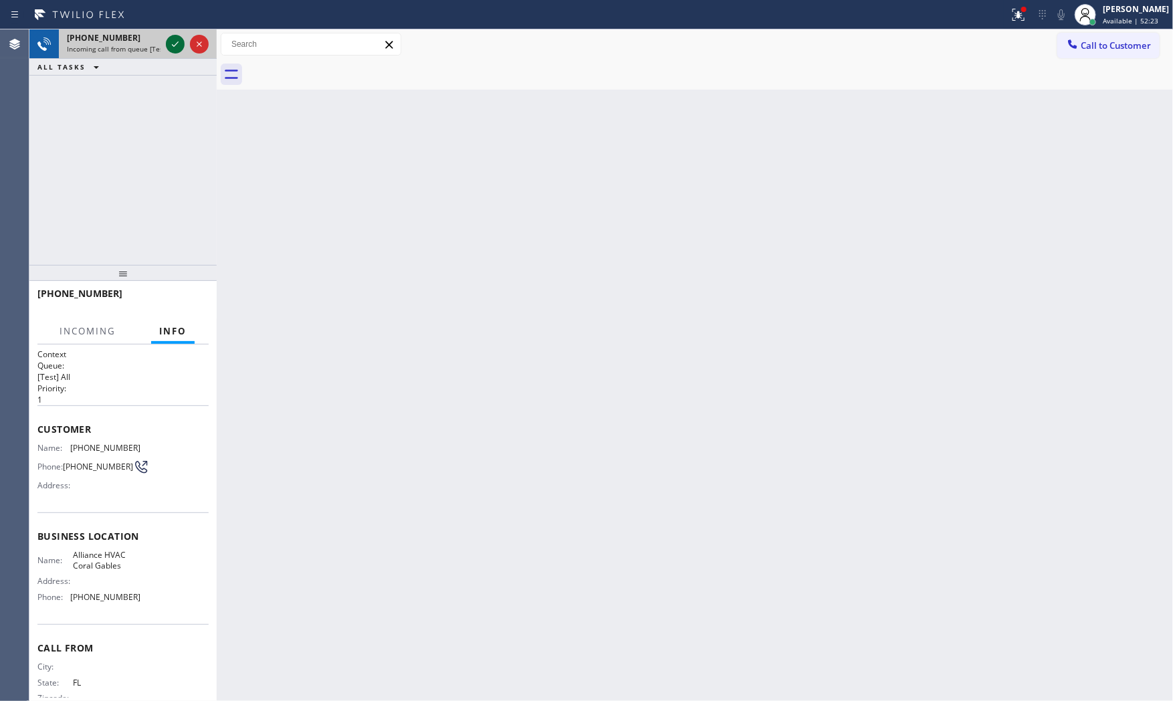
click at [168, 42] on icon at bounding box center [175, 44] width 16 height 16
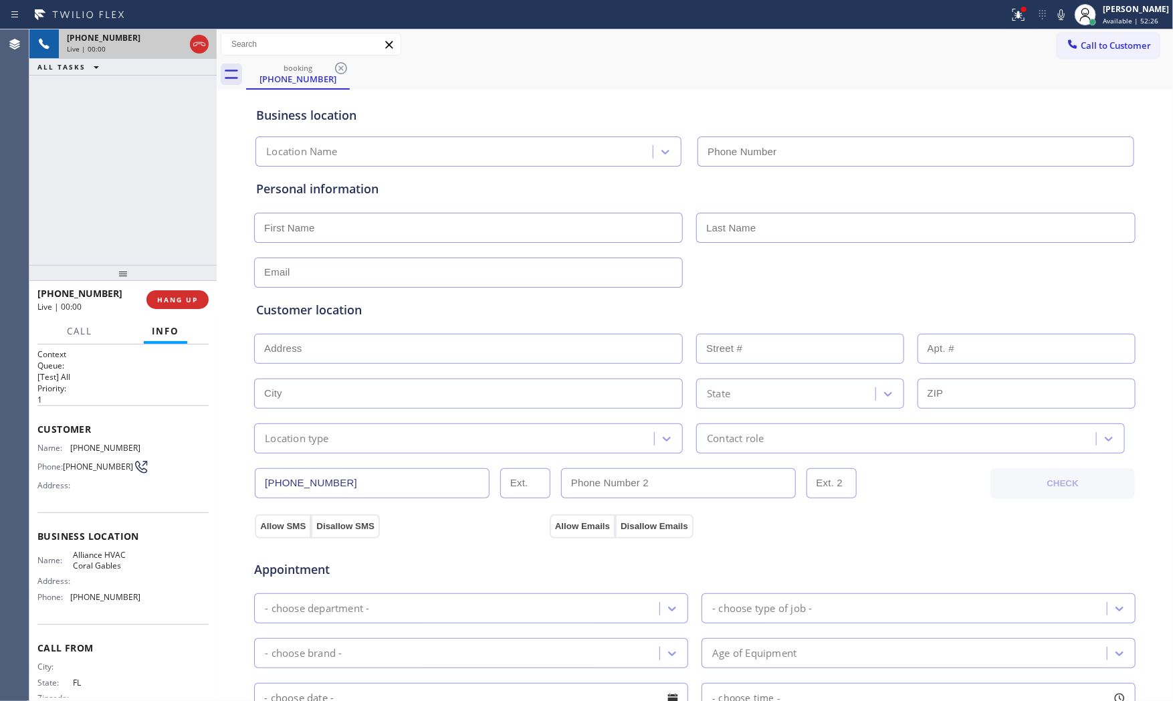
type input "[PHONE_NUMBER]"
click at [198, 306] on button "HANG UP" at bounding box center [177, 299] width 62 height 19
click at [201, 304] on button "HANG UP" at bounding box center [177, 299] width 62 height 19
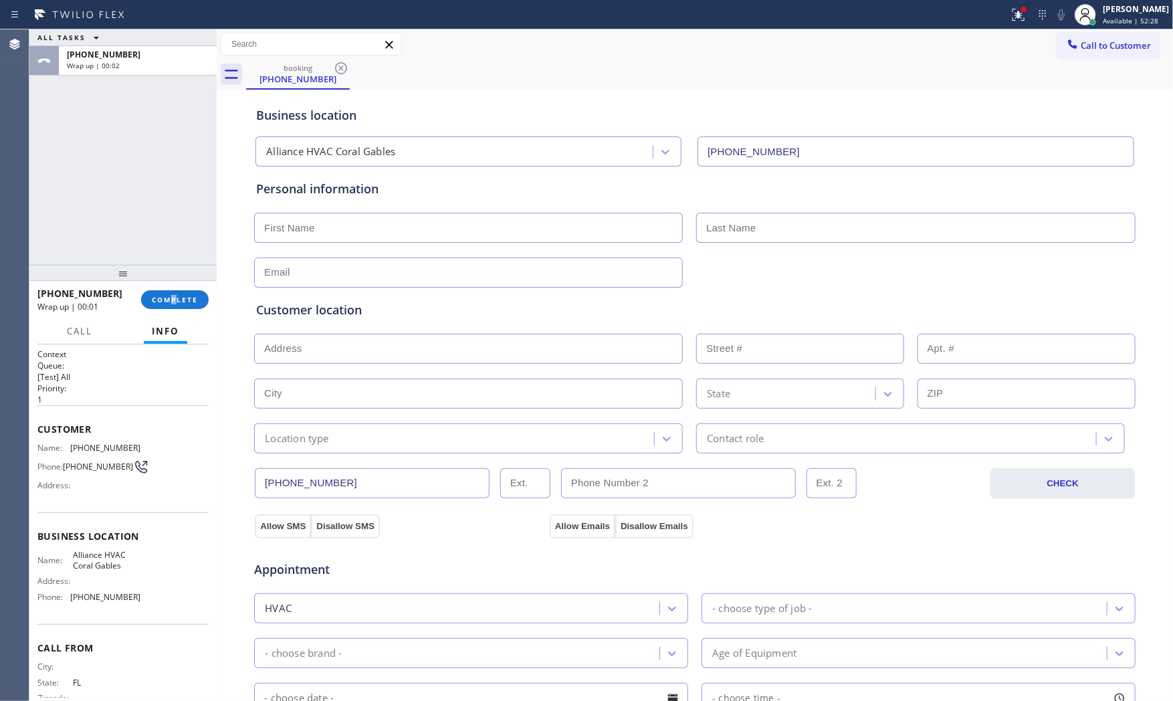
click at [177, 286] on div "[PHONE_NUMBER] Wrap up | 00:01 COMPLETE" at bounding box center [122, 299] width 171 height 35
click at [166, 305] on button "COMPLETE" at bounding box center [175, 299] width 68 height 19
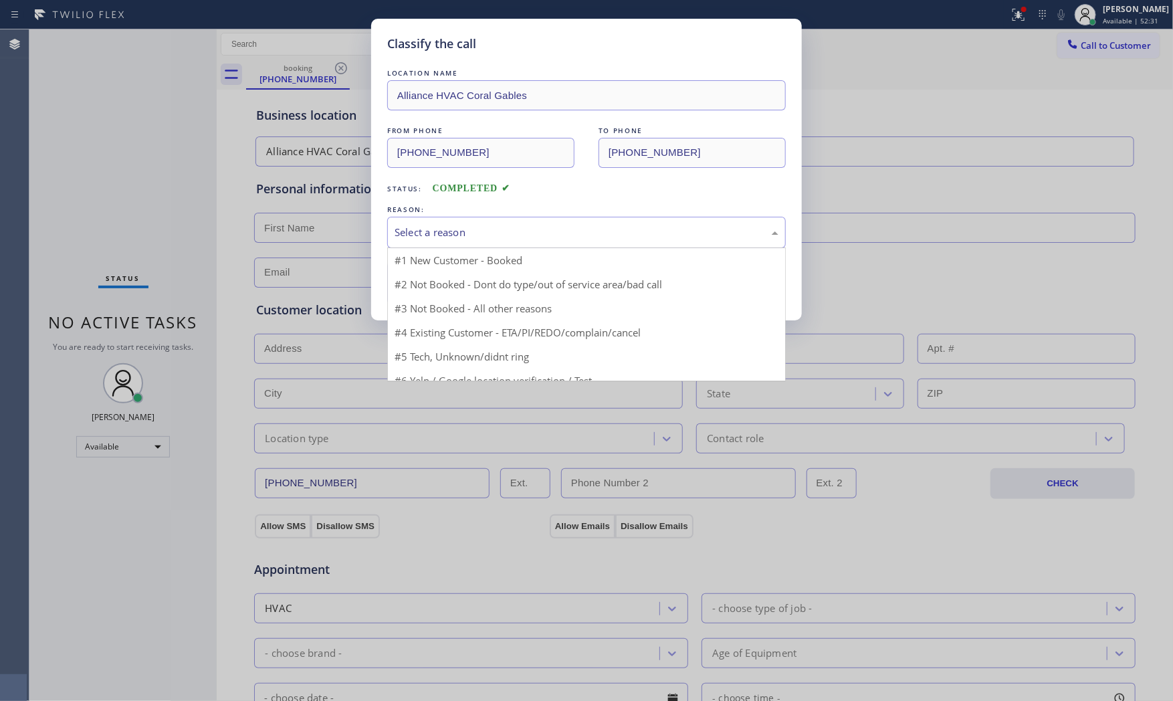
click at [445, 237] on div "Select a reason" at bounding box center [587, 232] width 384 height 15
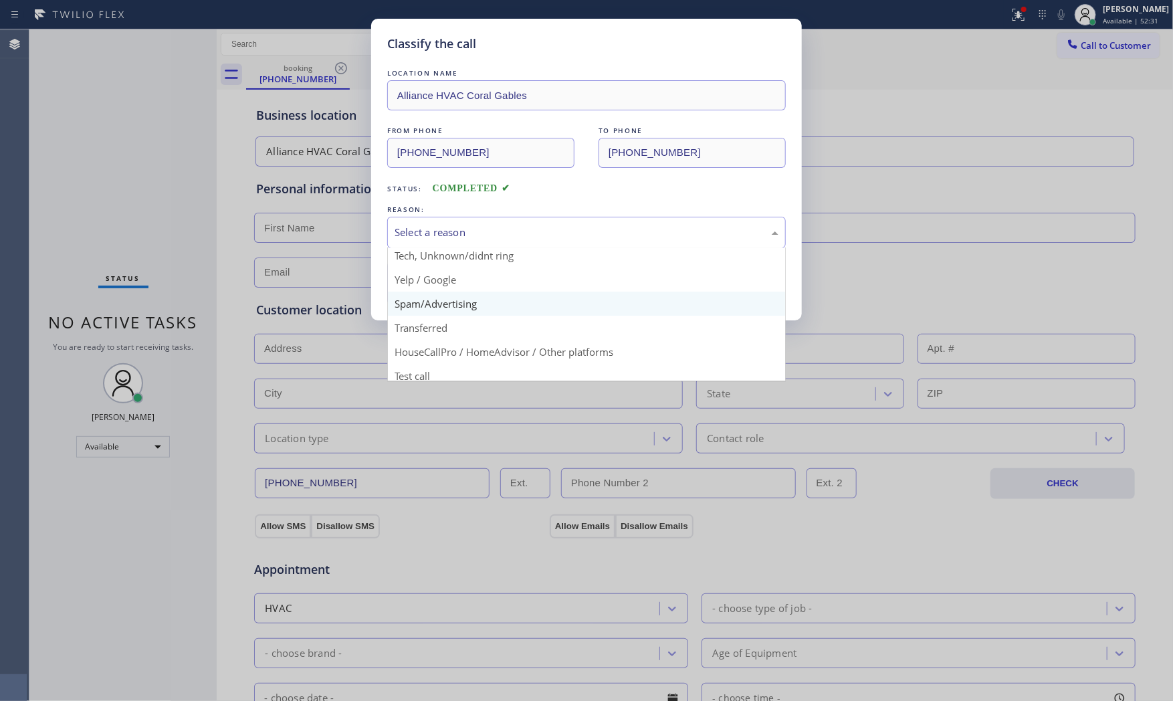
scroll to position [84, 0]
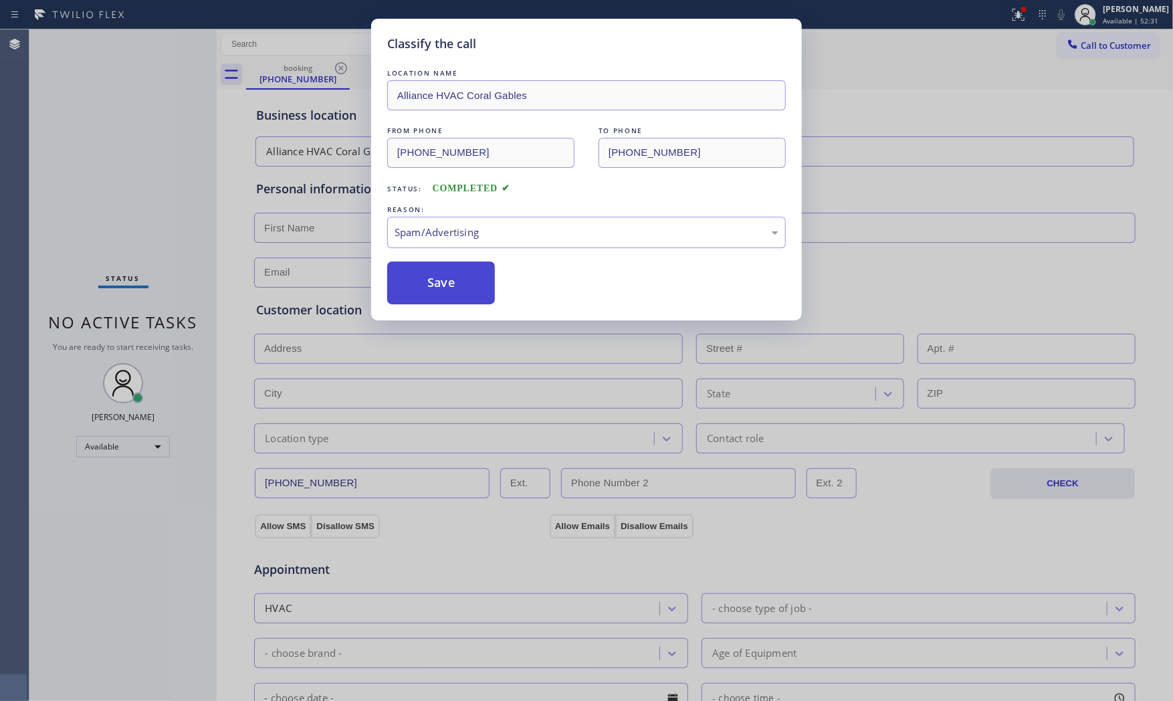
click at [448, 290] on button "Save" at bounding box center [441, 283] width 108 height 43
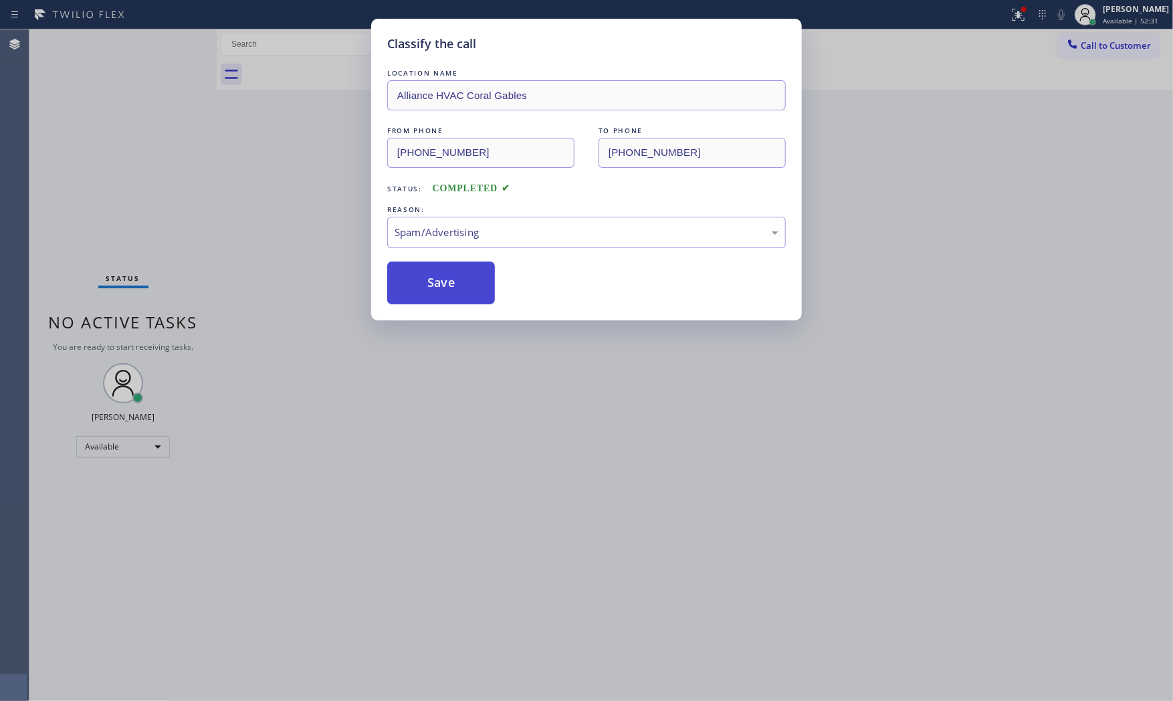
click at [448, 290] on button "Save" at bounding box center [441, 283] width 108 height 43
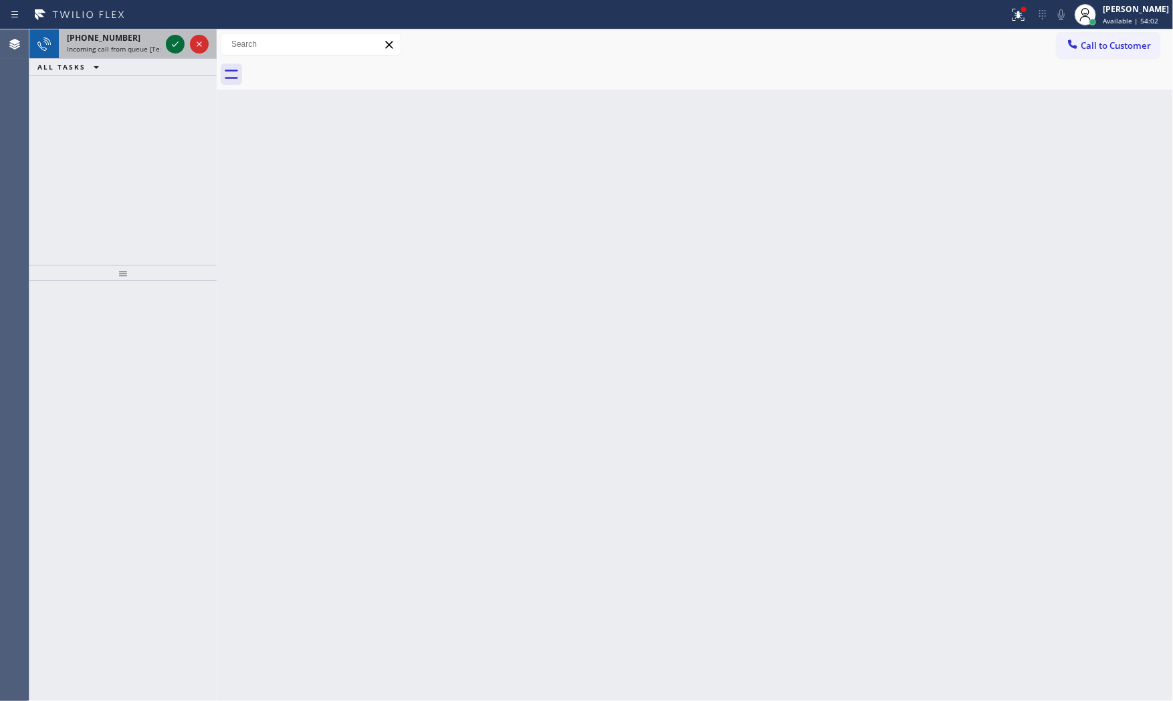
click at [176, 42] on icon at bounding box center [175, 44] width 16 height 16
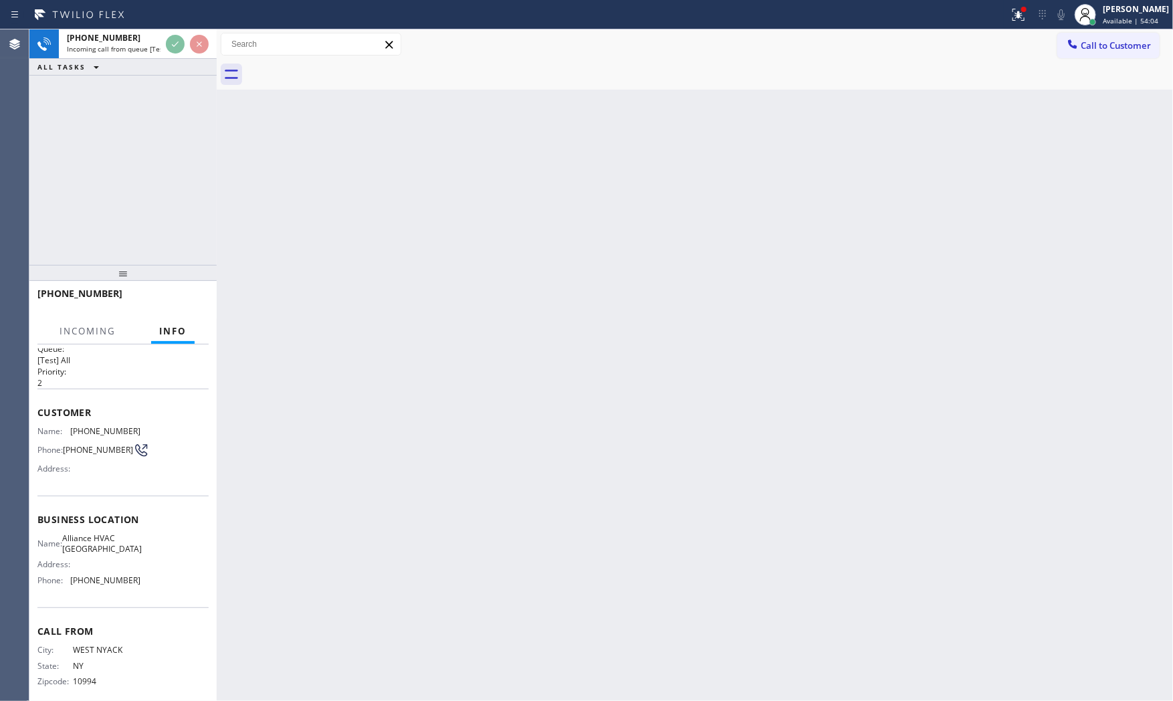
scroll to position [41, 0]
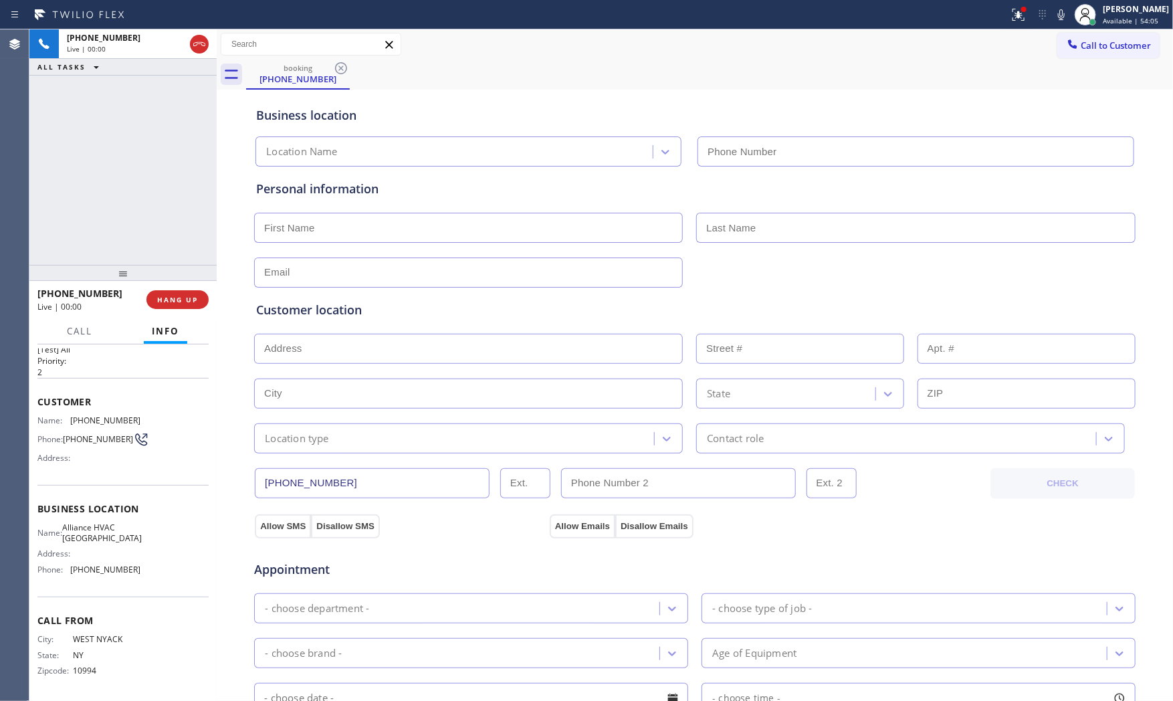
type input "[PHONE_NUMBER]"
click at [182, 308] on button "HANG UP" at bounding box center [177, 299] width 62 height 19
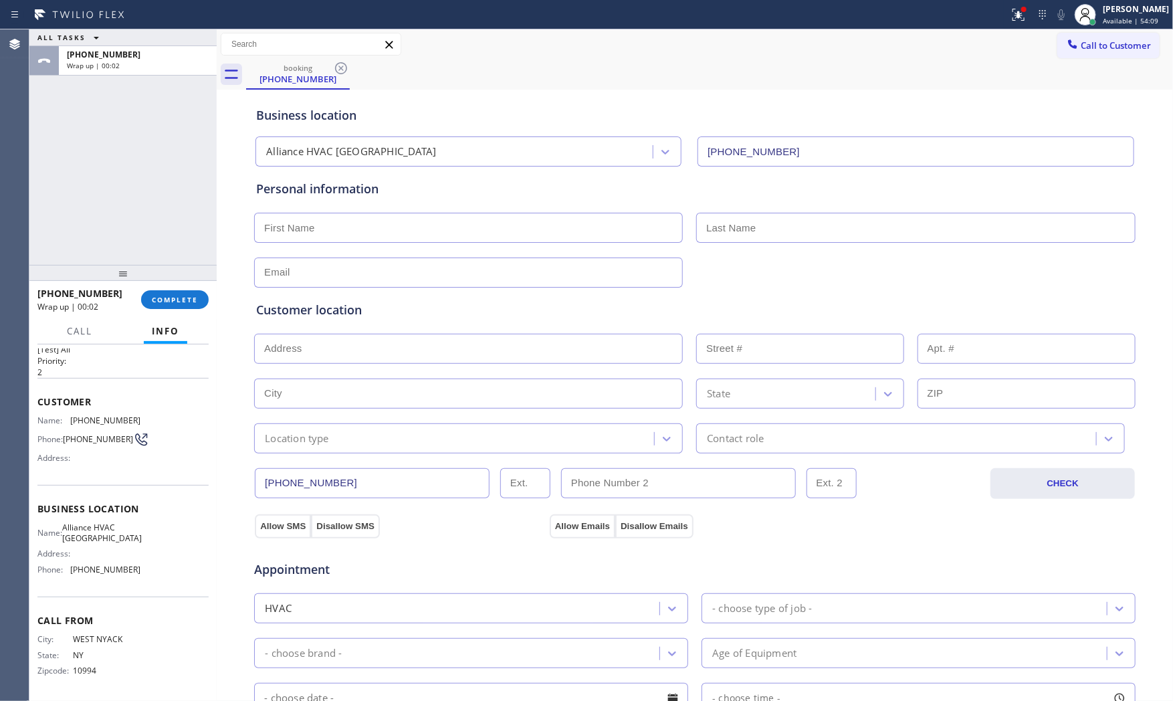
click at [175, 309] on div "[PHONE_NUMBER] Wrap up | 00:02 COMPLETE" at bounding box center [122, 299] width 171 height 35
click at [175, 306] on button "COMPLETE" at bounding box center [175, 299] width 68 height 19
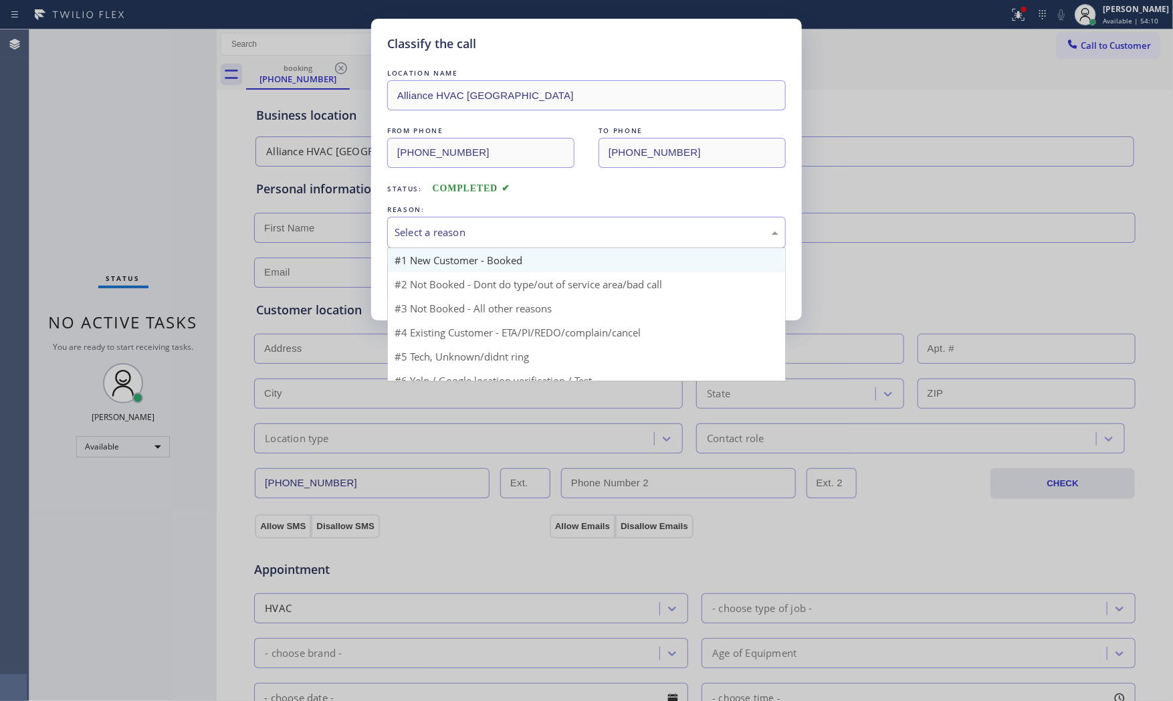
drag, startPoint x: 431, startPoint y: 235, endPoint x: 430, endPoint y: 258, distance: 23.4
click at [433, 234] on div "Select a reason" at bounding box center [587, 232] width 384 height 15
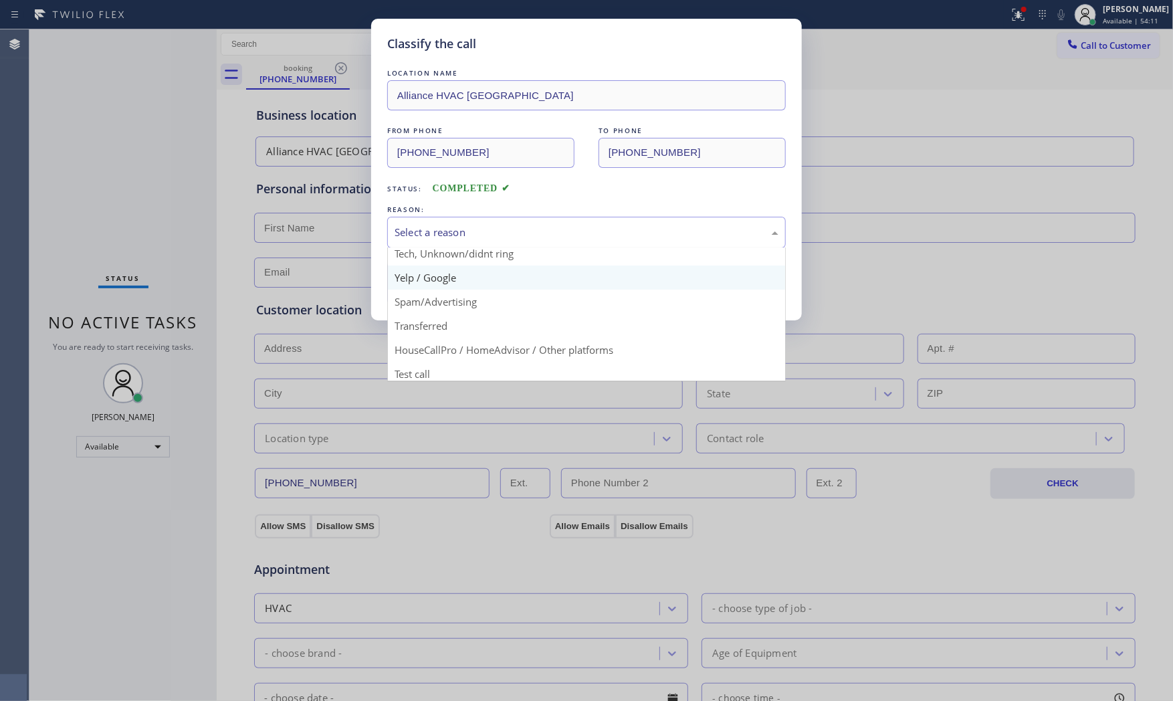
scroll to position [84, 0]
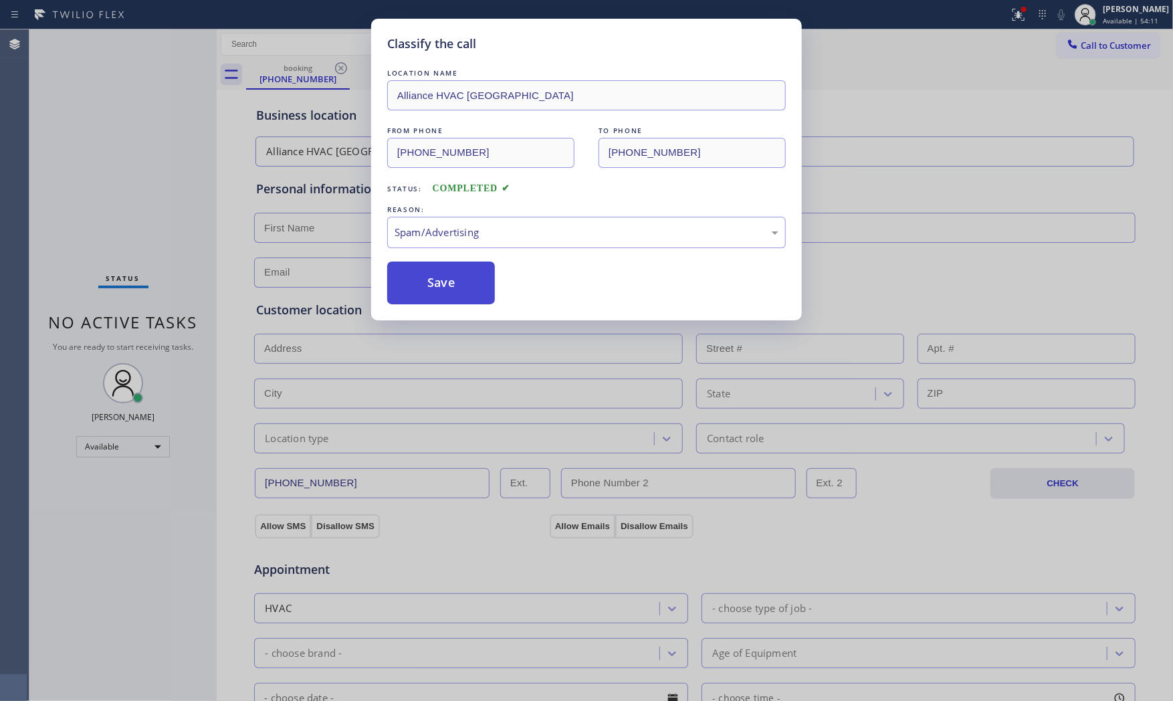
click at [439, 274] on button "Save" at bounding box center [441, 283] width 108 height 43
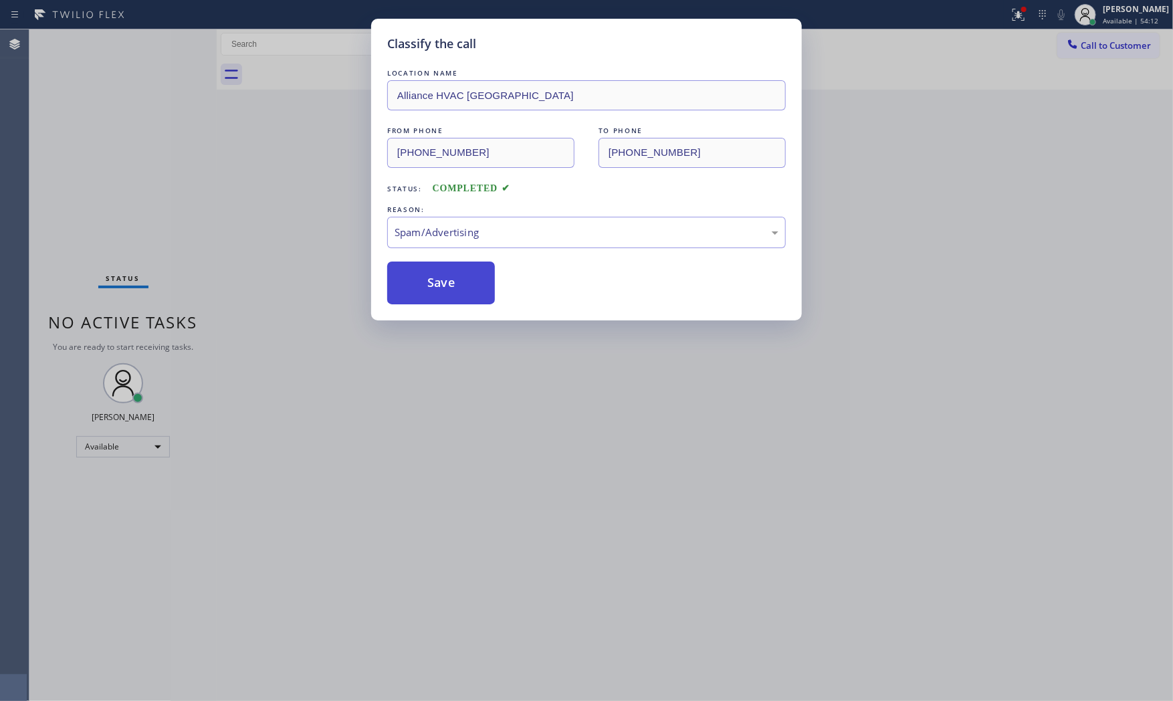
click at [439, 274] on button "Save" at bounding box center [441, 283] width 108 height 43
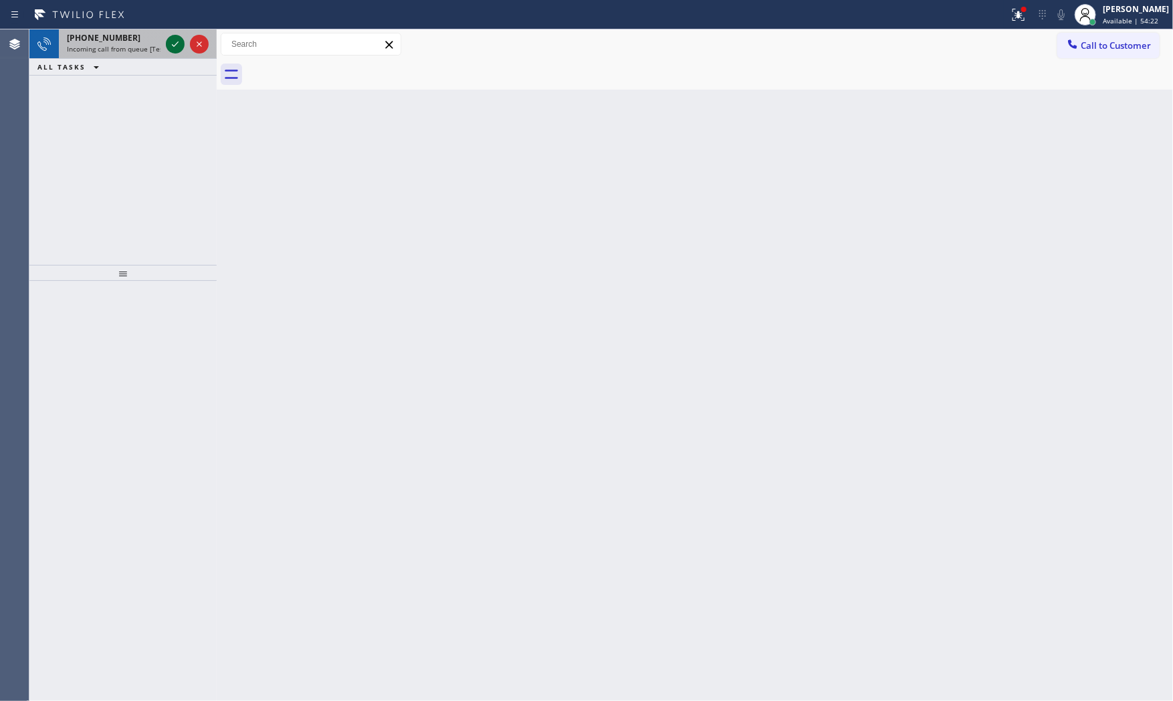
click at [179, 41] on icon at bounding box center [175, 44] width 16 height 16
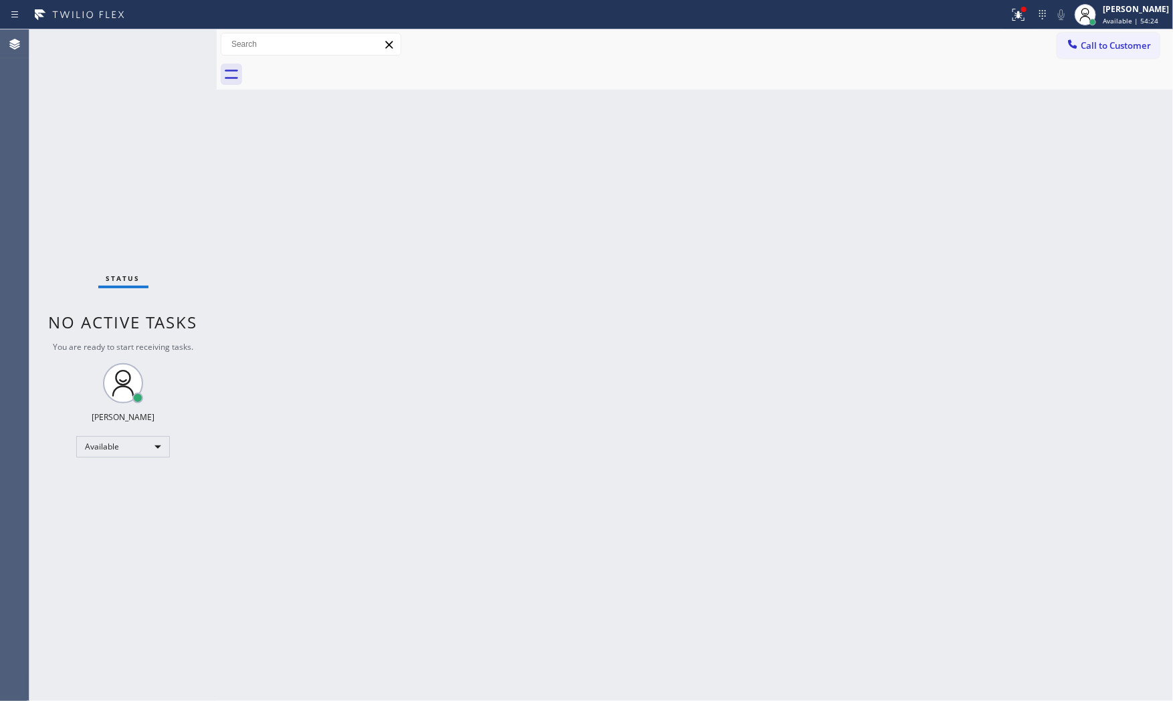
click at [181, 36] on div "Status No active tasks You are ready to start receiving tasks. [PERSON_NAME] Av…" at bounding box center [122, 364] width 187 height 671
click at [175, 41] on div "Status No active tasks You are ready to start receiving tasks. [PERSON_NAME] Av…" at bounding box center [122, 364] width 187 height 671
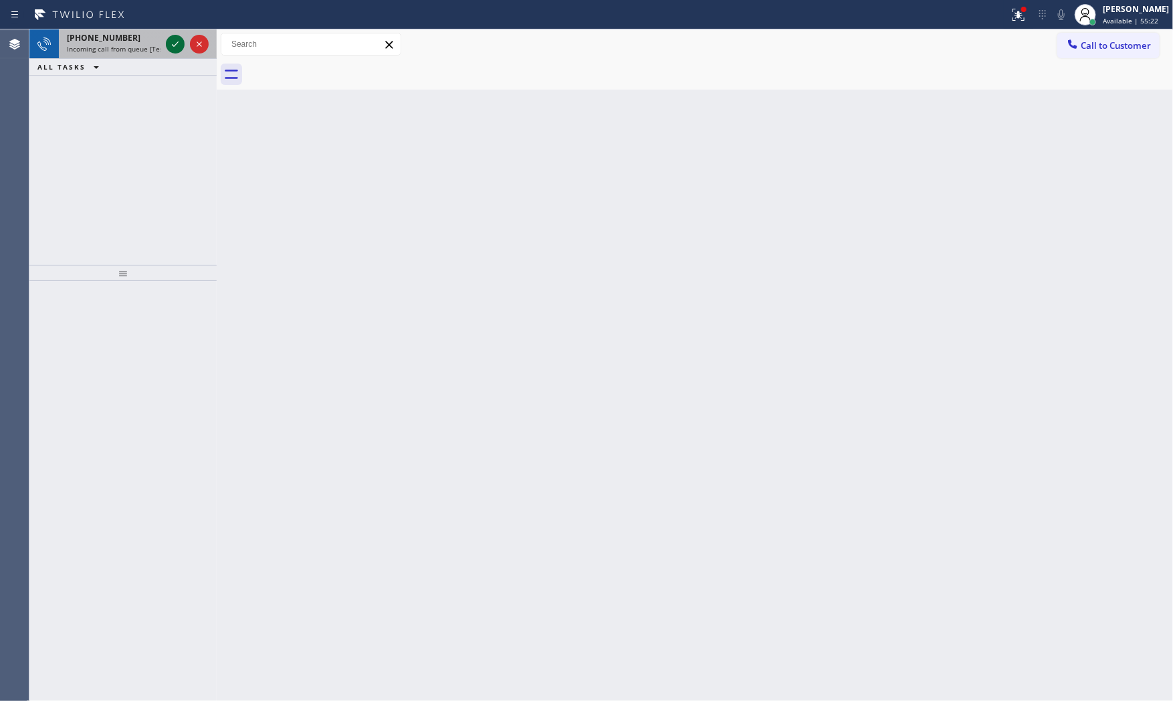
click at [182, 51] on icon at bounding box center [175, 44] width 16 height 16
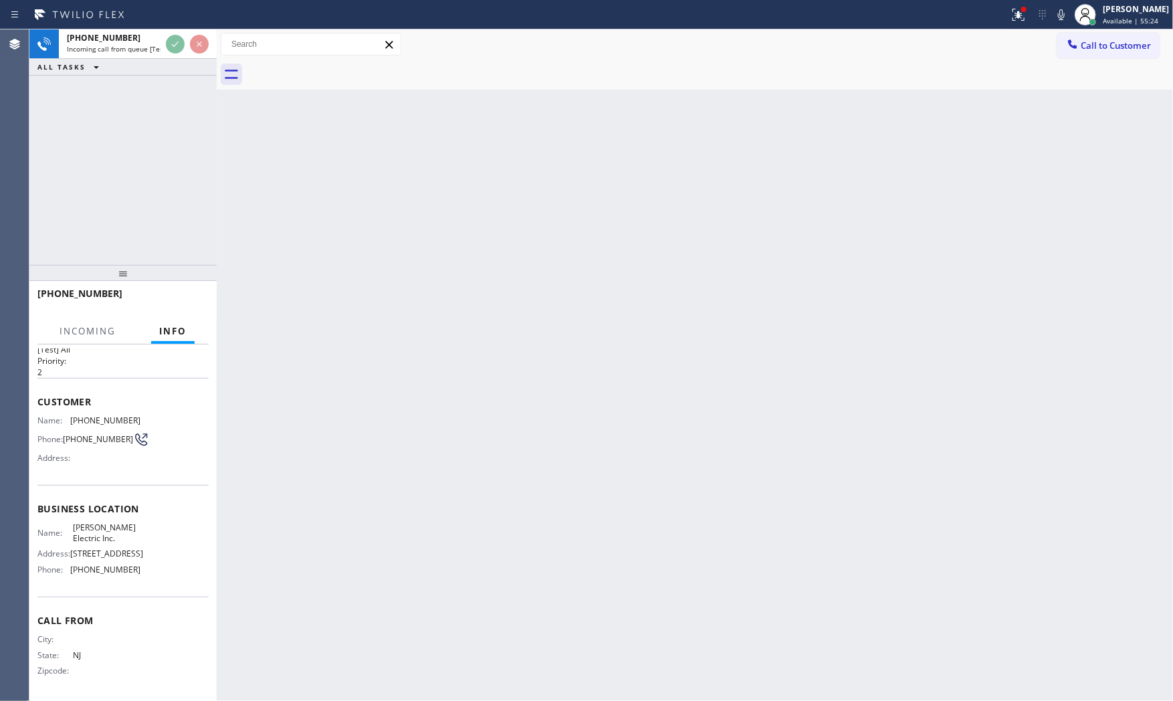
scroll to position [62, 0]
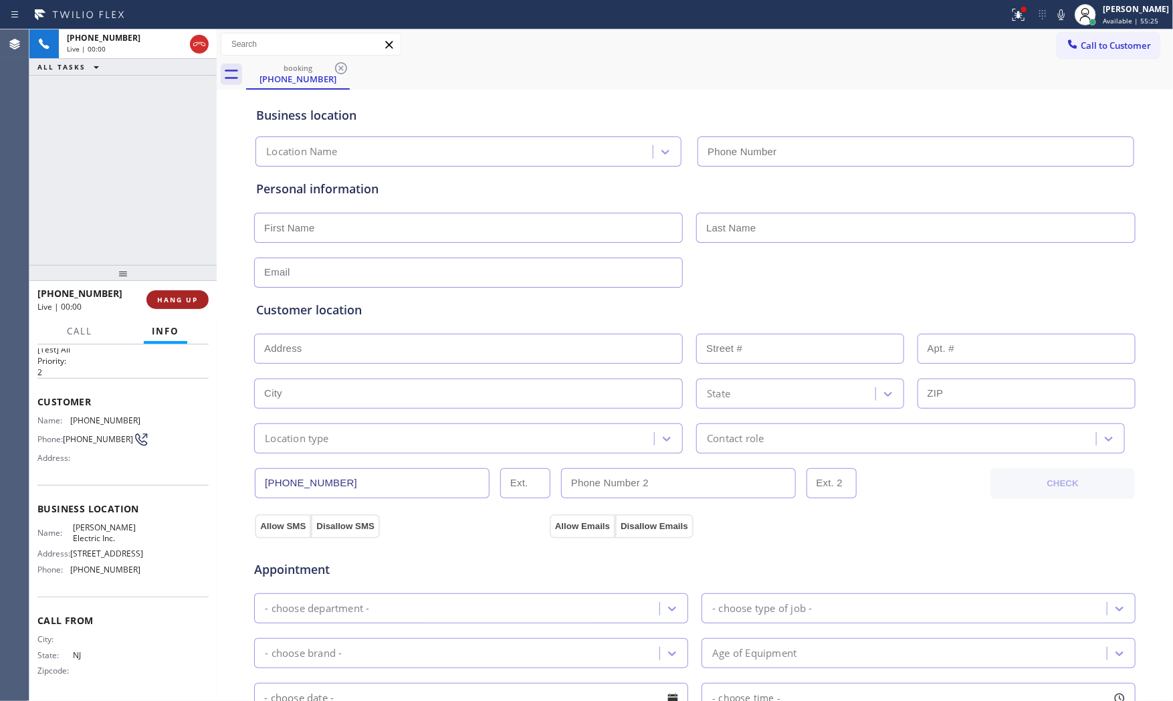
type input "[PHONE_NUMBER]"
click at [175, 299] on span "HANG UP" at bounding box center [177, 299] width 41 height 9
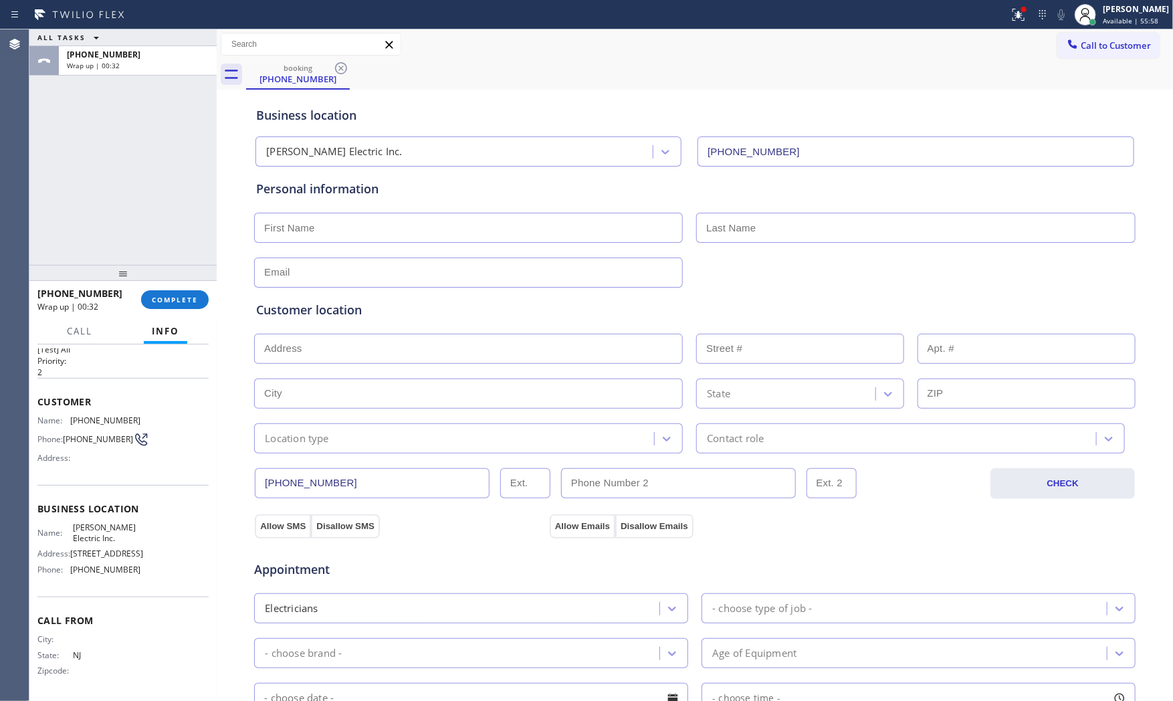
click at [158, 286] on div "[PHONE_NUMBER] Wrap up | 00:32 COMPLETE" at bounding box center [122, 299] width 171 height 35
click at [158, 292] on button "COMPLETE" at bounding box center [175, 299] width 68 height 19
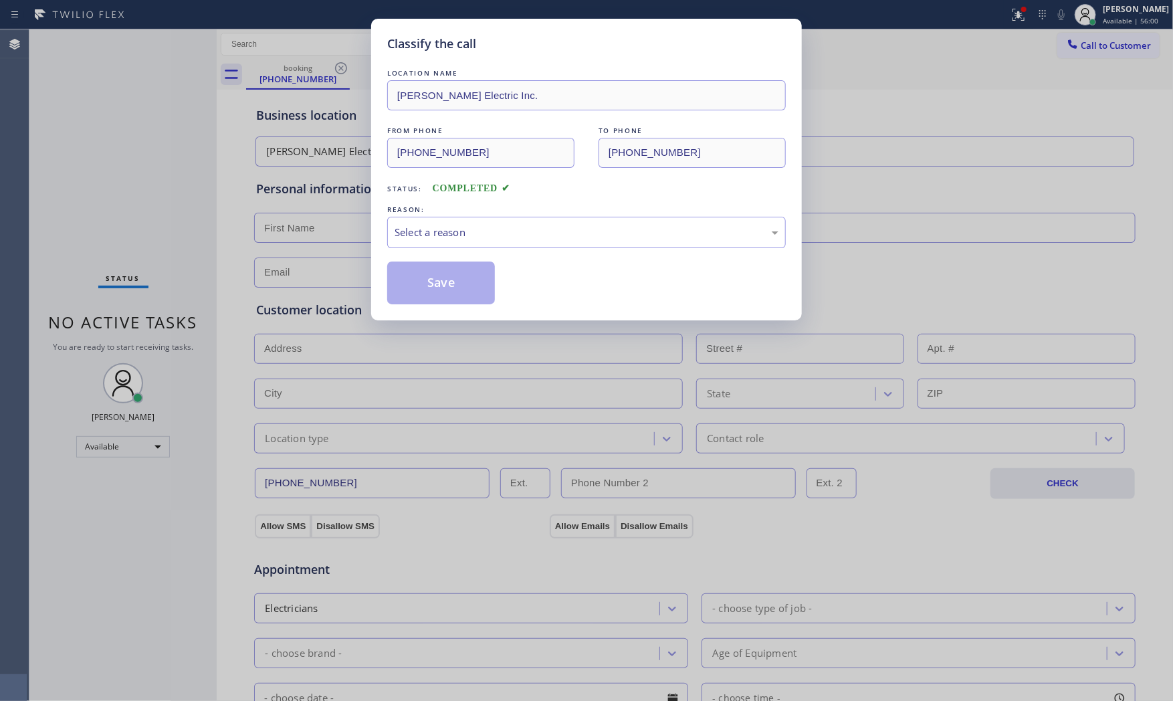
click at [440, 249] on div "LOCATION NAME [PERSON_NAME] Electric Inc. FROM PHONE [PHONE_NUMBER] TO PHONE [P…" at bounding box center [586, 185] width 399 height 238
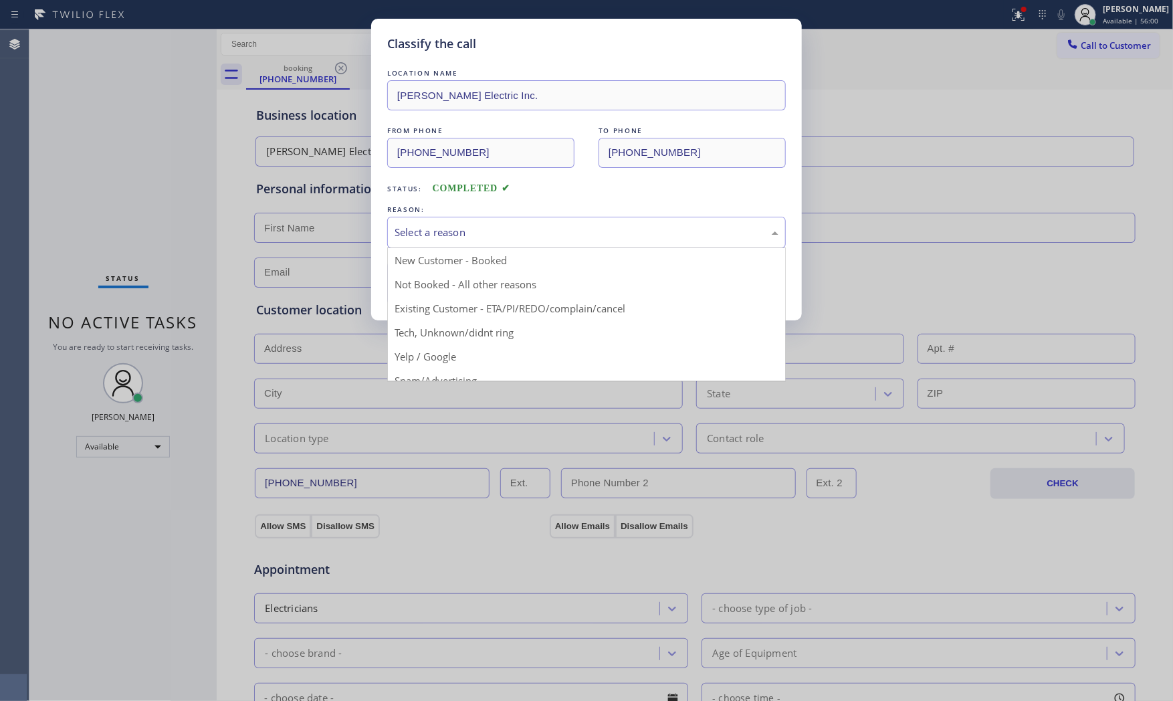
click at [442, 239] on div "Select a reason" at bounding box center [587, 232] width 384 height 15
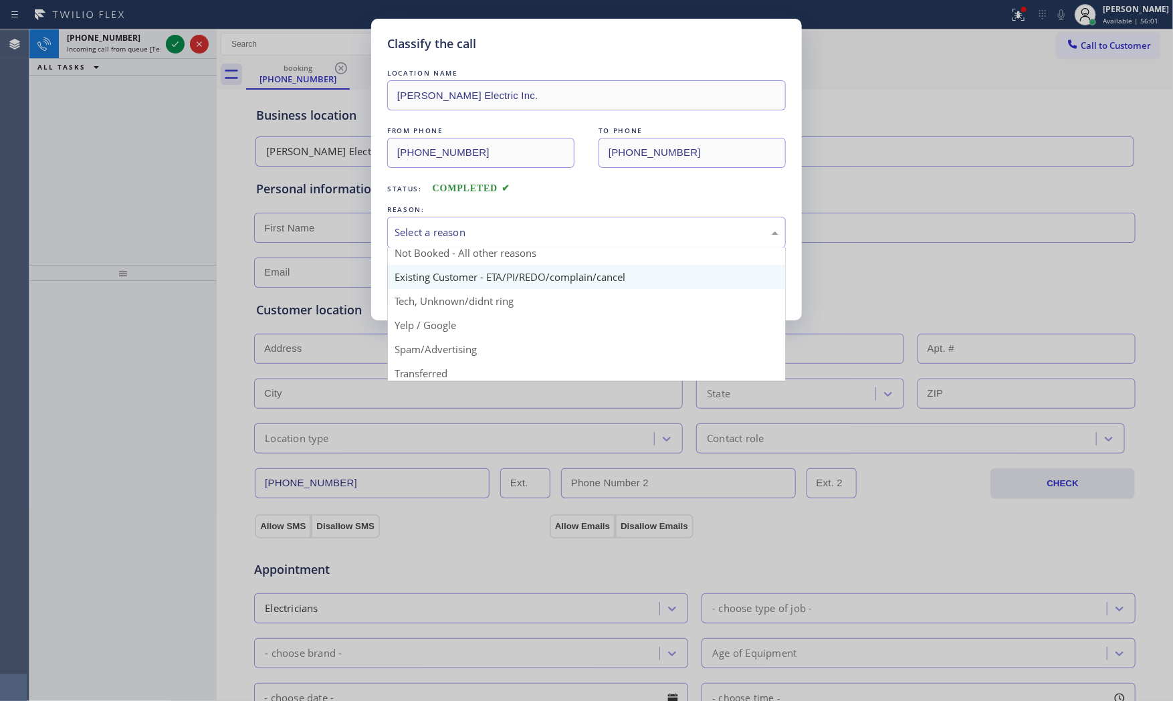
scroll to position [84, 0]
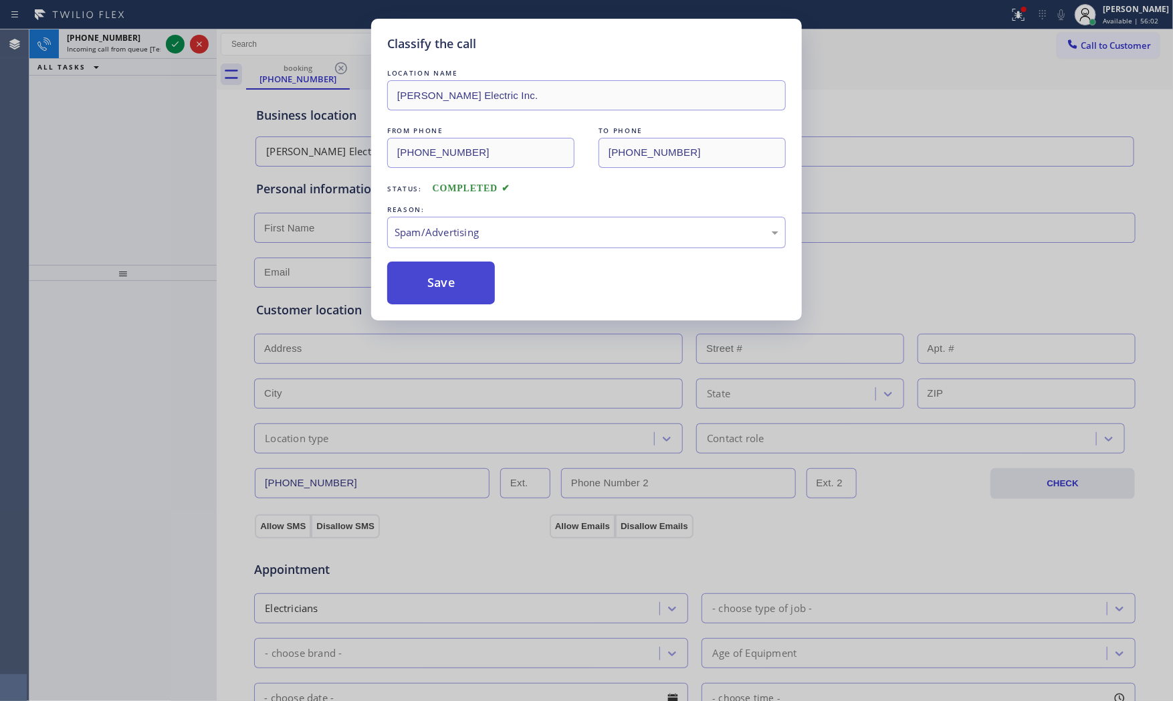
click at [444, 288] on button "Save" at bounding box center [441, 283] width 108 height 43
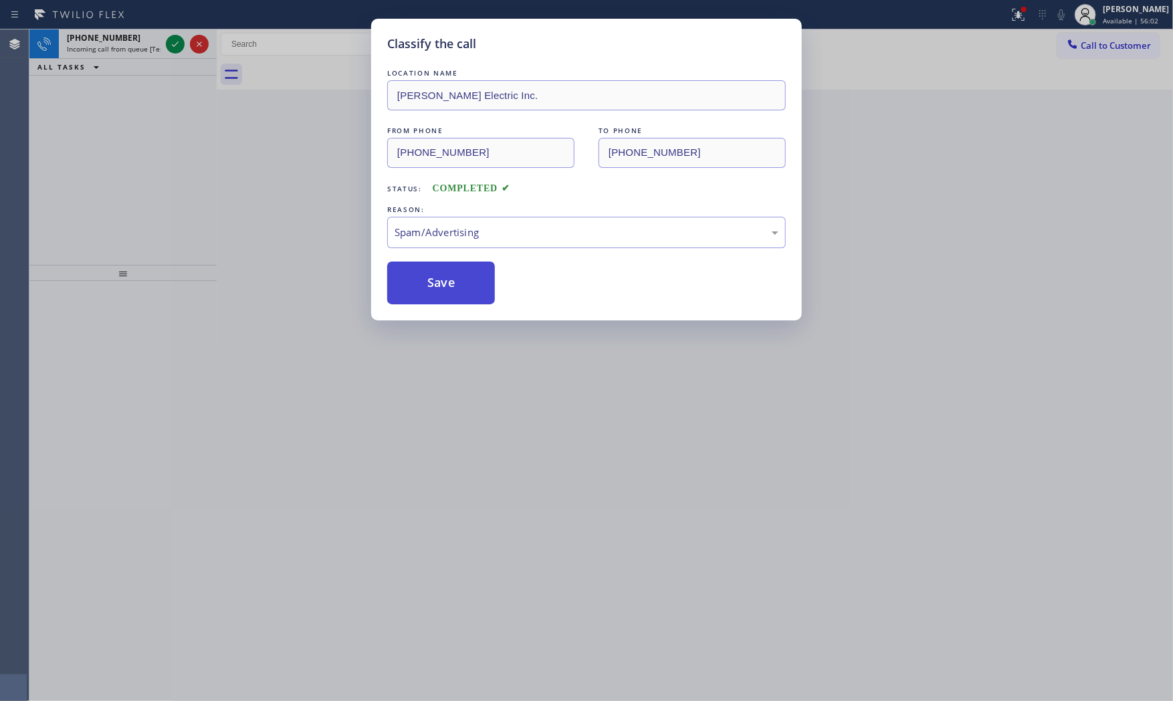
click at [444, 288] on button "Save" at bounding box center [441, 283] width 108 height 43
click at [443, 288] on button "Save" at bounding box center [441, 283] width 108 height 43
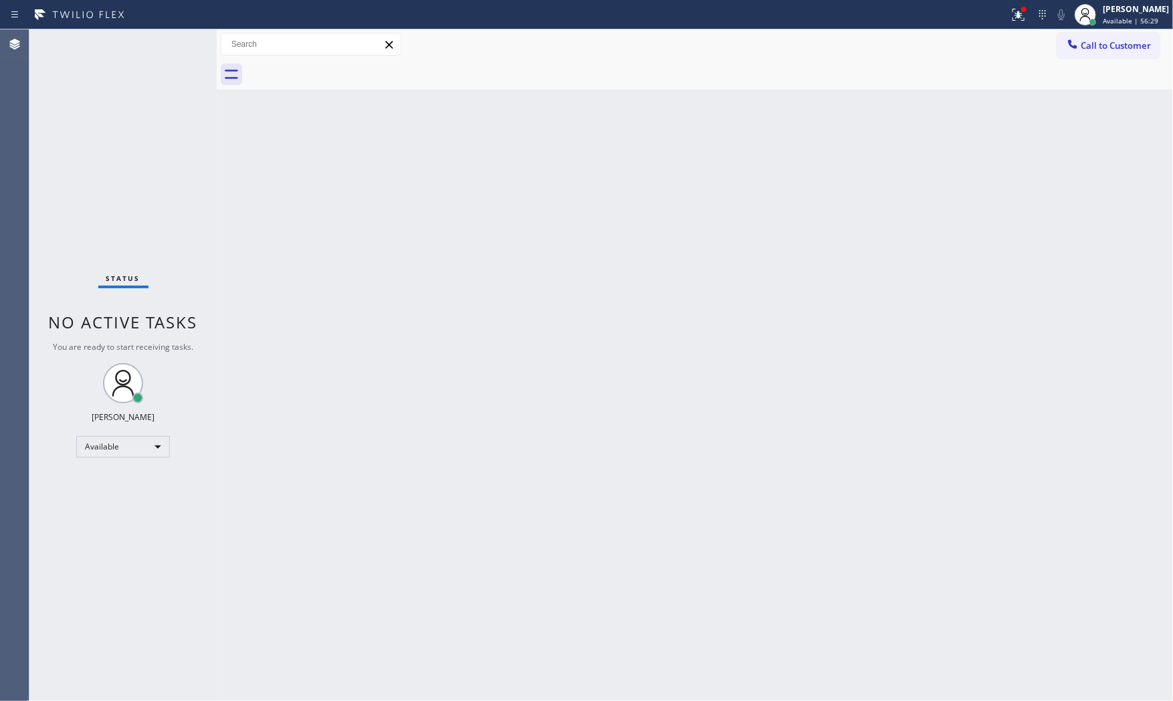
click at [169, 43] on div "Status No active tasks You are ready to start receiving tasks. [PERSON_NAME] Av…" at bounding box center [122, 364] width 187 height 671
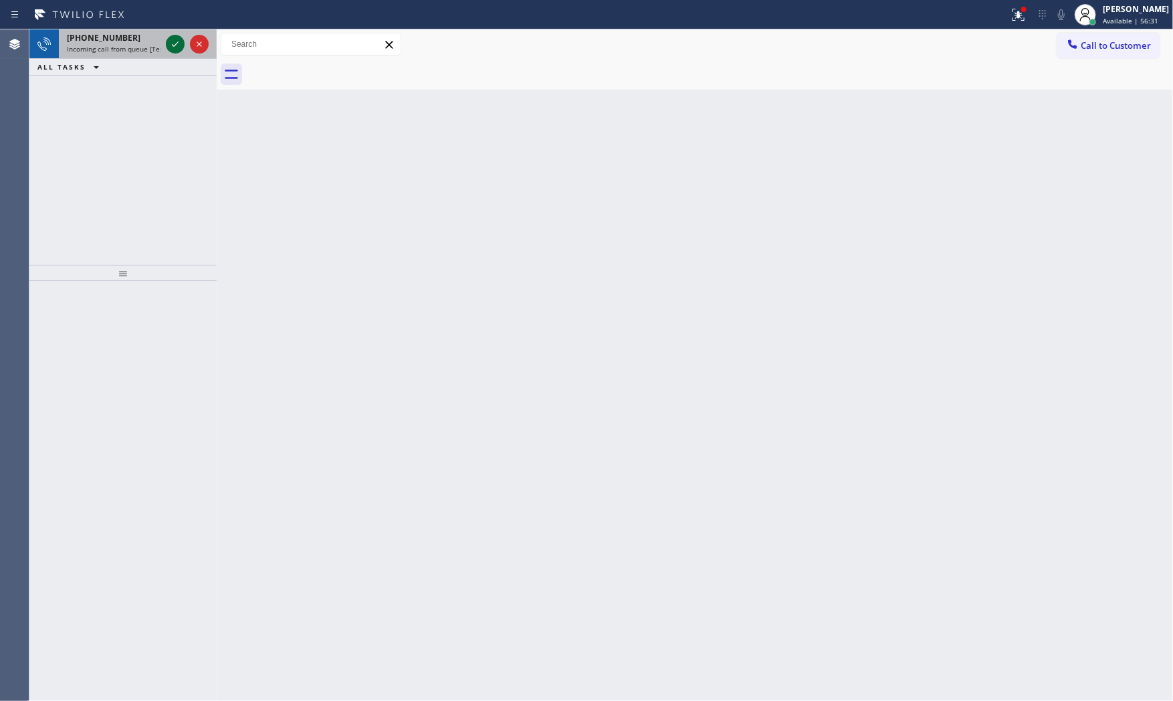
click at [169, 43] on icon at bounding box center [175, 44] width 16 height 16
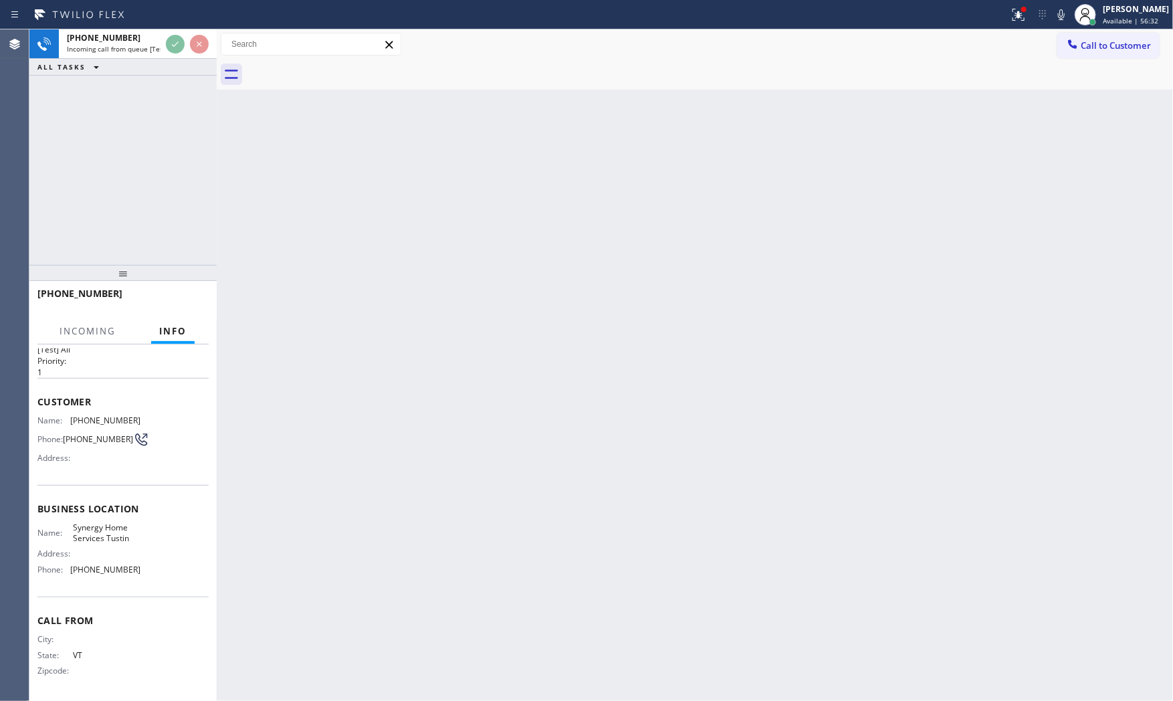
scroll to position [31, 0]
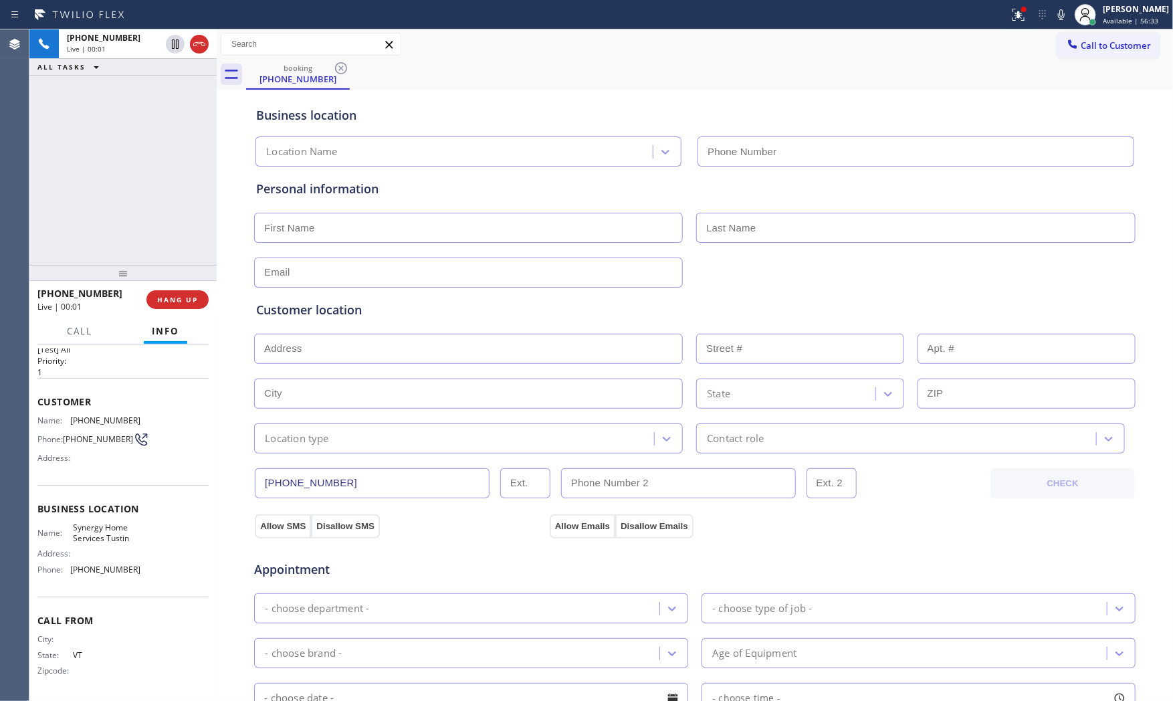
type input "[PHONE_NUMBER]"
click at [177, 292] on button "HANG UP" at bounding box center [177, 299] width 62 height 19
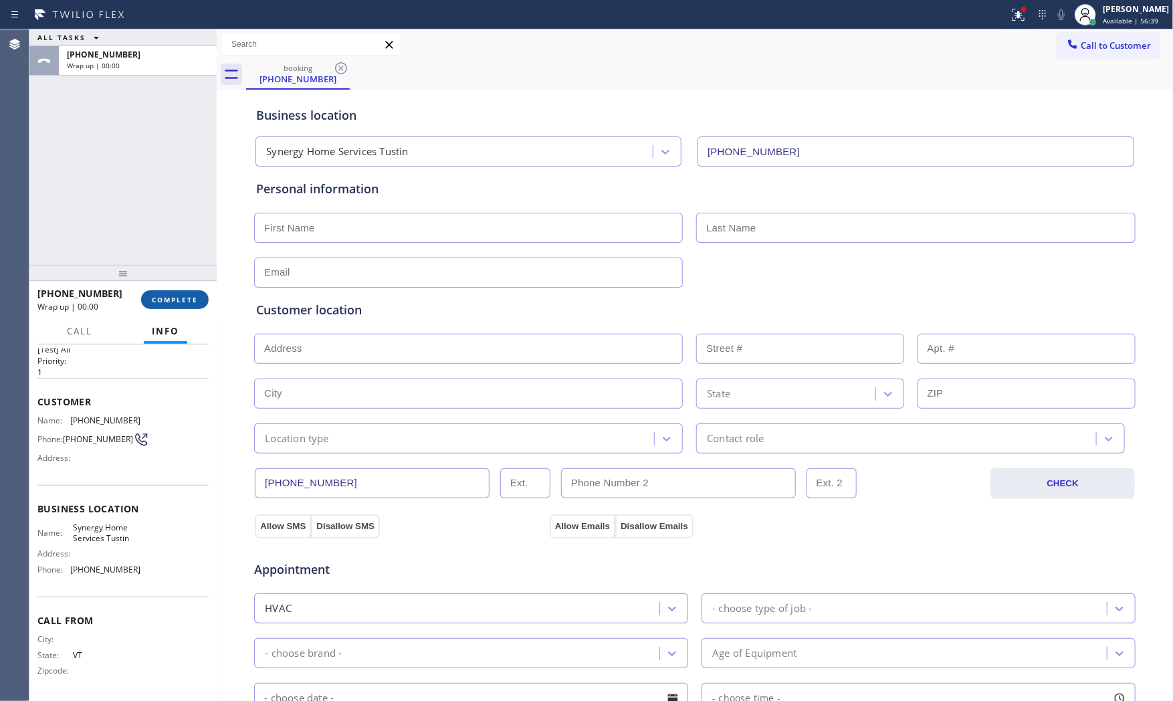
click at [177, 292] on button "COMPLETE" at bounding box center [175, 299] width 68 height 19
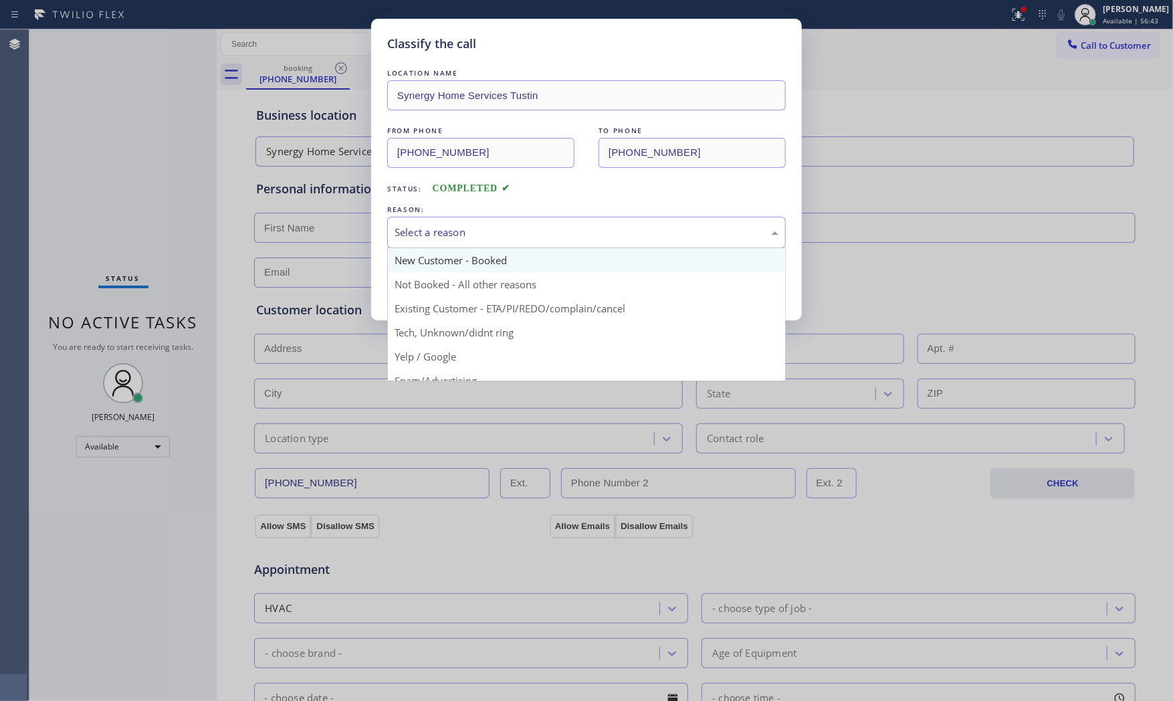
drag, startPoint x: 449, startPoint y: 239, endPoint x: 441, endPoint y: 265, distance: 26.7
click at [449, 238] on div "Select a reason" at bounding box center [586, 232] width 399 height 31
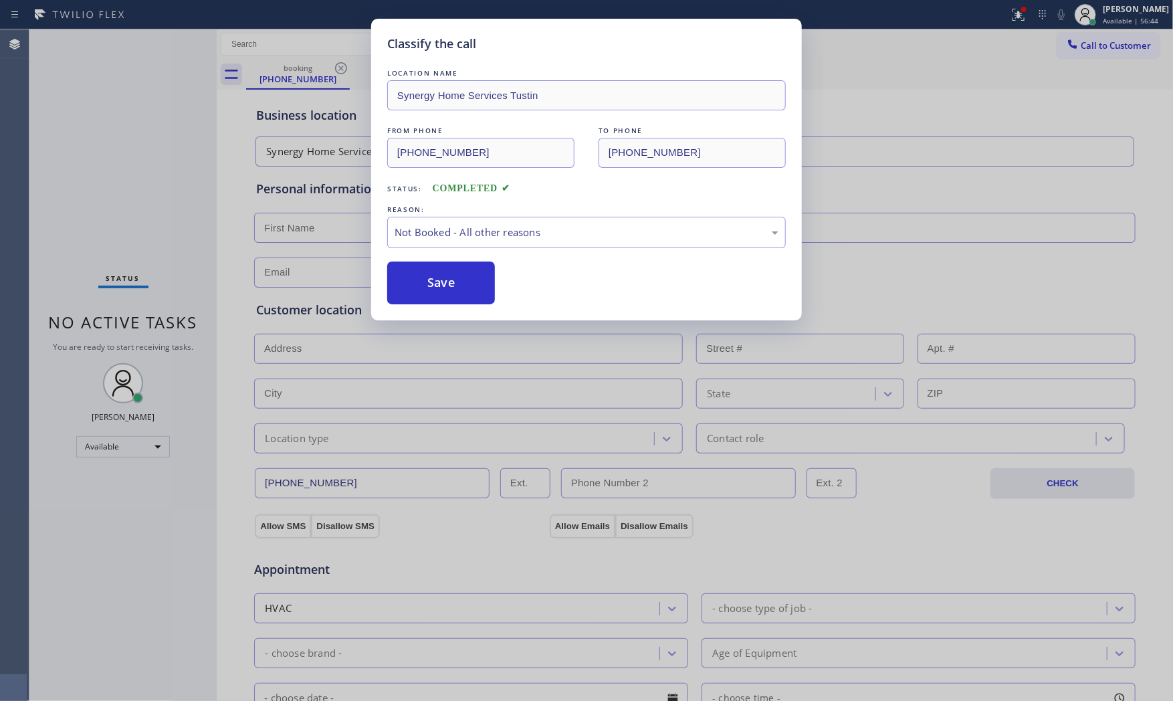
click at [435, 274] on button "Save" at bounding box center [441, 283] width 108 height 43
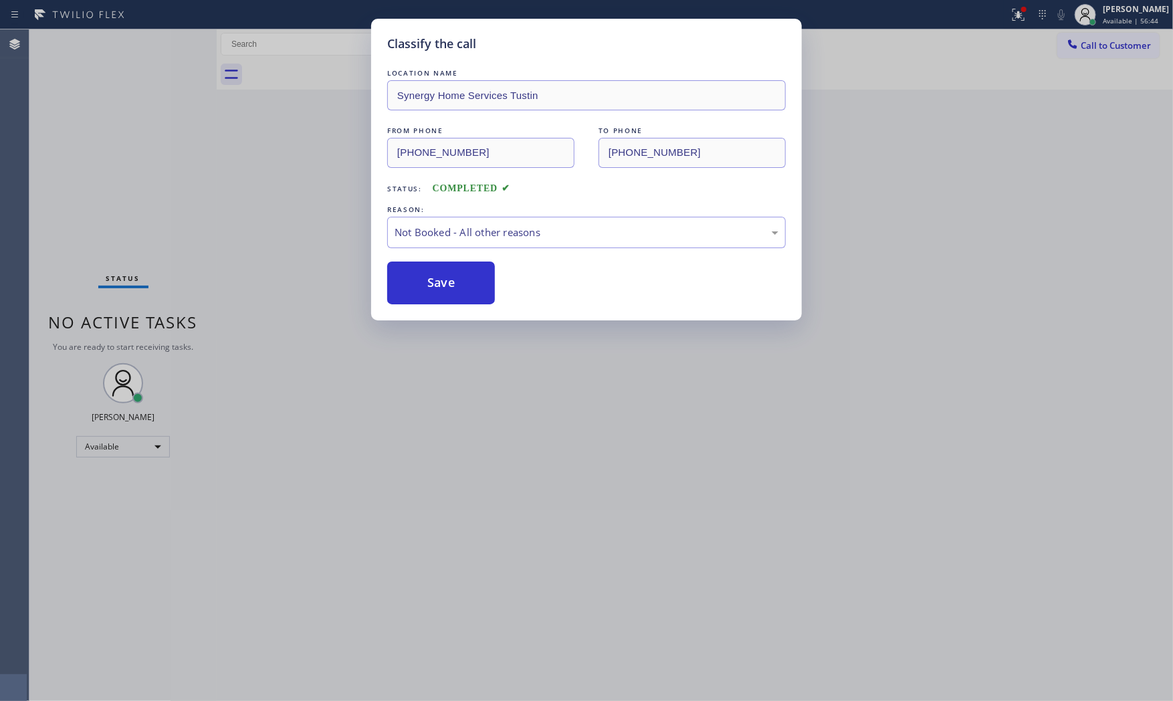
click at [435, 274] on button "Save" at bounding box center [441, 283] width 108 height 43
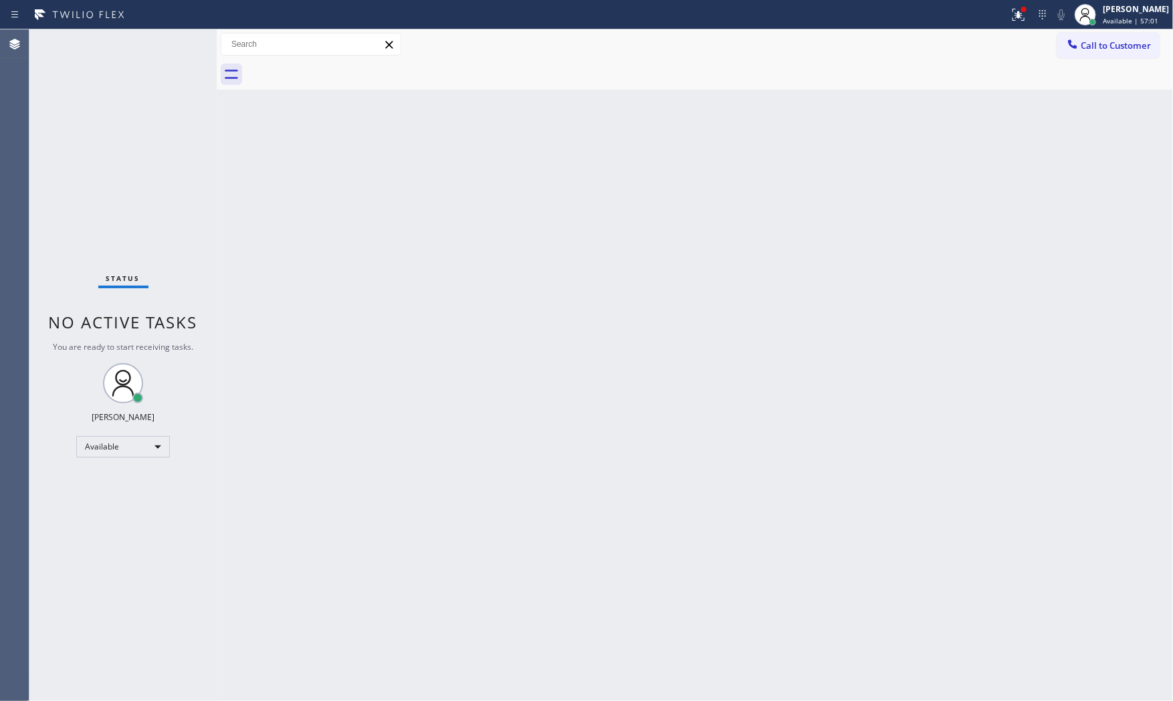
drag, startPoint x: 112, startPoint y: 198, endPoint x: 120, endPoint y: 181, distance: 19.4
click at [114, 193] on div "Status No active tasks You are ready to start receiving tasks. [PERSON_NAME] Av…" at bounding box center [122, 364] width 187 height 671
click at [174, 37] on div "Status No active tasks You are ready to start receiving tasks. [PERSON_NAME] Av…" at bounding box center [122, 364] width 187 height 671
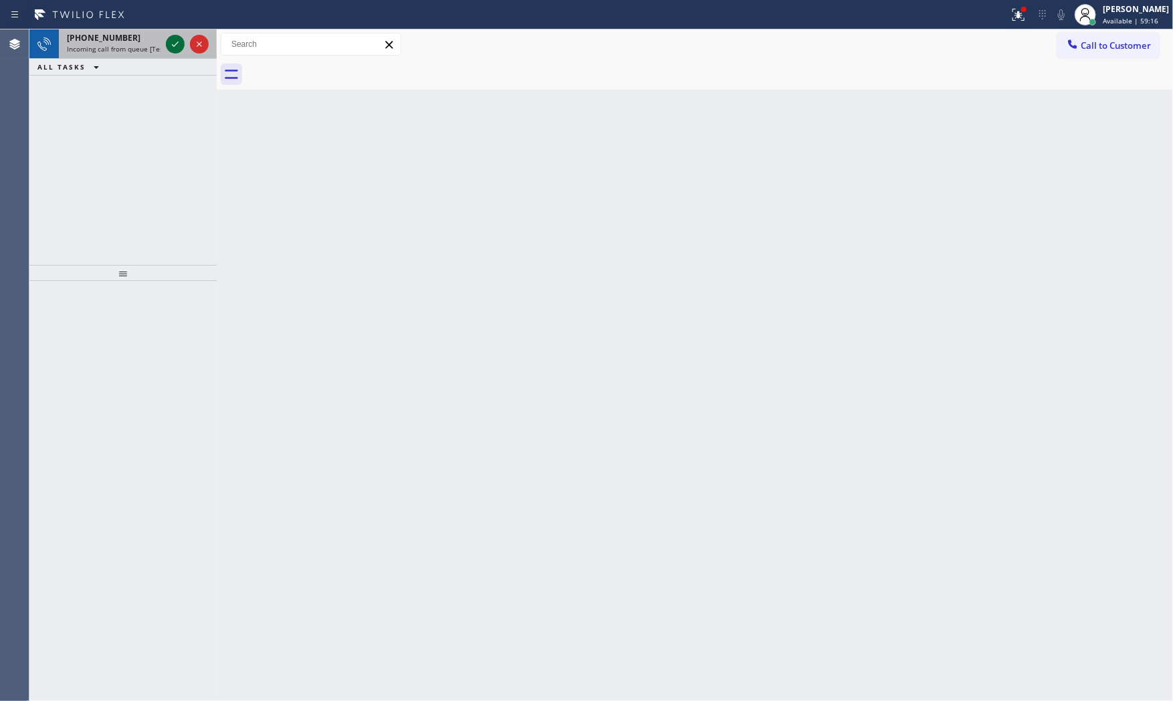
click at [175, 51] on icon at bounding box center [175, 44] width 16 height 16
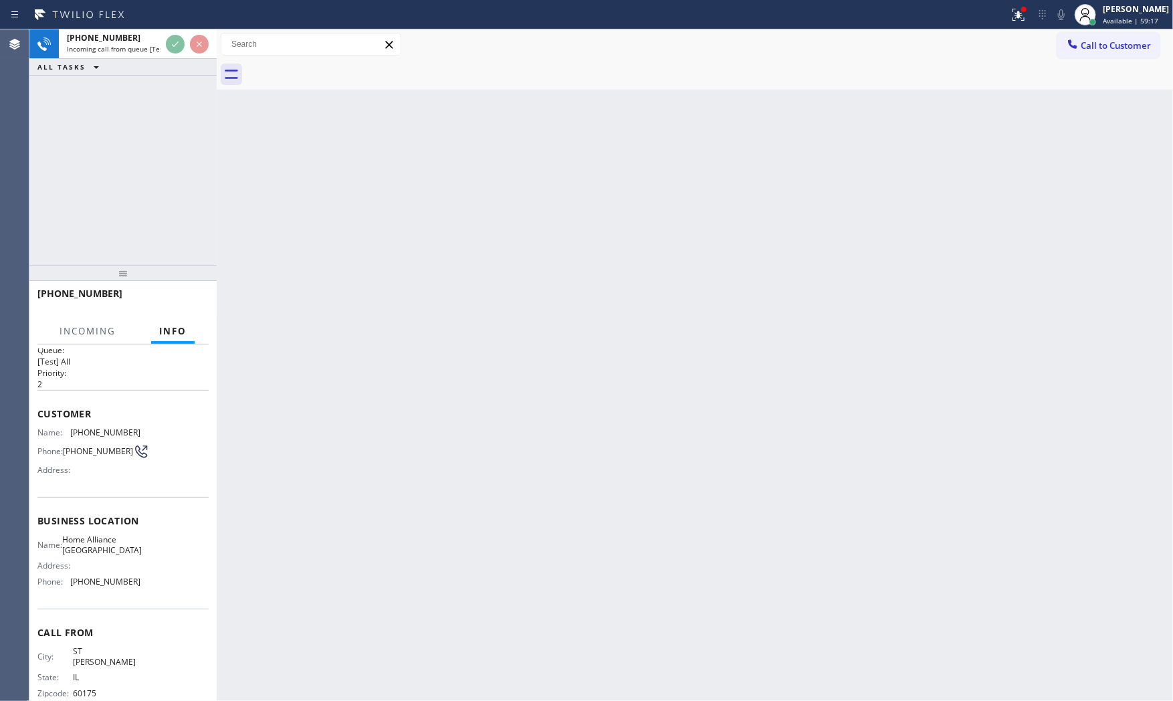
scroll to position [31, 0]
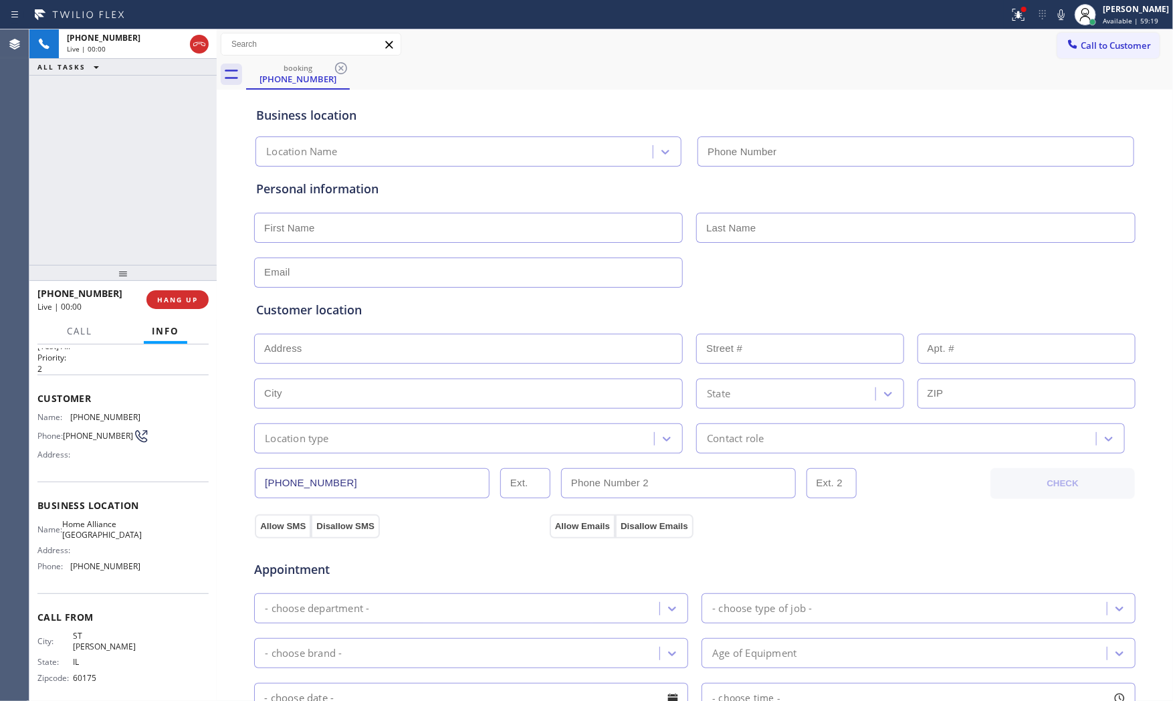
type input "[PHONE_NUMBER]"
click at [179, 298] on span "HANG UP" at bounding box center [177, 299] width 41 height 9
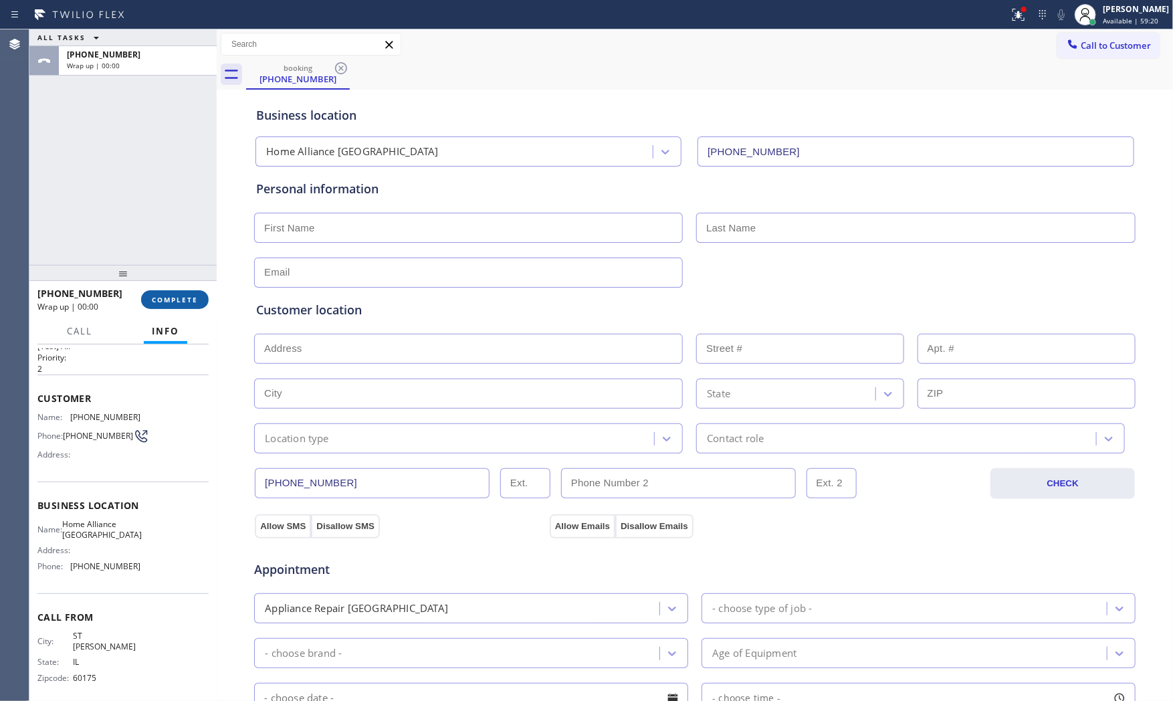
click at [179, 298] on span "COMPLETE" at bounding box center [175, 299] width 46 height 9
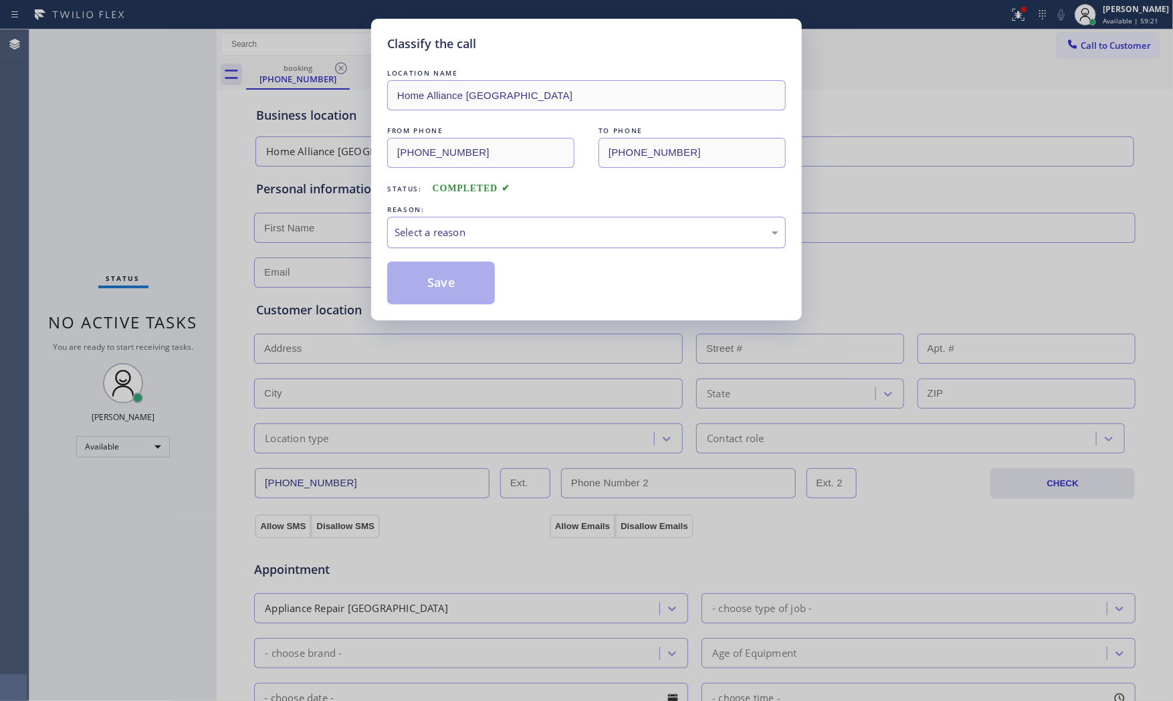
click at [573, 230] on div "Select a reason" at bounding box center [587, 232] width 384 height 15
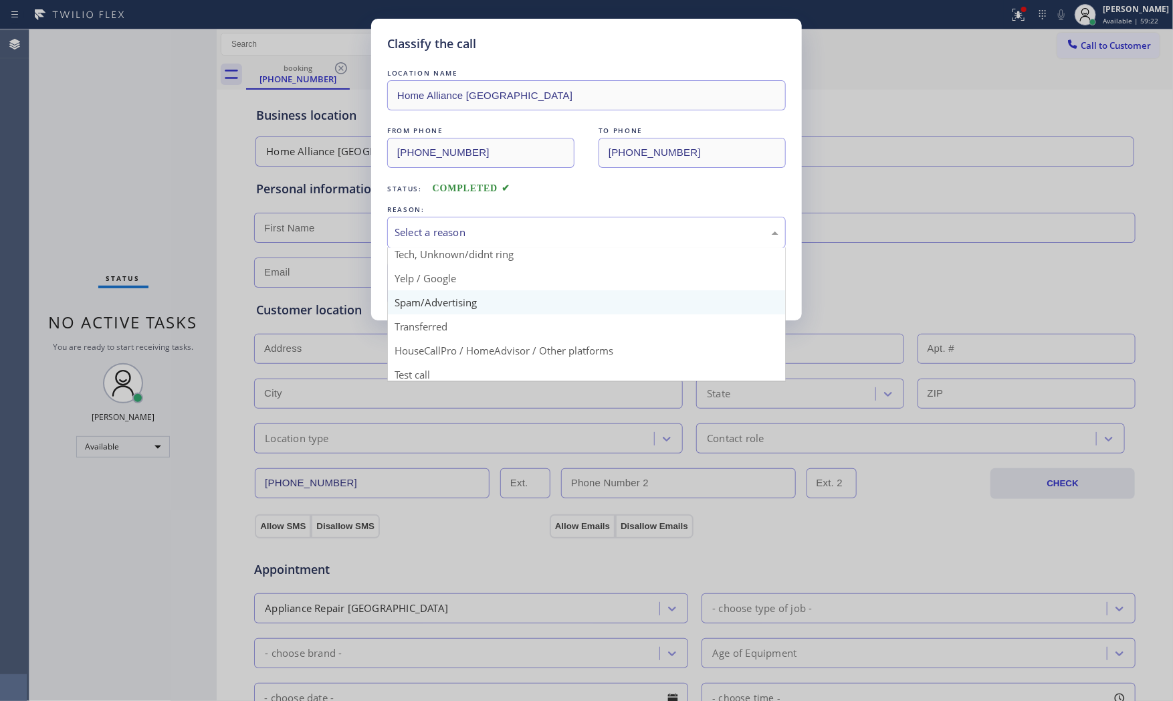
scroll to position [84, 0]
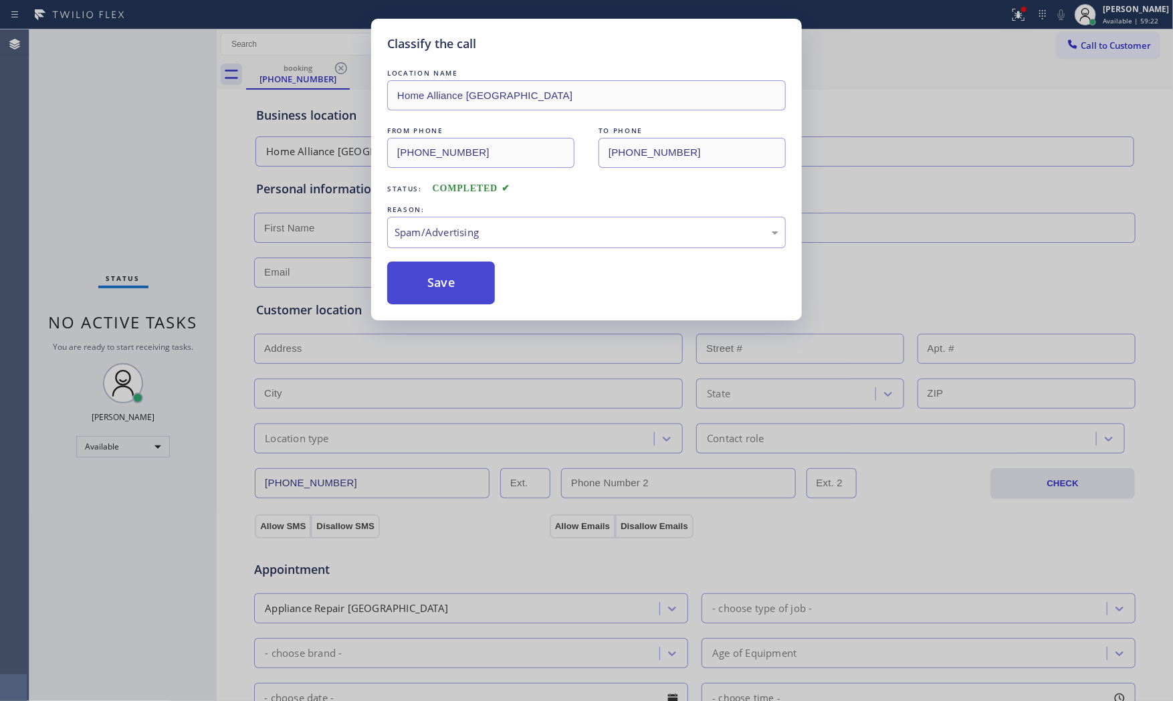
click at [461, 289] on button "Save" at bounding box center [441, 283] width 108 height 43
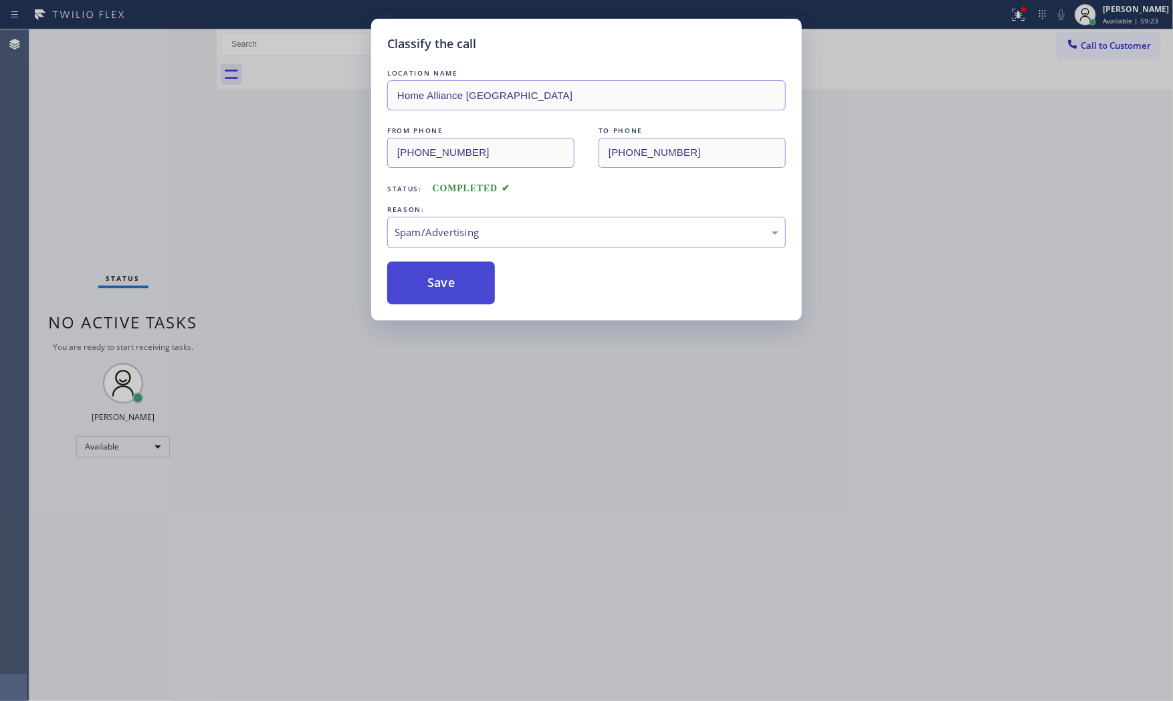
click at [461, 289] on button "Save" at bounding box center [441, 283] width 108 height 43
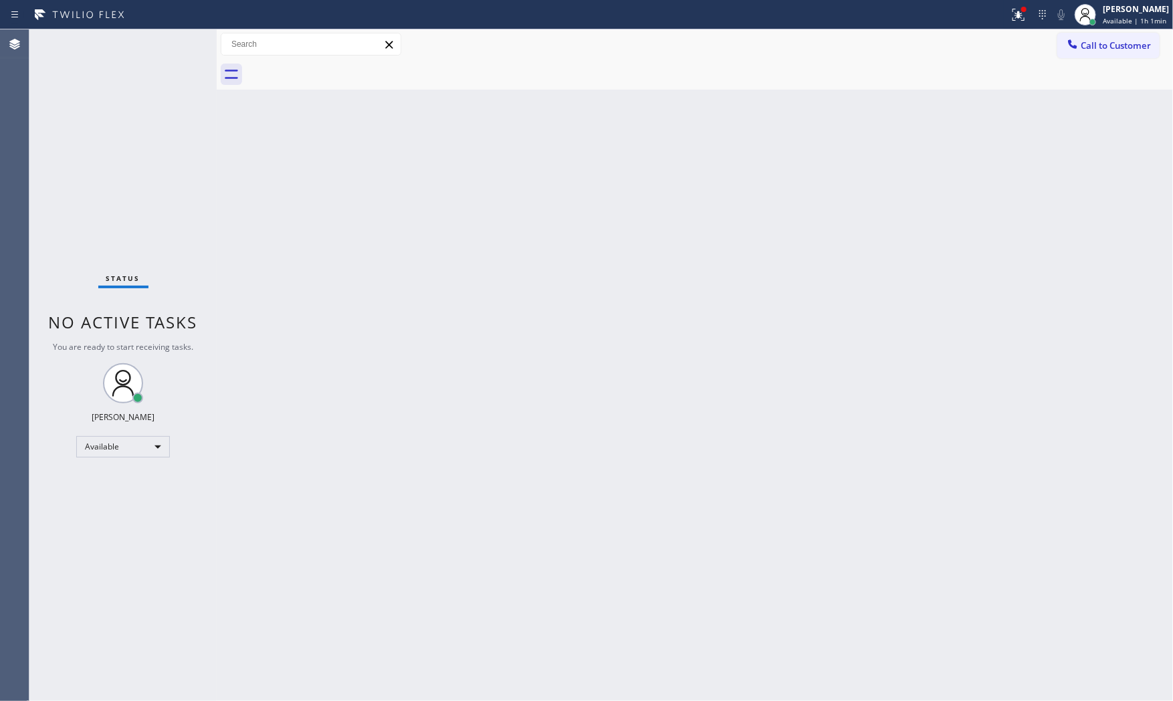
drag, startPoint x: 135, startPoint y: 145, endPoint x: 144, endPoint y: 135, distance: 13.3
click at [138, 140] on div "Status No active tasks You are ready to start receiving tasks. [PERSON_NAME] Av…" at bounding box center [122, 364] width 187 height 671
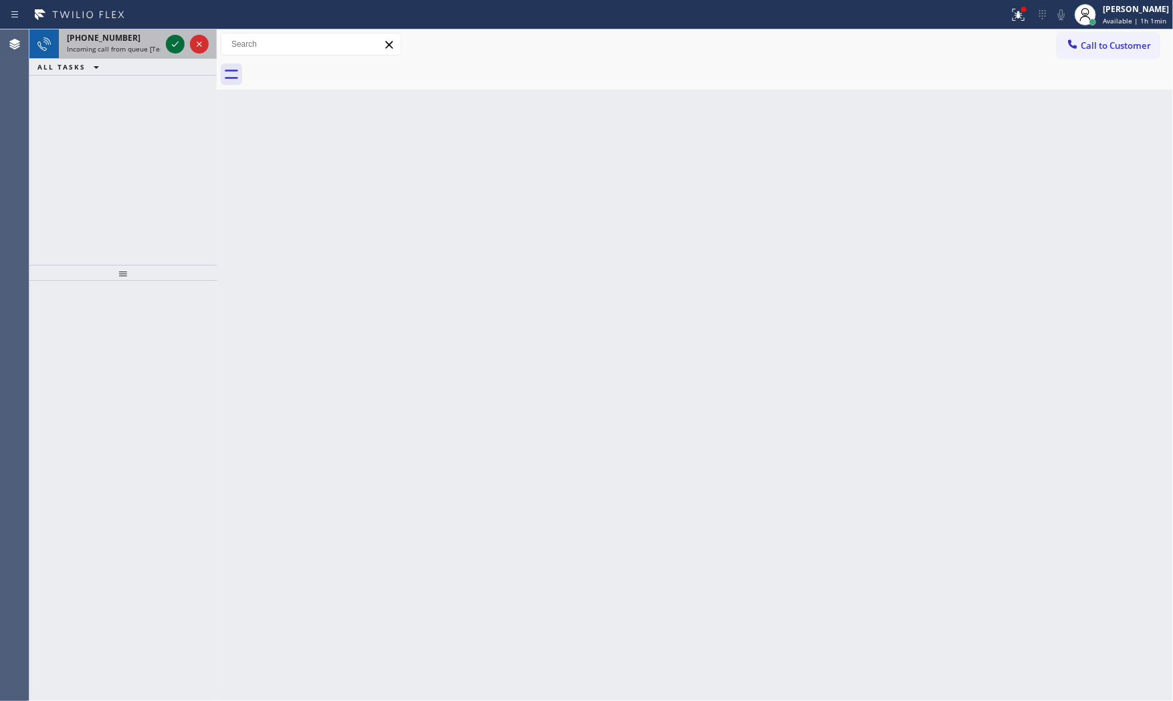
click at [171, 43] on icon at bounding box center [175, 44] width 16 height 16
click at [168, 47] on icon at bounding box center [175, 44] width 16 height 16
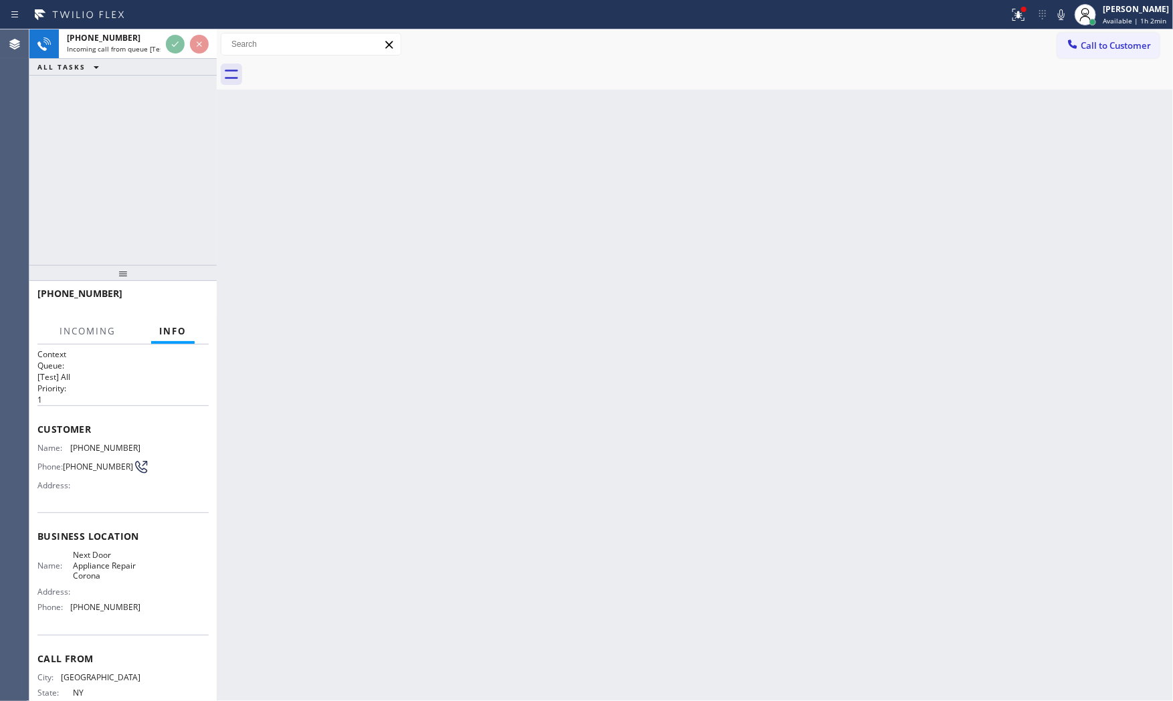
scroll to position [41, 0]
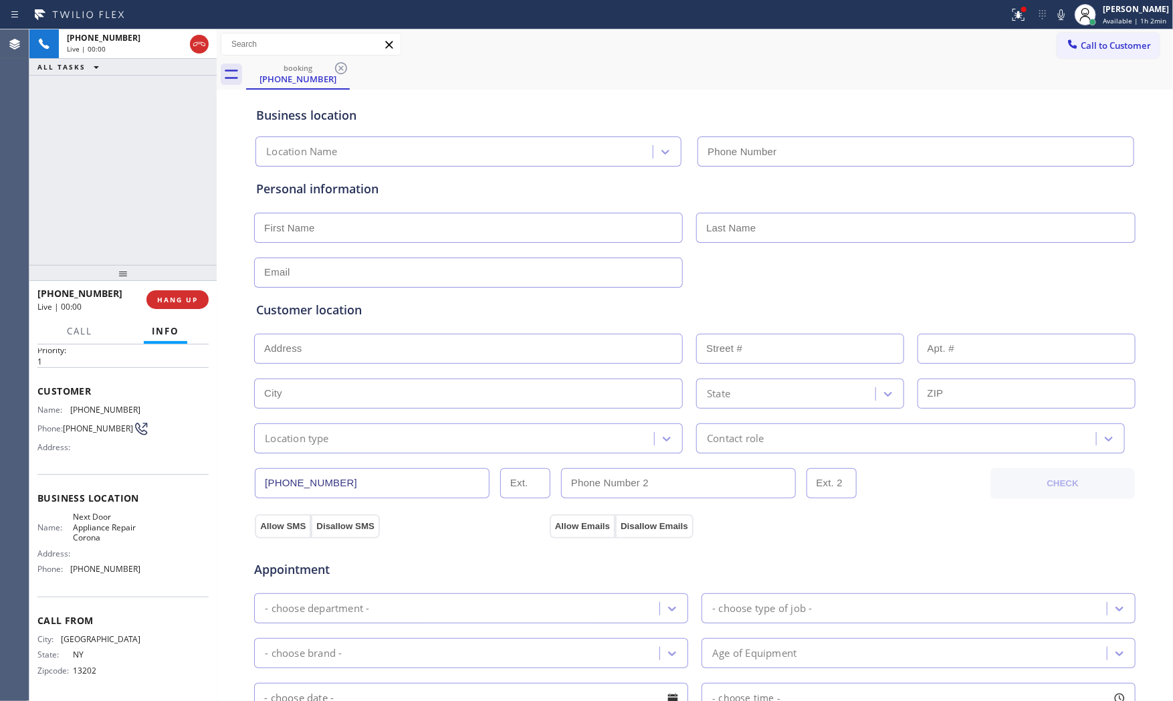
type input "[PHONE_NUMBER]"
click at [179, 296] on span "HANG UP" at bounding box center [177, 299] width 41 height 9
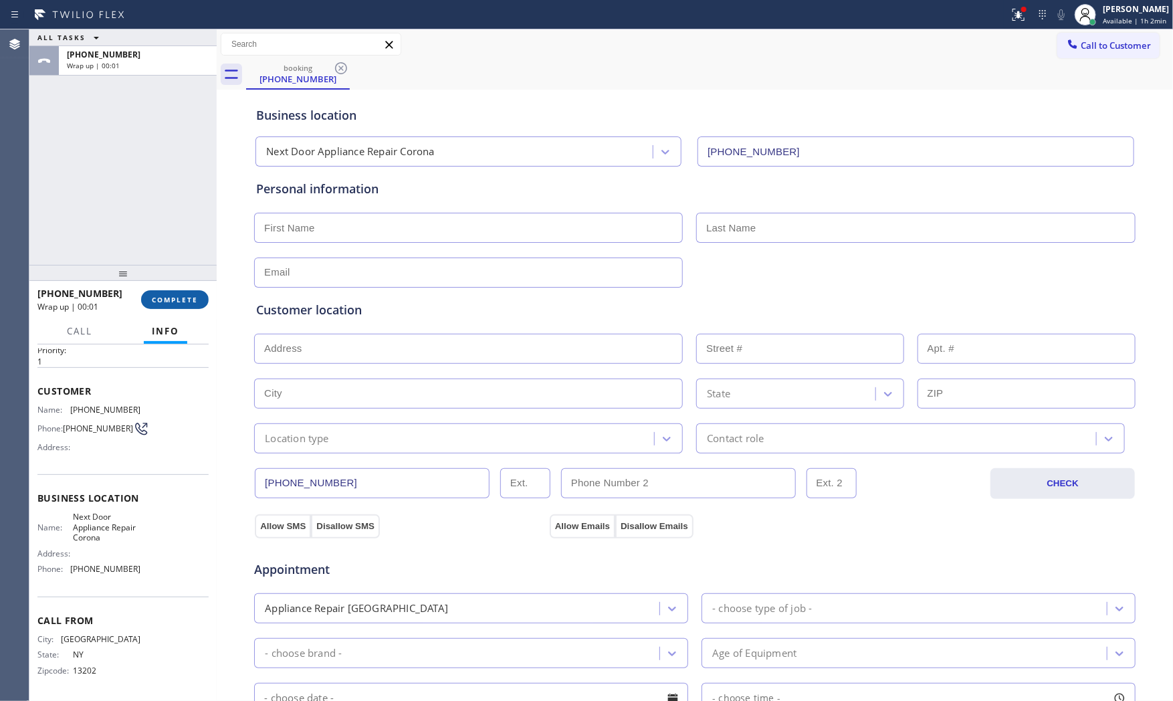
click at [179, 296] on span "COMPLETE" at bounding box center [175, 299] width 46 height 9
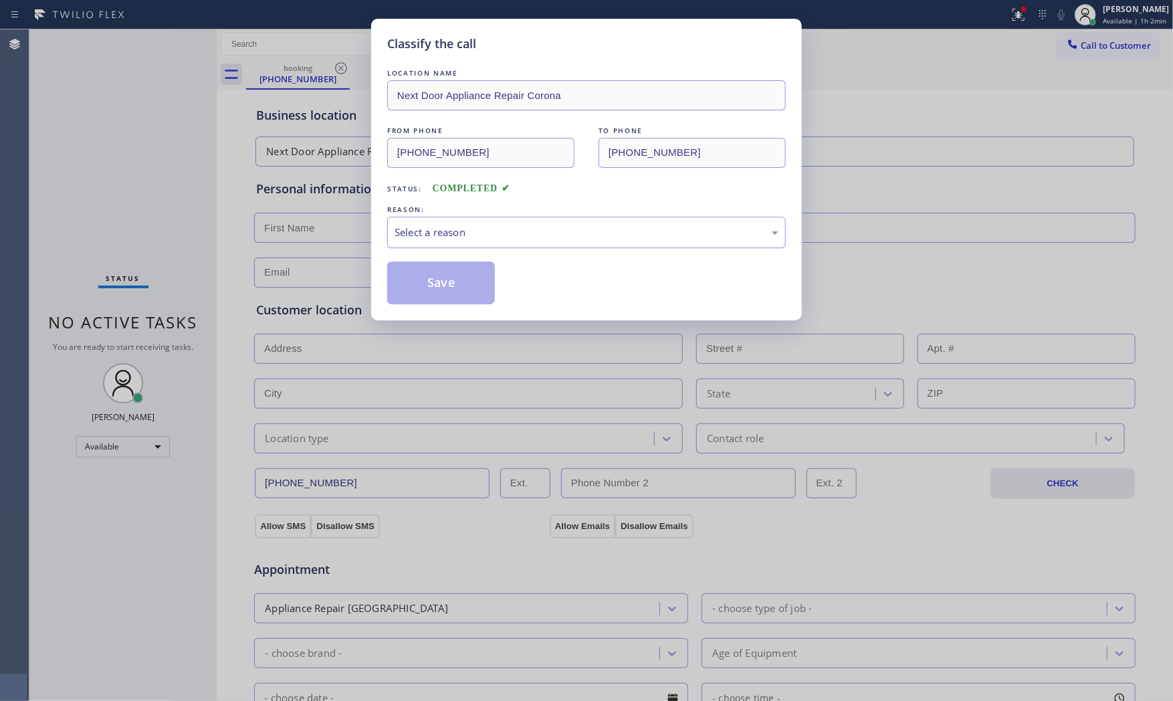
click at [466, 243] on div "Select a reason" at bounding box center [586, 232] width 399 height 31
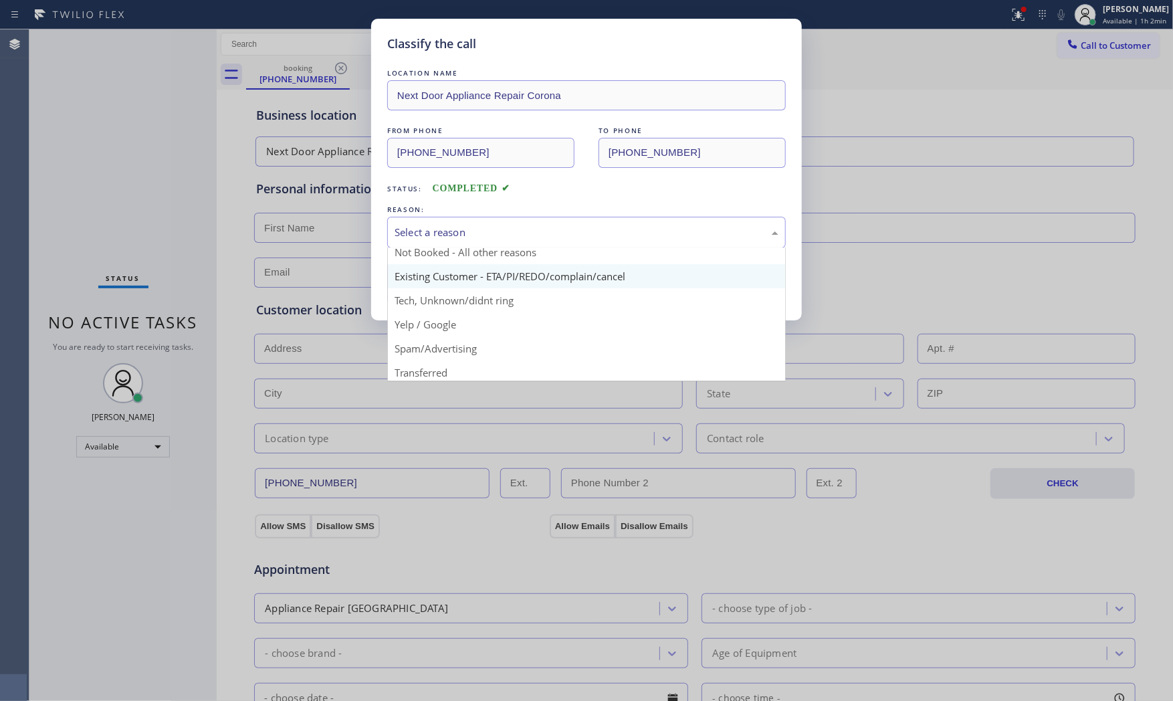
scroll to position [84, 0]
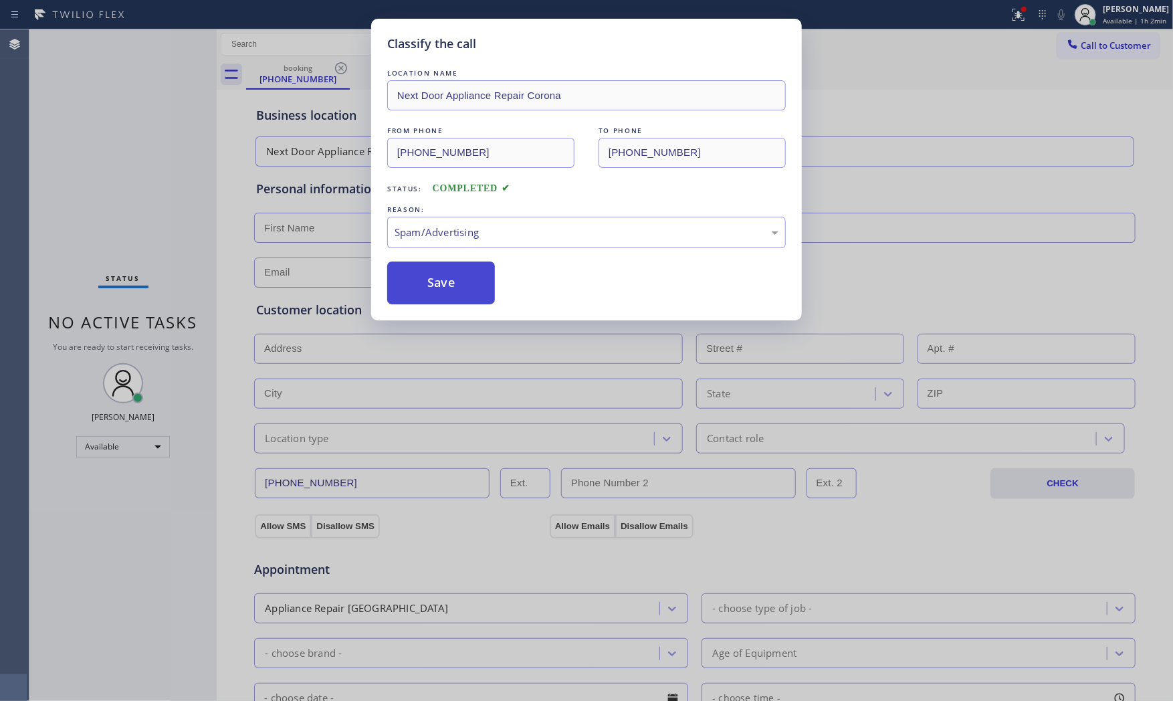
click at [447, 288] on button "Save" at bounding box center [441, 283] width 108 height 43
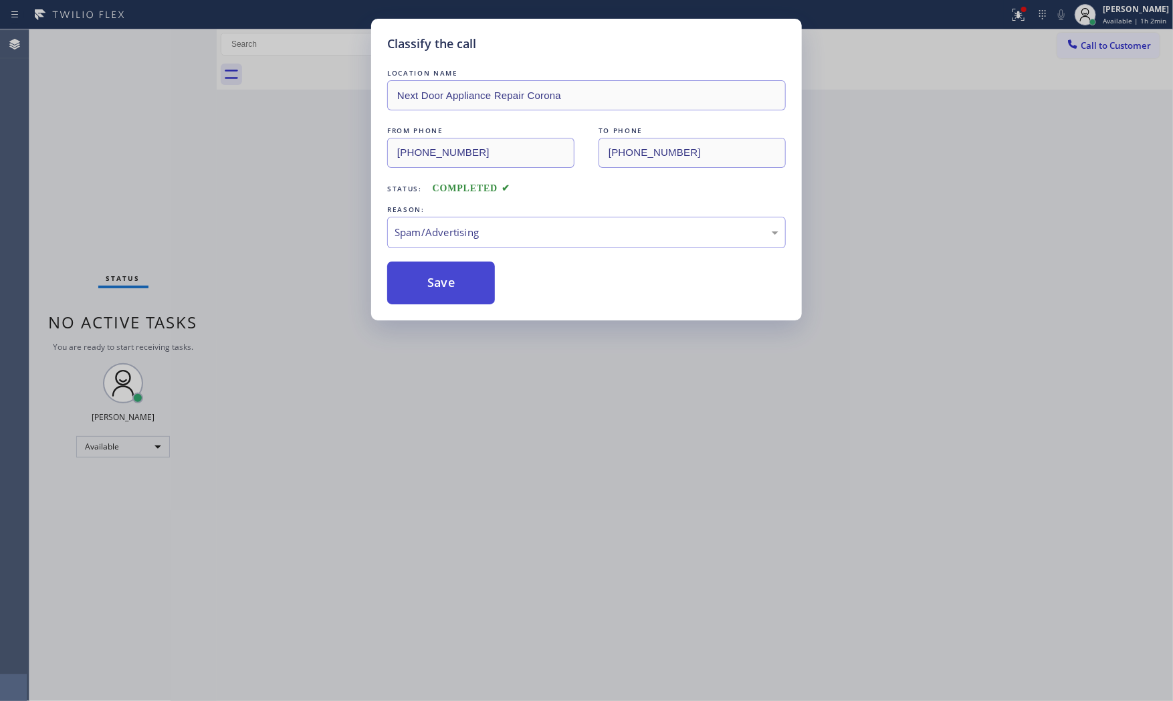
click at [447, 288] on button "Save" at bounding box center [441, 283] width 108 height 43
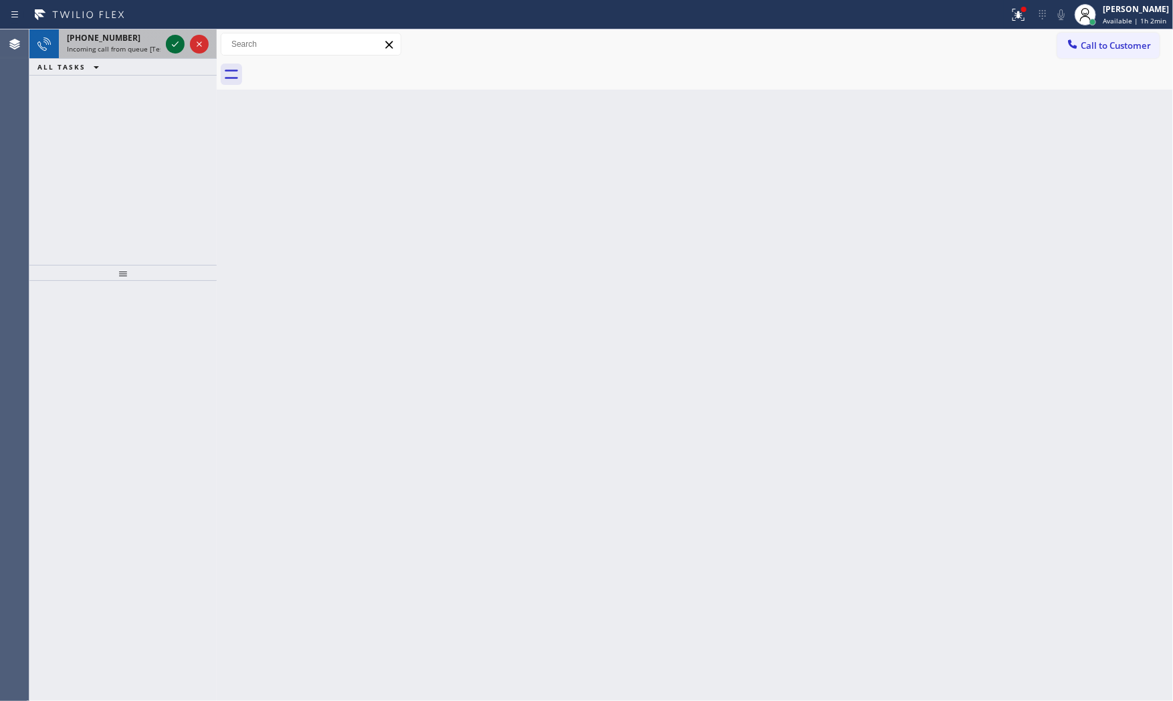
click at [183, 47] on div at bounding box center [175, 44] width 19 height 16
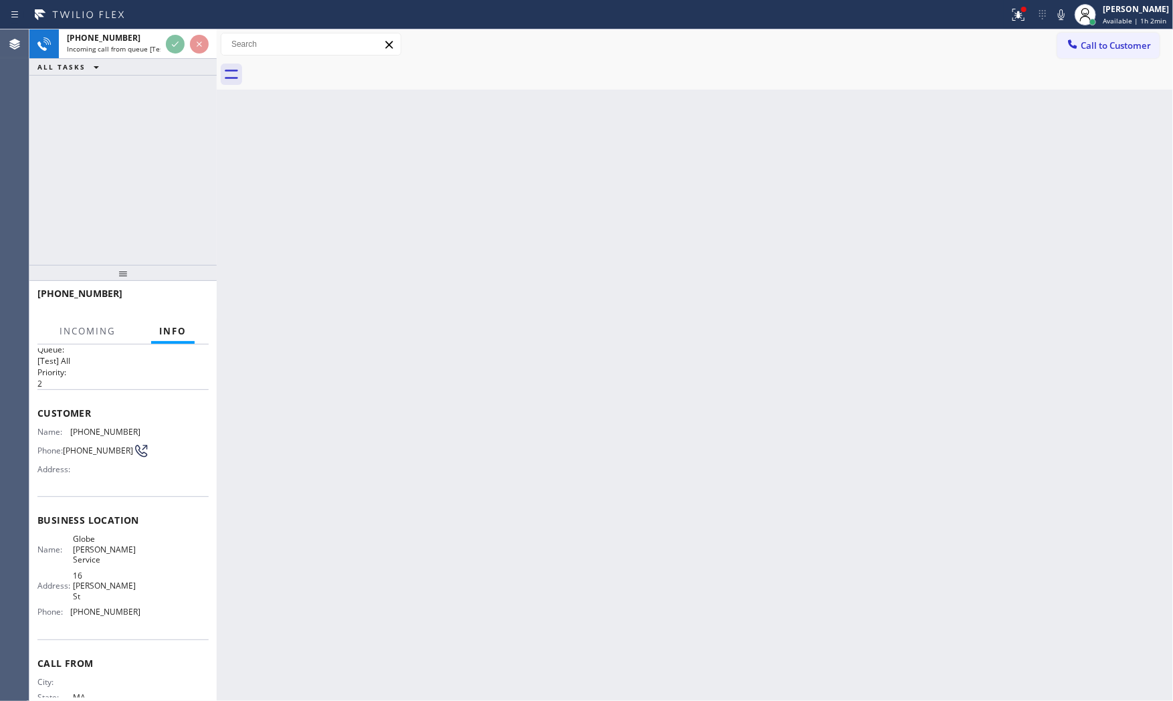
scroll to position [31, 0]
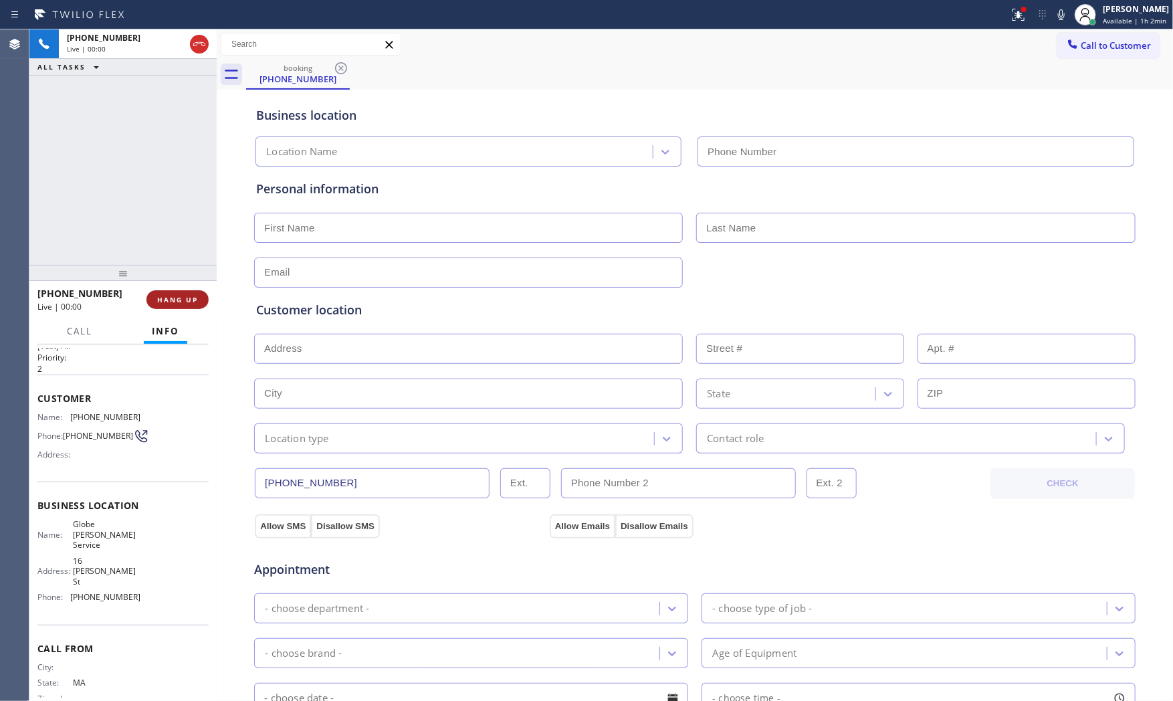
type input "[PHONE_NUMBER]"
click at [172, 295] on span "HANG UP" at bounding box center [177, 299] width 41 height 9
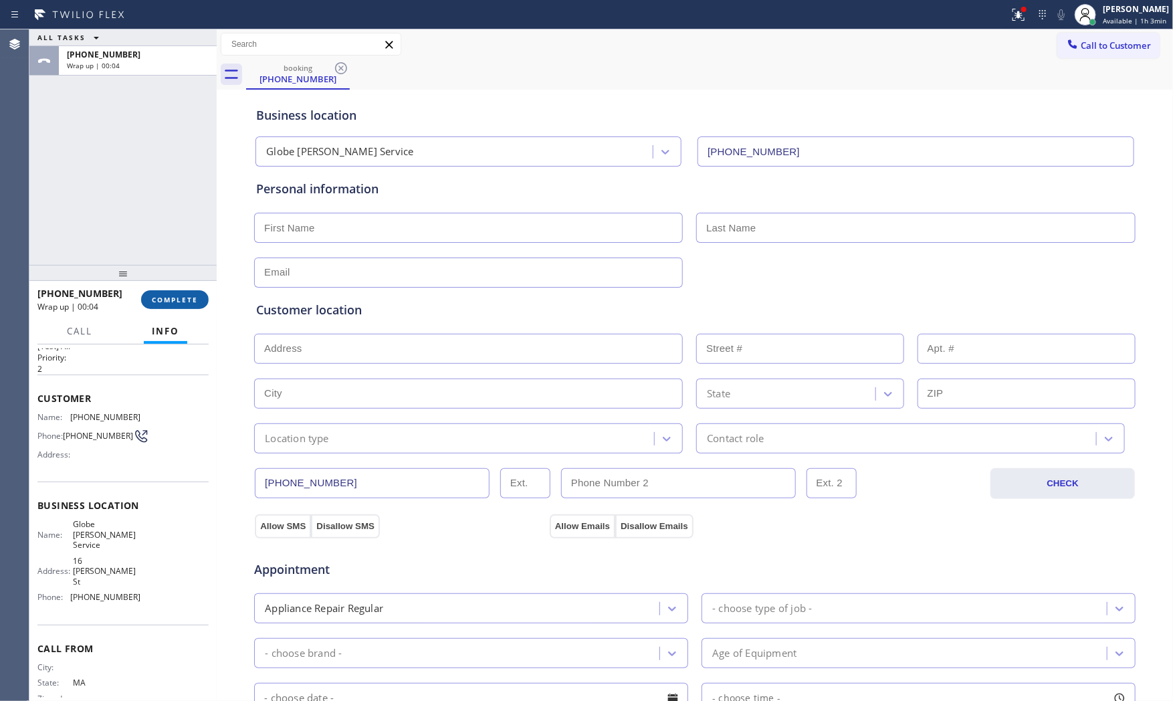
click at [159, 301] on span "COMPLETE" at bounding box center [175, 299] width 46 height 9
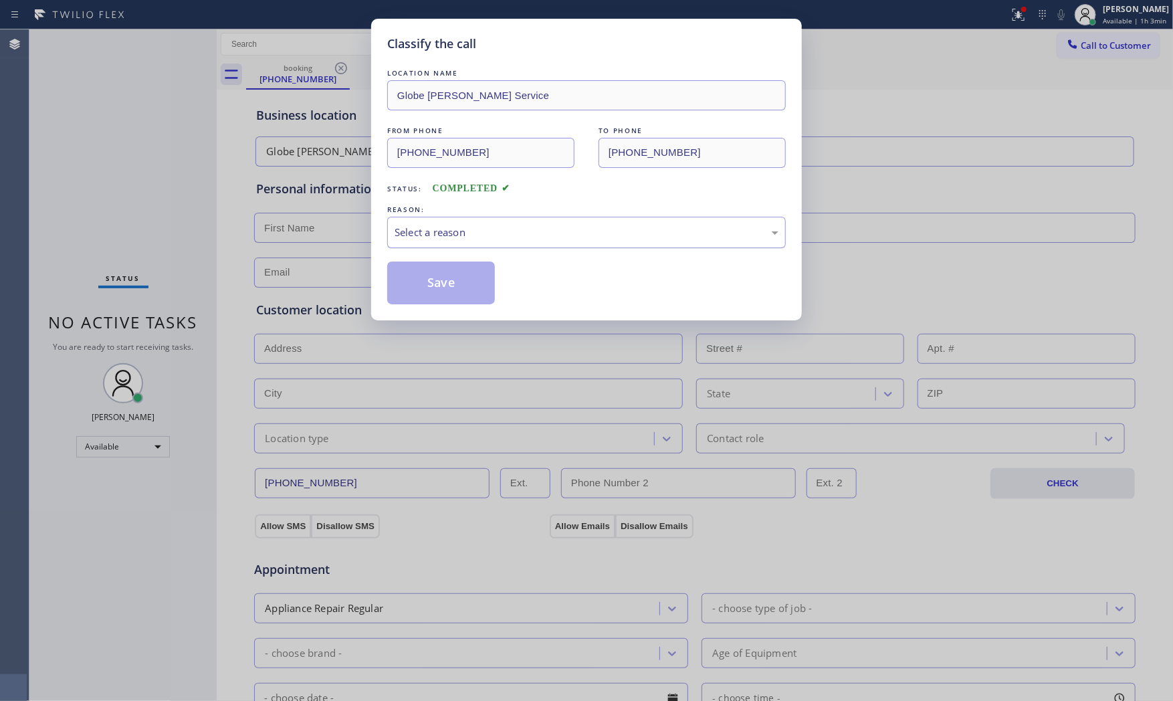
click at [402, 244] on div "Select a reason" at bounding box center [586, 232] width 399 height 31
click at [404, 278] on button "Save" at bounding box center [441, 283] width 108 height 43
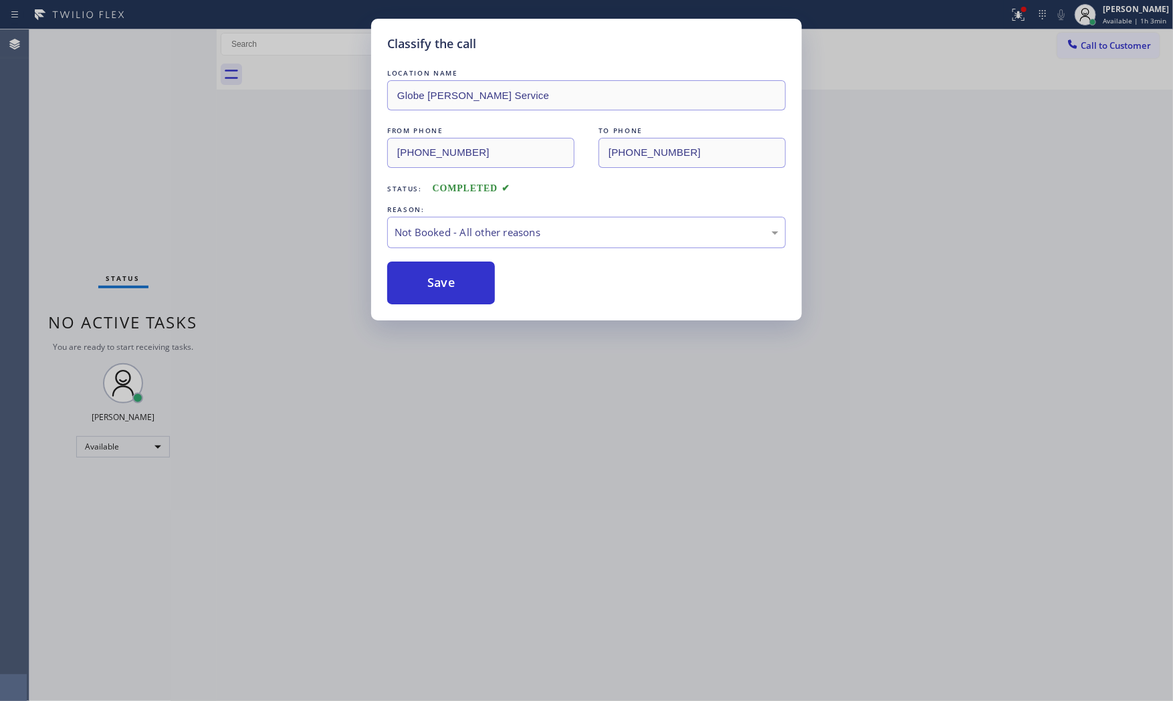
click at [404, 278] on button "Save" at bounding box center [441, 283] width 108 height 43
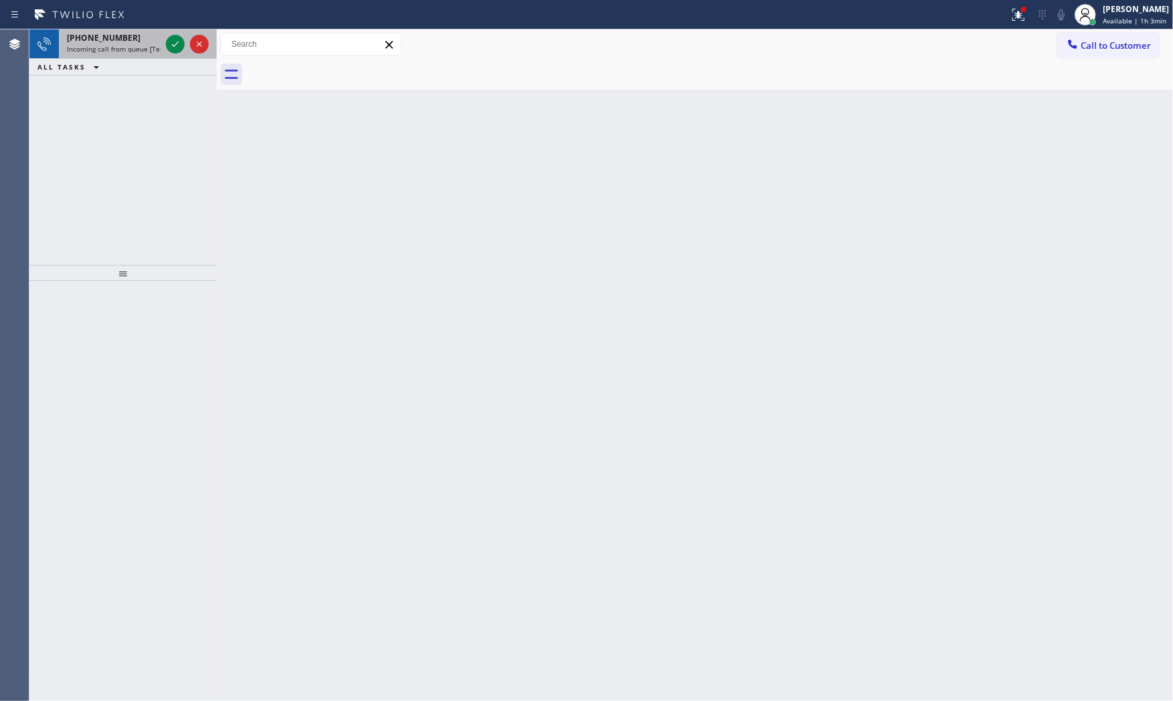
click at [148, 41] on div "[PHONE_NUMBER]" at bounding box center [114, 37] width 94 height 11
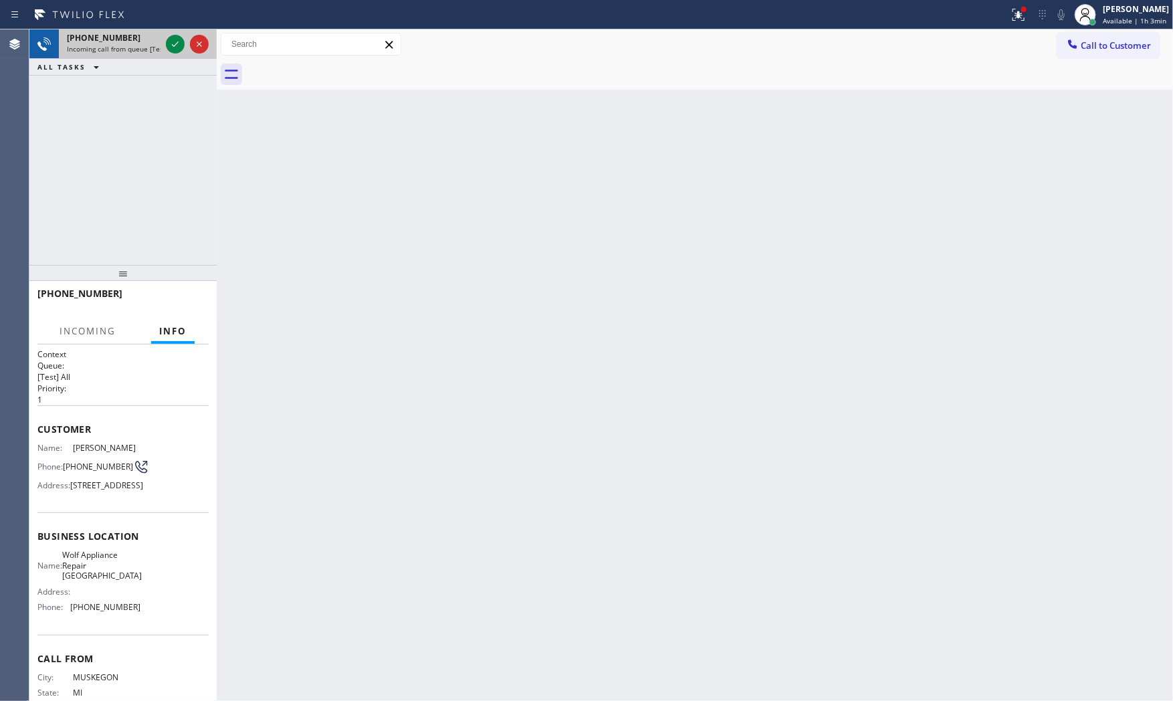
click at [122, 49] on span "Incoming call from queue [Test] All" at bounding box center [122, 48] width 111 height 9
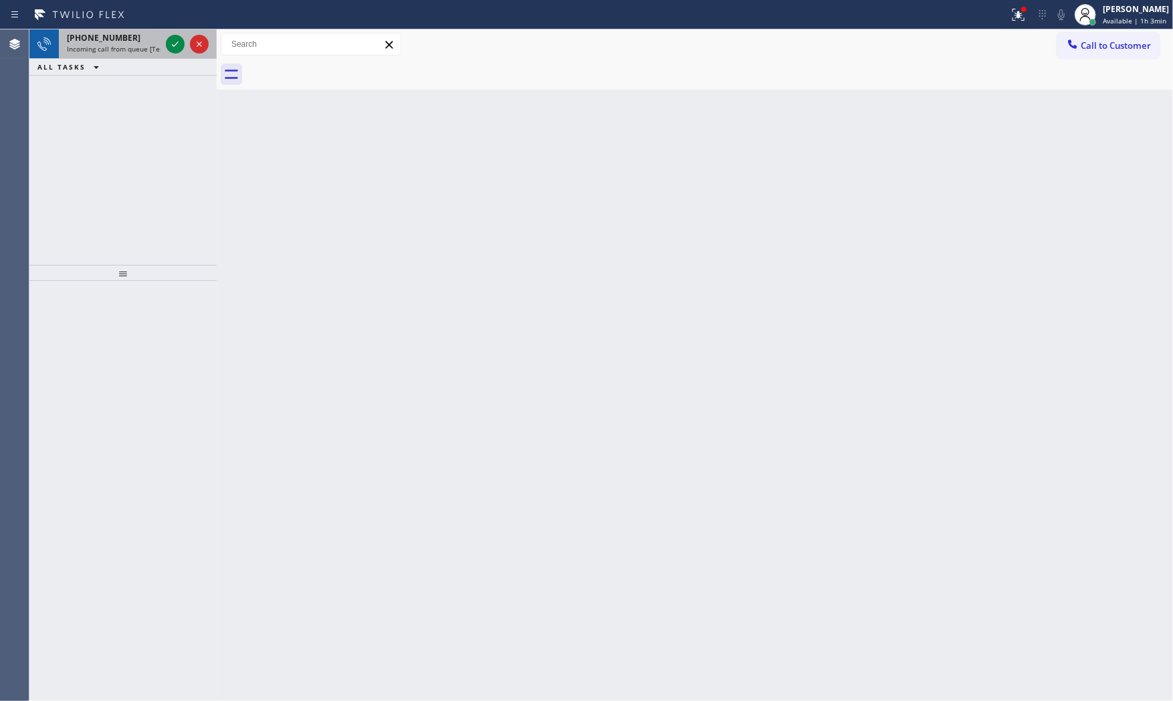
click at [96, 37] on span "[PHONE_NUMBER]" at bounding box center [104, 37] width 74 height 11
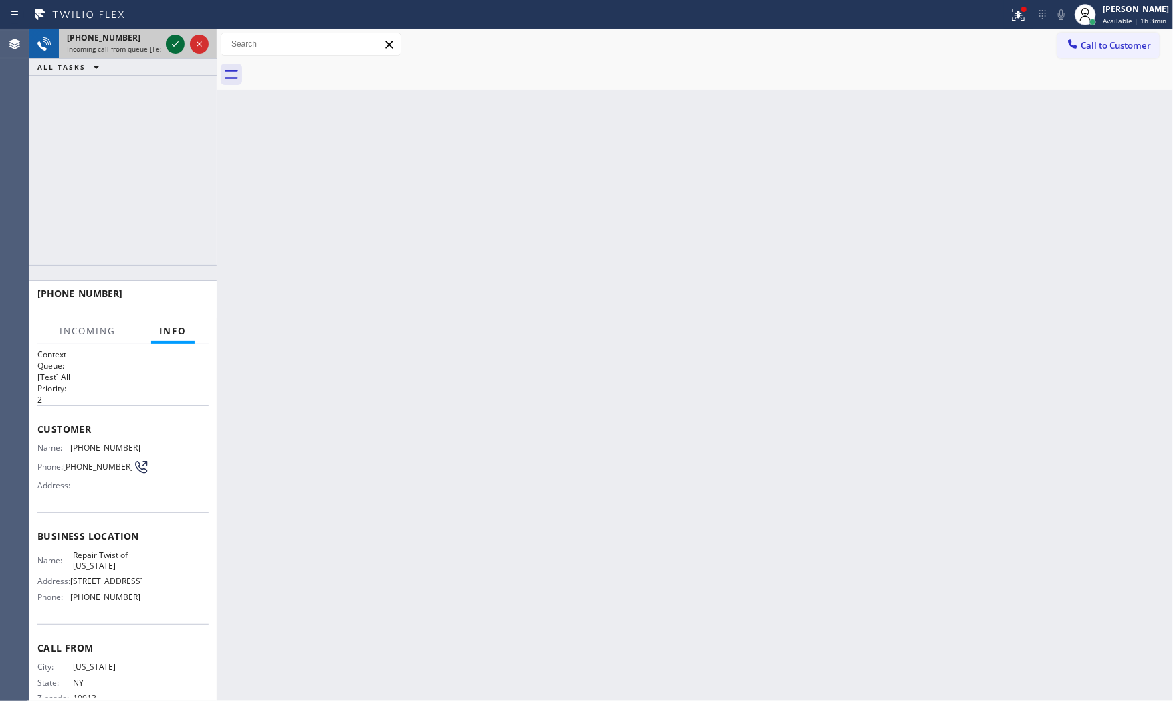
click at [171, 42] on icon at bounding box center [175, 44] width 16 height 16
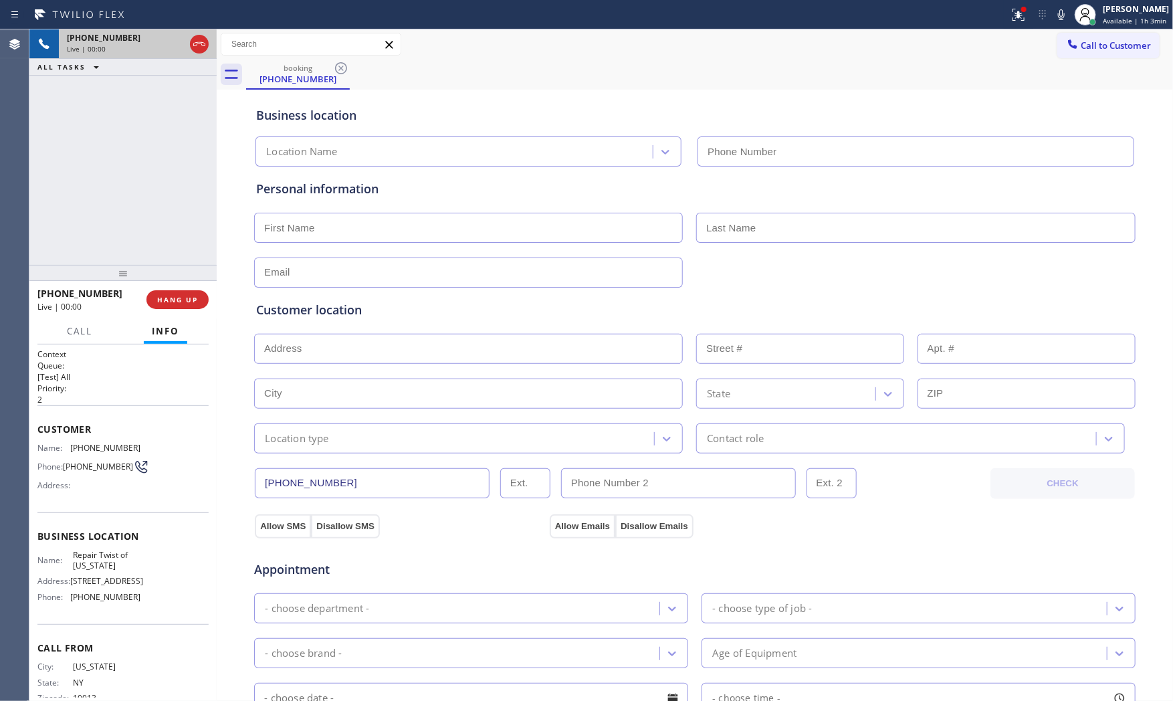
type input "[PHONE_NUMBER]"
drag, startPoint x: 1051, startPoint y: 15, endPoint x: 1042, endPoint y: 19, distance: 9.6
click at [1053, 15] on icon at bounding box center [1061, 15] width 16 height 16
click at [1011, 17] on icon at bounding box center [1019, 15] width 16 height 16
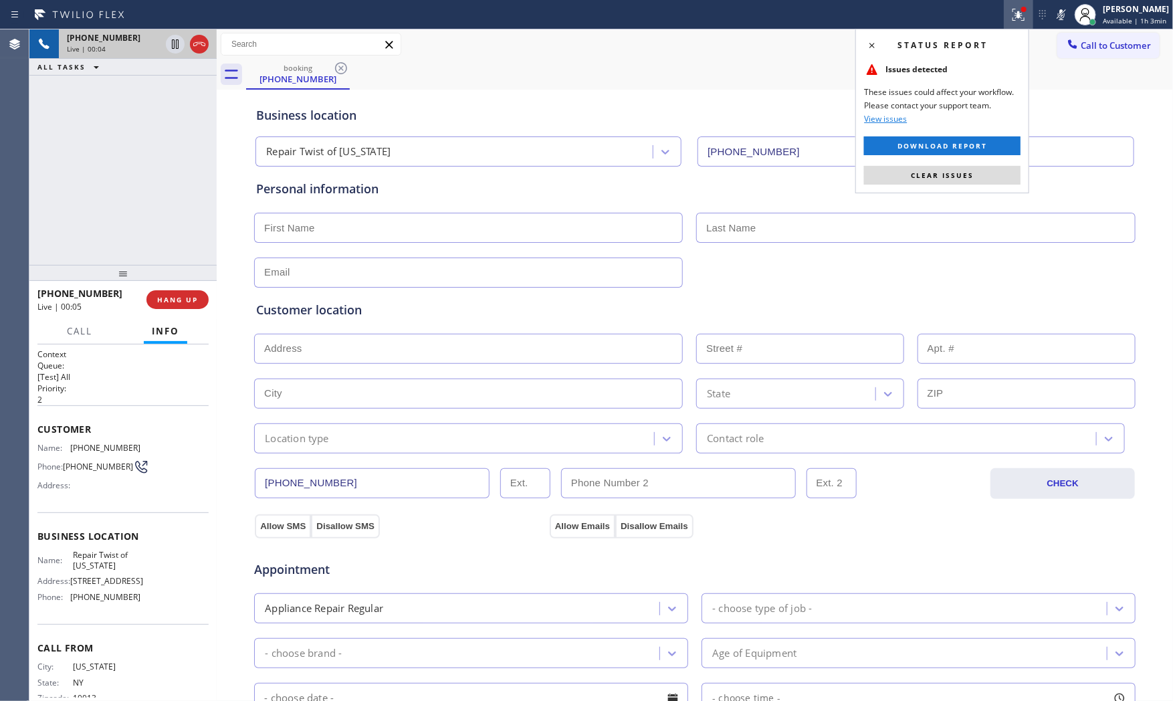
click at [980, 187] on div "Status report Issues detected These issues could affect your workflow. Please c…" at bounding box center [942, 111] width 174 height 165
click at [980, 177] on button "Clear issues" at bounding box center [942, 175] width 157 height 19
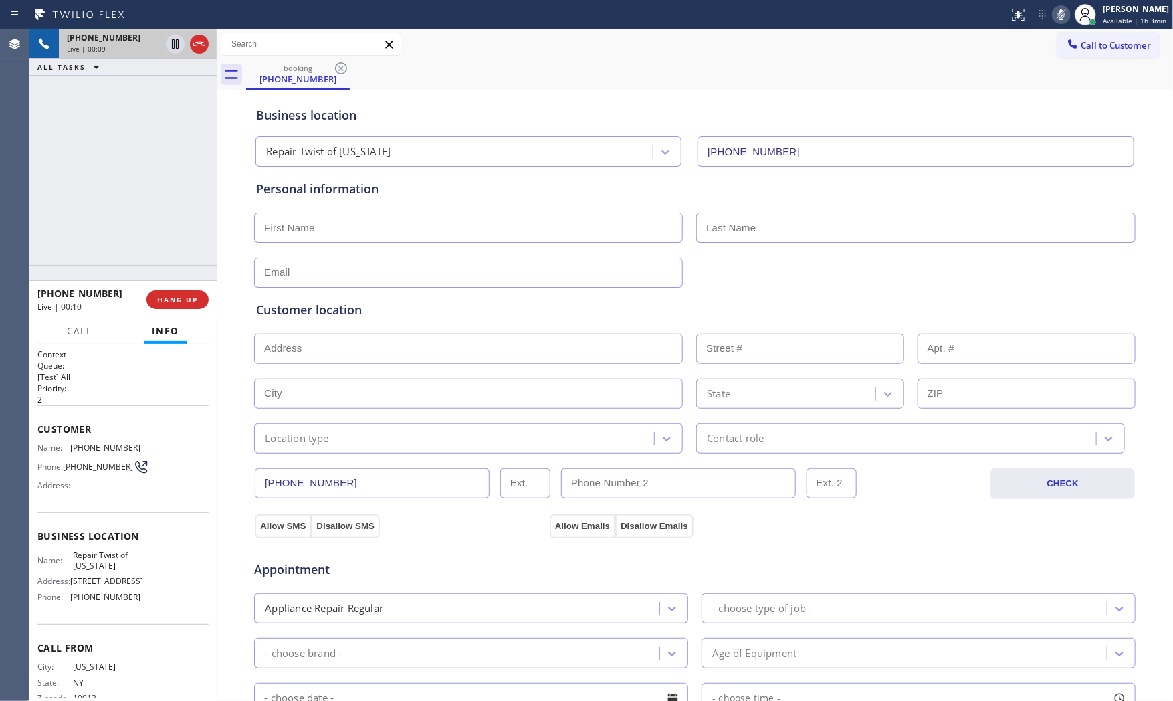
click at [1057, 17] on rect at bounding box center [1061, 13] width 9 height 9
click at [1053, 11] on icon at bounding box center [1061, 15] width 16 height 16
click at [1053, 17] on icon at bounding box center [1061, 15] width 16 height 16
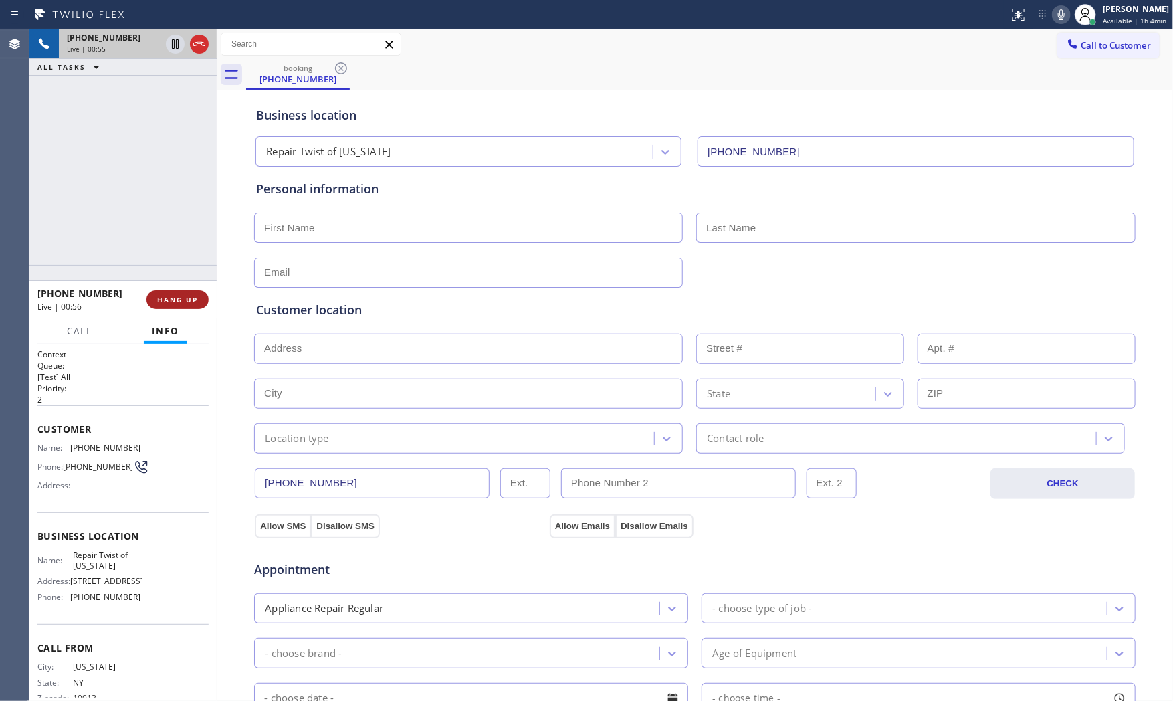
click at [191, 298] on span "HANG UP" at bounding box center [177, 299] width 41 height 9
click at [189, 301] on span "HANG UP" at bounding box center [177, 299] width 41 height 9
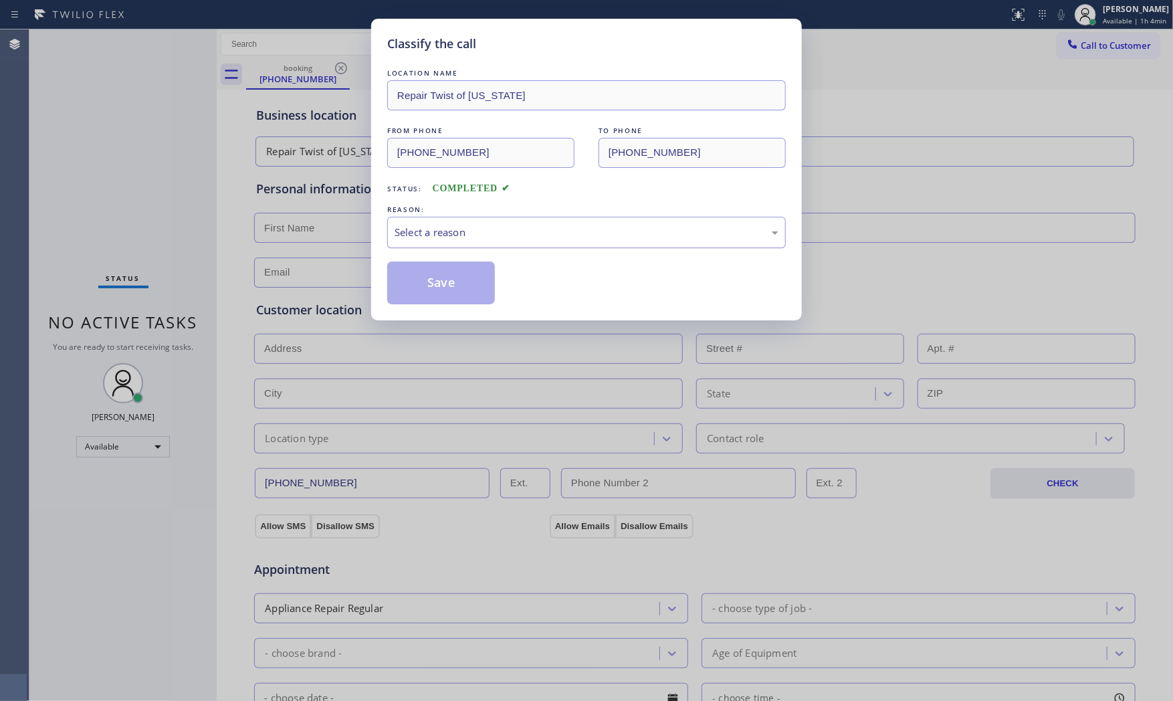
click at [493, 245] on div "Select a reason" at bounding box center [586, 232] width 399 height 31
click at [458, 286] on button "Save" at bounding box center [441, 283] width 108 height 43
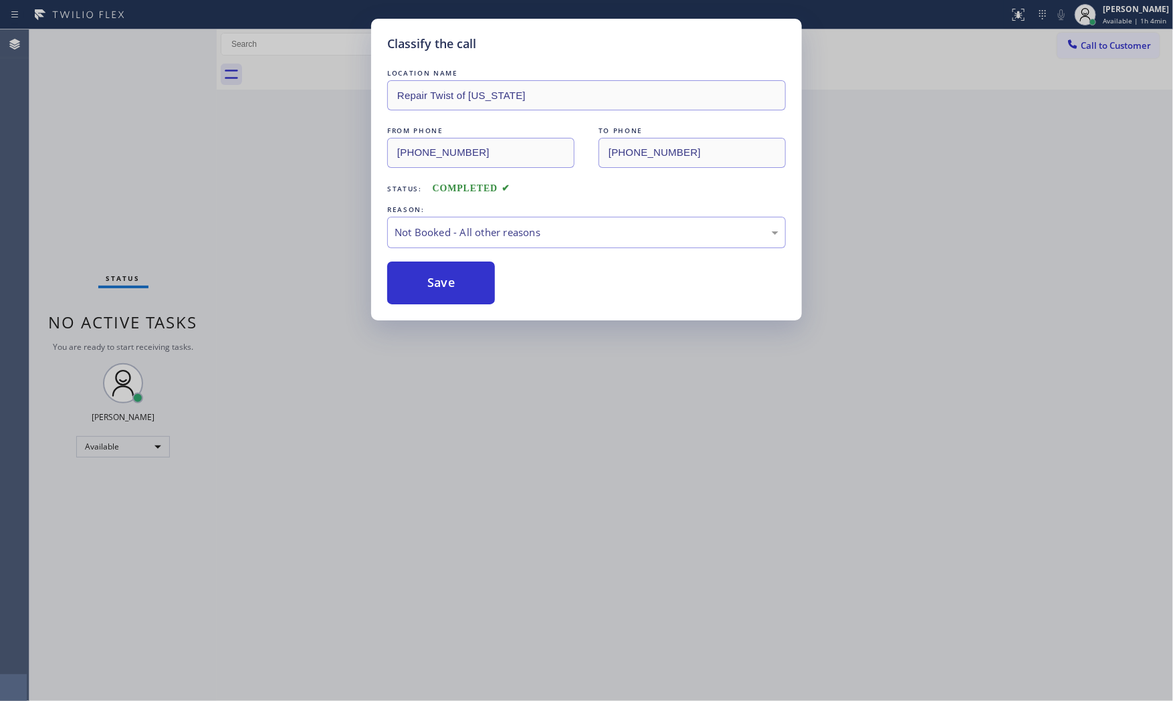
click at [458, 286] on button "Save" at bounding box center [441, 283] width 108 height 43
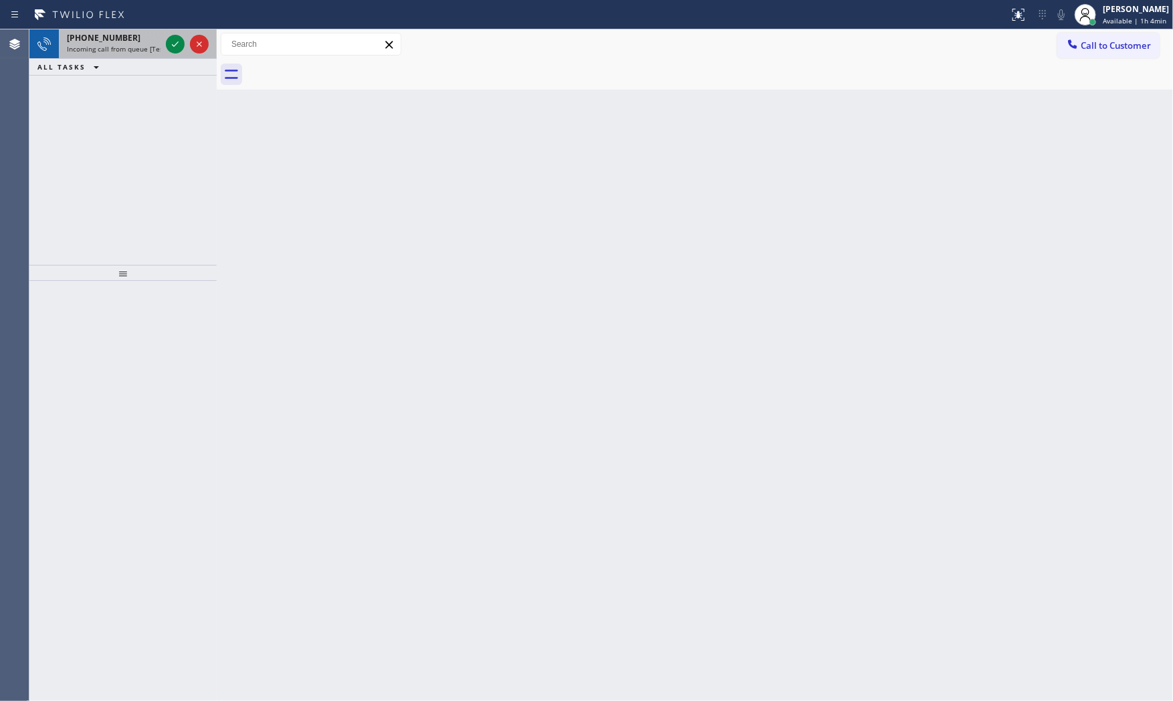
click at [121, 45] on span "Incoming call from queue [Test] All" at bounding box center [122, 48] width 111 height 9
click at [174, 37] on icon at bounding box center [175, 44] width 16 height 16
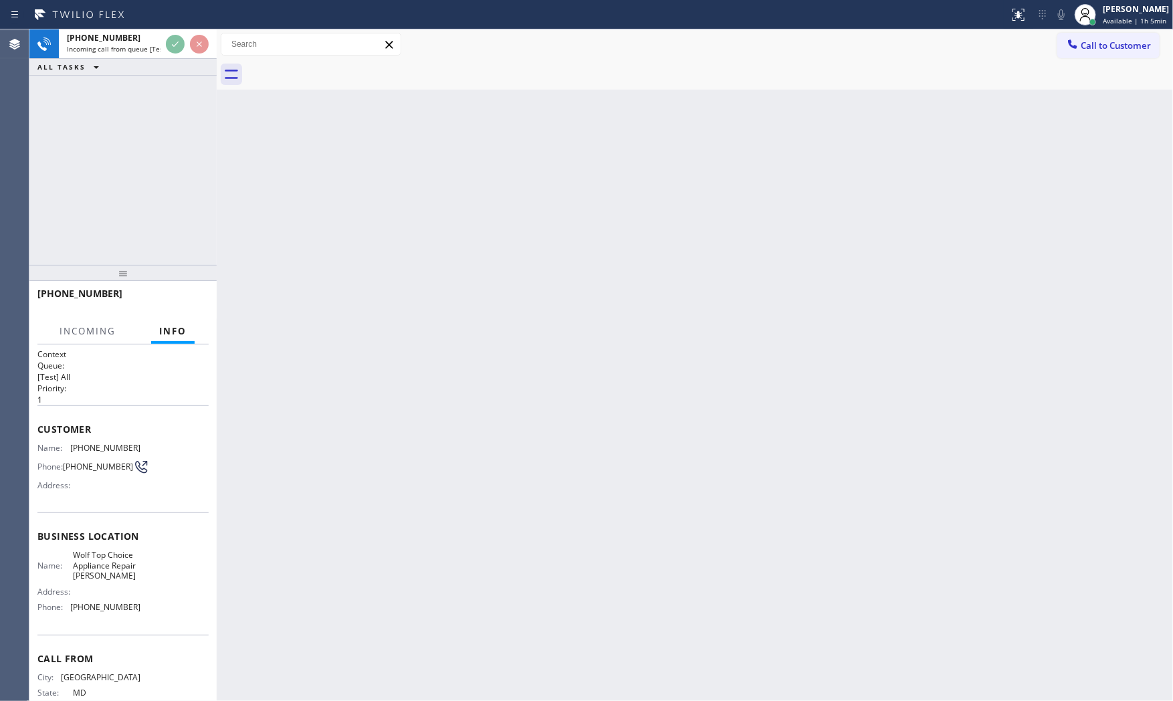
scroll to position [41, 0]
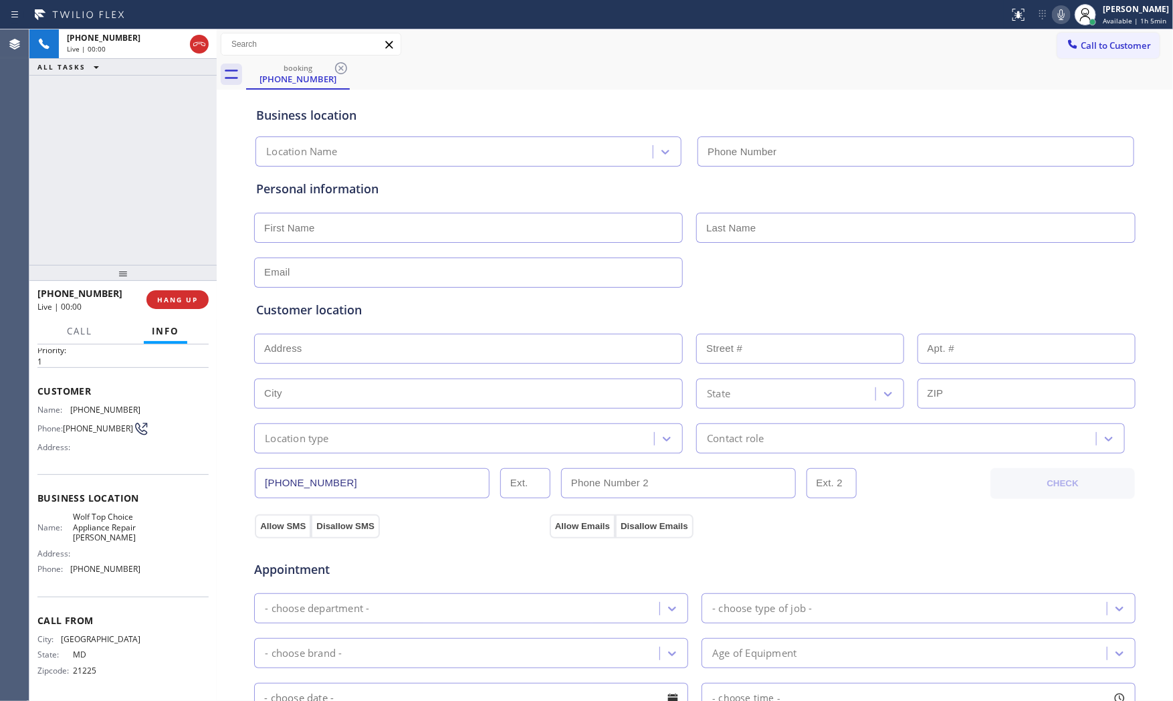
type input "[PHONE_NUMBER]"
click at [189, 302] on span "HANG UP" at bounding box center [177, 299] width 41 height 9
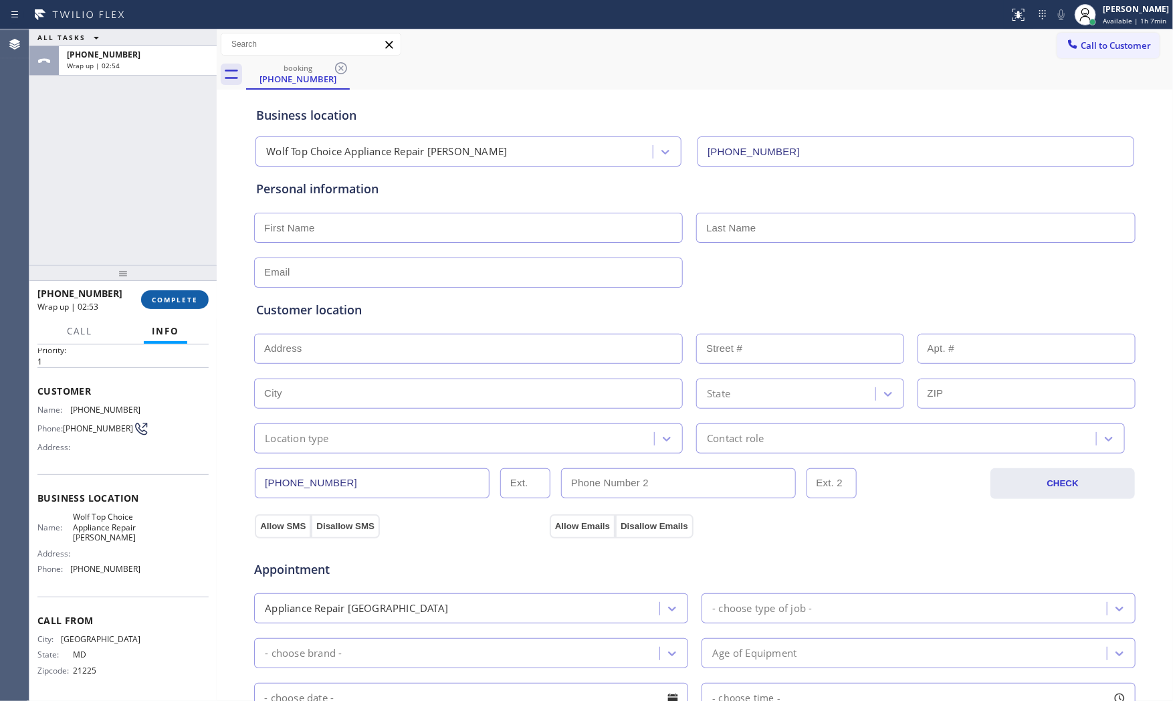
drag, startPoint x: 156, startPoint y: 314, endPoint x: 165, endPoint y: 308, distance: 11.0
click at [158, 314] on div "[PHONE_NUMBER] Wrap up | 02:53 COMPLETE" at bounding box center [122, 299] width 171 height 35
click at [166, 306] on button "COMPLETE" at bounding box center [175, 299] width 68 height 19
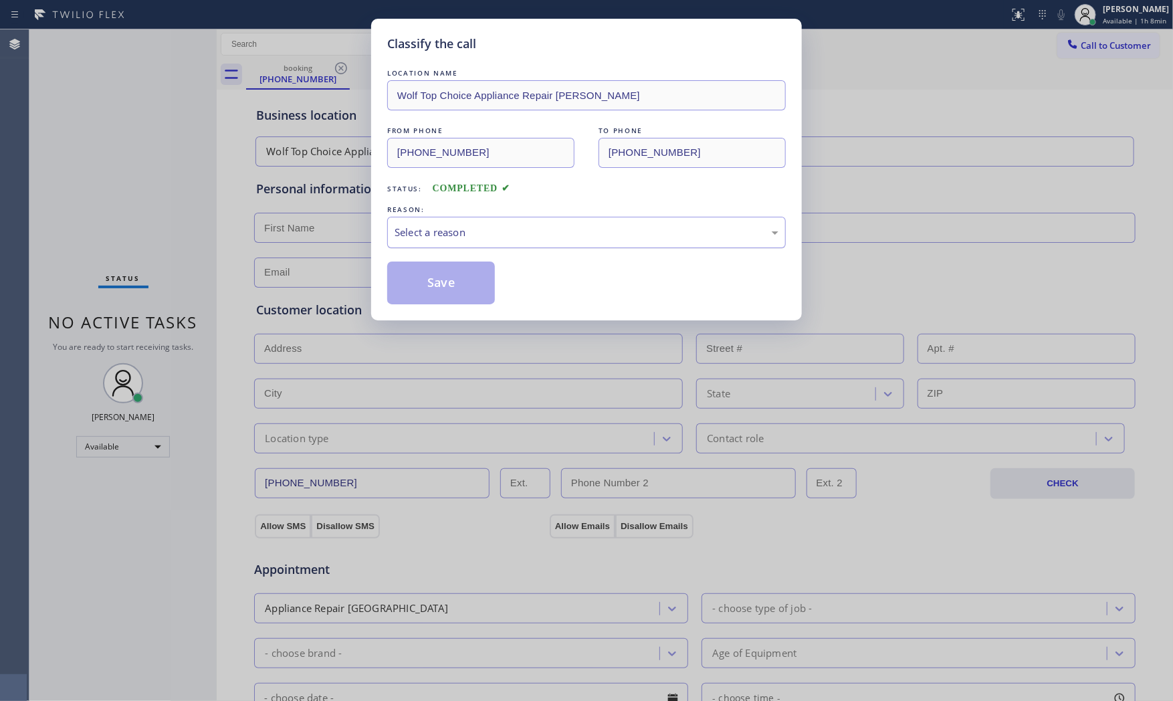
drag, startPoint x: 431, startPoint y: 231, endPoint x: 432, endPoint y: 245, distance: 14.1
click at [433, 236] on div "Select a reason" at bounding box center [587, 232] width 384 height 15
click at [430, 272] on button "Save" at bounding box center [441, 283] width 108 height 43
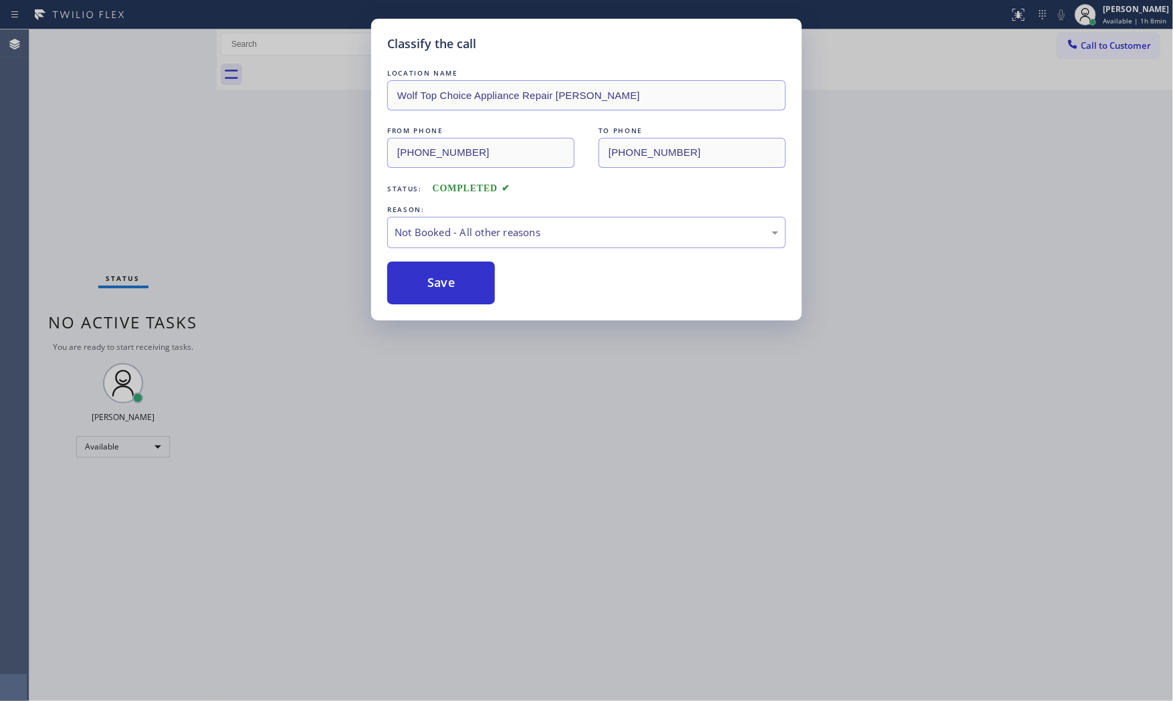
click at [430, 272] on button "Save" at bounding box center [441, 283] width 108 height 43
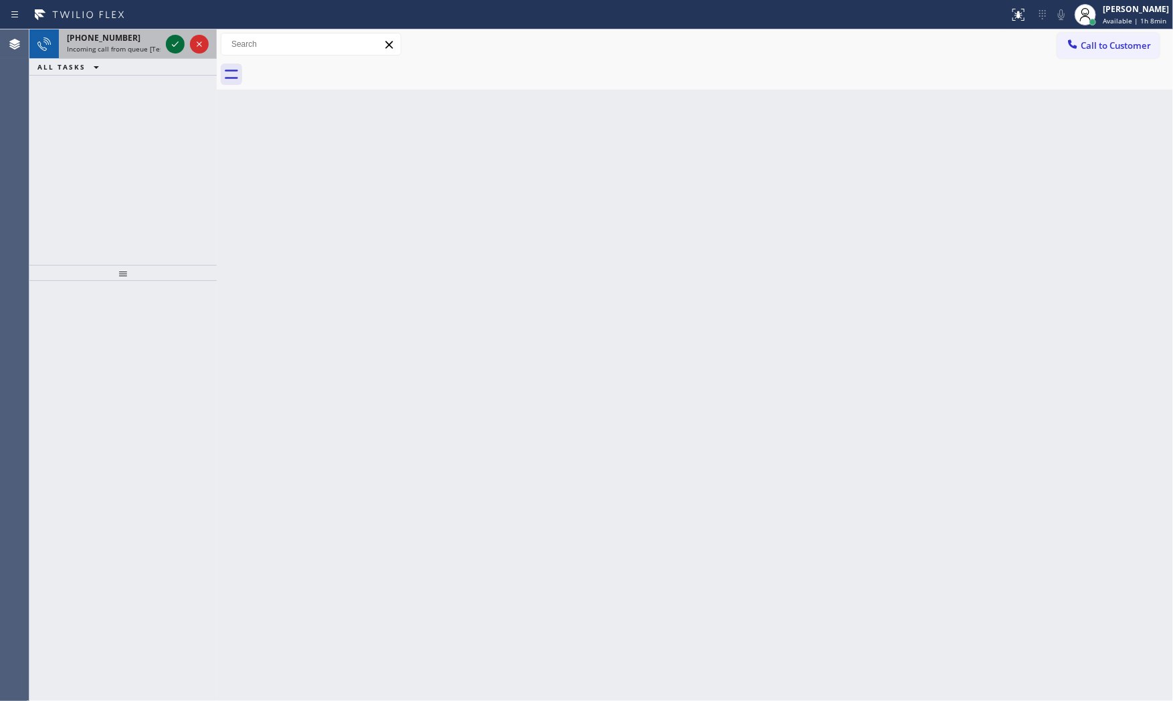
click at [173, 47] on icon at bounding box center [175, 44] width 16 height 16
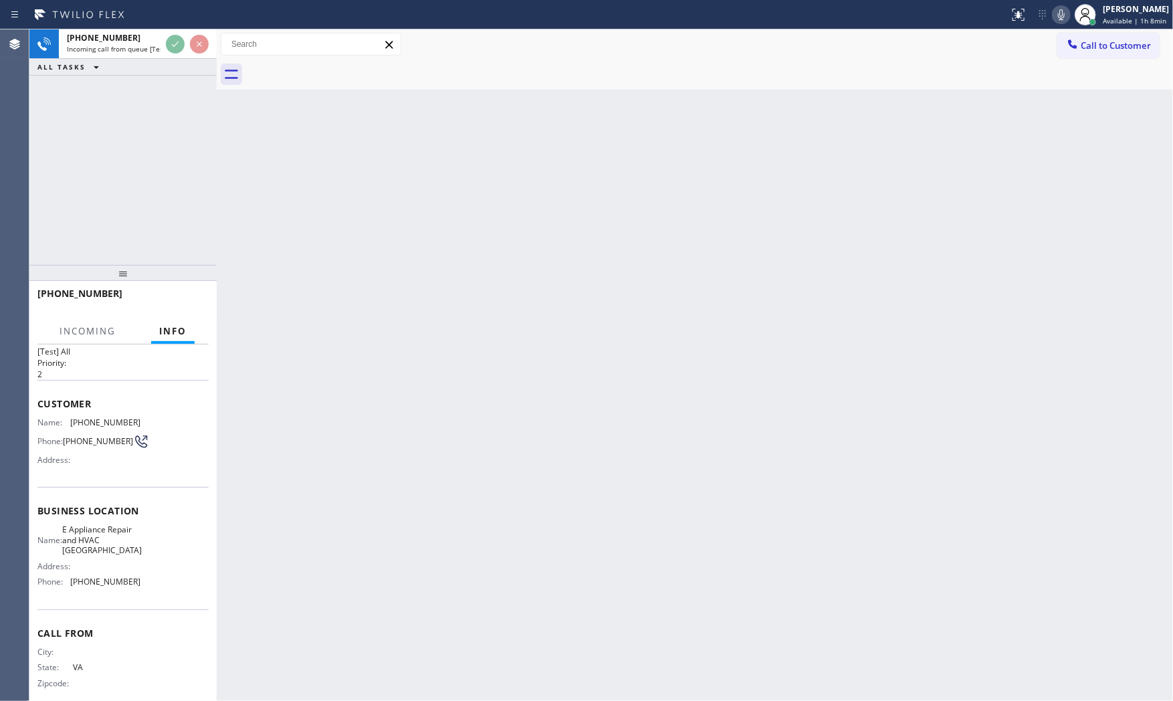
scroll to position [51, 0]
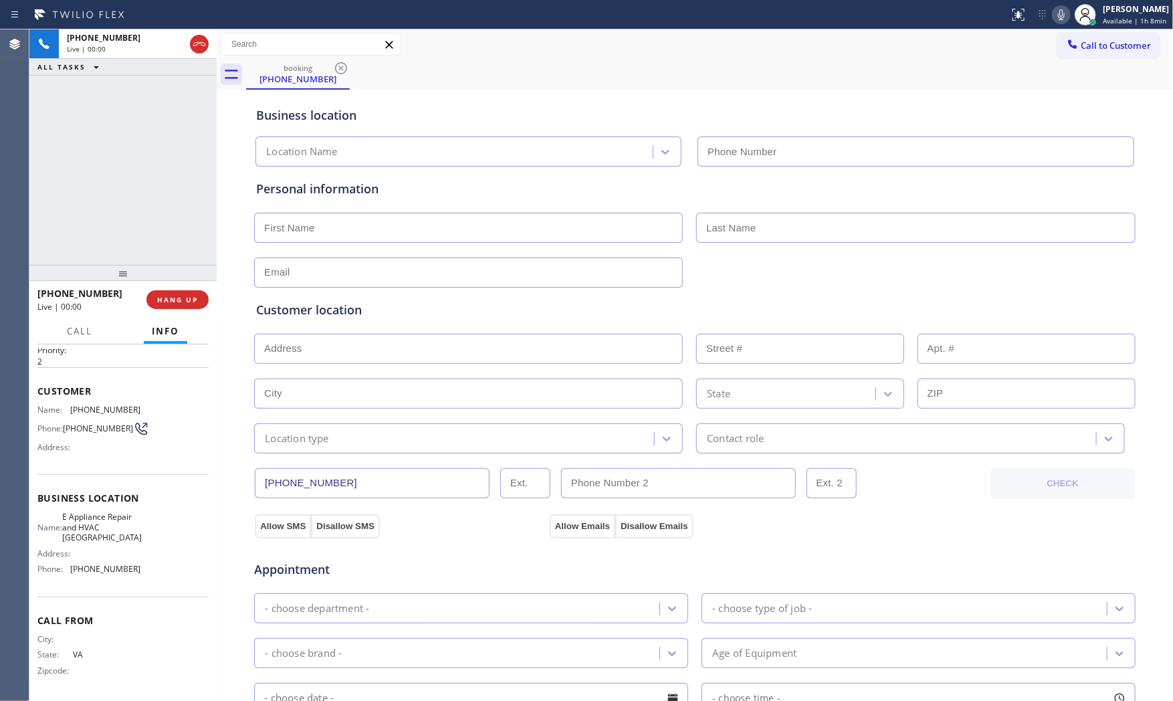
type input "[PHONE_NUMBER]"
click at [173, 309] on div "[PHONE_NUMBER] Live | 00:00 HANG UP" at bounding box center [122, 299] width 171 height 35
click at [175, 305] on button "HANG UP" at bounding box center [177, 299] width 62 height 19
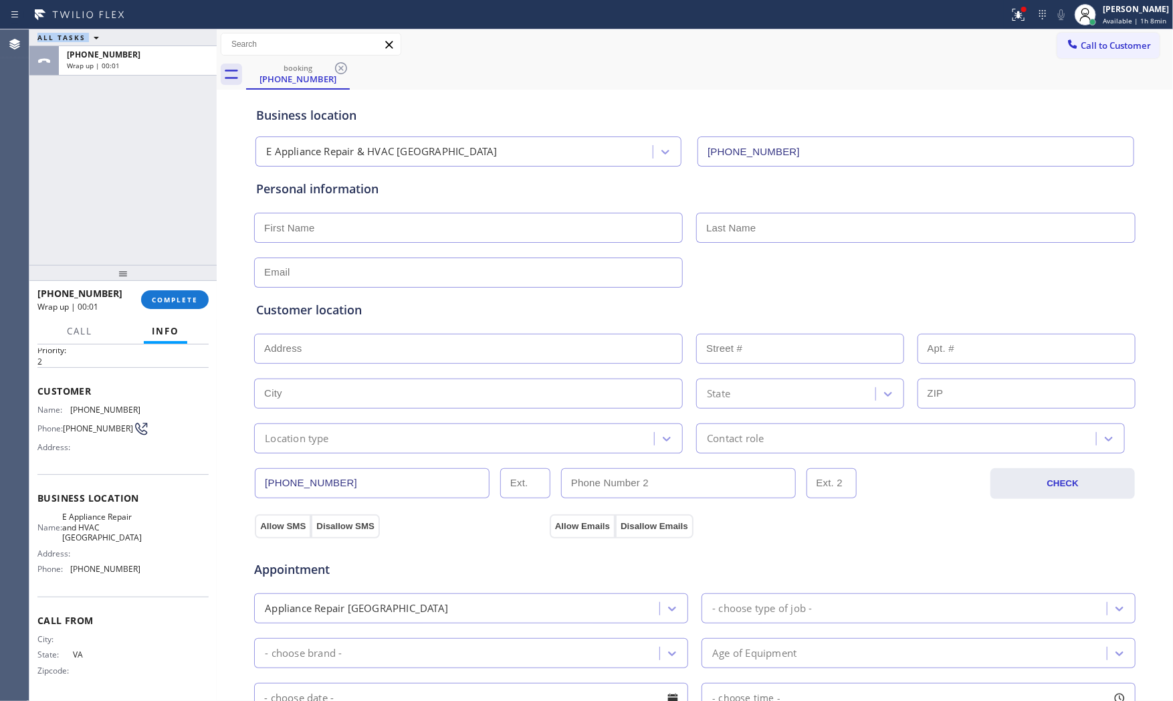
drag, startPoint x: 29, startPoint y: 274, endPoint x: 121, endPoint y: 283, distance: 92.7
click at [68, 279] on div "Agent Desktop Classify the call LOCATION NAME Elite AC Heating Repair FROM PHON…" at bounding box center [586, 364] width 1173 height 671
drag, startPoint x: 143, startPoint y: 288, endPoint x: 163, endPoint y: 302, distance: 24.5
click at [145, 288] on div "[PHONE_NUMBER] Wrap up | 00:01 COMPLETE" at bounding box center [122, 299] width 171 height 35
drag, startPoint x: 163, startPoint y: 302, endPoint x: 186, endPoint y: 304, distance: 22.9
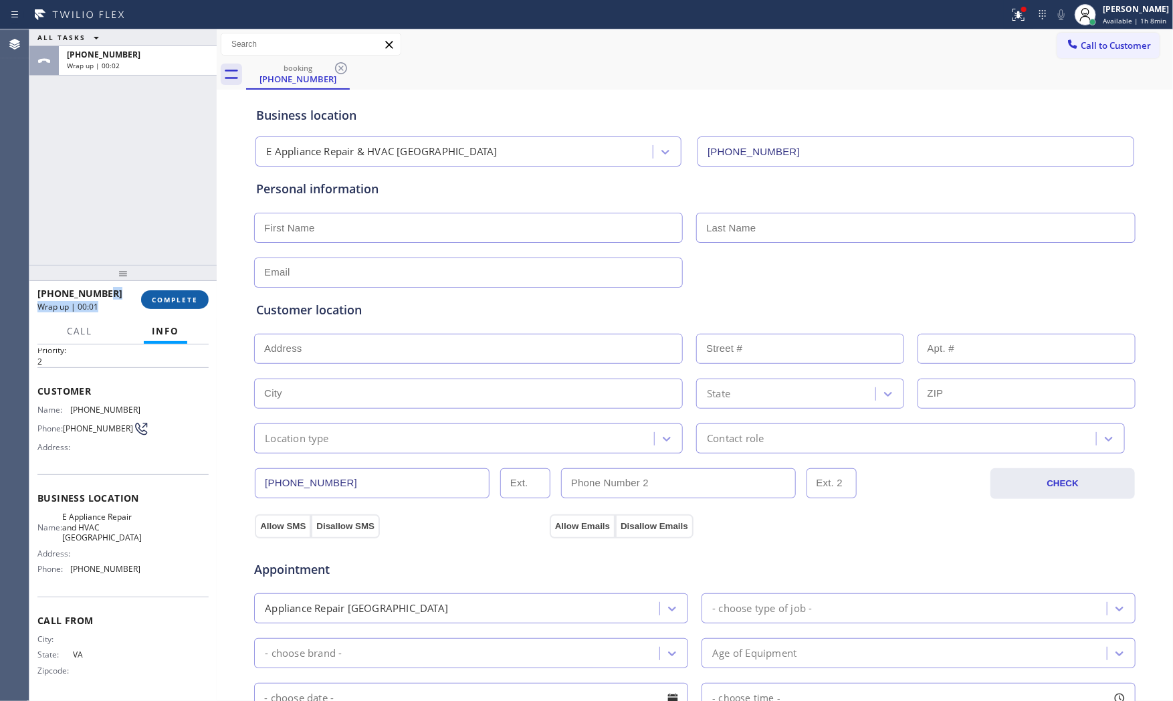
click at [166, 303] on span "COMPLETE" at bounding box center [175, 299] width 46 height 9
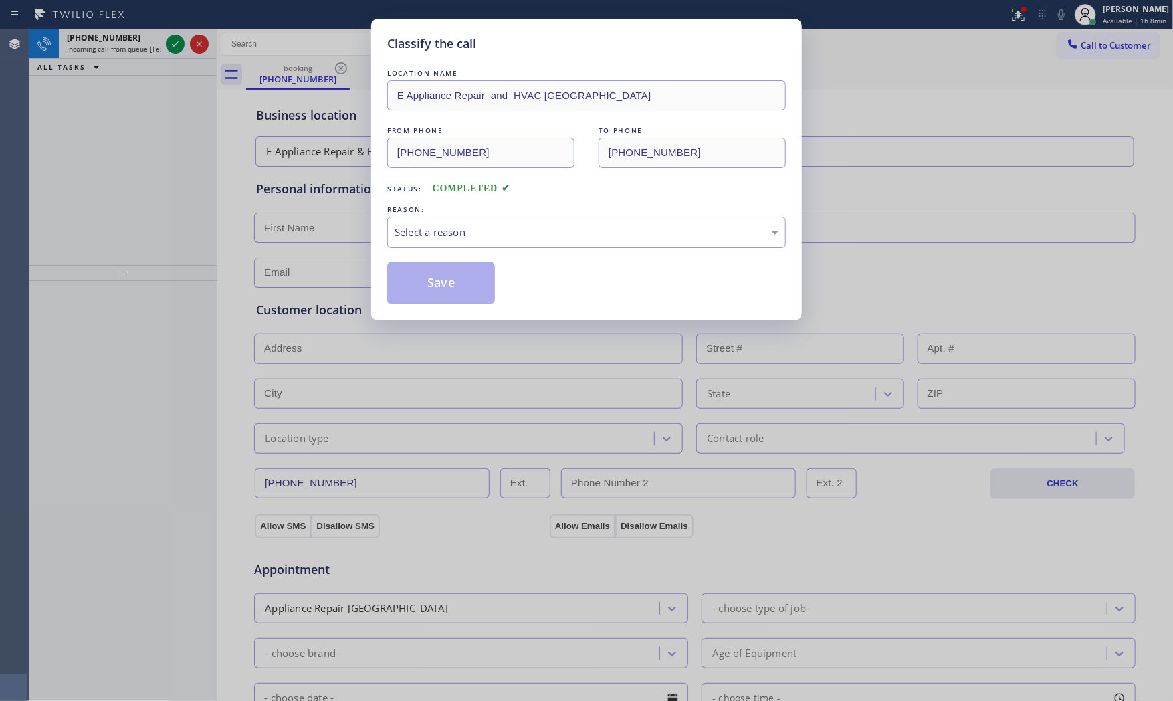
click at [498, 249] on div "LOCATION NAME E Appliance Repair and HVAC [GEOGRAPHIC_DATA] FROM PHONE [PHONE_N…" at bounding box center [586, 185] width 399 height 238
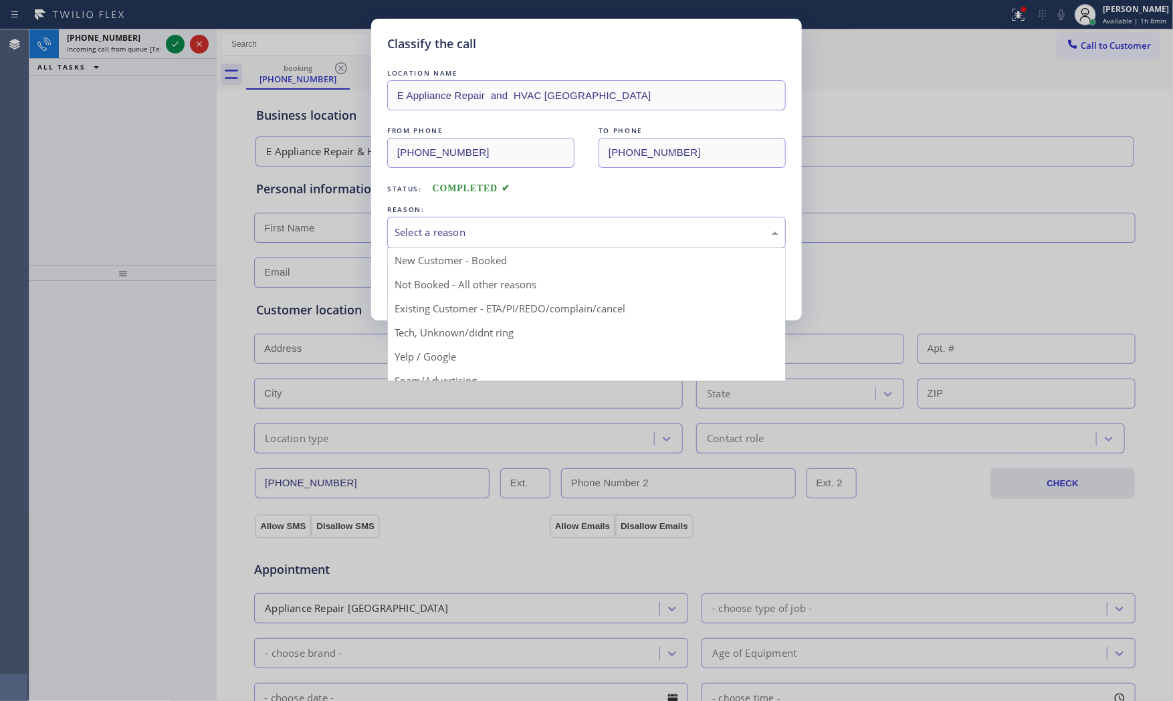
click at [504, 242] on div "Select a reason" at bounding box center [586, 232] width 399 height 31
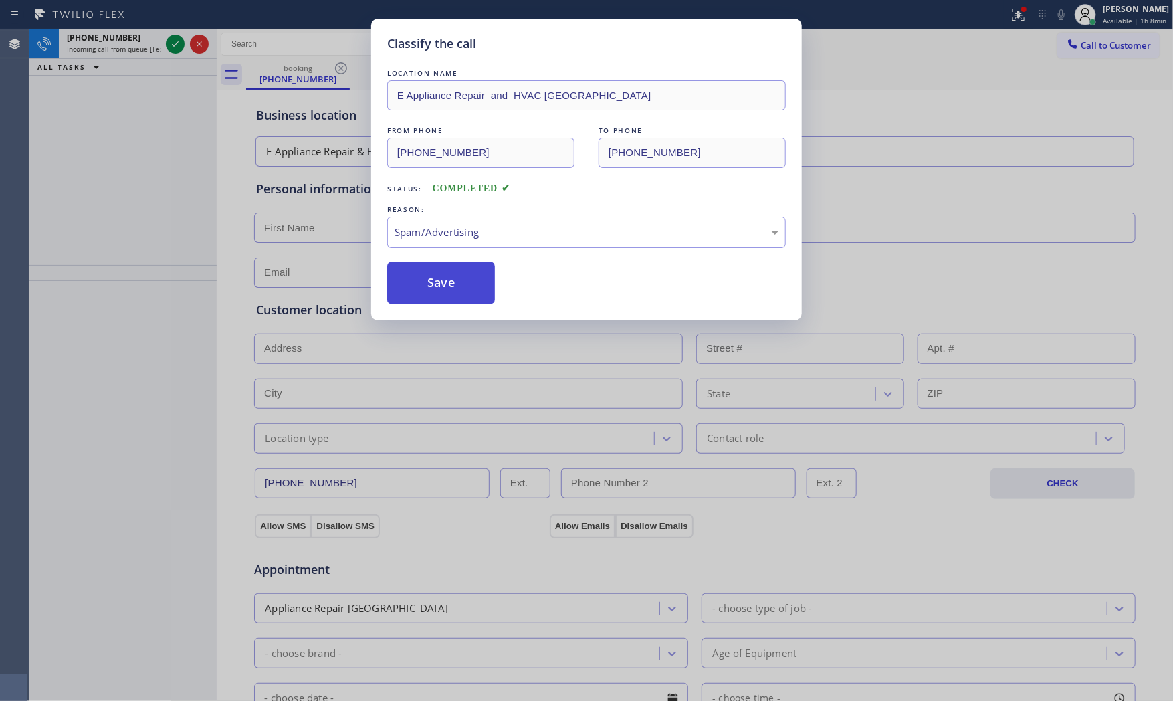
click at [466, 292] on button "Save" at bounding box center [441, 283] width 108 height 43
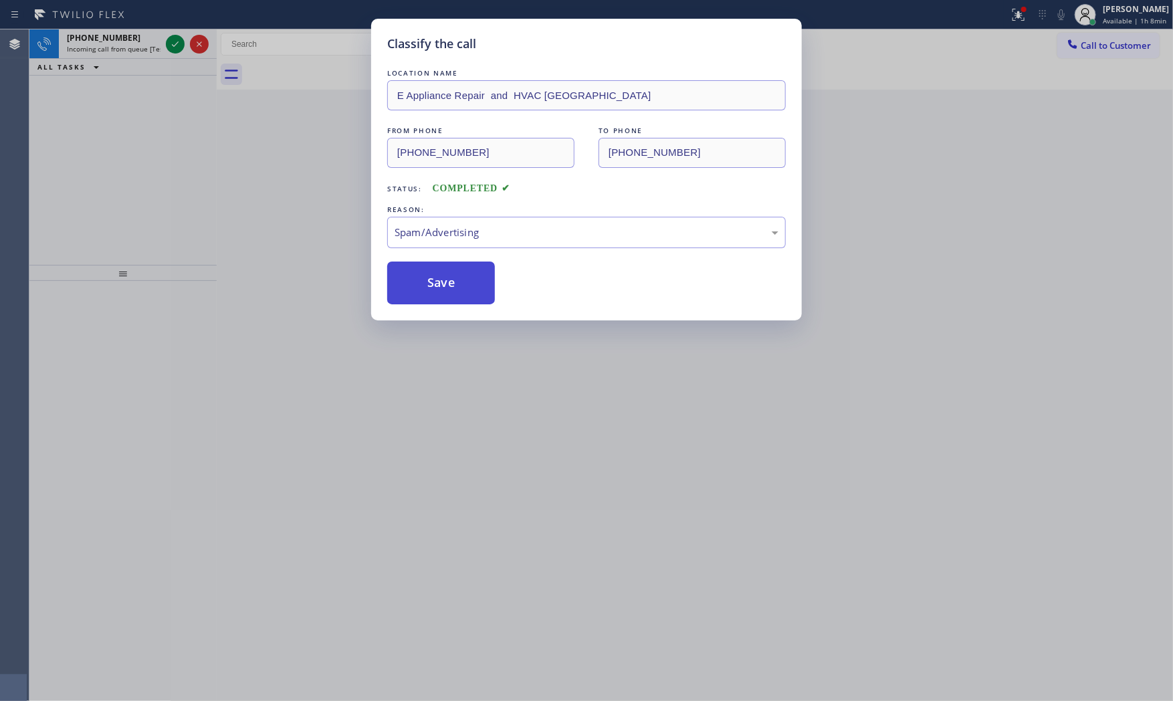
click at [466, 292] on button "Save" at bounding box center [441, 283] width 108 height 43
drag, startPoint x: 466, startPoint y: 292, endPoint x: 446, endPoint y: 292, distance: 20.1
click at [455, 292] on button "Save" at bounding box center [441, 283] width 108 height 43
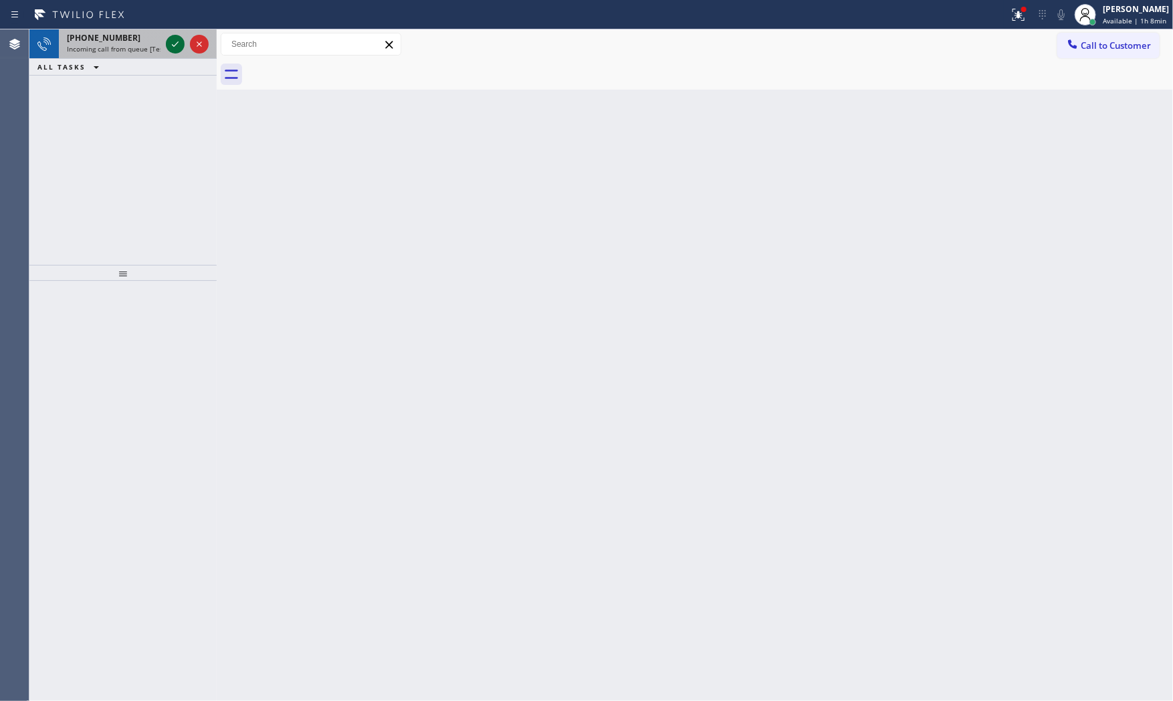
click at [174, 49] on icon at bounding box center [175, 44] width 16 height 16
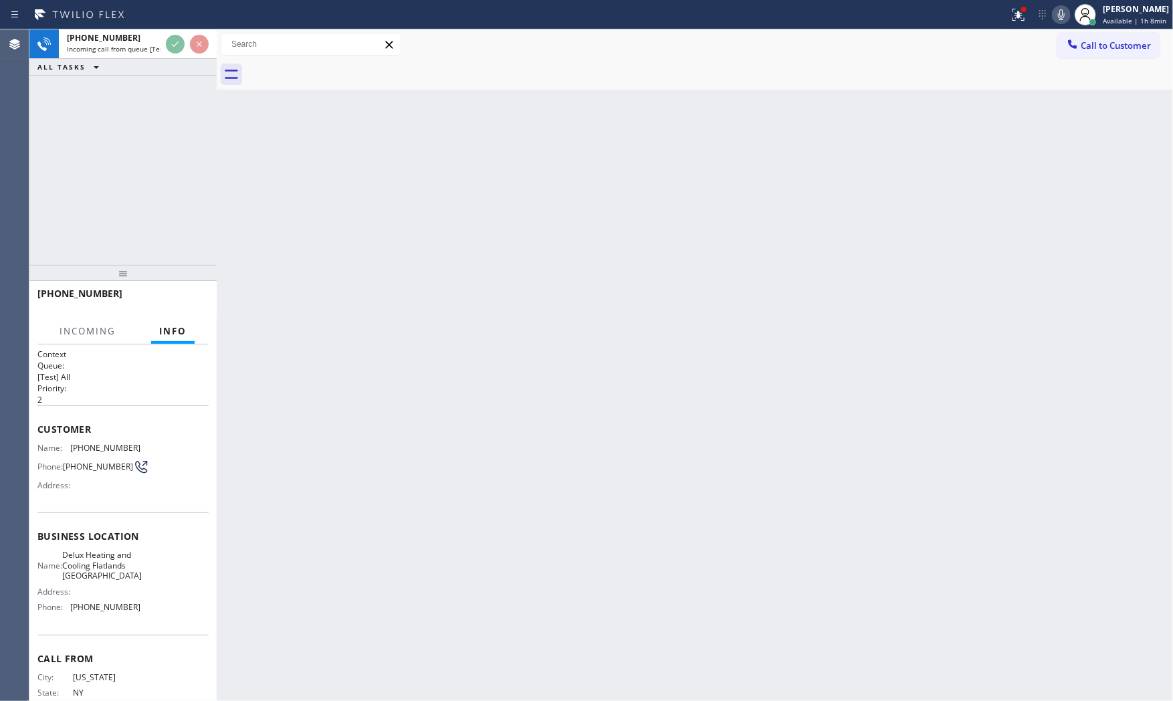
scroll to position [51, 0]
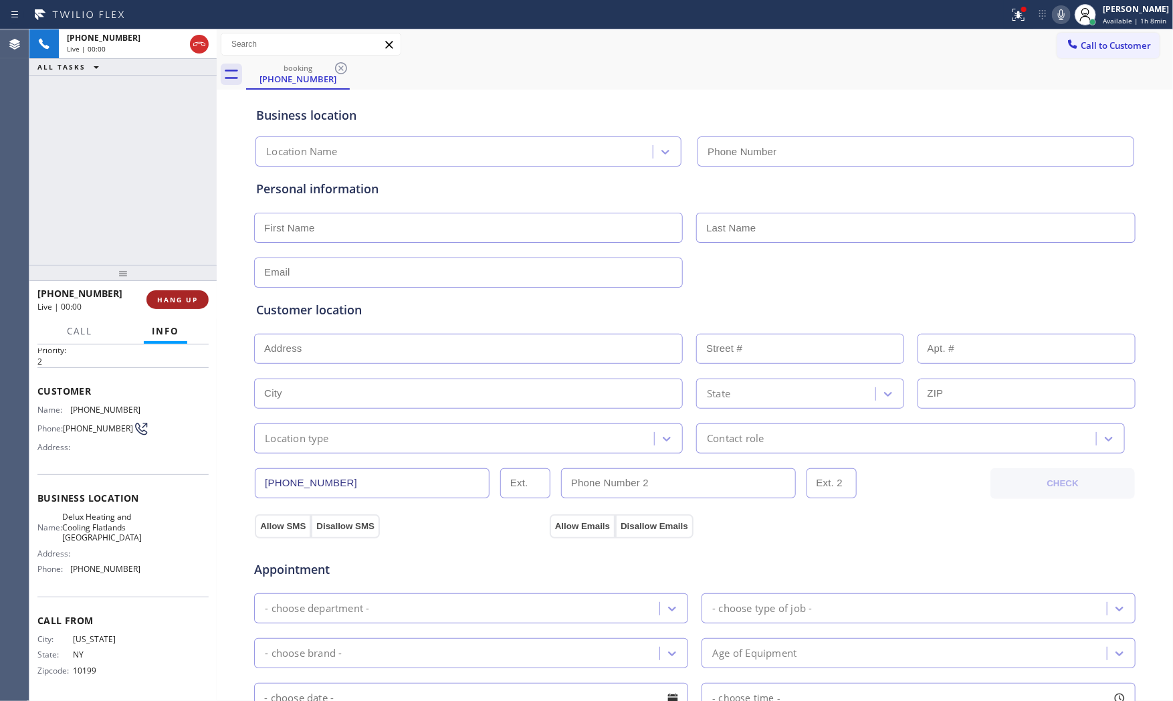
type input "[PHONE_NUMBER]"
click at [197, 301] on span "HANG UP" at bounding box center [177, 299] width 41 height 9
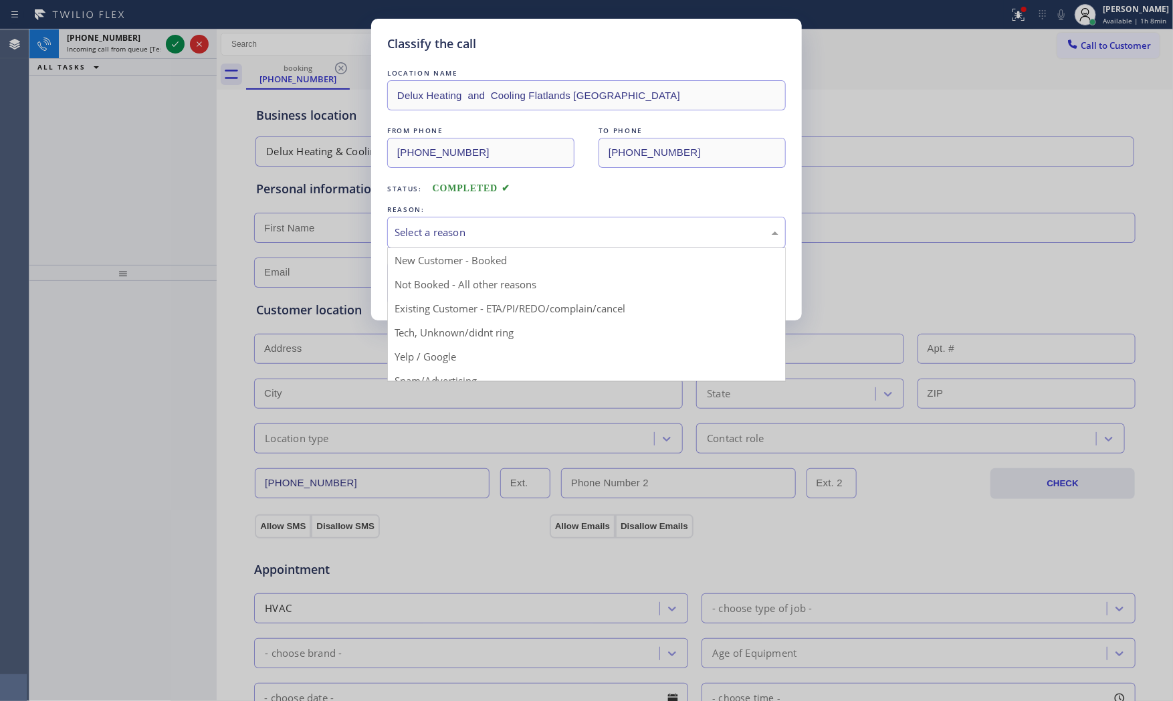
click at [476, 239] on div "Select a reason" at bounding box center [587, 232] width 384 height 15
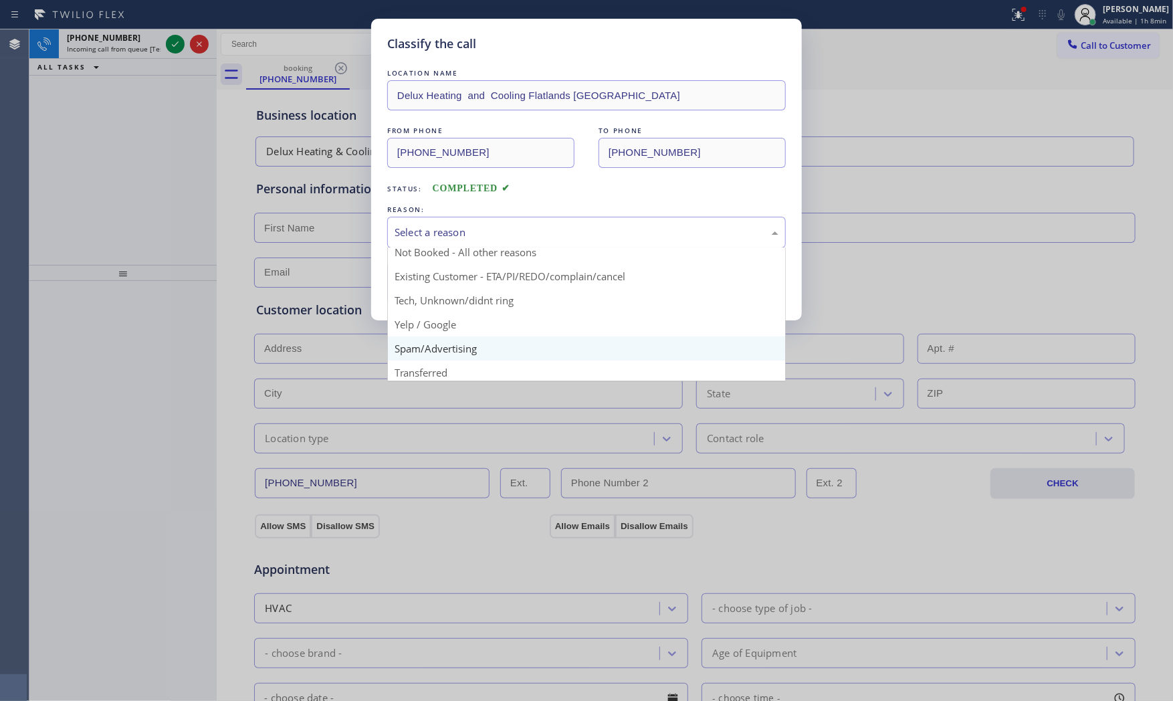
scroll to position [84, 0]
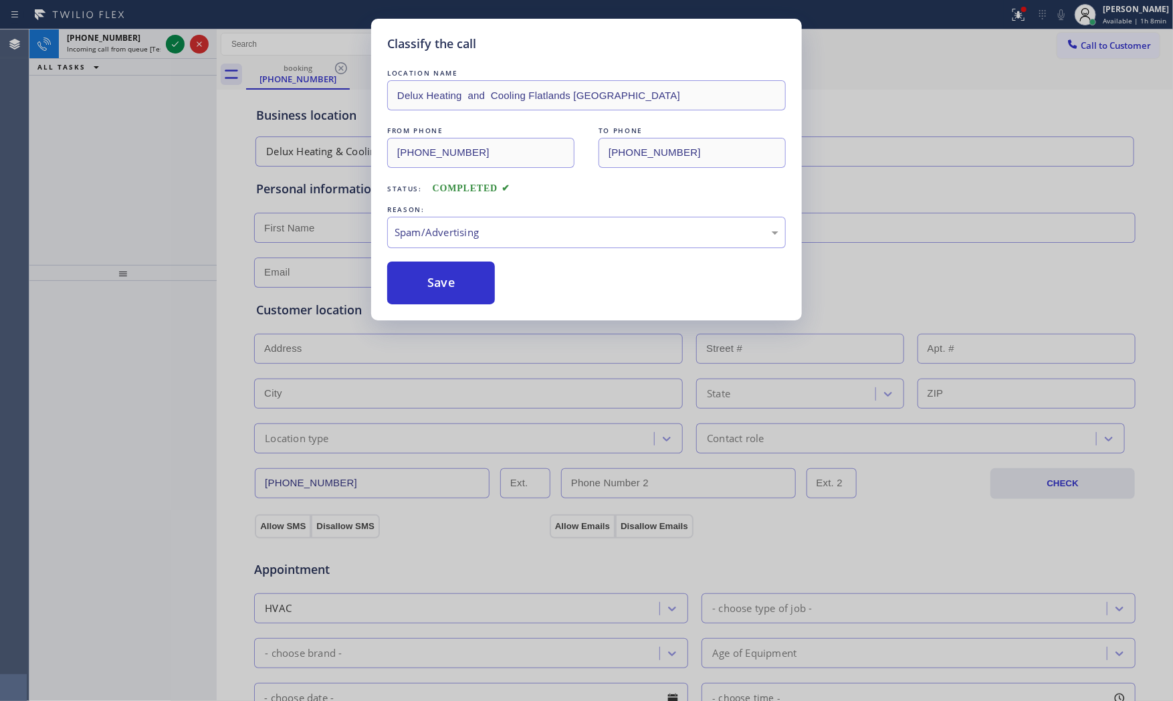
click at [457, 294] on button "Save" at bounding box center [441, 283] width 108 height 43
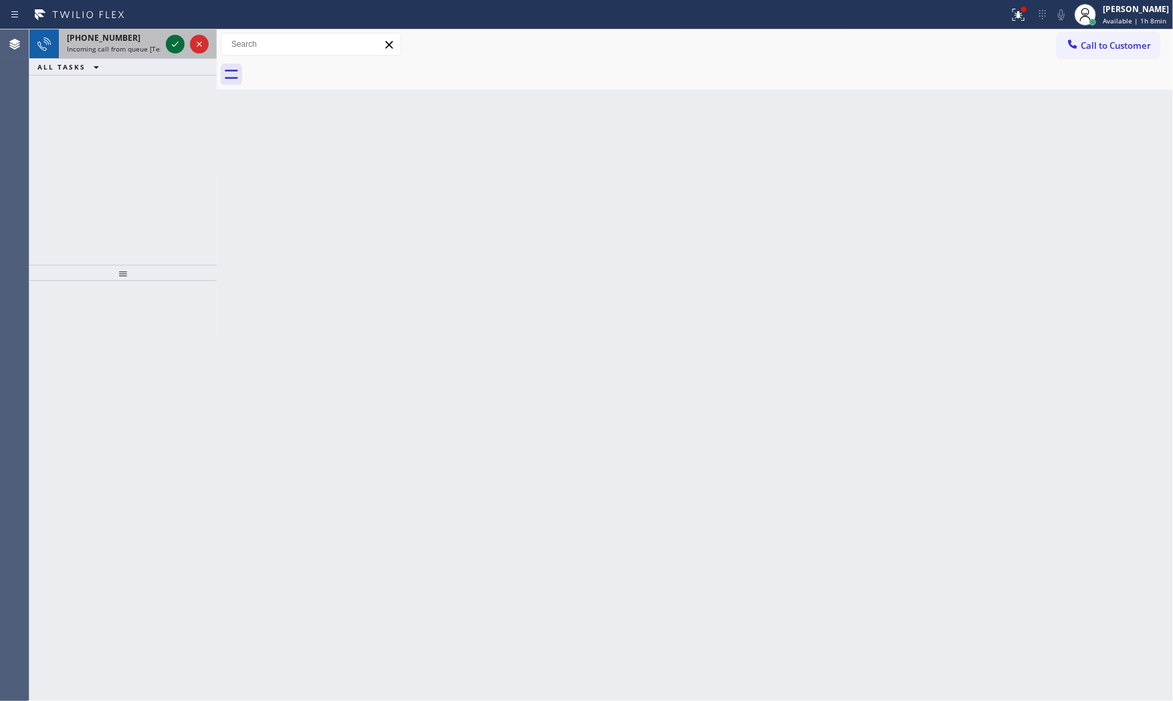
click at [171, 45] on icon at bounding box center [175, 44] width 16 height 16
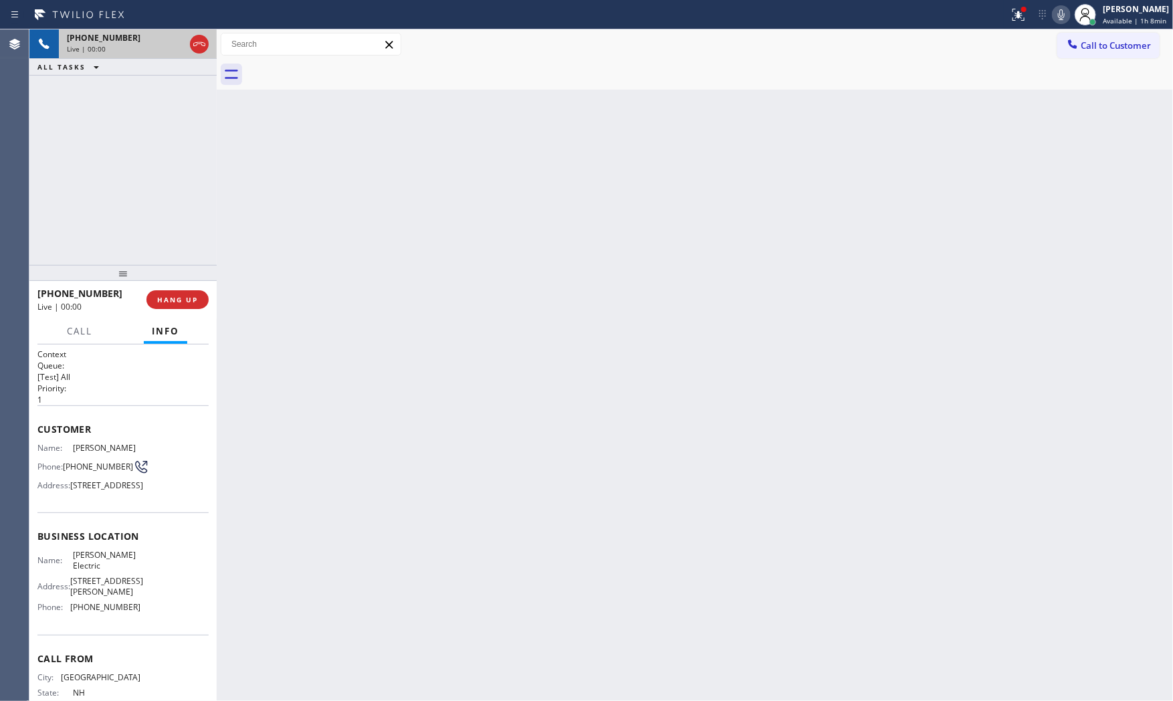
click at [196, 304] on button "HANG UP" at bounding box center [177, 299] width 62 height 19
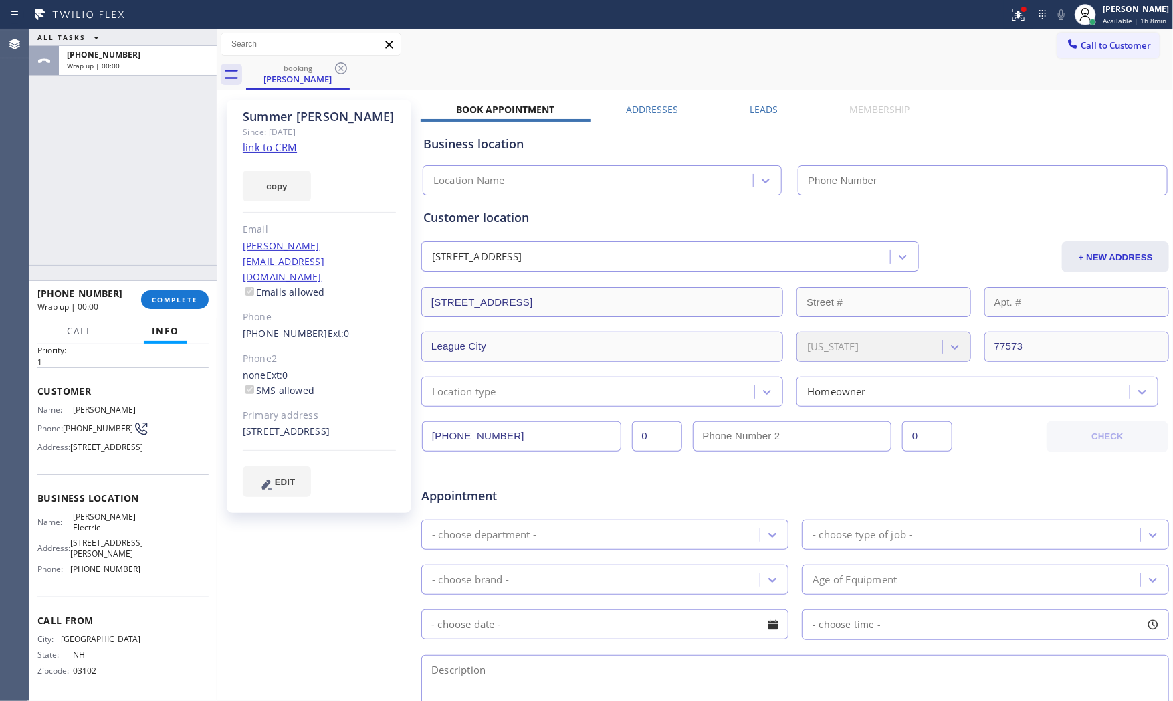
scroll to position [92, 0]
type input "[PHONE_NUMBER]"
click at [273, 145] on link "link to CRM" at bounding box center [270, 146] width 54 height 13
click at [195, 286] on div "[PHONE_NUMBER] Wrap up | 00:08 COMPLETE" at bounding box center [122, 299] width 171 height 35
click at [195, 296] on span "COMPLETE" at bounding box center [175, 299] width 46 height 9
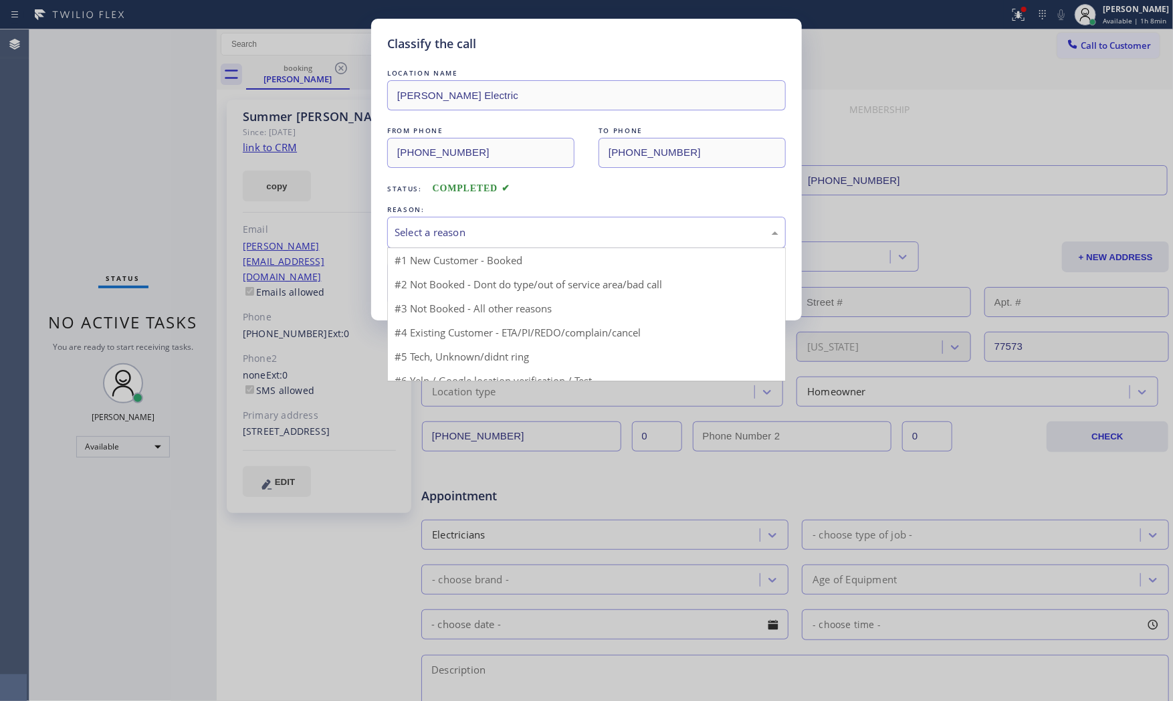
click at [478, 243] on div "Select a reason" at bounding box center [586, 232] width 399 height 31
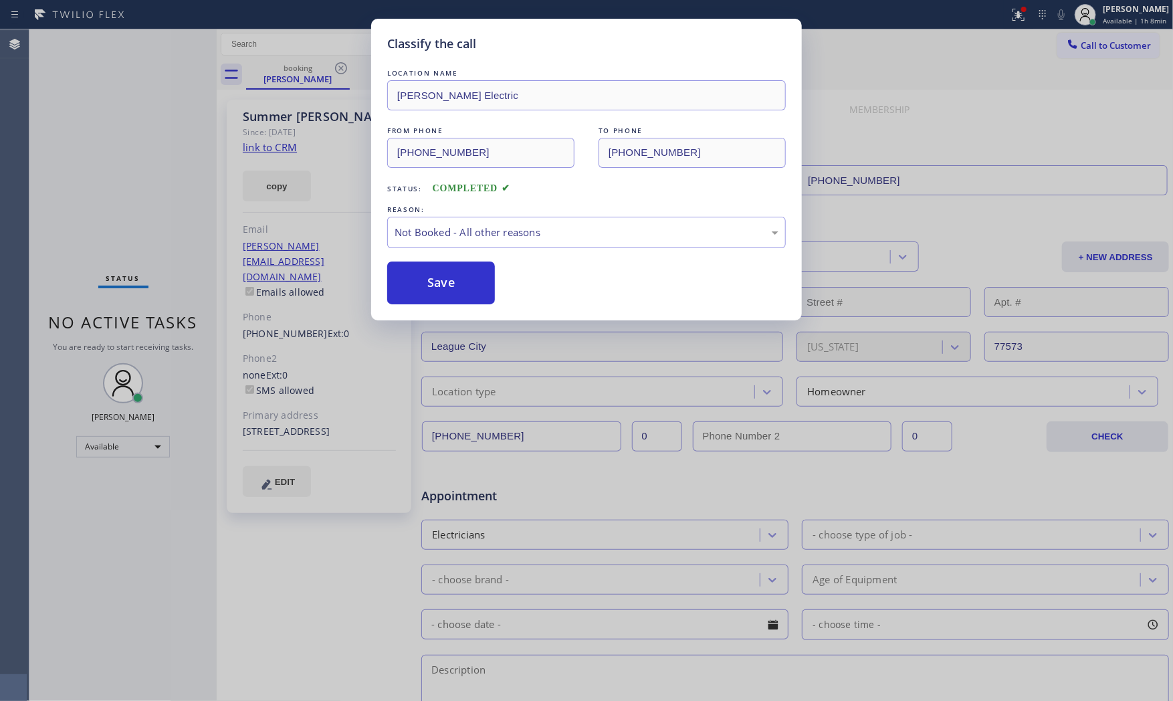
click at [451, 278] on button "Save" at bounding box center [441, 283] width 108 height 43
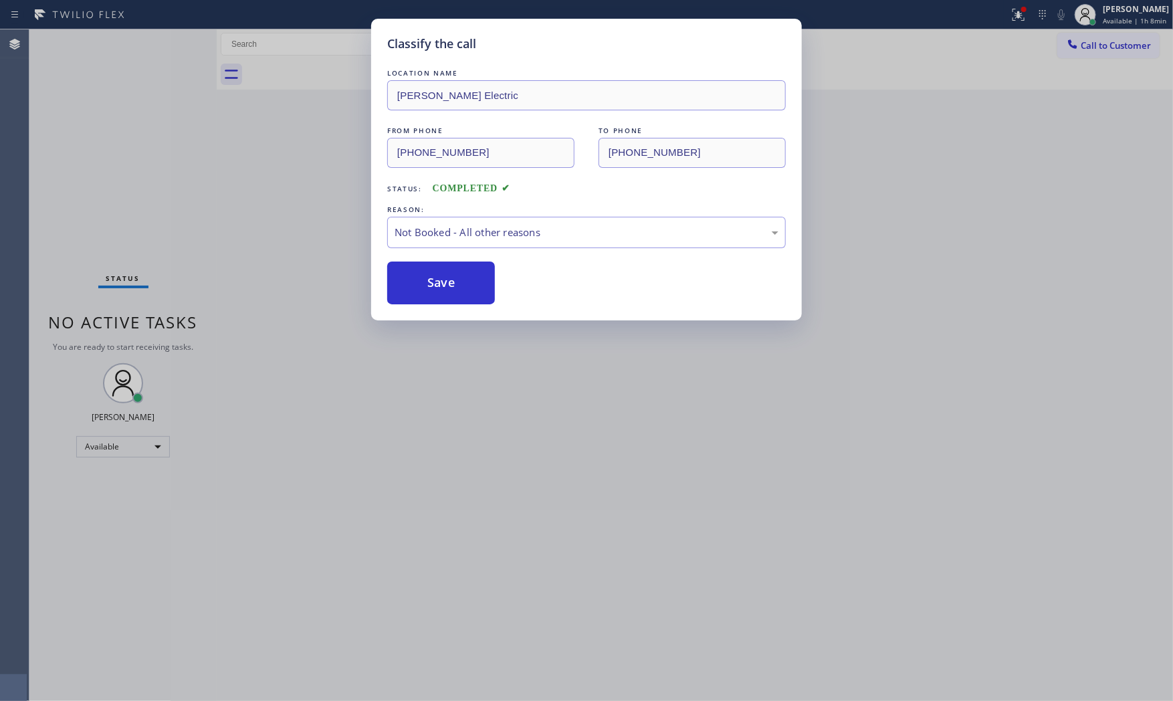
click at [451, 278] on button "Save" at bounding box center [441, 283] width 108 height 43
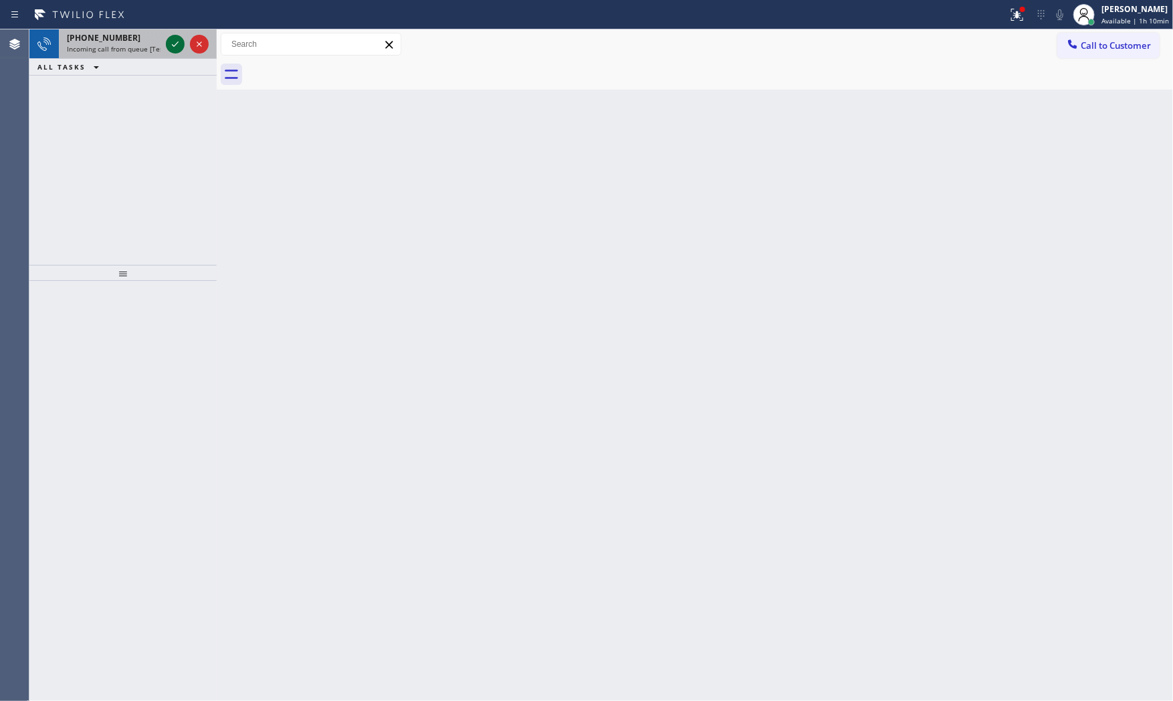
click at [181, 45] on icon at bounding box center [175, 44] width 16 height 16
click at [173, 50] on icon at bounding box center [175, 44] width 16 height 16
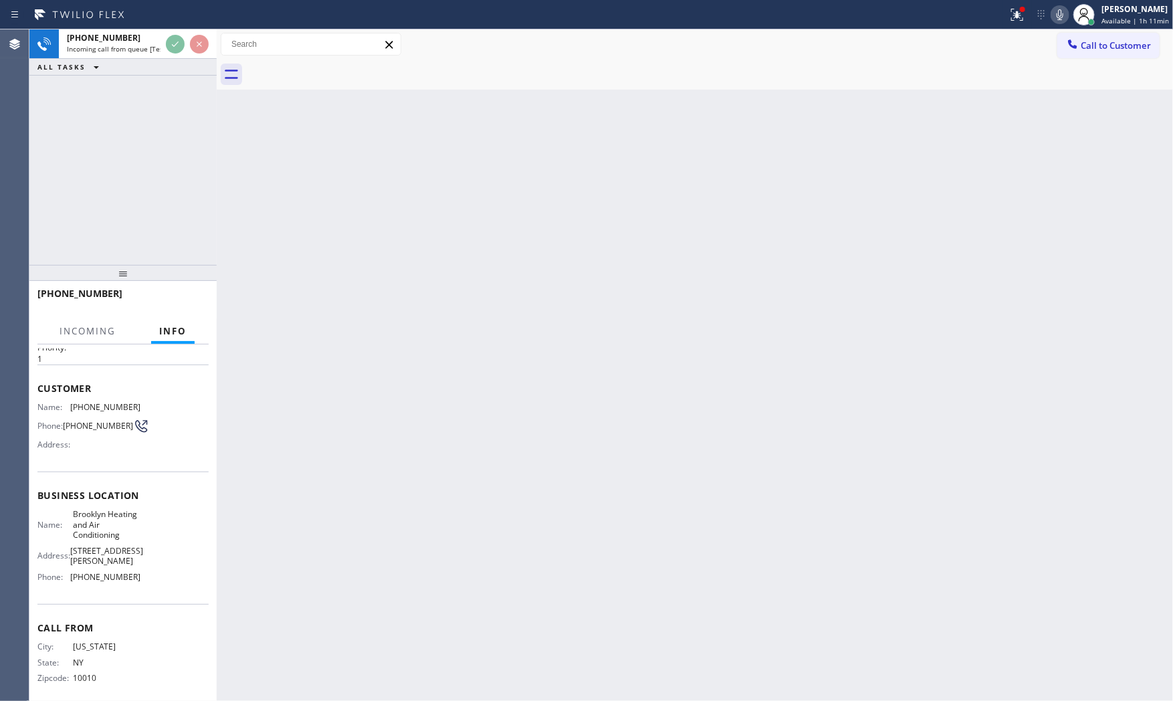
scroll to position [41, 0]
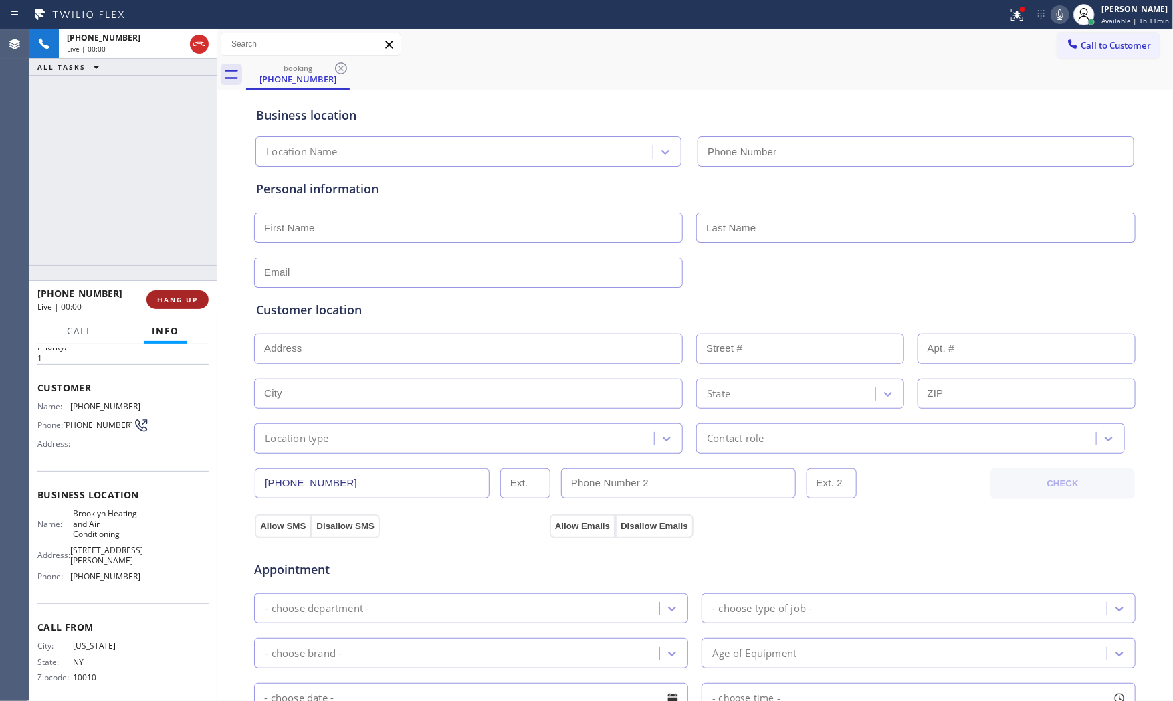
type input "[PHONE_NUMBER]"
click at [173, 301] on span "HANG UP" at bounding box center [177, 299] width 41 height 9
click at [176, 295] on span "HANG UP" at bounding box center [177, 299] width 41 height 9
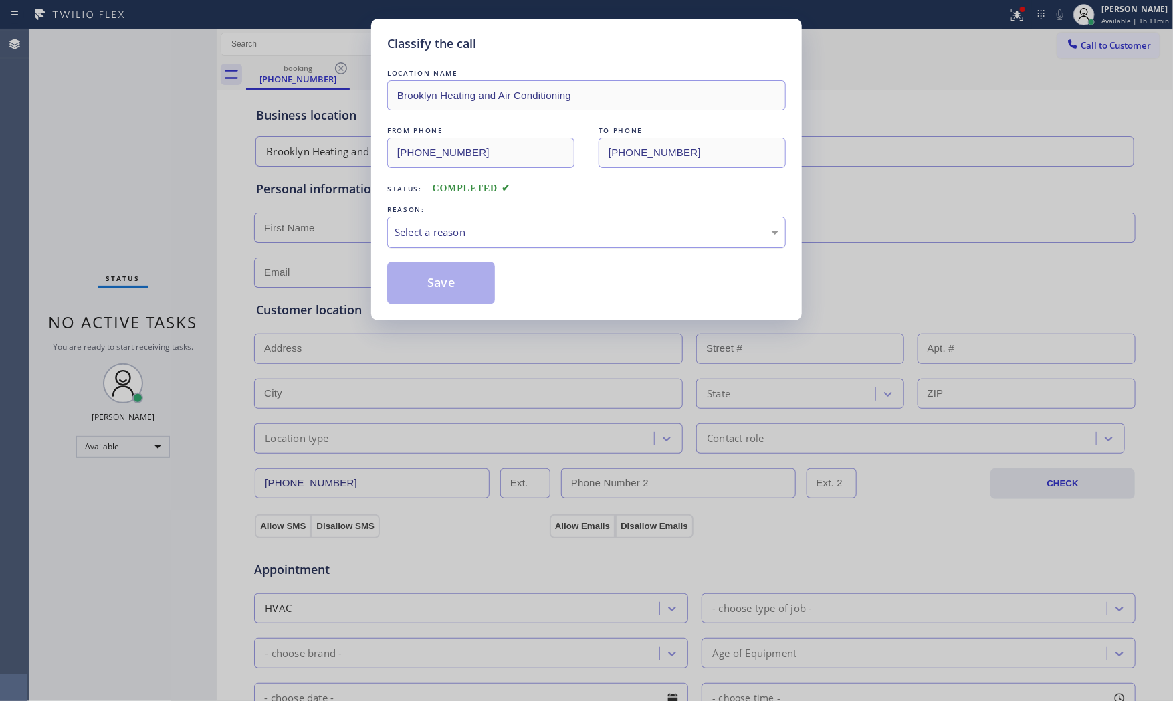
click at [465, 234] on div "Select a reason" at bounding box center [587, 232] width 384 height 15
click at [440, 289] on button "Save" at bounding box center [441, 283] width 108 height 43
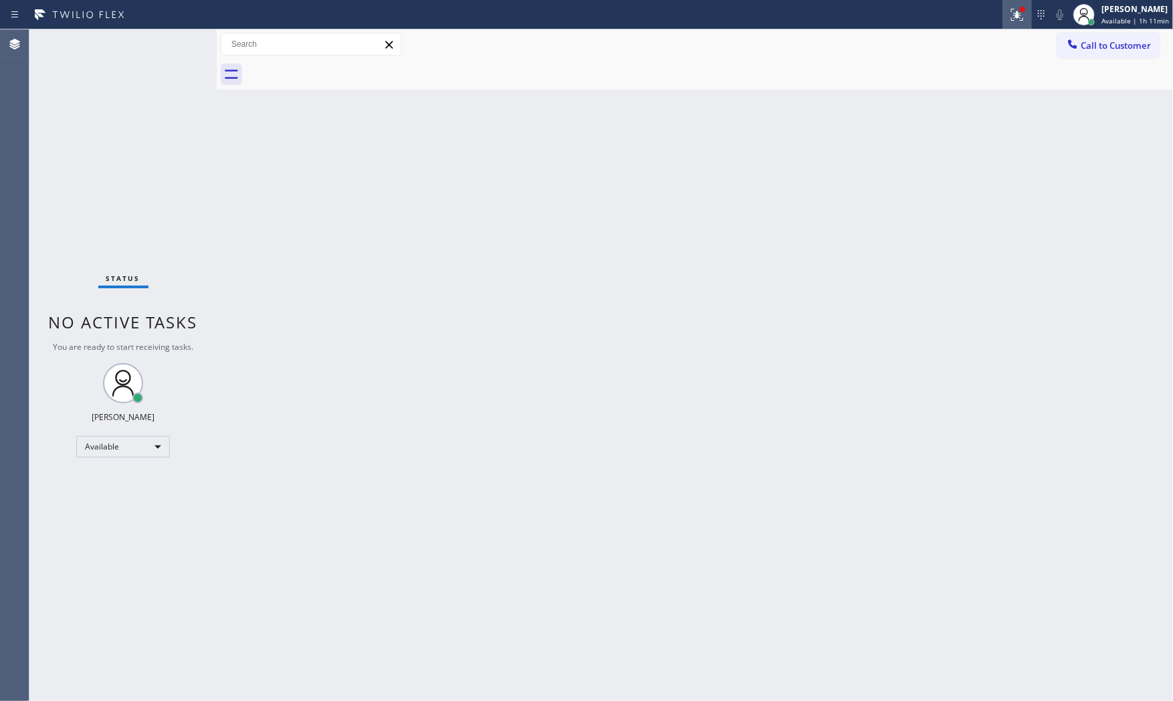
click at [1026, 18] on div at bounding box center [1017, 15] width 29 height 16
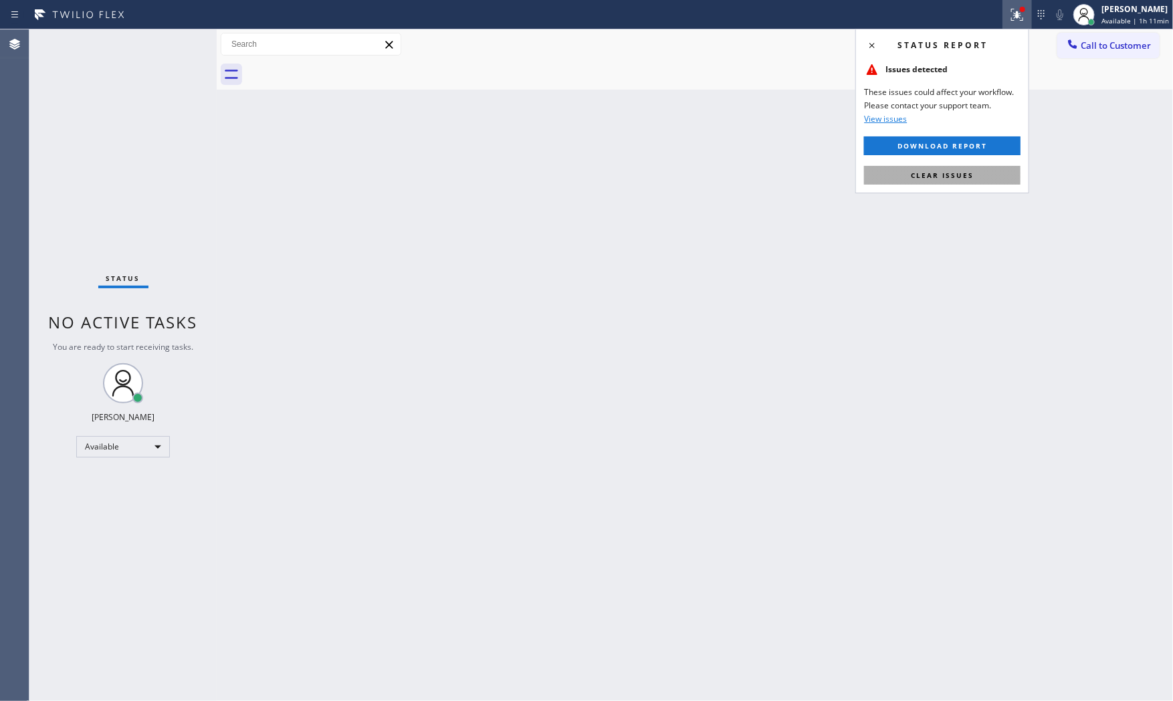
click at [976, 173] on button "Clear issues" at bounding box center [942, 175] width 157 height 19
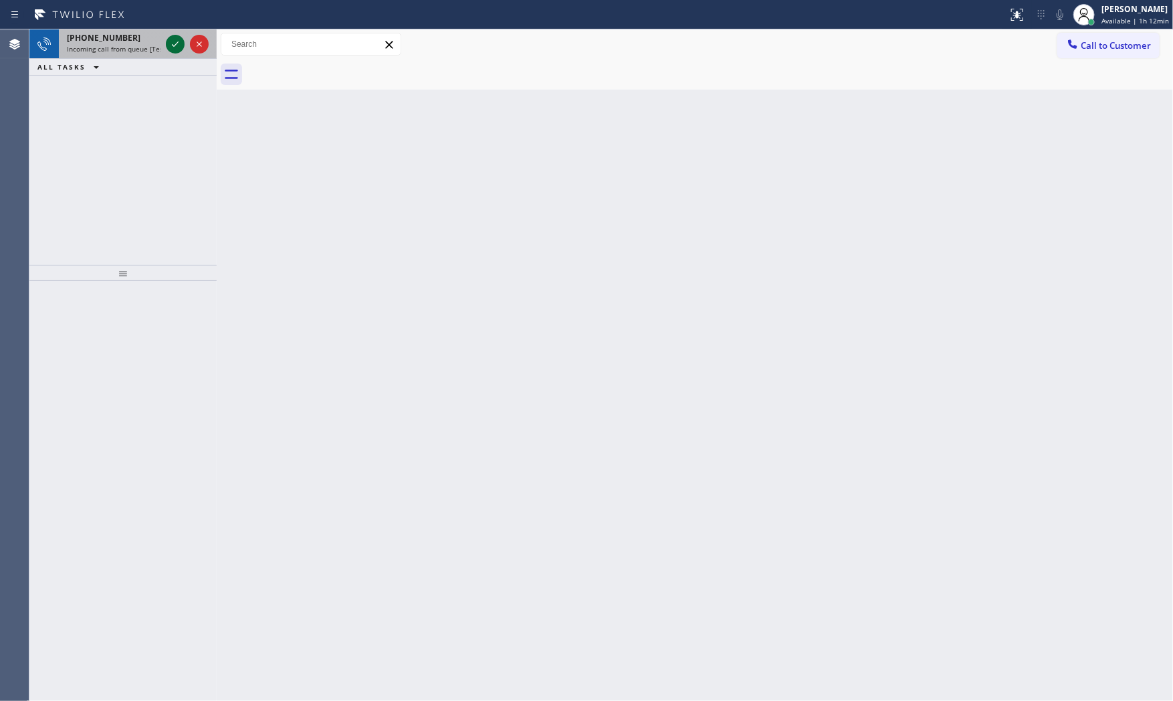
click at [173, 47] on icon at bounding box center [175, 44] width 16 height 16
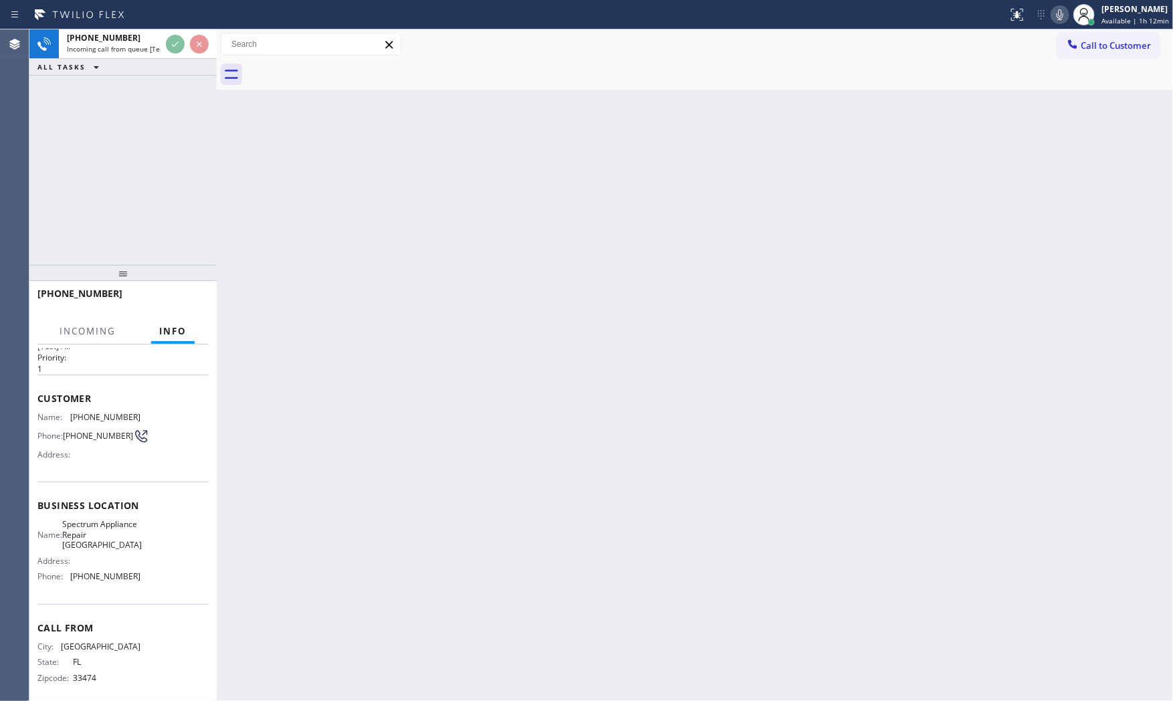
scroll to position [62, 0]
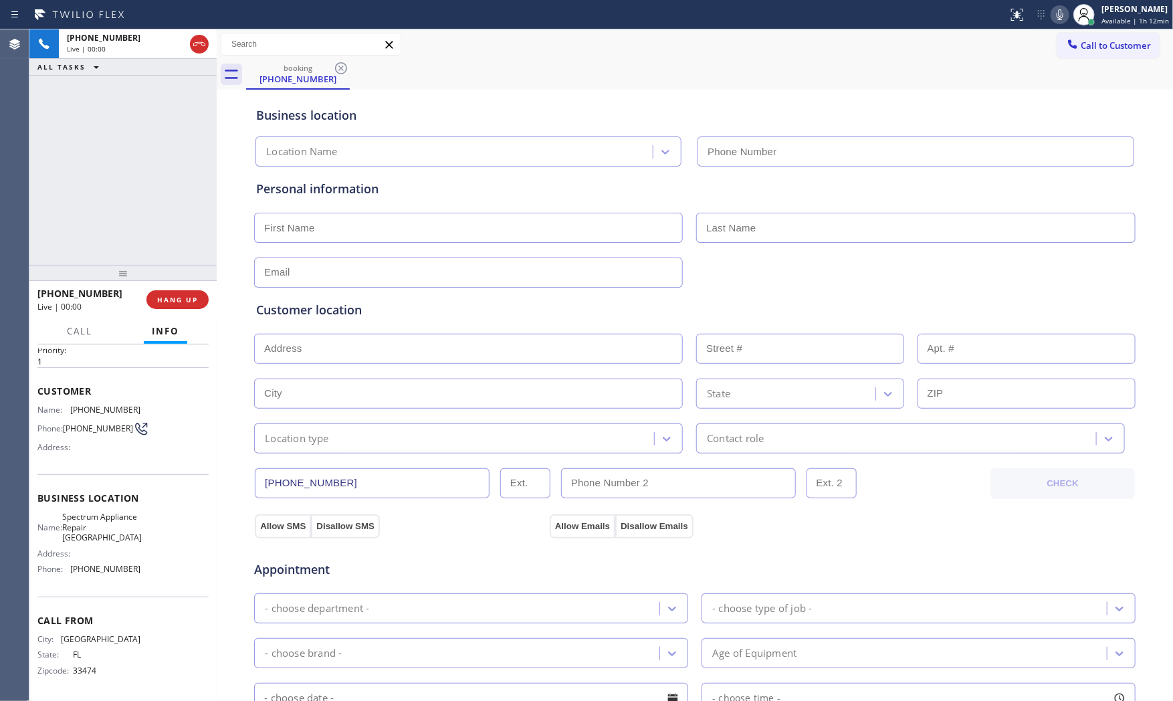
type input "[PHONE_NUMBER]"
click at [171, 303] on span "HANG UP" at bounding box center [177, 299] width 41 height 9
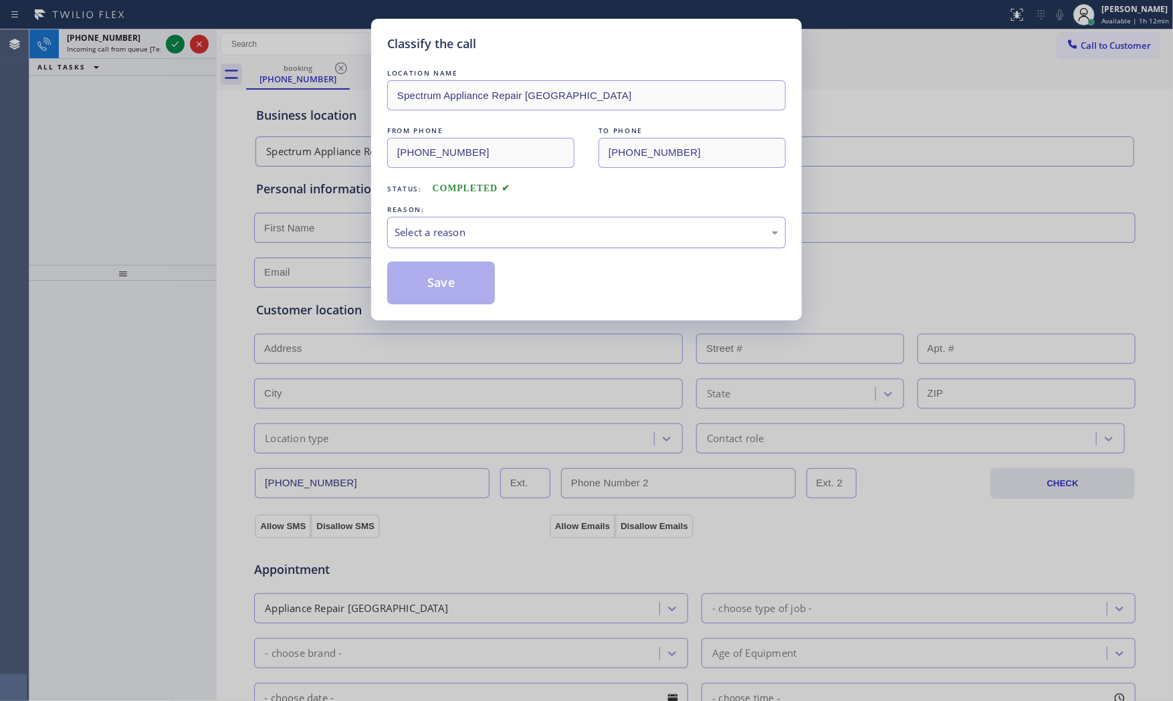
click at [431, 221] on div "Select a reason" at bounding box center [586, 232] width 399 height 31
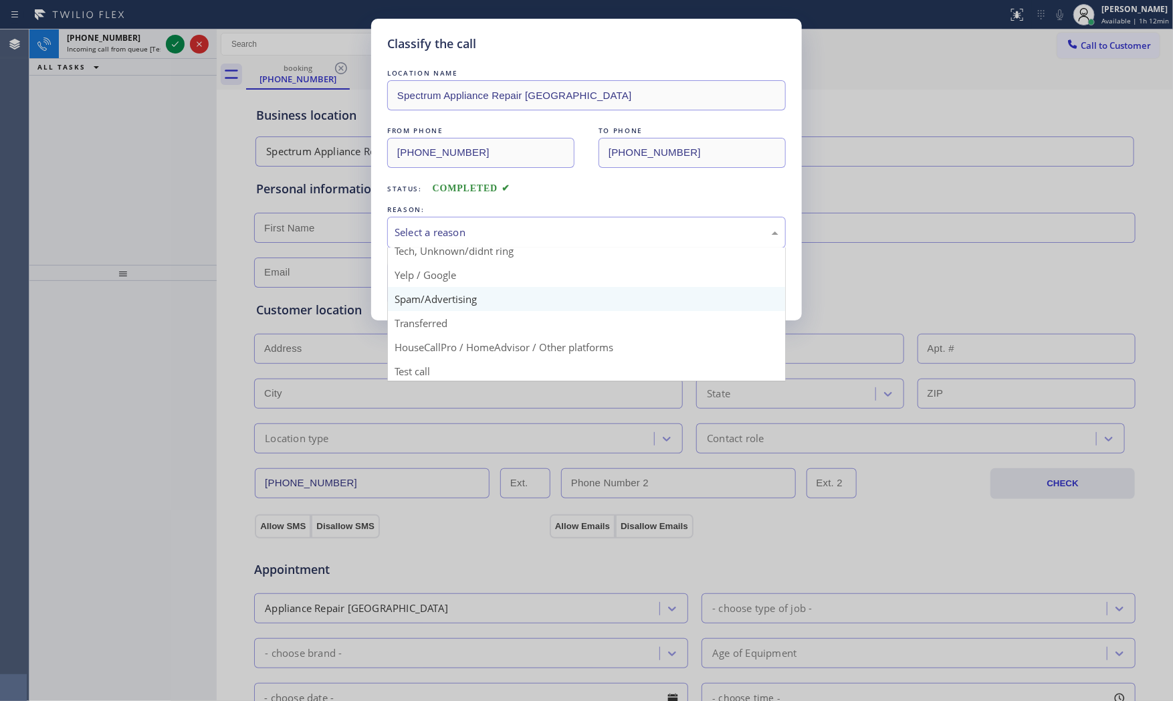
scroll to position [84, 0]
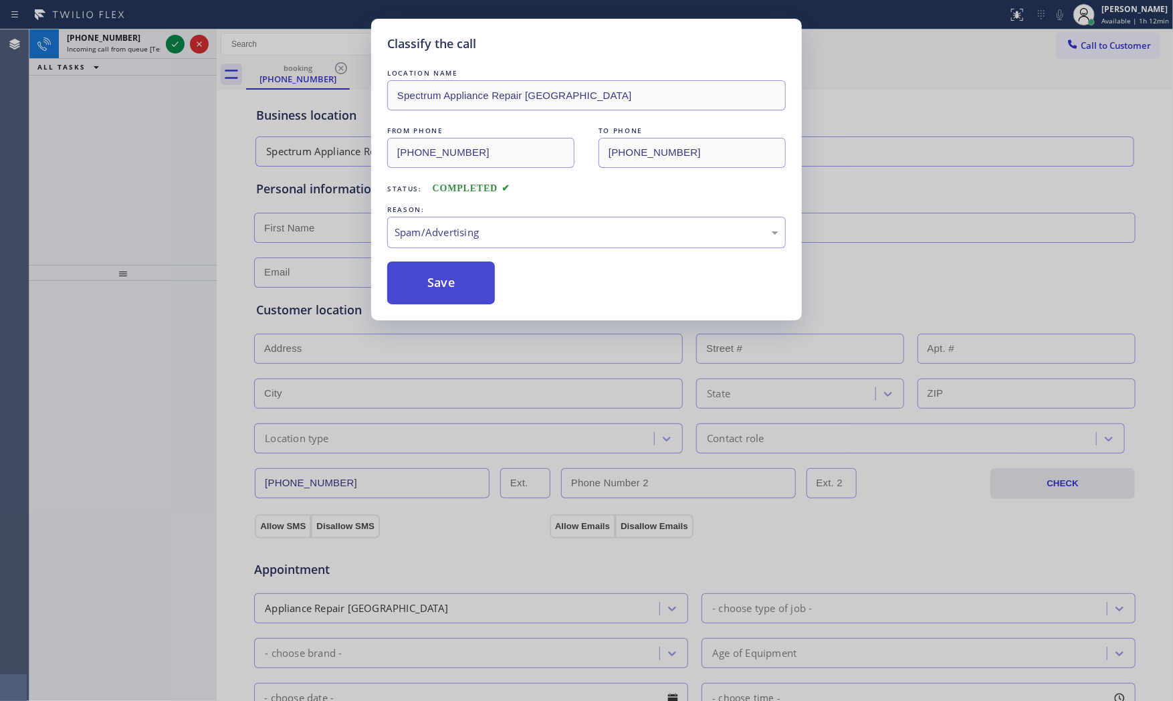
click at [439, 285] on button "Save" at bounding box center [441, 283] width 108 height 43
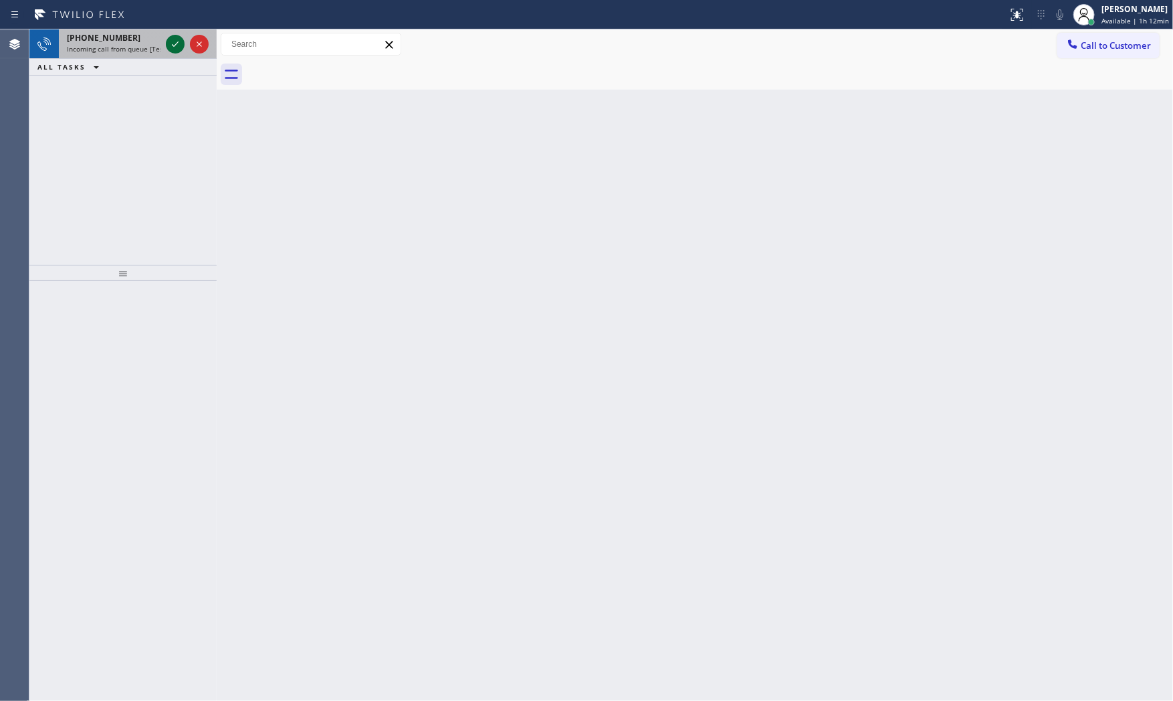
click at [175, 51] on icon at bounding box center [175, 44] width 16 height 16
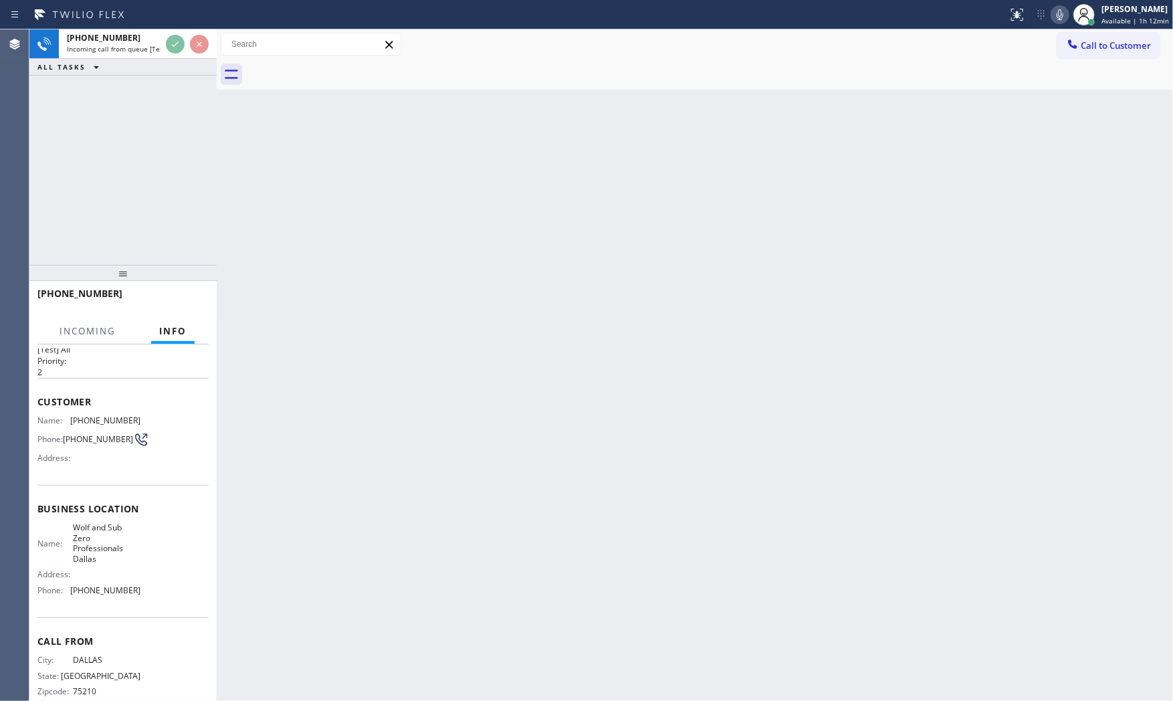
scroll to position [51, 0]
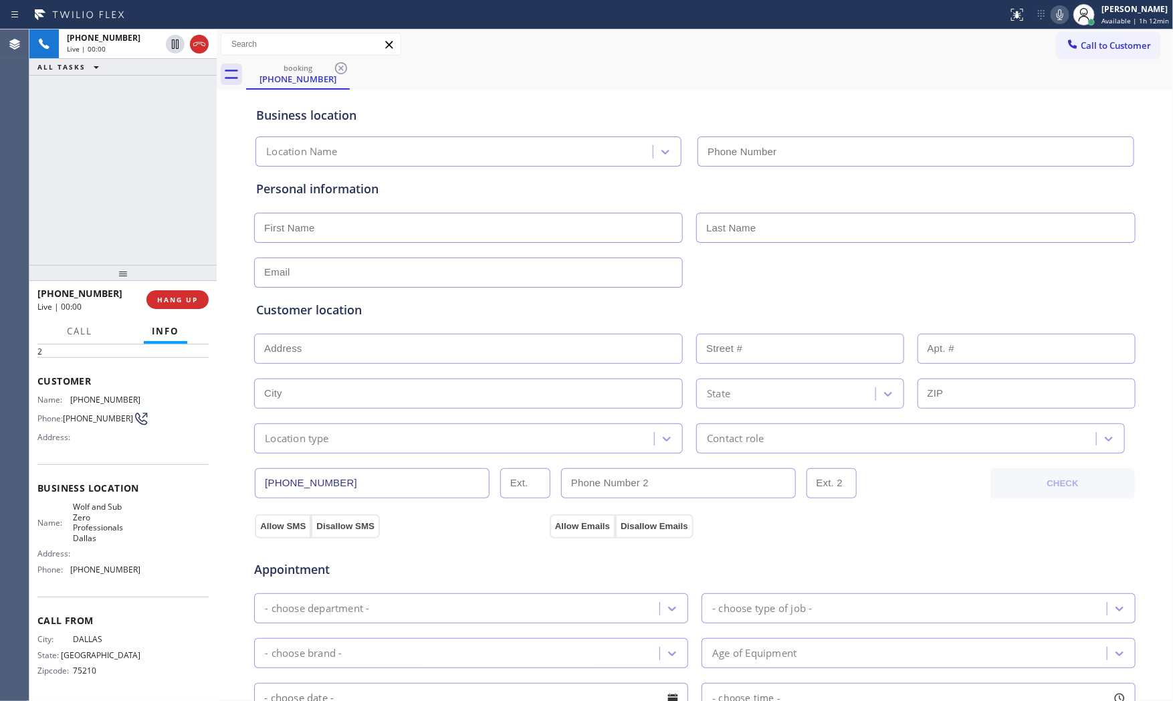
type input "[PHONE_NUMBER]"
click at [193, 298] on span "HANG UP" at bounding box center [177, 299] width 41 height 9
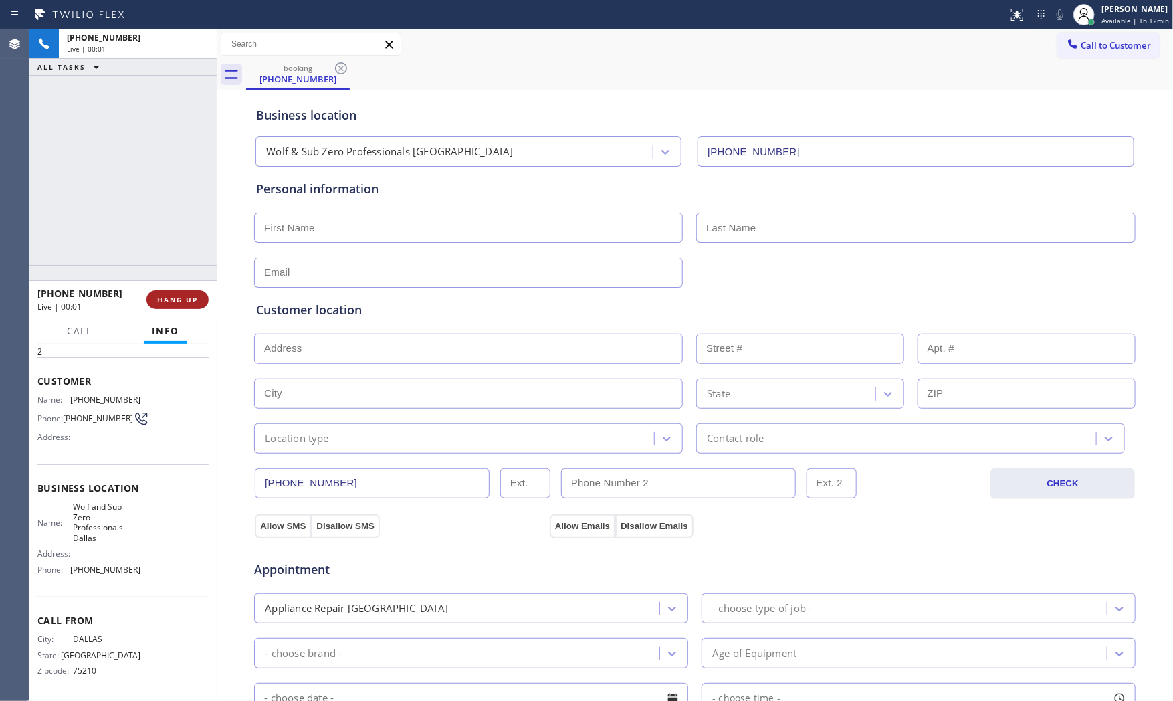
click at [193, 298] on span "HANG UP" at bounding box center [177, 299] width 41 height 9
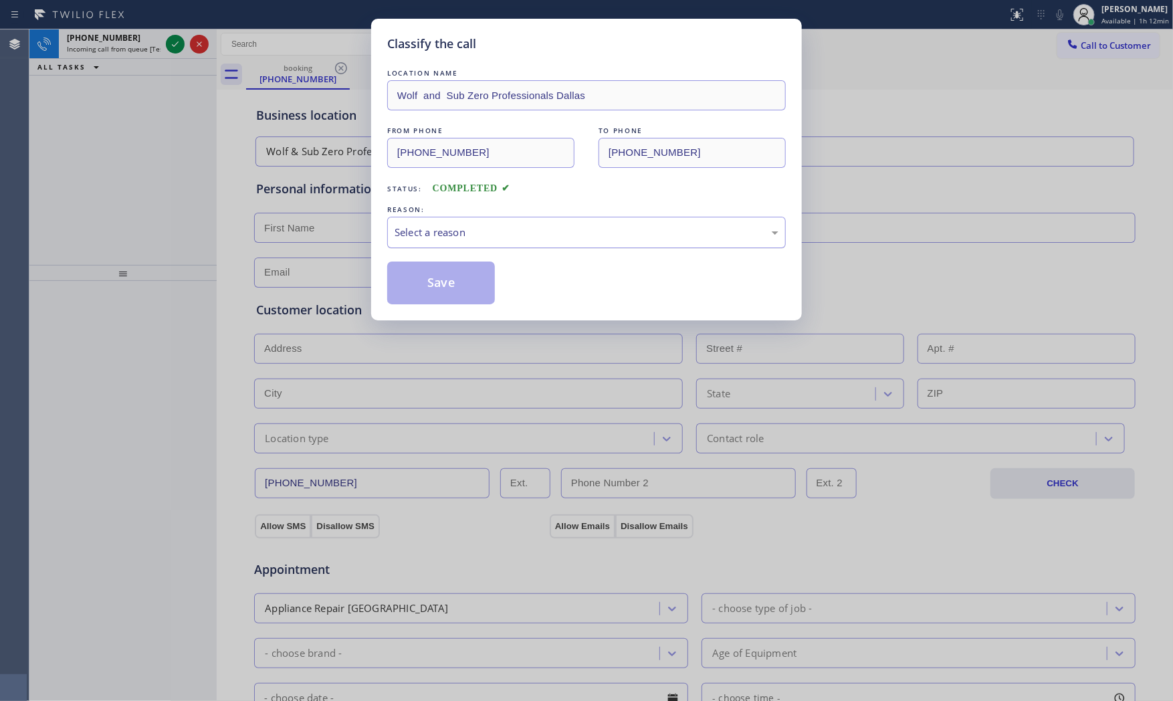
click at [459, 233] on div "Select a reason" at bounding box center [587, 232] width 384 height 15
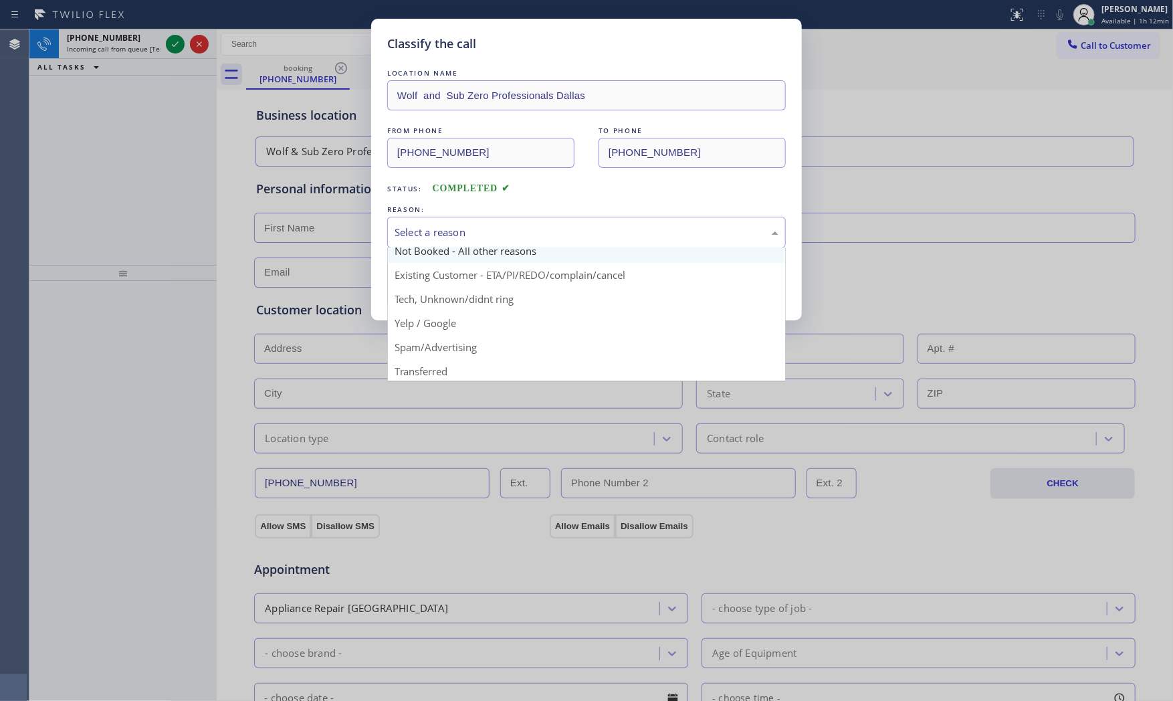
scroll to position [84, 0]
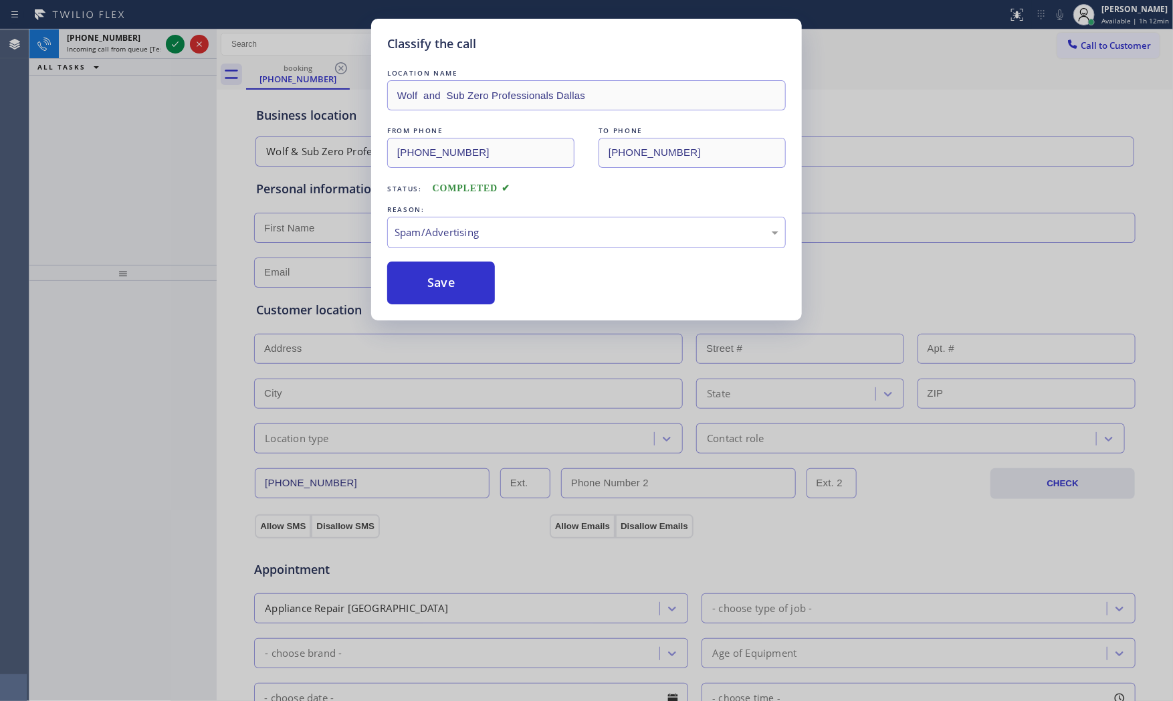
click at [452, 285] on button "Save" at bounding box center [441, 283] width 108 height 43
drag, startPoint x: 452, startPoint y: 285, endPoint x: 439, endPoint y: 278, distance: 14.7
click at [451, 285] on button "Save" at bounding box center [441, 283] width 108 height 43
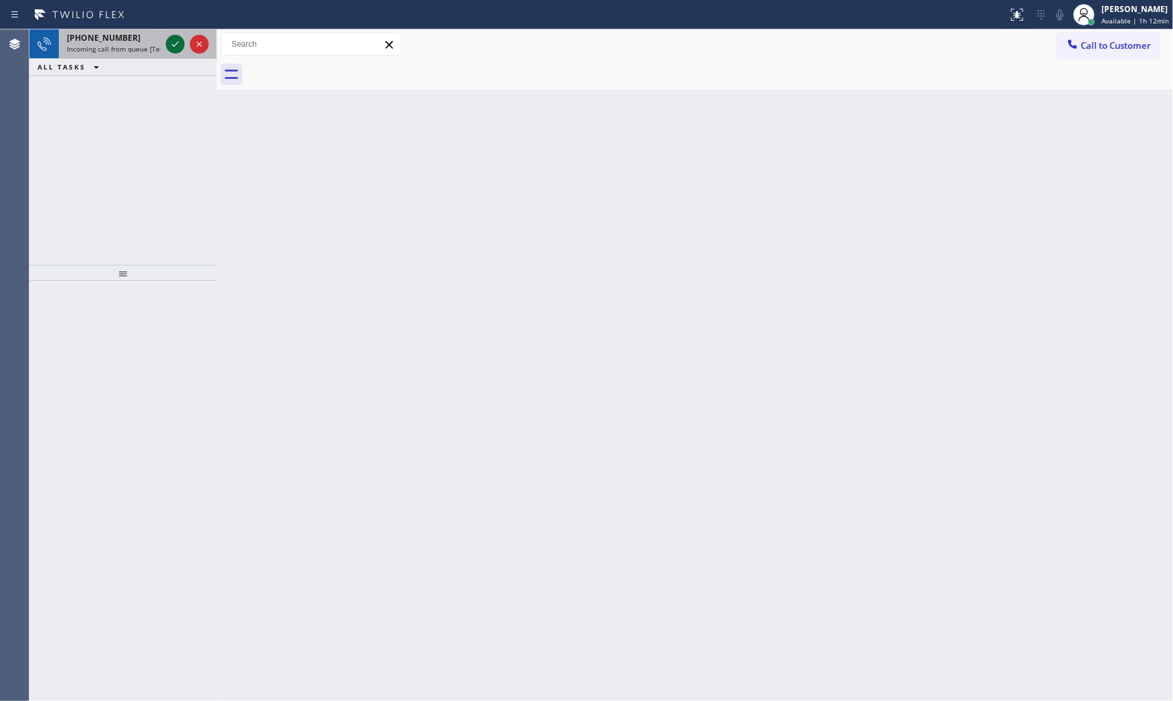
click at [174, 41] on icon at bounding box center [175, 44] width 16 height 16
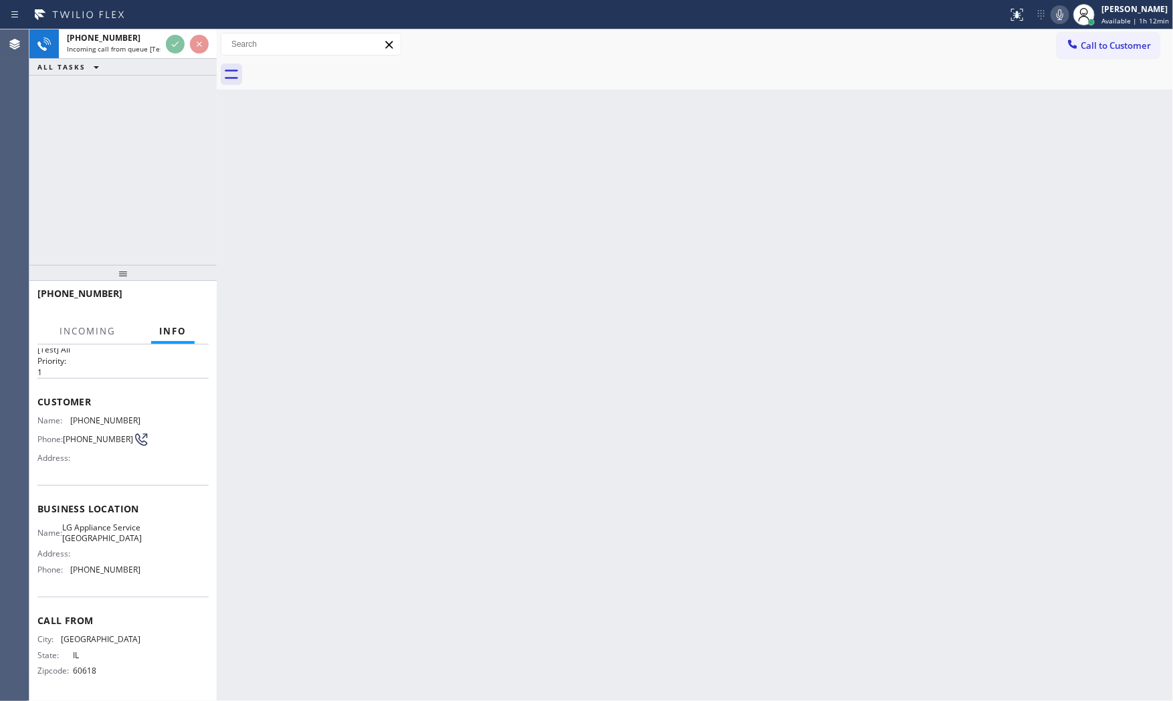
scroll to position [31, 0]
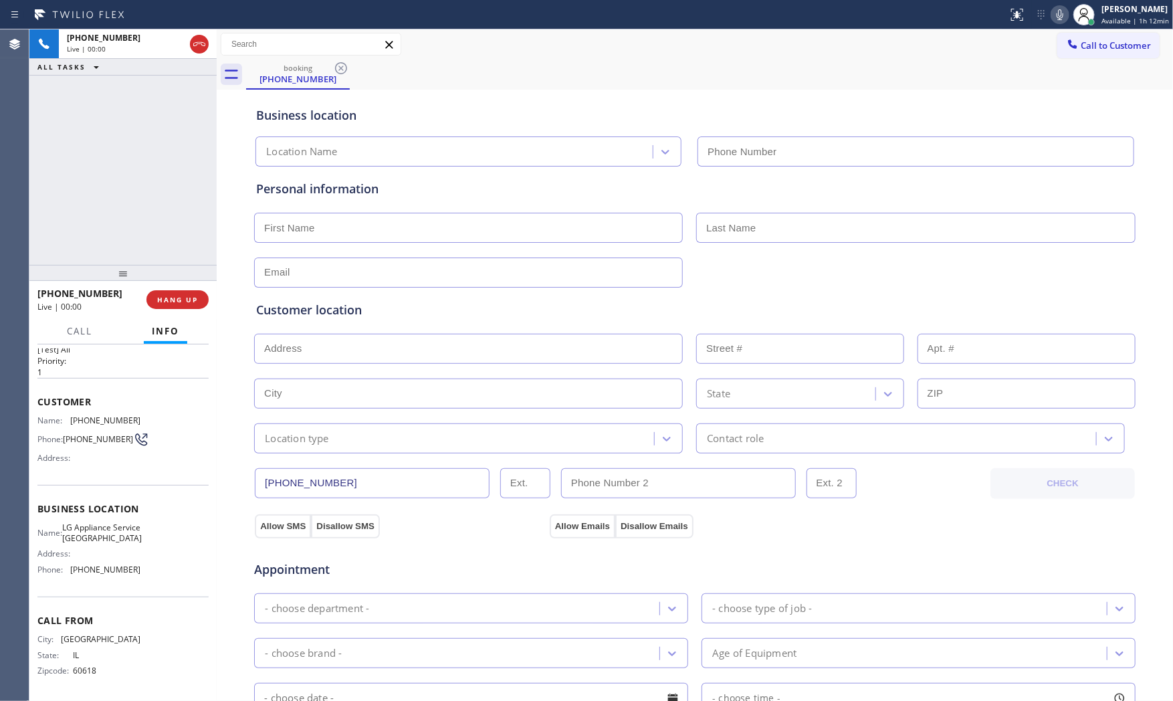
type input "[PHONE_NUMBER]"
click at [1059, 17] on icon at bounding box center [1060, 15] width 16 height 16
click at [1060, 16] on icon at bounding box center [1060, 14] width 7 height 11
click at [1059, 15] on icon at bounding box center [1060, 15] width 16 height 16
click at [1060, 13] on icon at bounding box center [1060, 14] width 7 height 11
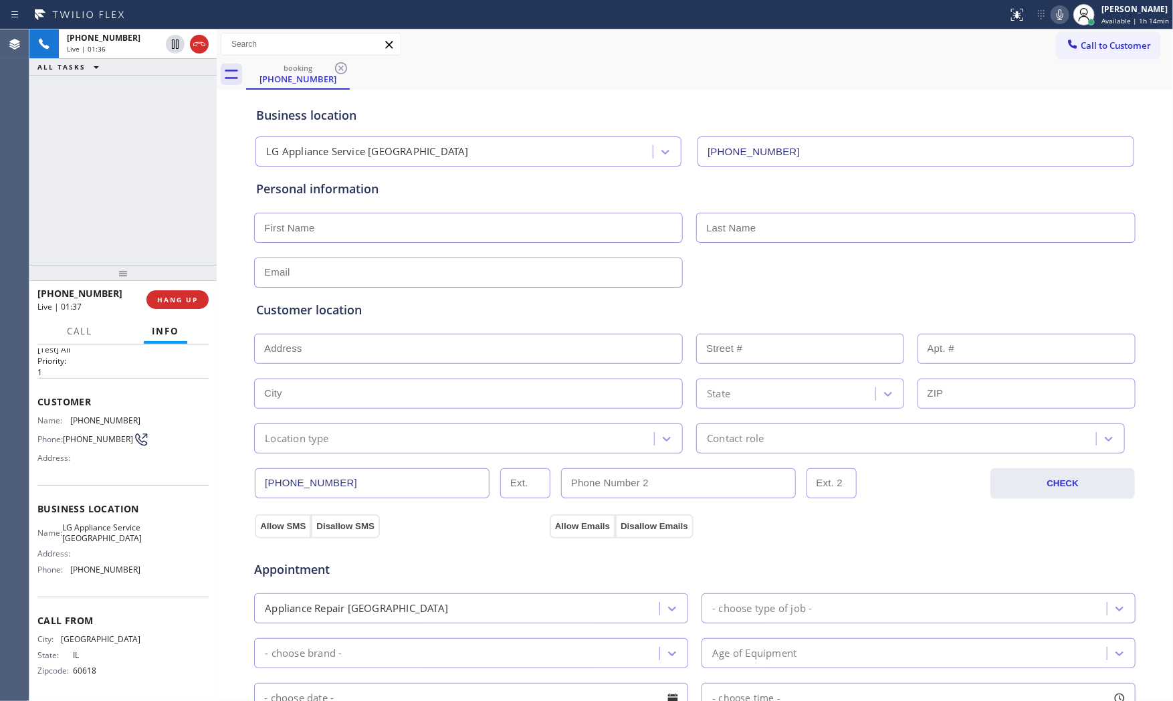
click at [1057, 12] on icon at bounding box center [1060, 15] width 16 height 16
click at [1057, 12] on icon at bounding box center [1060, 14] width 7 height 11
click at [1059, 14] on icon at bounding box center [1060, 15] width 16 height 16
click at [1059, 19] on icon at bounding box center [1060, 14] width 7 height 11
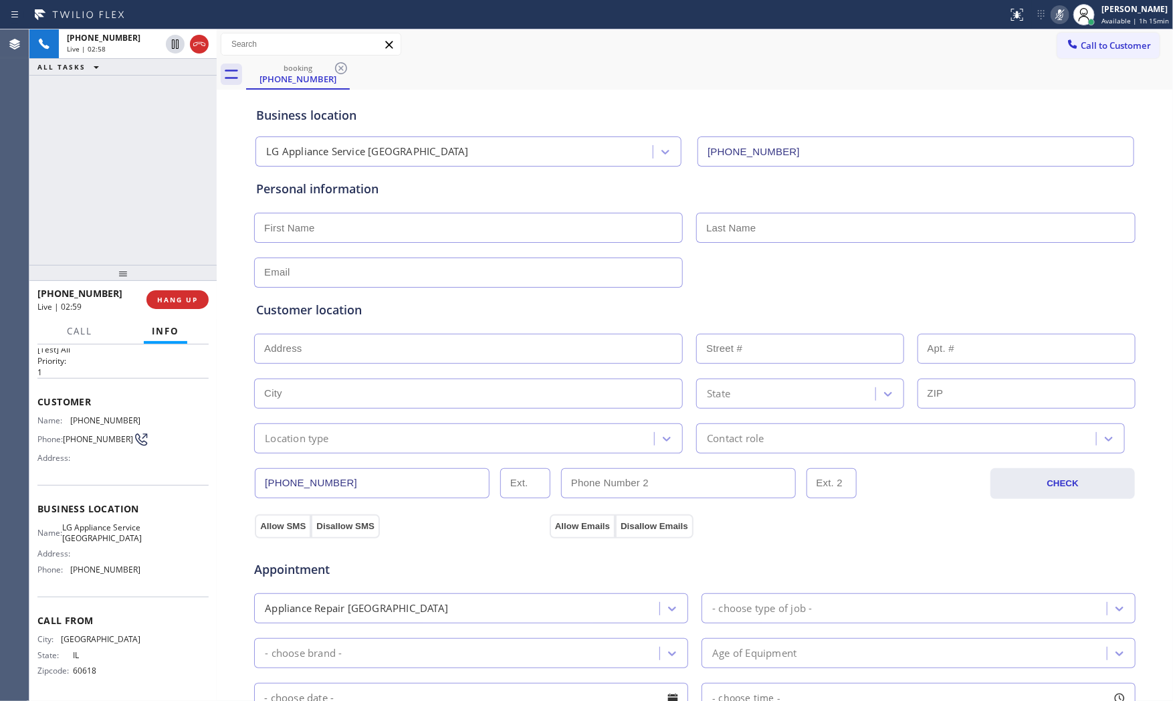
click at [1059, 19] on icon at bounding box center [1060, 14] width 7 height 11
click at [1052, 17] on icon at bounding box center [1060, 15] width 16 height 16
click at [102, 415] on span "[PHONE_NUMBER]" at bounding box center [105, 420] width 70 height 10
click at [103, 415] on span "[PHONE_NUMBER]" at bounding box center [105, 420] width 70 height 10
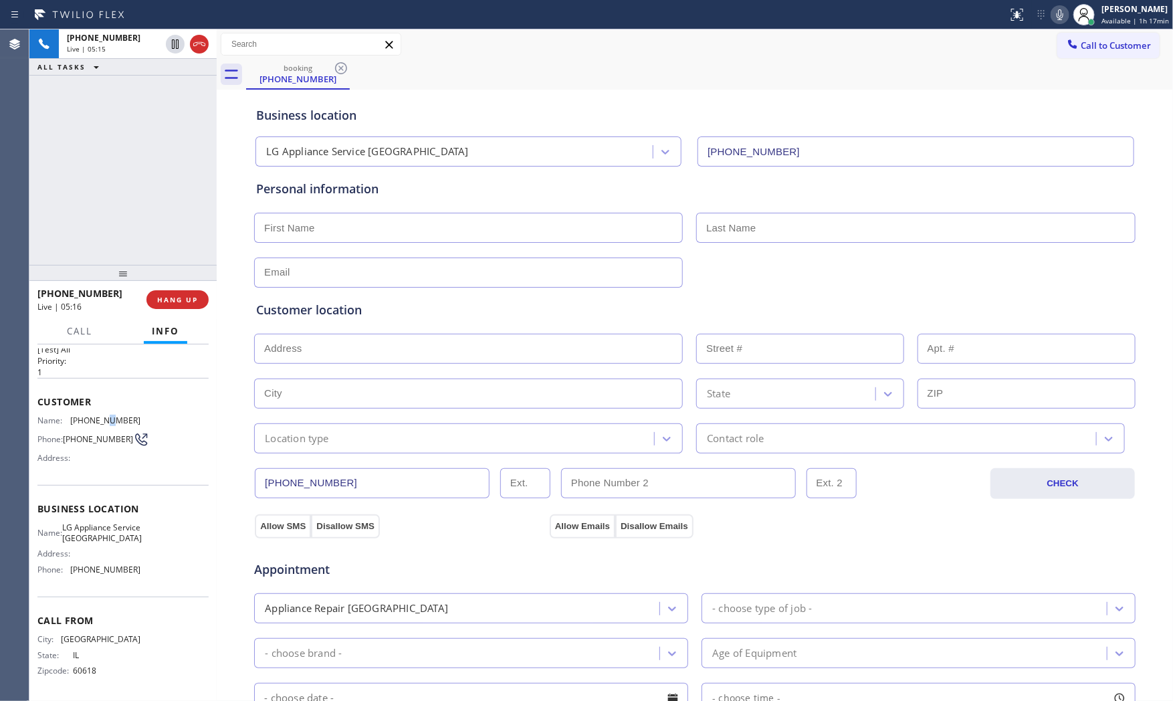
click at [102, 409] on div "Customer Name: [PHONE_NUMBER] Phone: [PHONE_NUMBER] Address:" at bounding box center [122, 431] width 171 height 107
click at [103, 409] on div "Customer Name: [PHONE_NUMBER] Phone: [PHONE_NUMBER] Address:" at bounding box center [122, 431] width 171 height 107
copy span "[PHONE_NUMBER]"
click at [189, 298] on span "HANG UP" at bounding box center [177, 299] width 41 height 9
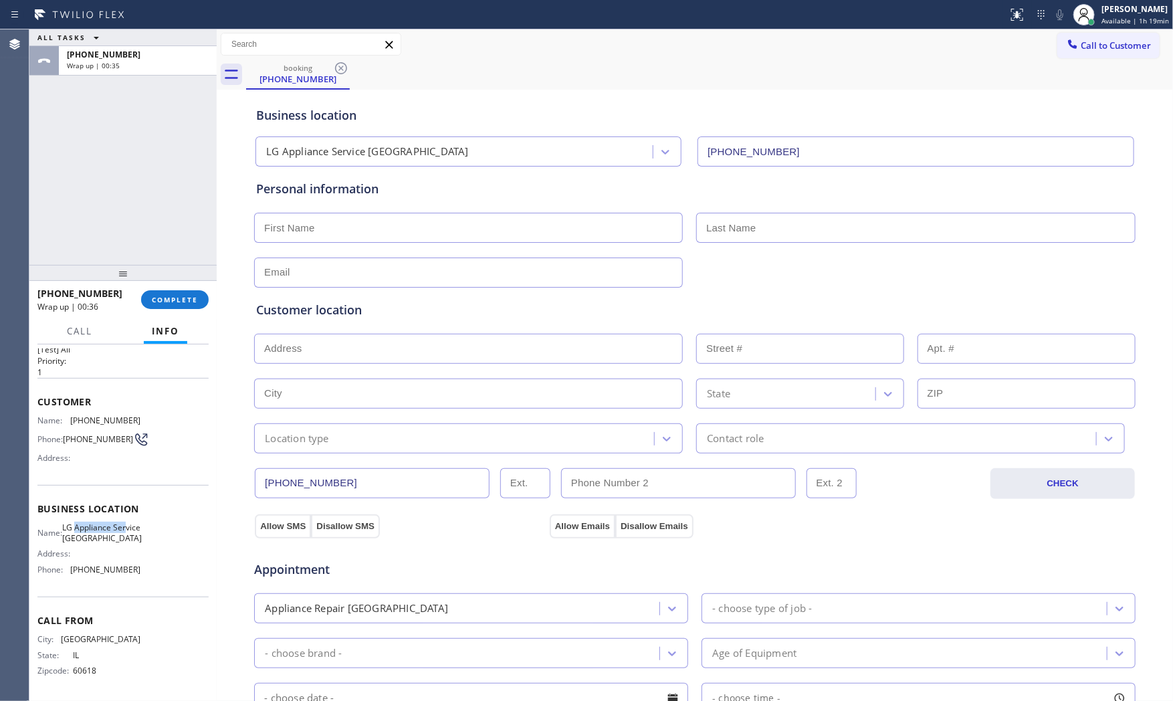
click at [83, 532] on span "LG Appliance Service [GEOGRAPHIC_DATA]" at bounding box center [102, 532] width 80 height 21
click at [84, 532] on span "LG Appliance Service [GEOGRAPHIC_DATA]" at bounding box center [102, 532] width 80 height 21
copy span "LG Appliance Service [GEOGRAPHIC_DATA]"
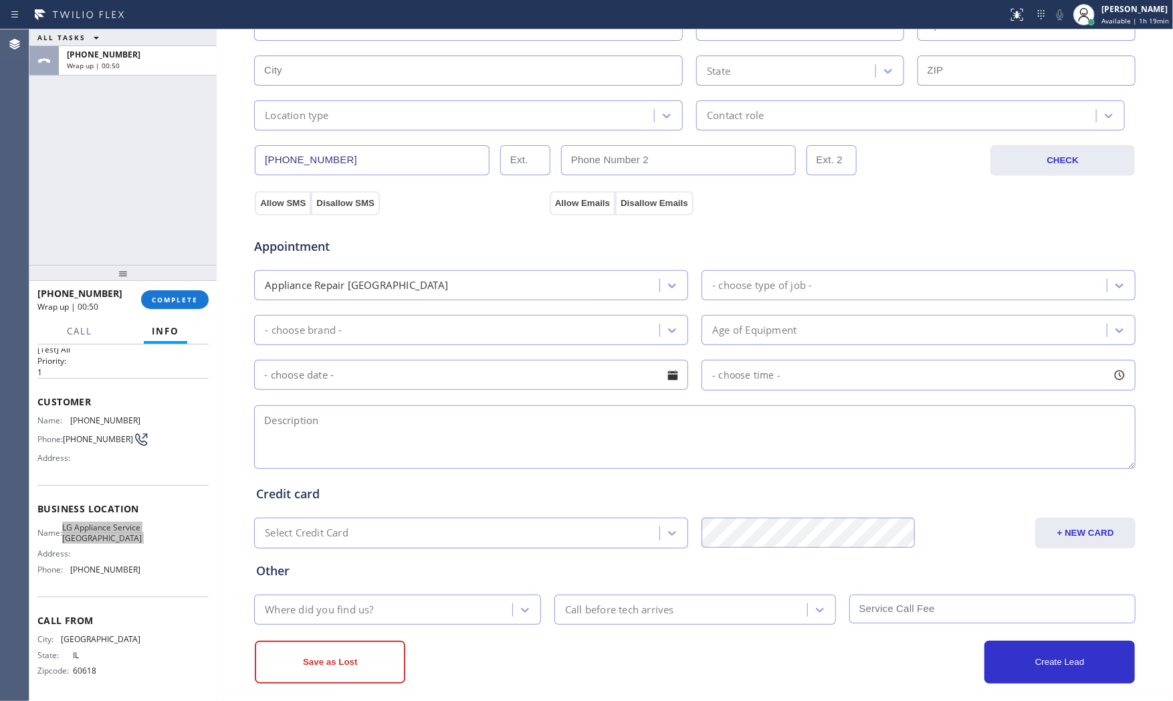
scroll to position [335, 0]
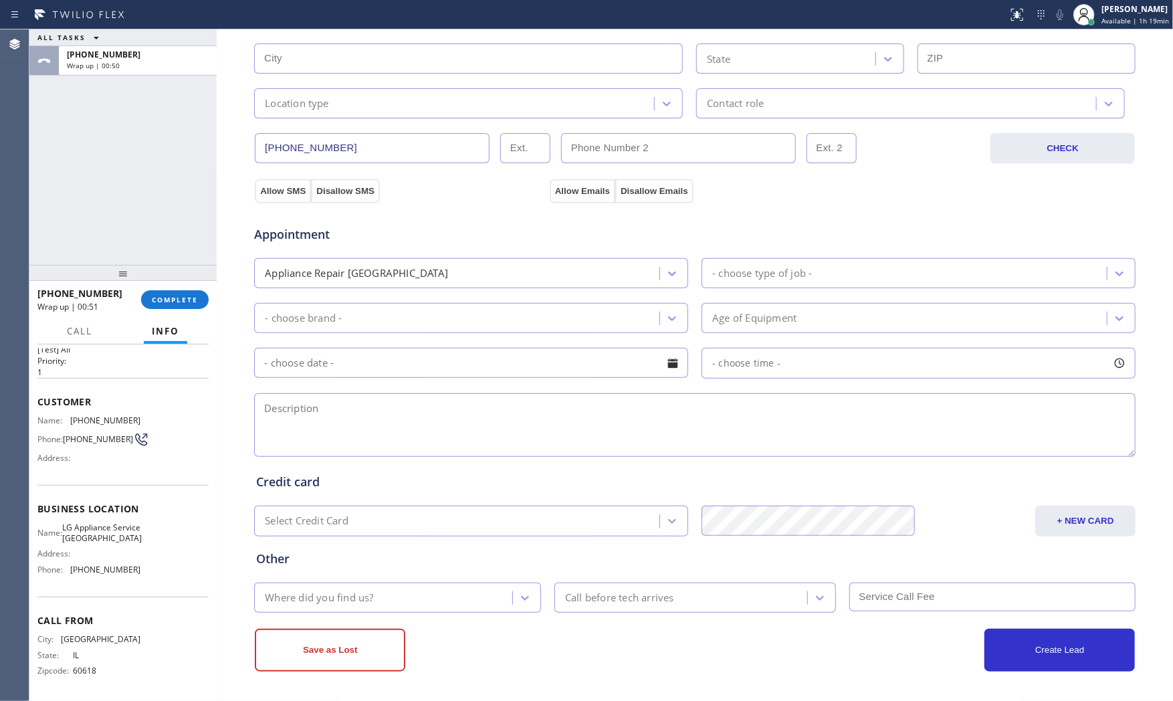
click at [354, 419] on textarea at bounding box center [695, 425] width 882 height 64
paste textarea "1-4 $75 LG | range | cant temp numbers | [DEMOGRAPHIC_DATA] | apt - renter | [S…"
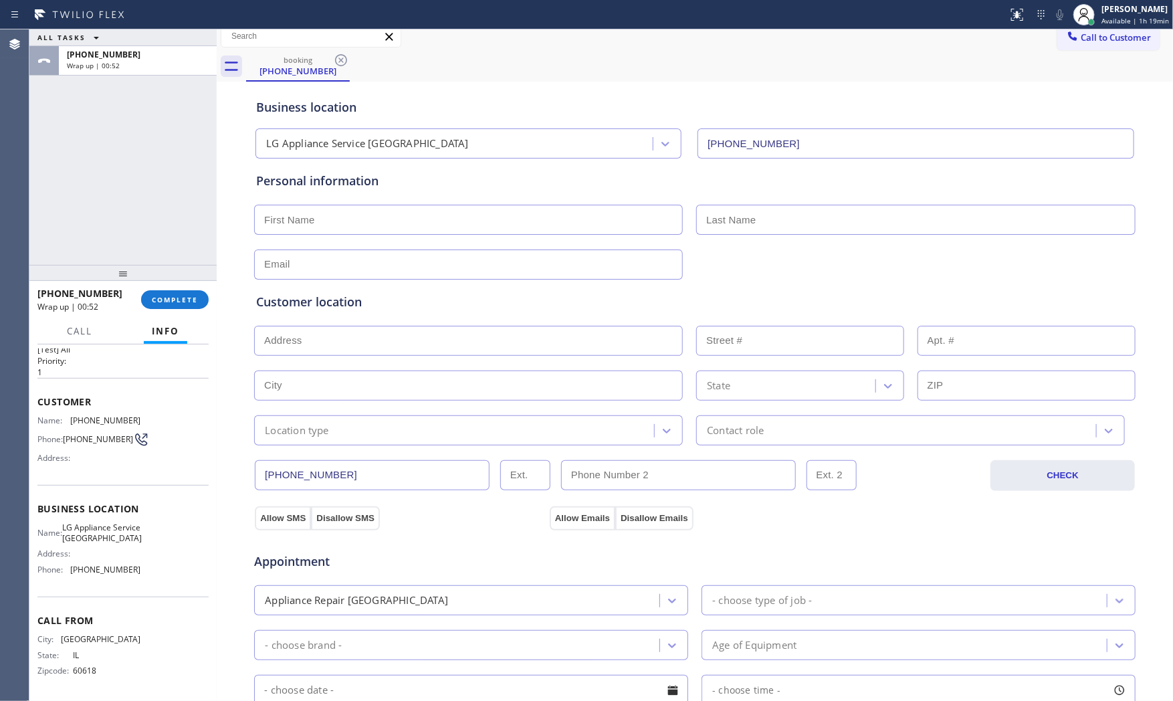
scroll to position [0, 0]
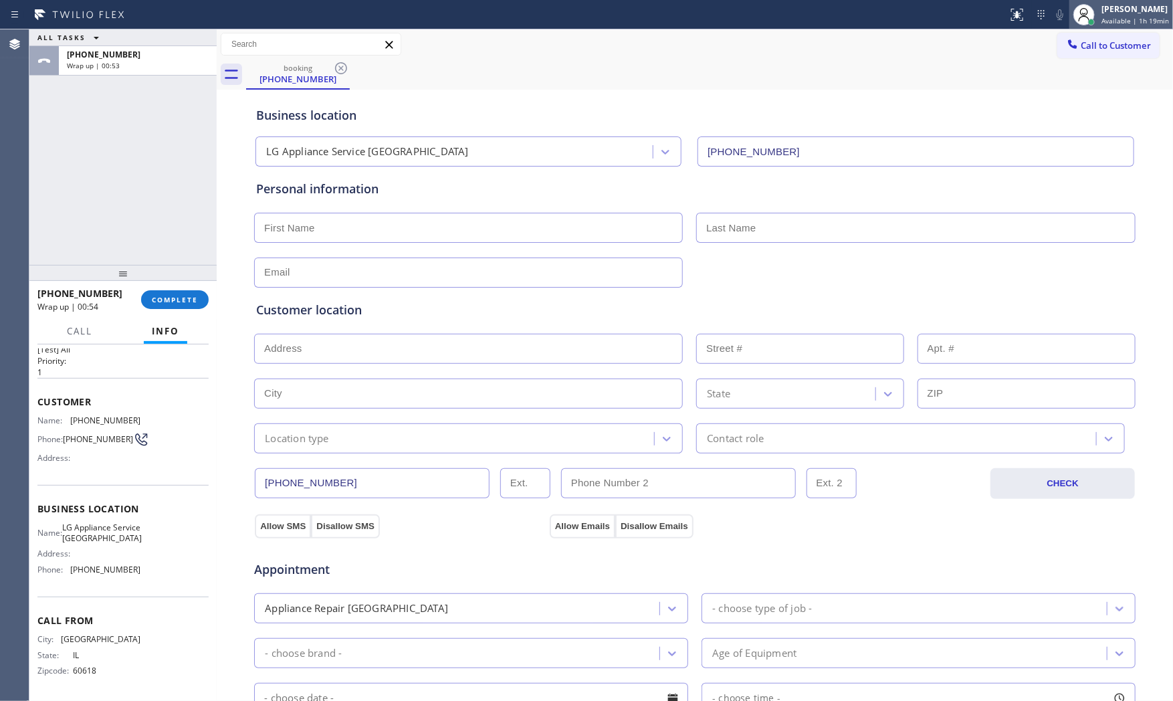
type textarea "1-4 $75 LG | range | cant temp numbers | [DEMOGRAPHIC_DATA] | apt - renter | [S…"
click at [419, 223] on input "text" at bounding box center [468, 228] width 429 height 30
paste input "[PERSON_NAME]"
type input "[PERSON_NAME]"
click at [714, 228] on input "text" at bounding box center [915, 228] width 439 height 30
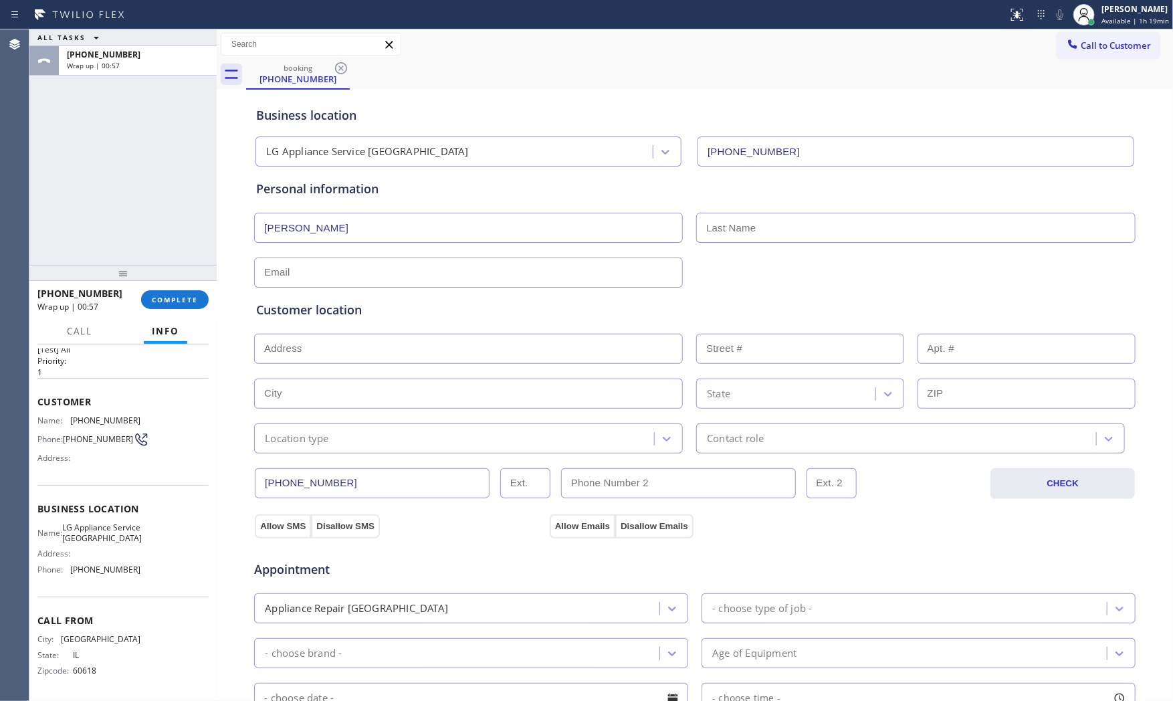
paste input "[PERSON_NAME]"
type input "[PERSON_NAME]"
click at [449, 264] on input "text" at bounding box center [468, 272] width 429 height 30
paste input "[EMAIL_ADDRESS][DOMAIN_NAME]"
type input "[EMAIL_ADDRESS][DOMAIN_NAME]"
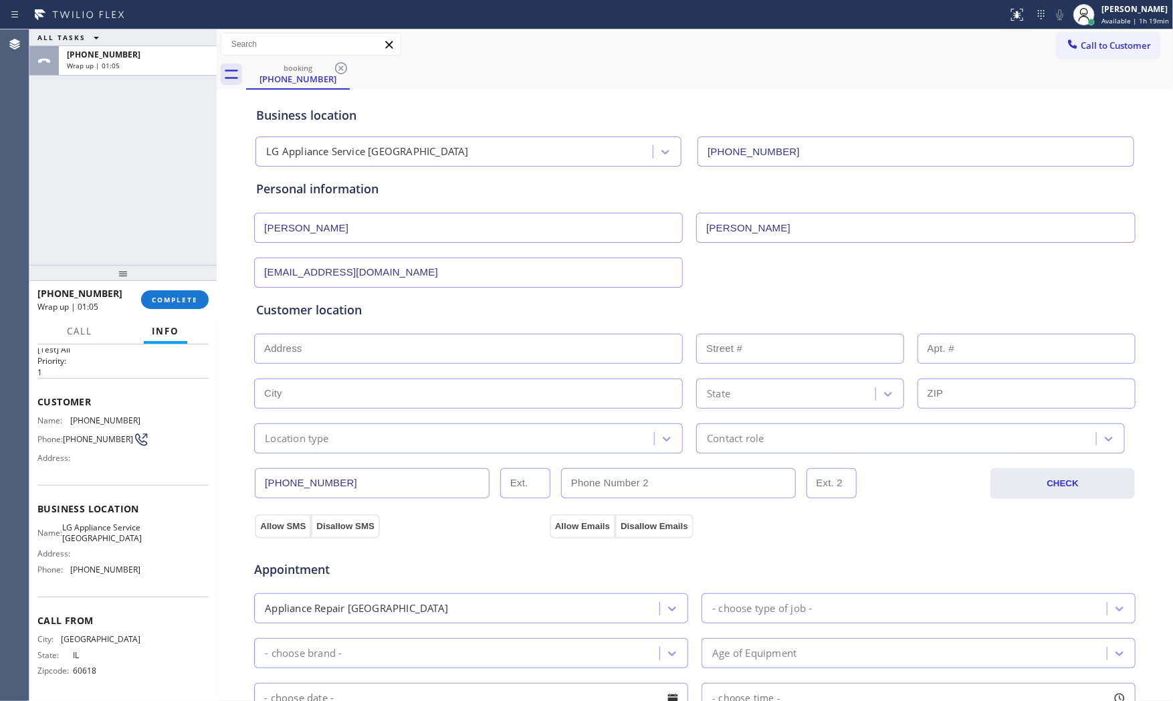
click at [445, 350] on input "text" at bounding box center [468, 349] width 429 height 30
paste input "[STREET_ADDRESS][PERSON_NAME]"
type input "[STREET_ADDRESS][PERSON_NAME]"
type input "5644"
type input "[GEOGRAPHIC_DATA]"
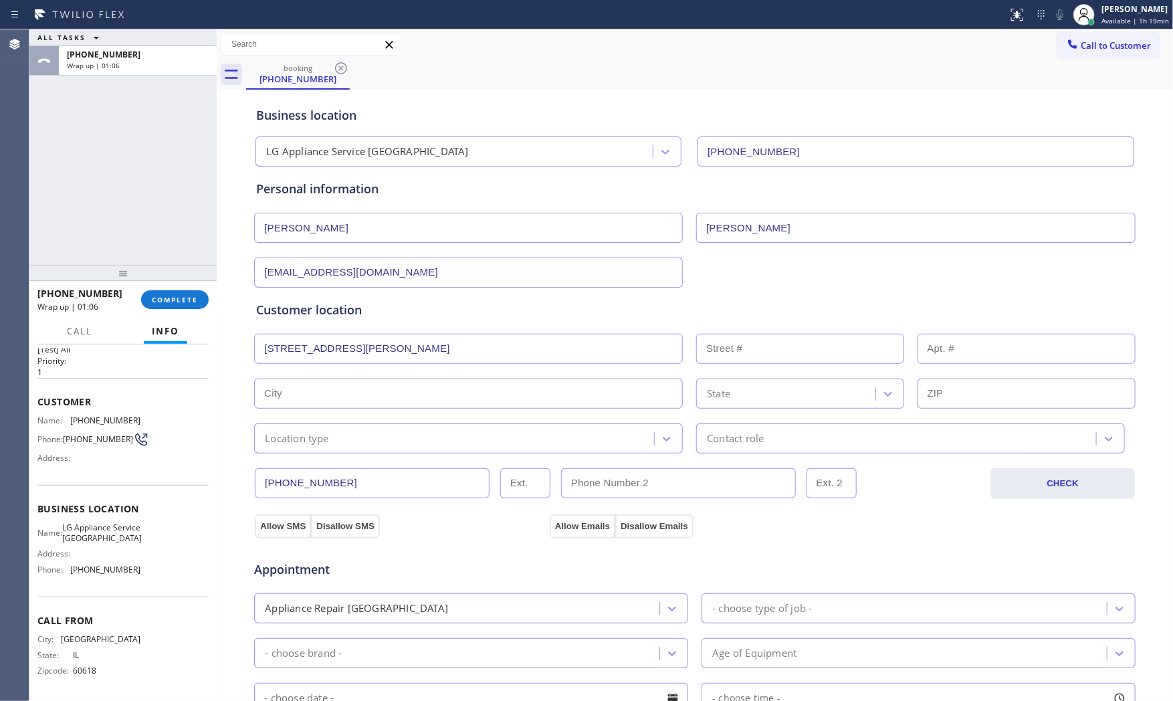
type input "60634"
drag, startPoint x: 328, startPoint y: 430, endPoint x: 324, endPoint y: 442, distance: 12.7
click at [328, 431] on div "Location type" at bounding box center [456, 438] width 396 height 23
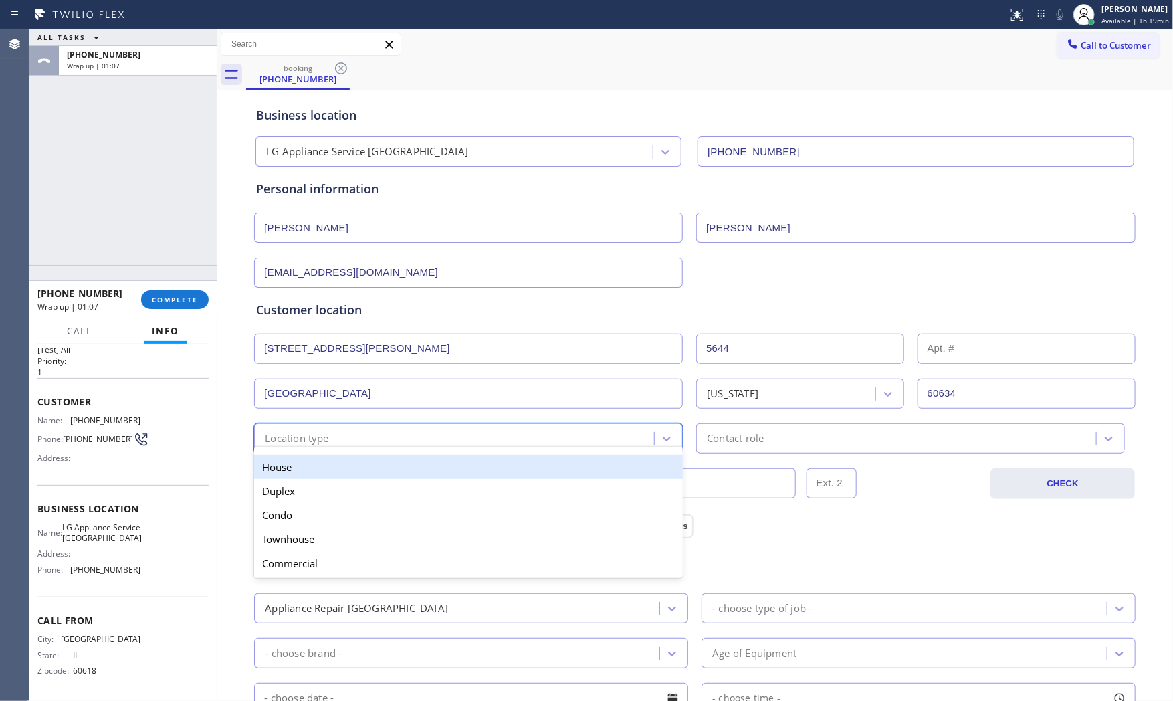
click at [316, 470] on div "House" at bounding box center [468, 467] width 429 height 24
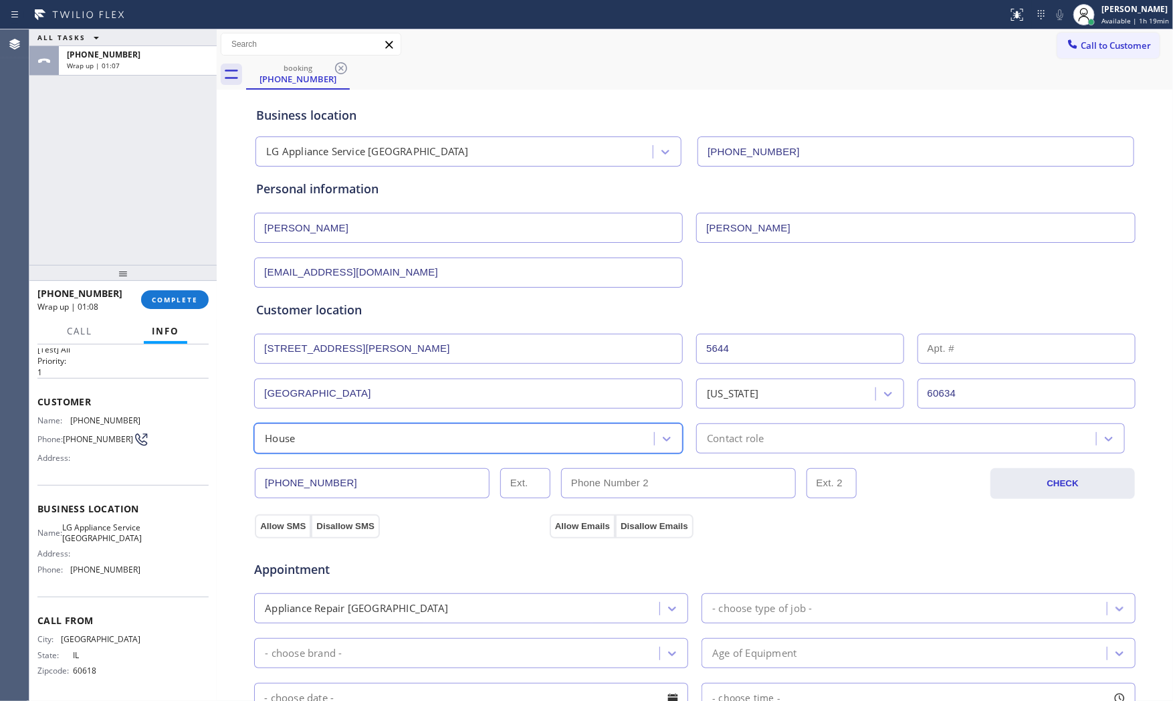
click at [729, 431] on div "Contact role" at bounding box center [735, 438] width 57 height 15
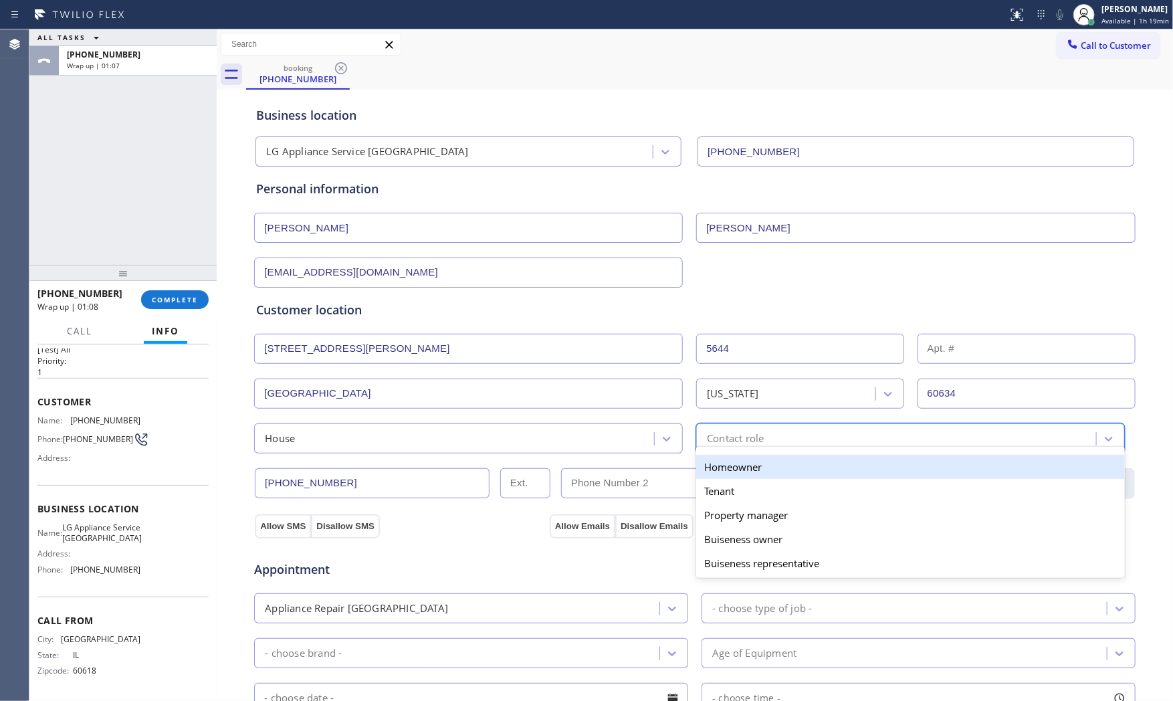
click at [720, 457] on div "Homeowner" at bounding box center [910, 467] width 429 height 24
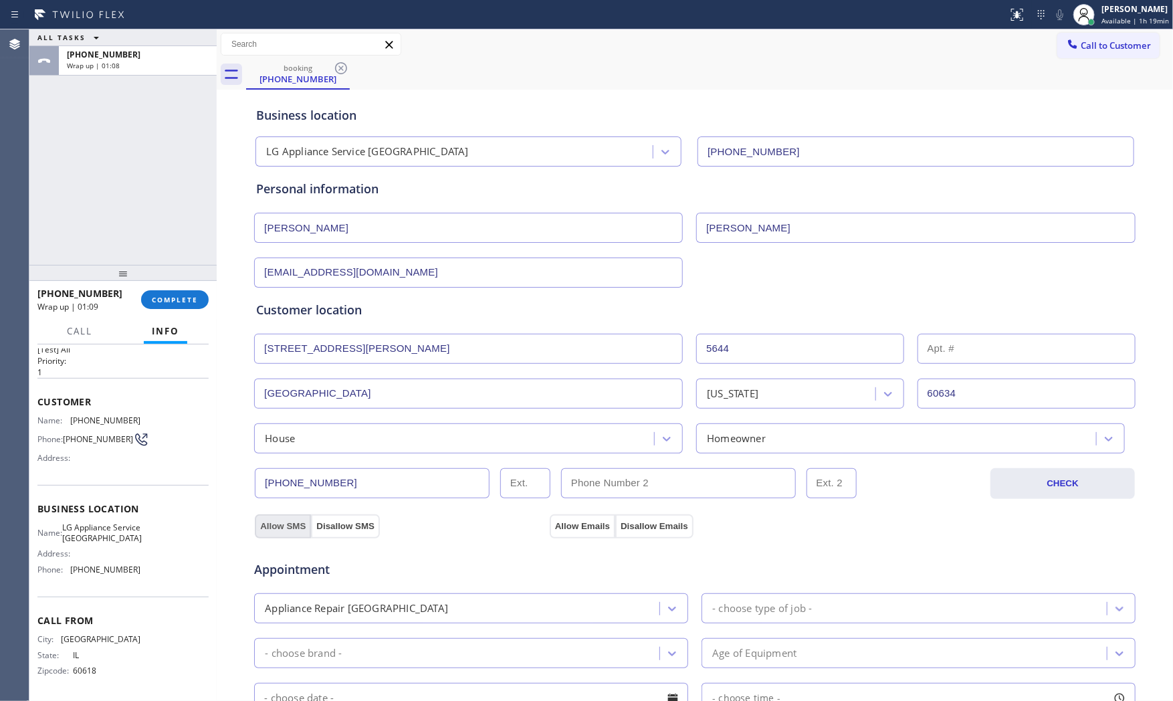
click at [285, 526] on button "Allow SMS" at bounding box center [283, 526] width 56 height 24
click at [574, 524] on button "Allow Emails" at bounding box center [583, 526] width 66 height 24
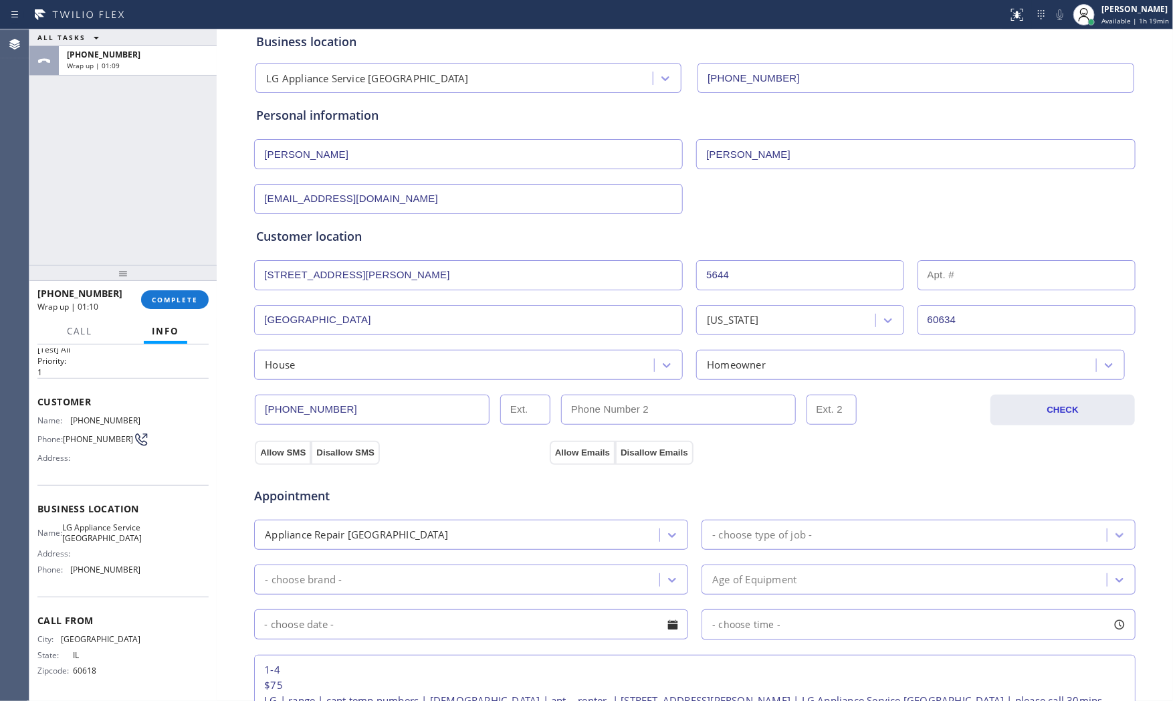
scroll to position [74, 0]
click at [358, 422] on div "Allow SMS Disallow SMS Allow Emails Disallow Emails" at bounding box center [694, 441] width 883 height 44
click at [363, 363] on div "House" at bounding box center [456, 363] width 396 height 23
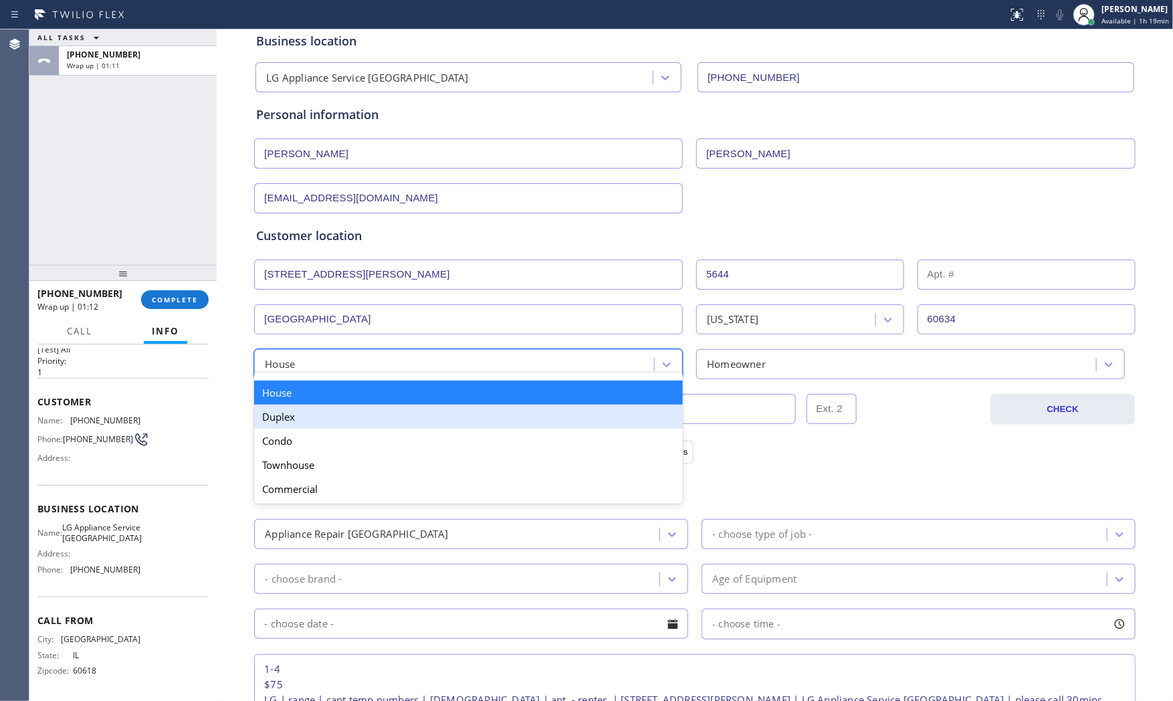
drag, startPoint x: 318, startPoint y: 420, endPoint x: 433, endPoint y: 415, distance: 115.2
click at [324, 419] on div "Duplex" at bounding box center [468, 417] width 429 height 24
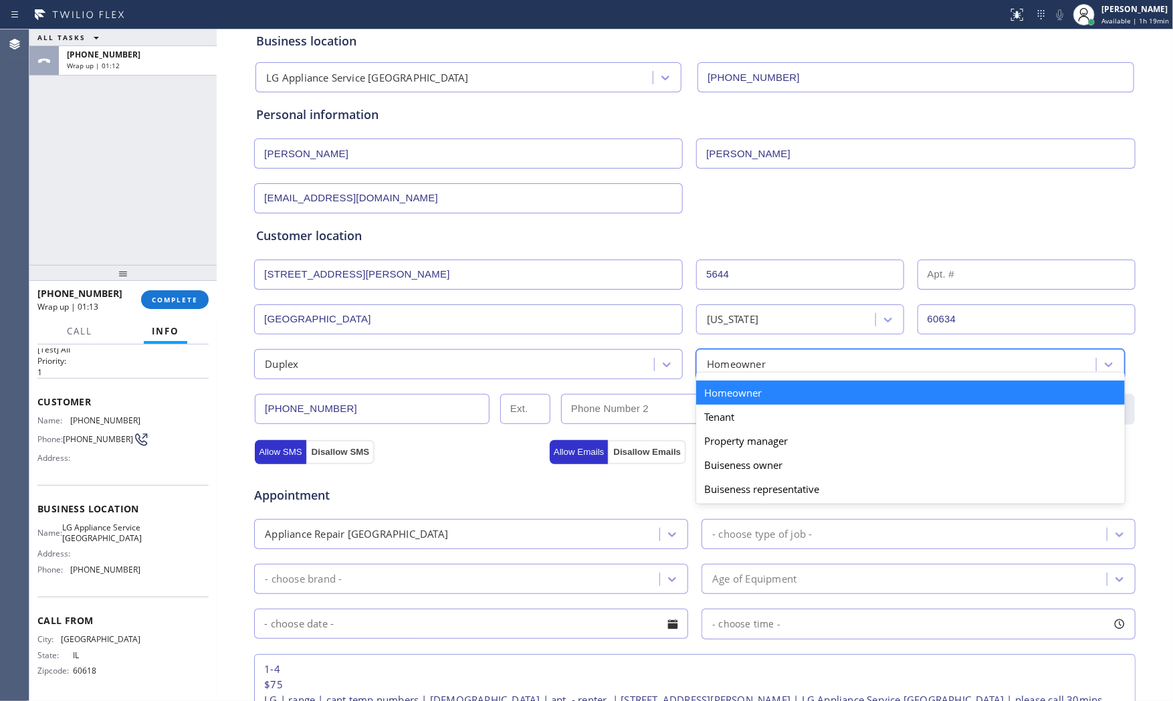
click at [723, 365] on div "Homeowner" at bounding box center [736, 363] width 59 height 15
click at [719, 423] on div "Tenant" at bounding box center [910, 417] width 429 height 24
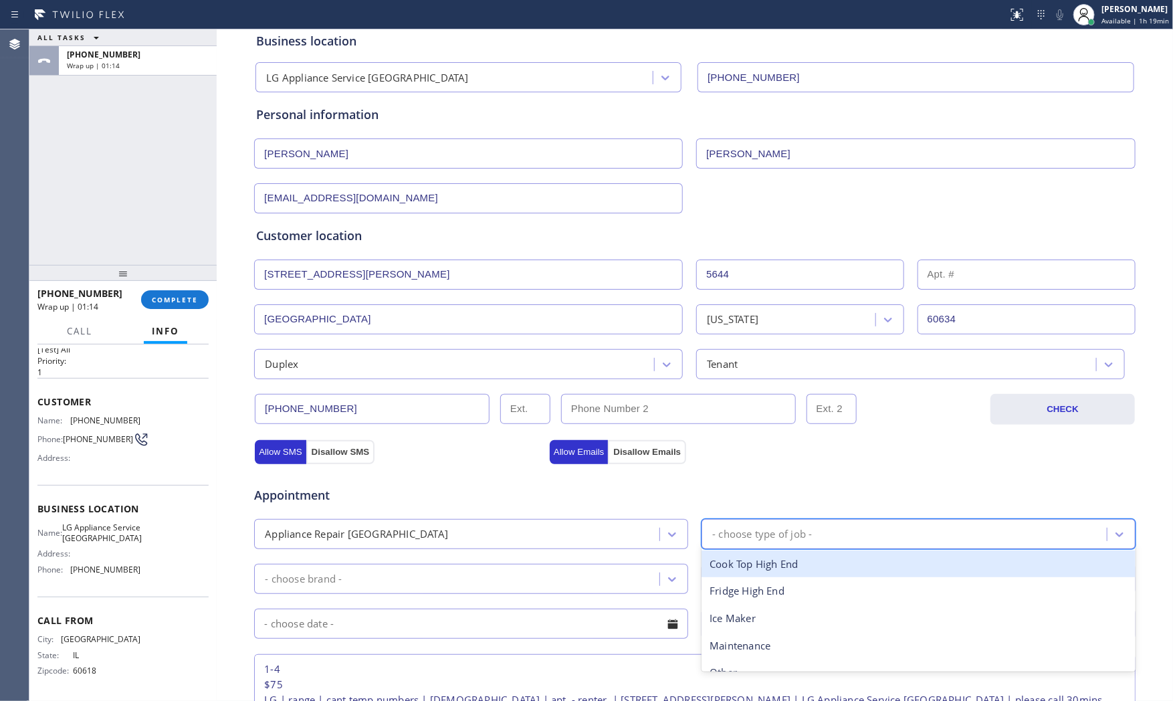
click at [801, 522] on div "- choose type of job -" at bounding box center [919, 534] width 434 height 30
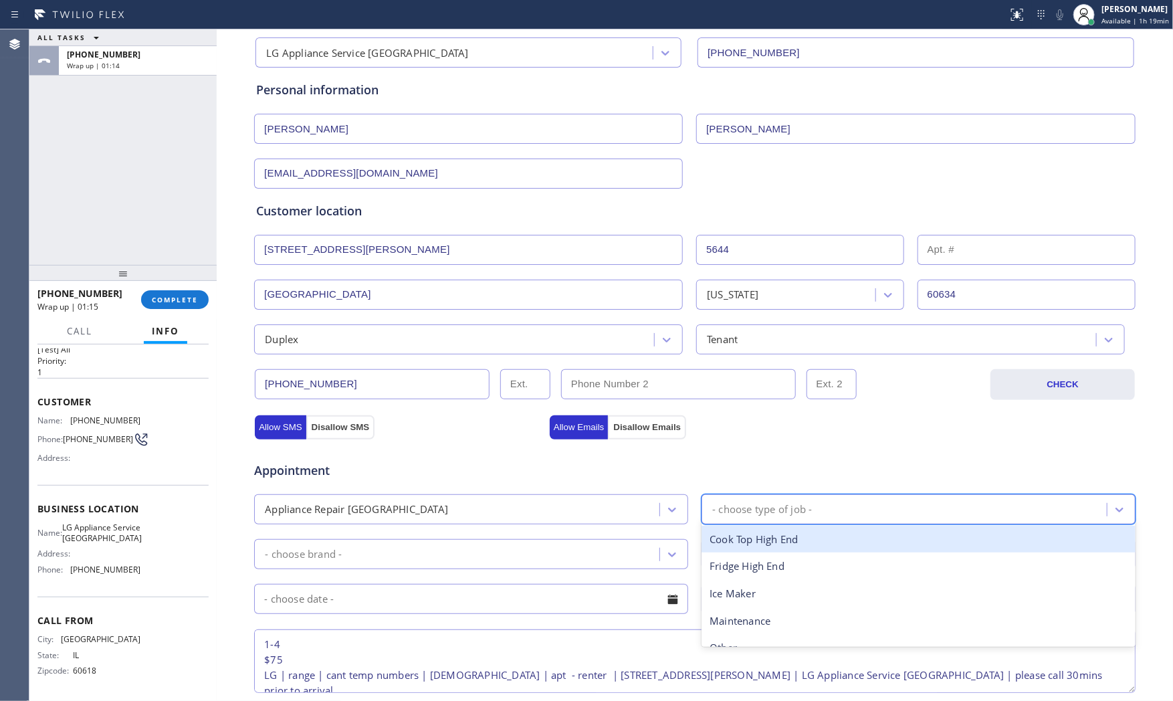
scroll to position [148, 0]
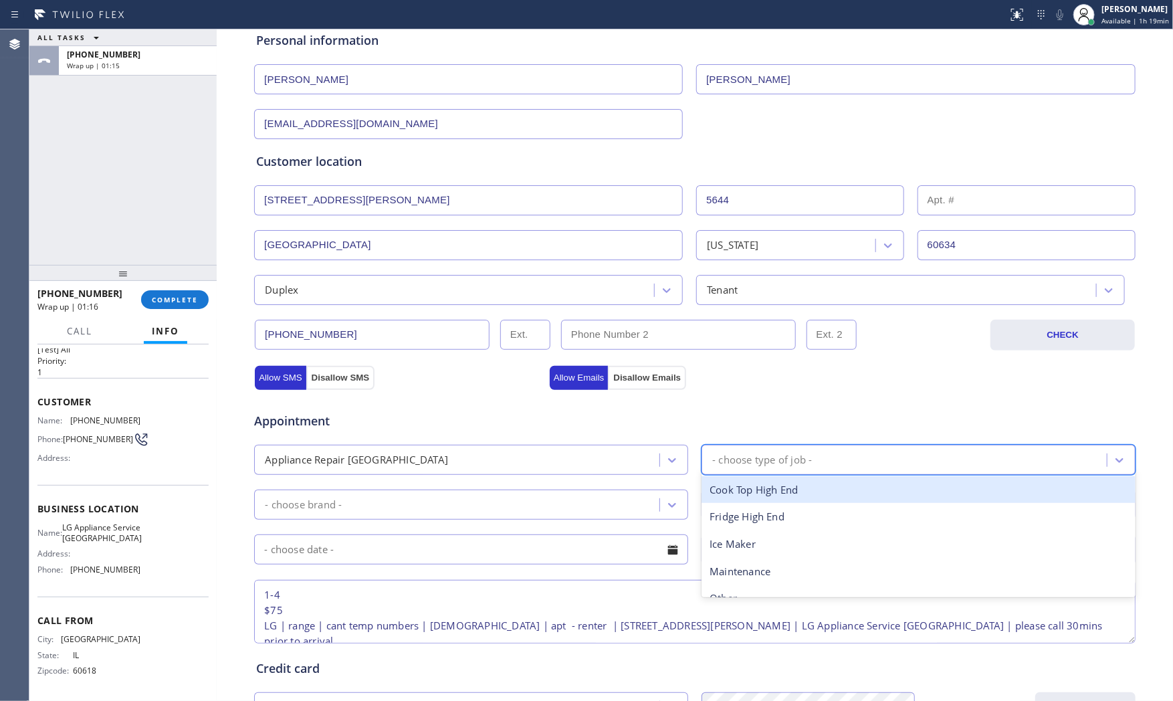
click at [492, 442] on div "Appliance Repair High End option Cook Top High End focused, 1 of 9. 9 results a…" at bounding box center [695, 458] width 884 height 33
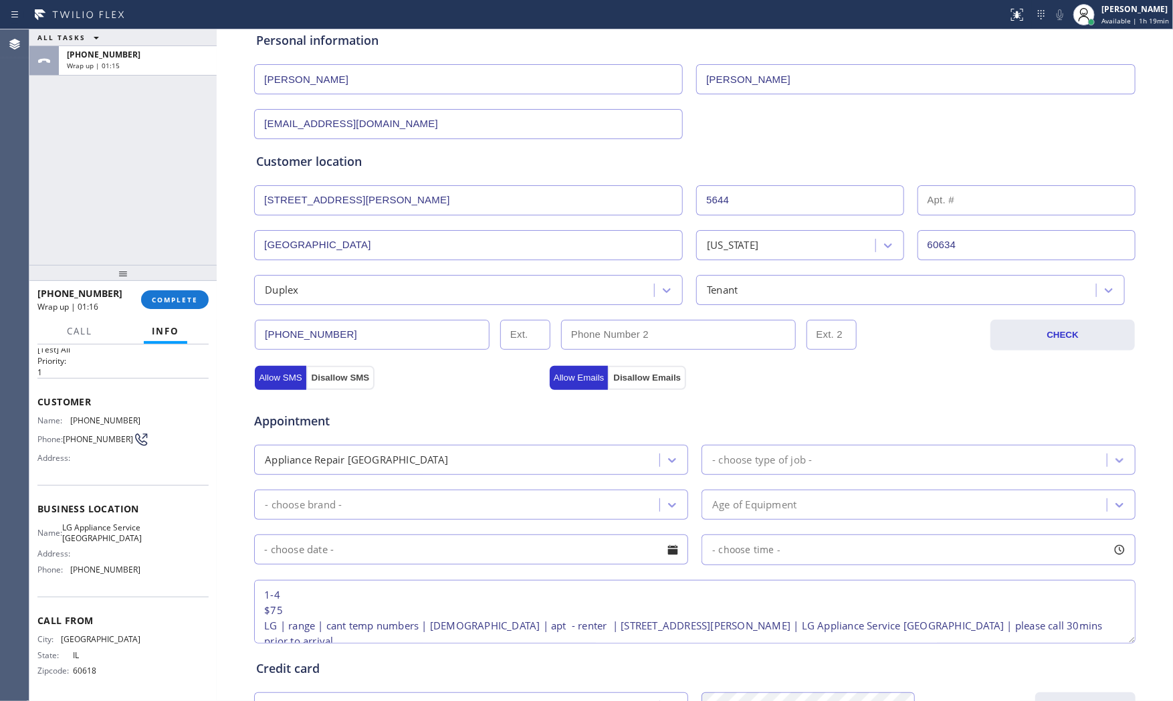
click at [484, 459] on div "Appliance Repair [GEOGRAPHIC_DATA]" at bounding box center [458, 459] width 401 height 23
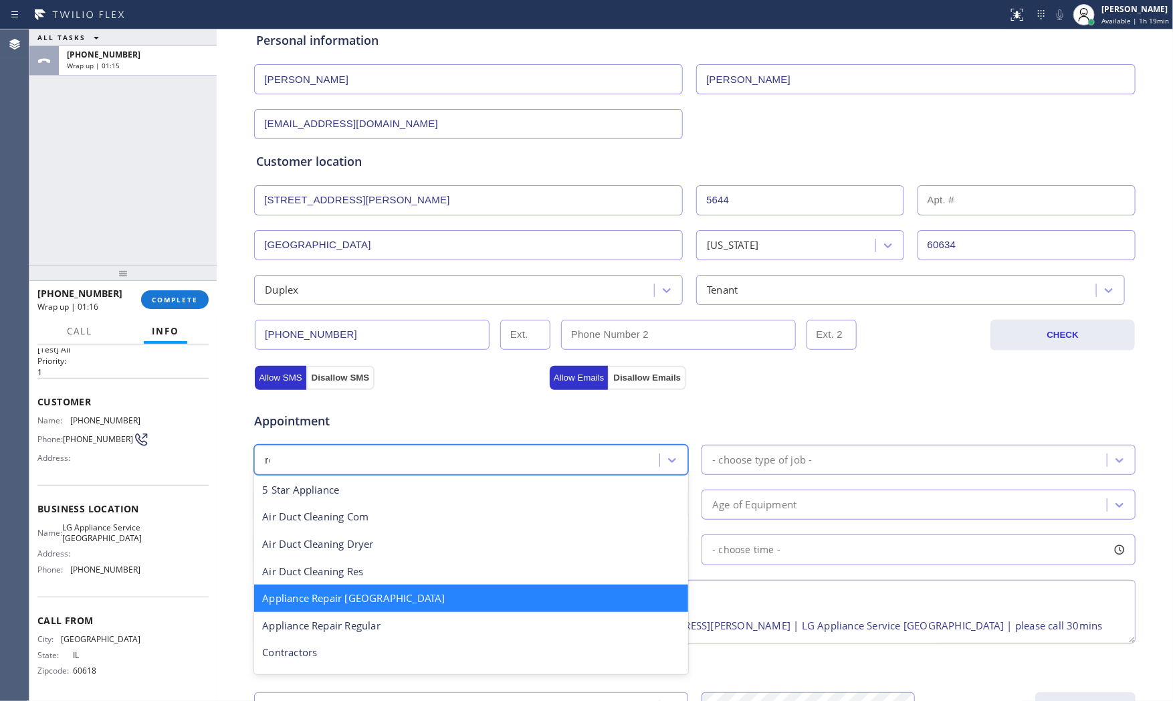
scroll to position [0, 0]
type input "reg"
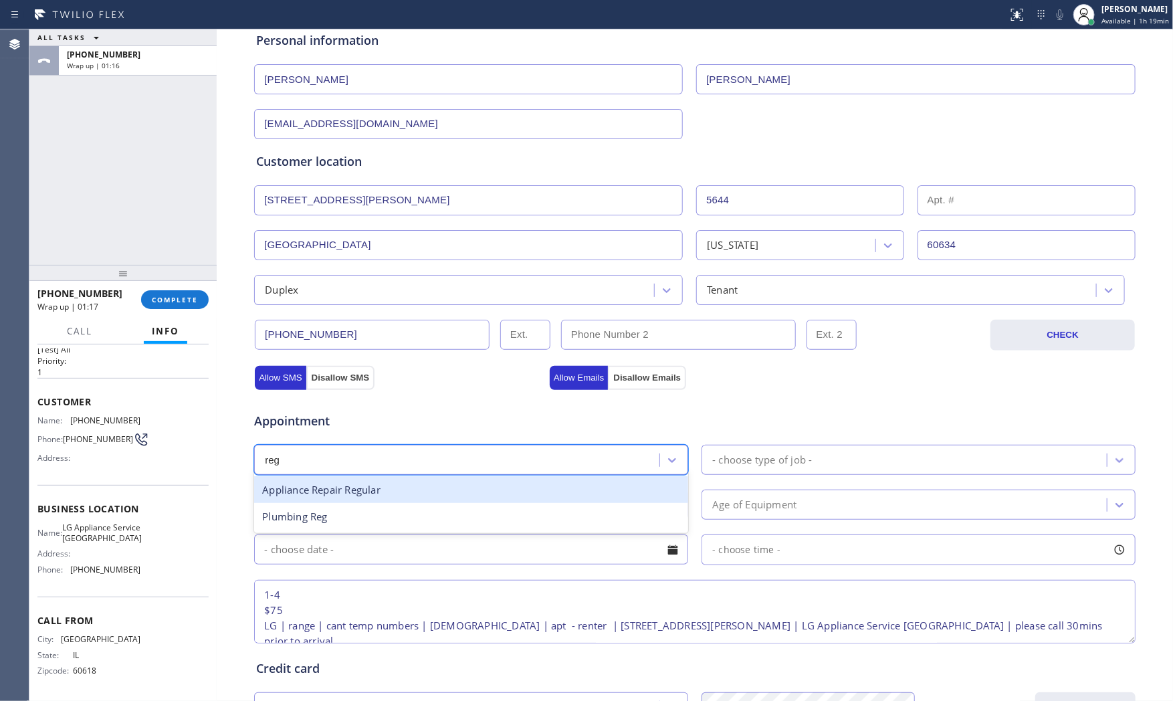
drag, startPoint x: 418, startPoint y: 491, endPoint x: 531, endPoint y: 491, distance: 113.0
click at [419, 491] on div "Appliance Repair Regular" at bounding box center [471, 489] width 434 height 27
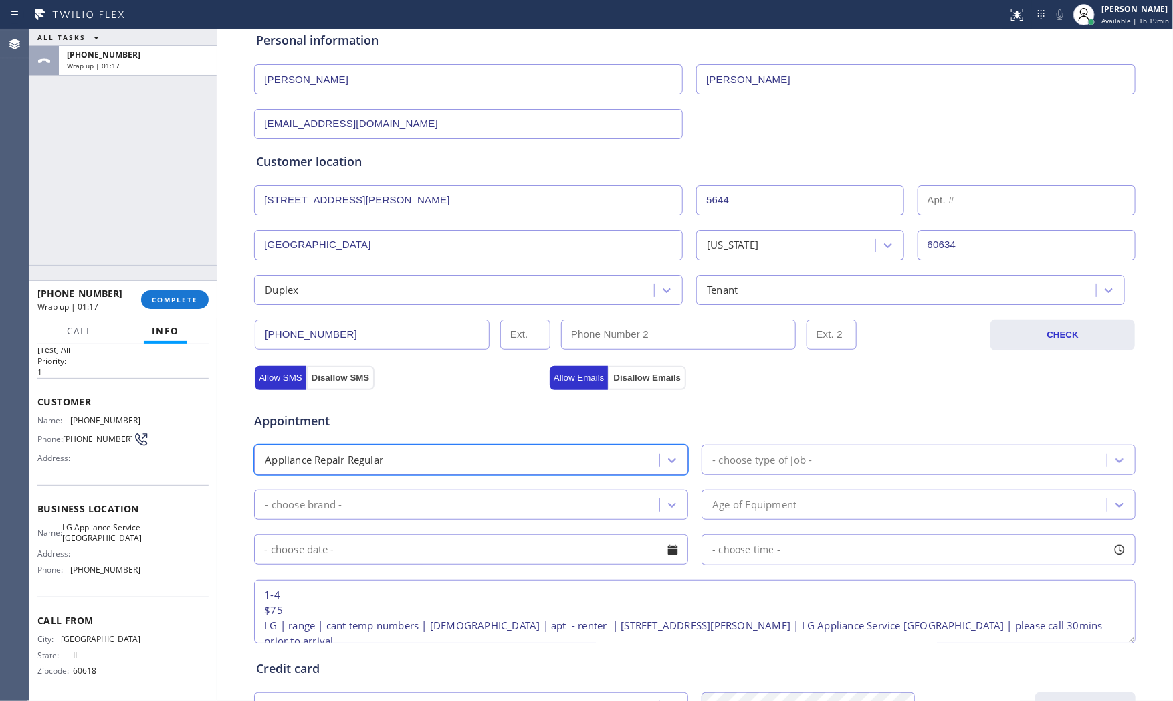
click at [749, 470] on div "- choose type of job -" at bounding box center [906, 459] width 401 height 23
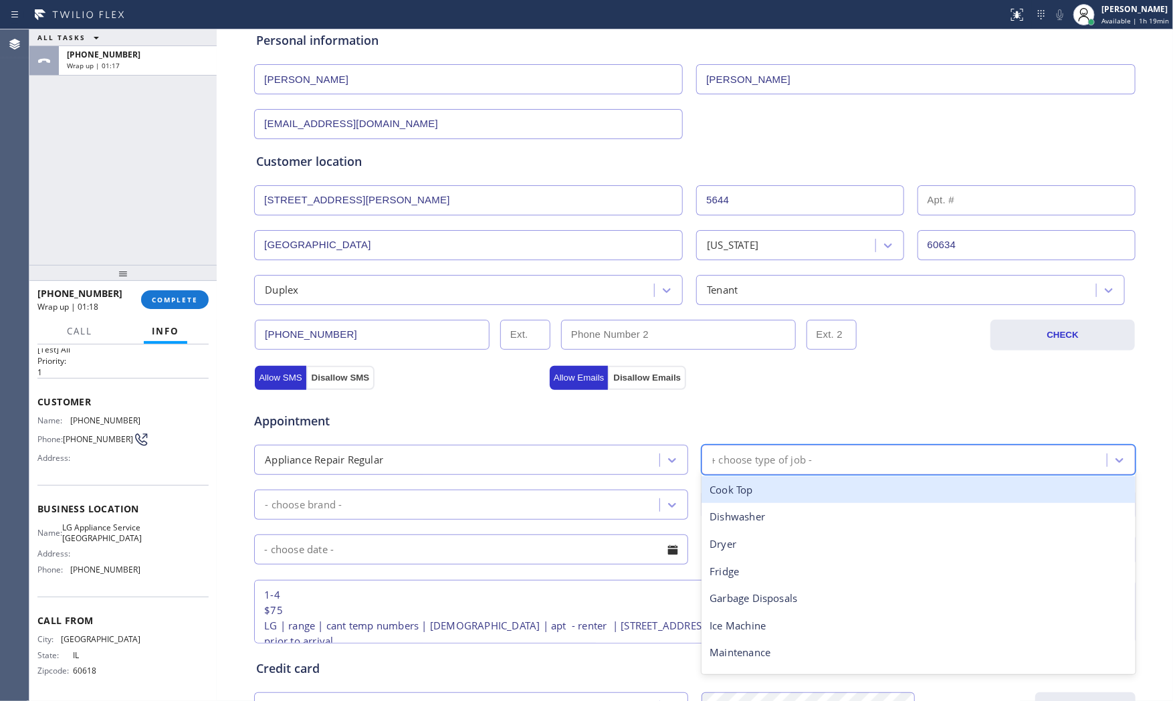
type input "ra"
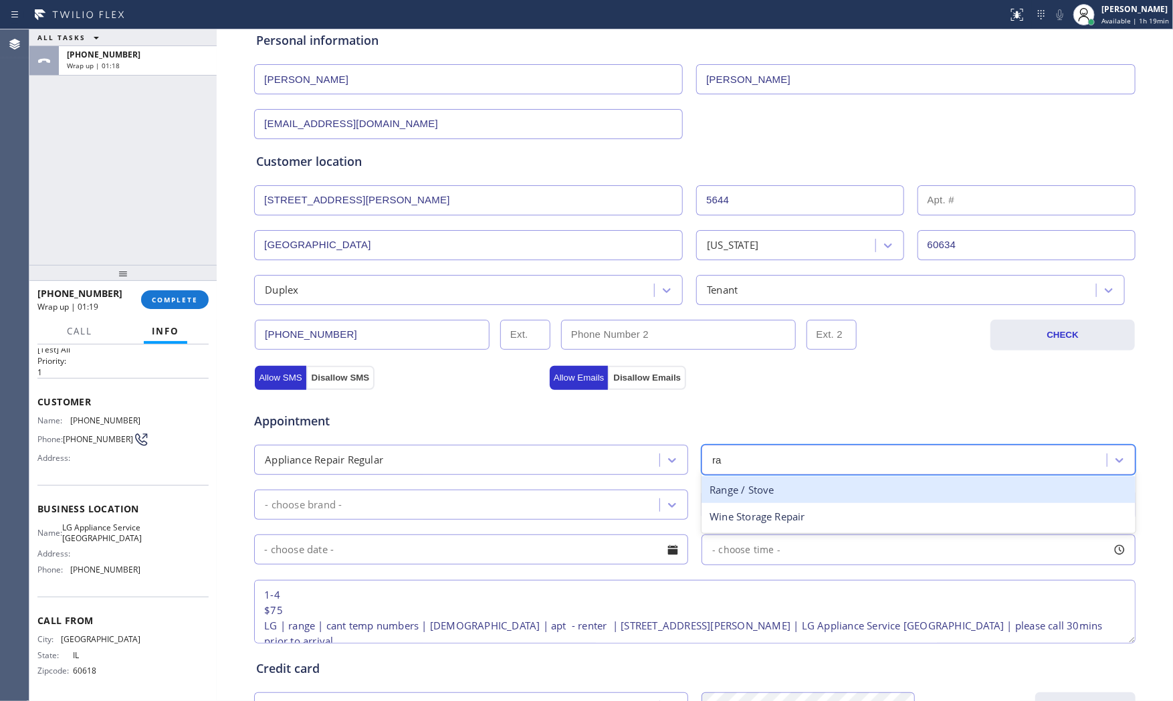
click at [745, 492] on div "Range / Stove" at bounding box center [919, 489] width 434 height 27
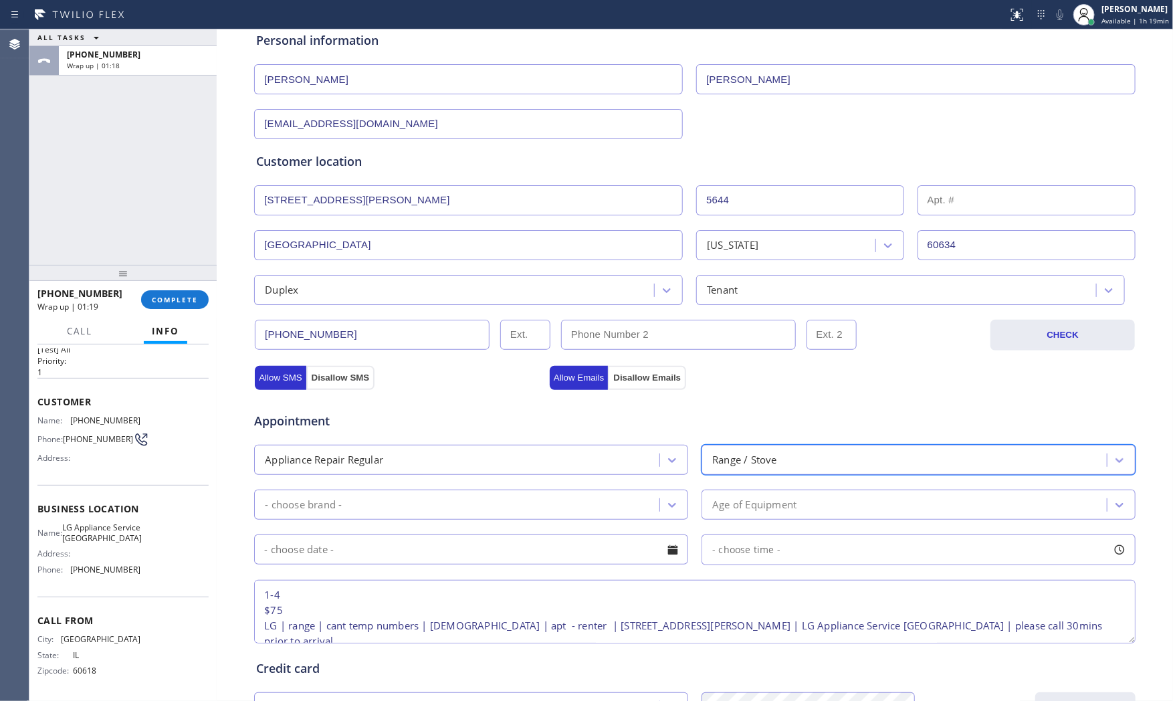
click at [453, 500] on div "- choose brand -" at bounding box center [458, 504] width 401 height 23
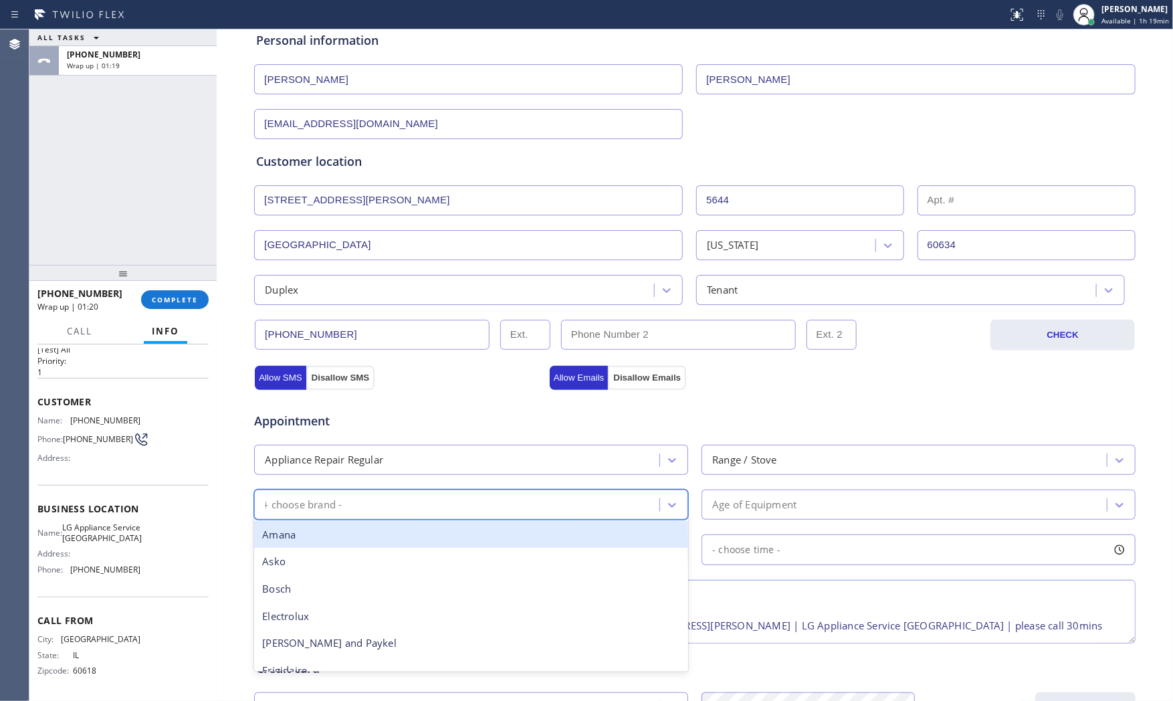
type input "LG"
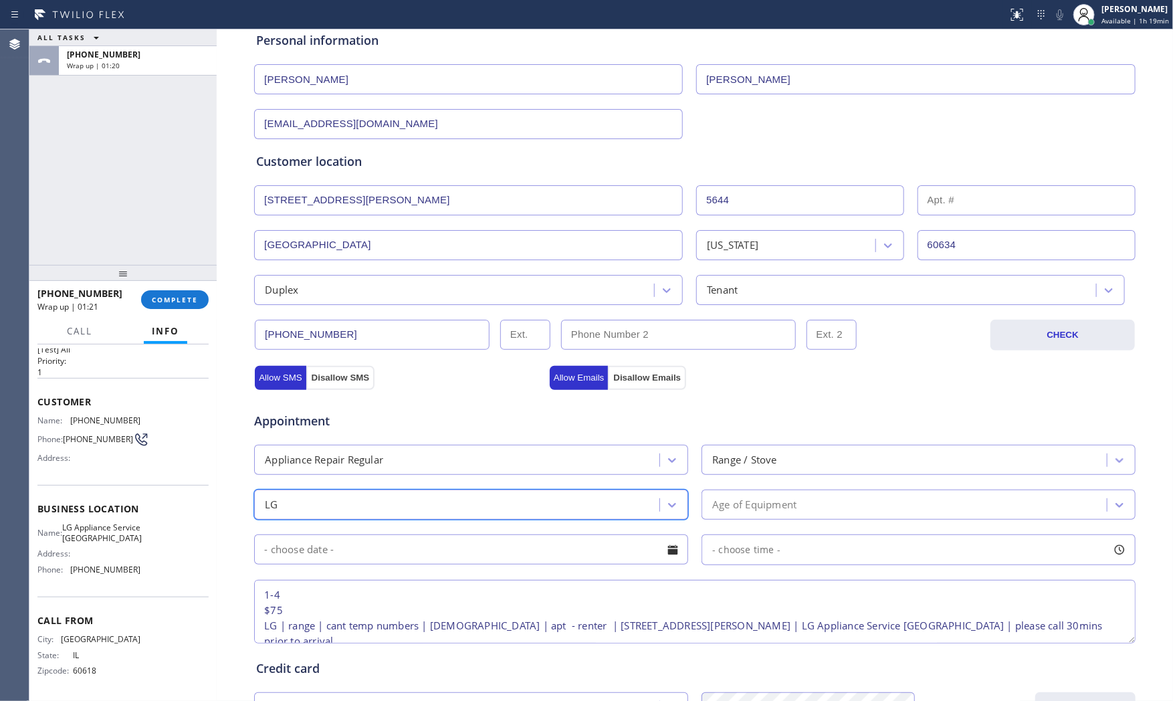
click at [744, 518] on div "Age of Equipment" at bounding box center [919, 505] width 434 height 30
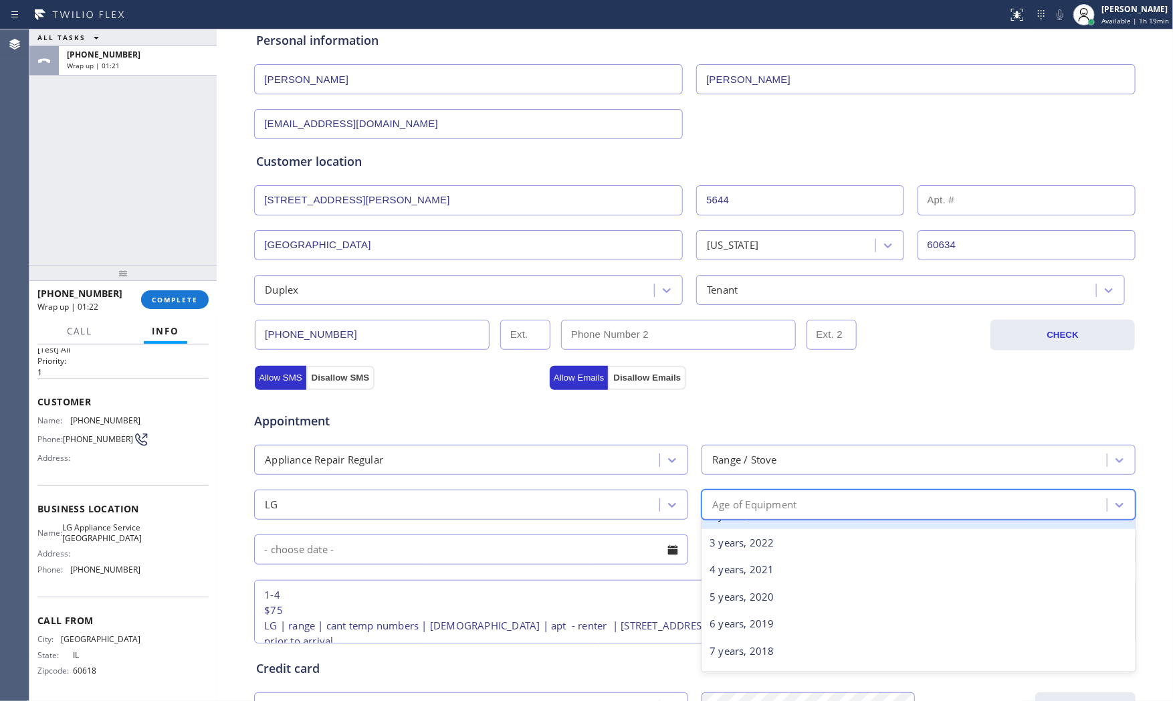
scroll to position [74, 0]
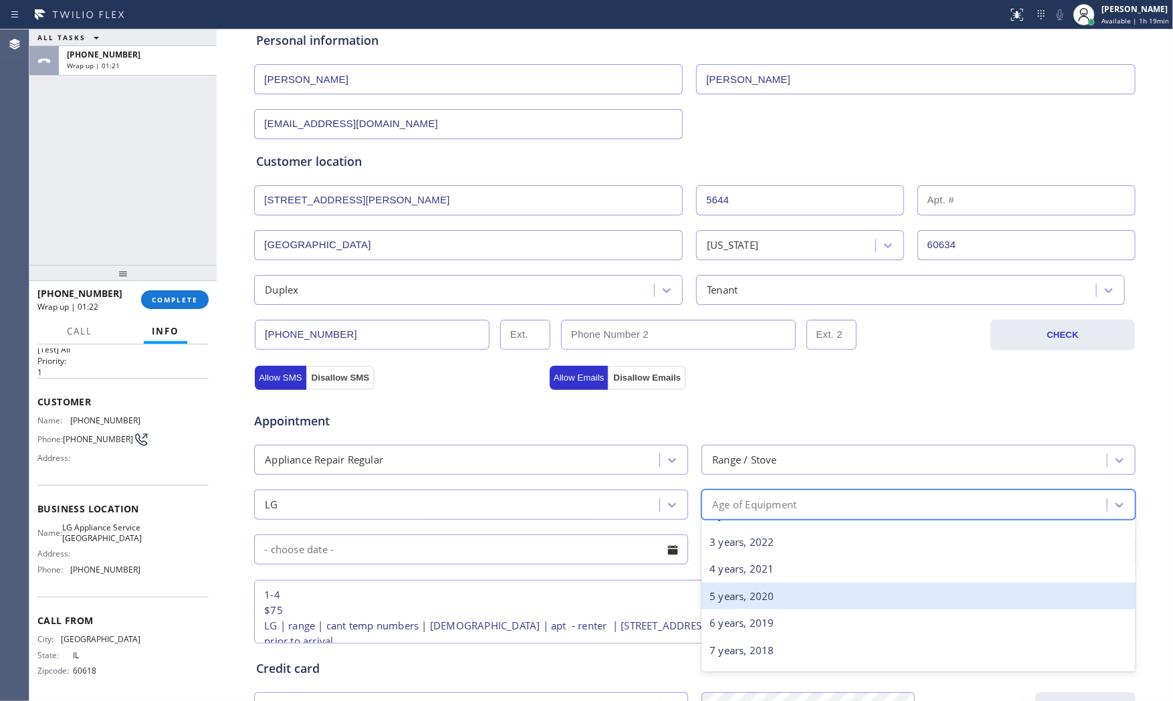
click at [732, 590] on div "5 years, 2020" at bounding box center [919, 596] width 434 height 27
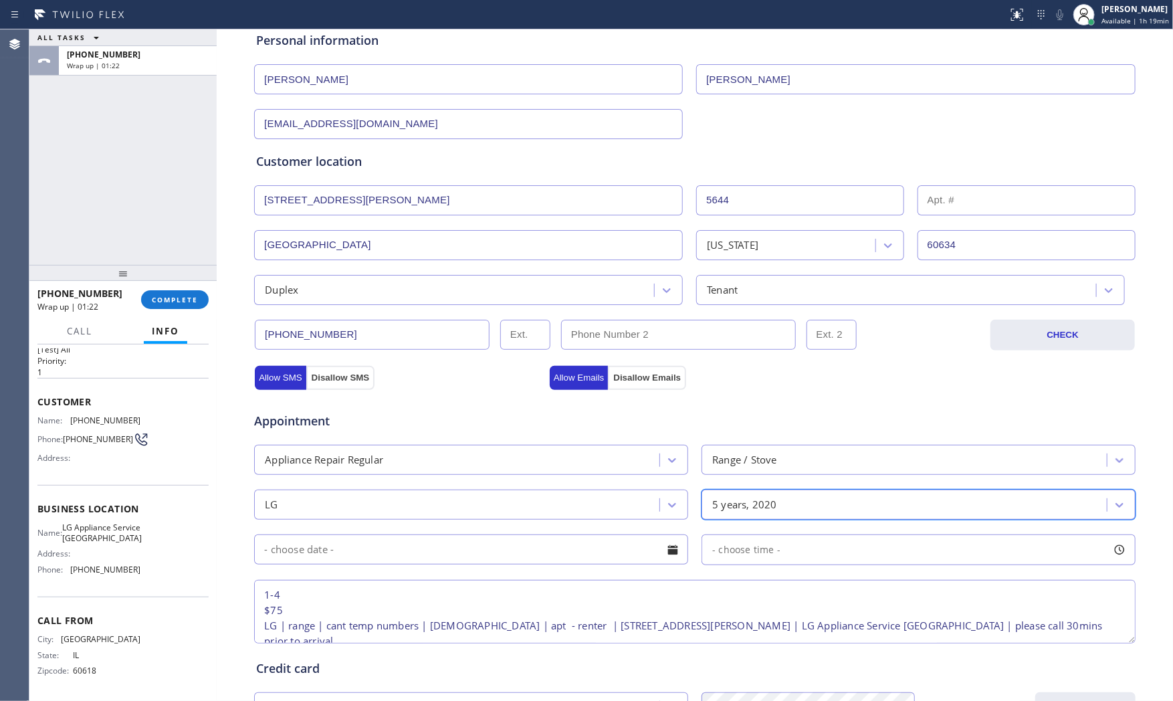
click at [456, 543] on input "text" at bounding box center [471, 549] width 434 height 30
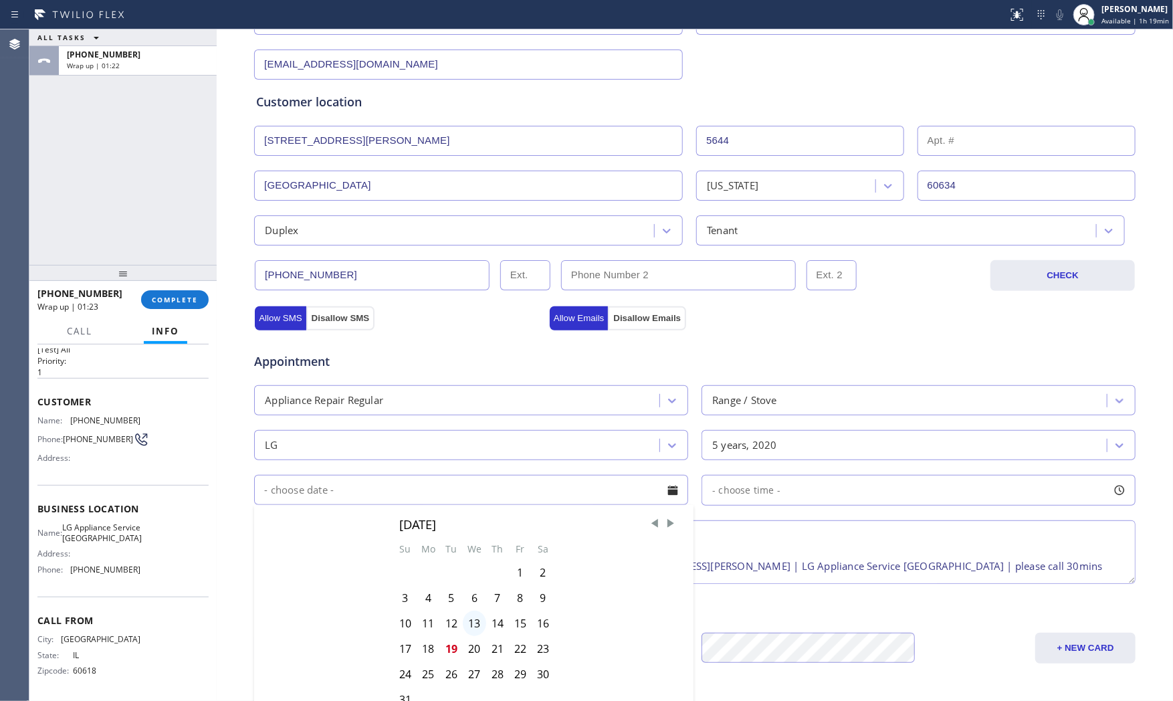
scroll to position [297, 0]
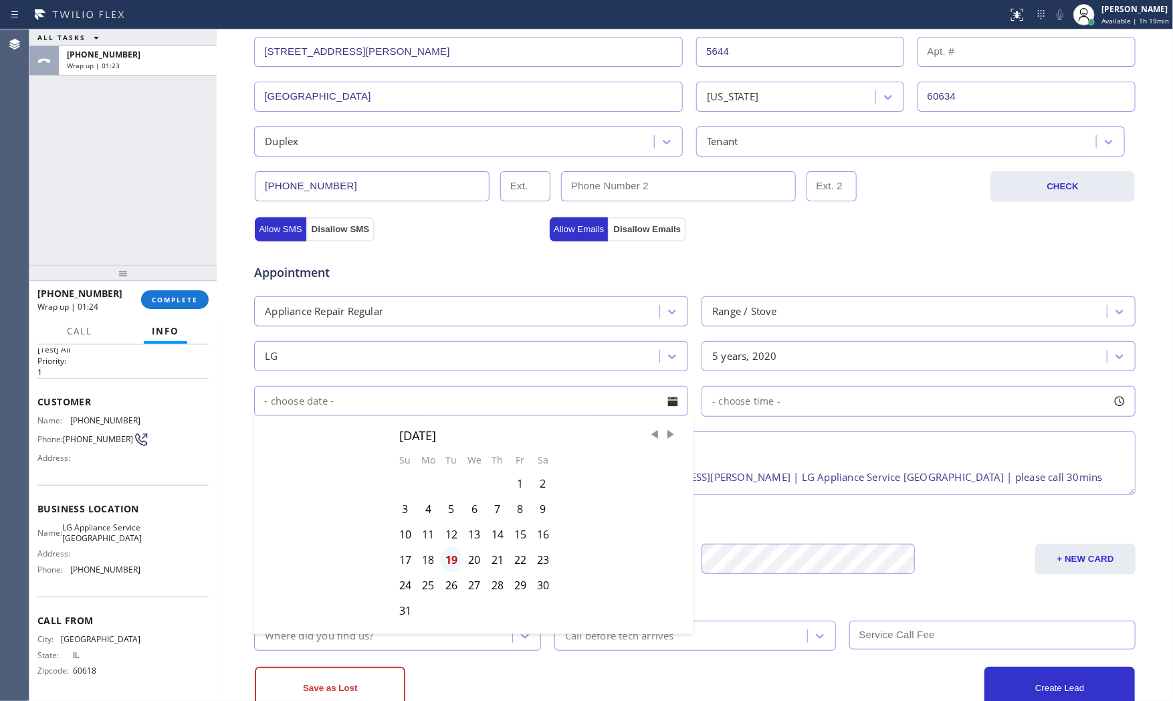
click at [447, 558] on div "19" at bounding box center [451, 559] width 23 height 25
type input "[DATE]"
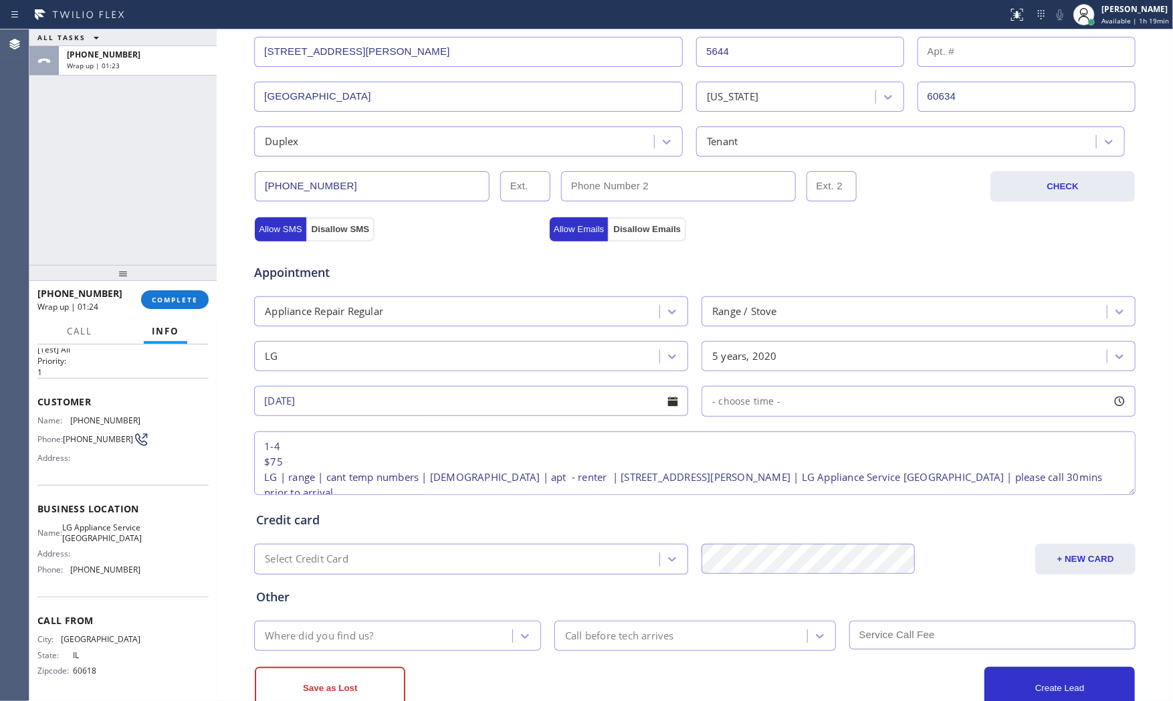
click at [766, 403] on span "- choose time -" at bounding box center [746, 401] width 68 height 13
drag, startPoint x: 714, startPoint y: 492, endPoint x: 961, endPoint y: 486, distance: 247.5
click at [963, 486] on div at bounding box center [971, 483] width 16 height 28
drag, startPoint x: 819, startPoint y: 491, endPoint x: 865, endPoint y: 487, distance: 45.7
click at [869, 487] on div at bounding box center [875, 483] width 16 height 28
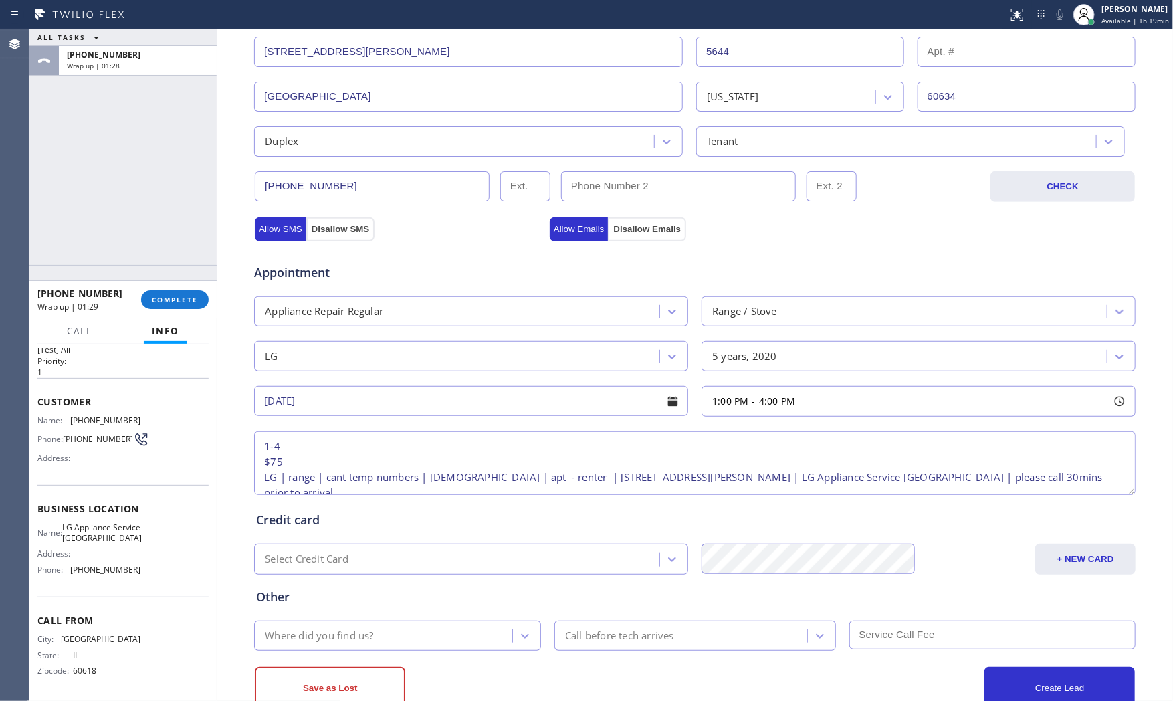
click at [606, 511] on div "Credit card" at bounding box center [694, 520] width 877 height 18
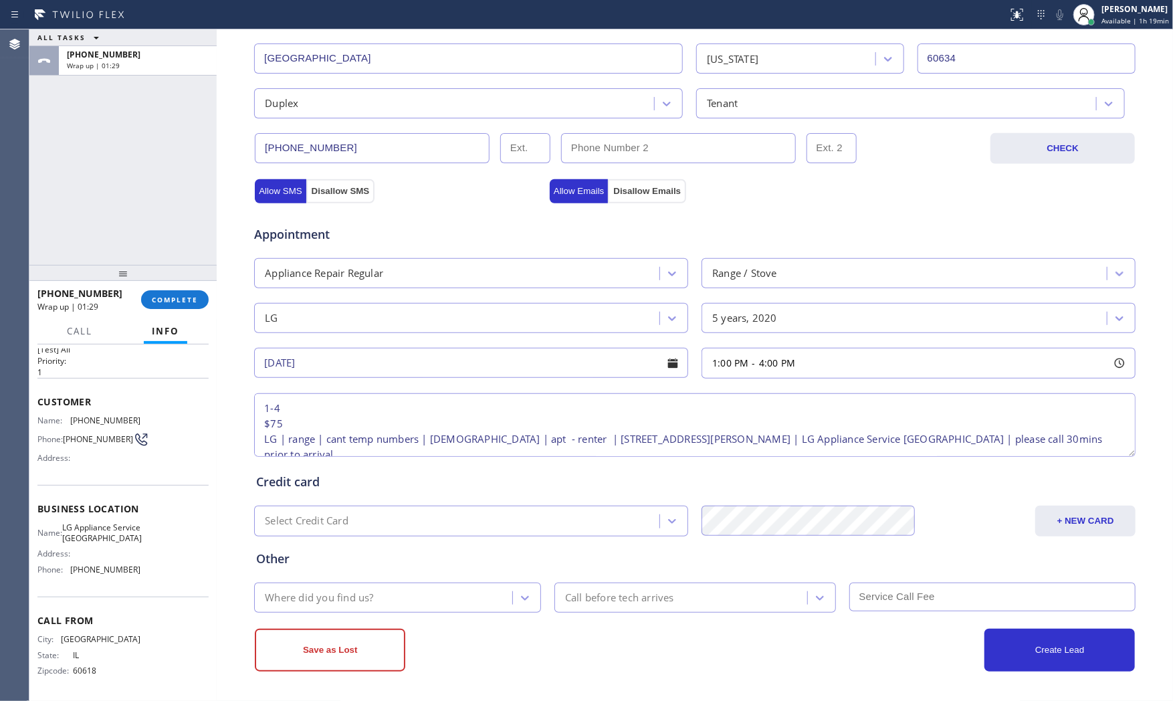
drag, startPoint x: 436, startPoint y: 570, endPoint x: 421, endPoint y: 599, distance: 32.9
click at [428, 591] on div "Other Where did you find us? Call before tech arrives" at bounding box center [694, 574] width 883 height 76
click at [422, 599] on div "Where did you find us?" at bounding box center [385, 597] width 254 height 23
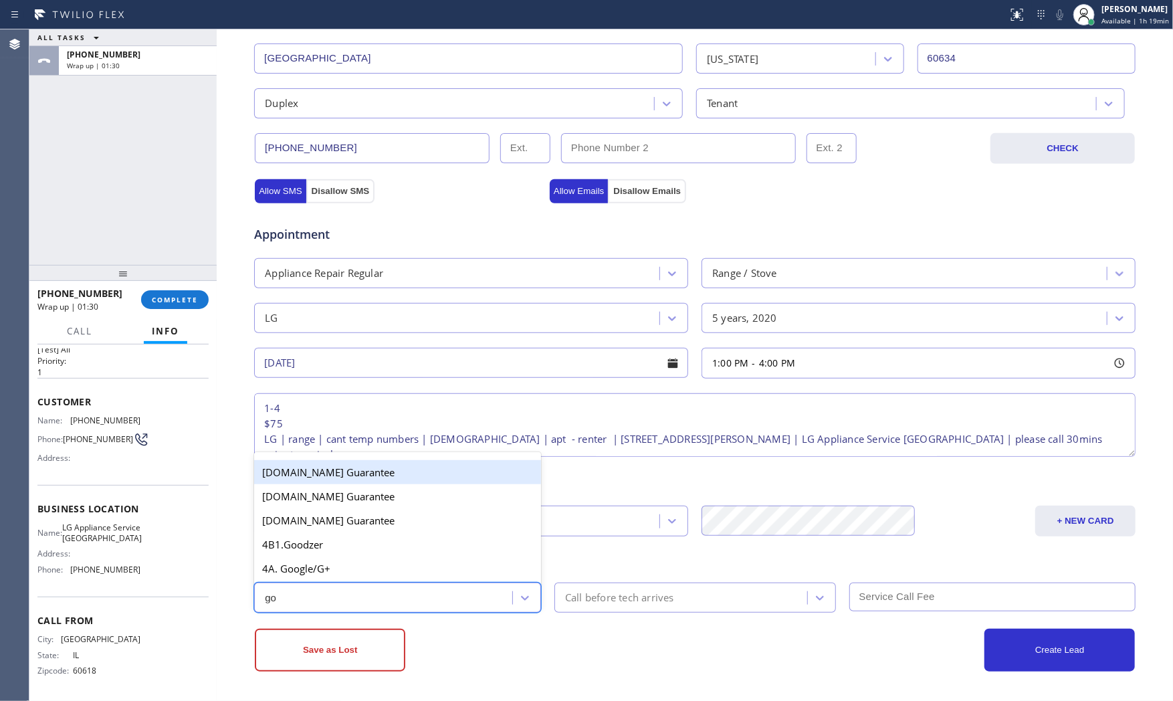
type input "goo"
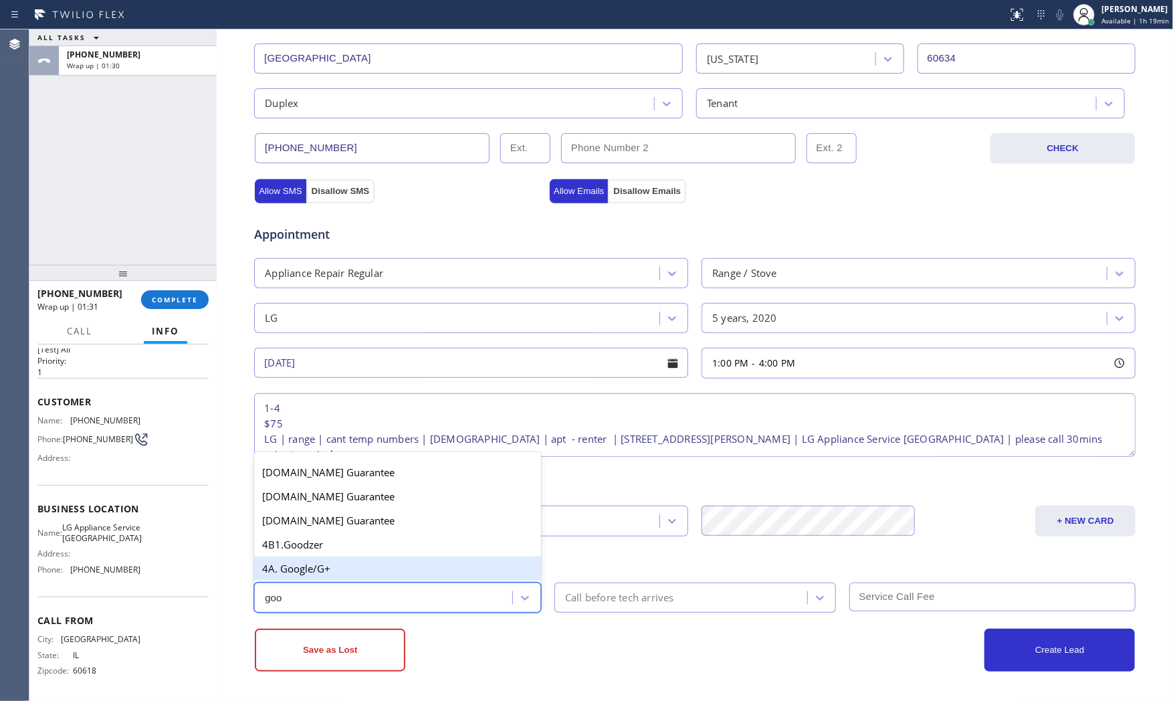
click at [379, 566] on div "4A. Google/G+" at bounding box center [397, 568] width 287 height 24
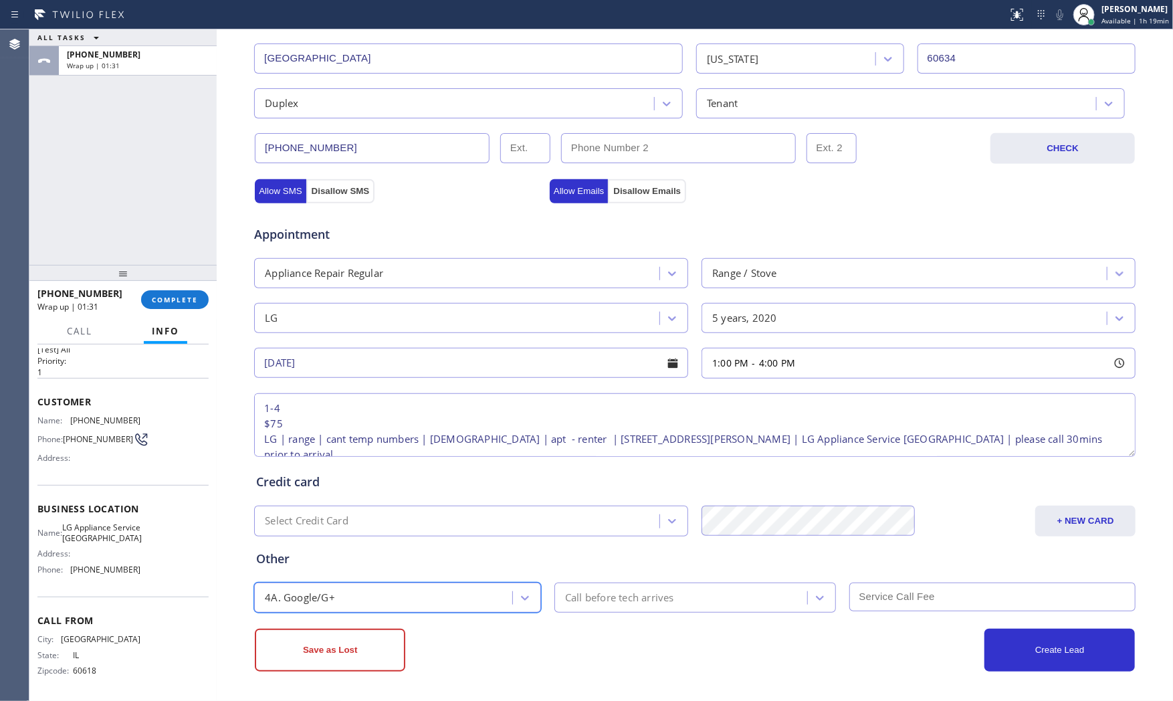
click at [629, 607] on div "Call before tech arrives" at bounding box center [682, 597] width 249 height 23
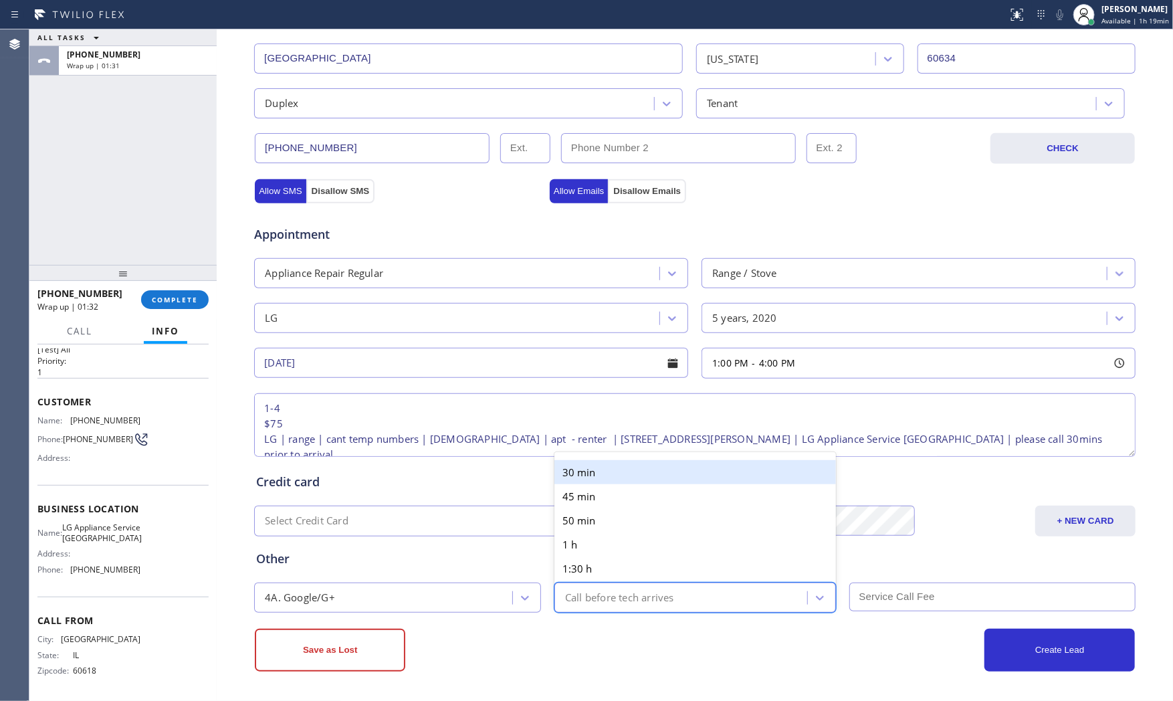
click at [607, 472] on div "30 min" at bounding box center [695, 472] width 282 height 24
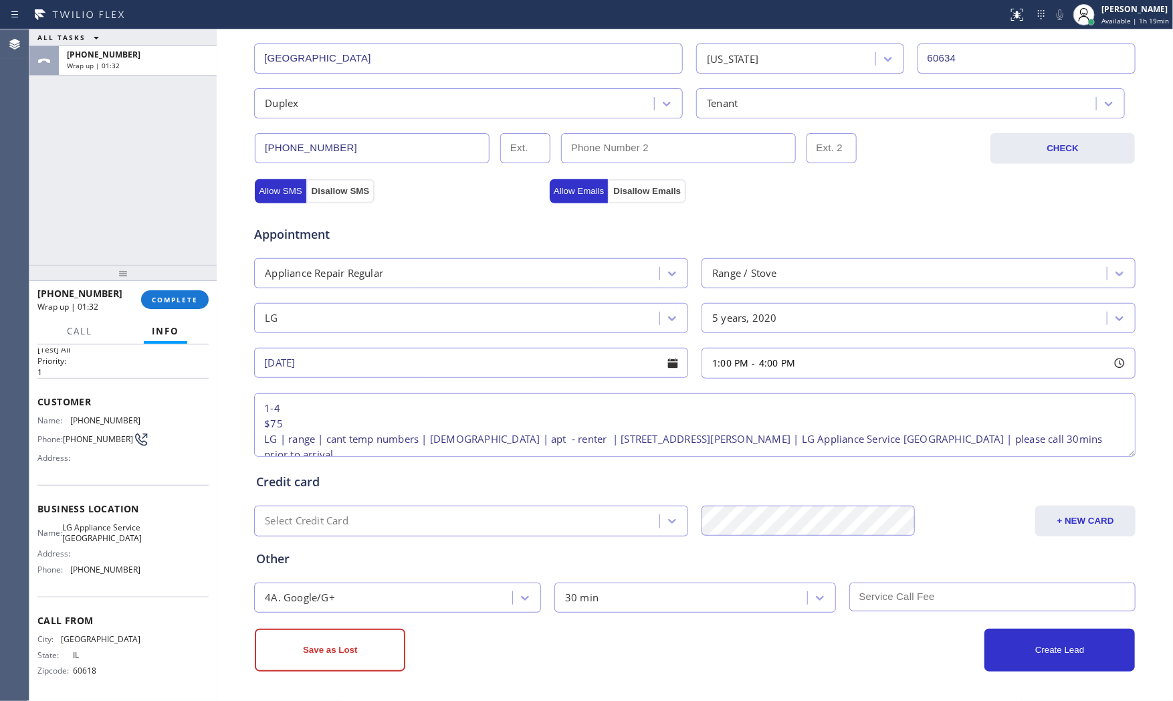
click at [880, 589] on input "text" at bounding box center [992, 597] width 287 height 29
type input "75"
drag, startPoint x: 833, startPoint y: 666, endPoint x: 801, endPoint y: 607, distance: 67.0
click at [832, 665] on div "Create Lead" at bounding box center [915, 650] width 440 height 43
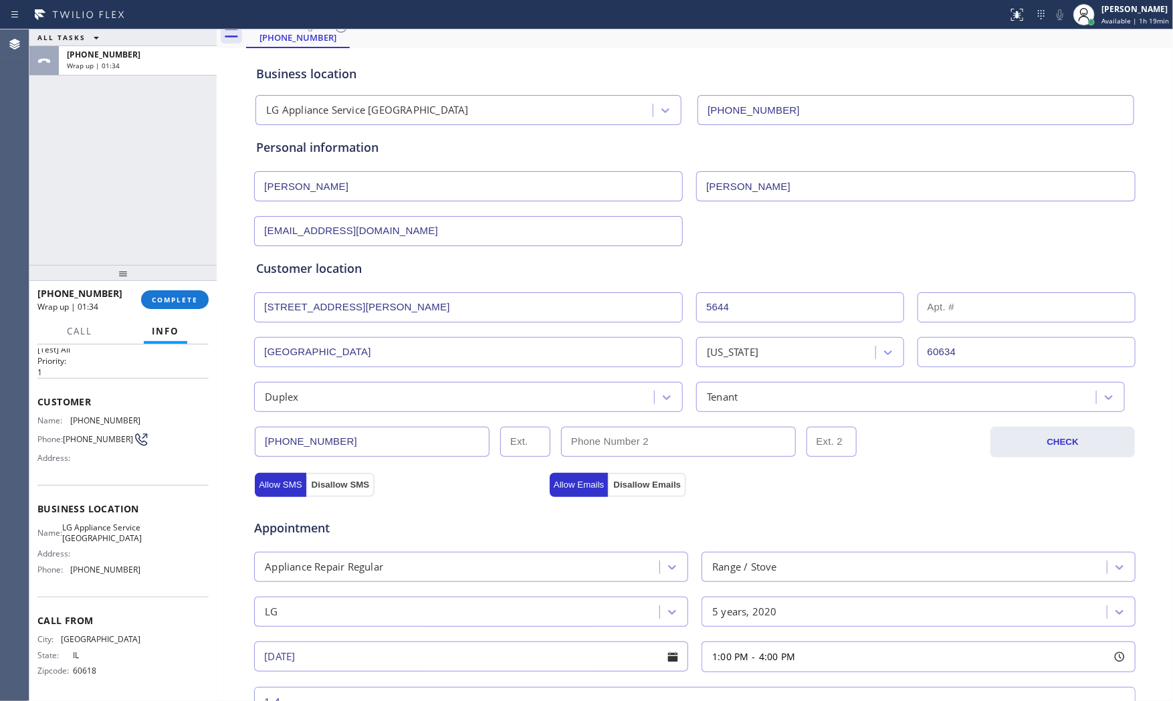
scroll to position [37, 0]
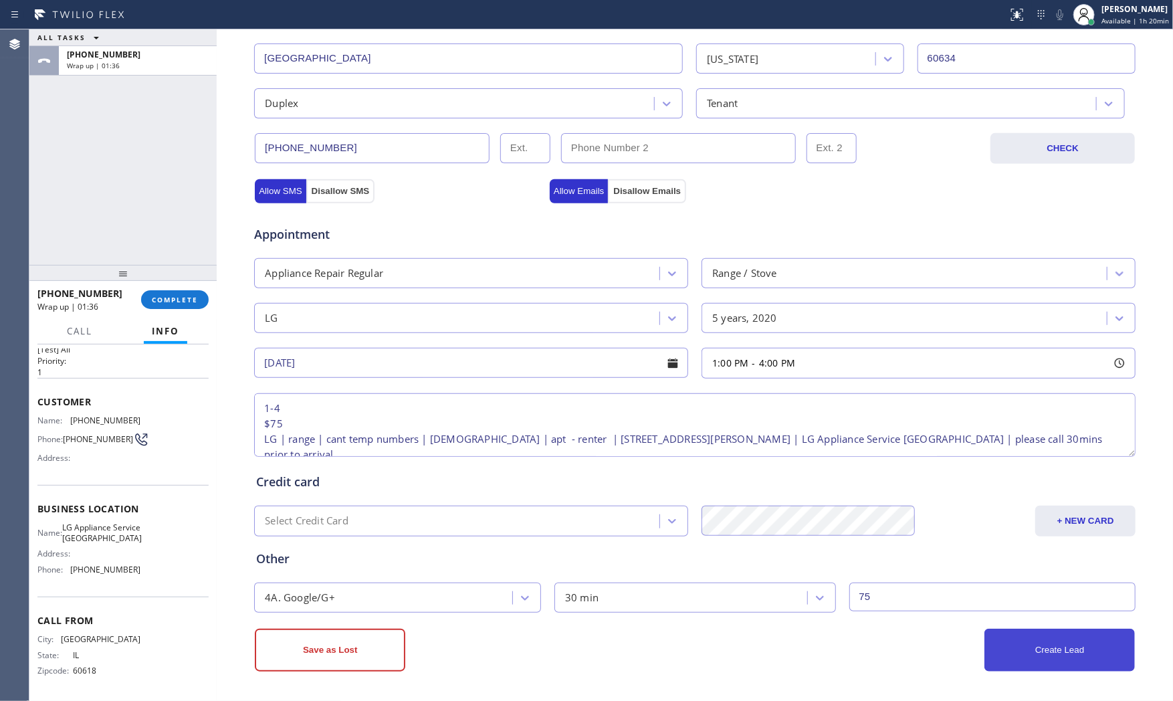
click at [1047, 643] on button "Create Lead" at bounding box center [1059, 650] width 150 height 43
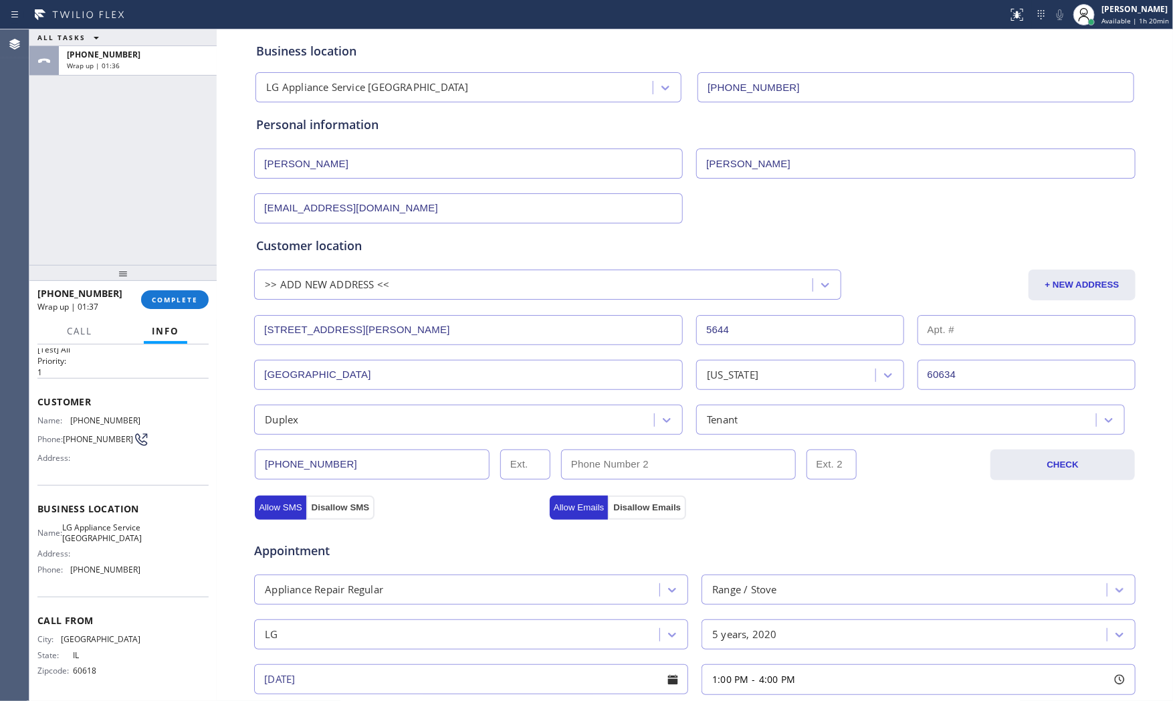
scroll to position [9, 0]
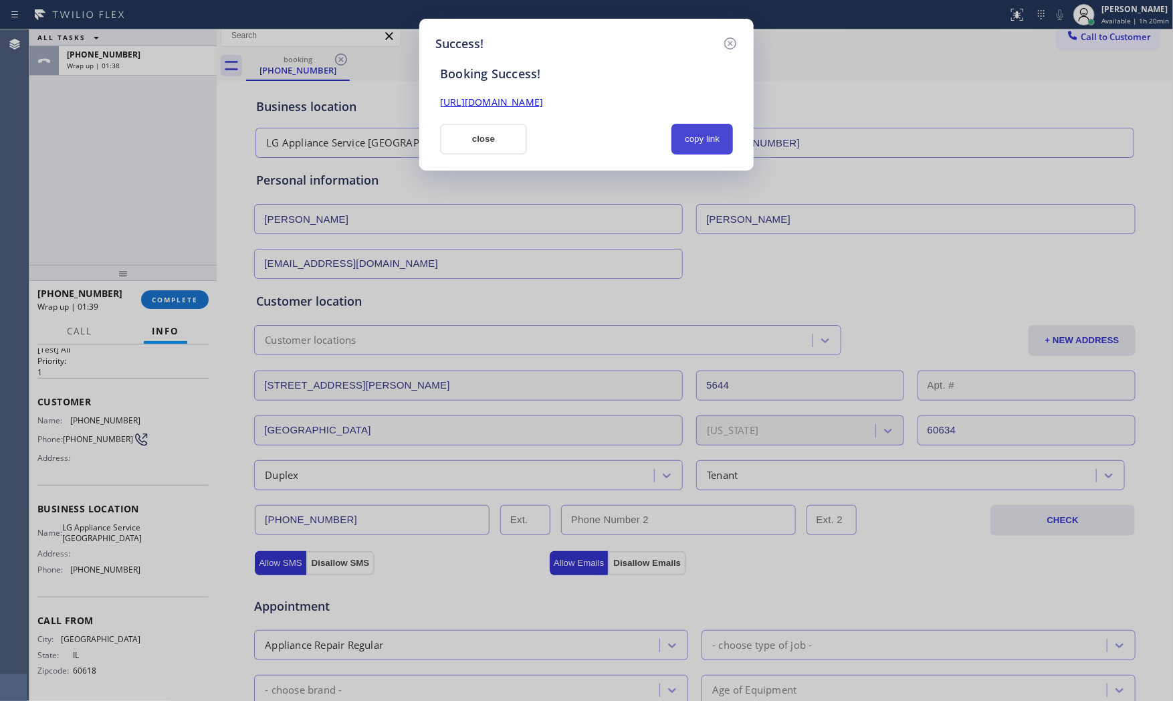
click at [704, 148] on button "copy link" at bounding box center [702, 139] width 62 height 31
drag, startPoint x: 172, startPoint y: 164, endPoint x: 207, endPoint y: 165, distance: 35.5
click at [176, 164] on div "Success! Booking Success! [URL][DOMAIN_NAME] close copy link" at bounding box center [586, 350] width 1173 height 701
click at [500, 150] on button "close" at bounding box center [483, 139] width 87 height 31
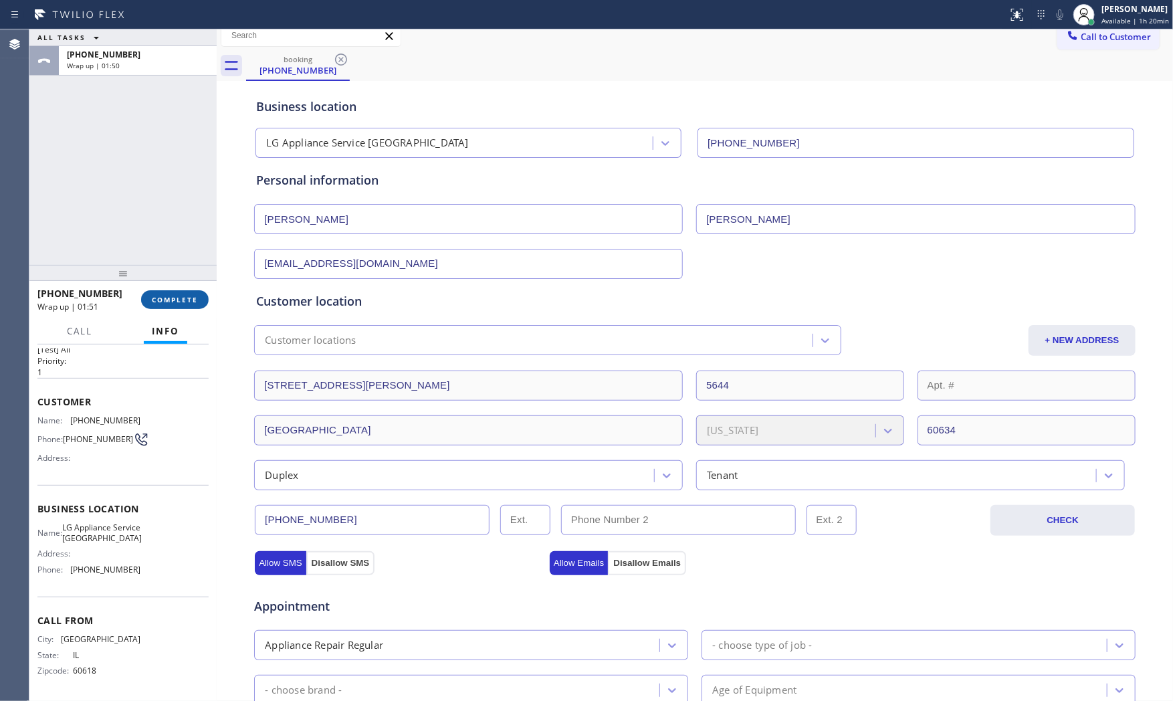
click at [196, 296] on button "COMPLETE" at bounding box center [175, 299] width 68 height 19
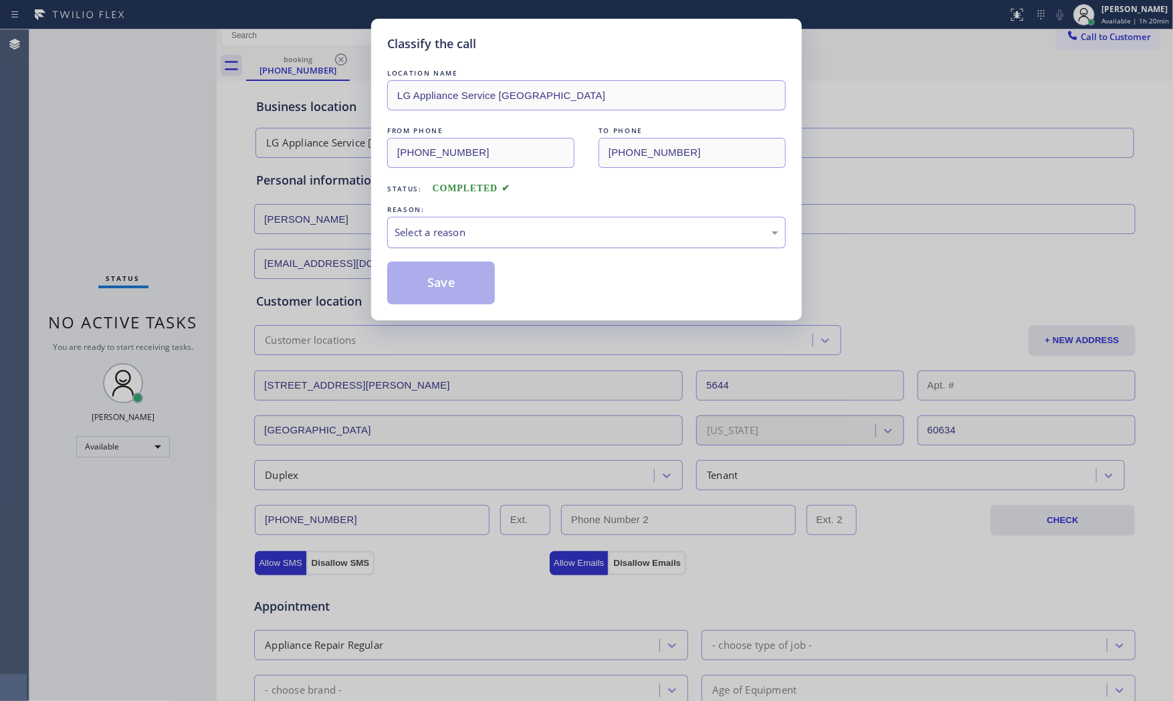
click at [490, 237] on div "Select a reason" at bounding box center [587, 232] width 384 height 15
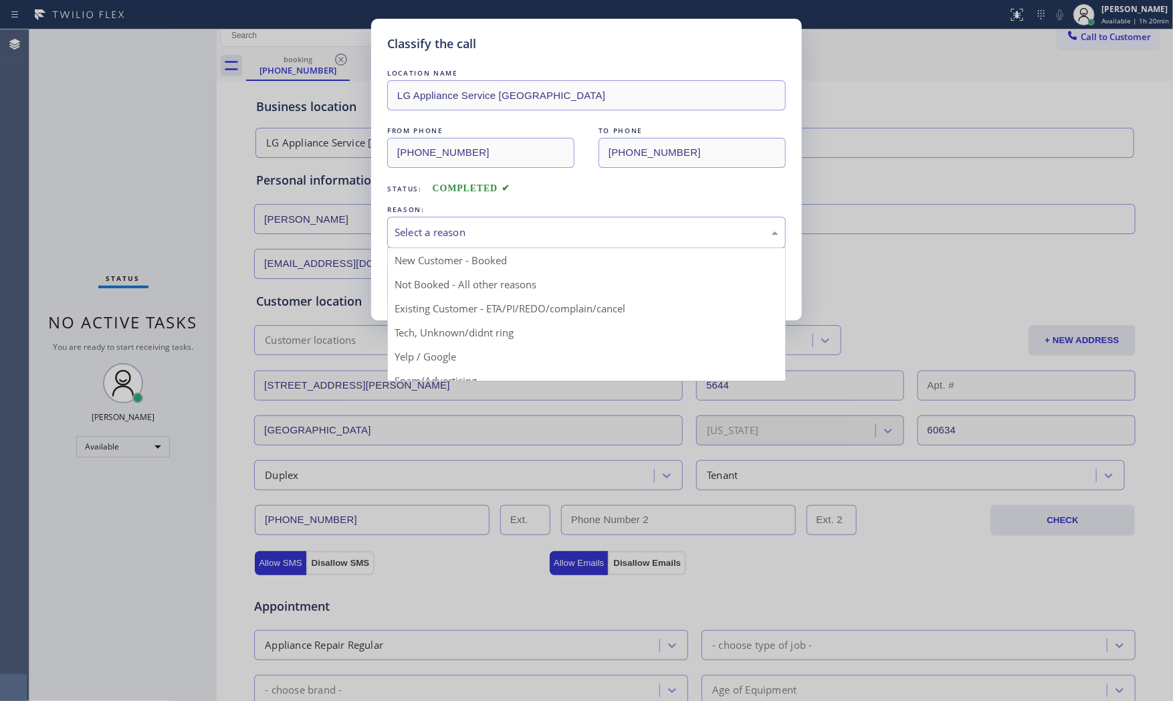
drag, startPoint x: 465, startPoint y: 260, endPoint x: 449, endPoint y: 275, distance: 22.2
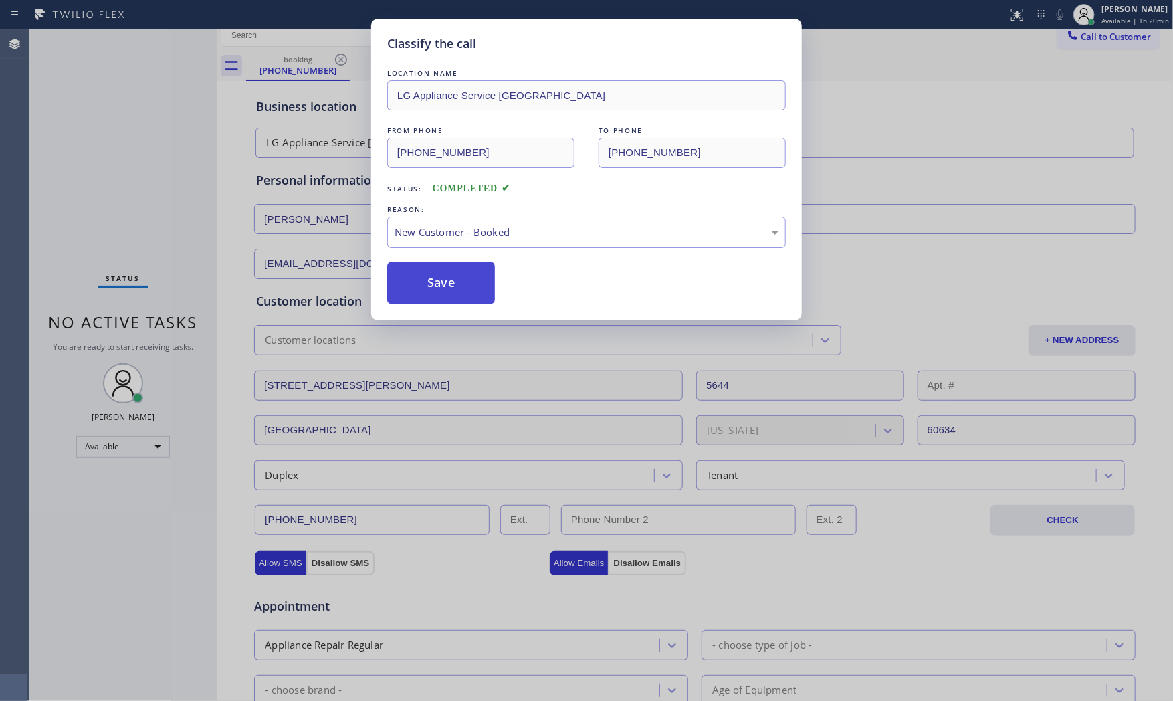
click at [445, 280] on button "Save" at bounding box center [441, 283] width 108 height 43
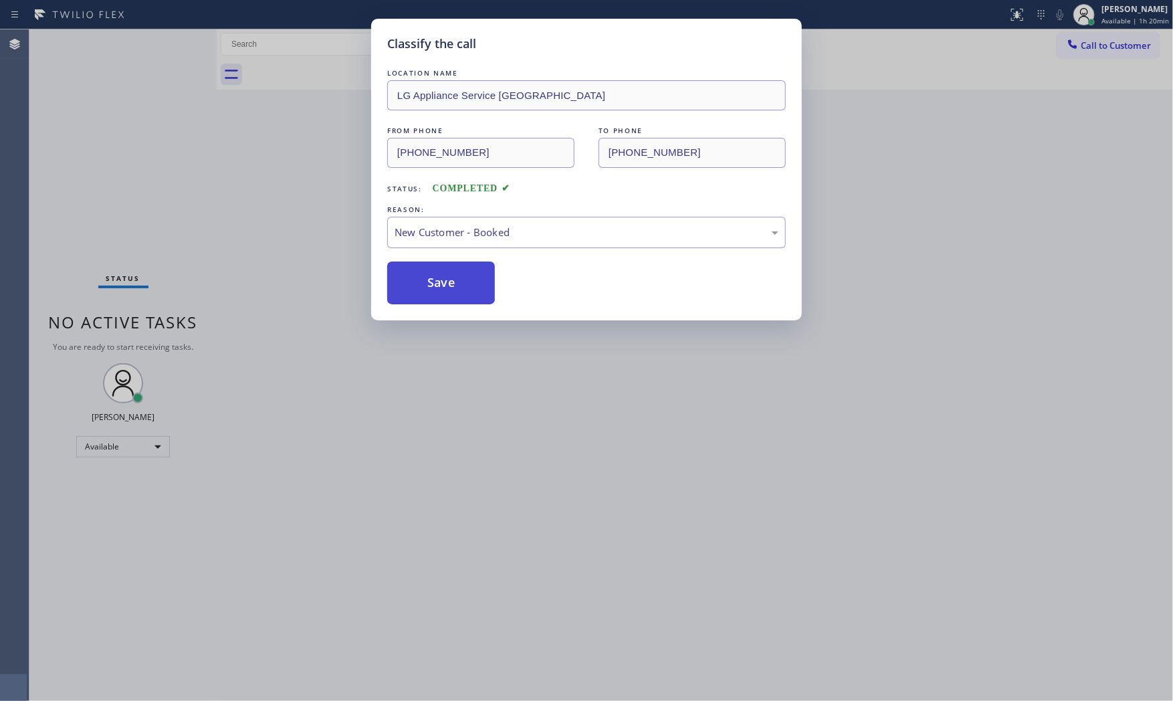
click at [445, 280] on button "Save" at bounding box center [441, 283] width 108 height 43
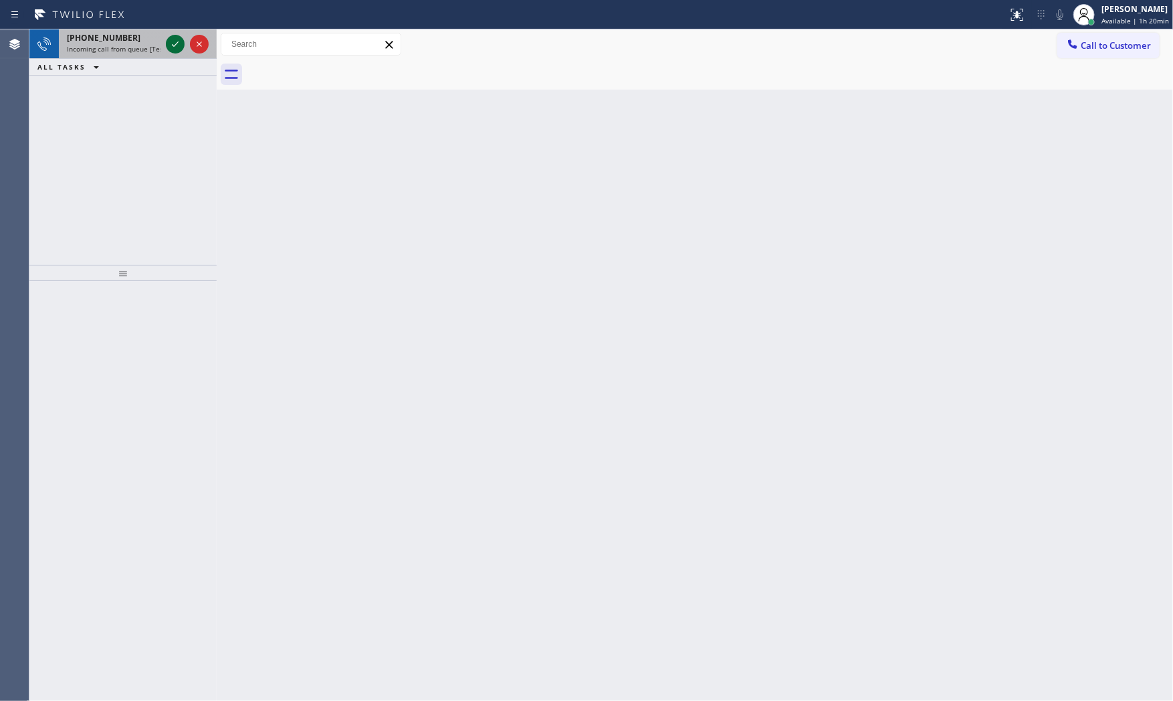
click at [171, 49] on icon at bounding box center [175, 44] width 16 height 16
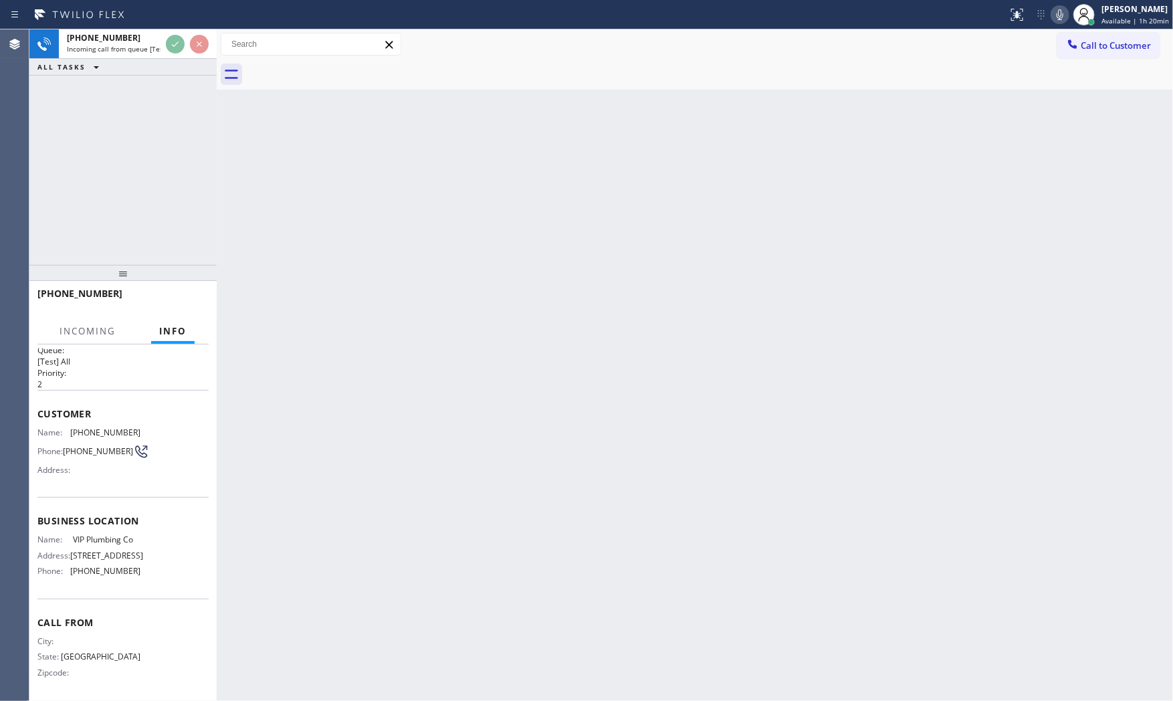
scroll to position [31, 0]
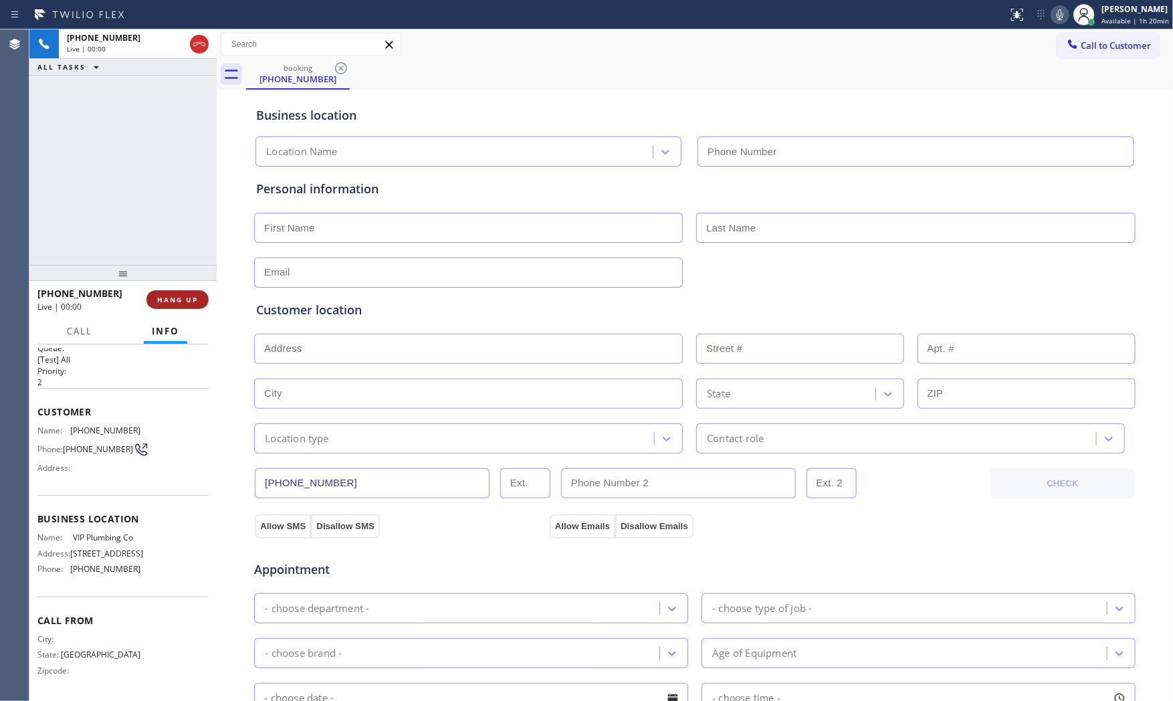
type input "[PHONE_NUMBER]"
click at [185, 305] on button "HANG UP" at bounding box center [177, 299] width 62 height 19
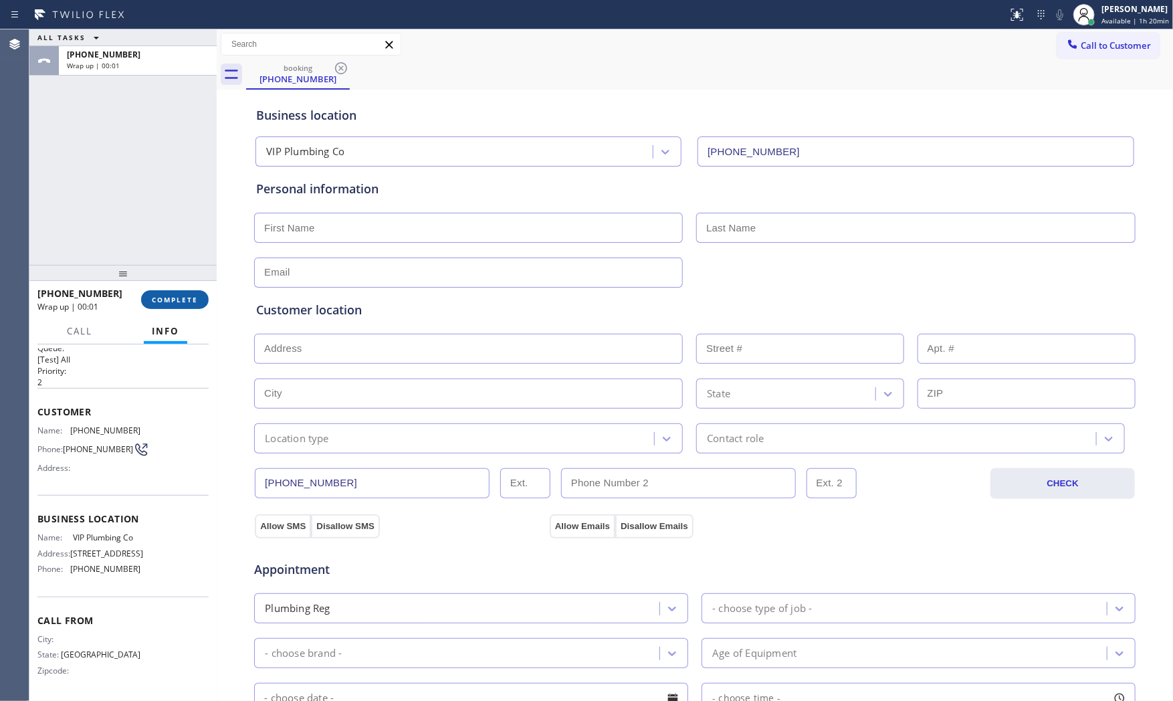
click at [161, 304] on span "COMPLETE" at bounding box center [175, 299] width 46 height 9
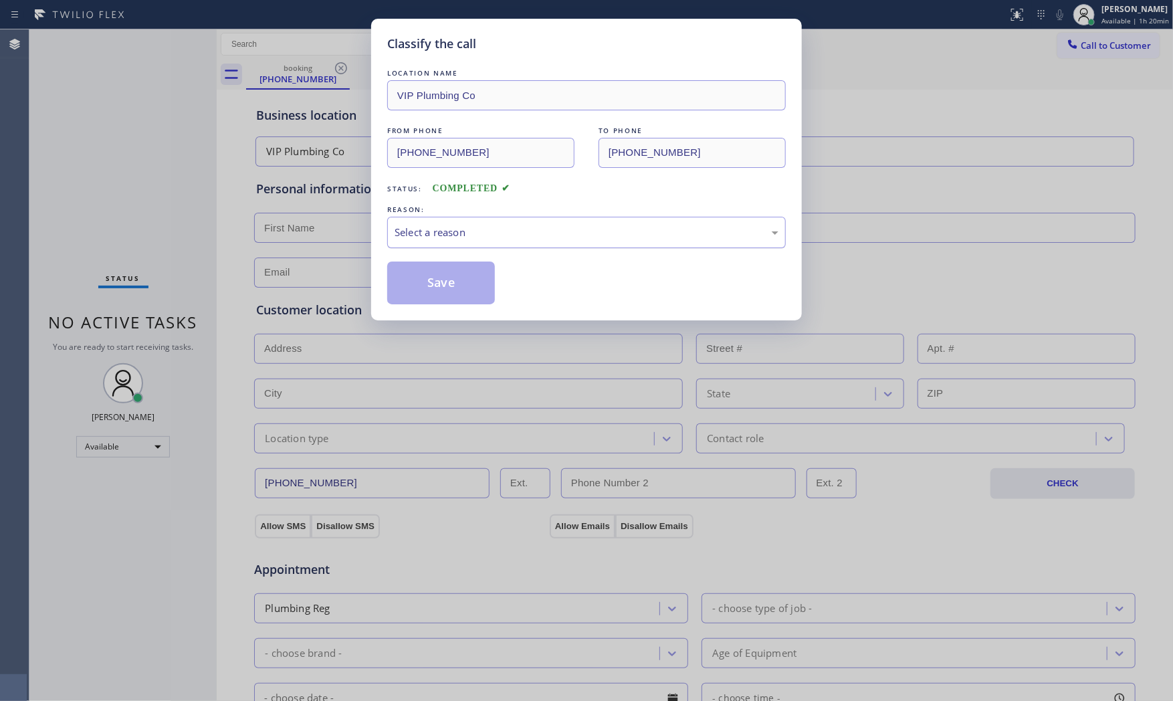
click at [417, 246] on div "Select a reason" at bounding box center [586, 232] width 399 height 31
click at [415, 283] on button "Save" at bounding box center [441, 283] width 108 height 43
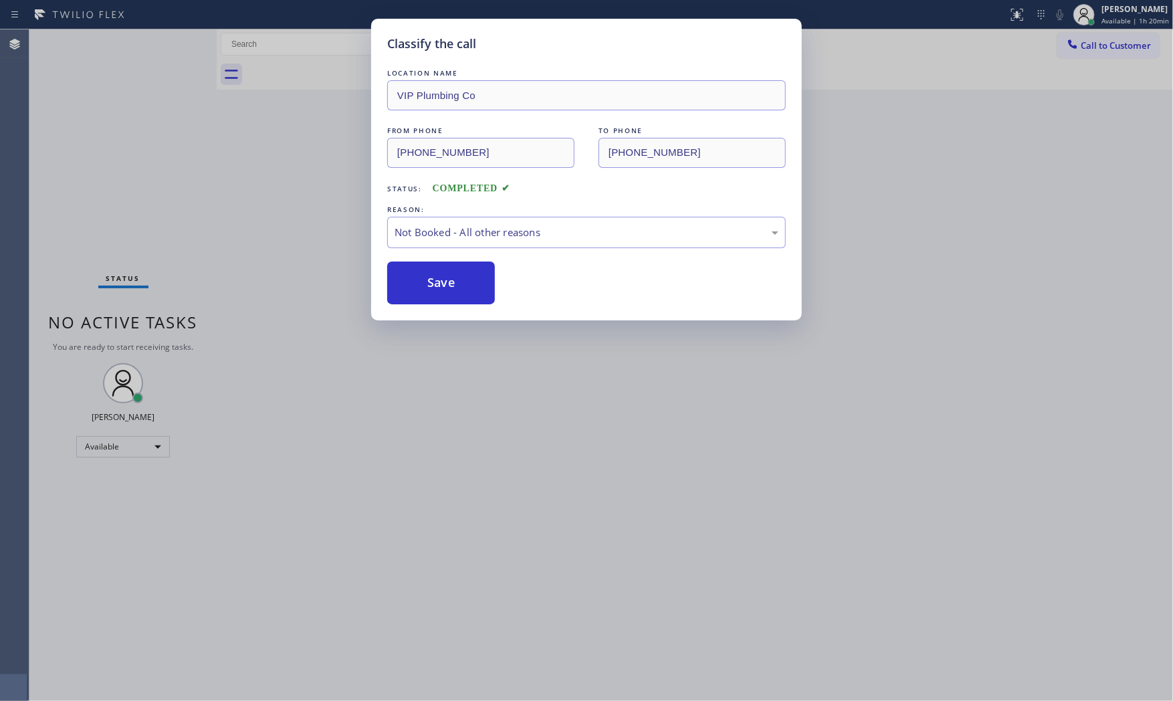
click at [415, 283] on button "Save" at bounding box center [441, 283] width 108 height 43
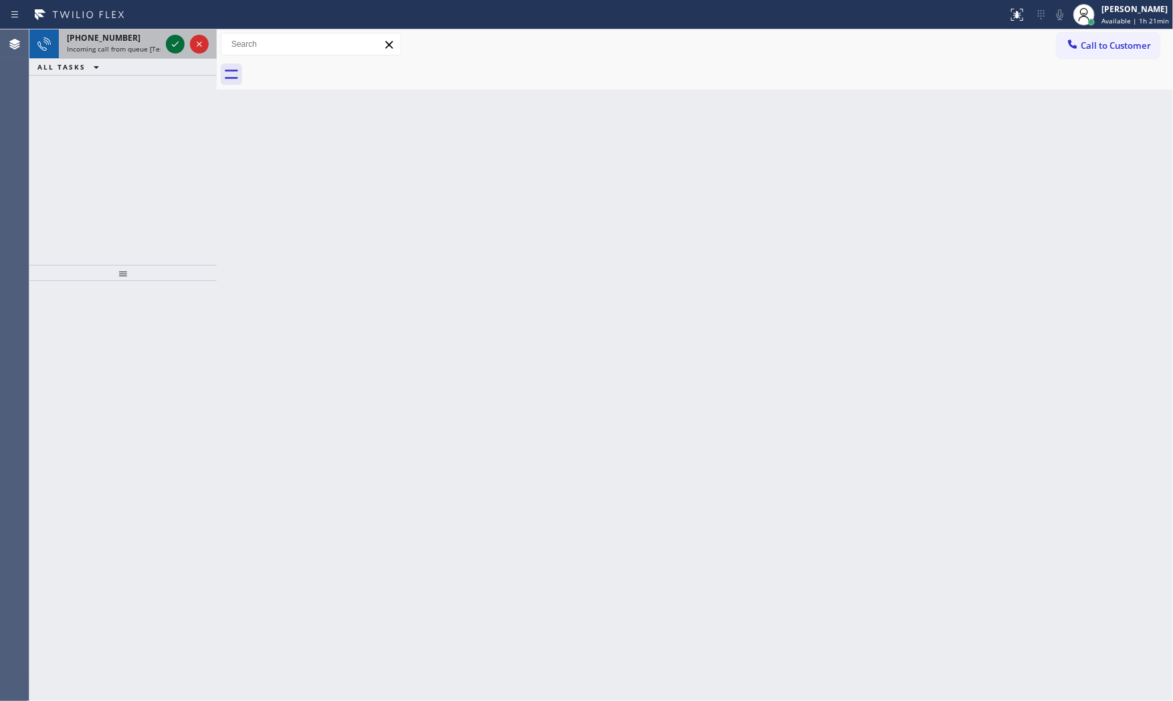
click at [175, 44] on icon at bounding box center [175, 43] width 7 height 5
click at [130, 45] on span "Incoming call from queue [Test] All" at bounding box center [122, 48] width 111 height 9
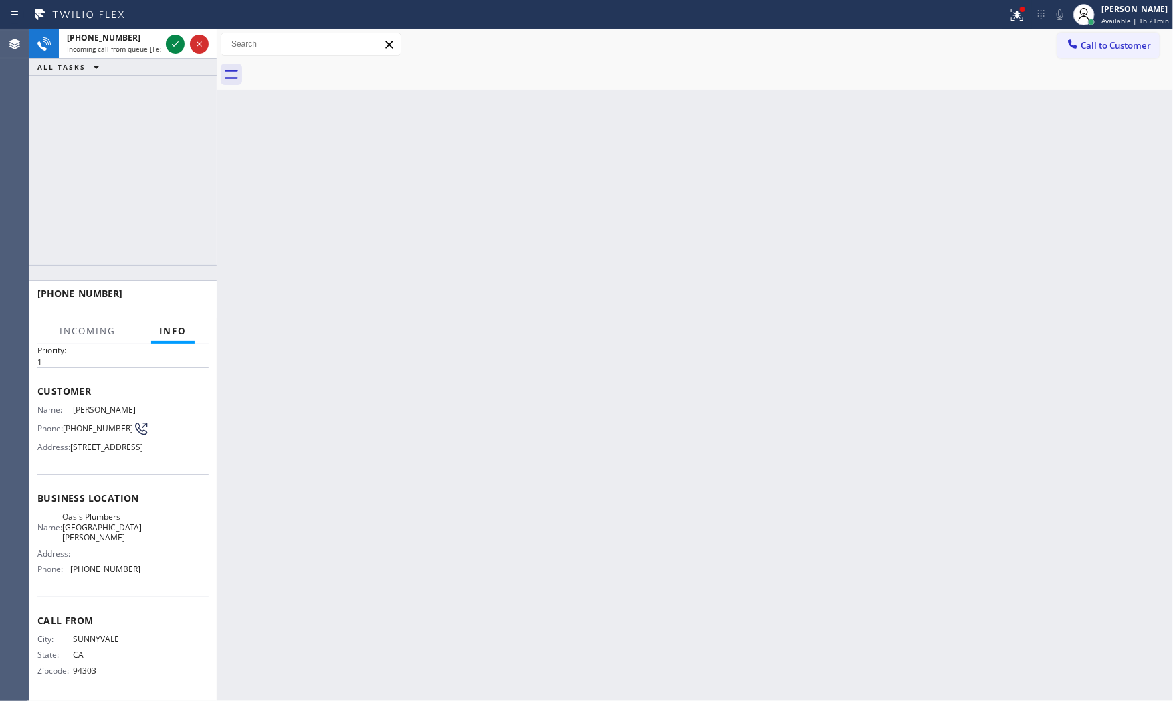
scroll to position [62, 0]
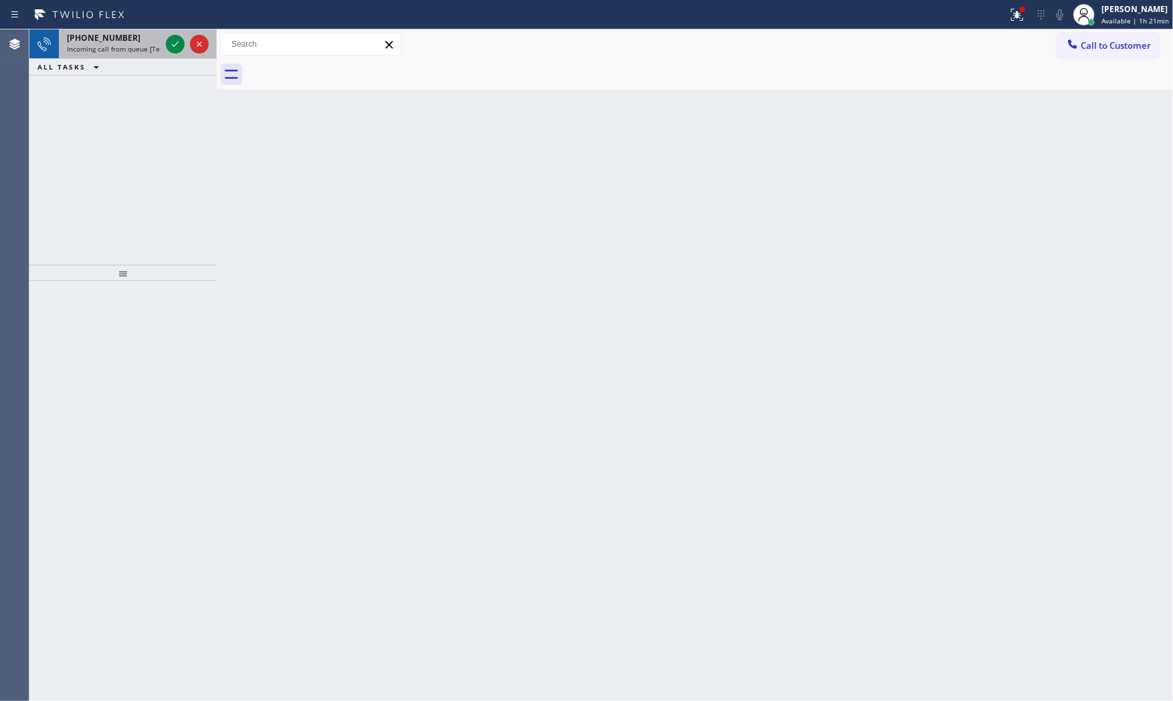
click at [97, 47] on span "Incoming call from queue [Test] All" at bounding box center [122, 48] width 111 height 9
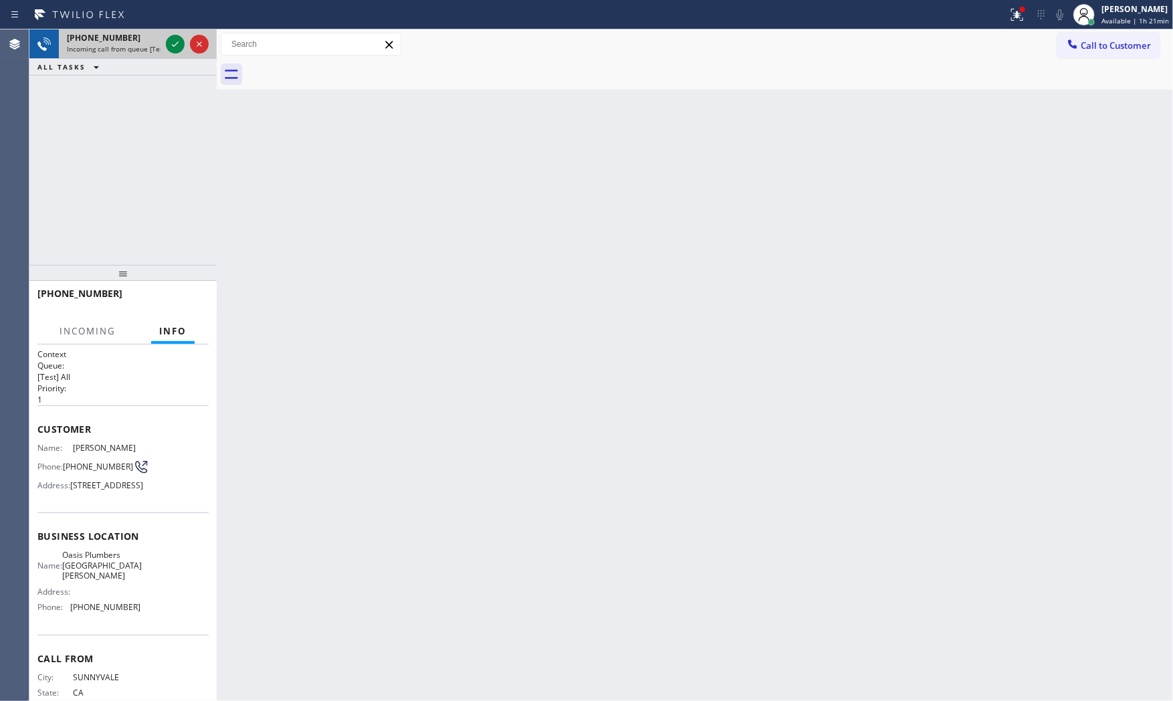
click at [103, 48] on span "Incoming call from queue [Test] All" at bounding box center [122, 48] width 111 height 9
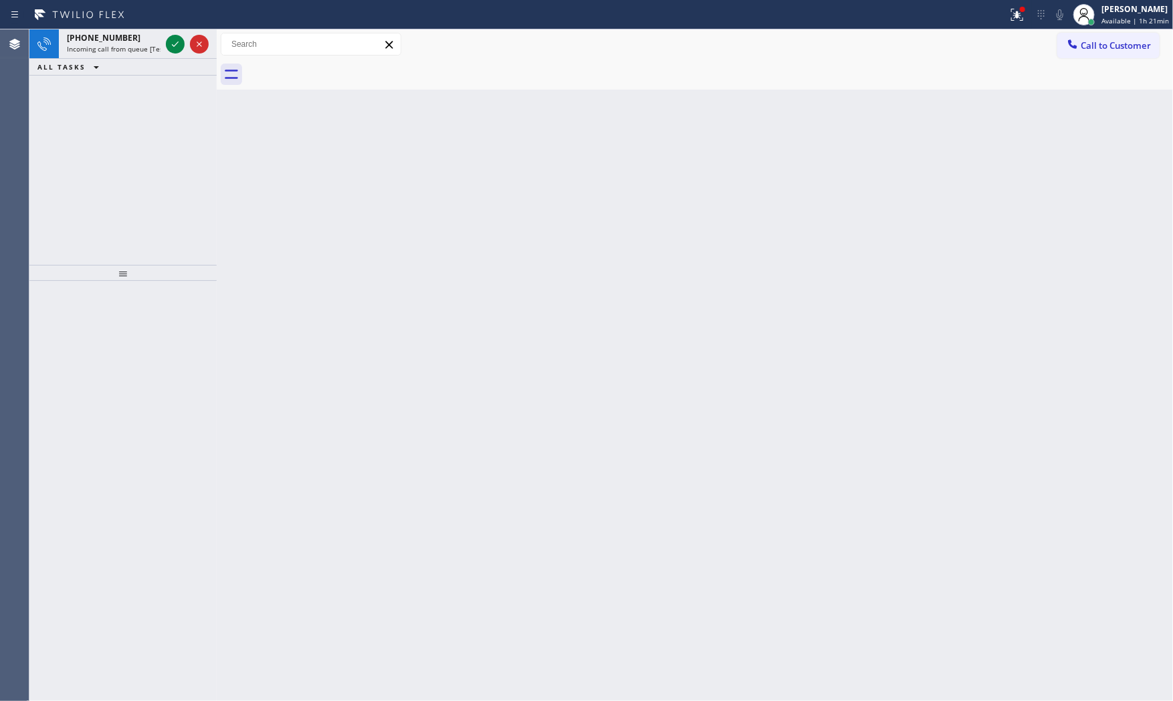
click at [172, 49] on icon at bounding box center [175, 44] width 16 height 16
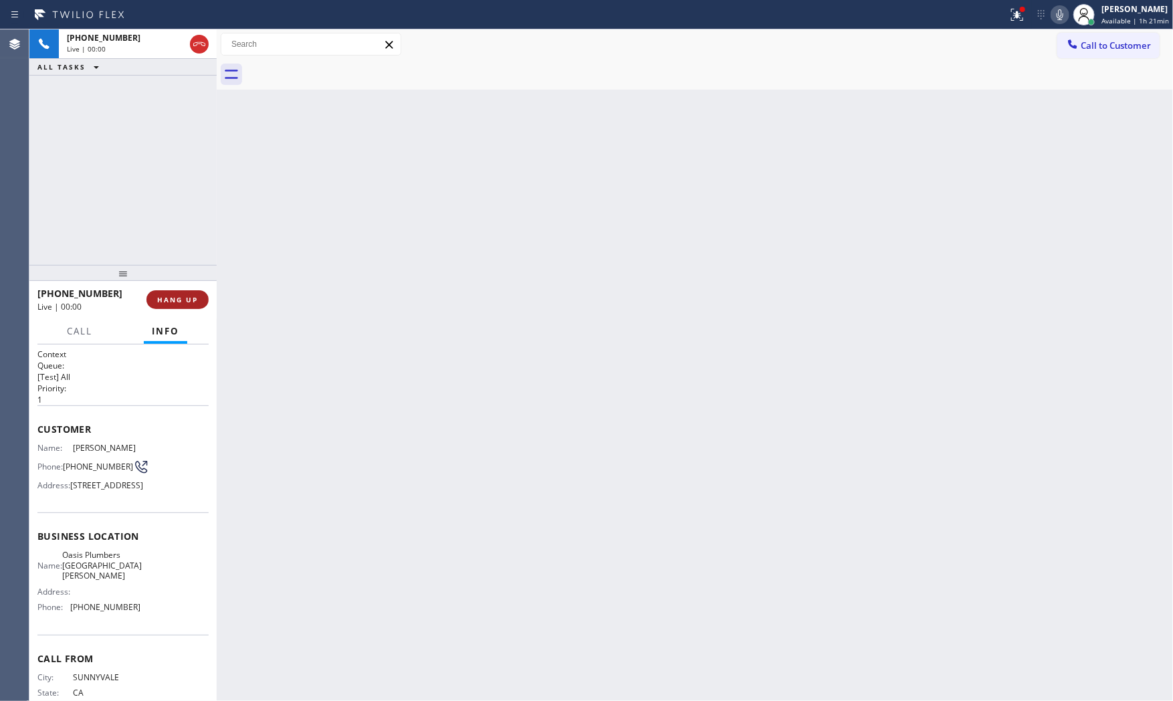
click at [177, 298] on span "HANG UP" at bounding box center [177, 299] width 41 height 9
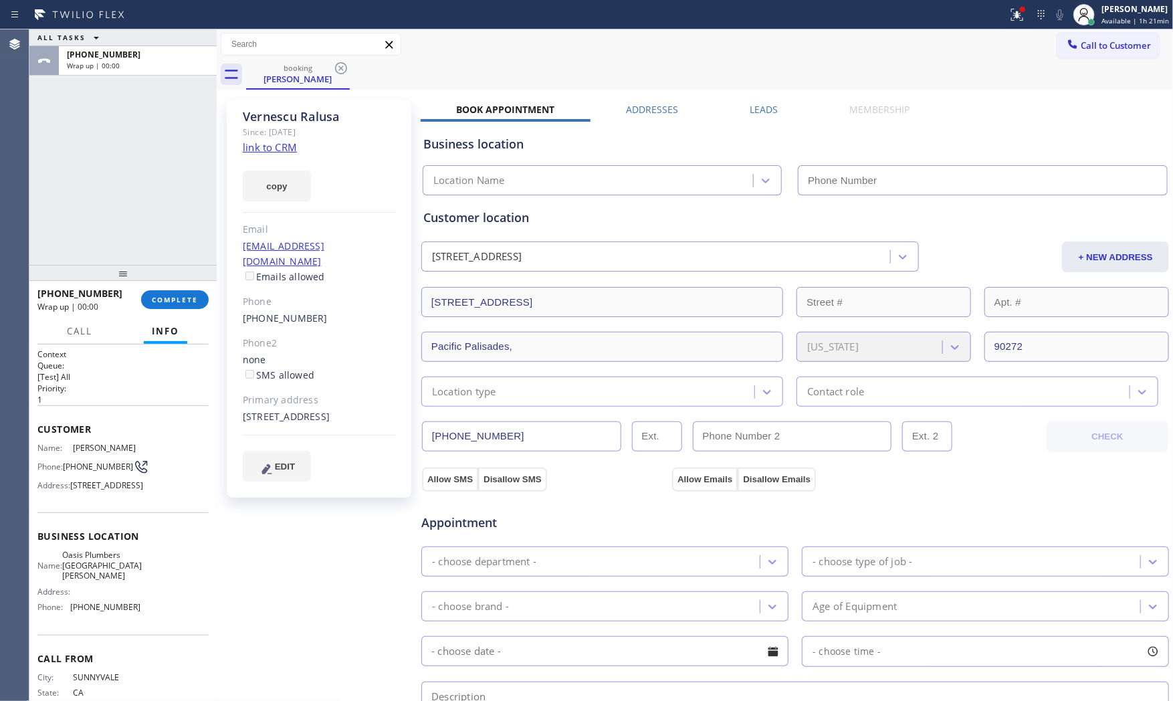
drag, startPoint x: 165, startPoint y: 56, endPoint x: 293, endPoint y: 110, distance: 138.5
click at [166, 46] on div "ALL TASKS ALL TASKS ACTIVE TASKS TASKS IN WRAP UP" at bounding box center [122, 37] width 187 height 17
type input "[PHONE_NUMBER]"
click at [280, 156] on div "copy" at bounding box center [319, 178] width 153 height 46
click at [278, 145] on link "link to CRM" at bounding box center [270, 146] width 54 height 13
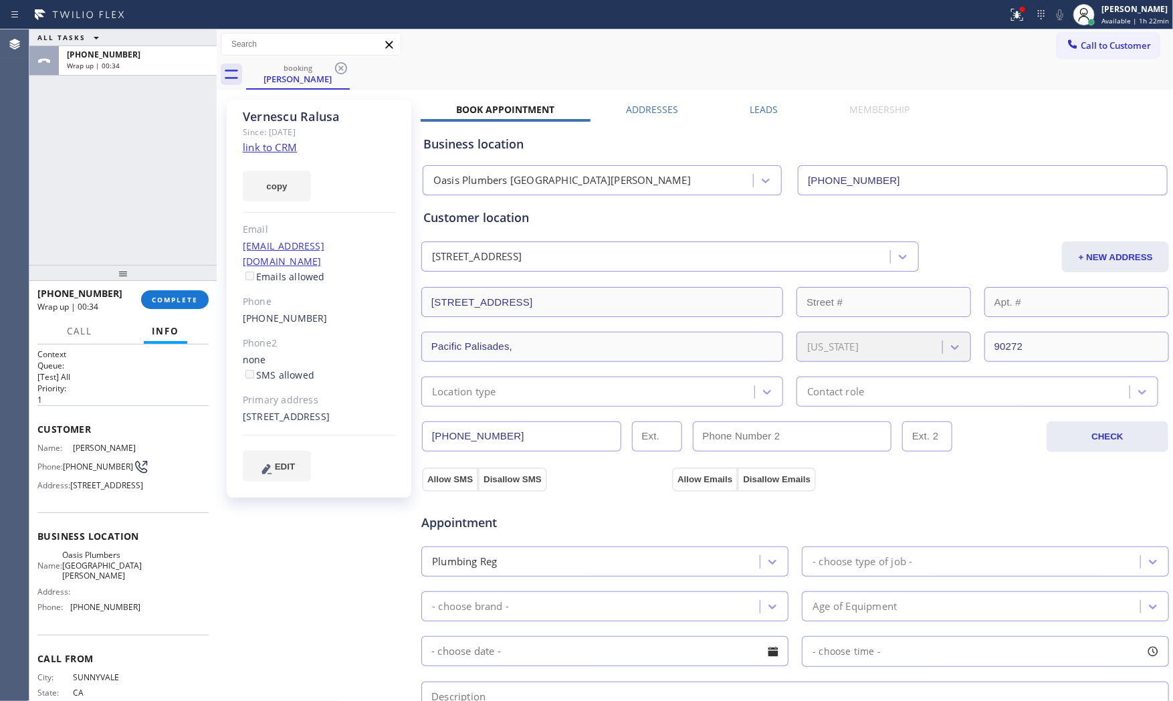
drag, startPoint x: 191, startPoint y: 321, endPoint x: 193, endPoint y: 311, distance: 10.1
click at [191, 319] on div "Call Info" at bounding box center [122, 331] width 171 height 27
click at [193, 311] on div "[PHONE_NUMBER] Wrap up | 00:34 COMPLETE" at bounding box center [122, 299] width 171 height 35
click at [192, 301] on span "COMPLETE" at bounding box center [175, 299] width 46 height 9
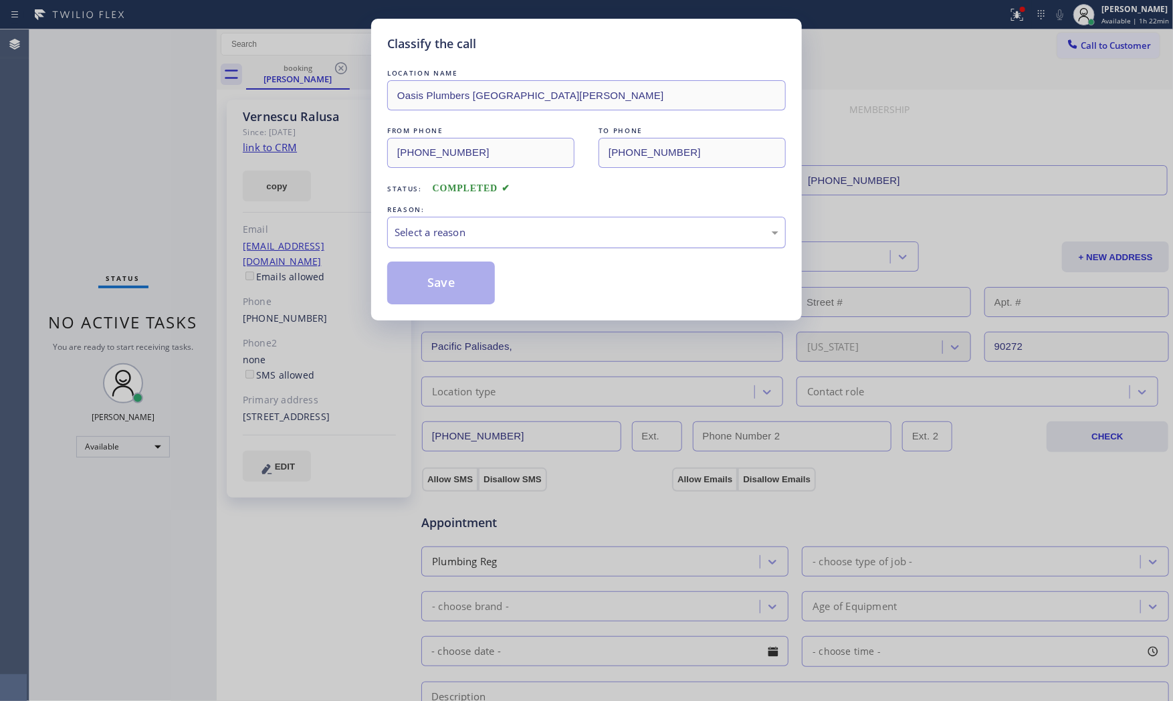
click at [426, 231] on div "Select a reason" at bounding box center [587, 232] width 384 height 15
click at [433, 278] on button "Save" at bounding box center [441, 283] width 108 height 43
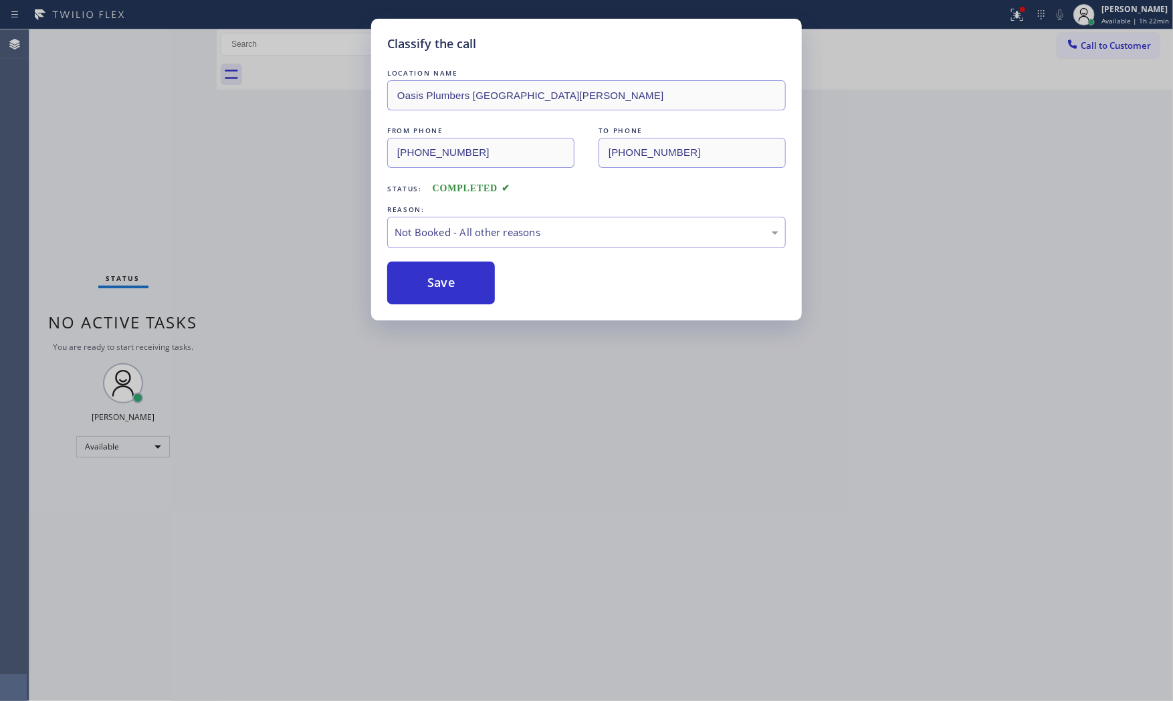
click at [433, 278] on button "Save" at bounding box center [441, 283] width 108 height 43
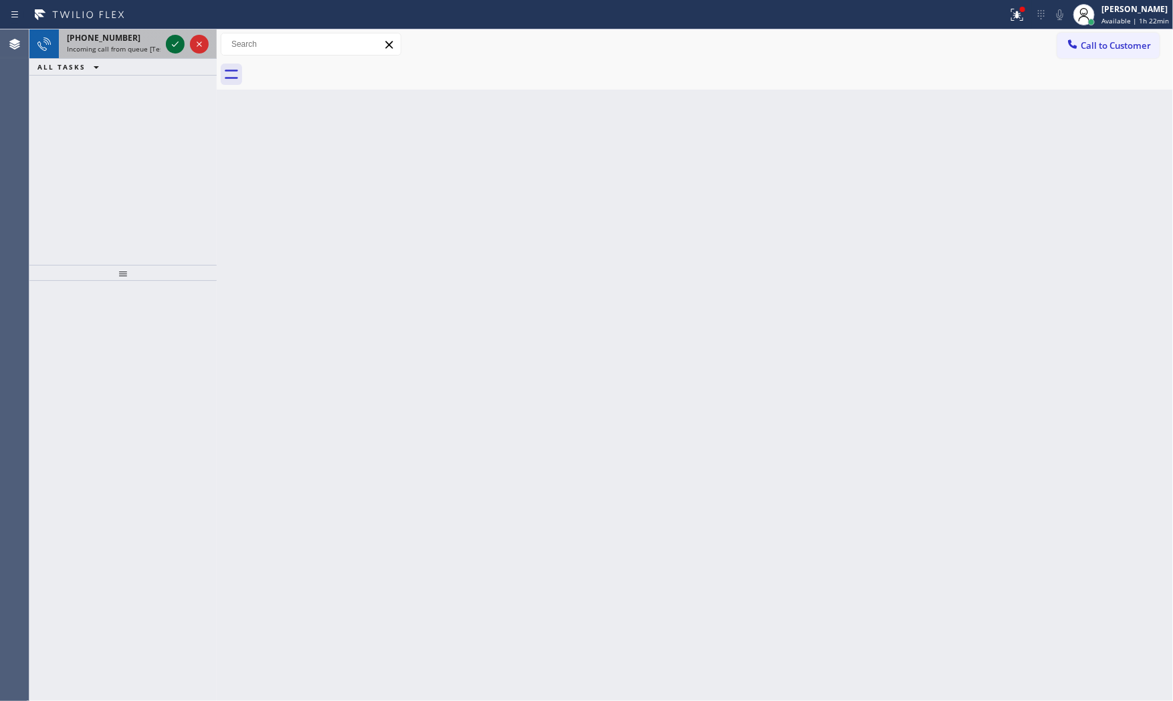
click at [171, 51] on icon at bounding box center [175, 44] width 16 height 16
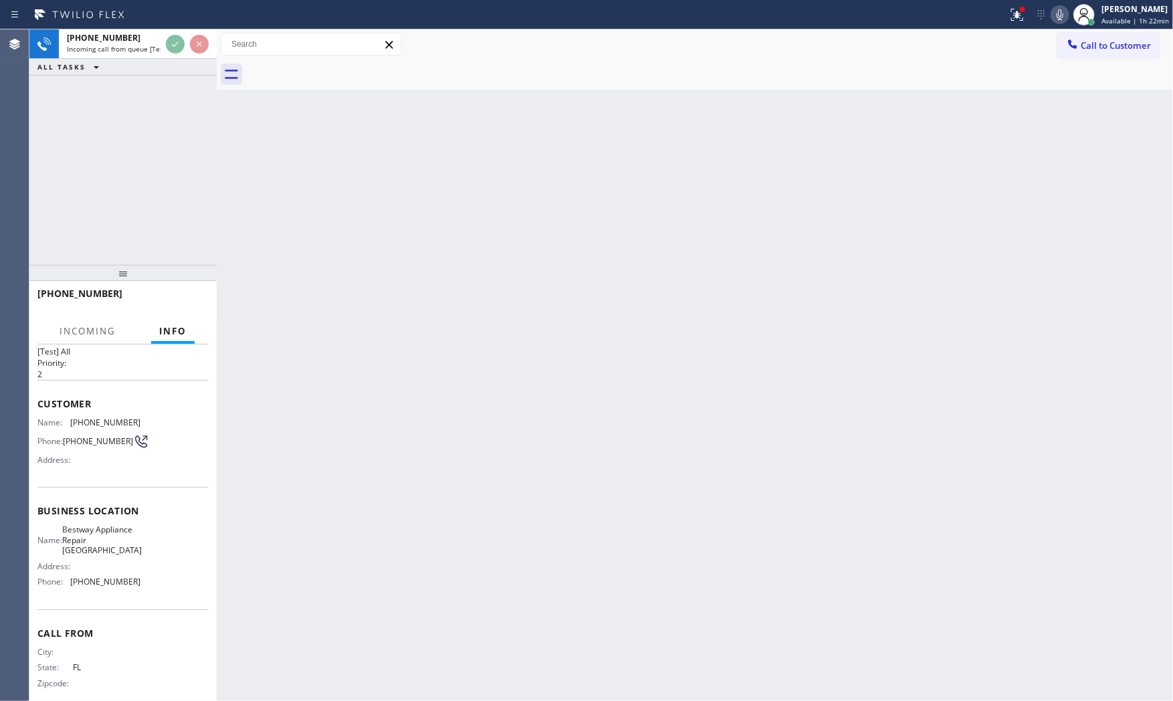
scroll to position [51, 0]
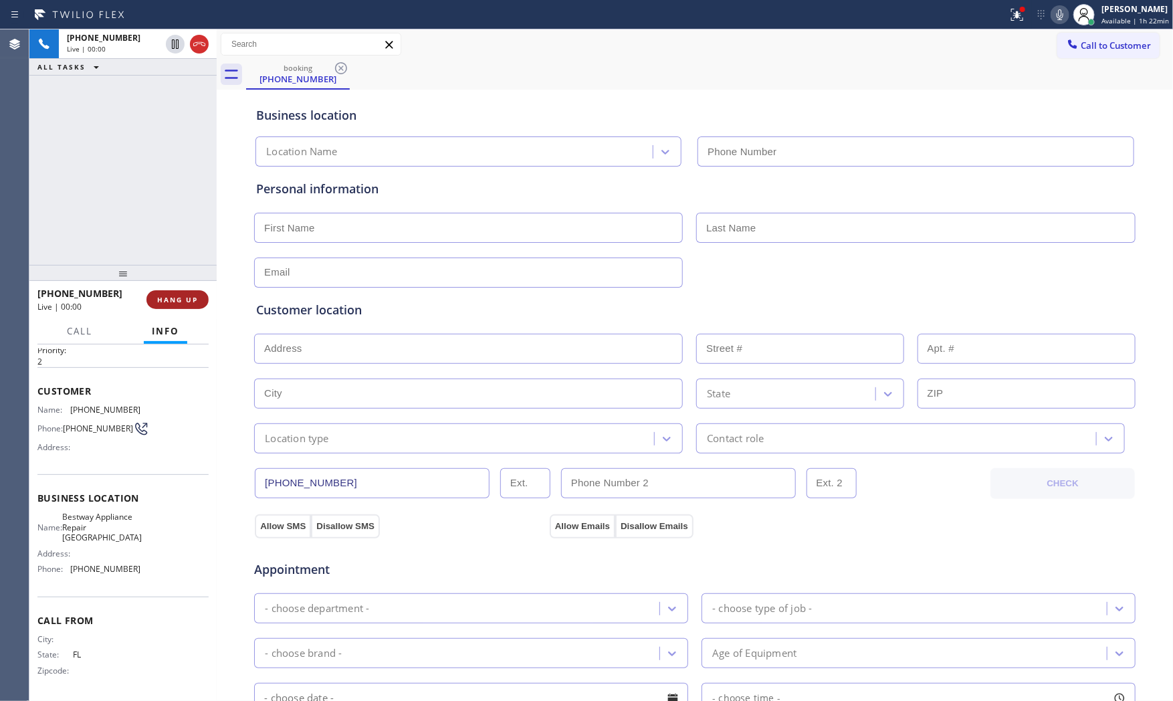
type input "[PHONE_NUMBER]"
click at [175, 304] on span "HANG UP" at bounding box center [177, 299] width 41 height 9
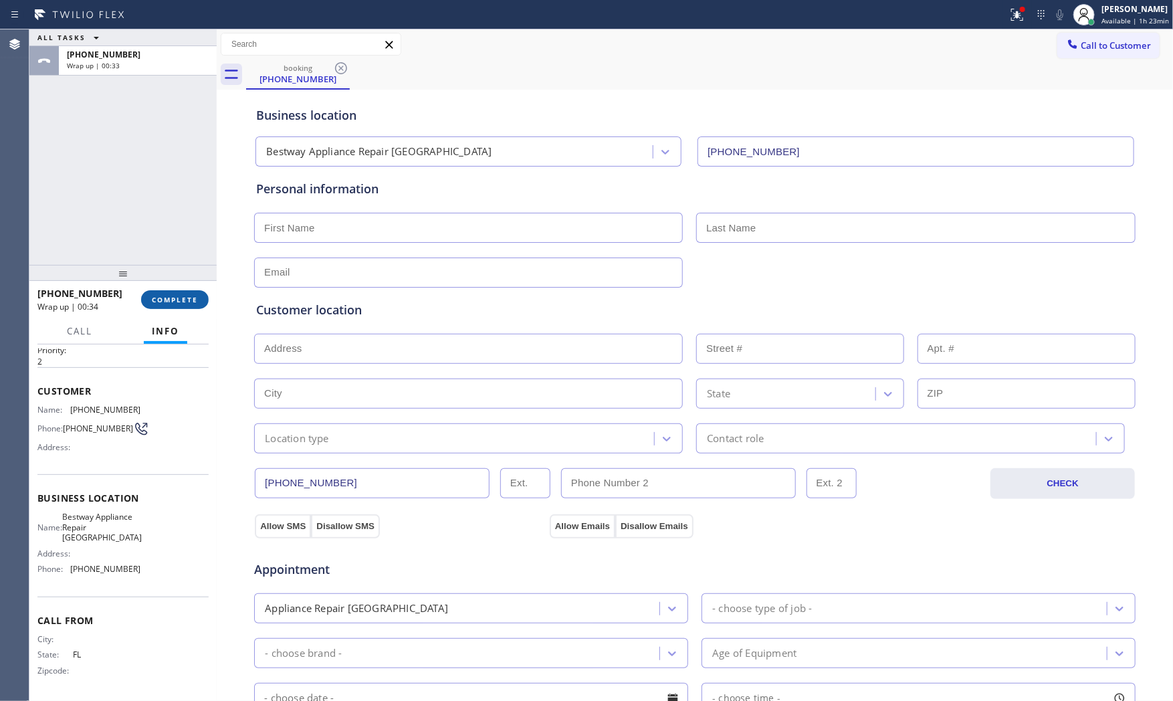
click at [171, 299] on span "COMPLETE" at bounding box center [175, 299] width 46 height 9
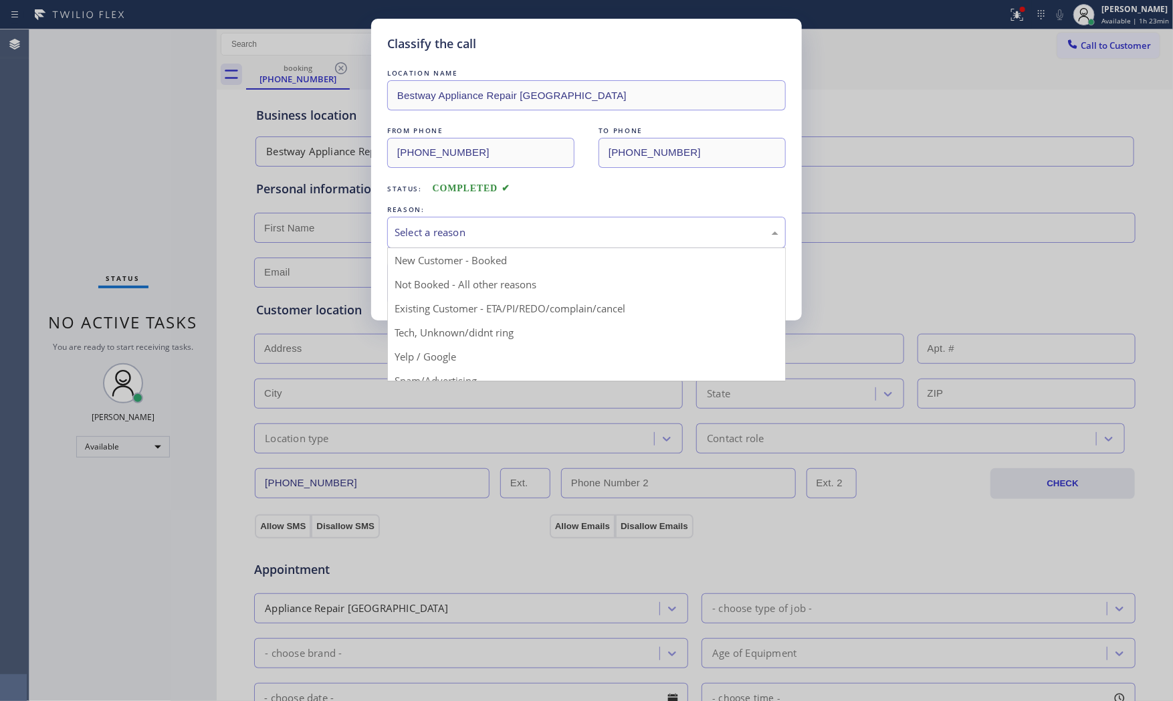
click at [457, 235] on div "Select a reason" at bounding box center [587, 232] width 384 height 15
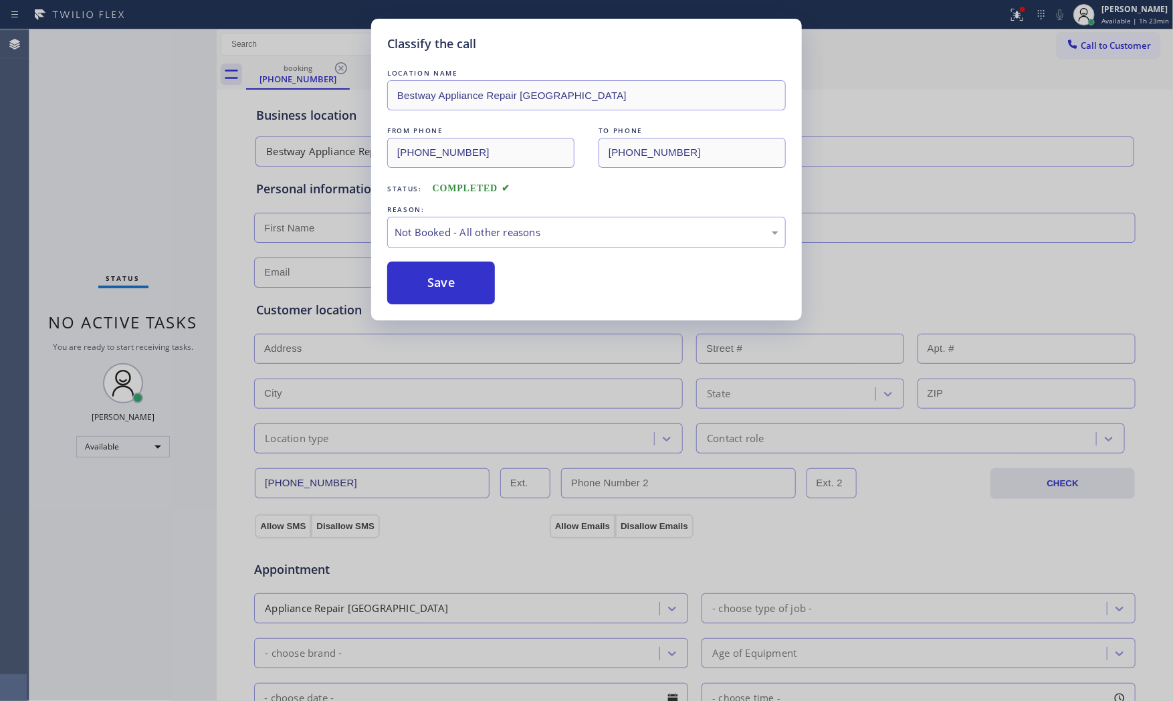
click at [436, 276] on button "Save" at bounding box center [441, 283] width 108 height 43
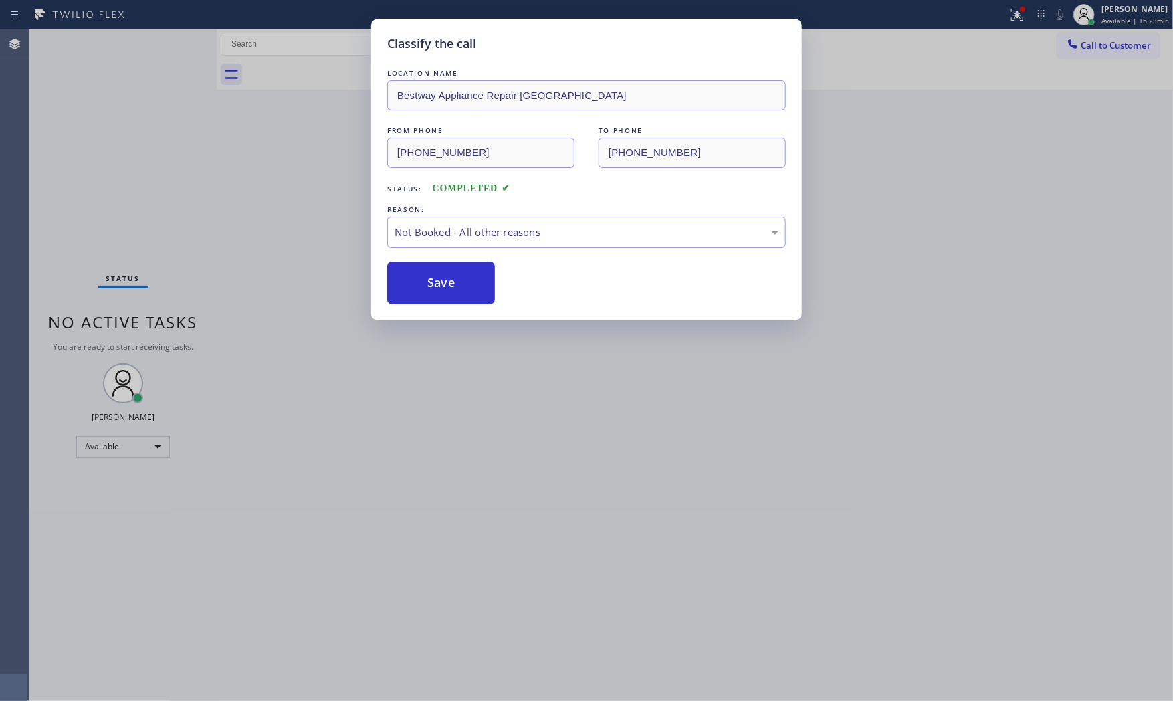
click at [436, 276] on button "Save" at bounding box center [441, 283] width 108 height 43
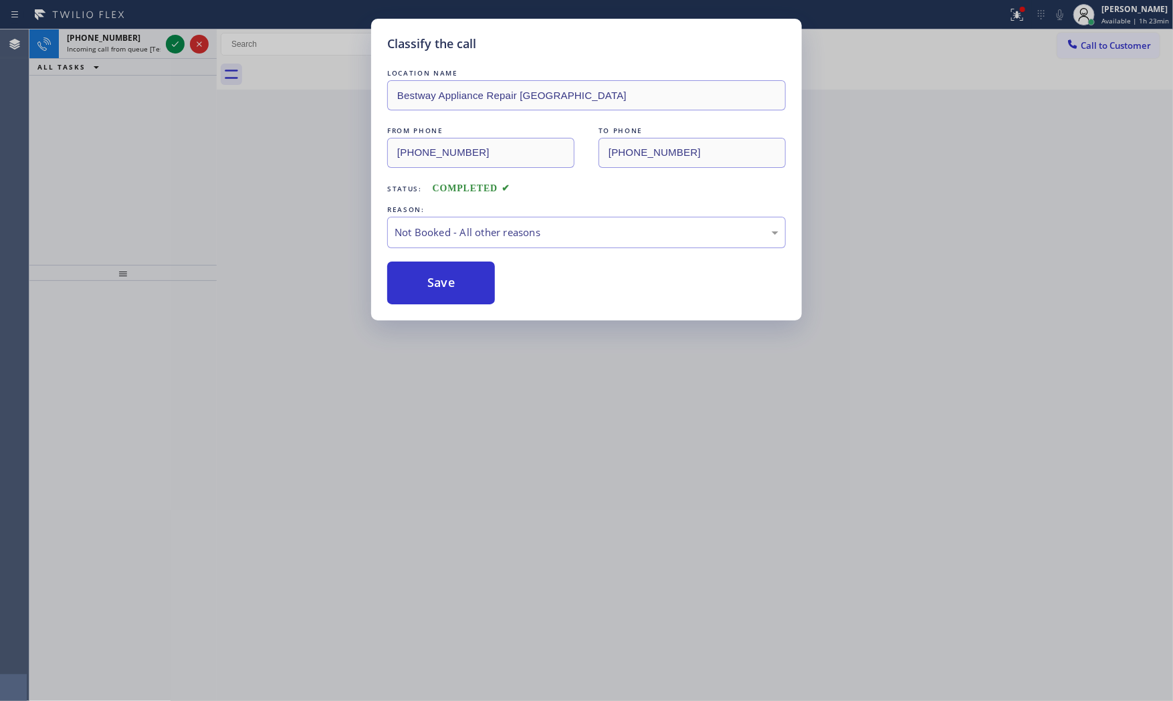
click at [436, 276] on button "Save" at bounding box center [441, 283] width 108 height 43
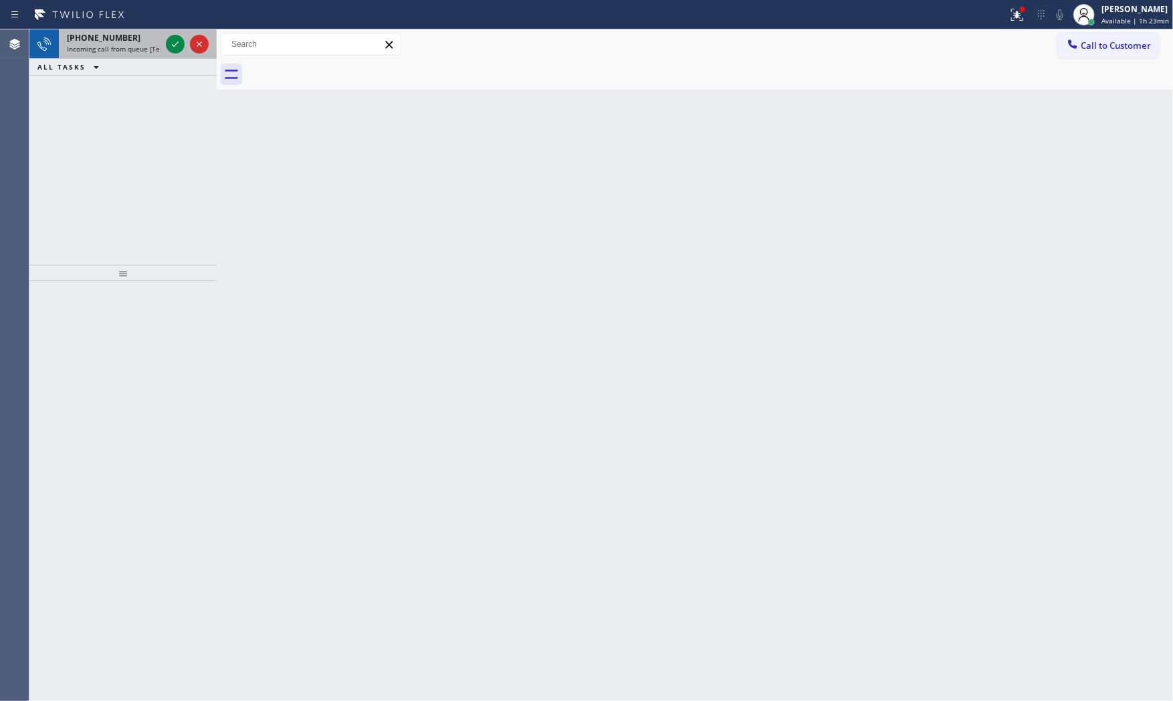
drag, startPoint x: 103, startPoint y: 48, endPoint x: 112, endPoint y: 45, distance: 9.9
click at [107, 48] on span "Incoming call from queue [Test] All" at bounding box center [122, 48] width 111 height 9
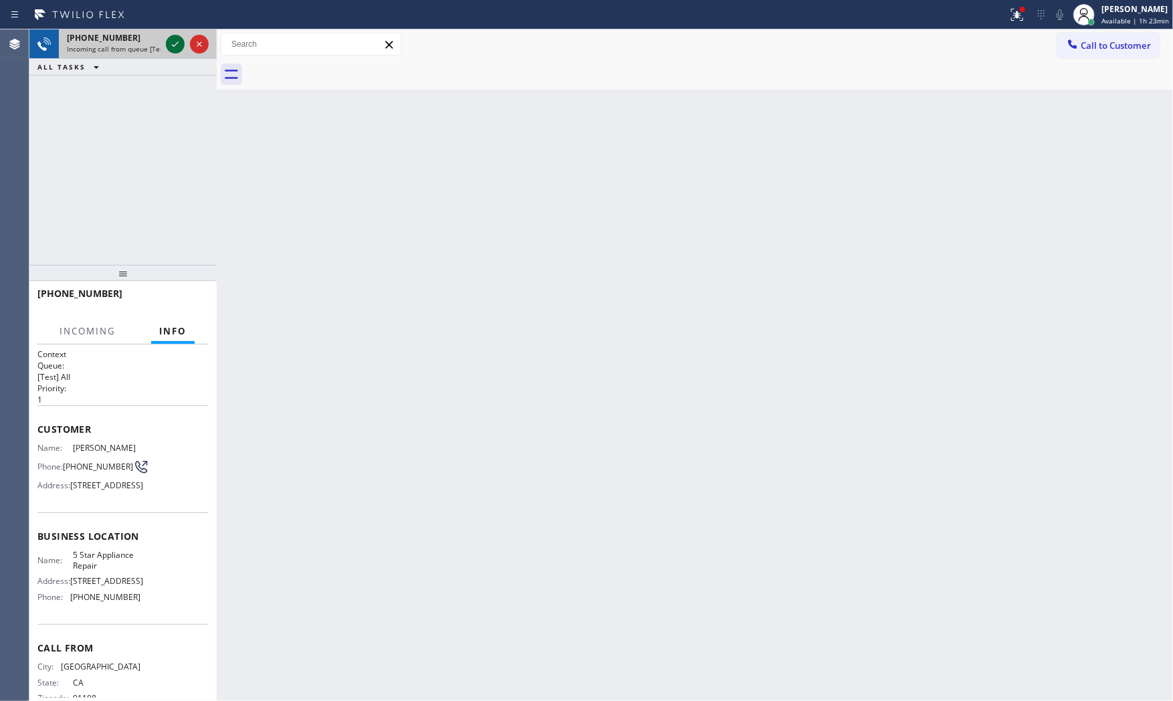
click at [172, 45] on icon at bounding box center [175, 44] width 16 height 16
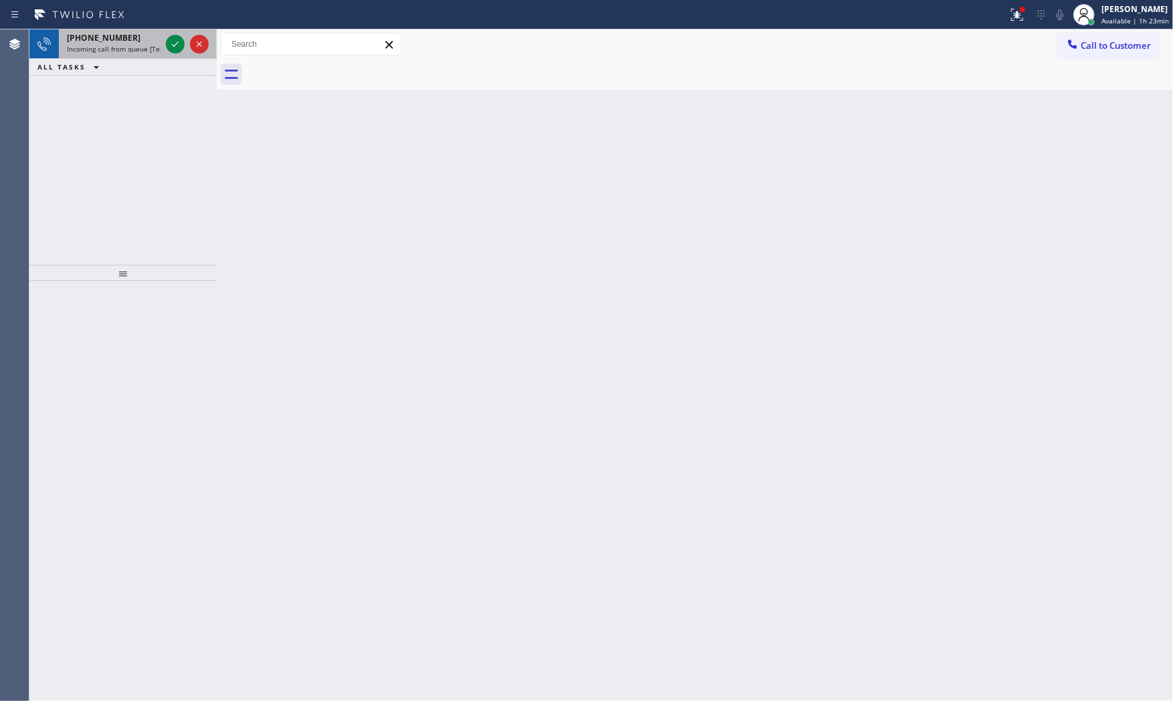
click at [152, 44] on span "Incoming call from queue [Test] All" at bounding box center [122, 48] width 111 height 9
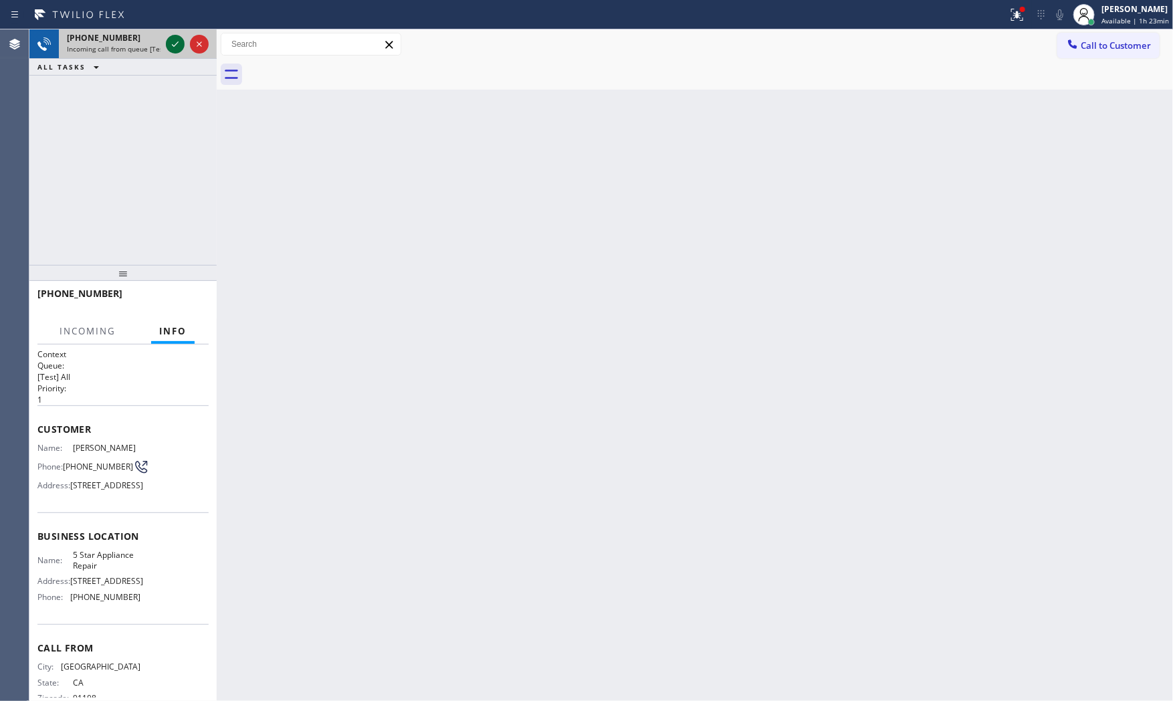
click at [182, 38] on icon at bounding box center [175, 44] width 16 height 16
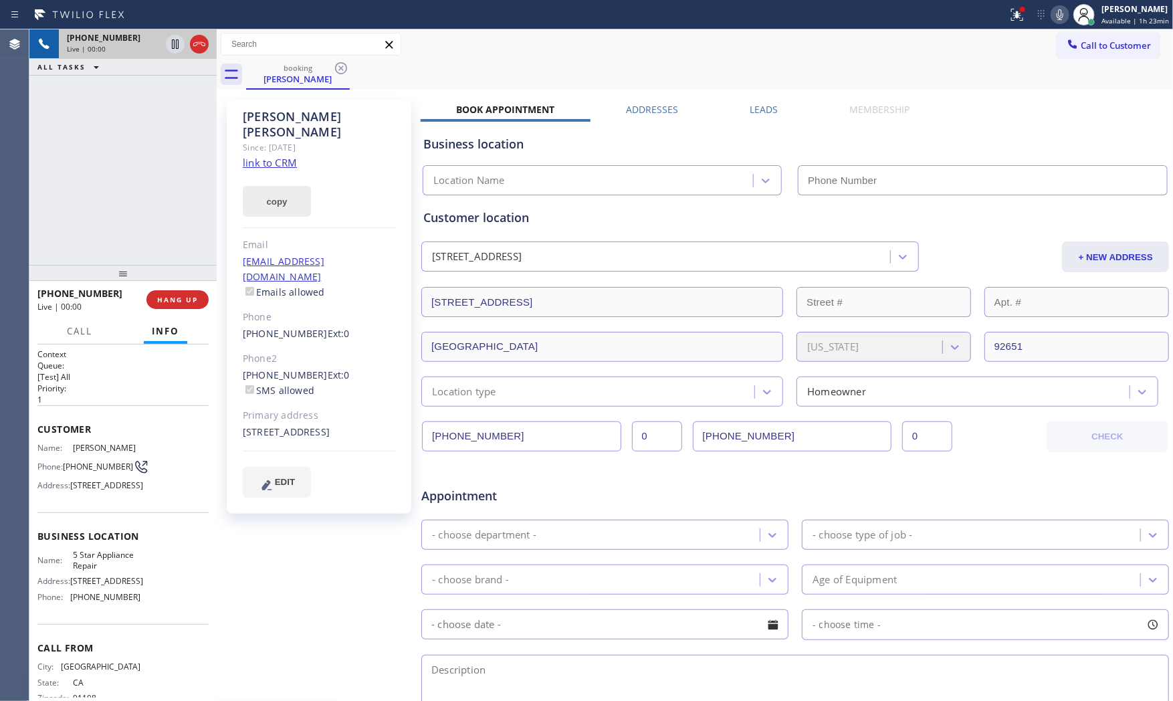
type input "[PHONE_NUMBER]"
click at [270, 156] on link "link to CRM" at bounding box center [270, 162] width 54 height 13
click at [1058, 11] on icon at bounding box center [1060, 15] width 16 height 16
click at [1052, 11] on icon at bounding box center [1060, 15] width 16 height 16
click at [1053, 21] on icon at bounding box center [1060, 15] width 16 height 16
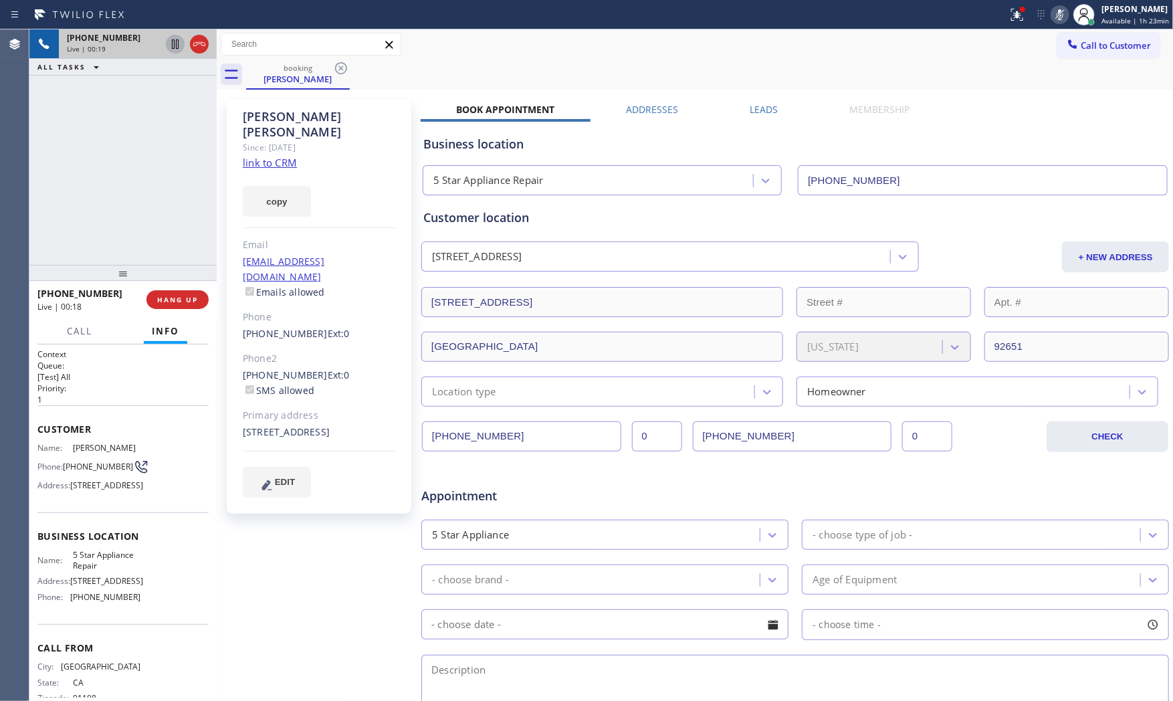
click at [176, 45] on icon at bounding box center [175, 43] width 7 height 9
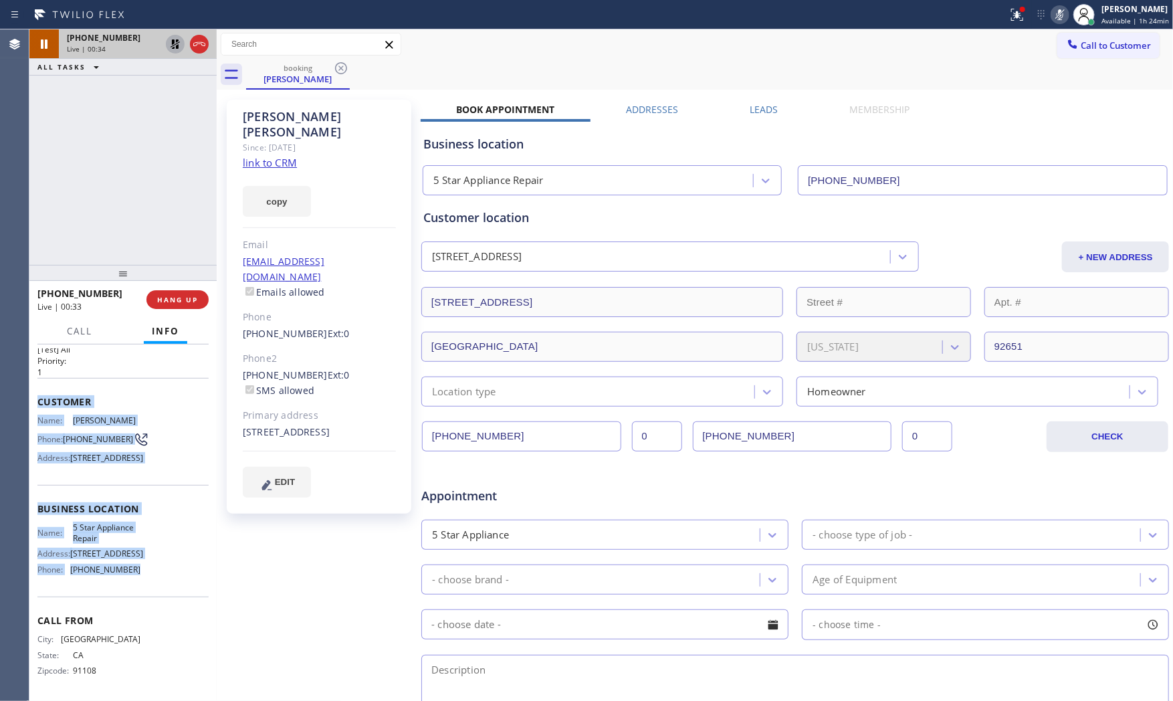
scroll to position [62, 0]
drag, startPoint x: 35, startPoint y: 429, endPoint x: 141, endPoint y: 560, distance: 168.8
click at [141, 560] on div "Context Queue: [Test] All Priority: 1 Customer Name: [PERSON_NAME] Phone: [PHON…" at bounding box center [122, 522] width 187 height 357
copy div "Customer Name: [PERSON_NAME] Phone: [PHONE_NUMBER] Address: [STREET_ADDRESS] Bu…"
click at [1017, 21] on icon at bounding box center [1017, 15] width 16 height 16
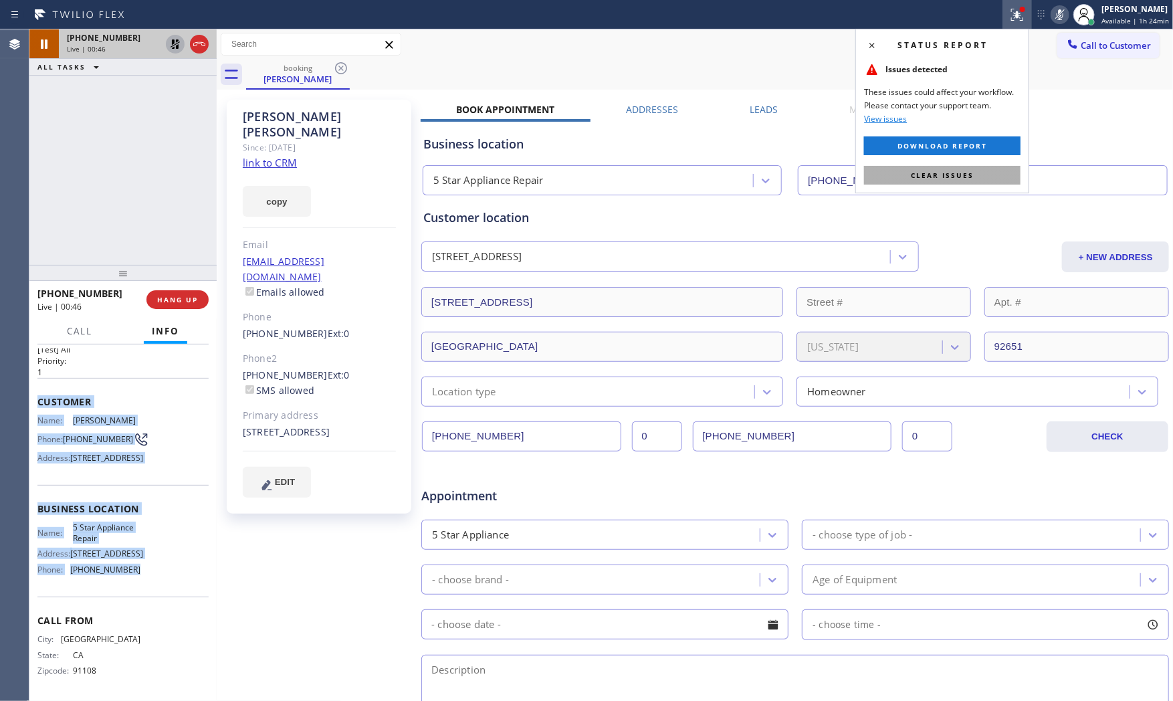
click at [932, 171] on span "Clear issues" at bounding box center [942, 175] width 63 height 9
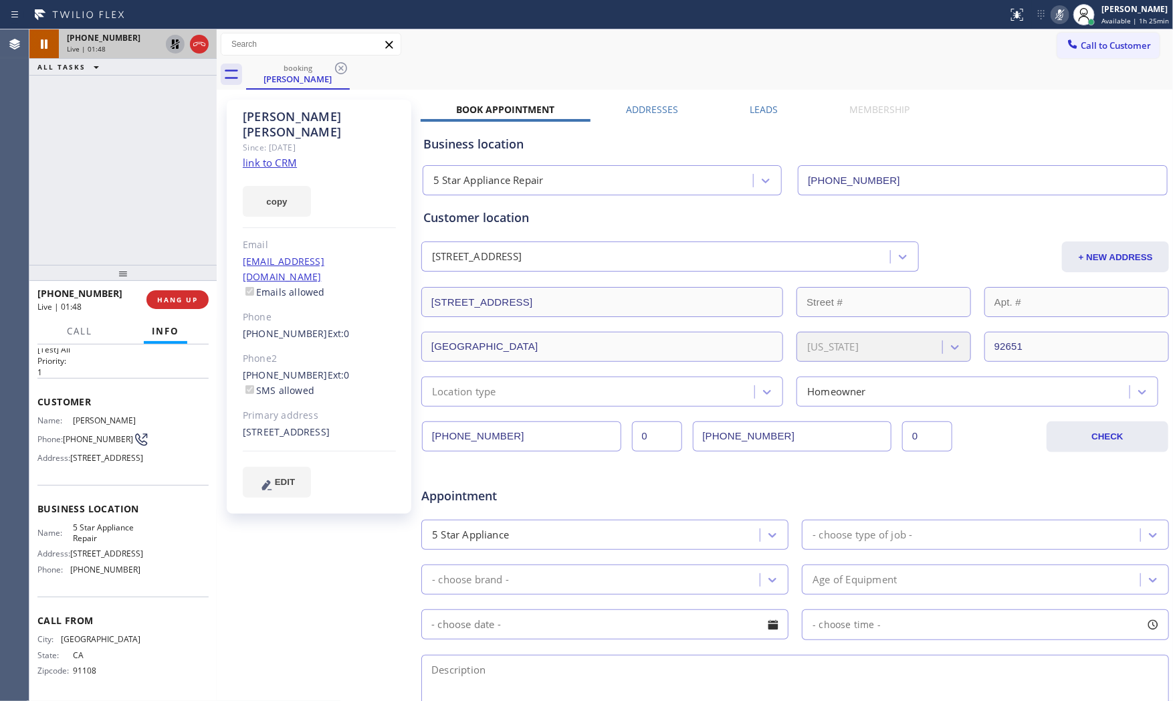
click at [183, 219] on div "[PHONE_NUMBER] Live | 01:48 ALL TASKS ALL TASKS ACTIVE TASKS TASKS IN WRAP UP" at bounding box center [122, 146] width 187 height 235
click at [1055, 22] on icon at bounding box center [1060, 15] width 16 height 16
click at [173, 49] on icon at bounding box center [175, 44] width 16 height 16
click at [115, 110] on div "[PHONE_NUMBER] Live | 02:08 ALL TASKS ALL TASKS ACTIVE TASKS TASKS IN WRAP UP" at bounding box center [122, 146] width 187 height 235
click at [183, 300] on span "HANG UP" at bounding box center [177, 299] width 41 height 9
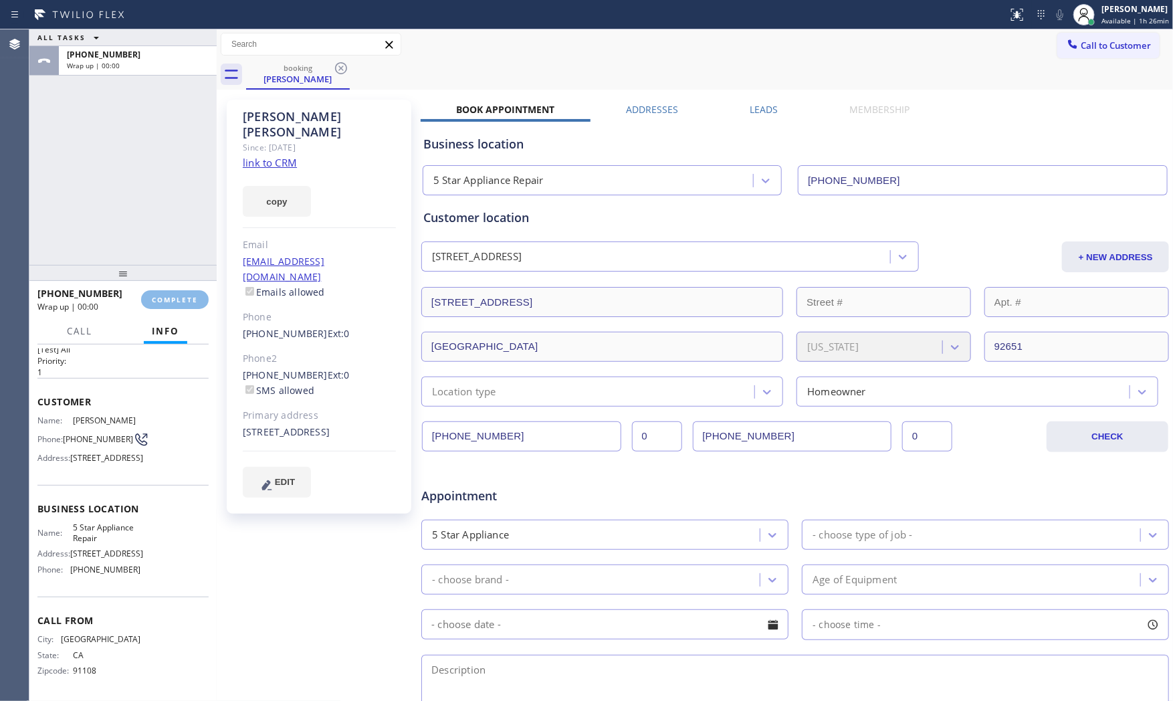
click at [391, 420] on div "ALL TASKS ALL TASKS ACTIVE TASKS TASKS IN WRAP UP [PHONE_NUMBER] Wrap up | 00:0…" at bounding box center [601, 364] width 1144 height 671
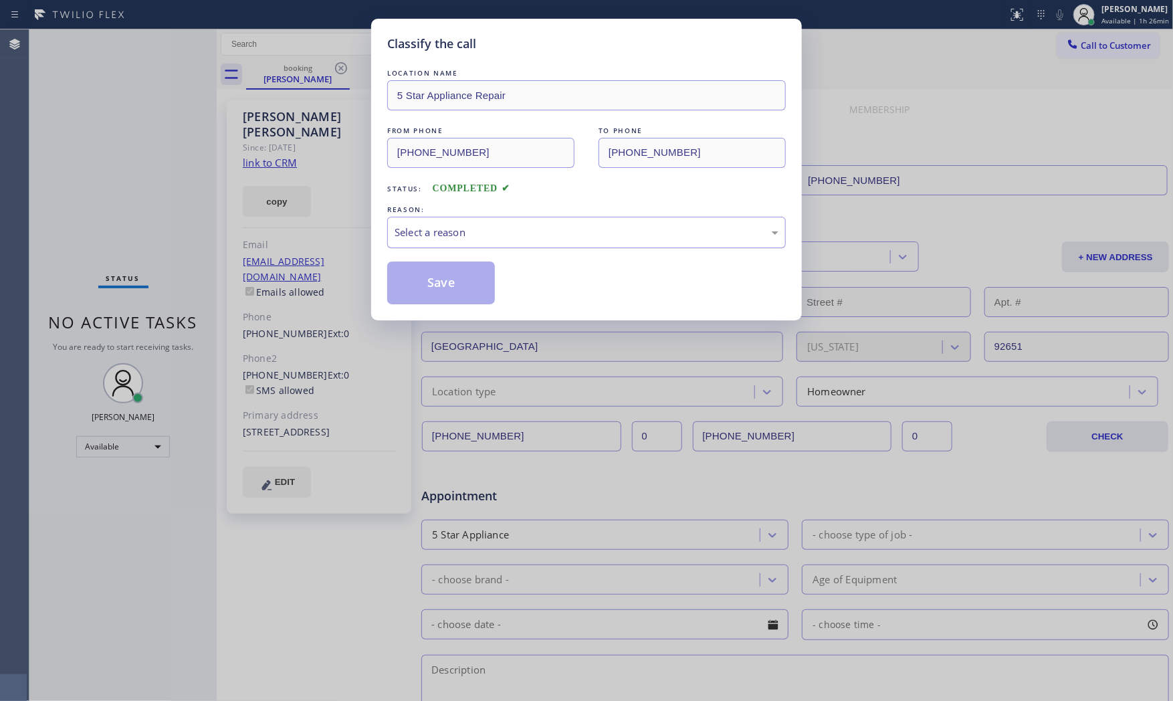
drag, startPoint x: 483, startPoint y: 229, endPoint x: 477, endPoint y: 245, distance: 17.1
click at [483, 231] on div "Select a reason" at bounding box center [587, 232] width 384 height 15
click at [455, 284] on button "Save" at bounding box center [441, 283] width 108 height 43
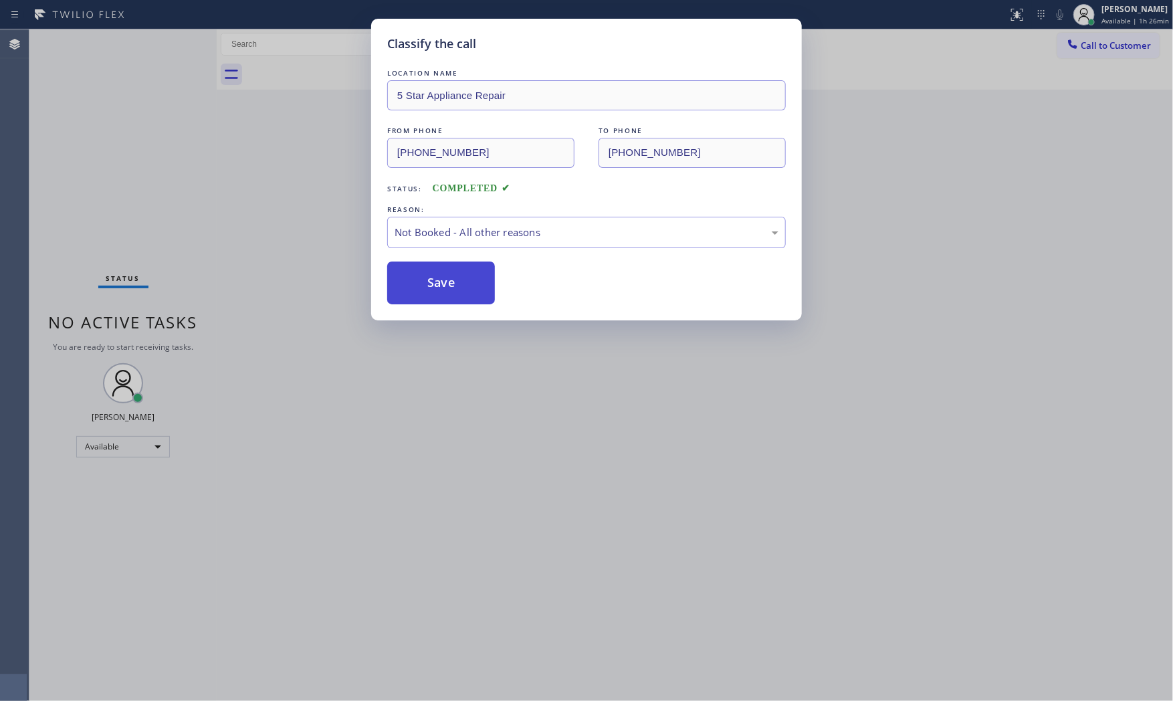
click at [455, 284] on button "Save" at bounding box center [441, 283] width 108 height 43
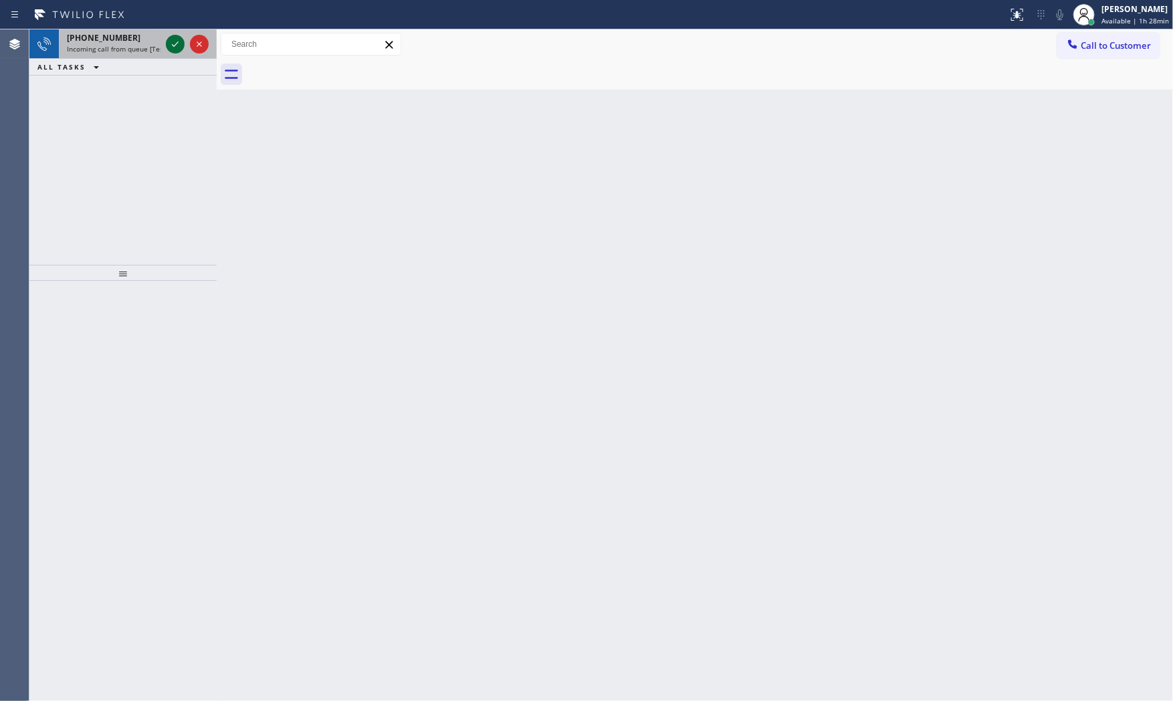
click at [182, 39] on icon at bounding box center [175, 44] width 16 height 16
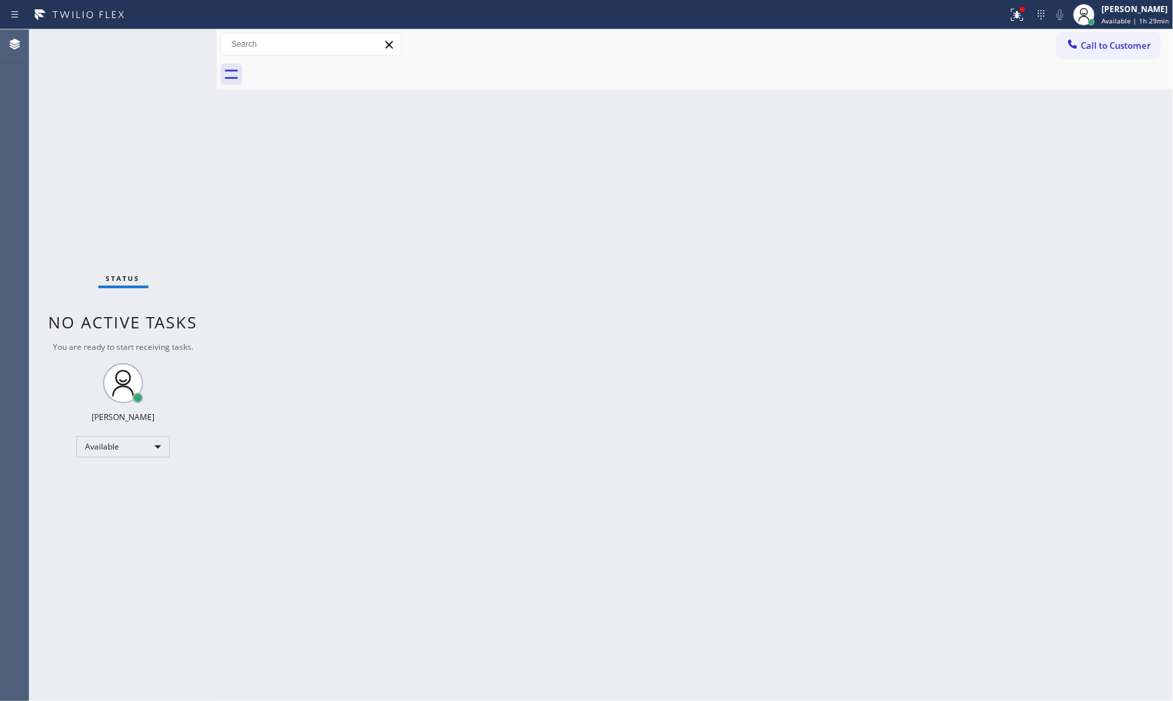
click at [165, 45] on div "Status No active tasks You are ready to start receiving tasks. [PERSON_NAME] Av…" at bounding box center [122, 364] width 187 height 671
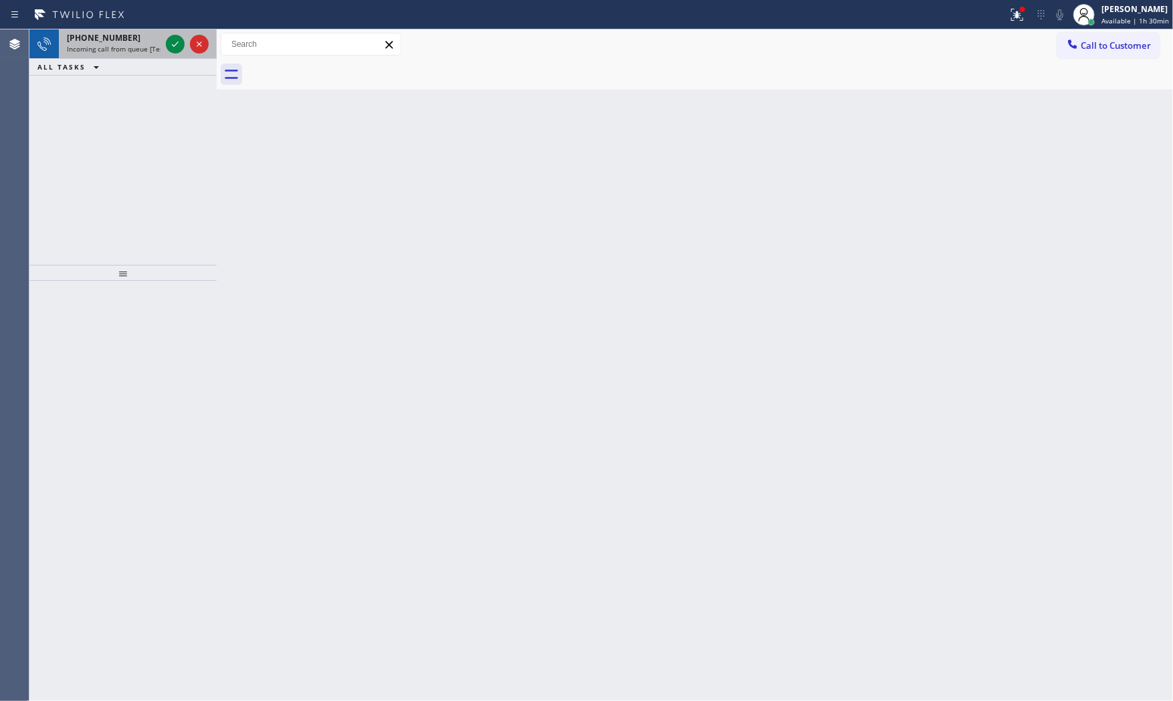
click at [164, 43] on div at bounding box center [187, 43] width 48 height 29
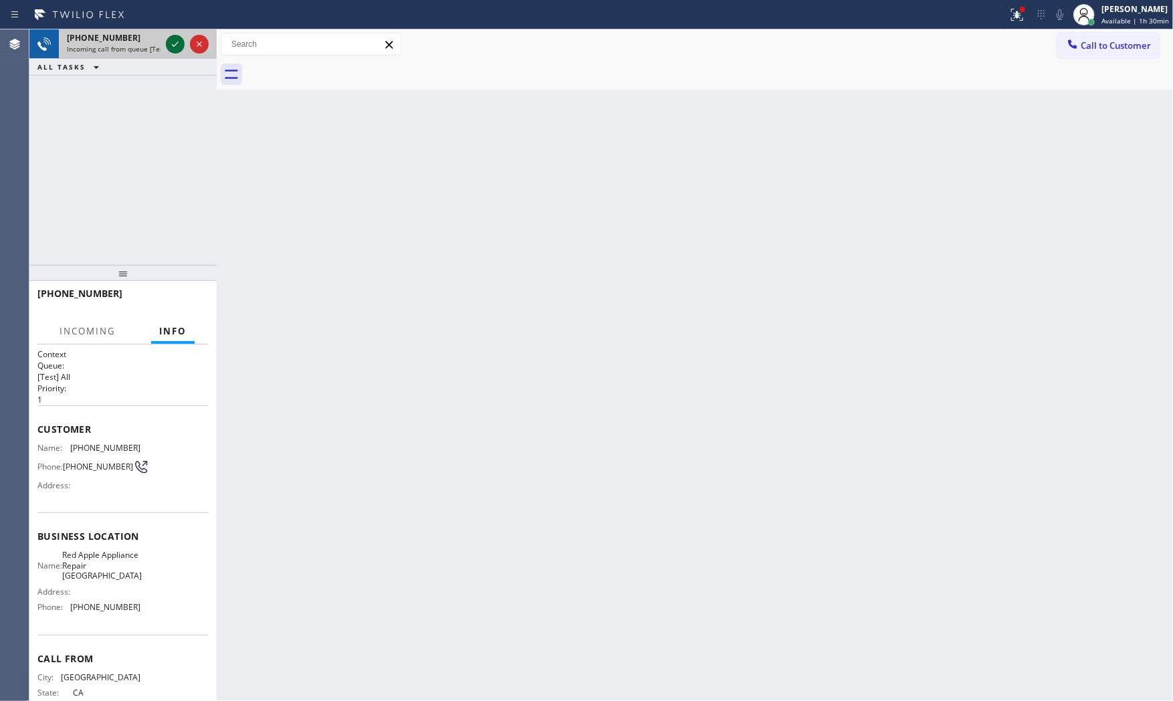
click at [171, 45] on icon at bounding box center [175, 44] width 16 height 16
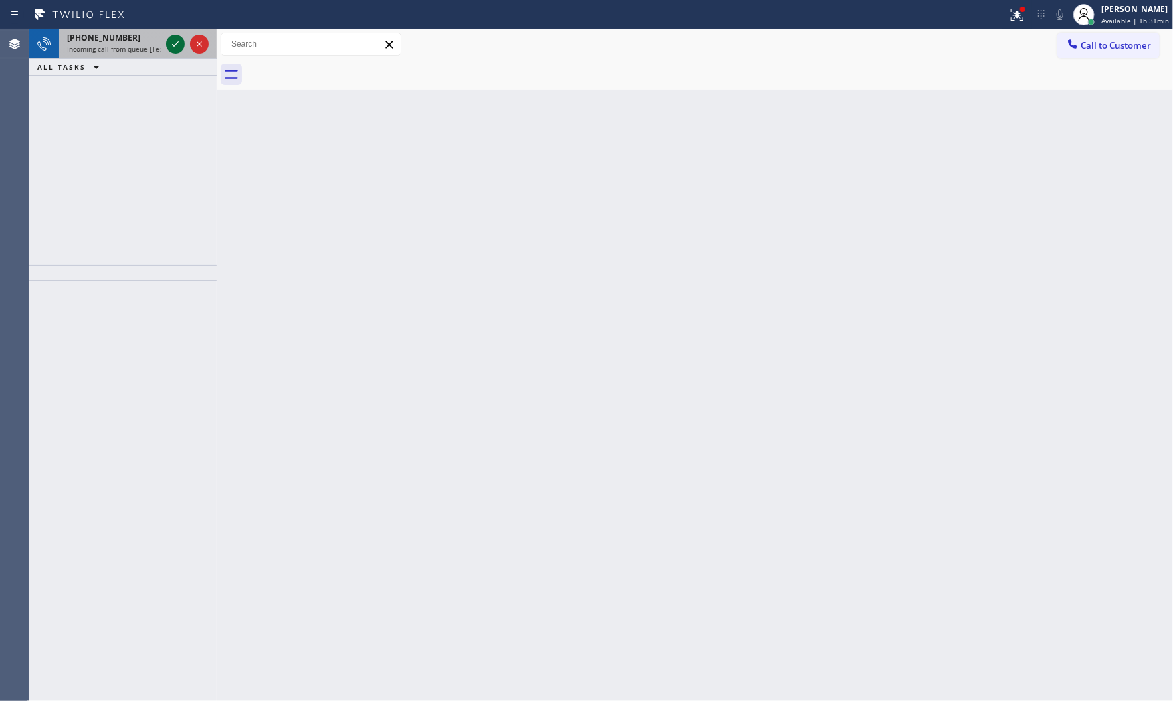
click at [177, 47] on icon at bounding box center [175, 44] width 16 height 16
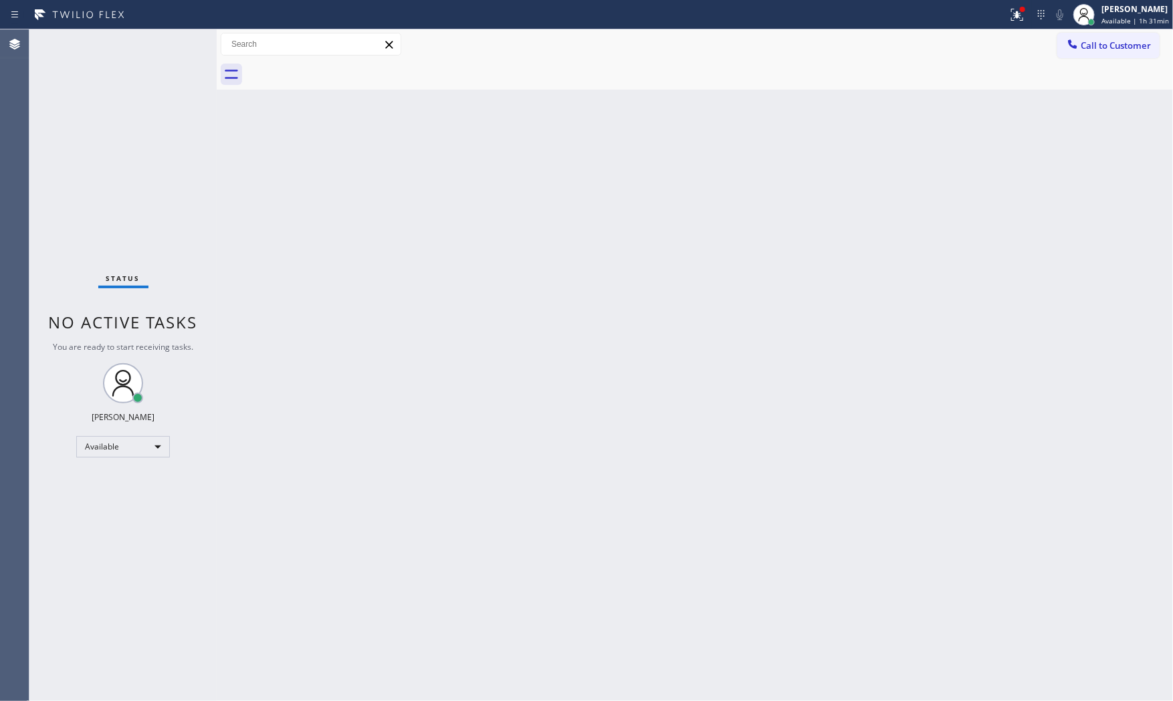
click at [173, 45] on div "Status No active tasks You are ready to start receiving tasks. [PERSON_NAME] Av…" at bounding box center [122, 364] width 187 height 671
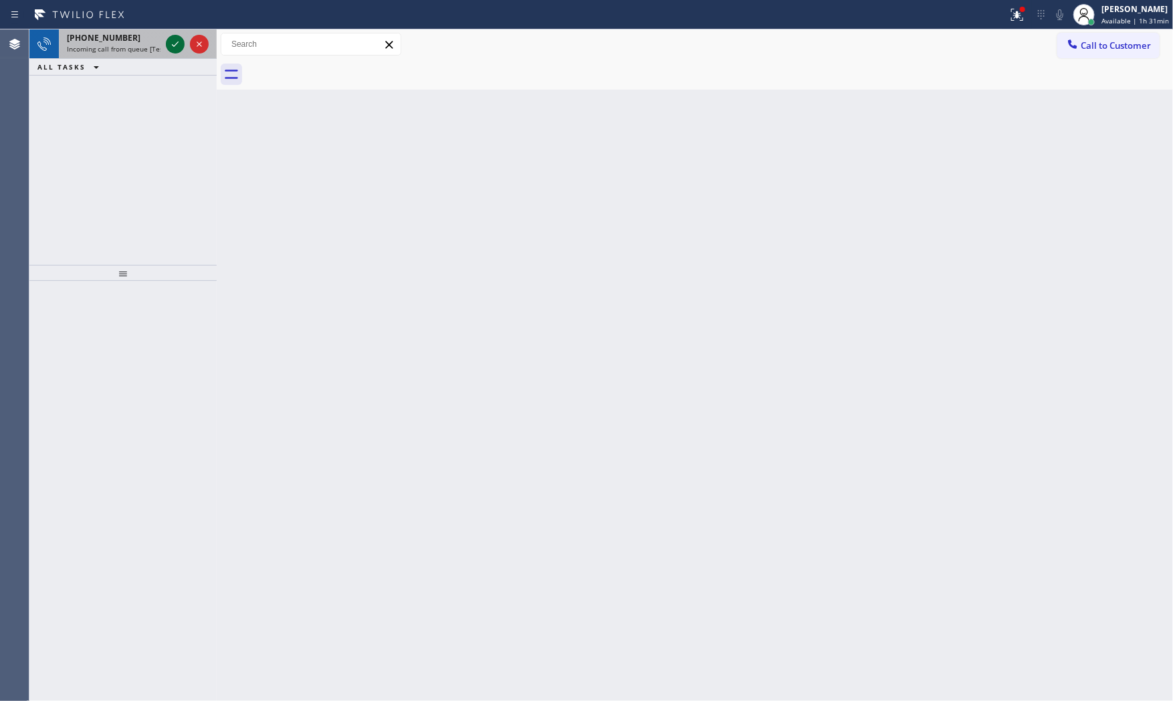
click at [181, 41] on icon at bounding box center [175, 44] width 16 height 16
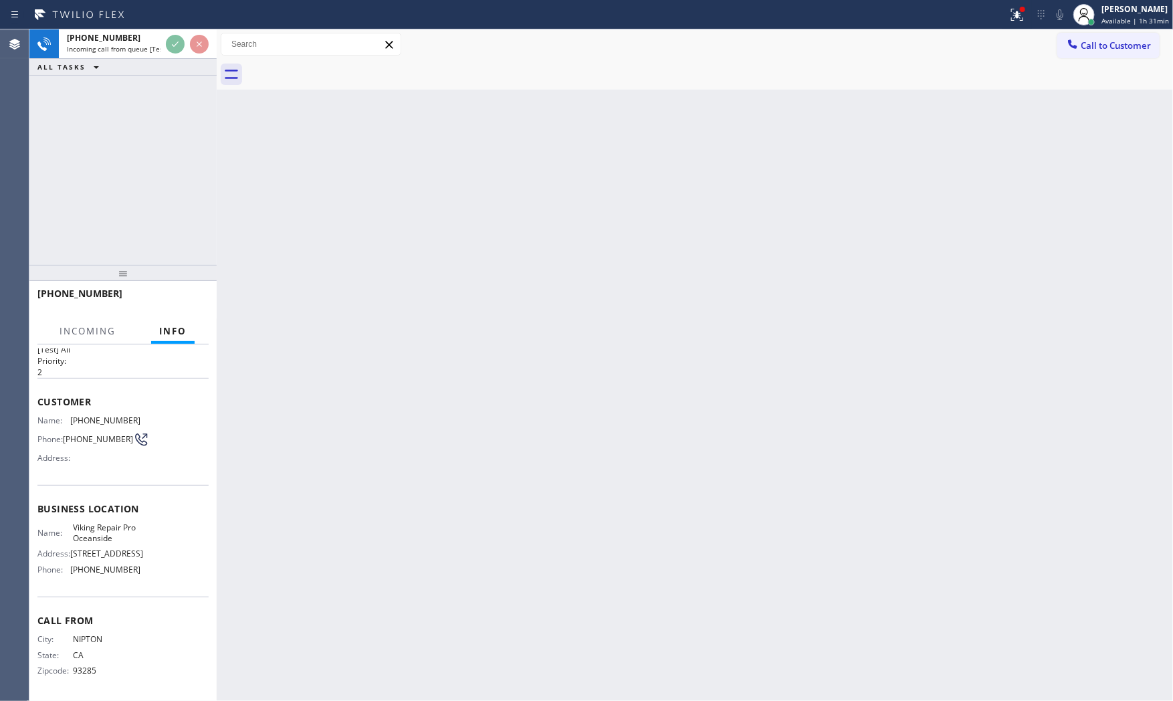
scroll to position [41, 0]
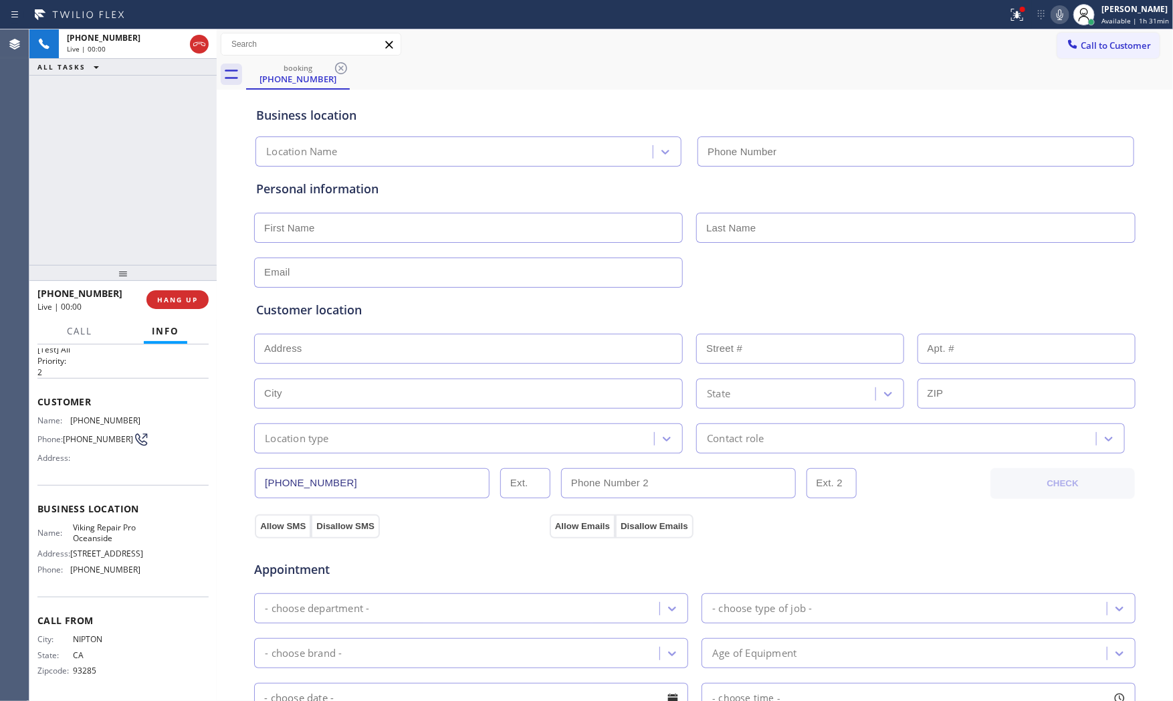
type input "[PHONE_NUMBER]"
click at [193, 302] on span "HANG UP" at bounding box center [177, 299] width 41 height 9
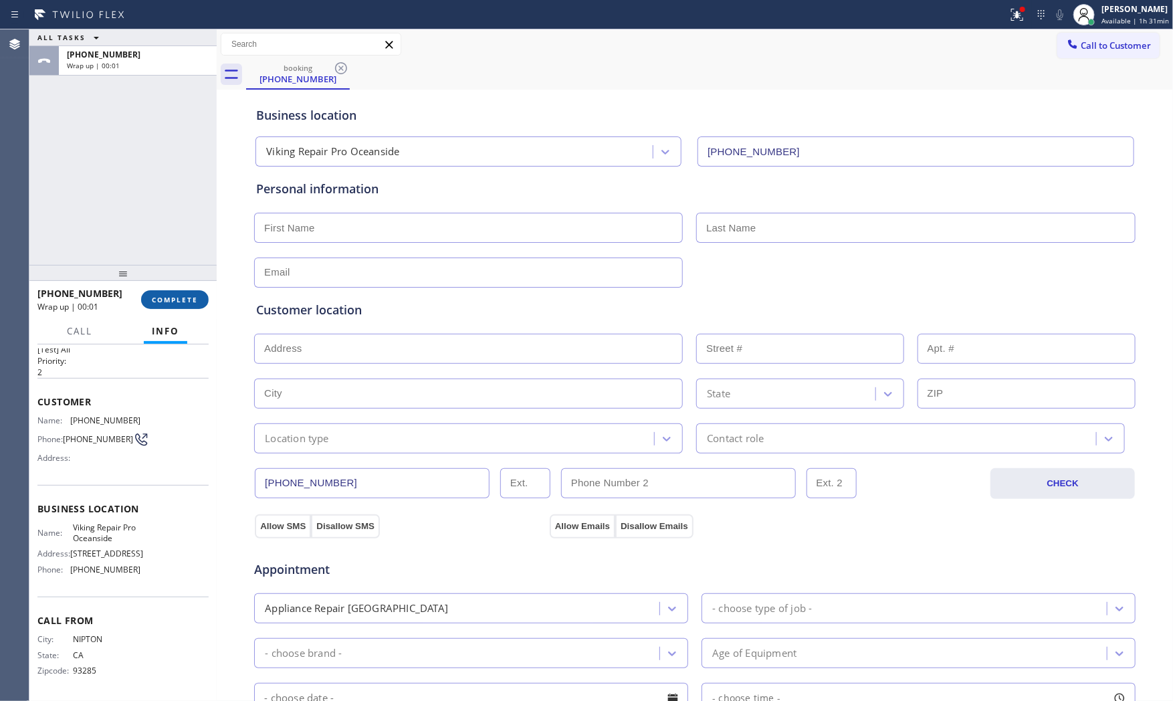
click at [178, 303] on span "COMPLETE" at bounding box center [175, 299] width 46 height 9
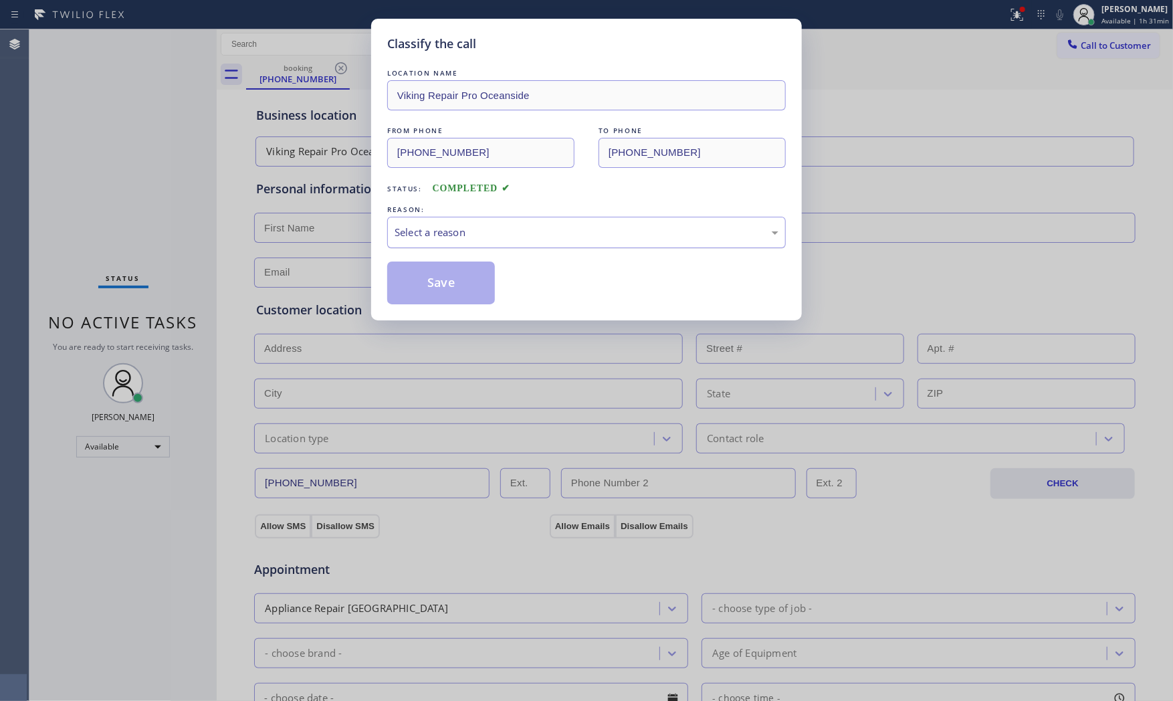
click at [573, 243] on div "Select a reason" at bounding box center [586, 232] width 399 height 31
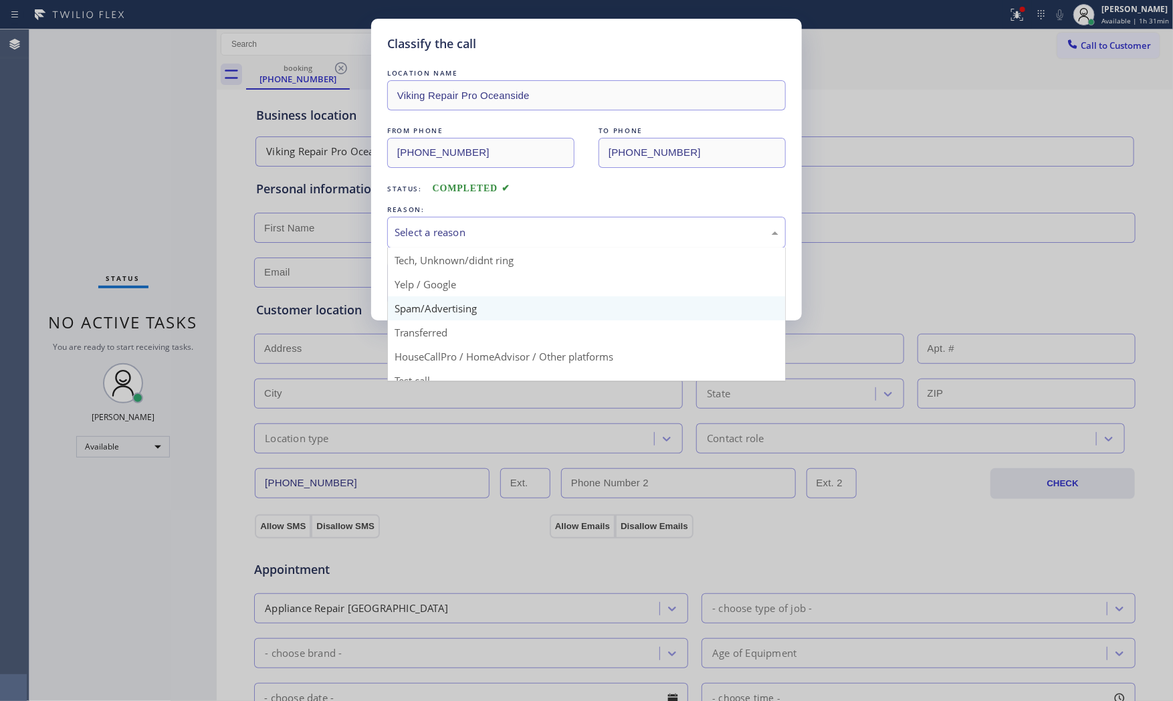
scroll to position [84, 0]
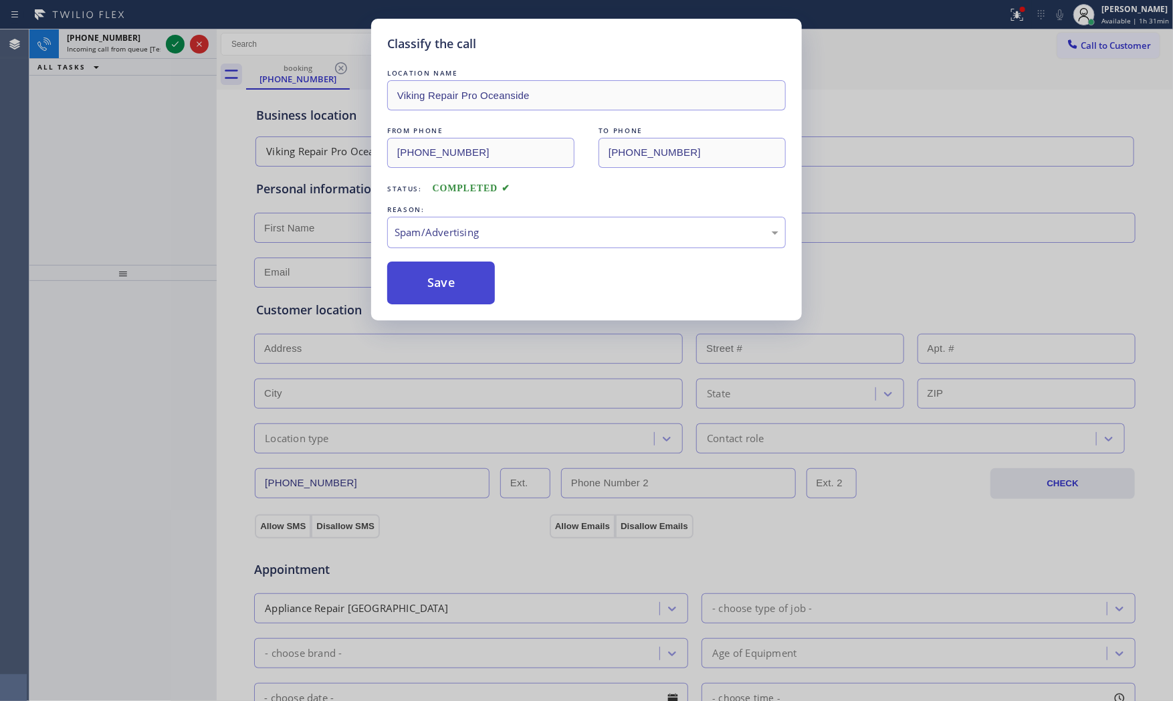
click at [459, 292] on button "Save" at bounding box center [441, 283] width 108 height 43
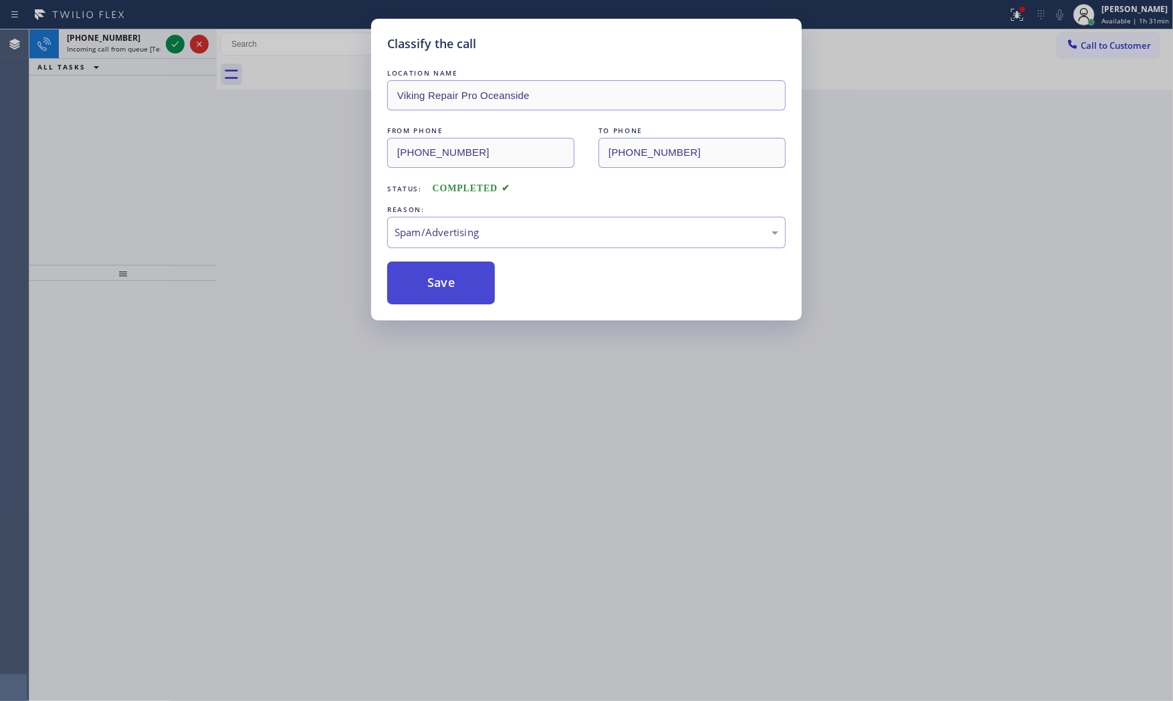
click at [459, 292] on button "Save" at bounding box center [441, 283] width 108 height 43
click at [175, 41] on div "Classify the call LOCATION NAME Elite AC Heating Repair FROM PHONE [PHONE_NUMBE…" at bounding box center [601, 364] width 1144 height 671
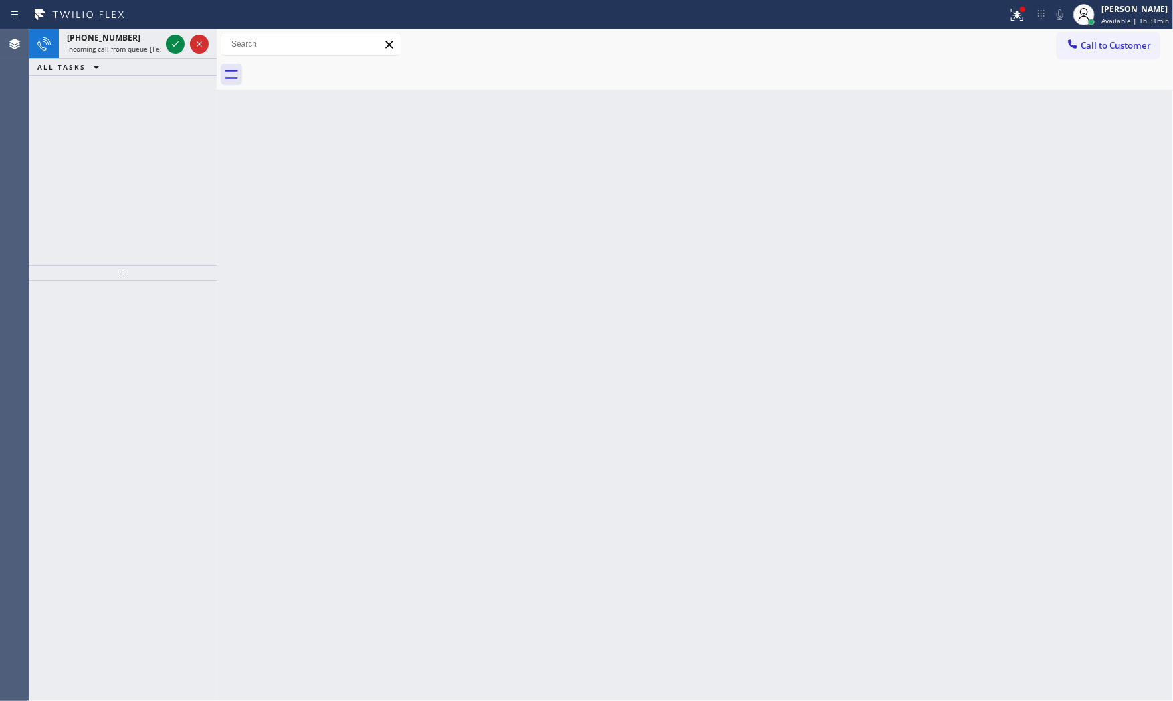
click at [175, 41] on icon at bounding box center [175, 44] width 16 height 16
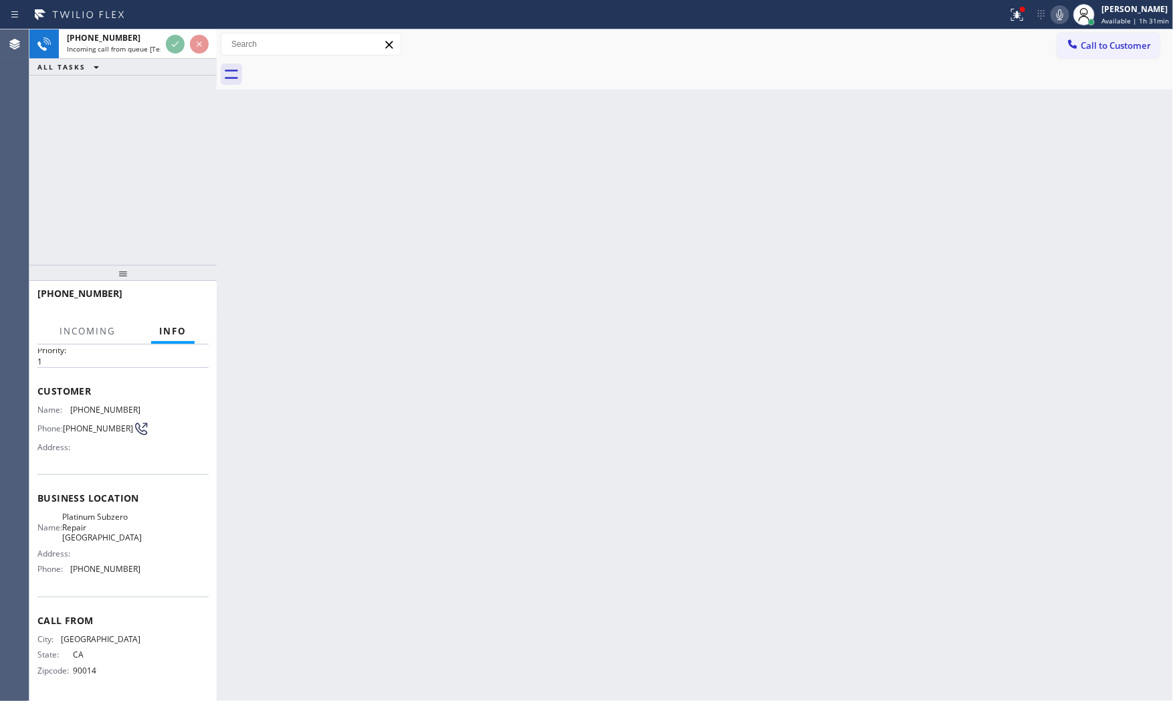
scroll to position [41, 0]
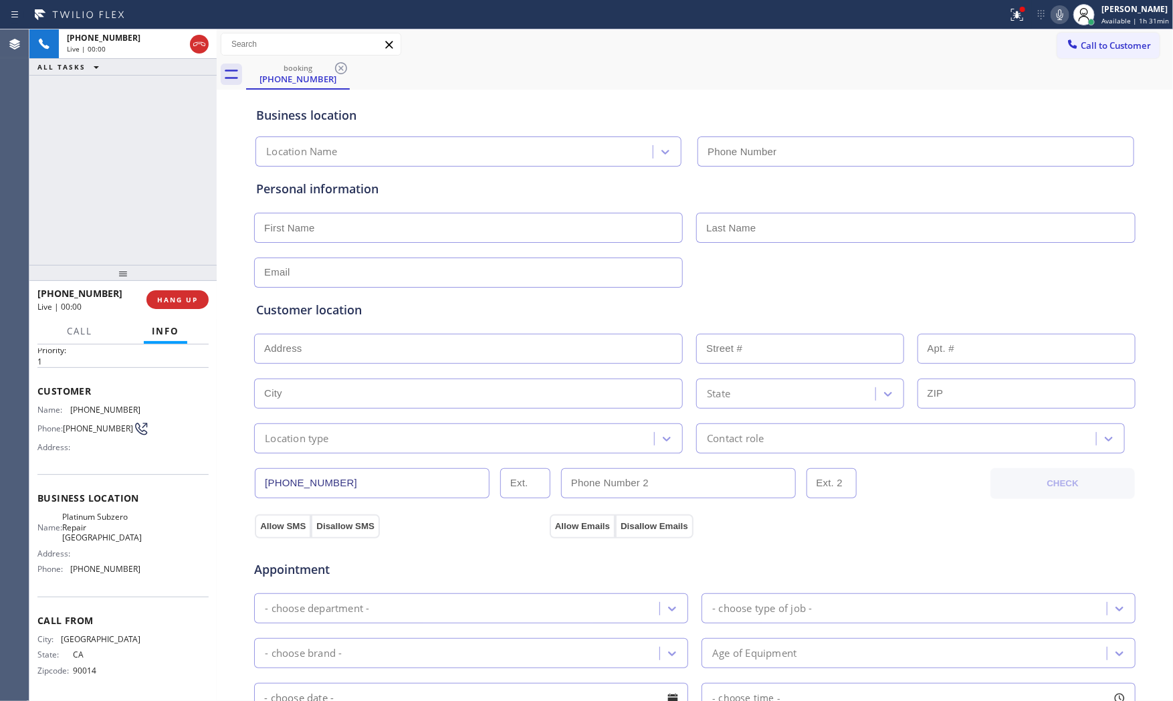
type input "[PHONE_NUMBER]"
drag, startPoint x: 134, startPoint y: 302, endPoint x: 166, endPoint y: 302, distance: 31.4
click at [137, 301] on div "Live | 00:00" at bounding box center [87, 306] width 100 height 11
click at [166, 302] on span "HANG UP" at bounding box center [177, 299] width 41 height 9
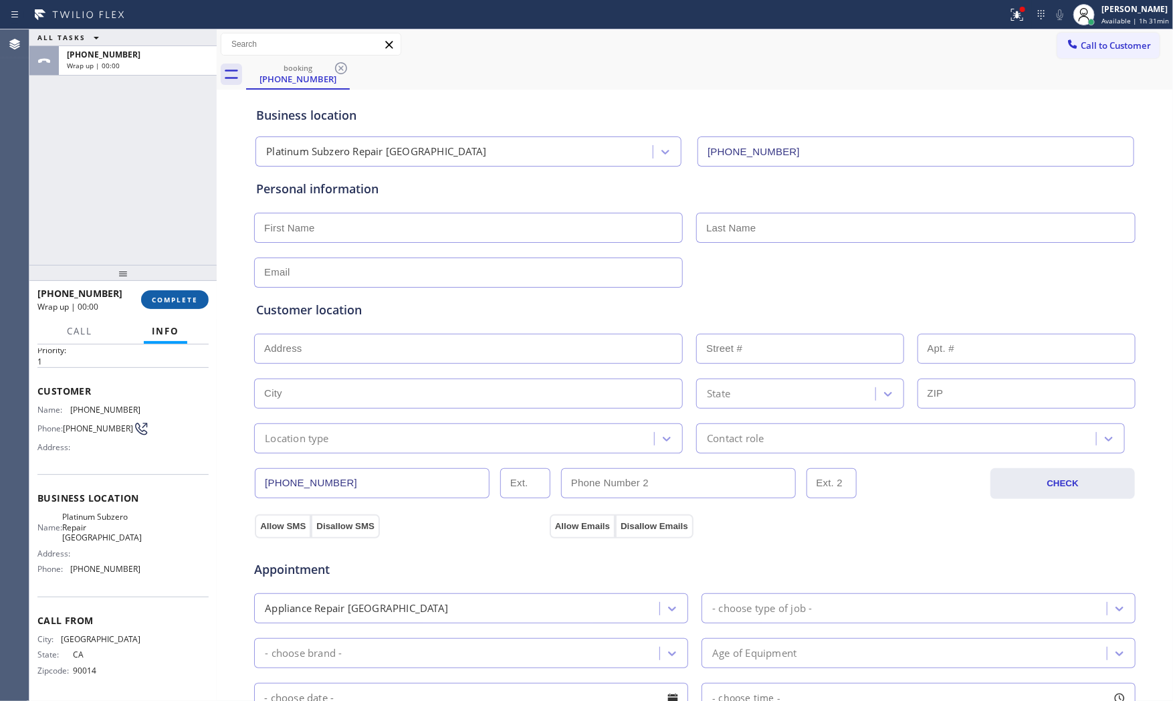
click at [166, 302] on span "COMPLETE" at bounding box center [175, 299] width 46 height 9
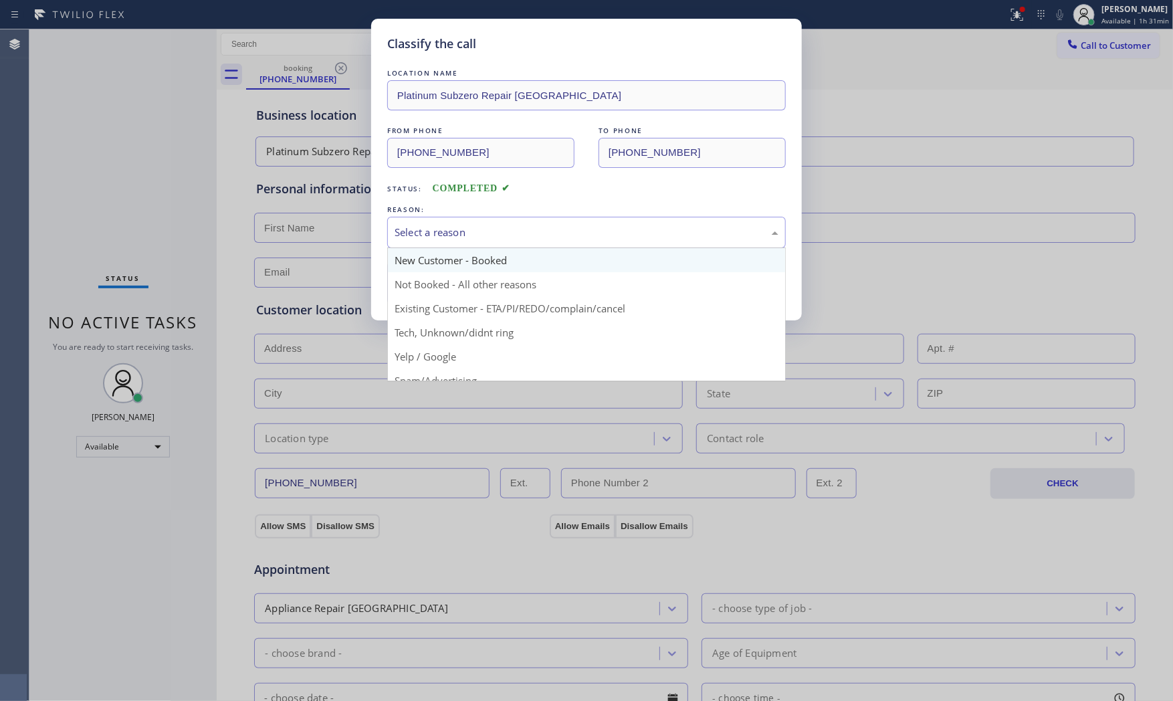
drag, startPoint x: 493, startPoint y: 227, endPoint x: 479, endPoint y: 258, distance: 33.8
click at [492, 229] on div "Select a reason" at bounding box center [587, 232] width 384 height 15
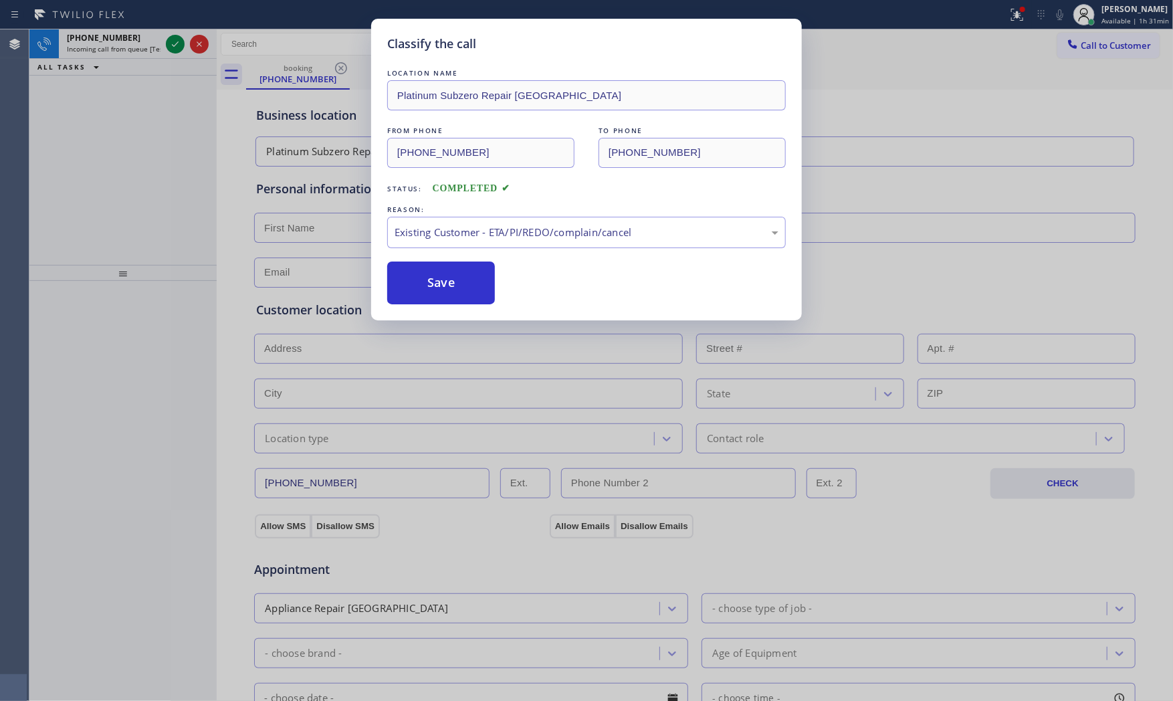
drag, startPoint x: 463, startPoint y: 286, endPoint x: 637, endPoint y: 284, distance: 173.9
click at [591, 335] on div "Classify the call LOCATION NAME Platinum Subzero Repair [GEOGRAPHIC_DATA] FROM …" at bounding box center [586, 350] width 1173 height 701
drag, startPoint x: 631, startPoint y: 231, endPoint x: 621, endPoint y: 246, distance: 18.4
click at [630, 231] on div "Existing Customer - ETA/PI/REDO/complain/cancel" at bounding box center [587, 232] width 384 height 15
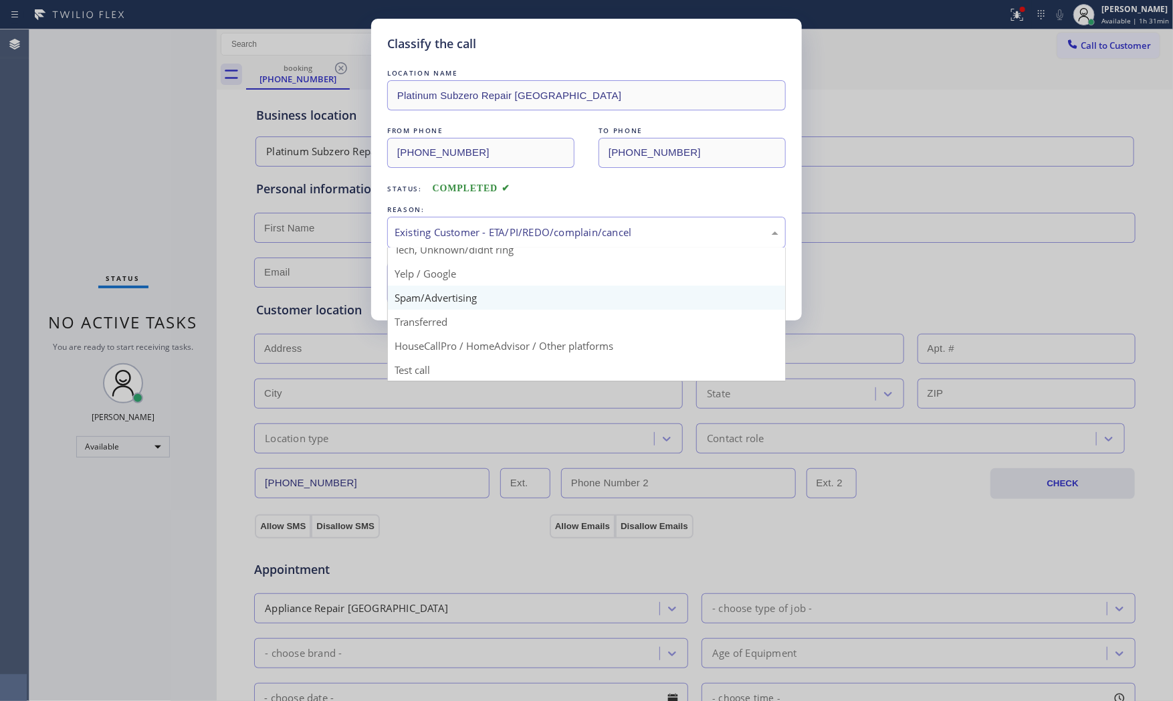
scroll to position [84, 0]
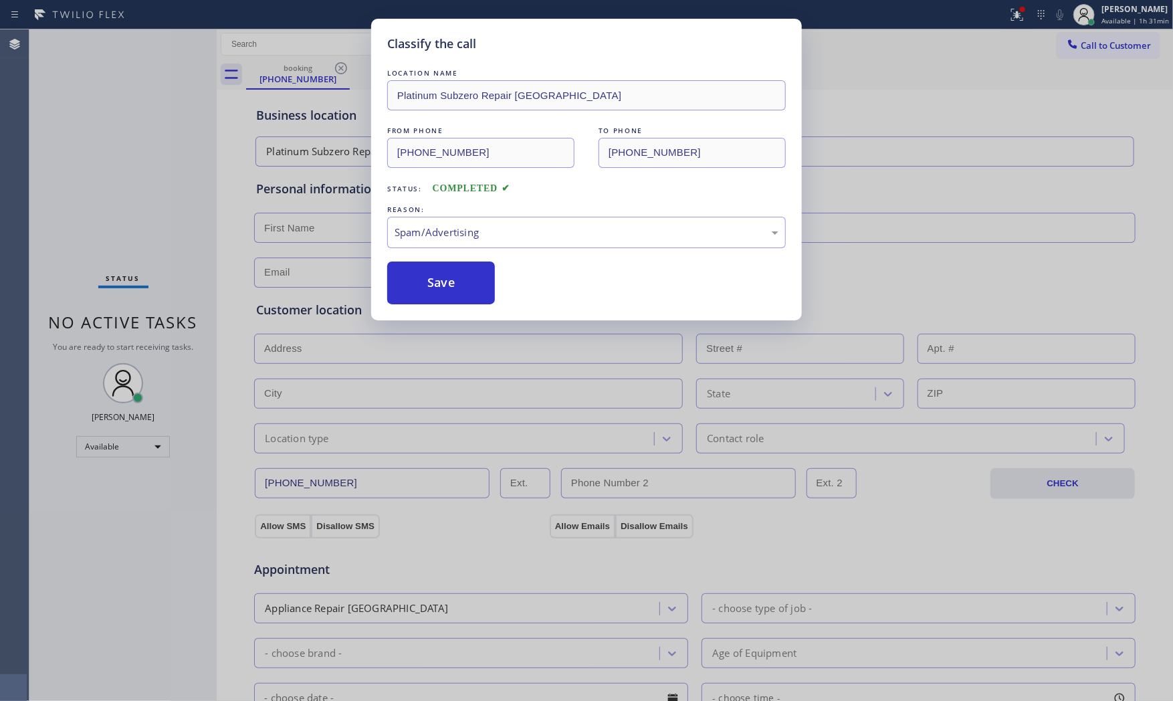
click at [452, 290] on button "Save" at bounding box center [441, 283] width 108 height 43
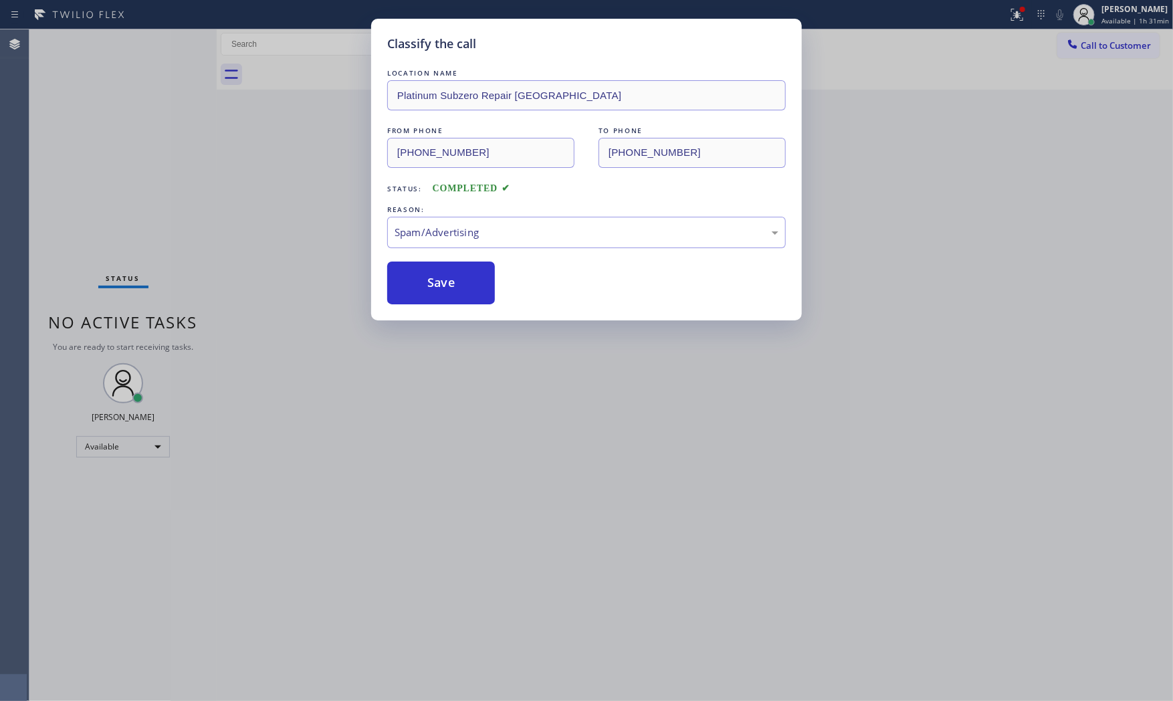
click at [452, 290] on button "Save" at bounding box center [441, 283] width 108 height 43
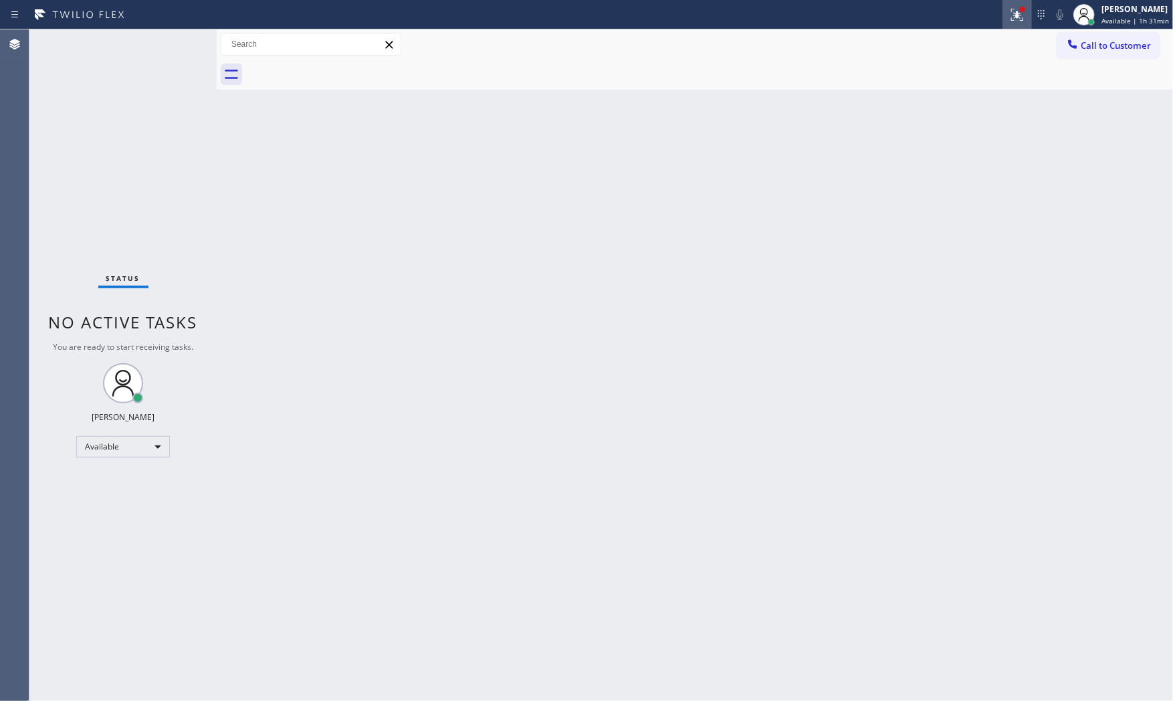
click at [1003, 22] on div at bounding box center [1017, 15] width 29 height 16
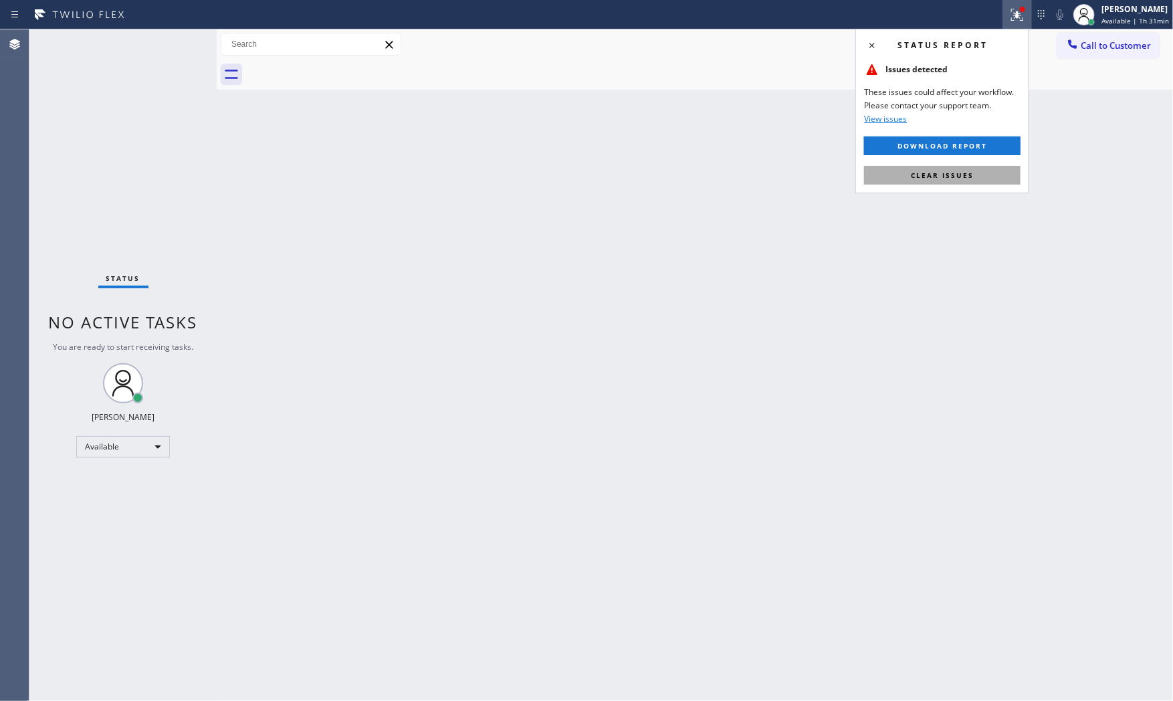
click at [952, 179] on span "Clear issues" at bounding box center [942, 175] width 63 height 9
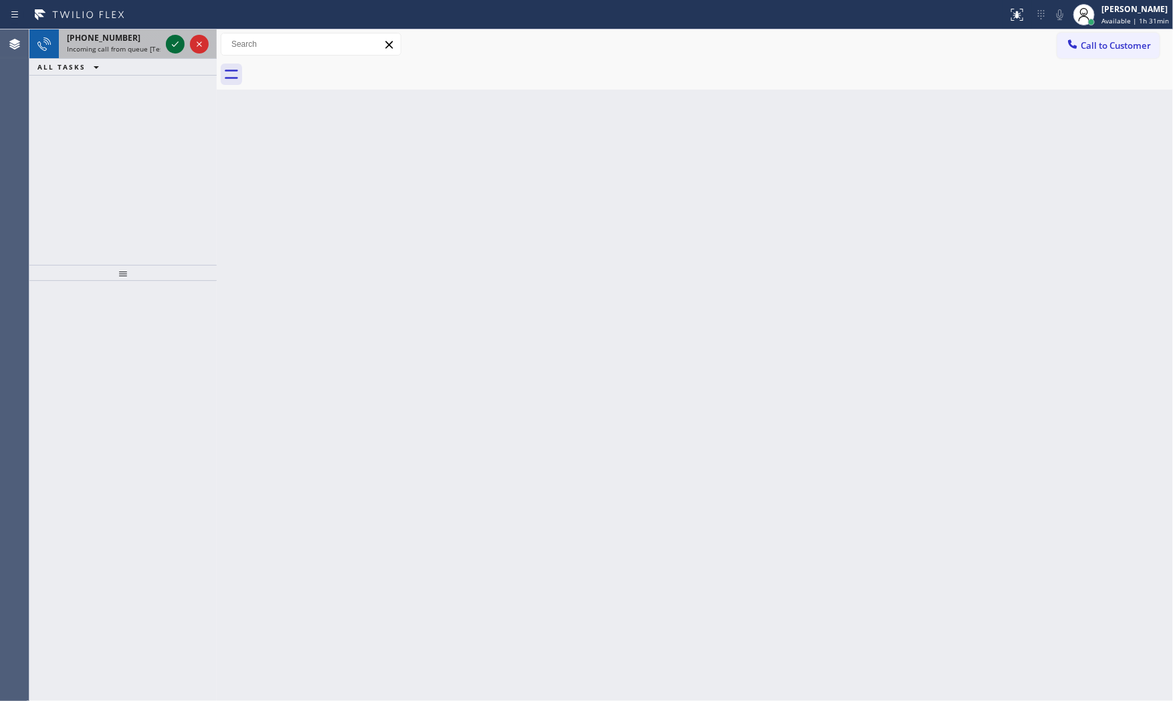
click at [171, 36] on icon at bounding box center [175, 44] width 16 height 16
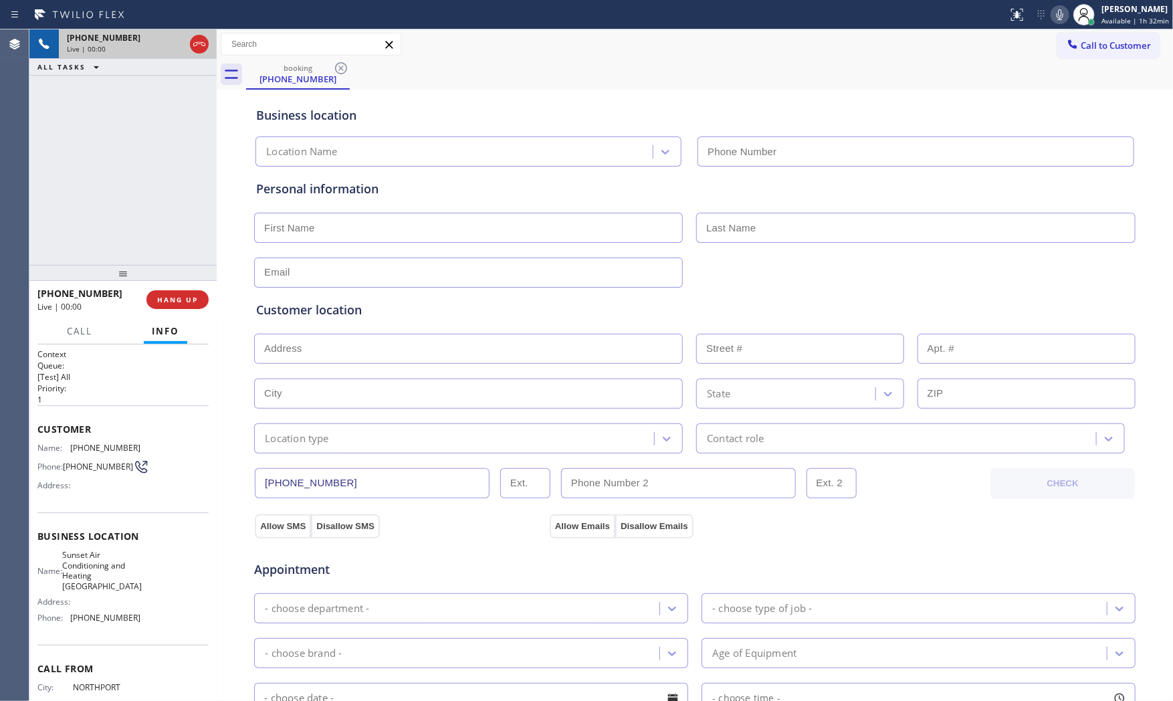
type input "[PHONE_NUMBER]"
click at [190, 311] on div "[PHONE_NUMBER] Live | 00:00 HANG UP" at bounding box center [122, 299] width 171 height 35
click at [190, 300] on span "HANG UP" at bounding box center [177, 299] width 41 height 9
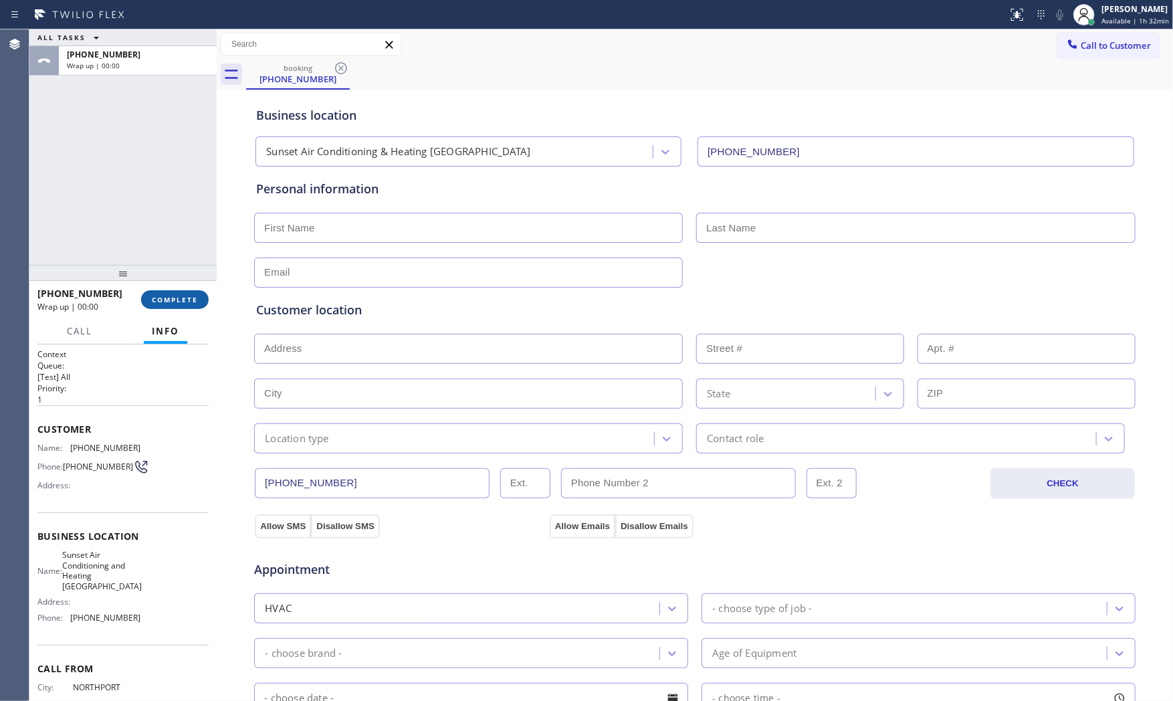
click at [190, 301] on span "COMPLETE" at bounding box center [175, 299] width 46 height 9
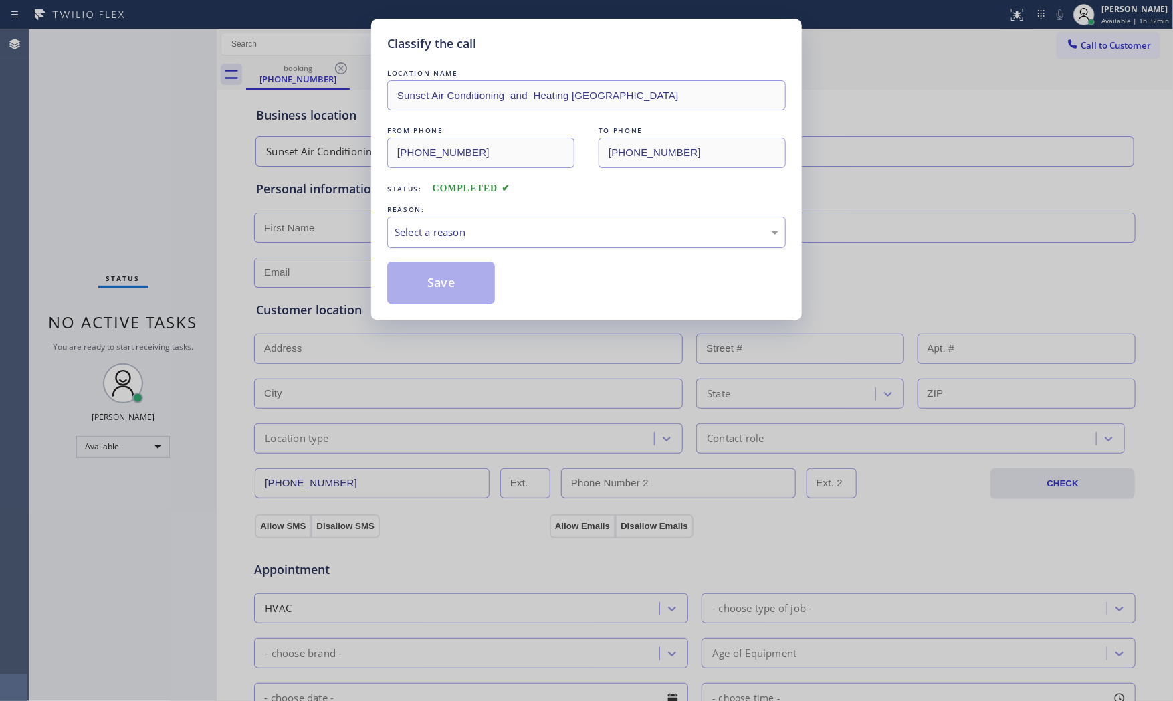
drag, startPoint x: 455, startPoint y: 235, endPoint x: 459, endPoint y: 245, distance: 9.9
click at [455, 236] on div "Select a reason" at bounding box center [587, 232] width 384 height 15
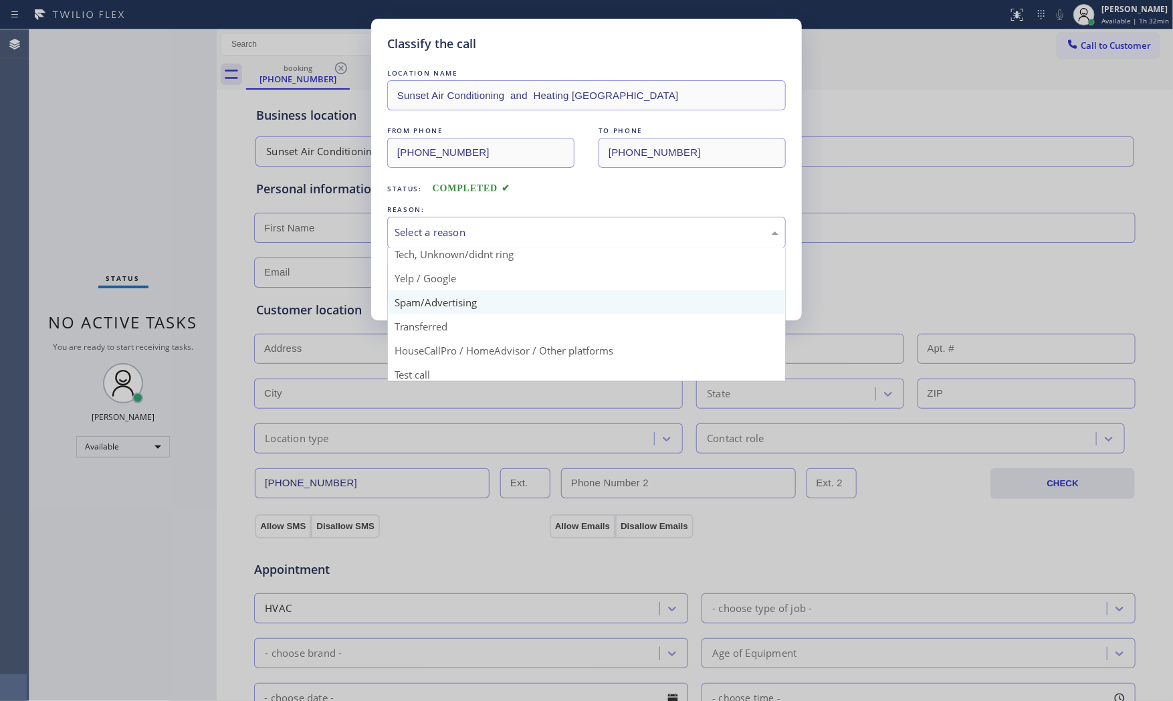
scroll to position [84, 0]
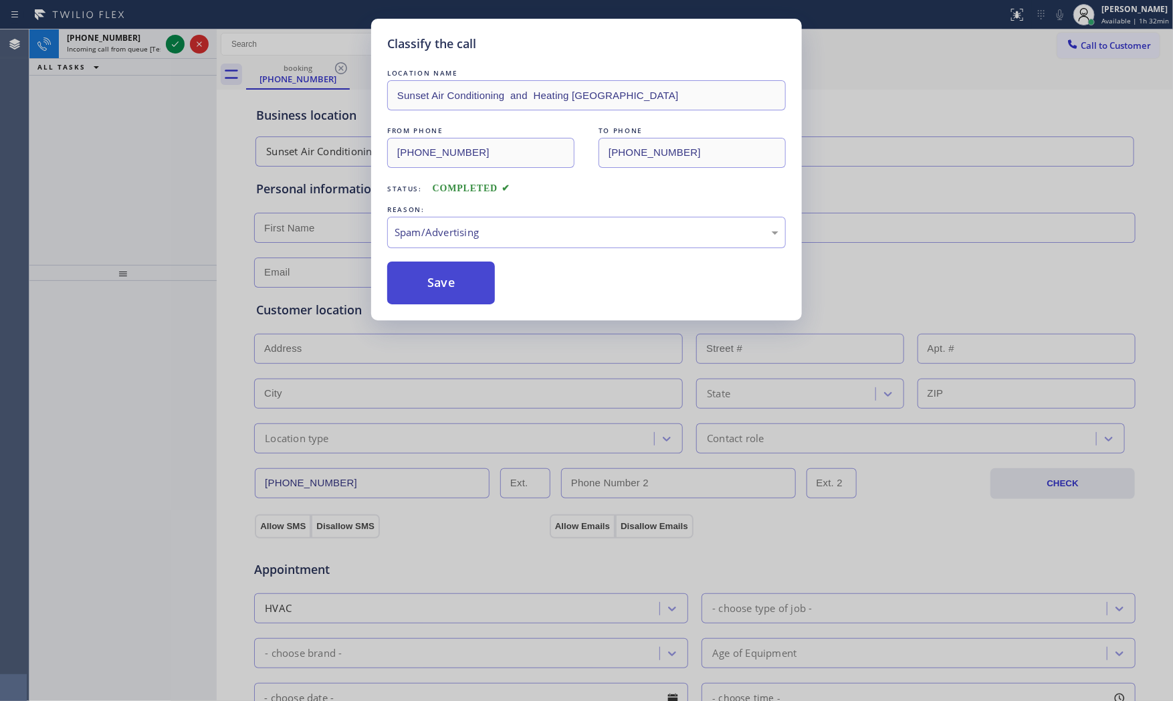
click at [442, 294] on button "Save" at bounding box center [441, 283] width 108 height 43
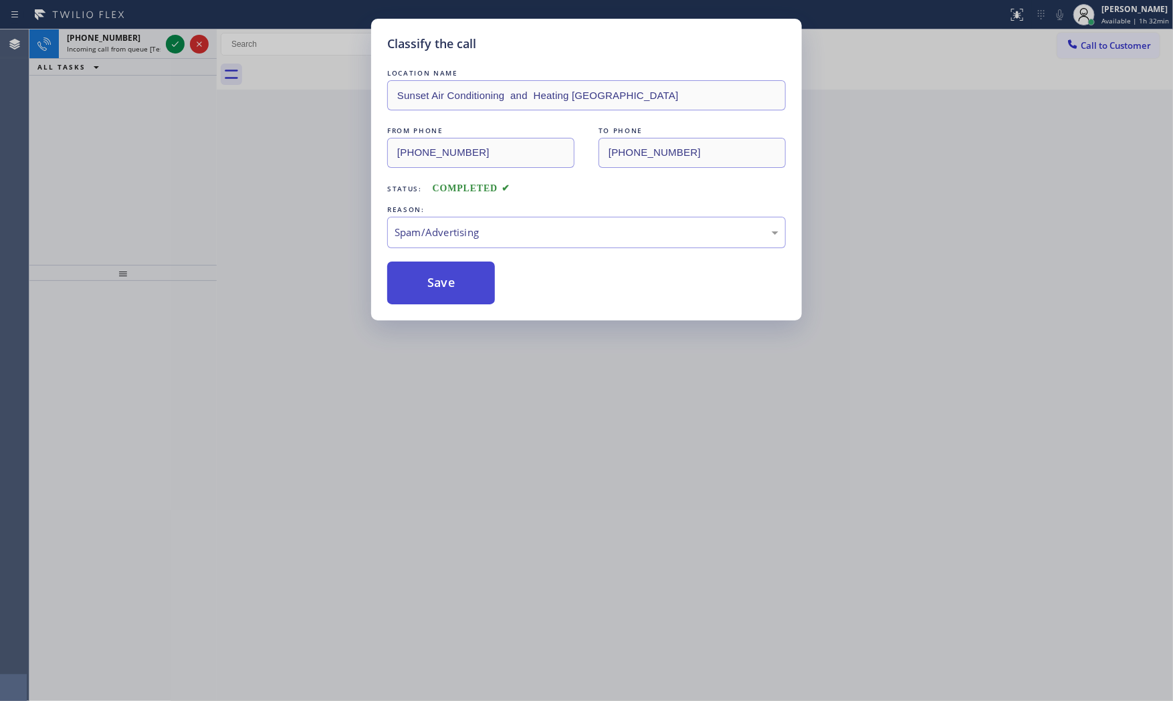
click at [440, 292] on button "Save" at bounding box center [441, 283] width 108 height 43
click at [440, 291] on button "Save" at bounding box center [441, 283] width 108 height 43
click at [177, 49] on icon at bounding box center [175, 44] width 16 height 16
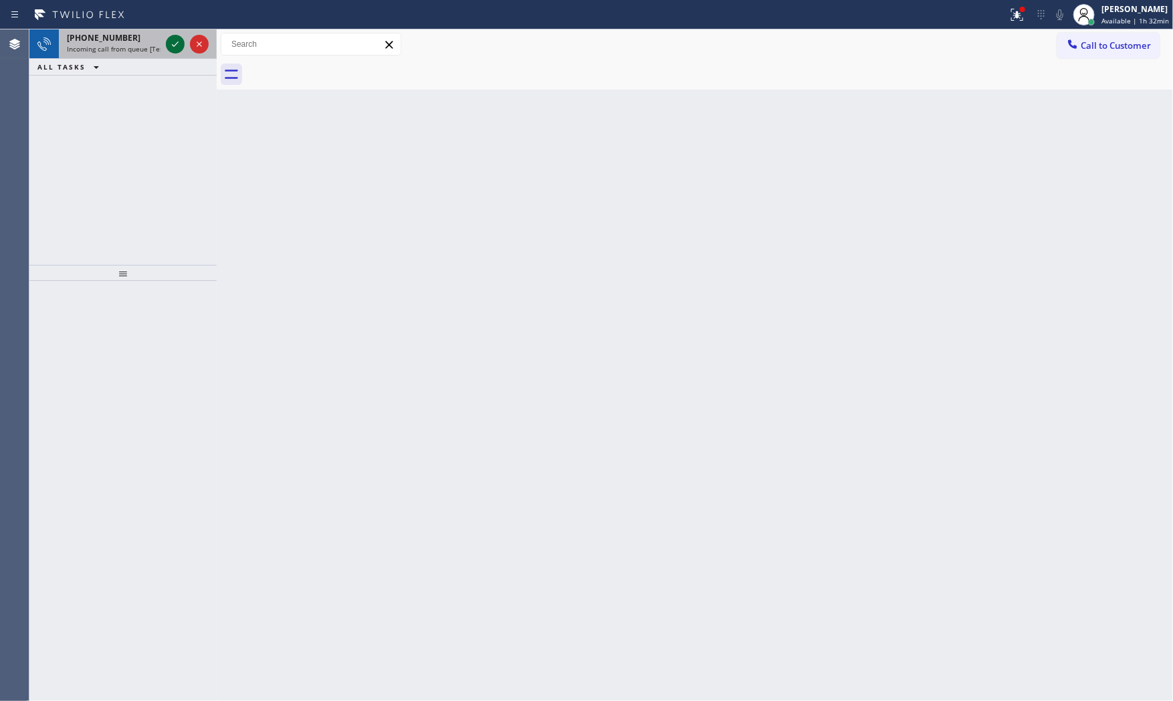
click at [175, 45] on icon at bounding box center [175, 43] width 7 height 5
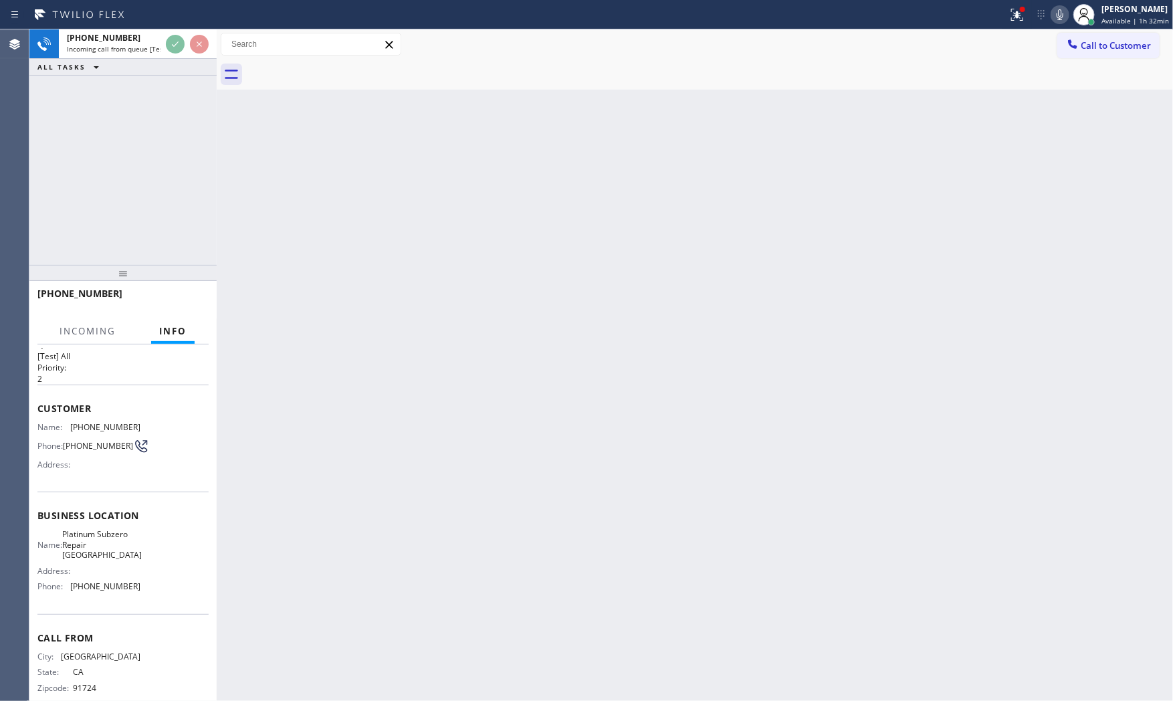
scroll to position [41, 0]
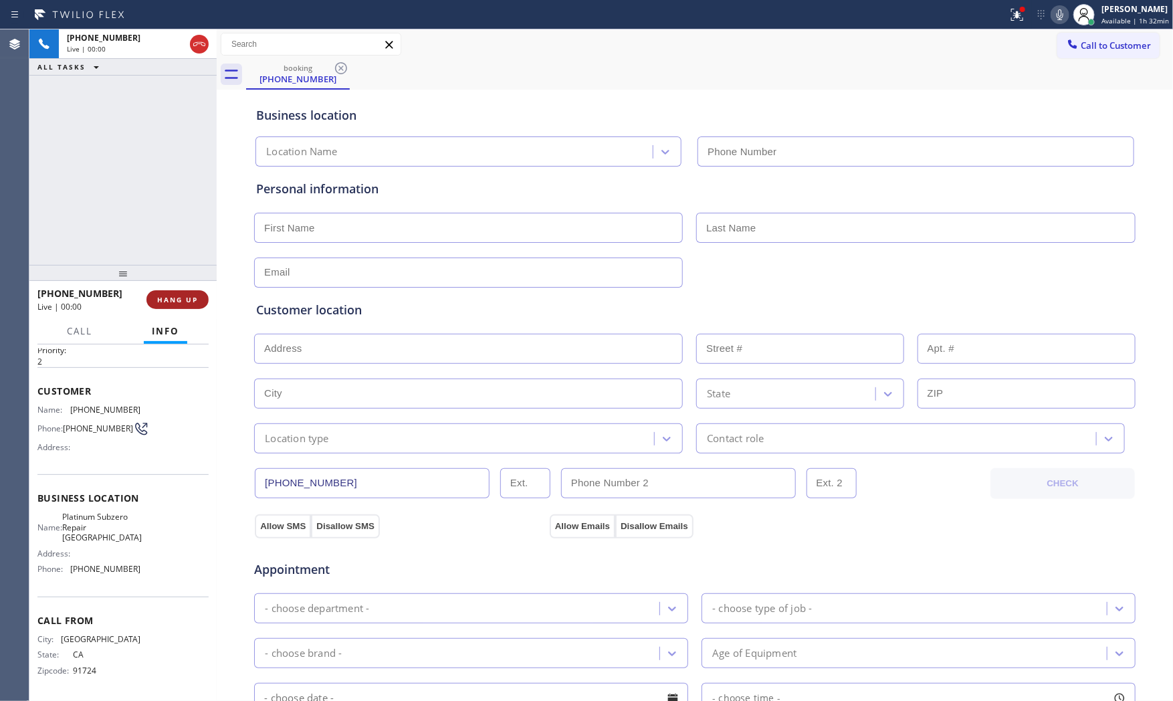
type input "[PHONE_NUMBER]"
click at [182, 301] on span "HANG UP" at bounding box center [177, 299] width 41 height 9
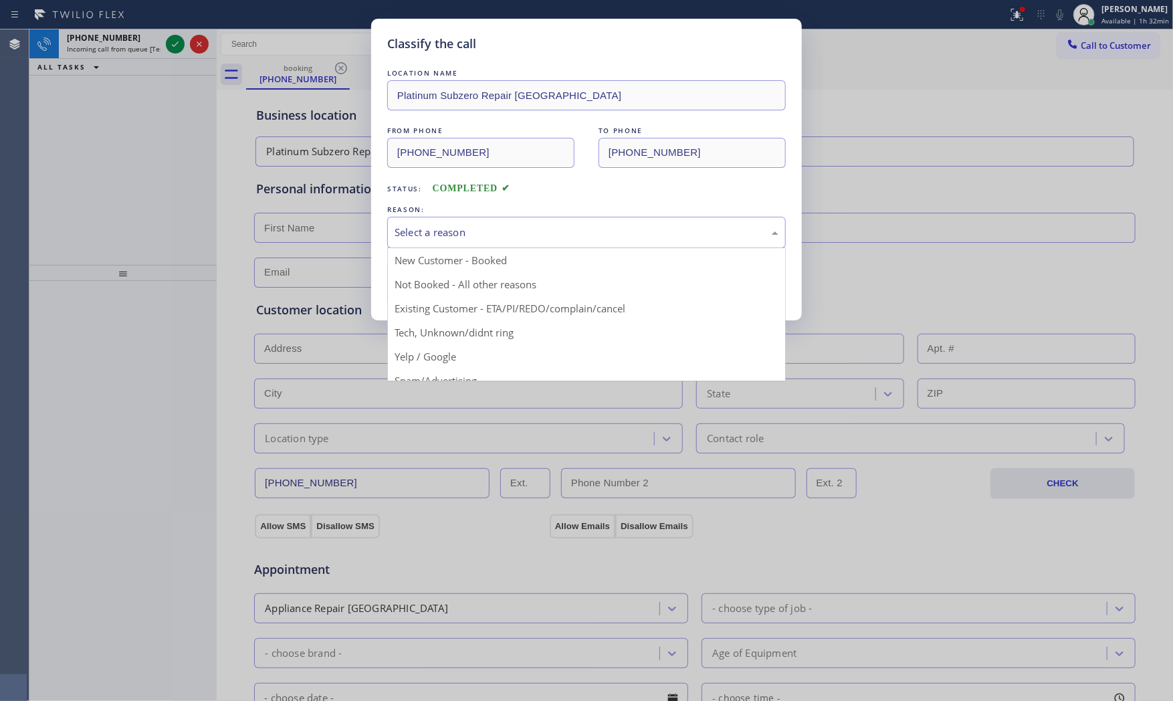
click at [482, 225] on div "Select a reason" at bounding box center [587, 232] width 384 height 15
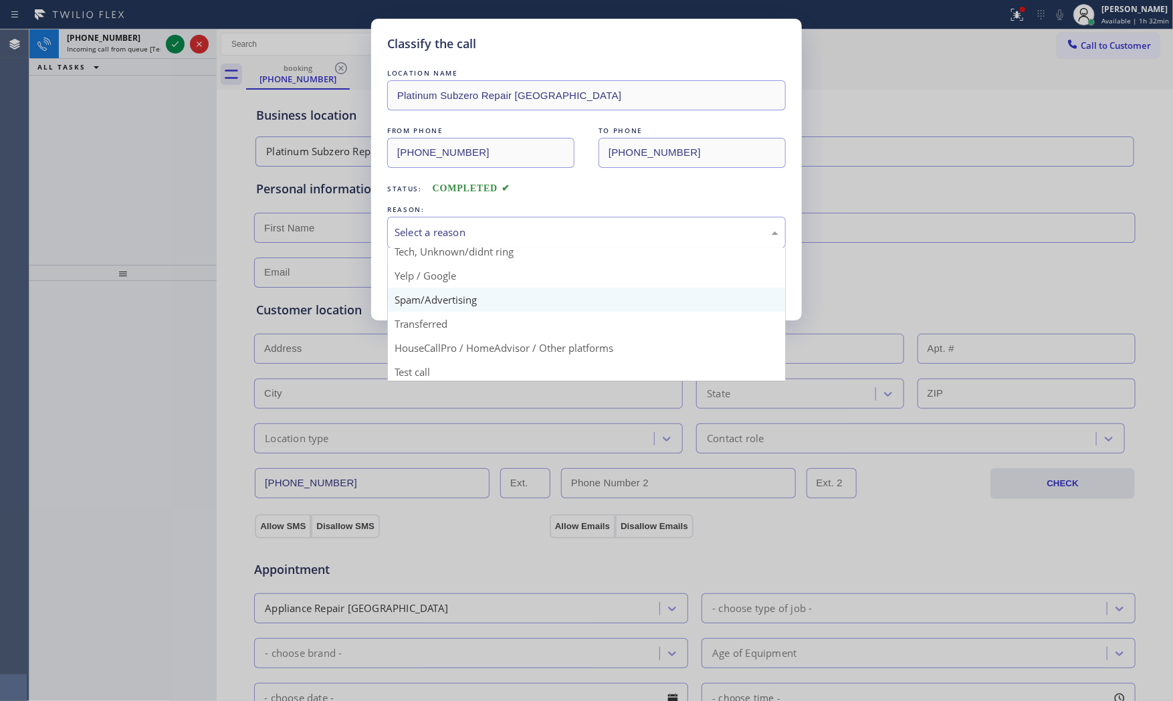
scroll to position [84, 0]
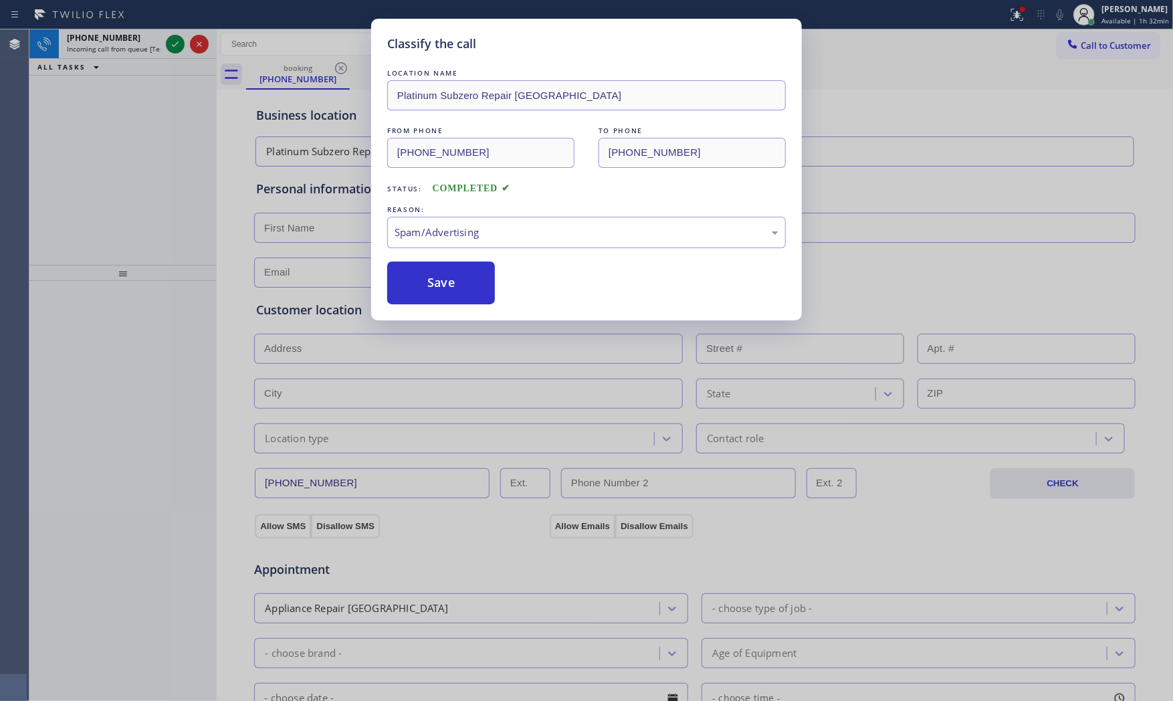
click at [444, 291] on button "Save" at bounding box center [441, 283] width 108 height 43
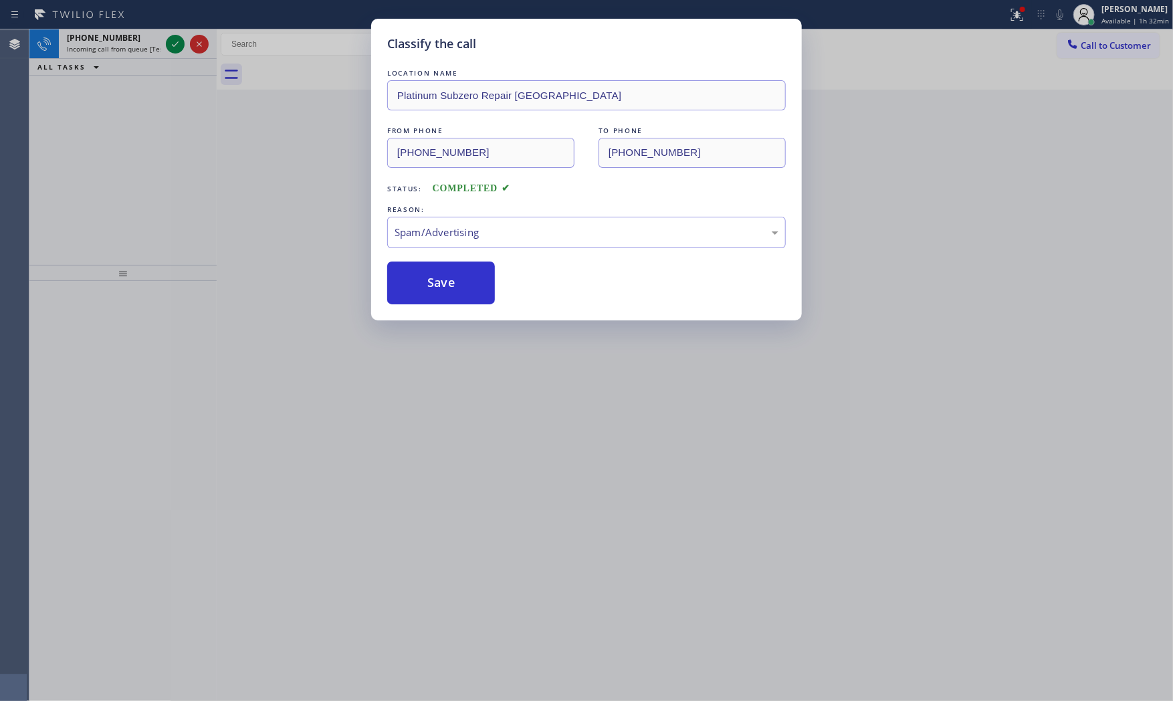
click at [444, 291] on button "Save" at bounding box center [441, 283] width 108 height 43
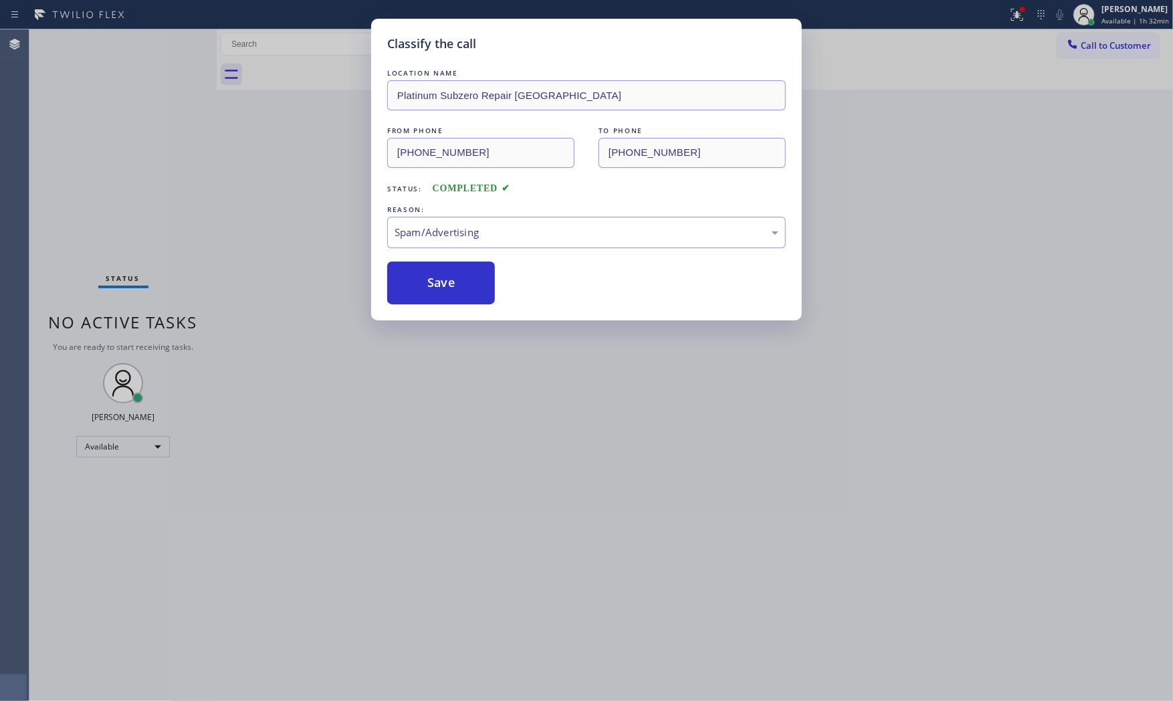
click at [169, 43] on div "Classify the call LOCATION NAME Platinum Subzero Repair West Covina FROM PHONE …" at bounding box center [586, 350] width 1173 height 701
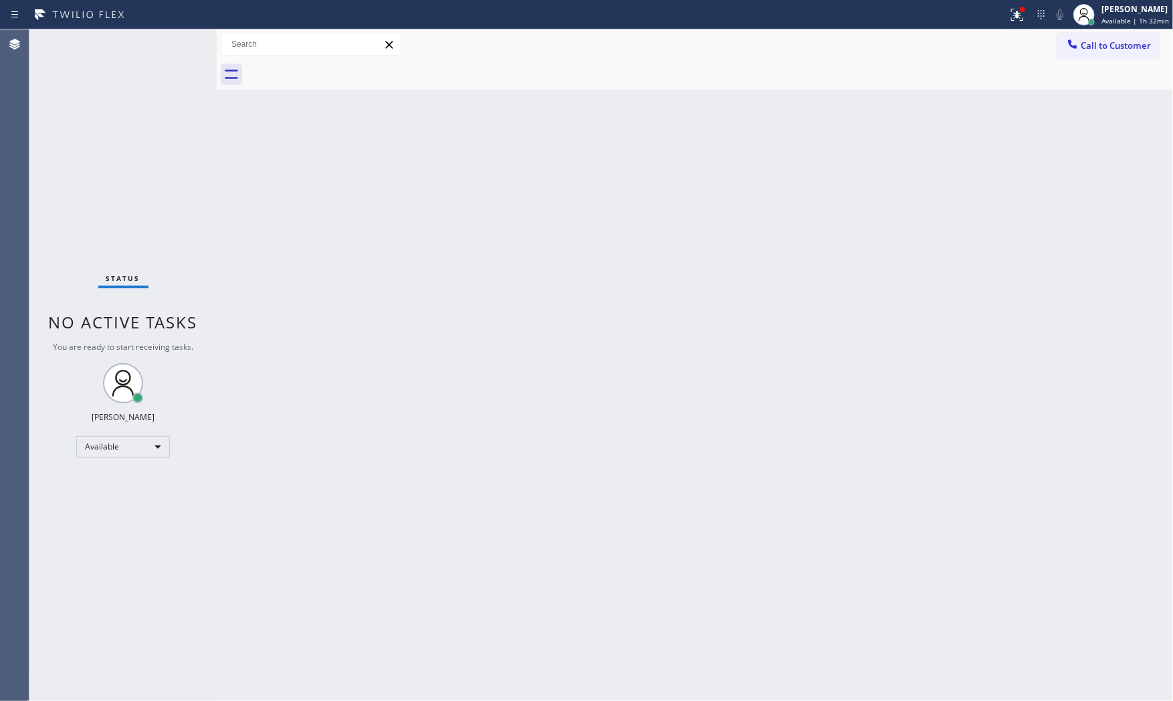
click at [169, 43] on div "Status No active tasks You are ready to start receiving tasks. [PERSON_NAME] Av…" at bounding box center [122, 364] width 187 height 671
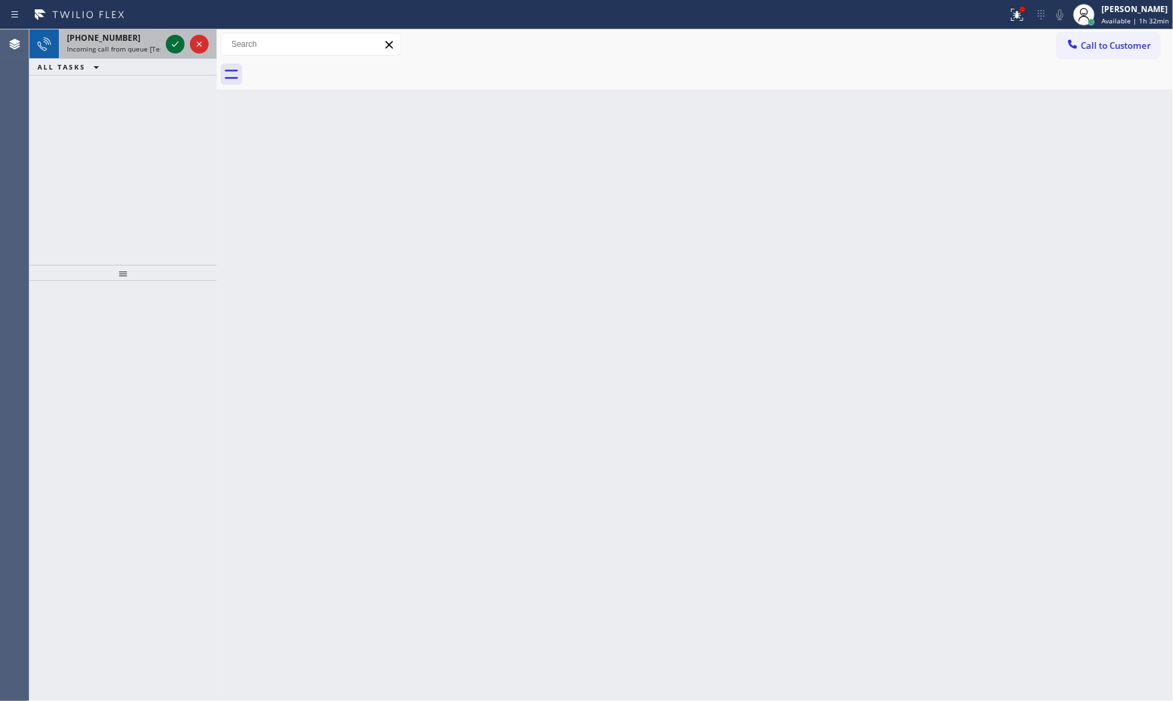
click at [172, 45] on icon at bounding box center [175, 43] width 7 height 5
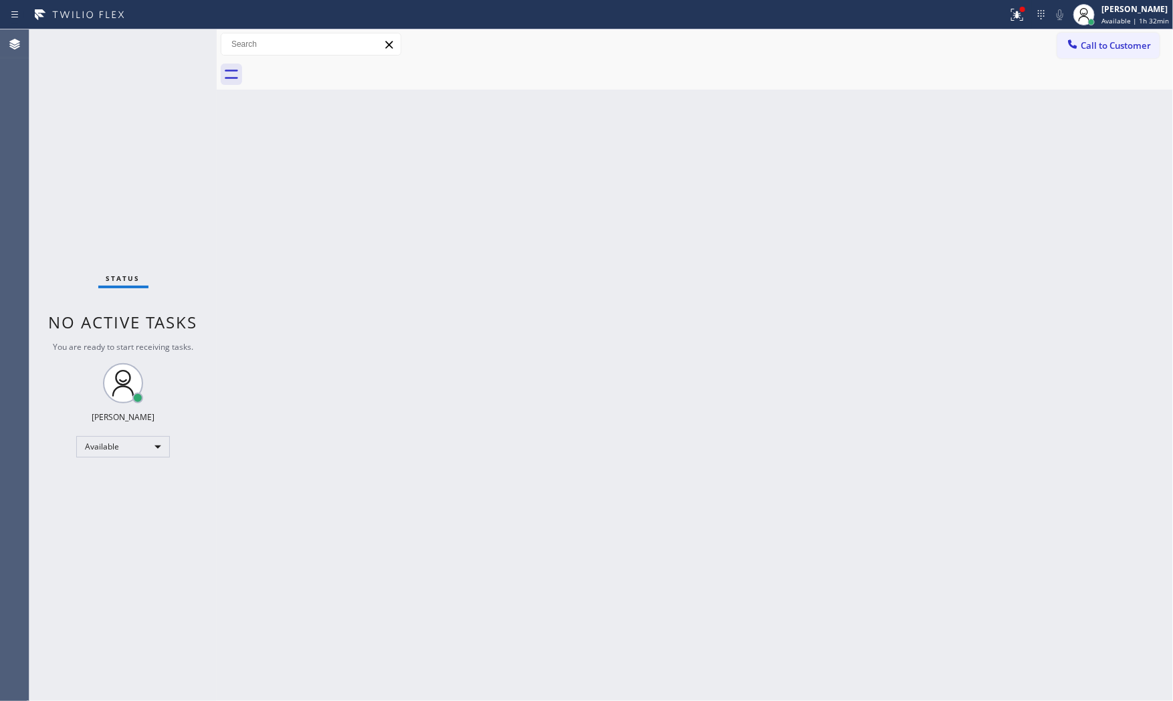
click at [175, 44] on div "Status No active tasks You are ready to start receiving tasks. [PERSON_NAME] Av…" at bounding box center [122, 364] width 187 height 671
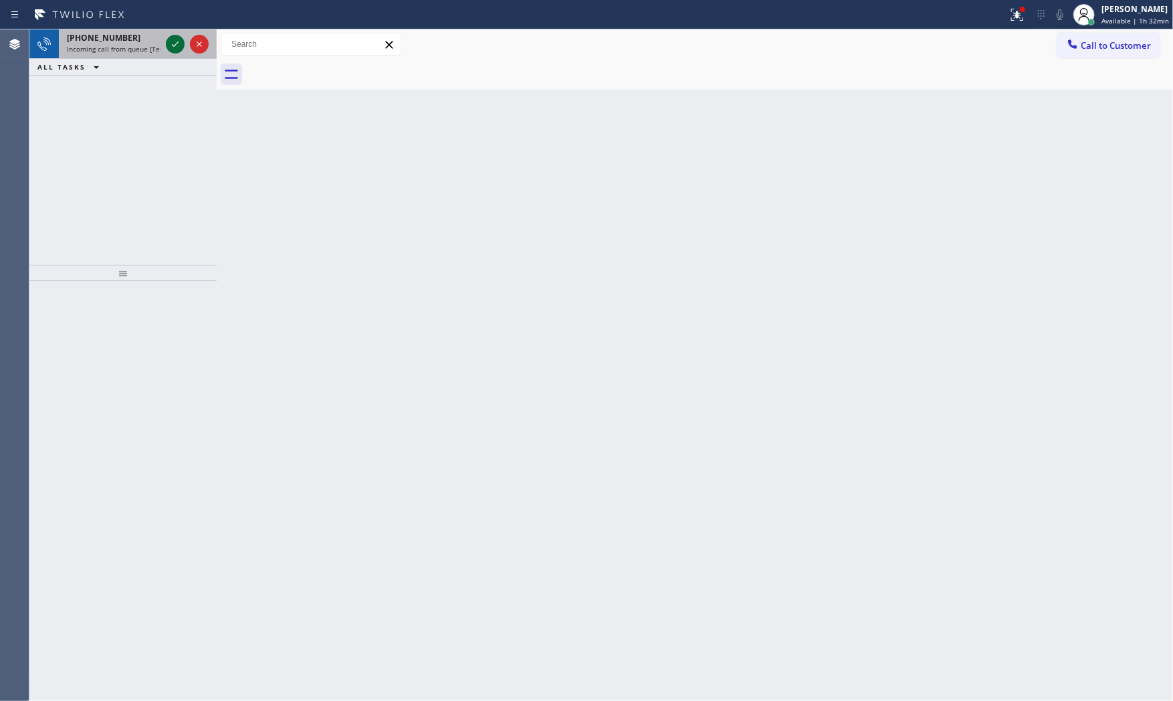
click at [181, 44] on icon at bounding box center [175, 44] width 16 height 16
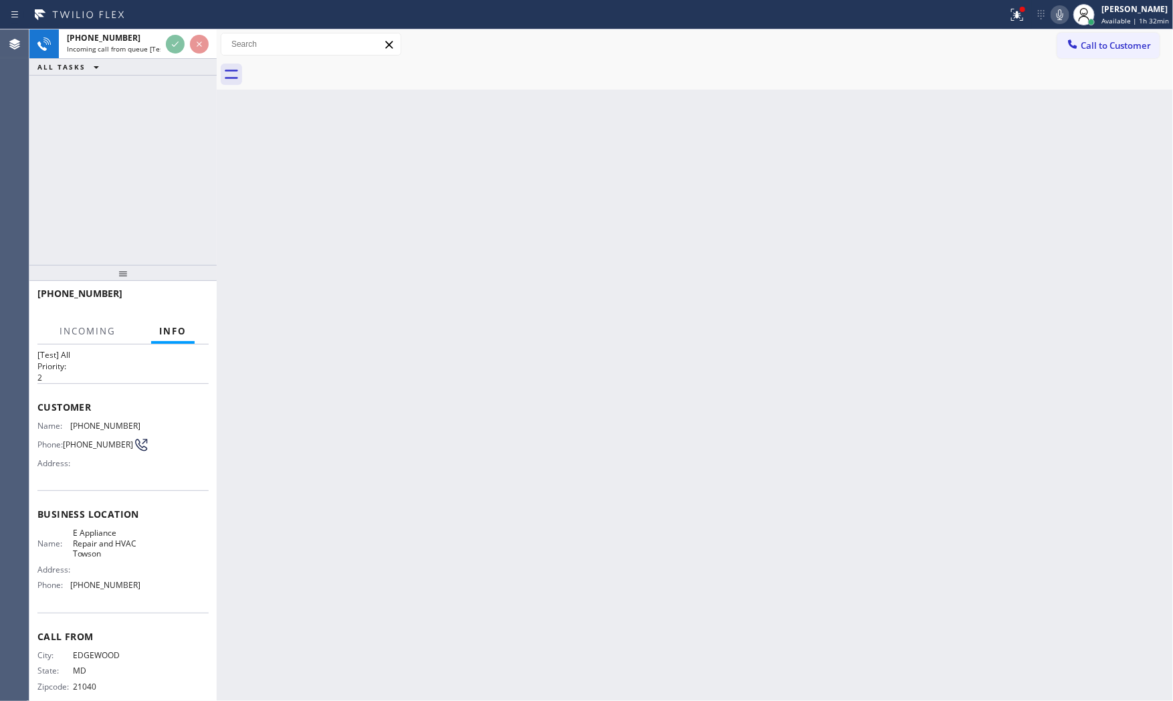
scroll to position [41, 0]
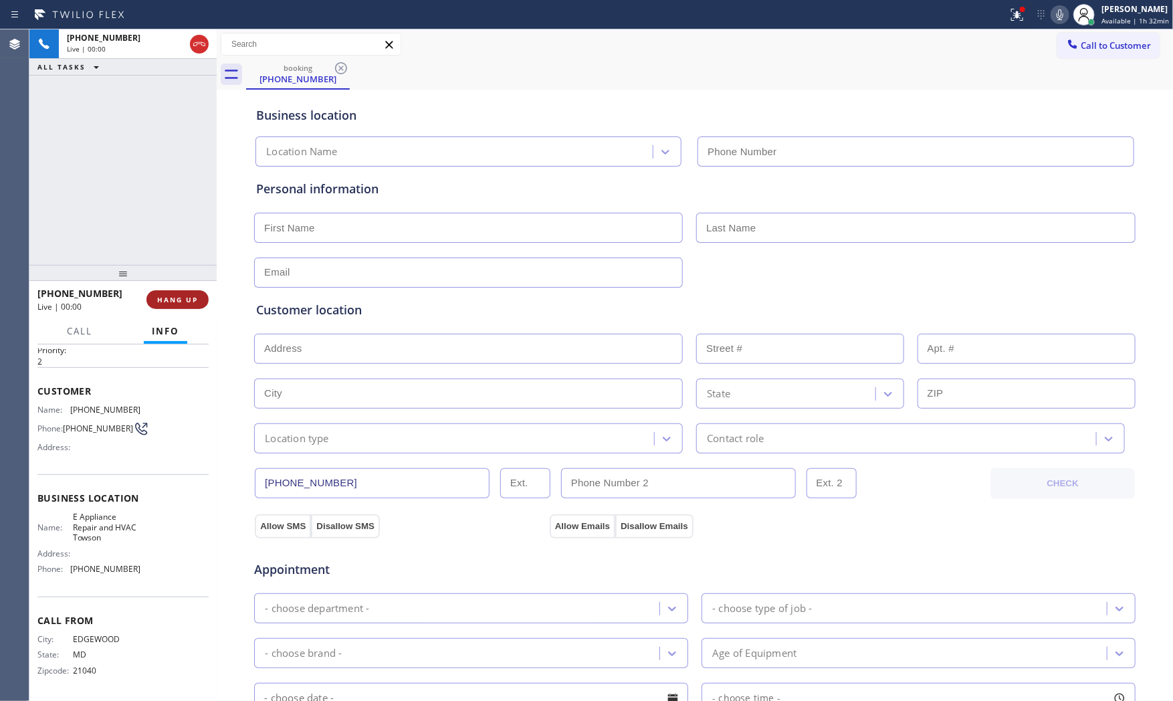
type input "[PHONE_NUMBER]"
click at [183, 303] on span "HANG UP" at bounding box center [177, 299] width 41 height 9
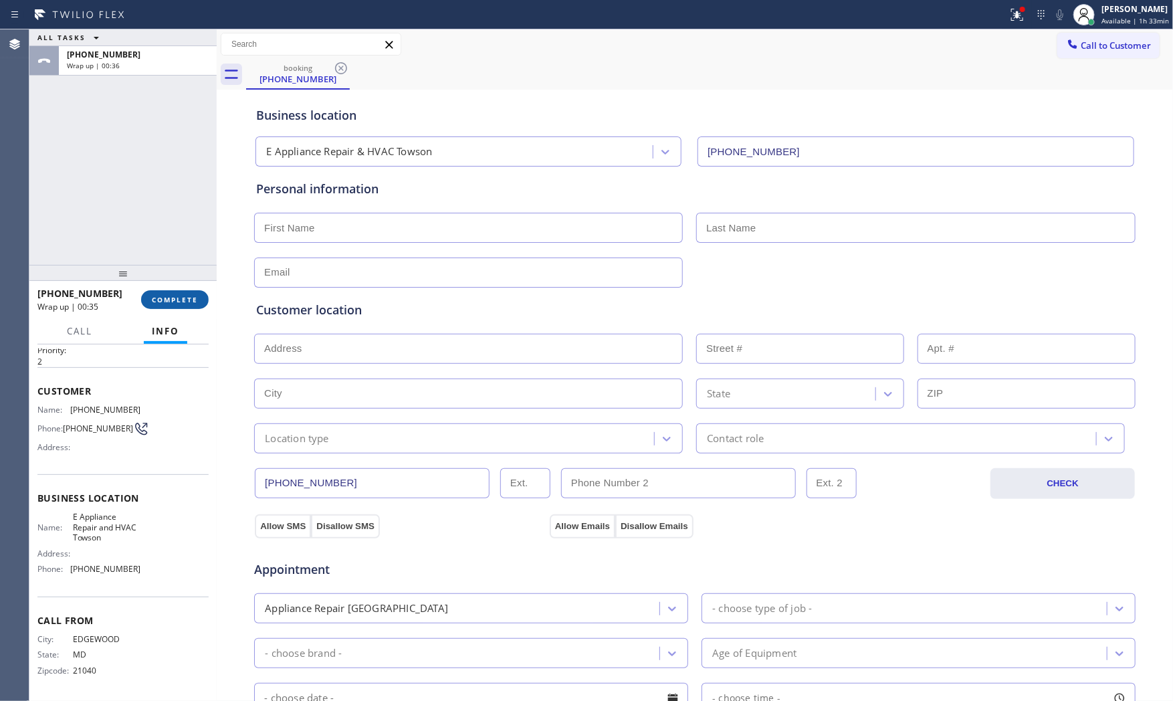
click at [174, 300] on span "COMPLETE" at bounding box center [175, 299] width 46 height 9
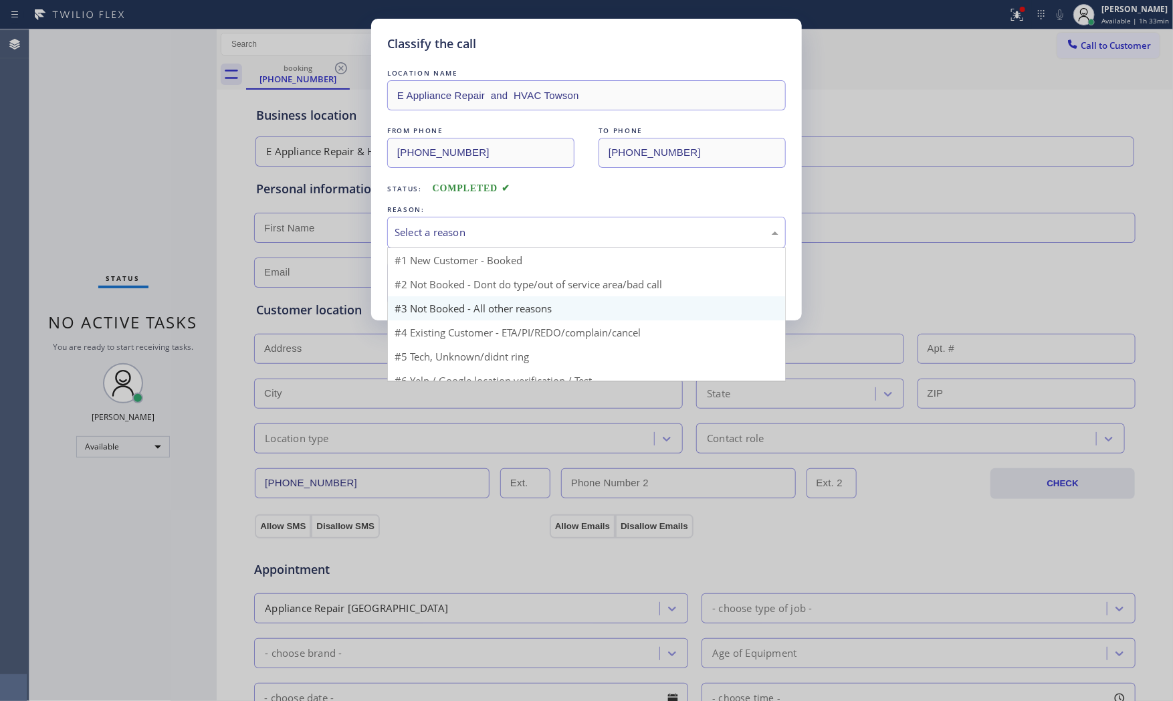
drag, startPoint x: 407, startPoint y: 241, endPoint x: 424, endPoint y: 282, distance: 45.0
click at [408, 241] on div "Select a reason" at bounding box center [586, 232] width 399 height 31
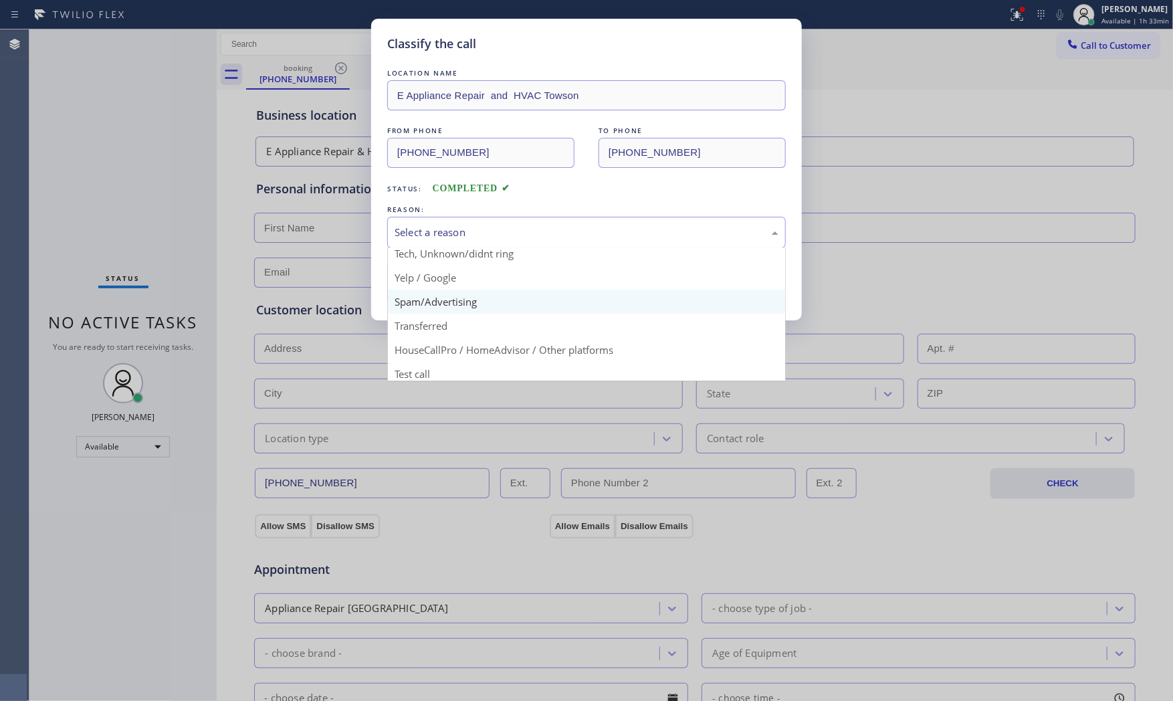
scroll to position [84, 0]
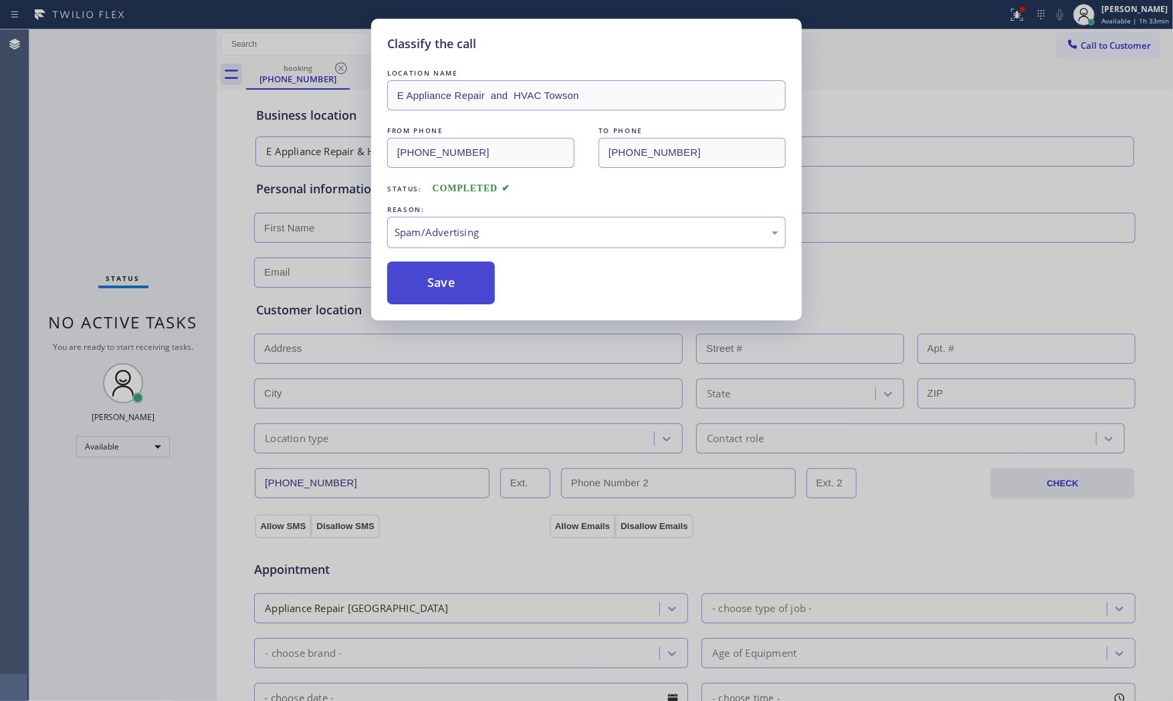
click at [431, 296] on button "Save" at bounding box center [441, 283] width 108 height 43
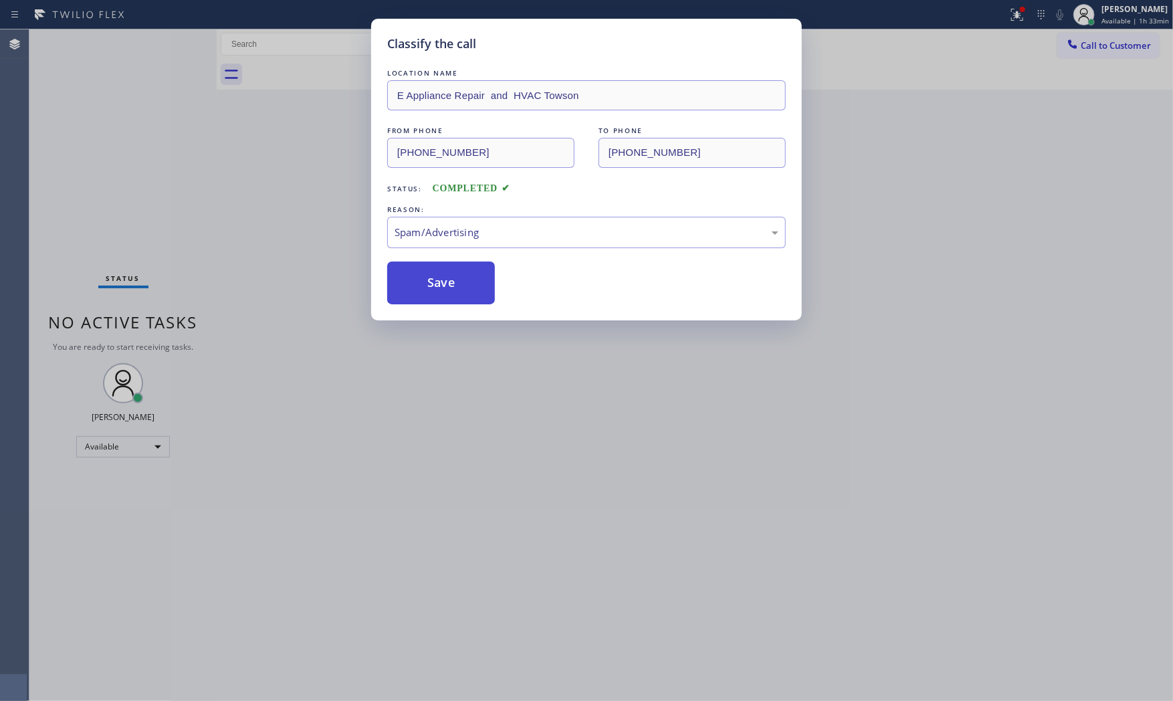
click at [431, 296] on button "Save" at bounding box center [441, 283] width 108 height 43
click at [431, 295] on button "Save" at bounding box center [441, 283] width 108 height 43
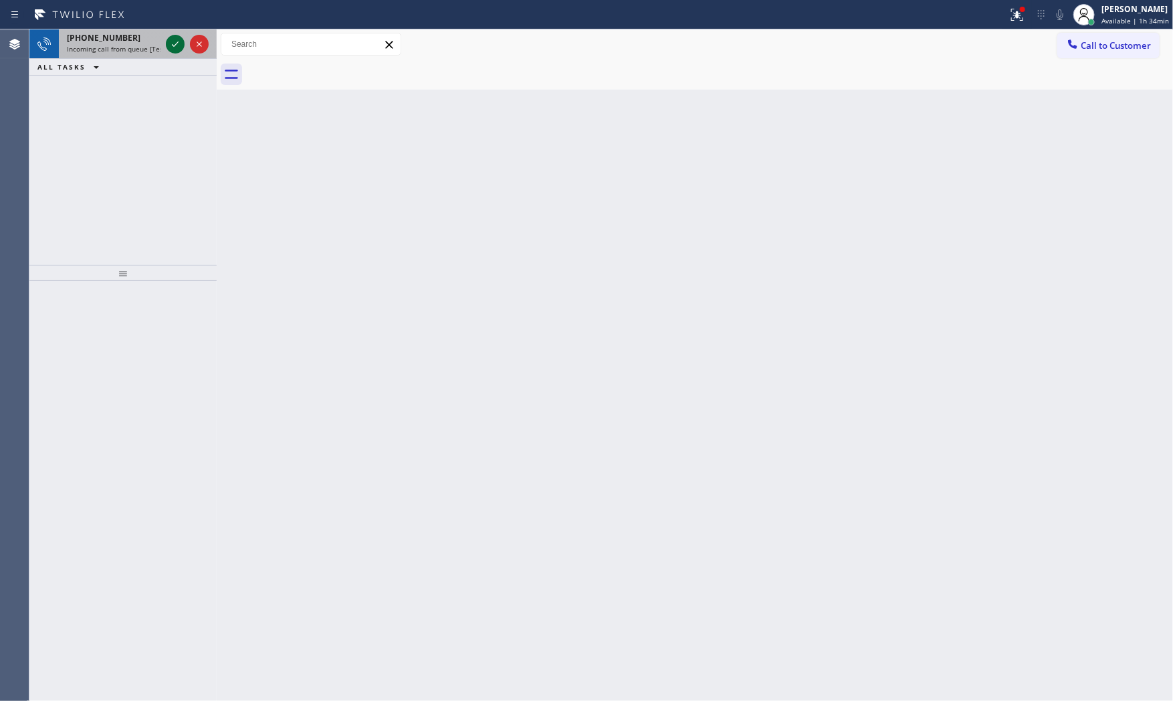
click at [173, 41] on icon at bounding box center [175, 44] width 16 height 16
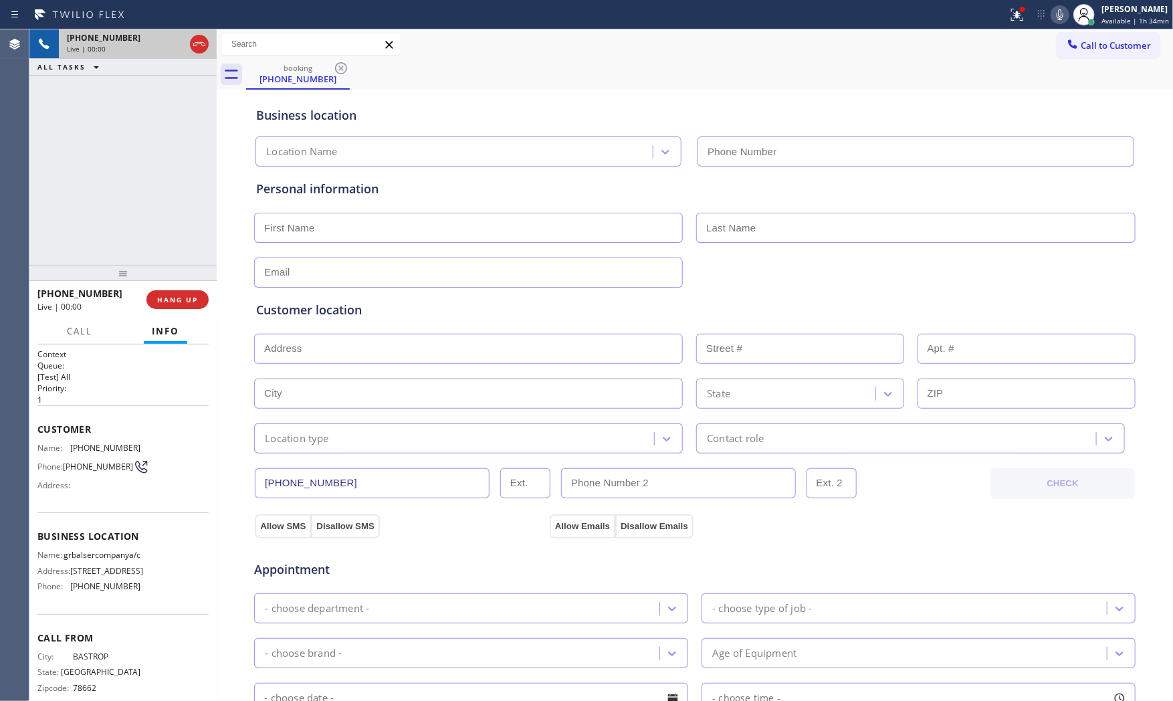
type input "[PHONE_NUMBER]"
click at [183, 295] on button "HANG UP" at bounding box center [177, 299] width 62 height 19
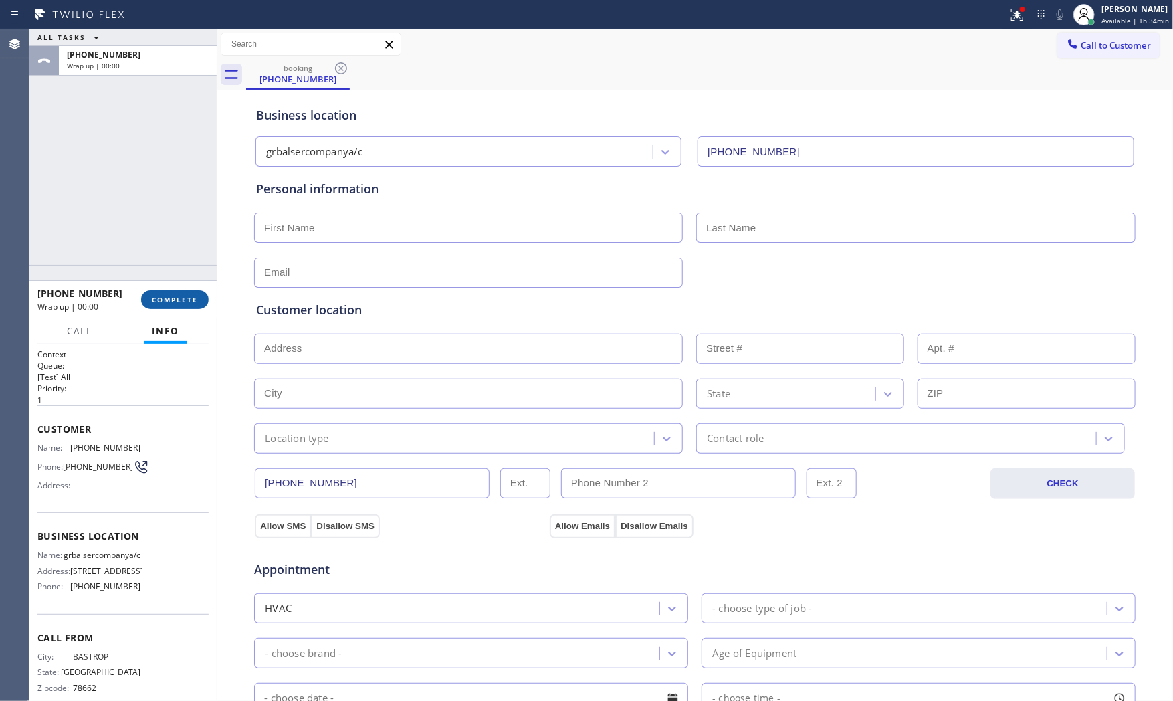
click at [183, 295] on span "COMPLETE" at bounding box center [175, 299] width 46 height 9
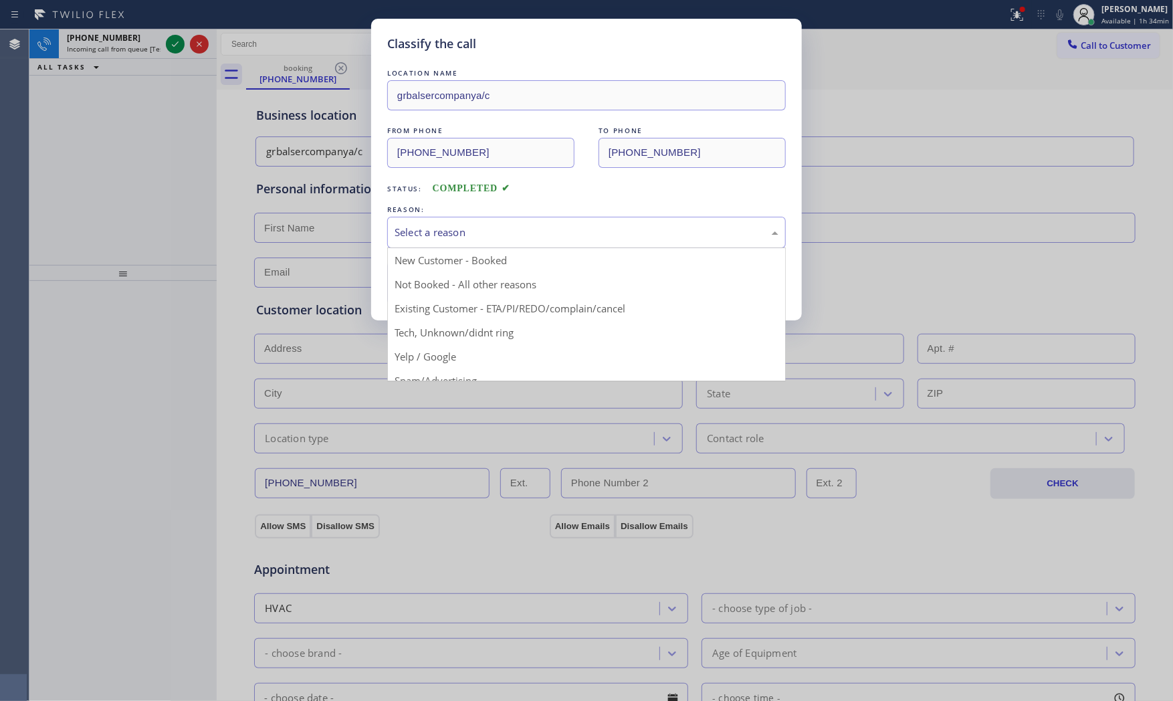
click at [492, 241] on div "Select a reason" at bounding box center [586, 232] width 399 height 31
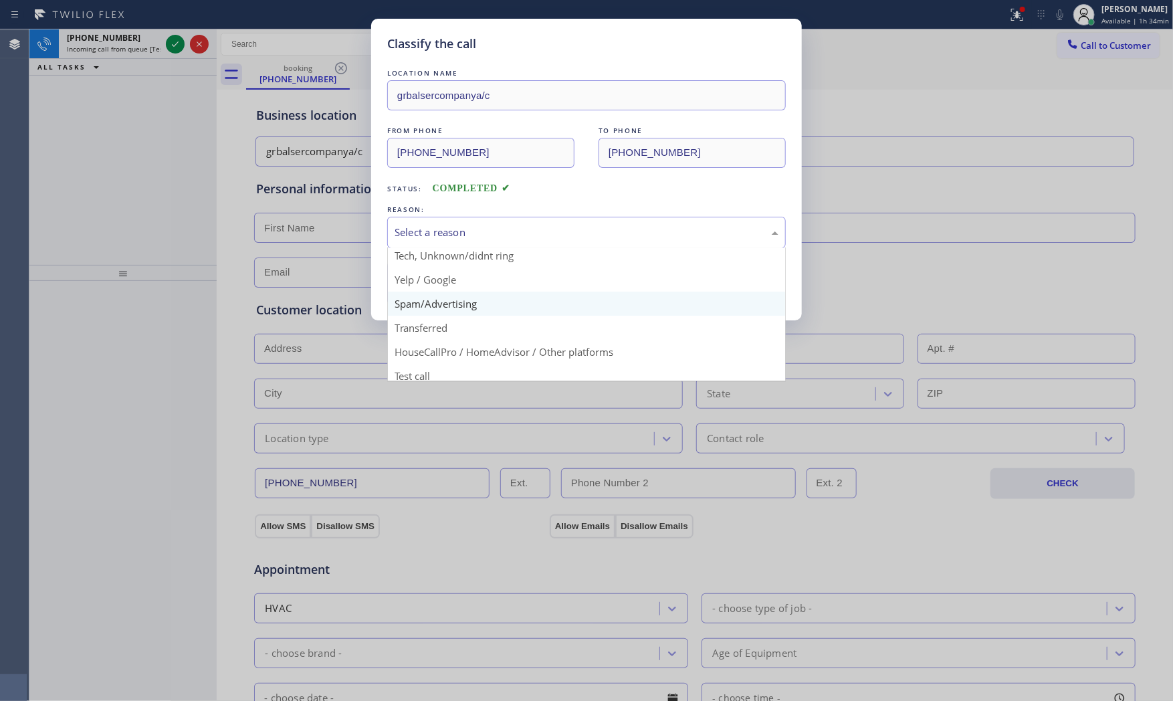
scroll to position [84, 0]
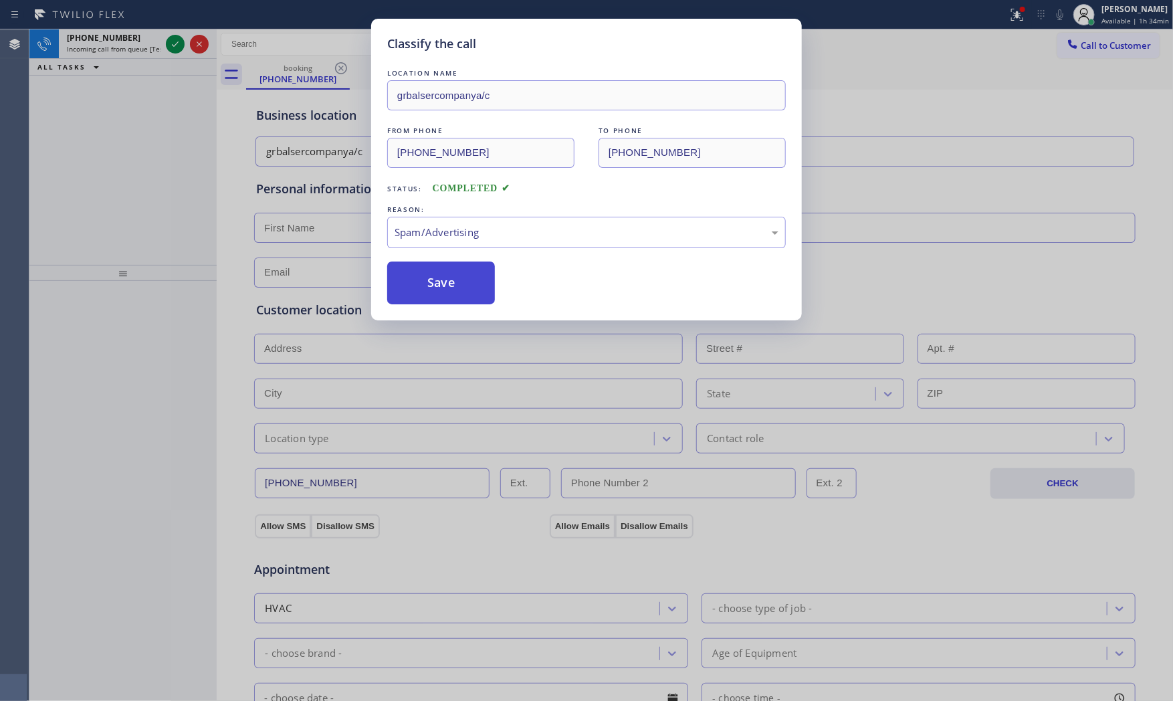
click at [457, 293] on button "Save" at bounding box center [441, 283] width 108 height 43
drag, startPoint x: 457, startPoint y: 293, endPoint x: 452, endPoint y: 286, distance: 8.6
click at [457, 292] on button "Save" at bounding box center [441, 283] width 108 height 43
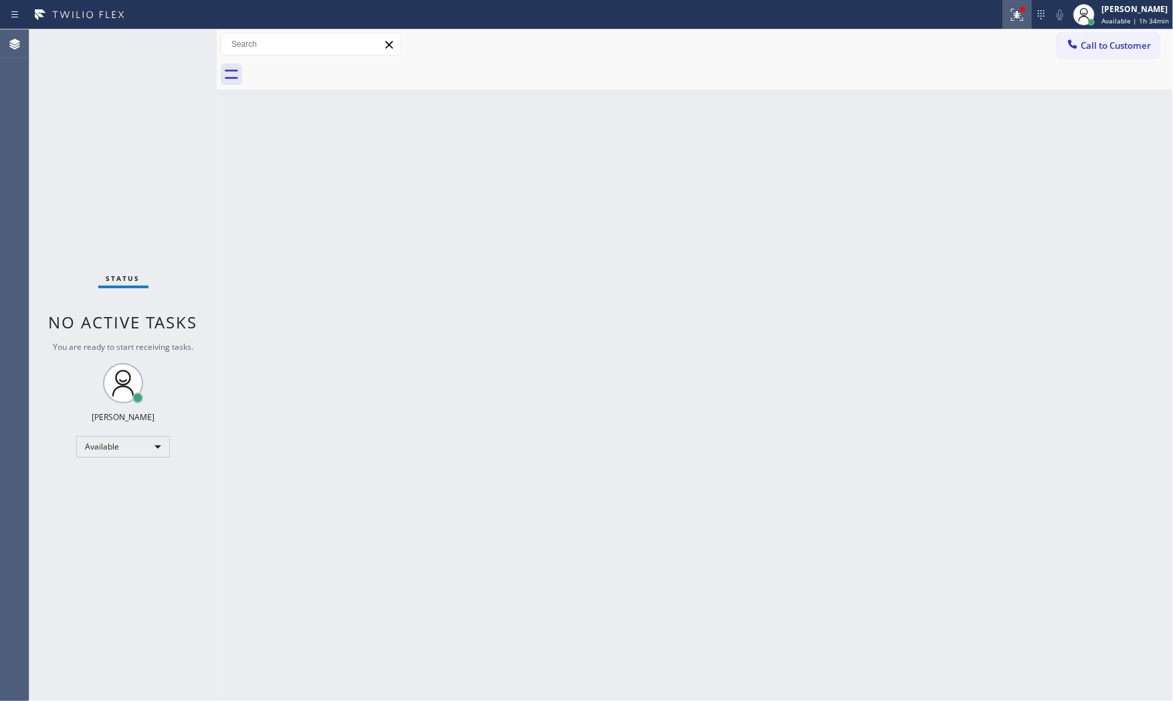
click at [1026, 20] on div at bounding box center [1017, 15] width 29 height 16
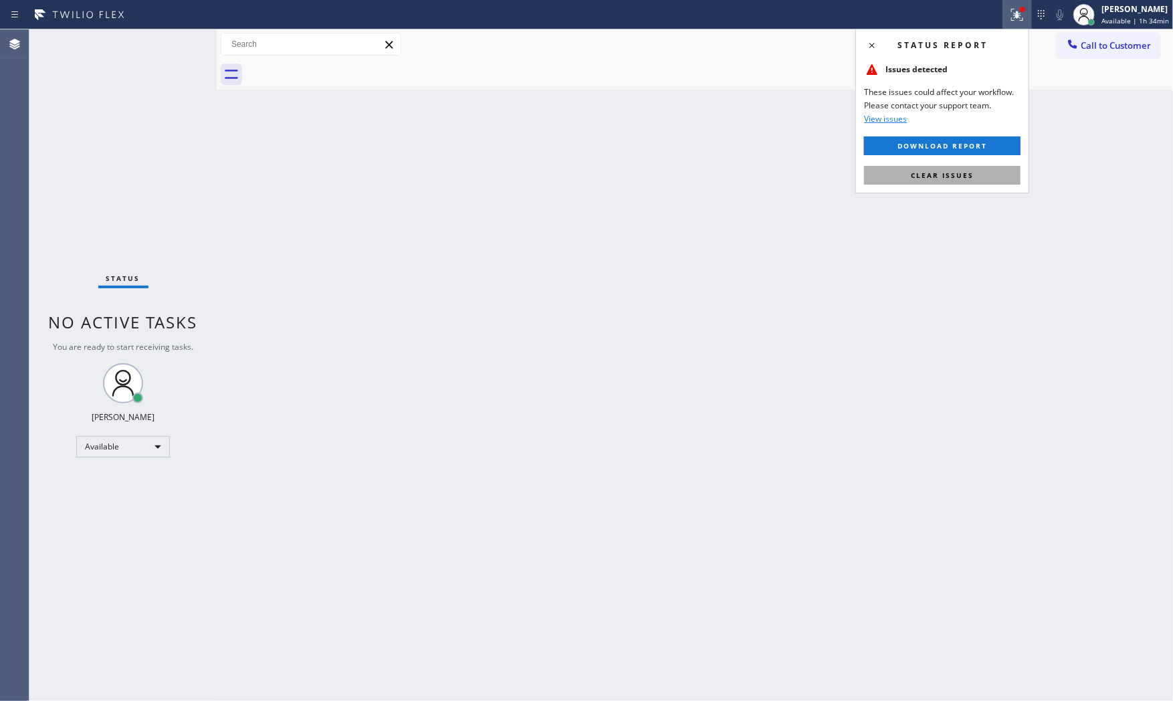
click at [957, 174] on span "Clear issues" at bounding box center [942, 175] width 63 height 9
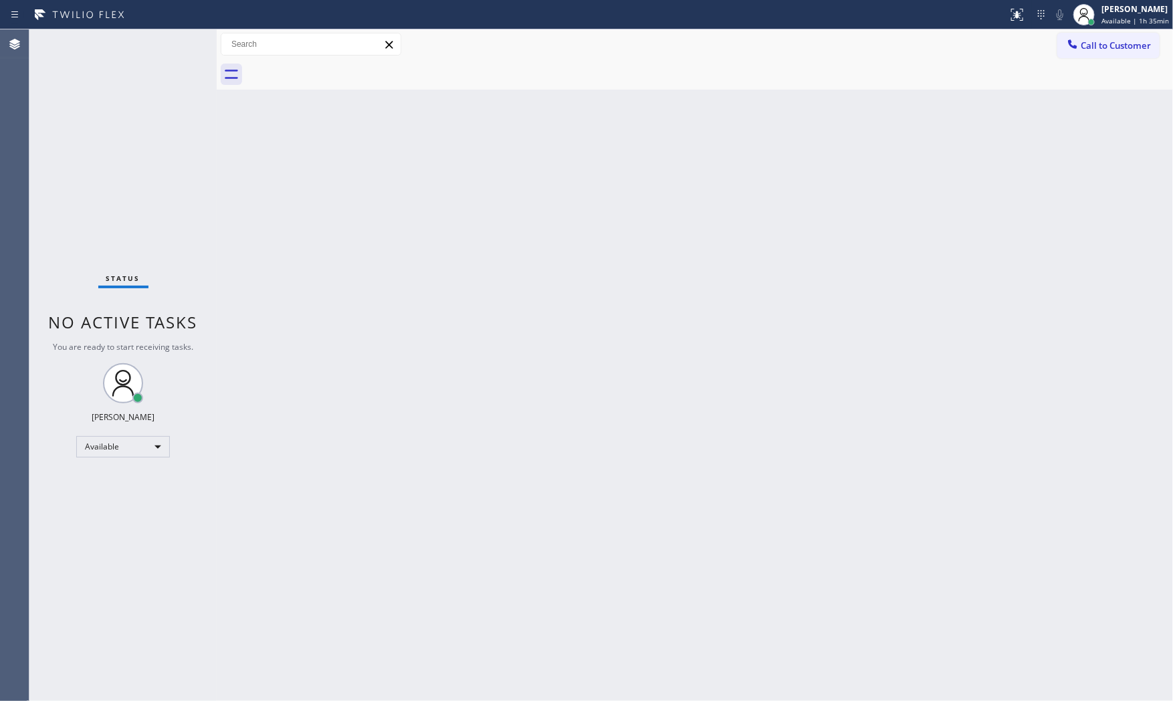
click at [172, 37] on div "Status No active tasks You are ready to start receiving tasks. [PERSON_NAME] Av…" at bounding box center [122, 364] width 187 height 671
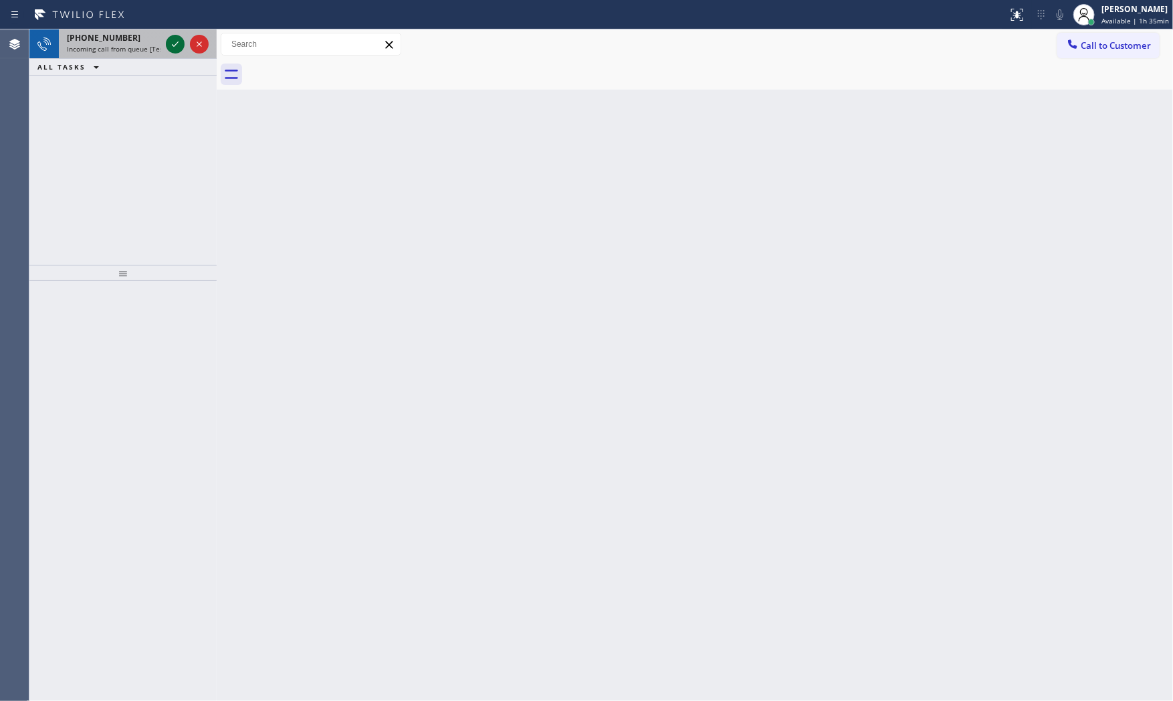
click at [172, 37] on icon at bounding box center [175, 44] width 16 height 16
click at [162, 24] on div at bounding box center [503, 14] width 997 height 21
click at [181, 43] on icon at bounding box center [175, 44] width 16 height 16
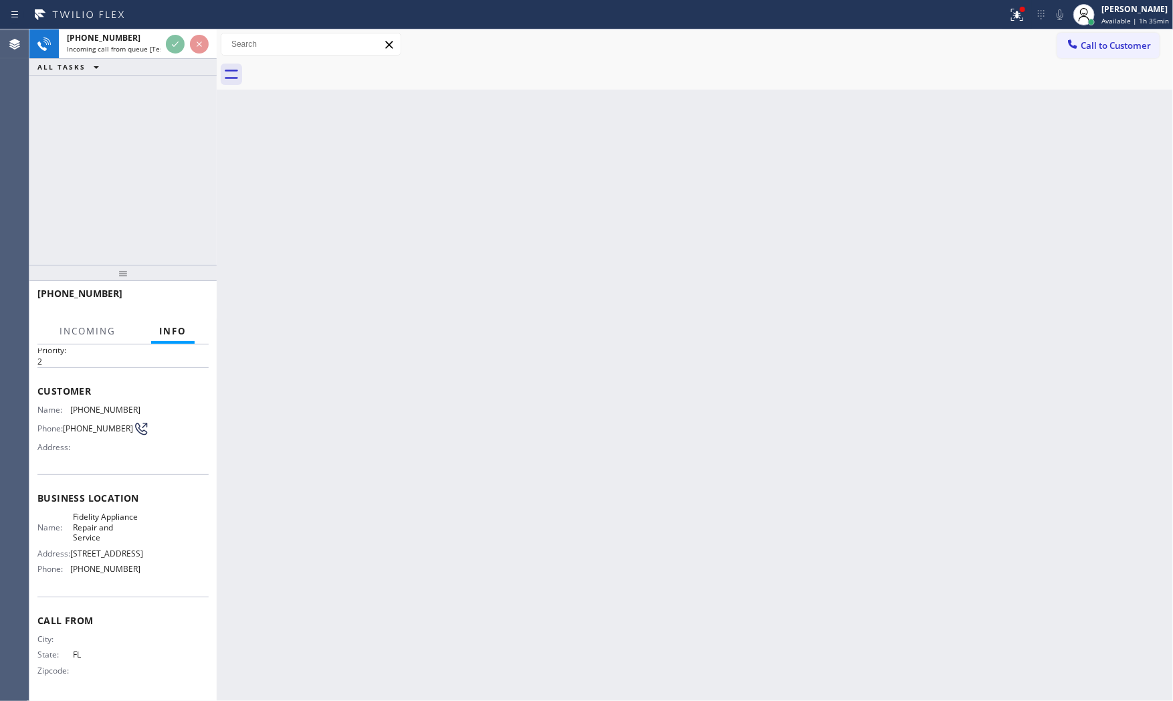
scroll to position [82, 0]
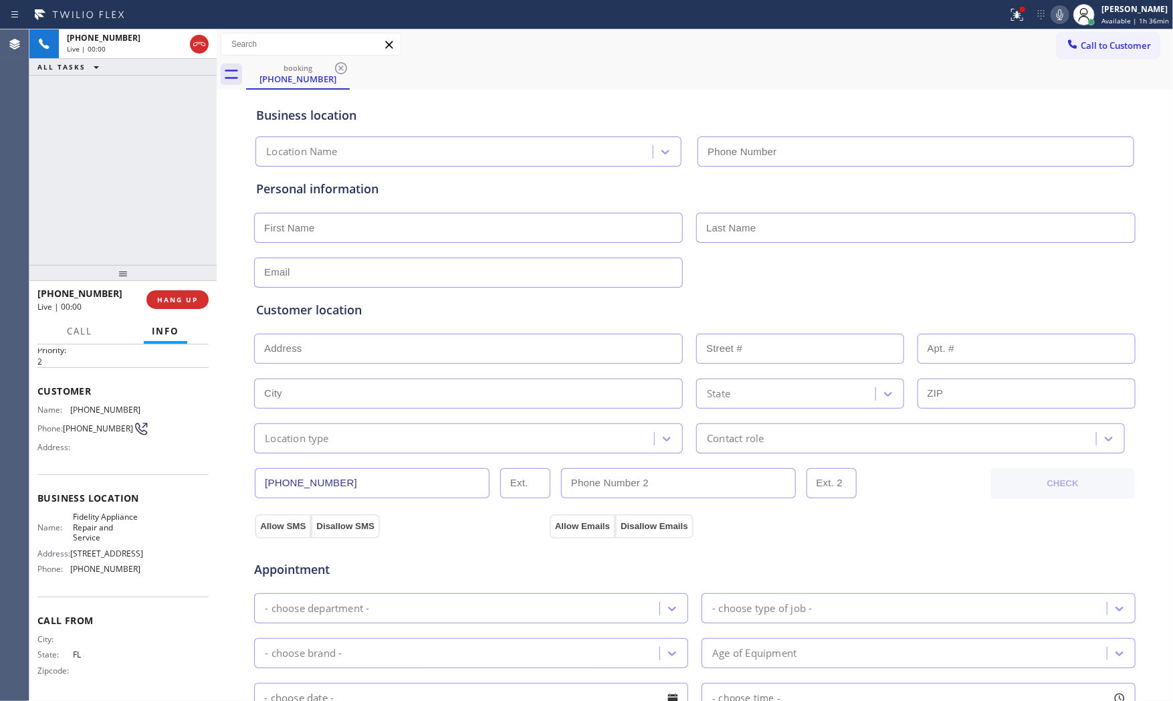
type input "[PHONE_NUMBER]"
click at [159, 298] on span "HANG UP" at bounding box center [177, 299] width 41 height 9
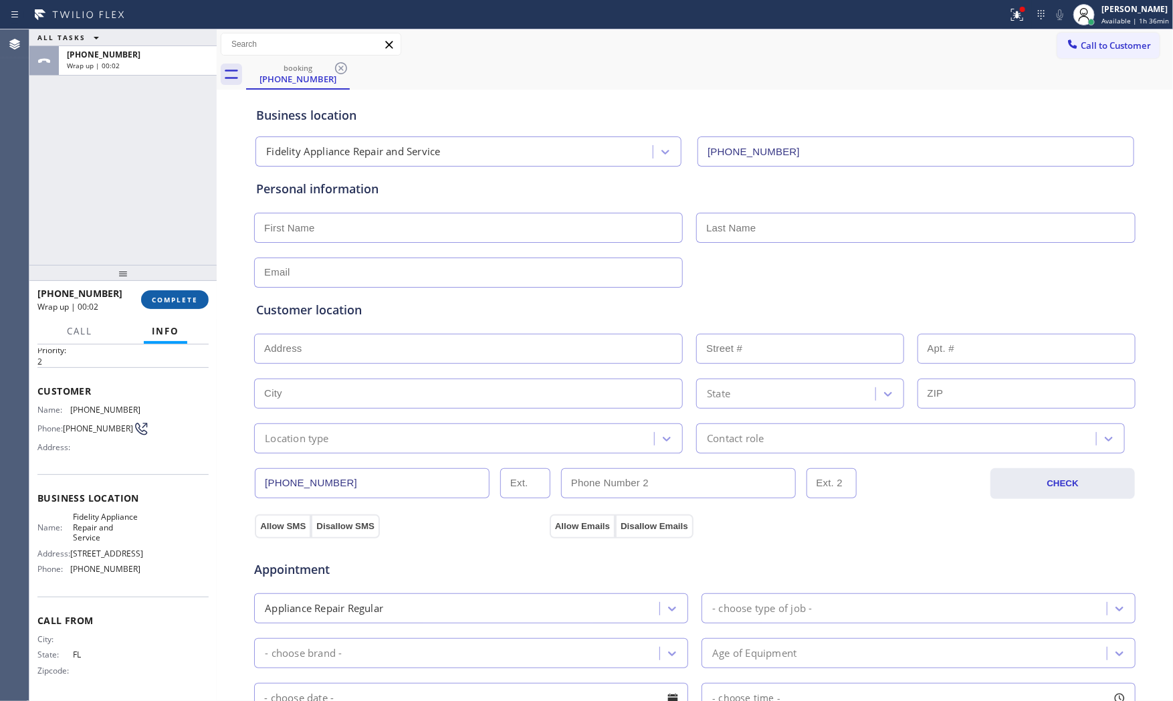
click at [193, 300] on span "COMPLETE" at bounding box center [175, 299] width 46 height 9
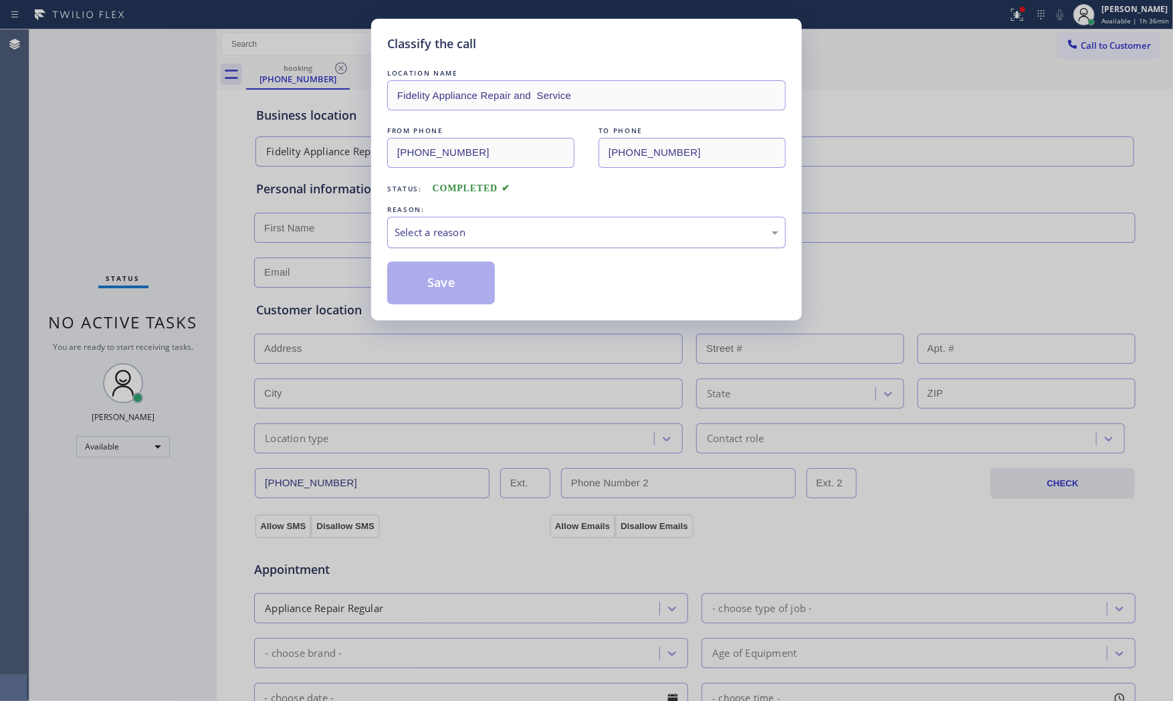
click at [451, 230] on div "Select a reason" at bounding box center [587, 232] width 384 height 15
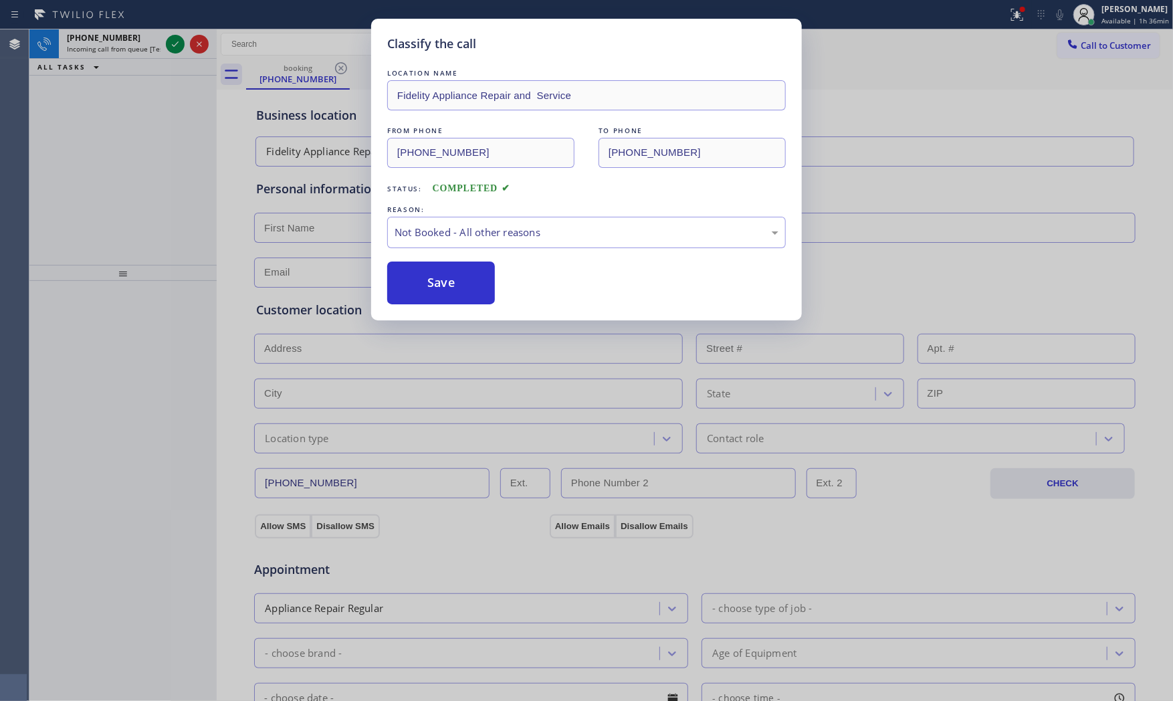
click at [463, 288] on button "Save" at bounding box center [441, 283] width 108 height 43
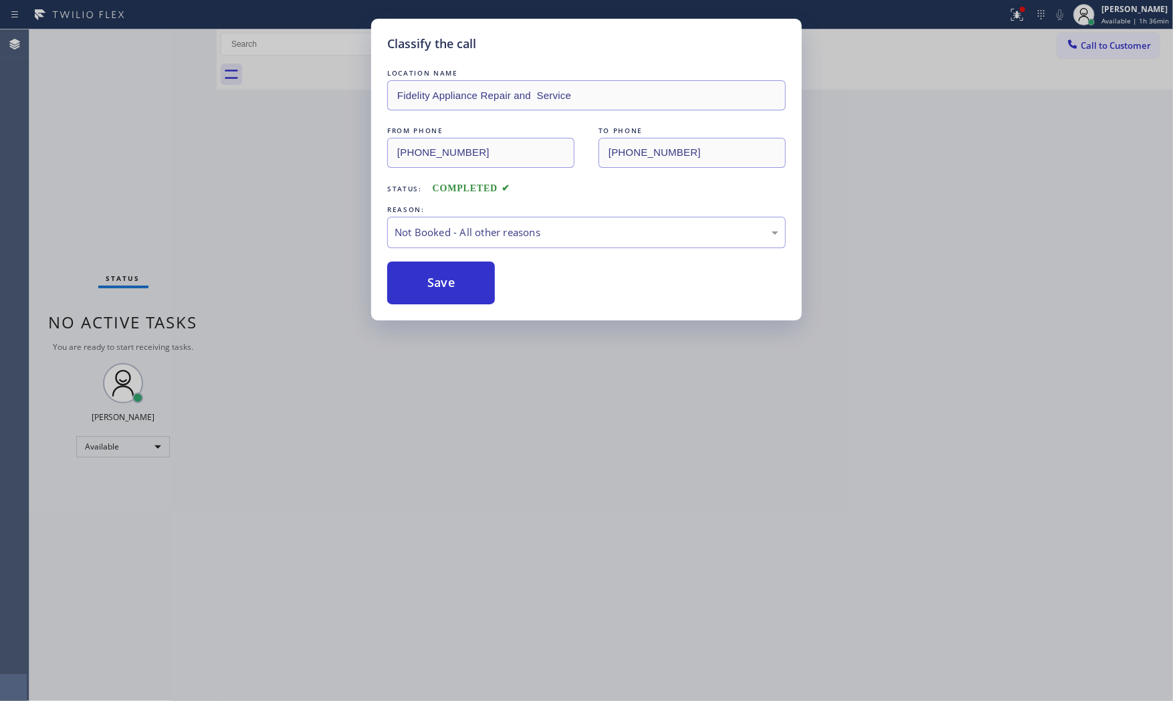
drag, startPoint x: 463, startPoint y: 288, endPoint x: 324, endPoint y: 199, distance: 165.1
click at [455, 282] on button "Save" at bounding box center [441, 283] width 108 height 43
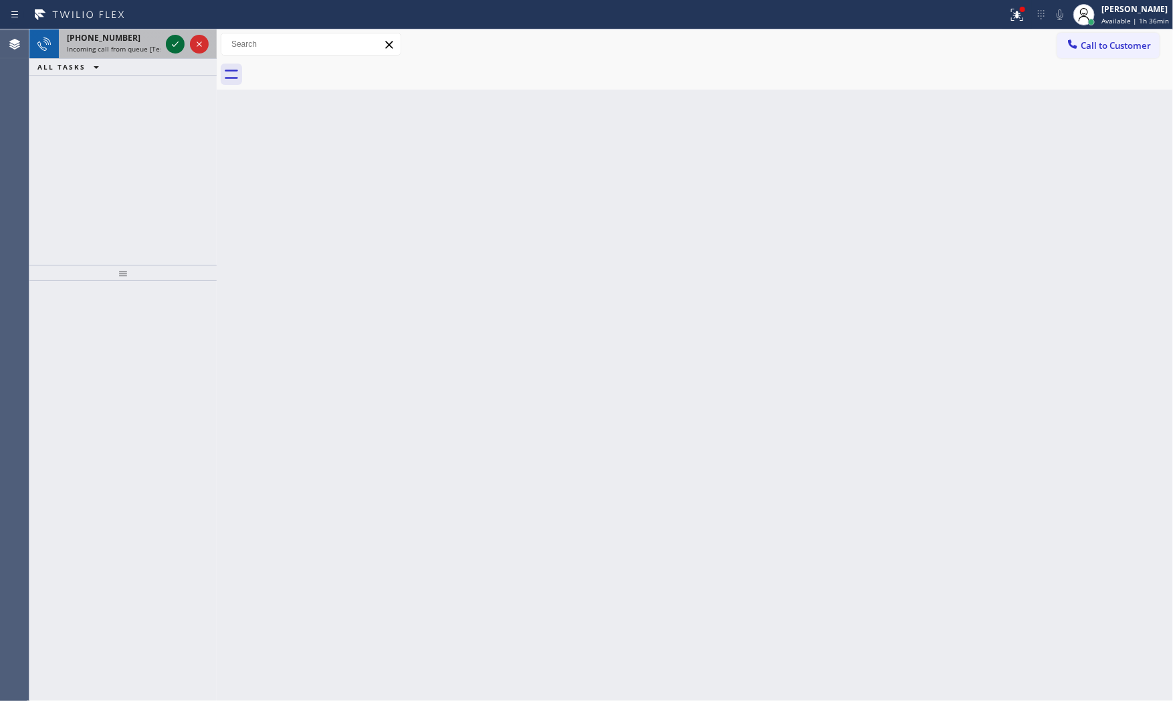
click at [171, 45] on icon at bounding box center [175, 44] width 16 height 16
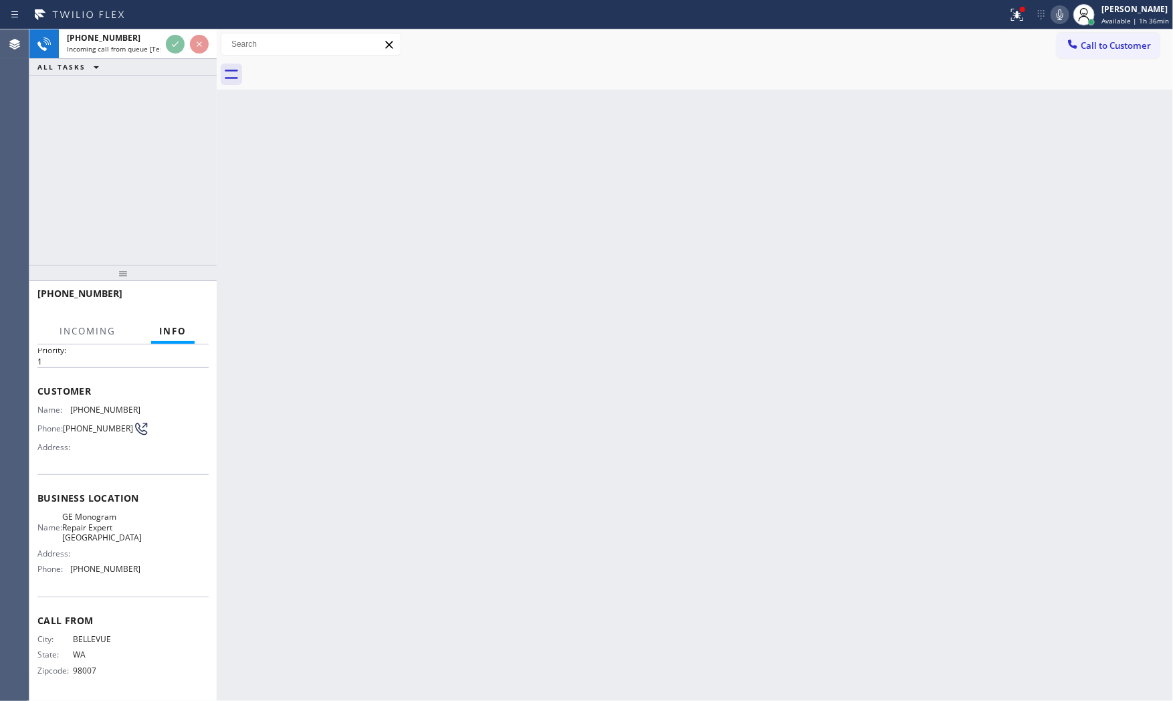
scroll to position [41, 0]
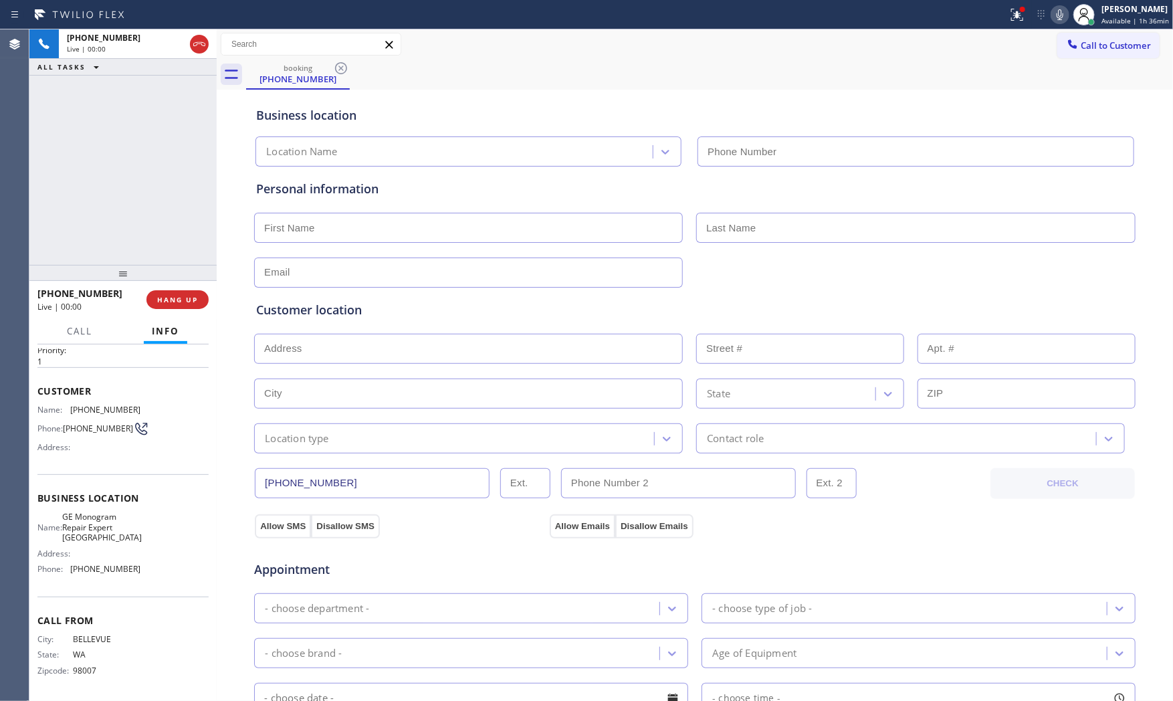
type input "[PHONE_NUMBER]"
click at [1013, 14] on icon at bounding box center [1017, 15] width 16 height 16
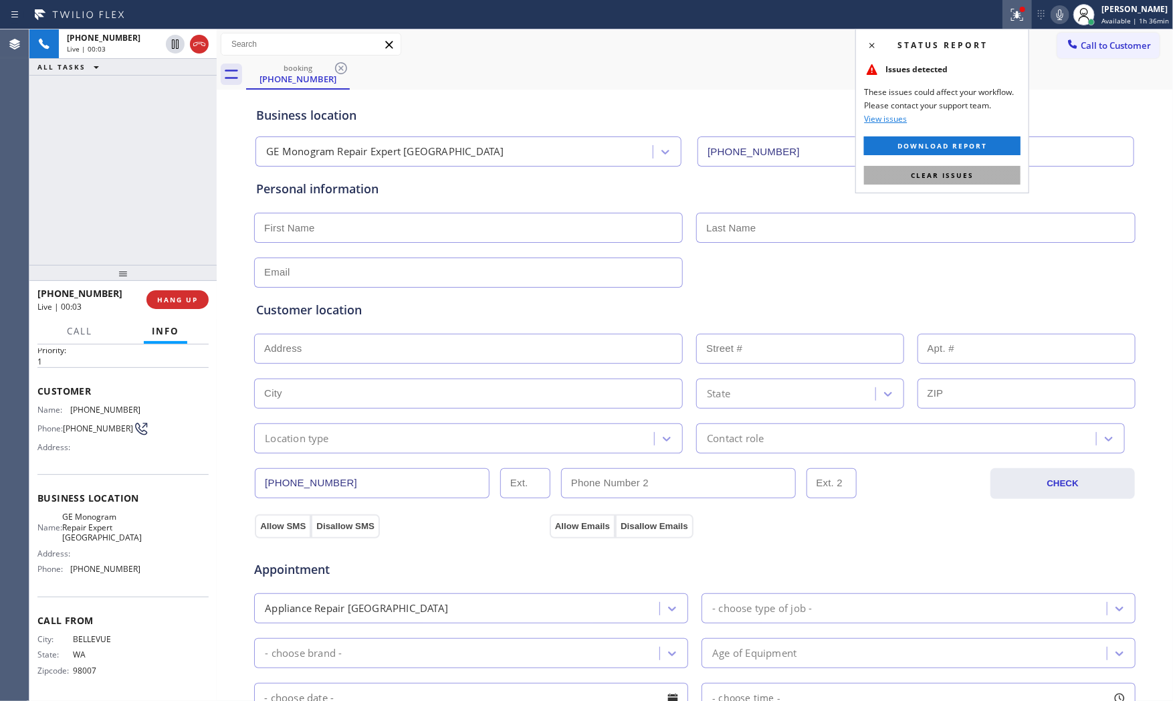
click at [962, 174] on span "Clear issues" at bounding box center [942, 175] width 63 height 9
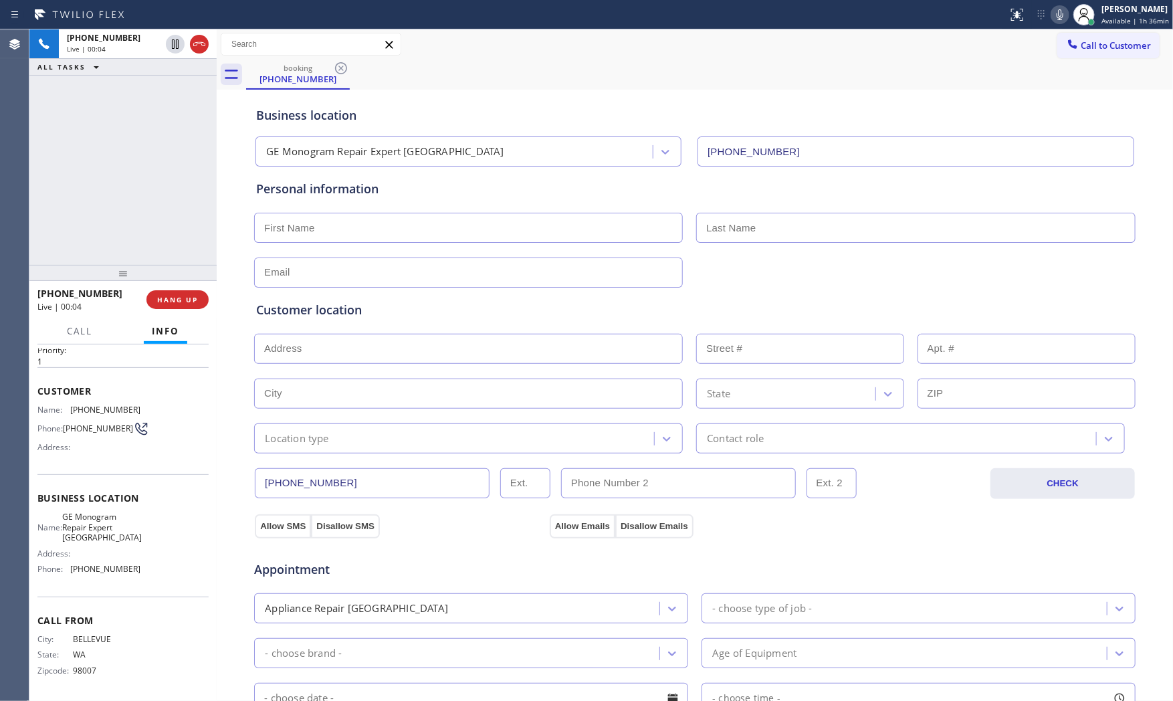
click at [1052, 17] on icon at bounding box center [1060, 15] width 16 height 16
click at [1055, 14] on icon at bounding box center [1060, 15] width 16 height 16
click at [1058, 14] on icon at bounding box center [1060, 15] width 16 height 16
click at [171, 48] on icon at bounding box center [175, 44] width 16 height 16
click at [1052, 15] on icon at bounding box center [1060, 15] width 16 height 16
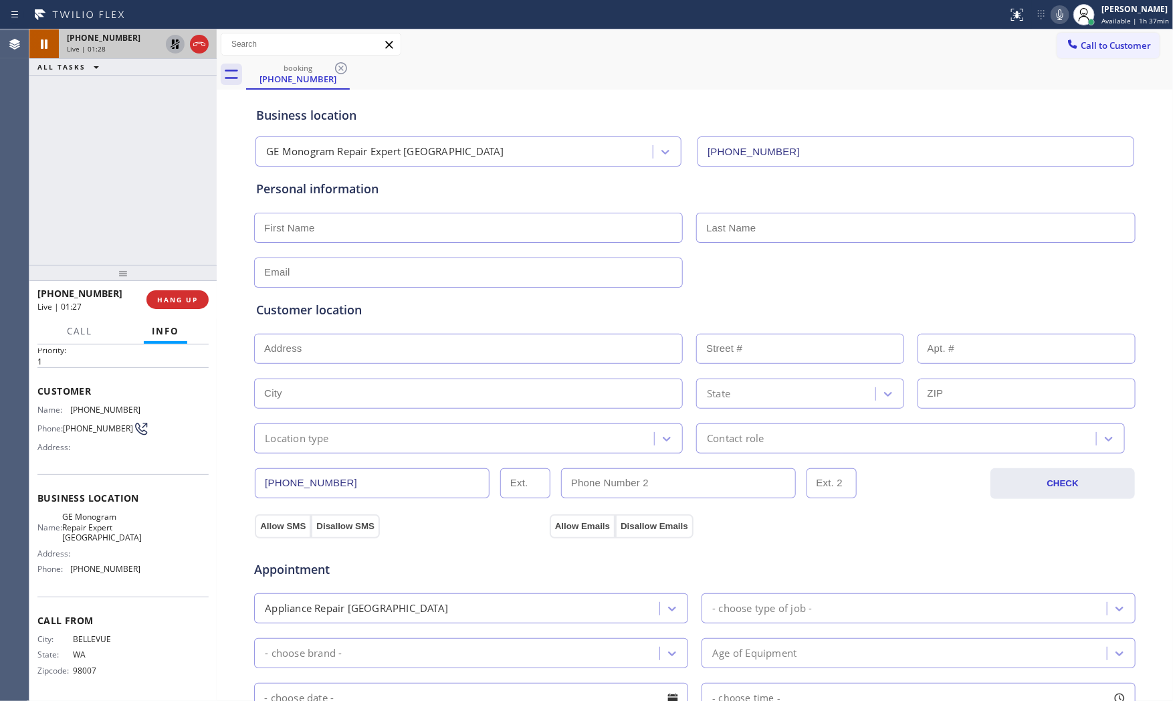
click at [177, 49] on icon at bounding box center [175, 44] width 16 height 16
click at [1061, 19] on icon at bounding box center [1060, 15] width 16 height 16
click at [1061, 18] on icon at bounding box center [1060, 15] width 16 height 16
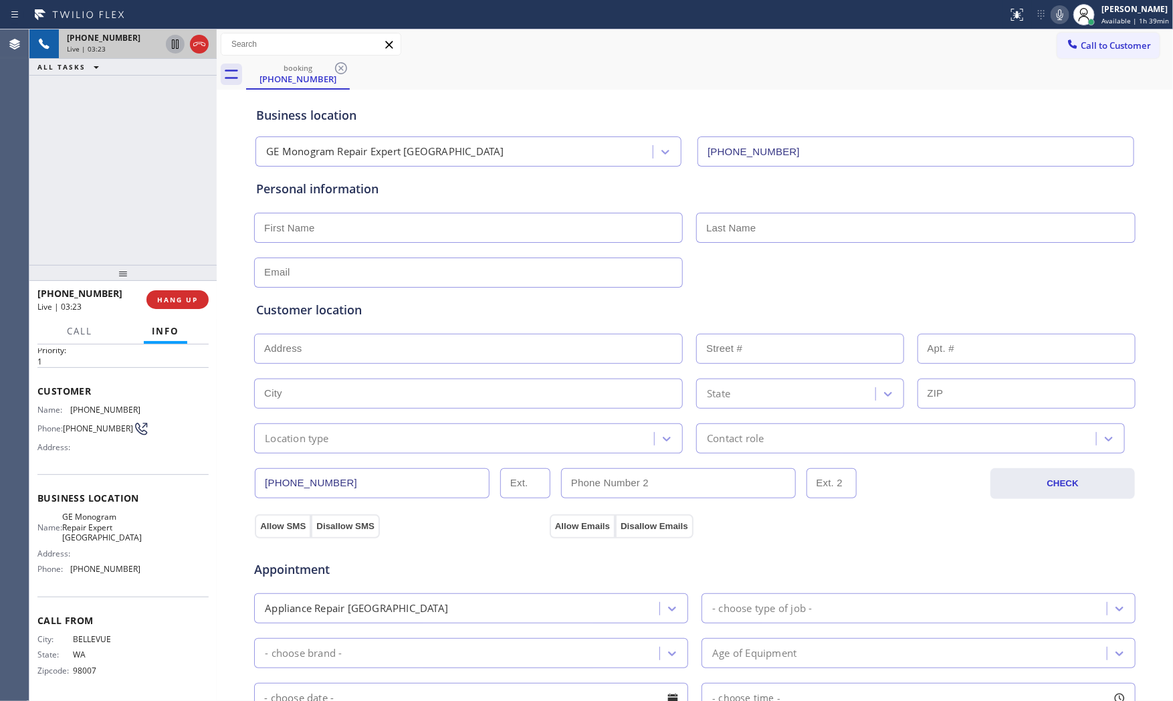
click at [1060, 18] on icon at bounding box center [1060, 15] width 16 height 16
click at [190, 304] on span "HANG UP" at bounding box center [177, 299] width 41 height 9
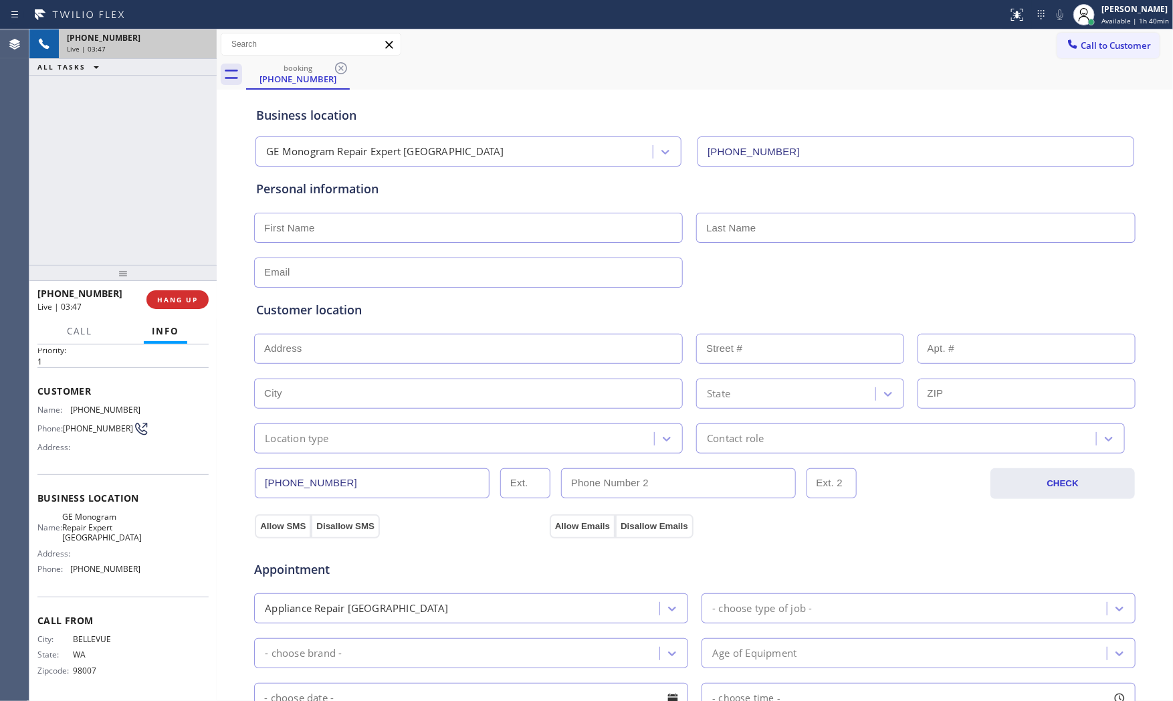
click at [317, 219] on input "text" at bounding box center [468, 228] width 429 height 30
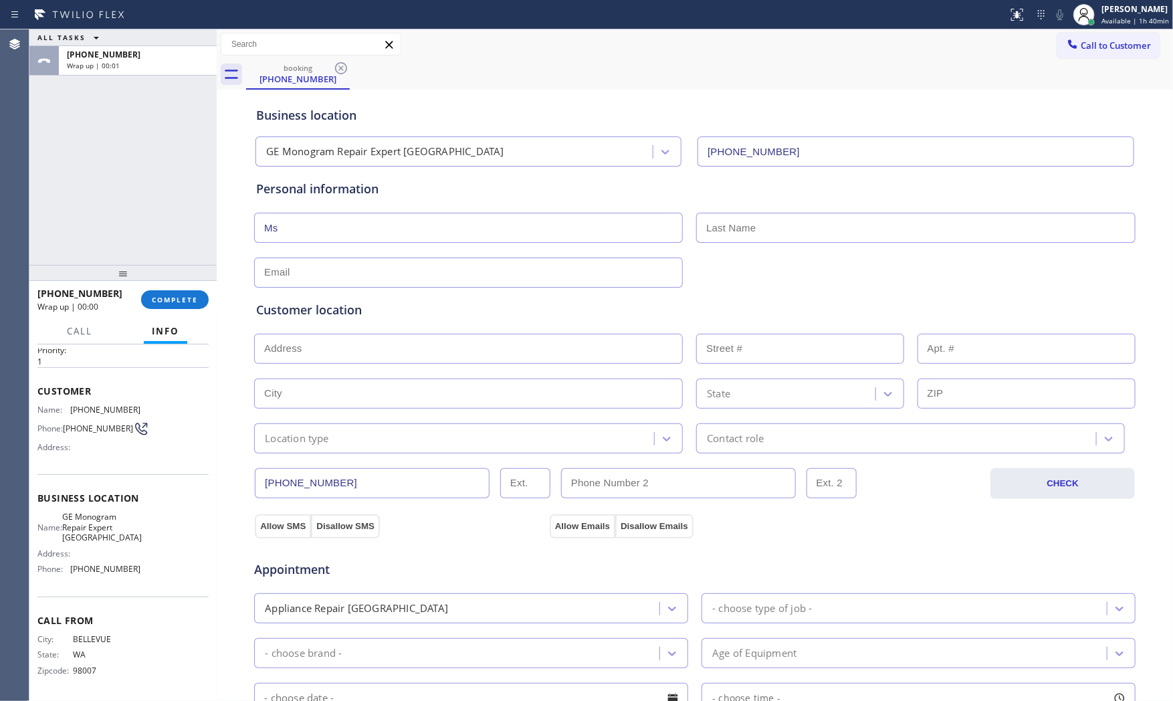
type input "Ms"
type input "[PERSON_NAME]"
type input "[EMAIL_ADDRESS][DOMAIN_NAME]"
click at [417, 356] on input "text" at bounding box center [468, 349] width 429 height 30
paste input "[GEOGRAPHIC_DATA]"
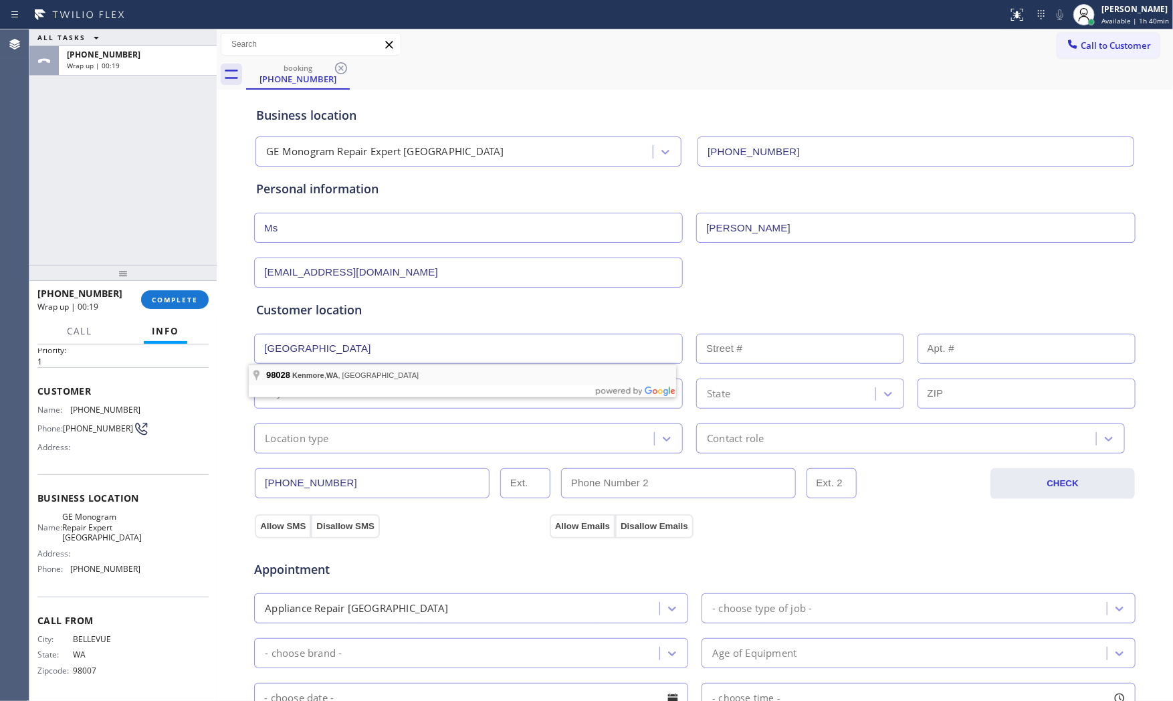
type input "[GEOGRAPHIC_DATA], [GEOGRAPHIC_DATA]"
type input "Bothell"
type input "98028"
click at [328, 439] on div "Location type" at bounding box center [456, 438] width 396 height 23
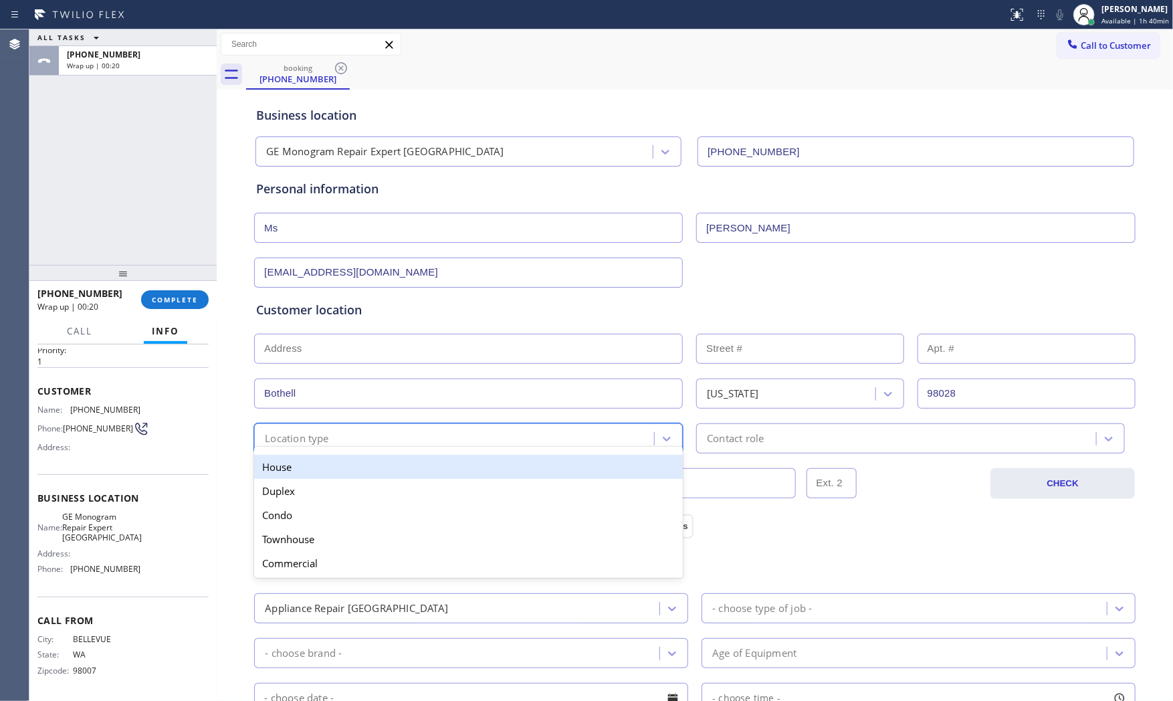
drag, startPoint x: 322, startPoint y: 471, endPoint x: 562, endPoint y: 468, distance: 240.1
click at [323, 471] on div "House" at bounding box center [468, 467] width 429 height 24
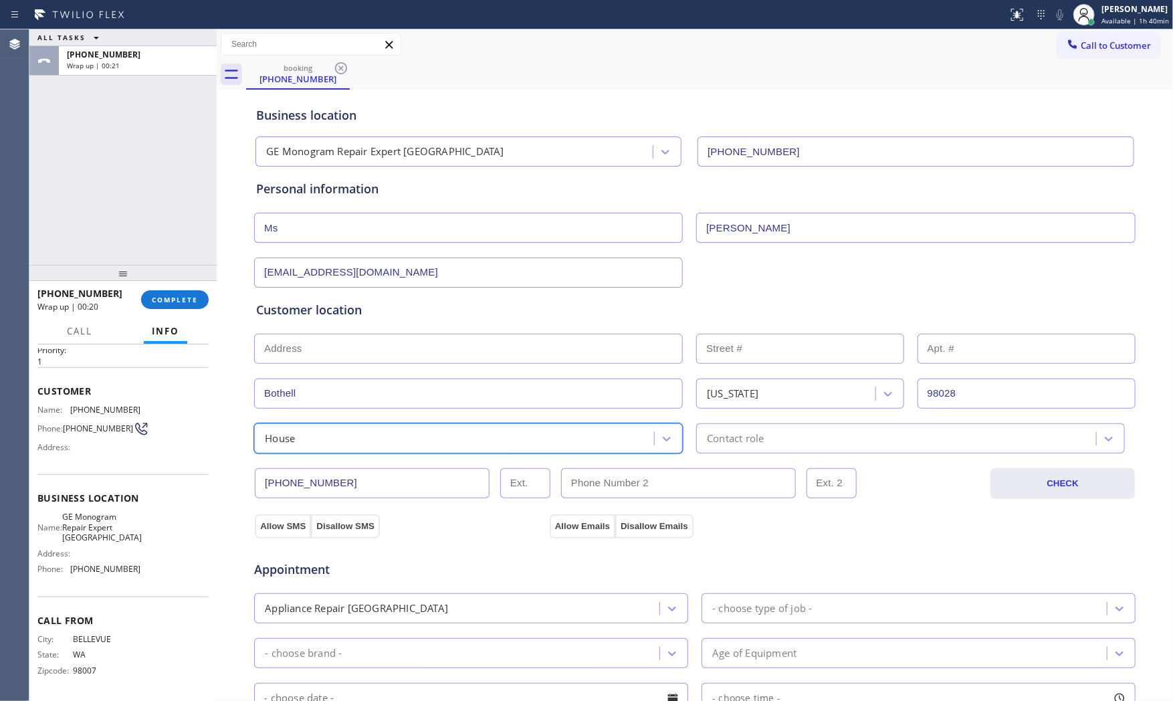
click at [752, 441] on div "Contact role" at bounding box center [735, 438] width 57 height 15
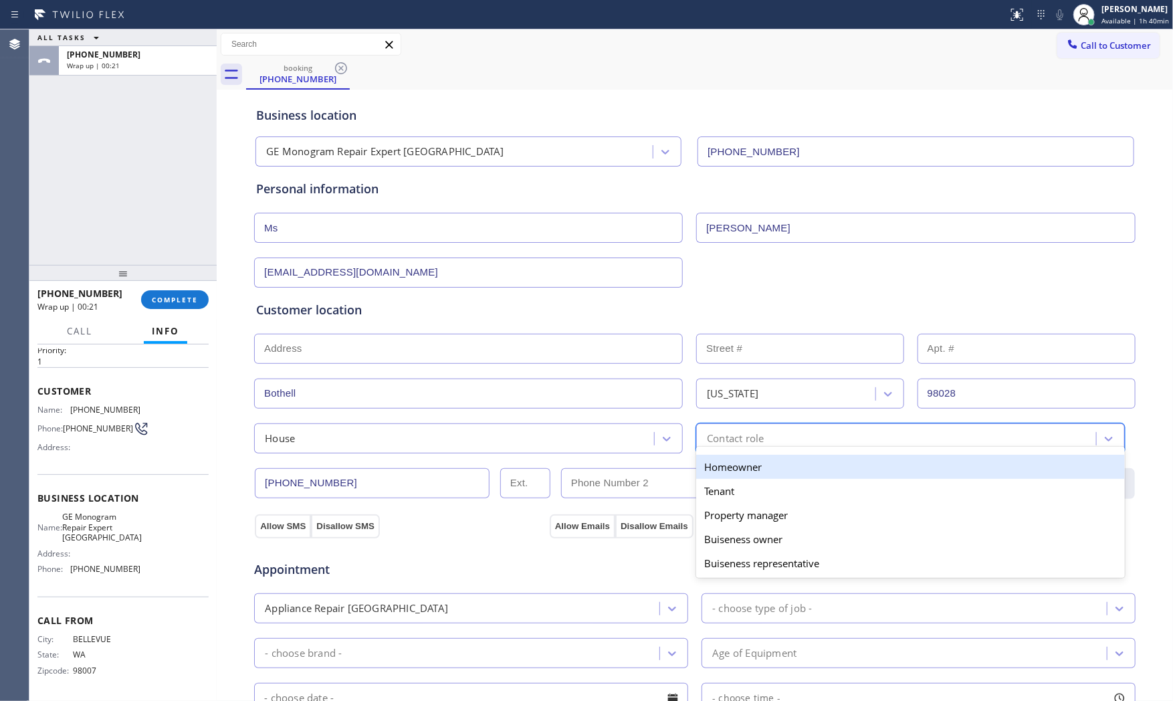
click at [722, 467] on div "Homeowner" at bounding box center [910, 467] width 429 height 24
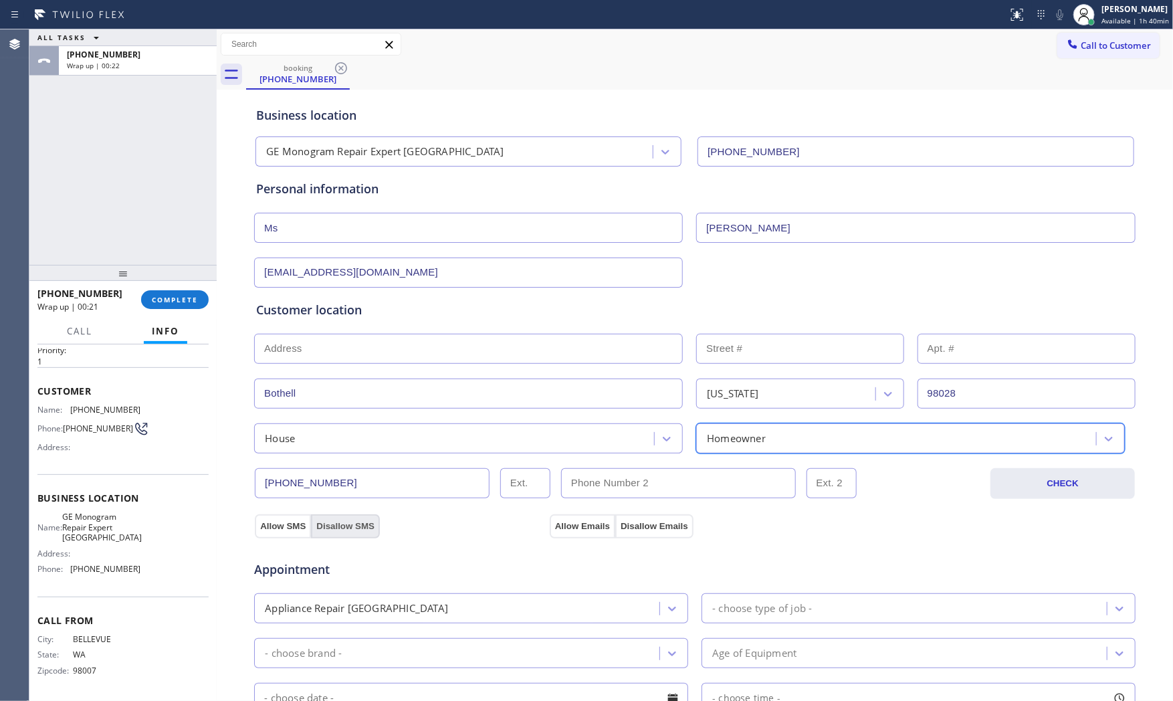
drag, startPoint x: 290, startPoint y: 525, endPoint x: 316, endPoint y: 526, distance: 25.4
click at [291, 525] on button "Allow SMS" at bounding box center [283, 526] width 56 height 24
click at [604, 532] on div "Appointment Appliance Repair High End - choose type of job - - choose brand - A…" at bounding box center [694, 663] width 883 height 262
click at [572, 529] on button "Allow Emails" at bounding box center [583, 526] width 66 height 24
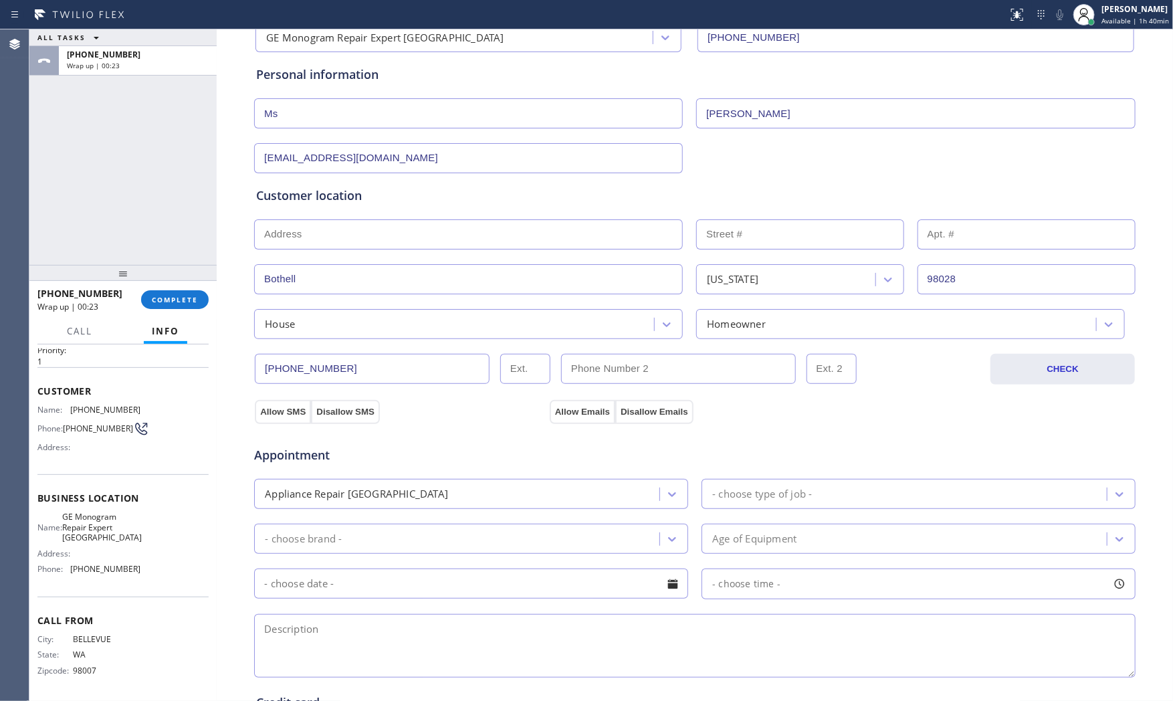
scroll to position [148, 0]
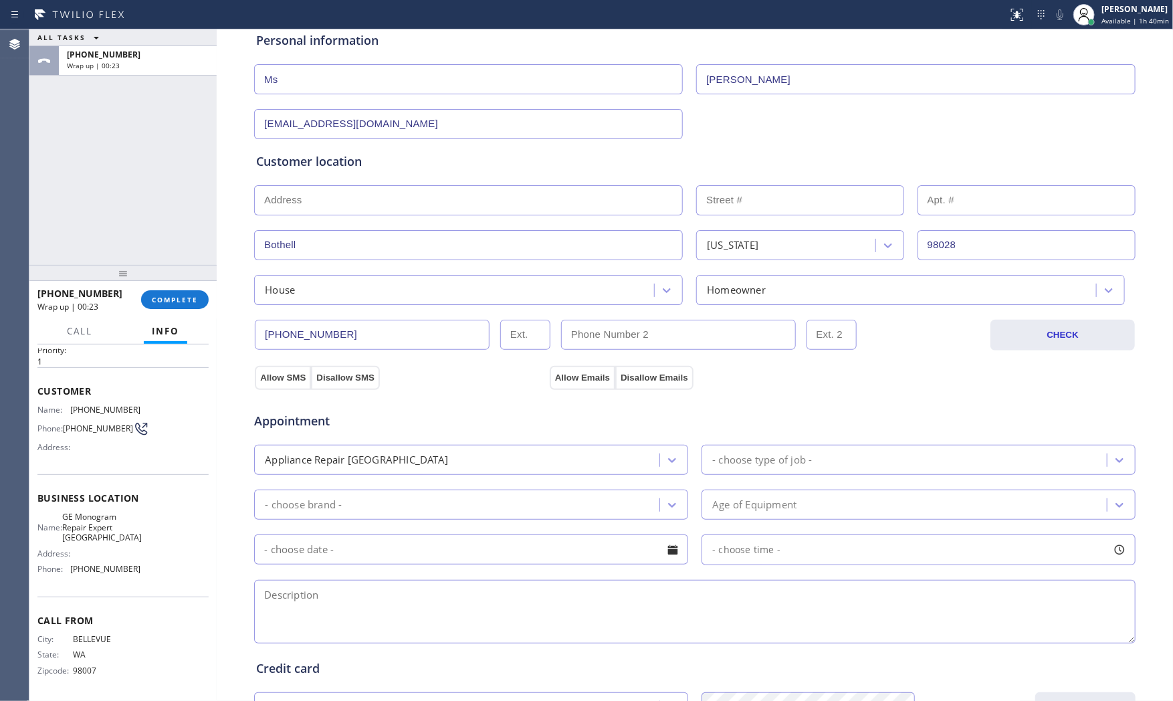
click at [537, 455] on div "Appliance Repair [GEOGRAPHIC_DATA]" at bounding box center [458, 459] width 401 height 23
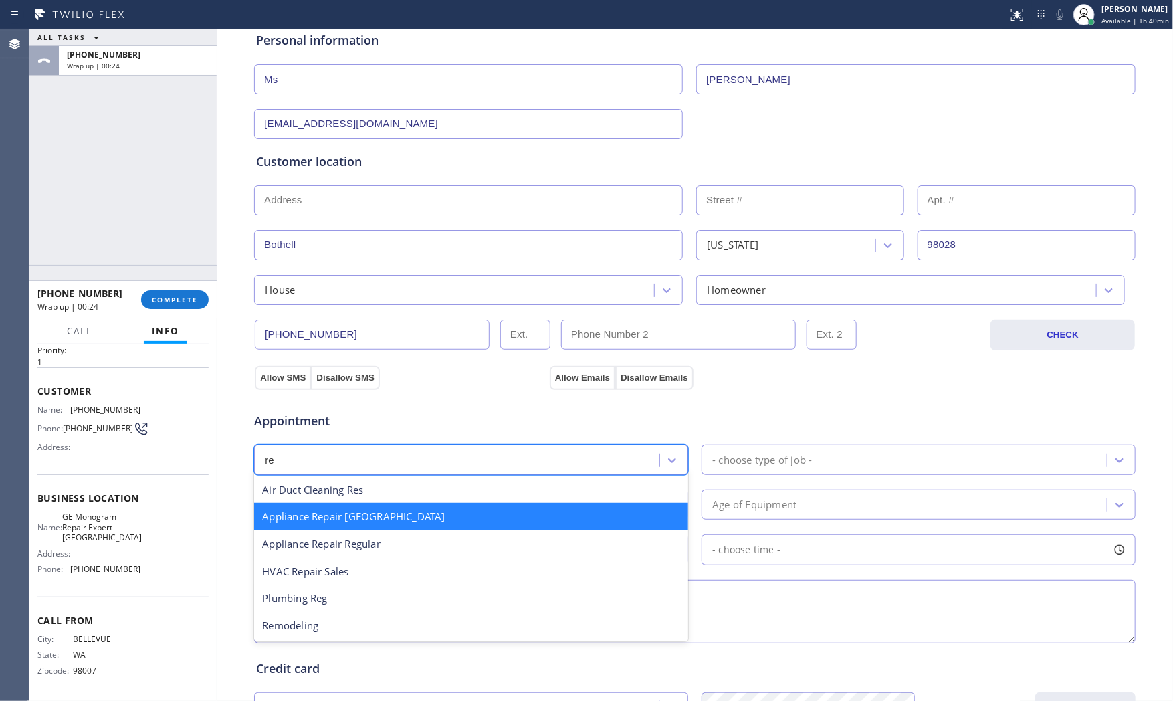
scroll to position [0, 0]
type input "reg"
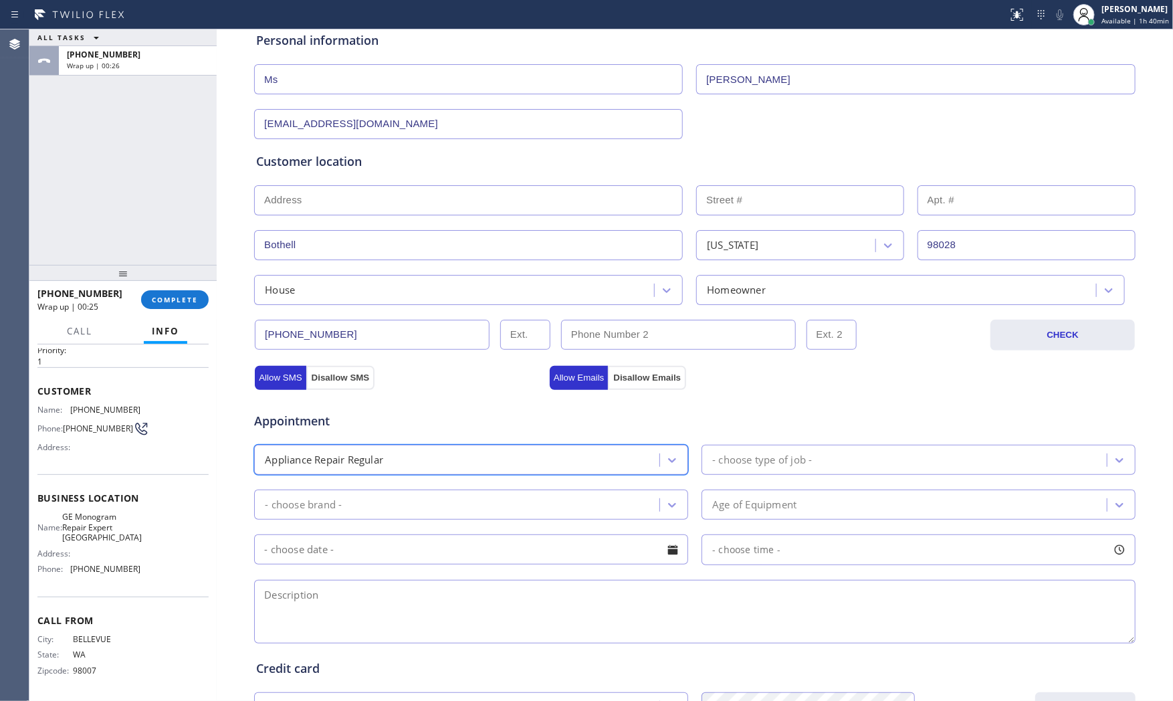
click at [793, 465] on div "- choose type of job -" at bounding box center [762, 459] width 100 height 15
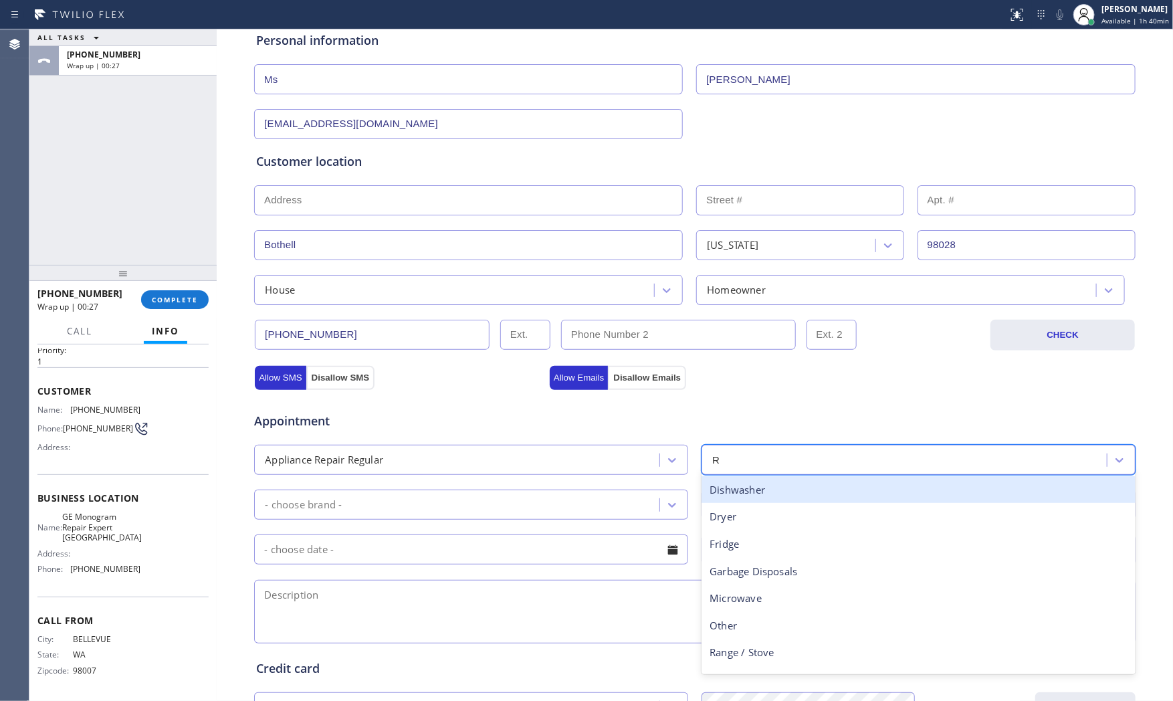
type input "Ra"
click at [778, 492] on div "Range / Stove" at bounding box center [919, 489] width 434 height 27
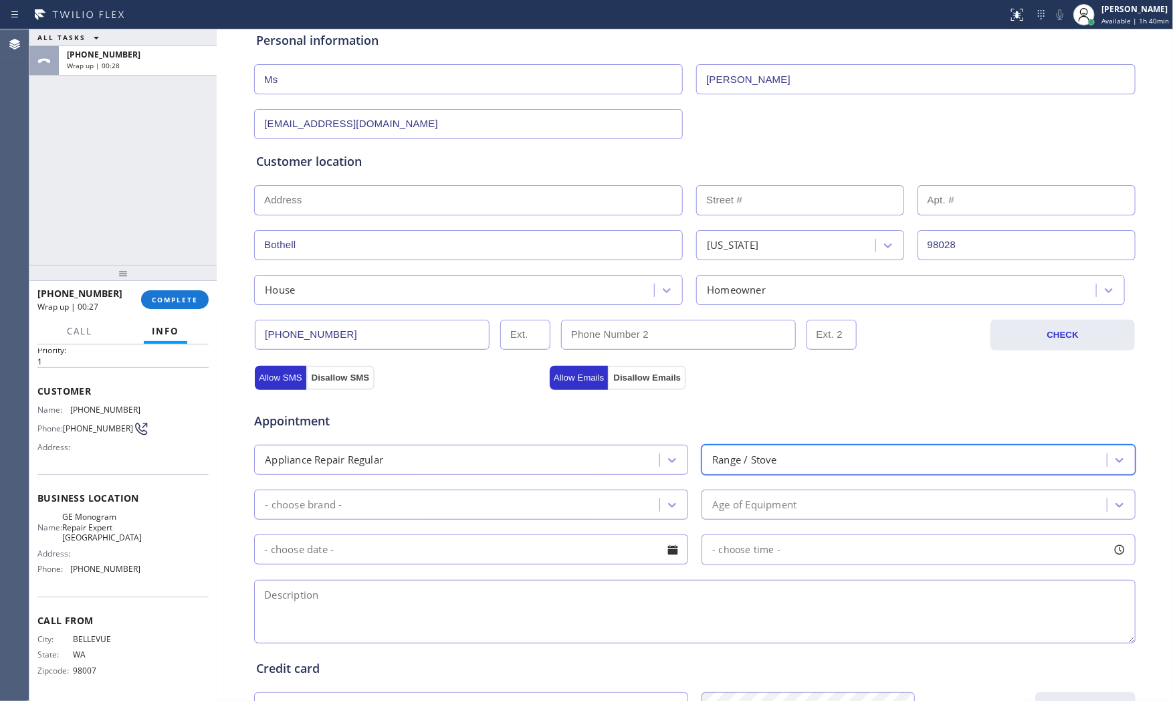
click at [490, 494] on div "- choose brand -" at bounding box center [458, 504] width 401 height 23
type input "GE"
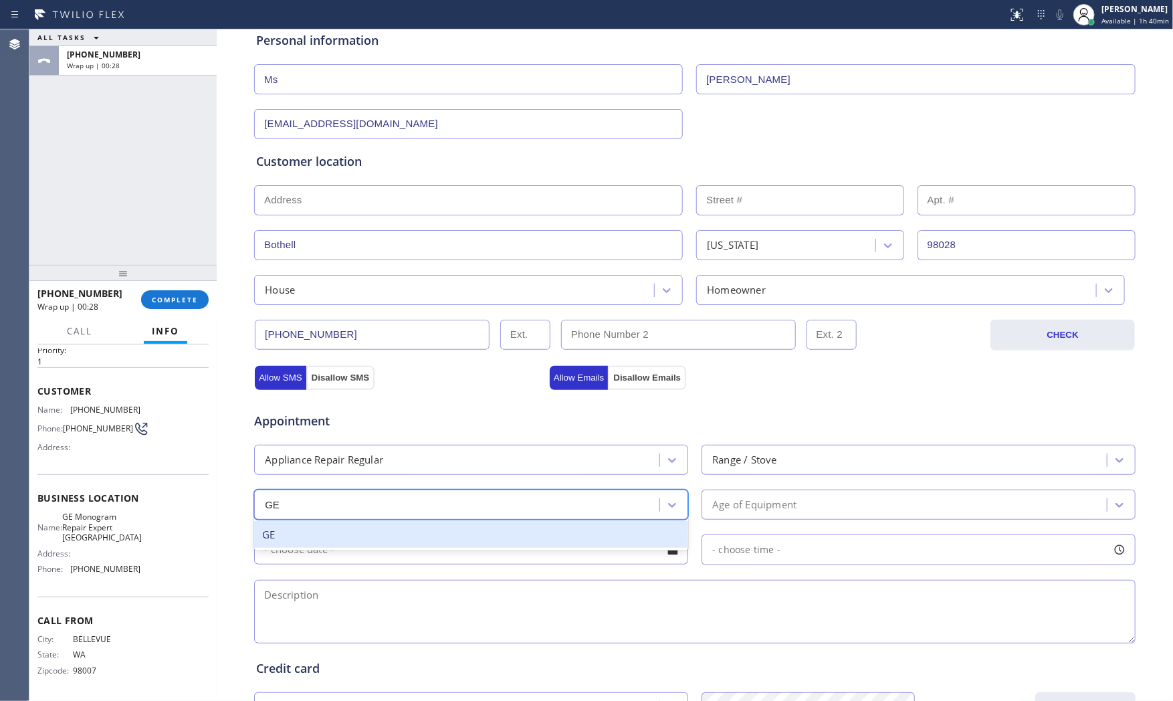
click at [331, 538] on div "GE" at bounding box center [471, 534] width 434 height 27
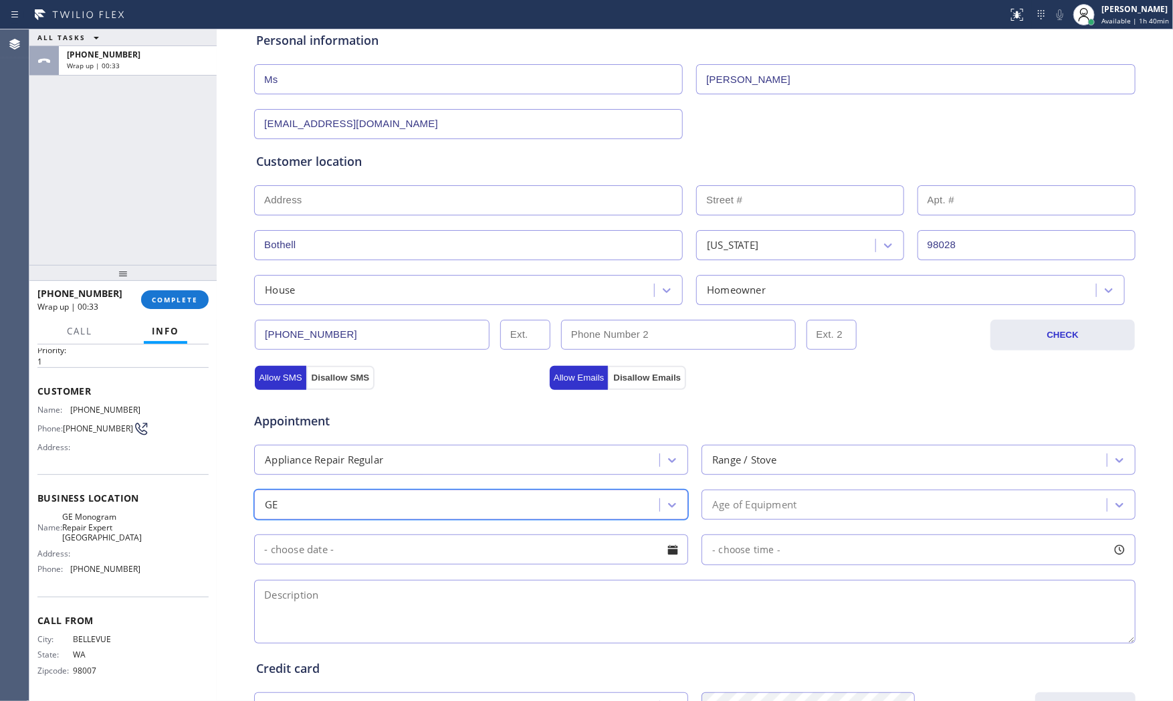
drag, startPoint x: 392, startPoint y: 607, endPoint x: 472, endPoint y: 600, distance: 80.5
click at [397, 598] on textarea at bounding box center [695, 612] width 882 height 64
paste textarea "GE | range | the element is out, want to buy heating element | [DEMOGRAPHIC_DAT…"
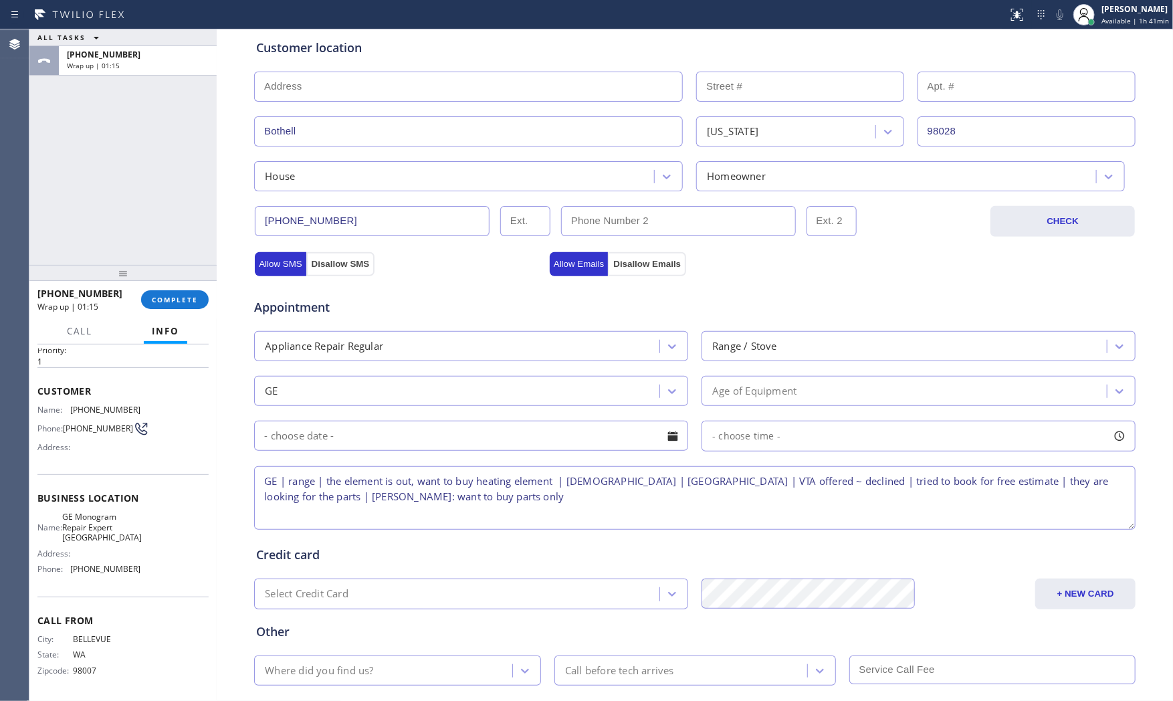
scroll to position [335, 0]
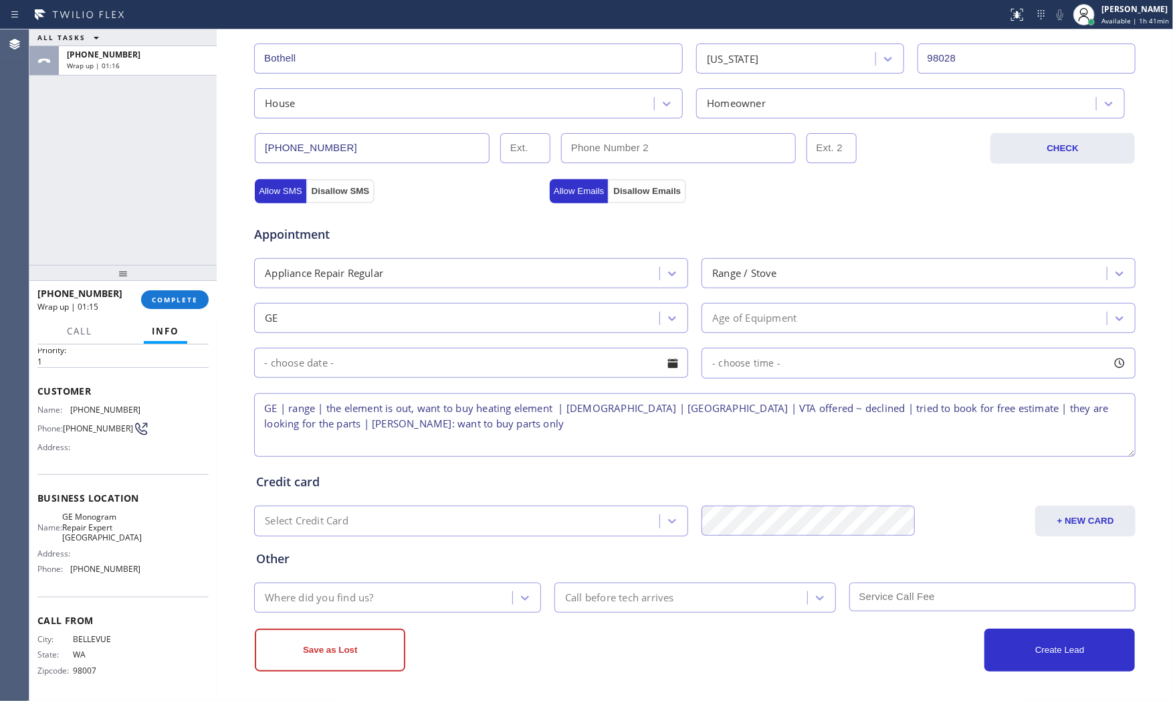
type textarea "GE | range | the element is out, want to buy heating element | [DEMOGRAPHIC_DAT…"
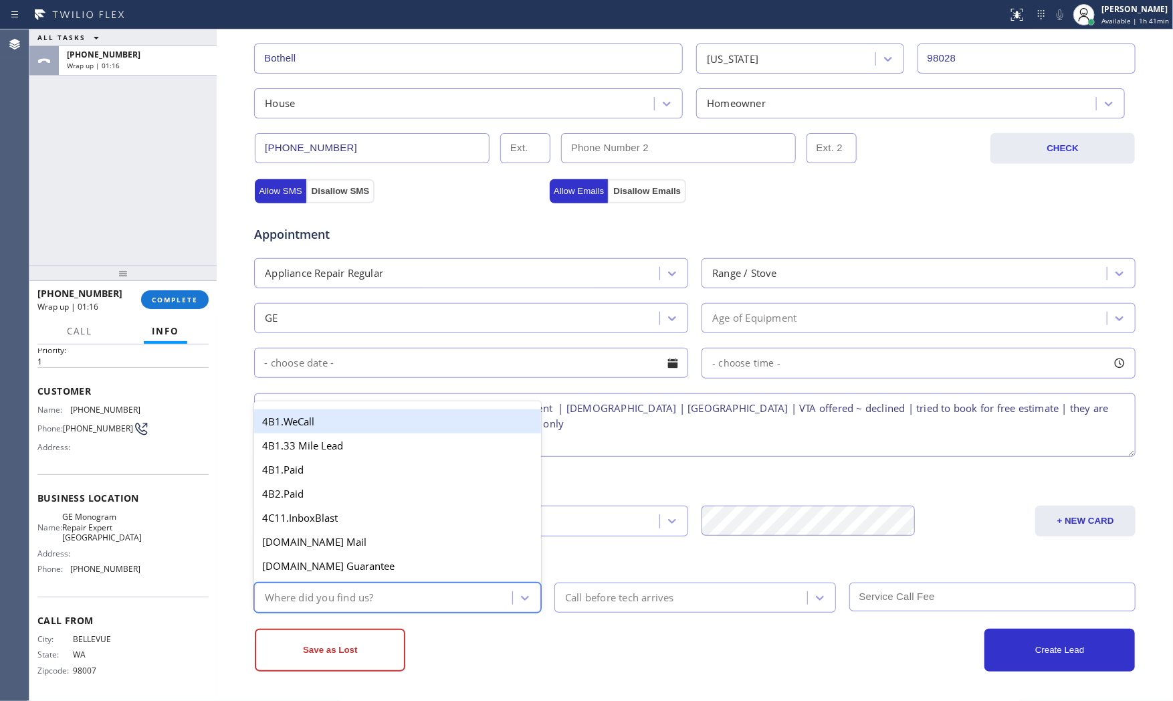
click at [417, 592] on div "Where did you find us?" at bounding box center [385, 597] width 254 height 23
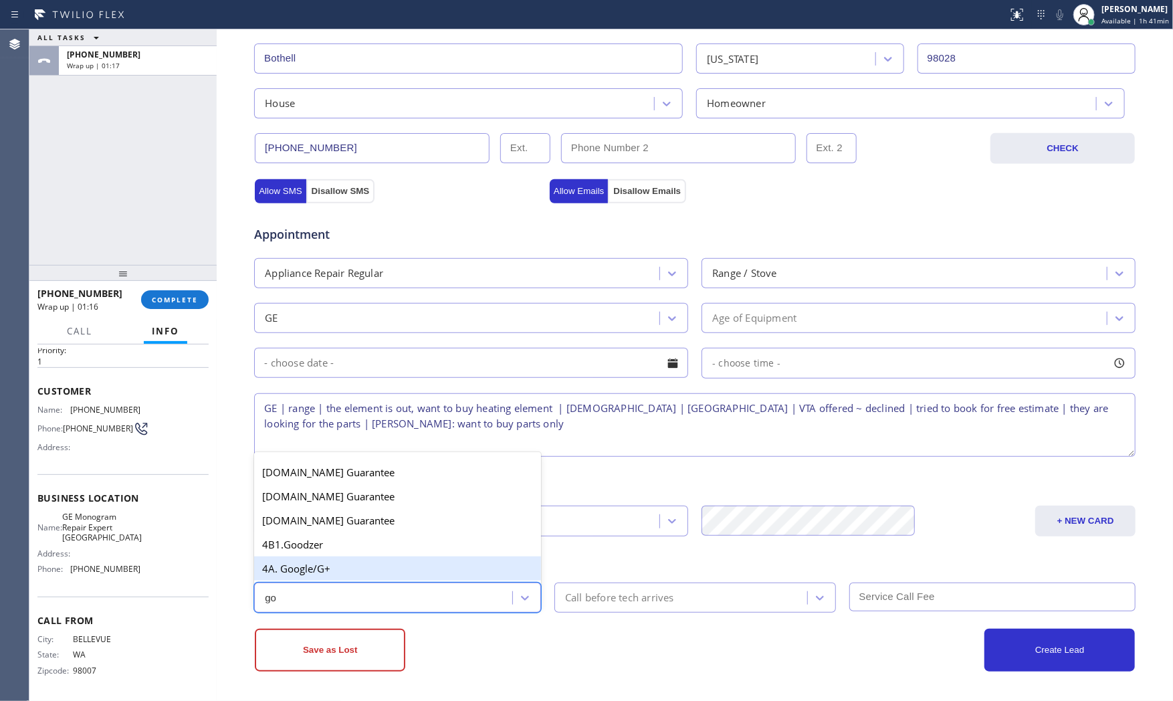
type input "goo"
click at [411, 574] on div "4A. Google/G+" at bounding box center [397, 568] width 287 height 24
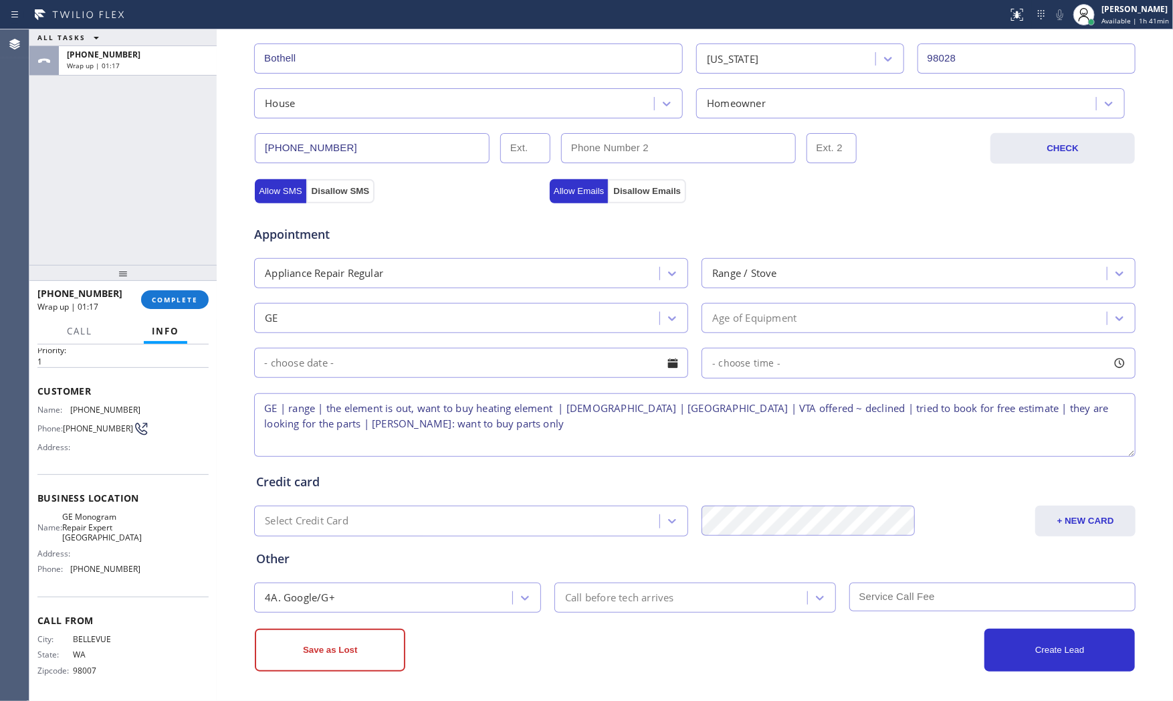
drag, startPoint x: 495, startPoint y: 627, endPoint x: 471, endPoint y: 636, distance: 25.6
click at [492, 627] on div "Save as Lost Create Lead" at bounding box center [694, 648] width 883 height 45
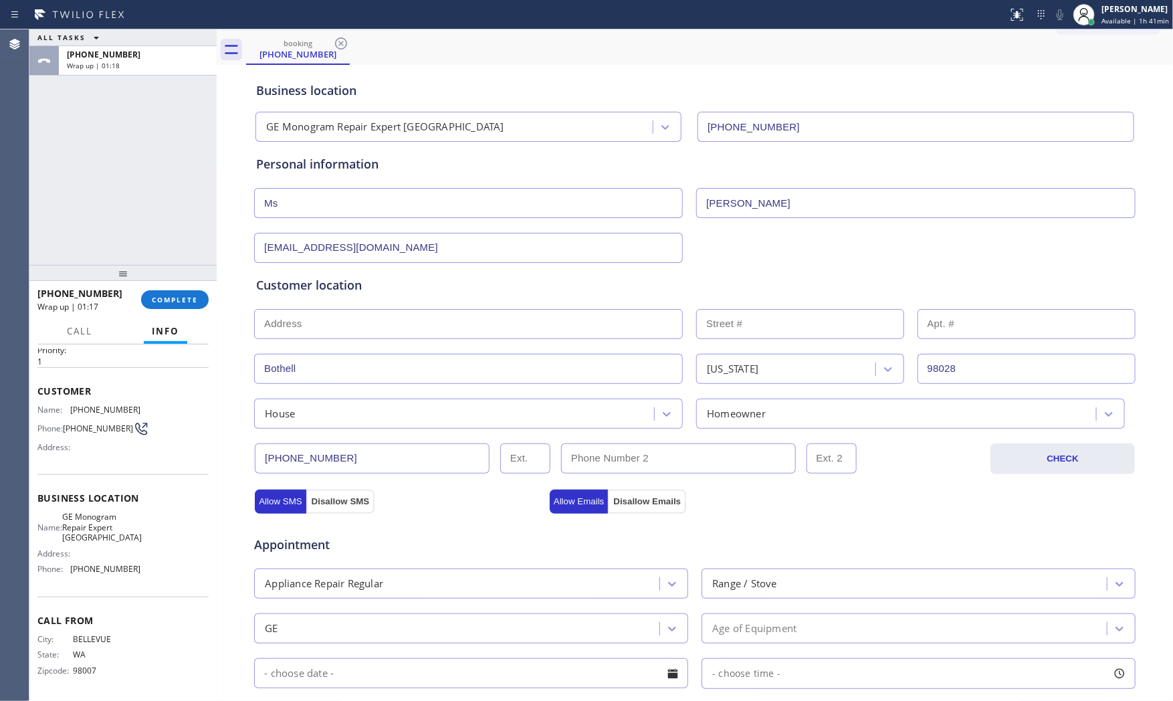
scroll to position [0, 0]
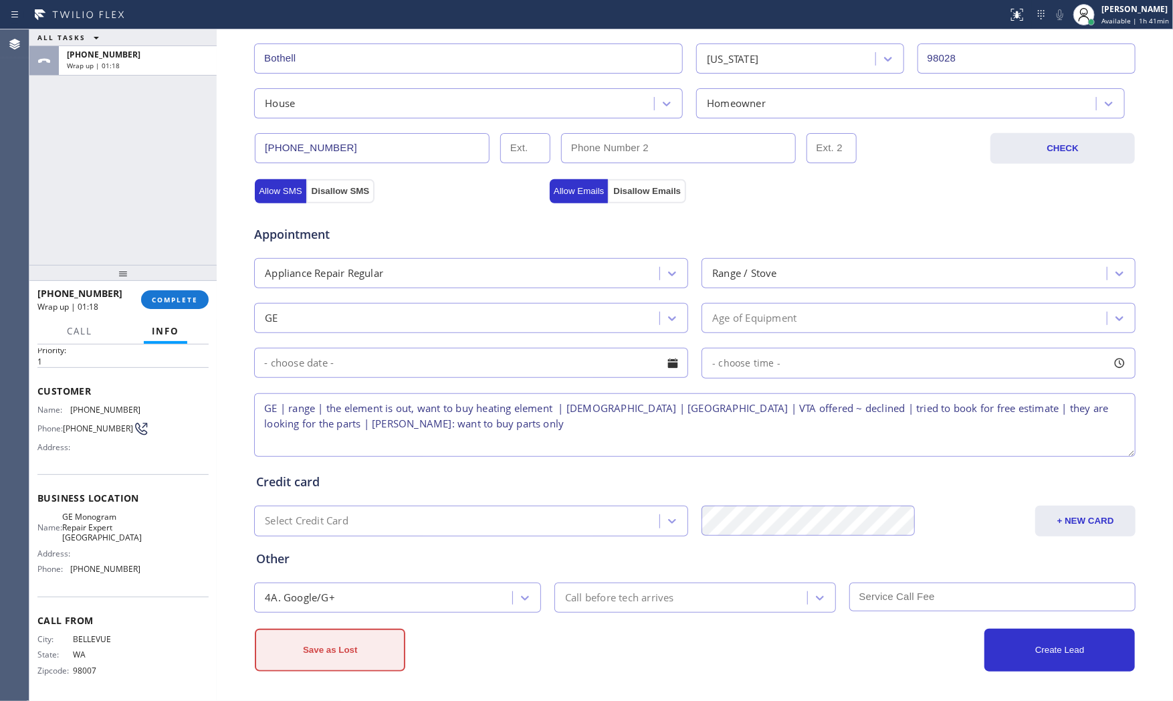
click at [375, 637] on button "Save as Lost" at bounding box center [330, 650] width 150 height 43
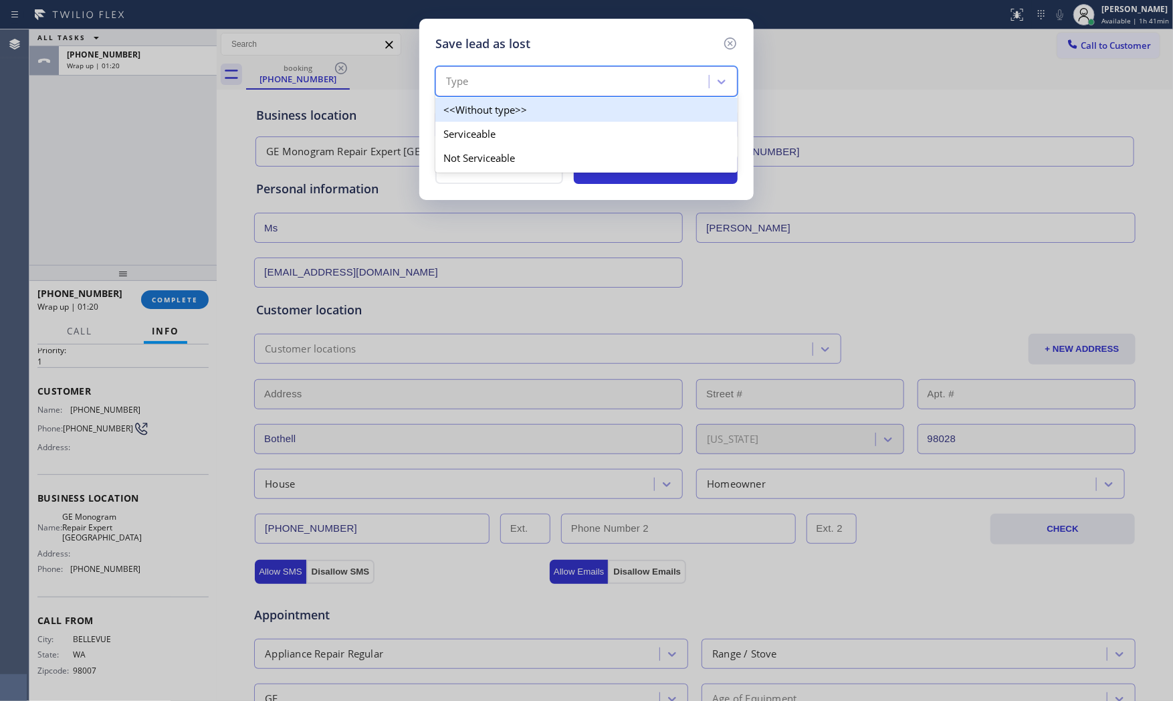
click at [504, 69] on div "Type" at bounding box center [586, 81] width 302 height 30
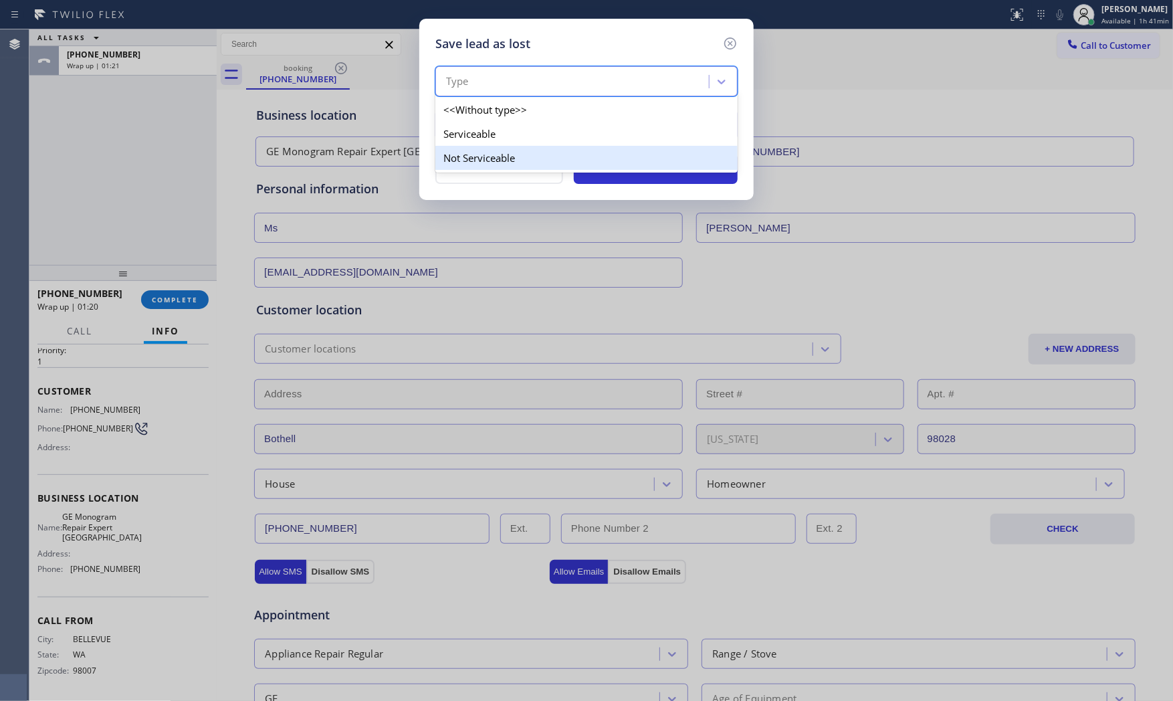
click at [500, 154] on div "Not Serviceable" at bounding box center [586, 158] width 302 height 24
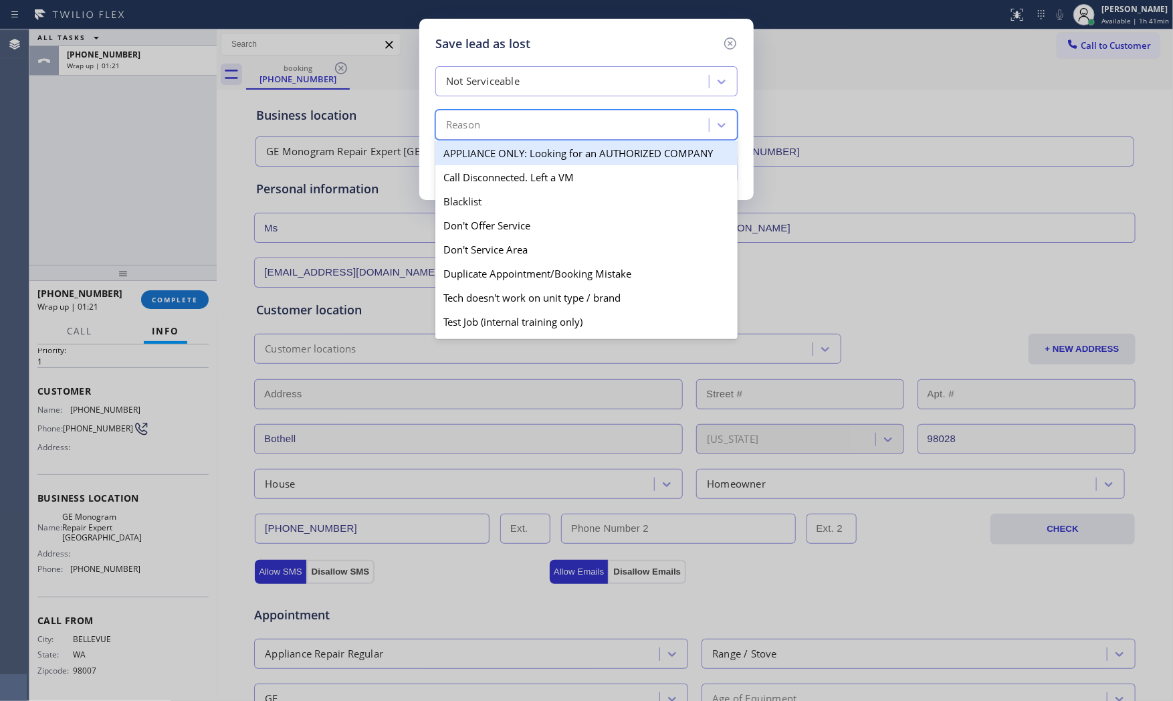
click at [504, 130] on div "Reason" at bounding box center [574, 125] width 270 height 23
click at [509, 103] on div "Not Serviceable option APPLIANCE ONLY: Looking for an AUTHORIZED COMPANY focuse…" at bounding box center [586, 103] width 302 height 74
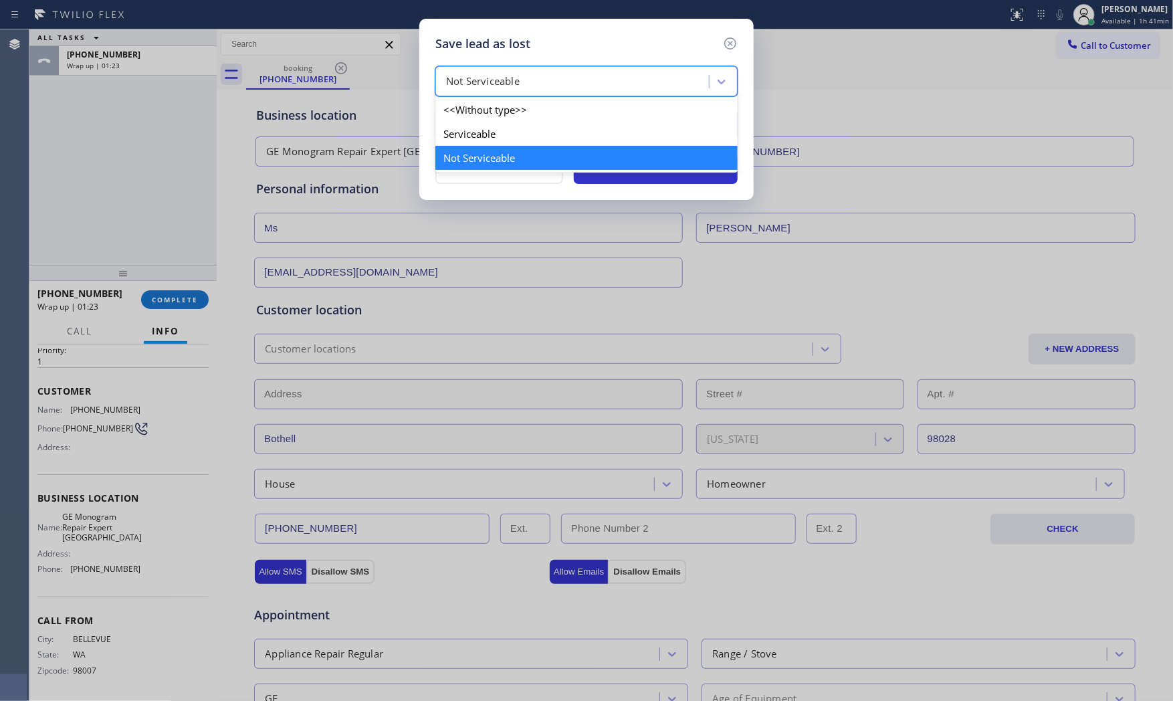
click at [509, 85] on div "Not Serviceable" at bounding box center [483, 81] width 74 height 15
click at [493, 131] on div "Serviceable" at bounding box center [586, 134] width 302 height 24
click at [493, 132] on div "Reason" at bounding box center [574, 125] width 270 height 23
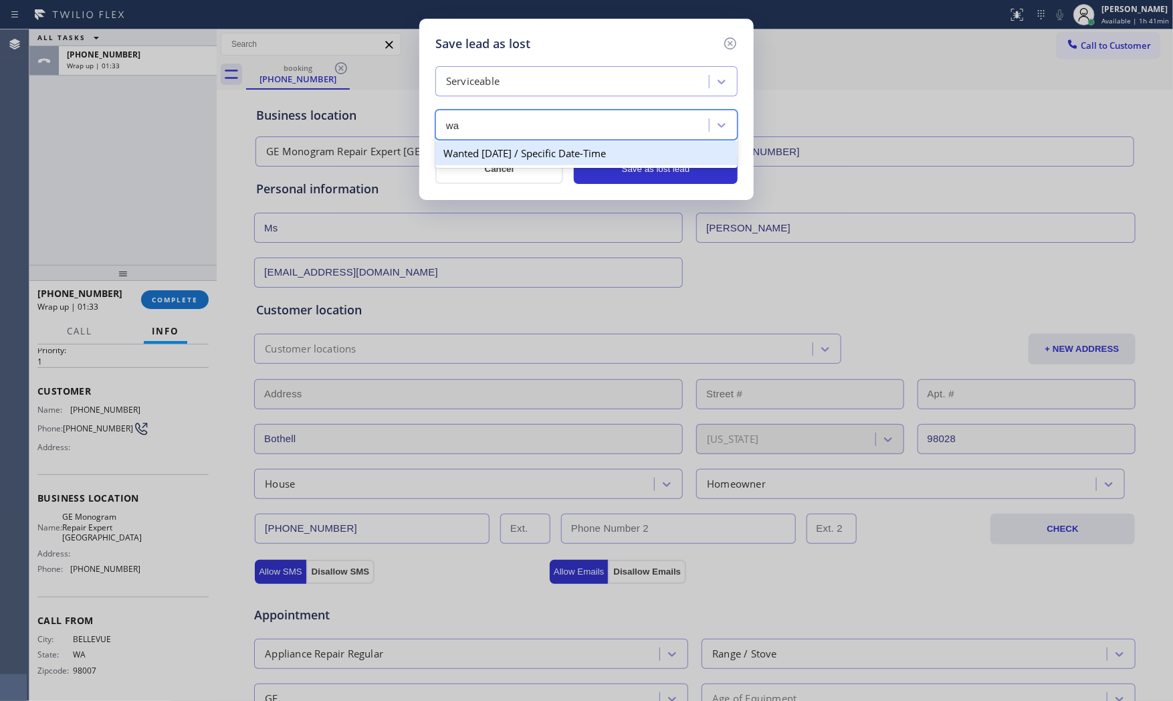
click at [520, 144] on div "Wanted [DATE] / Specific Date-Time" at bounding box center [586, 153] width 302 height 24
type input "wa"
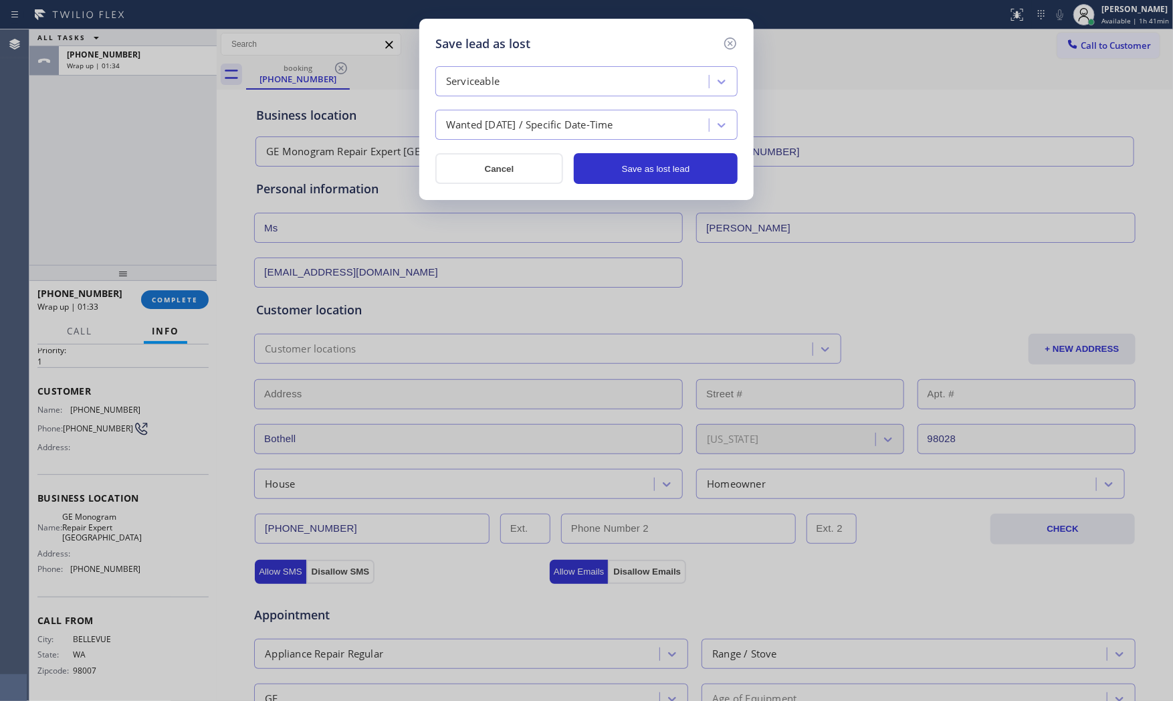
drag, startPoint x: 523, startPoint y: 82, endPoint x: 520, endPoint y: 92, distance: 10.6
click at [523, 83] on div "Serviceable" at bounding box center [574, 81] width 270 height 23
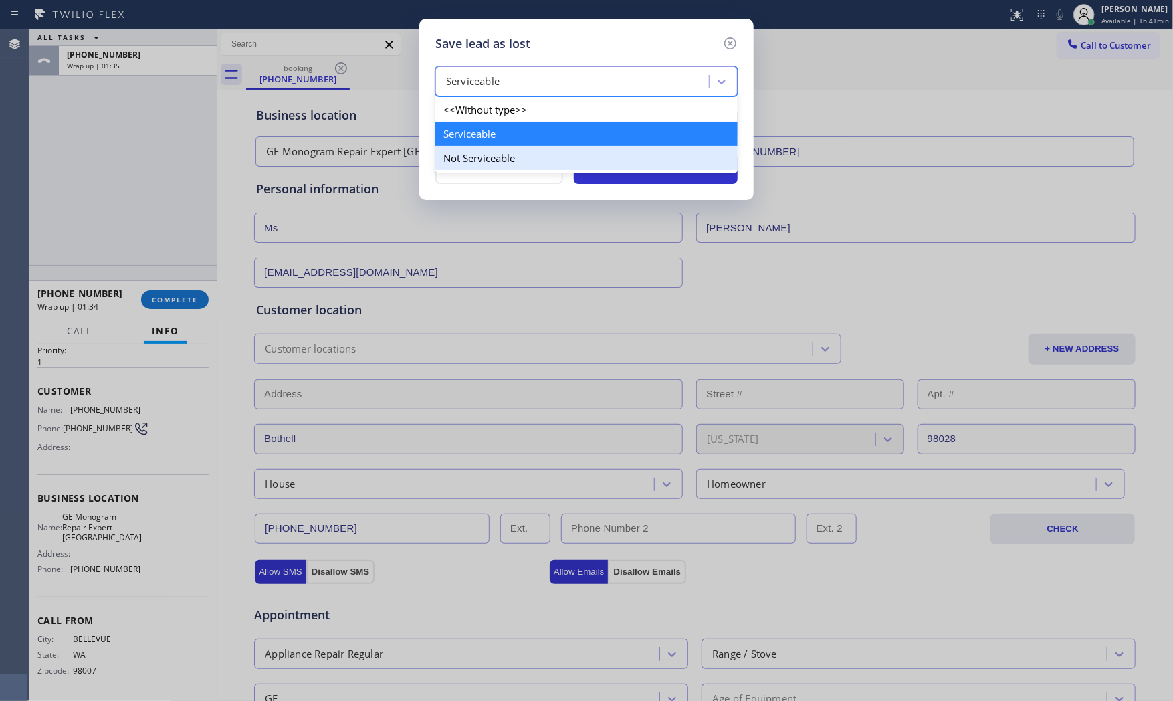
click at [506, 150] on div "<<Without type>> Serviceable Not Serviceable" at bounding box center [586, 134] width 302 height 78
click at [506, 150] on div "Not Serviceable" at bounding box center [586, 158] width 302 height 24
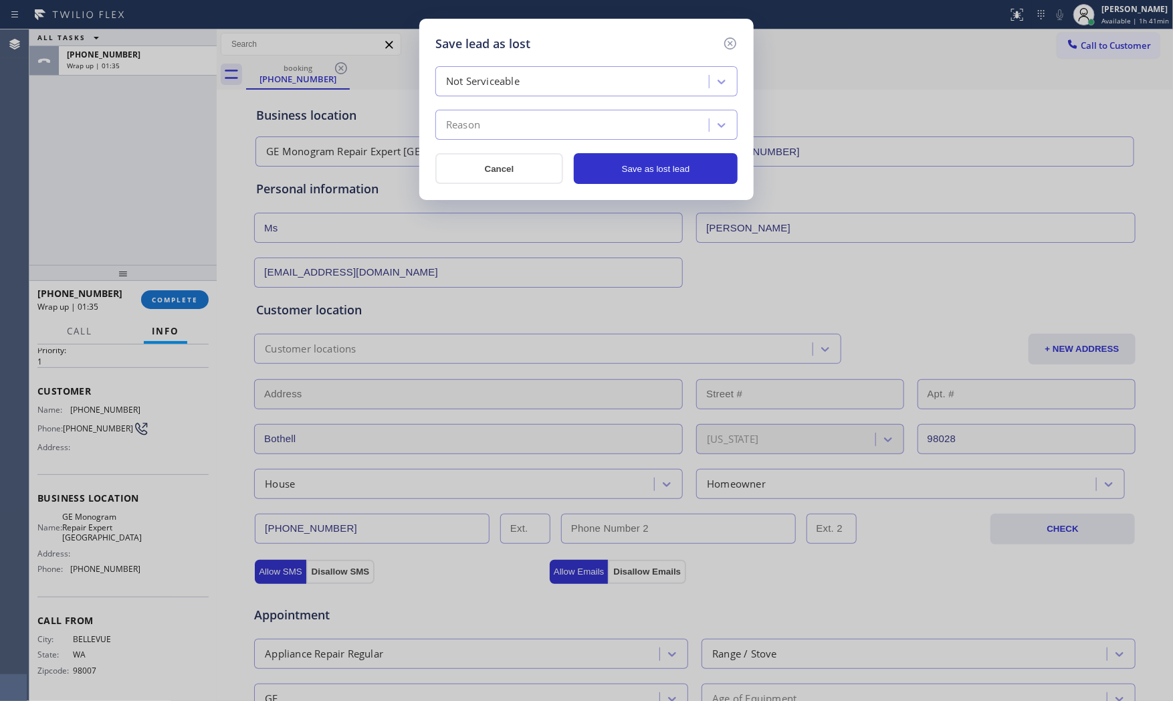
click at [508, 117] on div "Reason" at bounding box center [574, 125] width 270 height 23
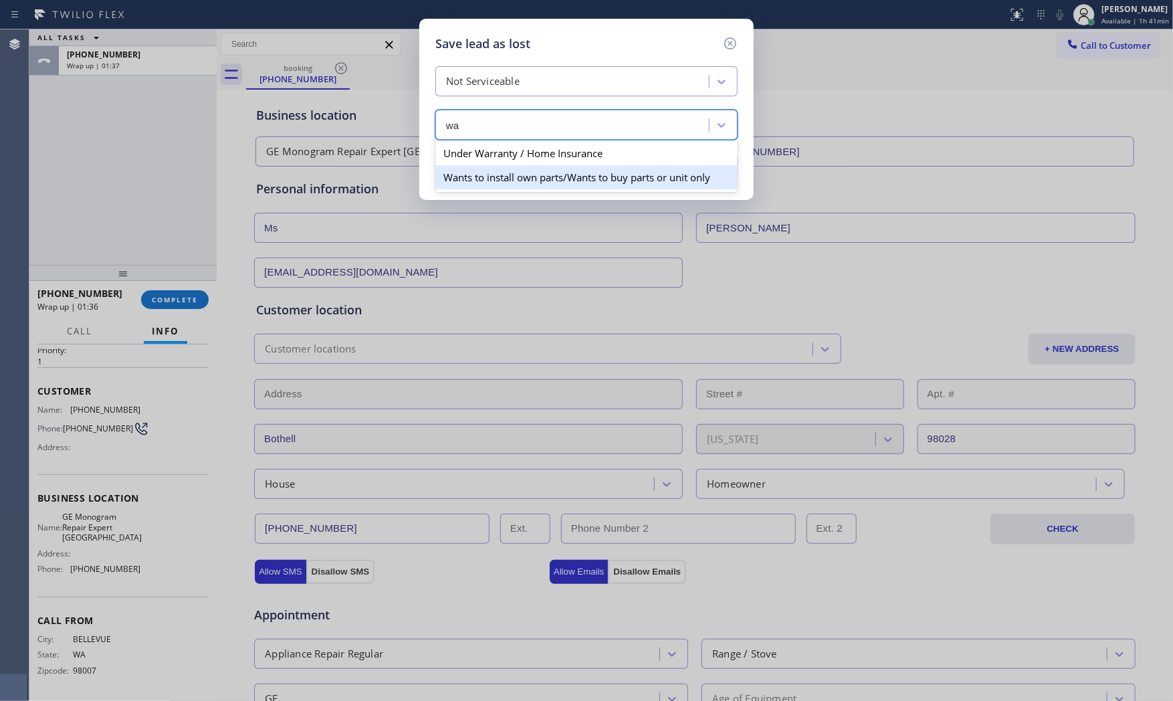
click at [493, 172] on div "Wants to install own parts/Wants to buy parts or unit only" at bounding box center [586, 177] width 302 height 24
type input "wa"
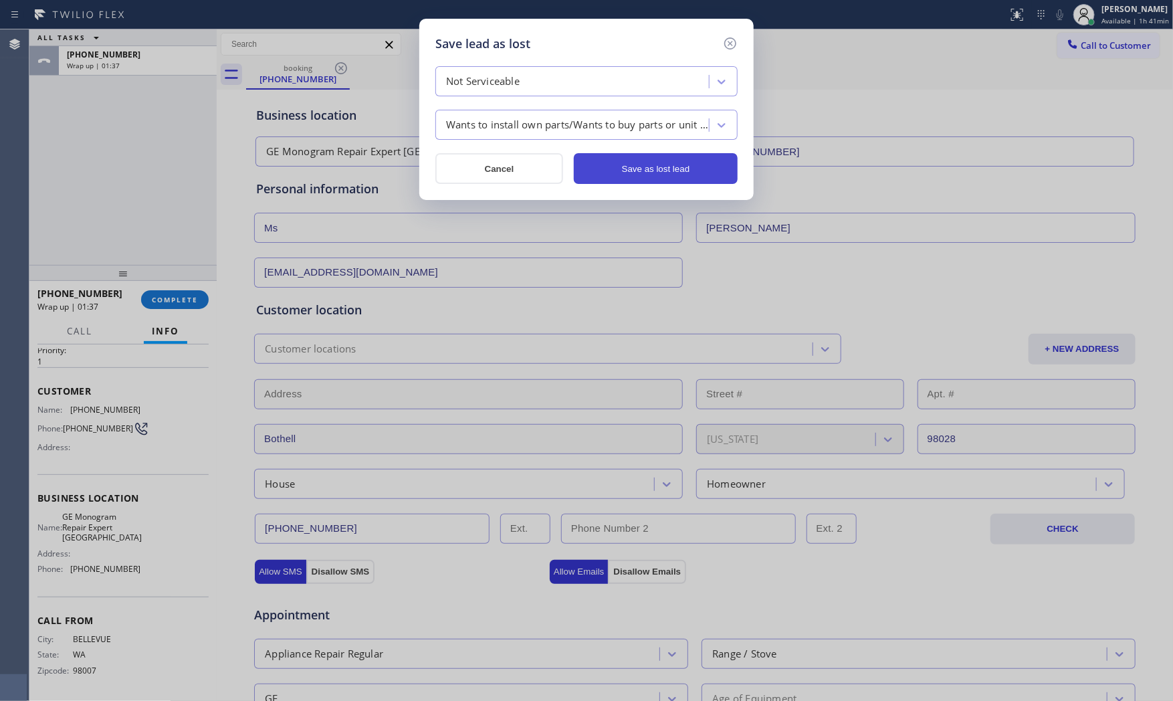
click at [633, 170] on button "Save as lost lead" at bounding box center [656, 168] width 164 height 31
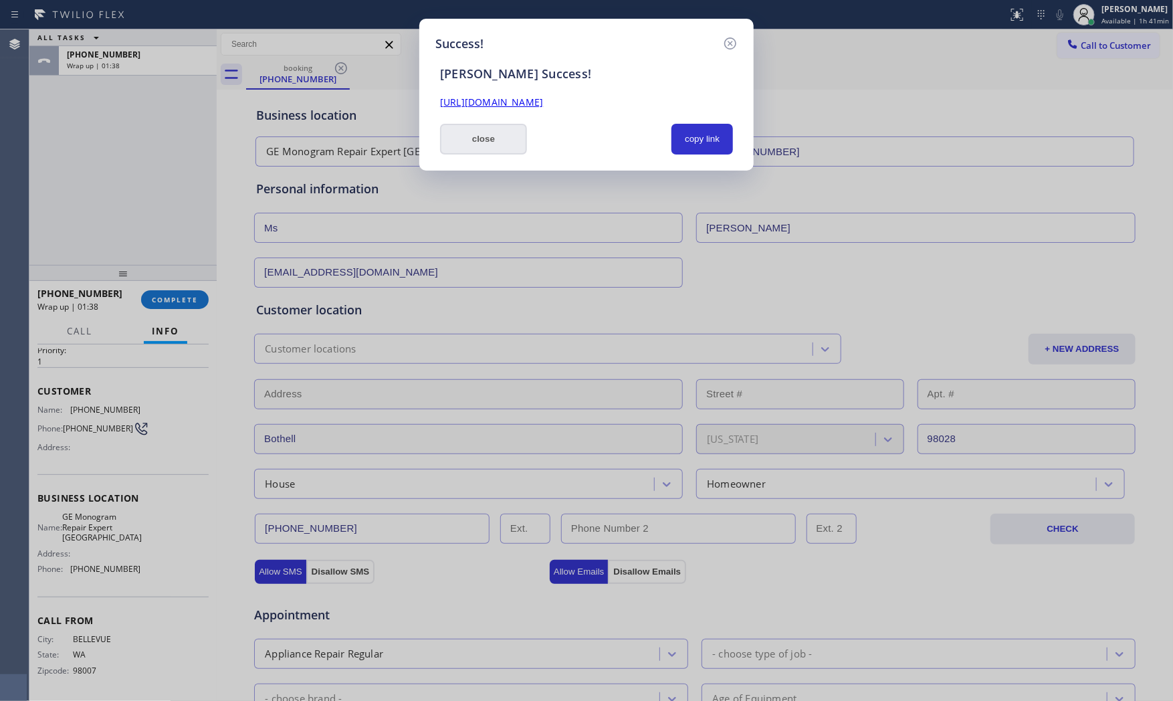
click at [485, 141] on button "close" at bounding box center [483, 139] width 87 height 31
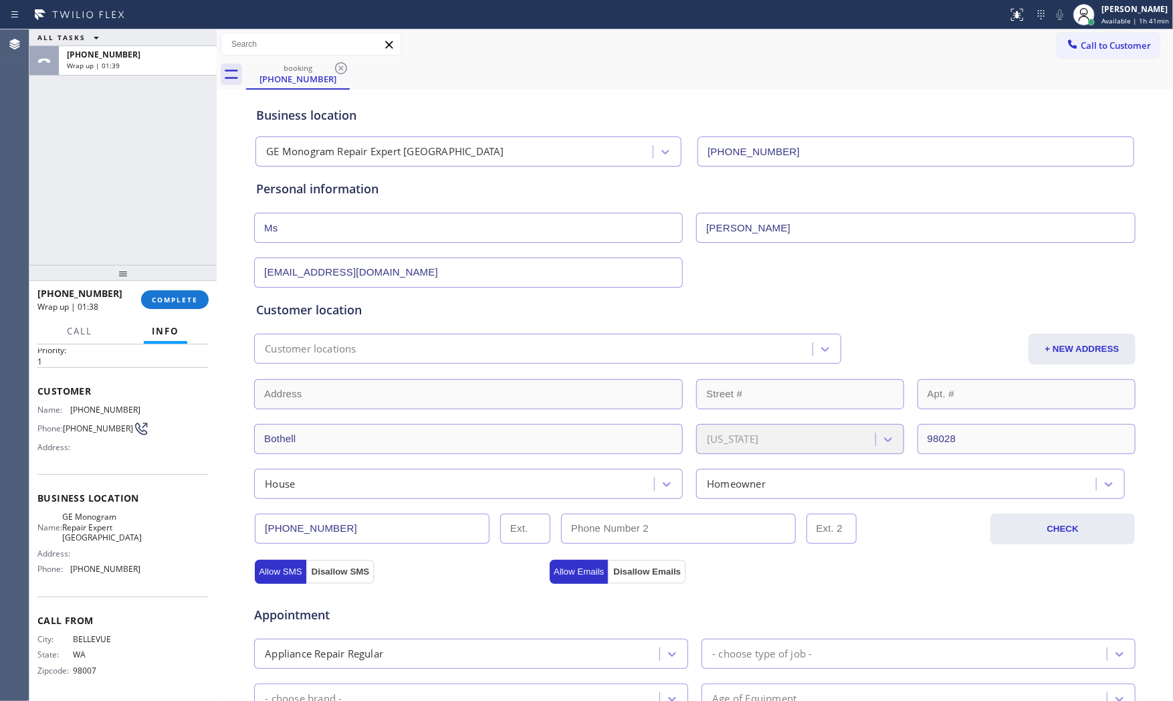
click at [189, 281] on div at bounding box center [122, 273] width 187 height 16
click at [191, 299] on span "COMPLETE" at bounding box center [175, 299] width 46 height 9
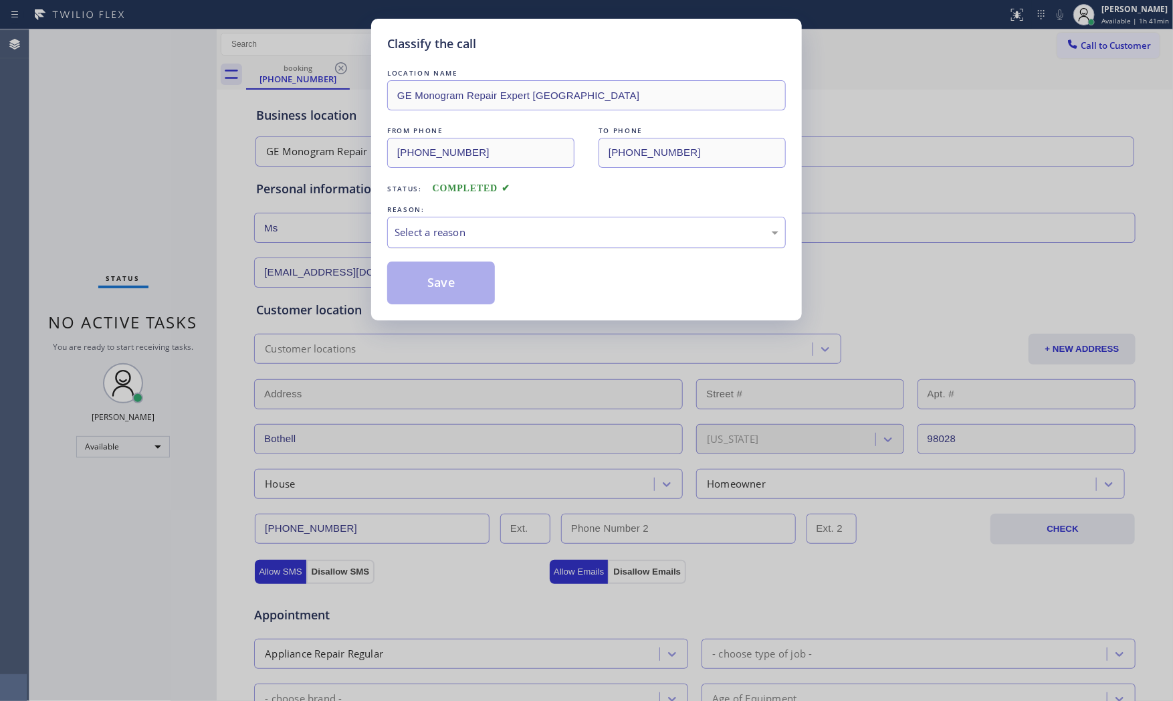
drag, startPoint x: 623, startPoint y: 219, endPoint x: 596, endPoint y: 233, distance: 30.2
click at [617, 222] on div "Select a reason" at bounding box center [586, 232] width 399 height 31
click at [475, 272] on button "Save" at bounding box center [441, 283] width 108 height 43
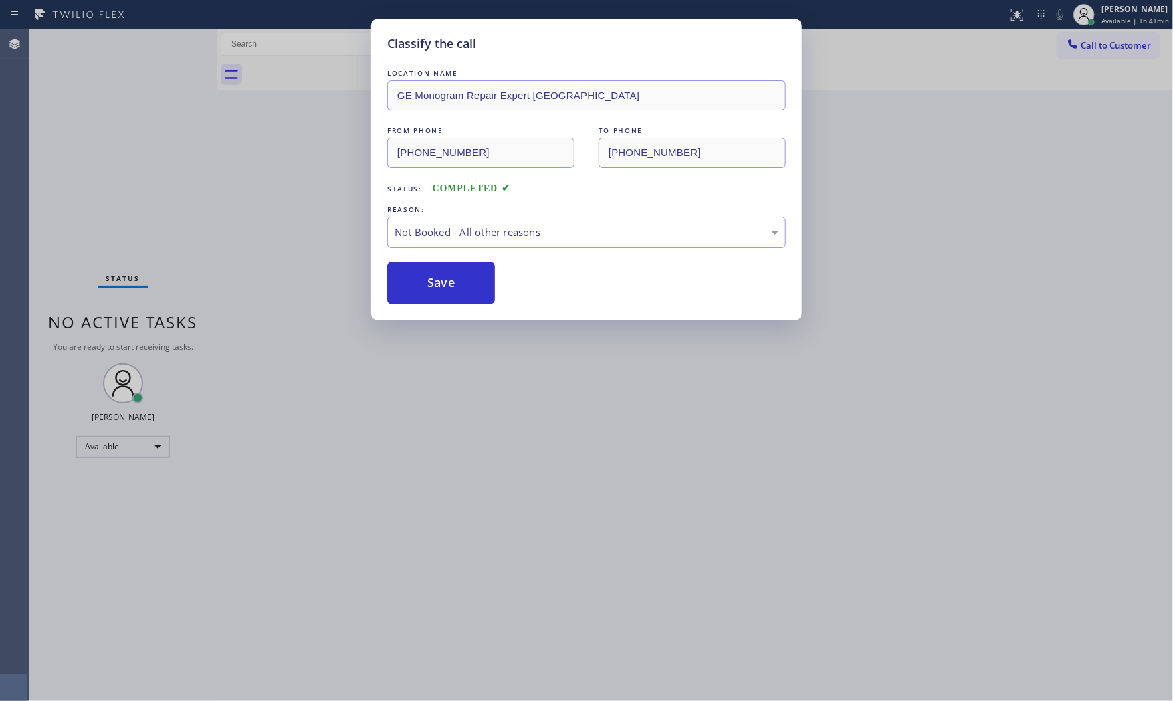
click at [475, 272] on button "Save" at bounding box center [441, 283] width 108 height 43
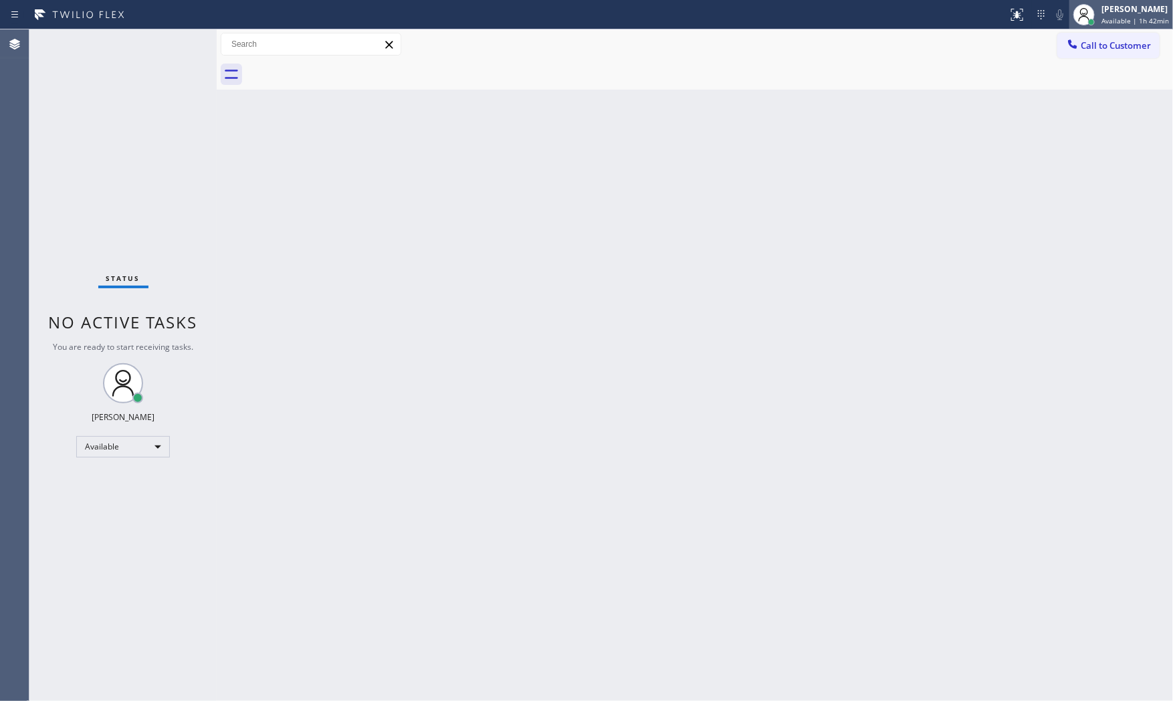
click at [1106, 19] on span "Available | 1h 42min" at bounding box center [1136, 20] width 68 height 9
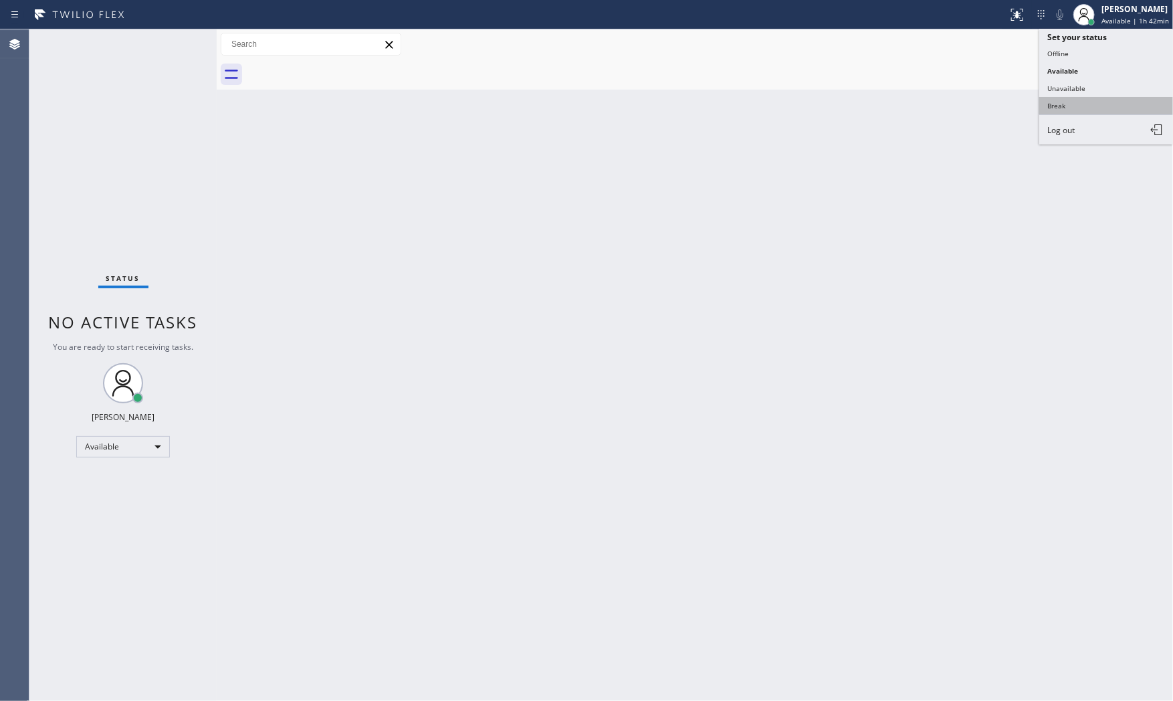
click at [1090, 98] on button "Break" at bounding box center [1106, 105] width 134 height 17
